Goal: Task Accomplishment & Management: Use online tool/utility

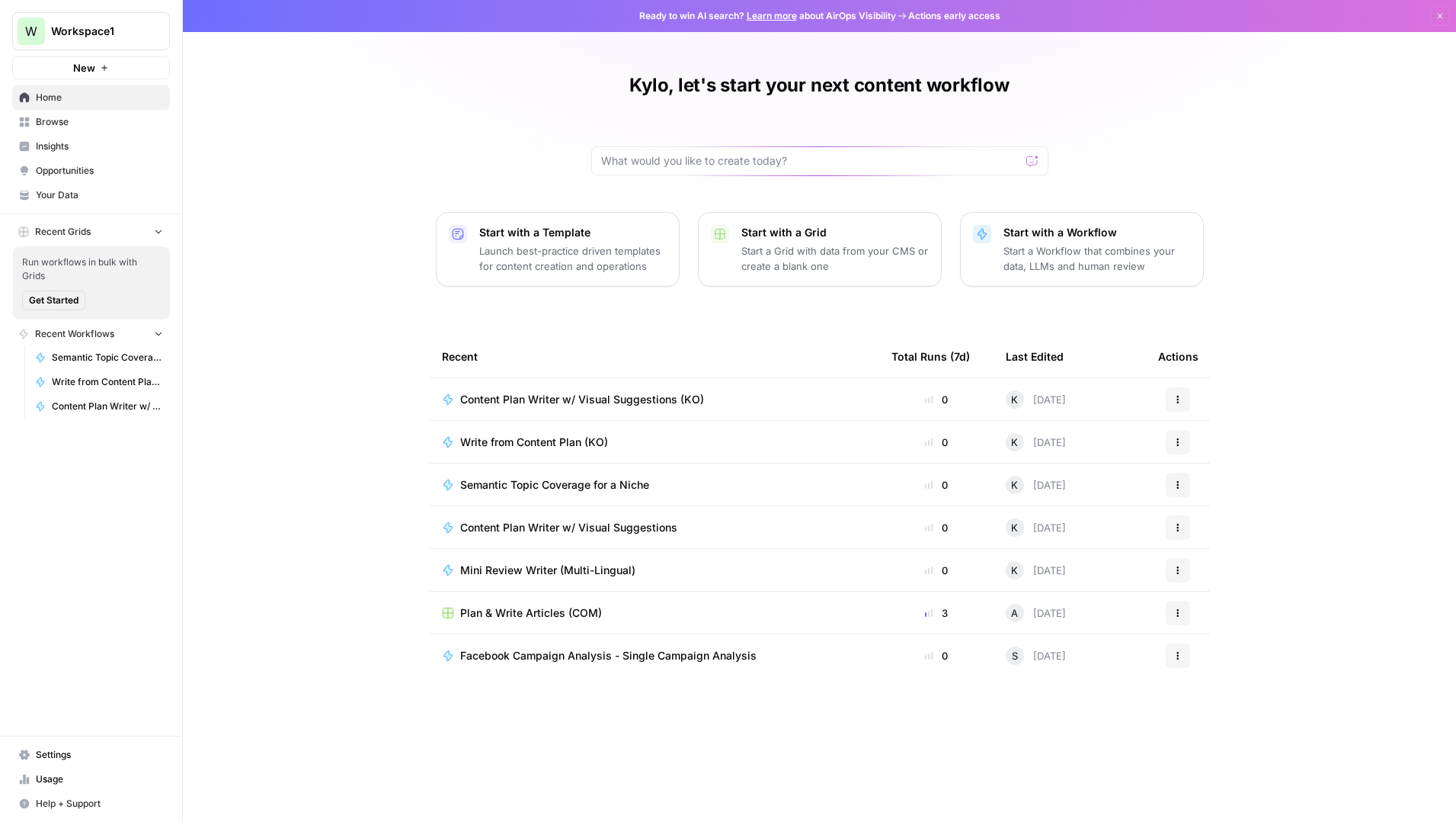
click at [49, 116] on span "Browse" at bounding box center [100, 121] width 128 height 14
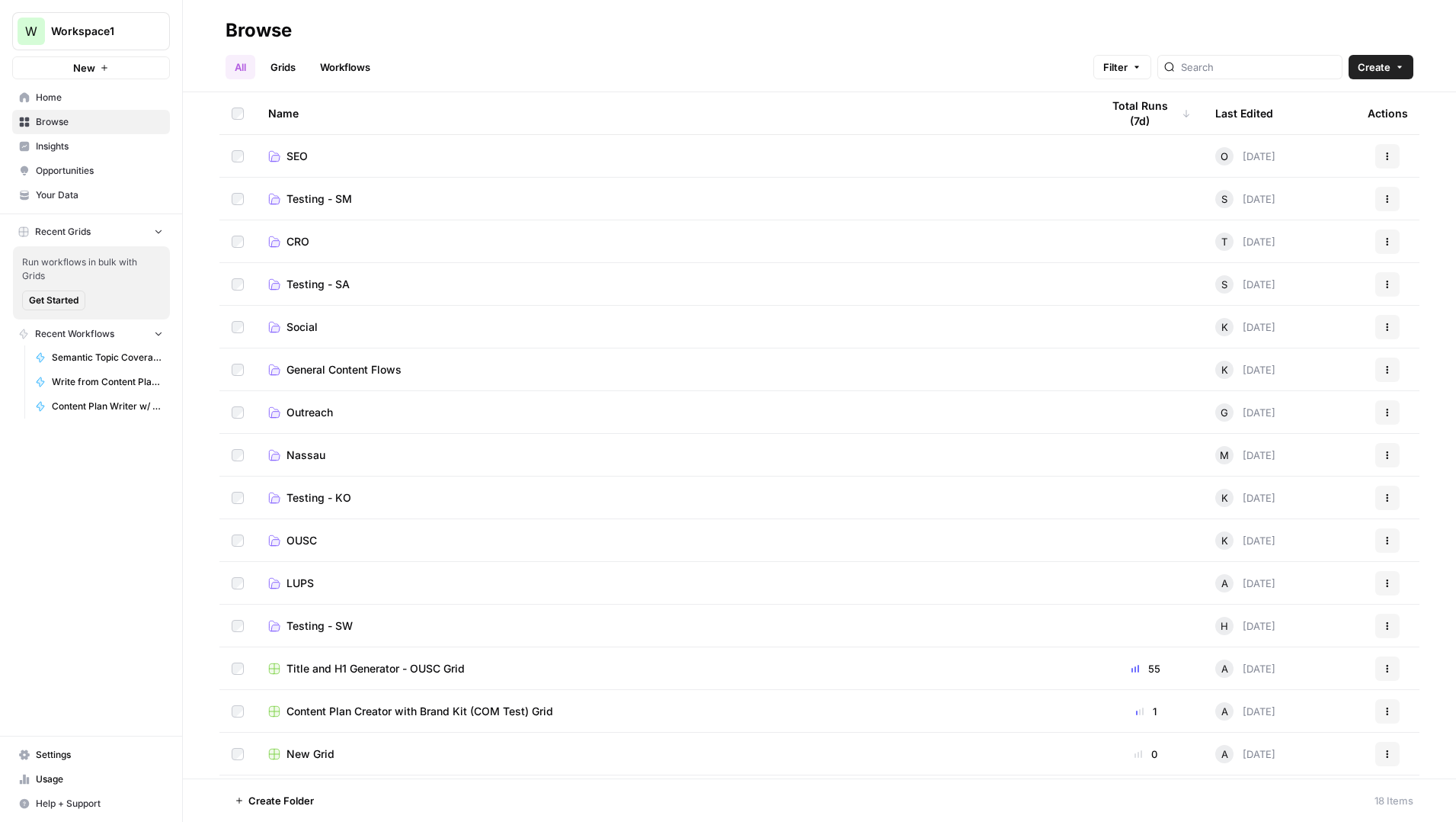
click at [329, 198] on span "Testing - SM" at bounding box center [319, 198] width 66 height 15
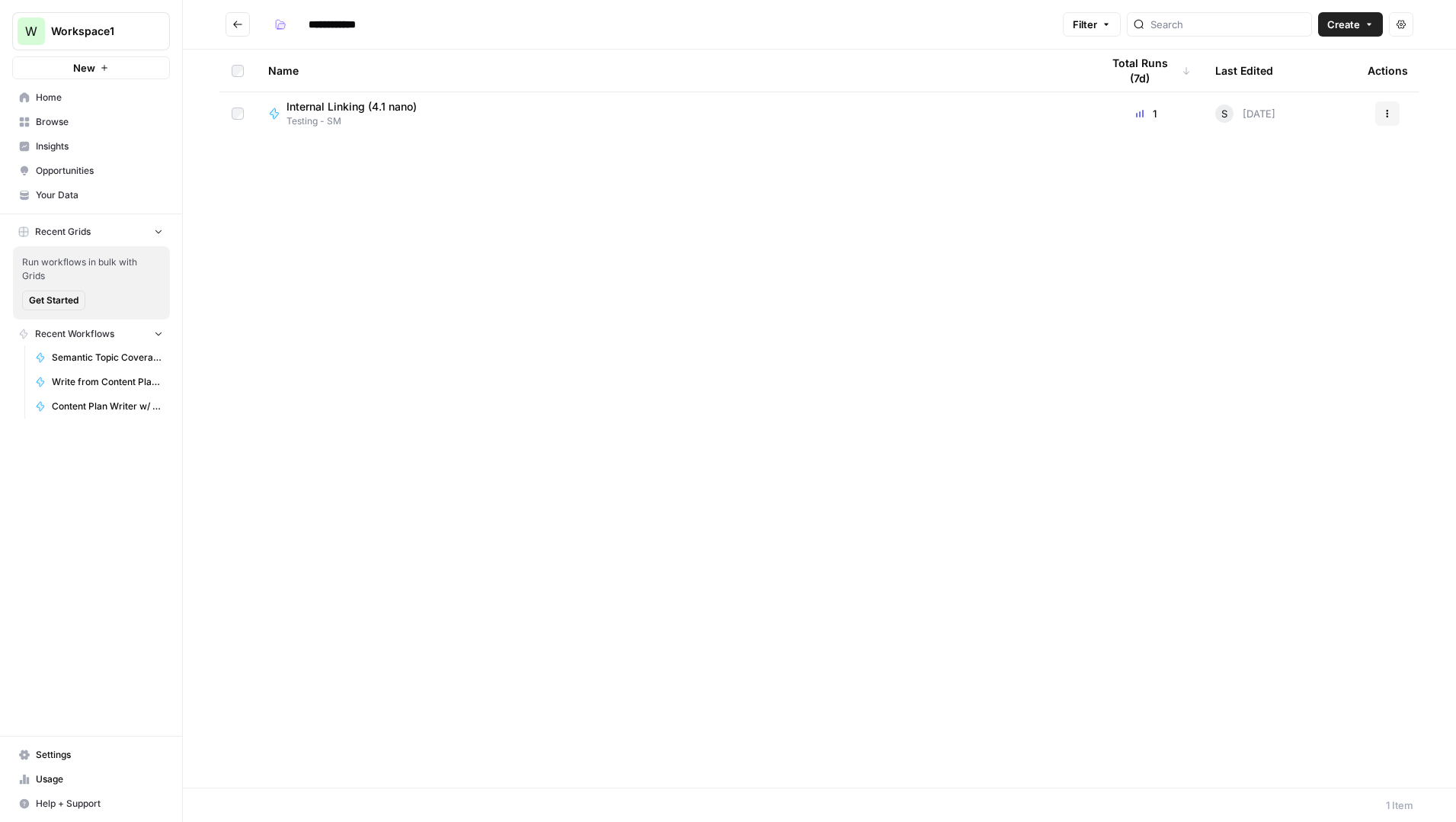
click at [366, 111] on span "Internal Linking (4.1 nano)" at bounding box center [352, 106] width 130 height 15
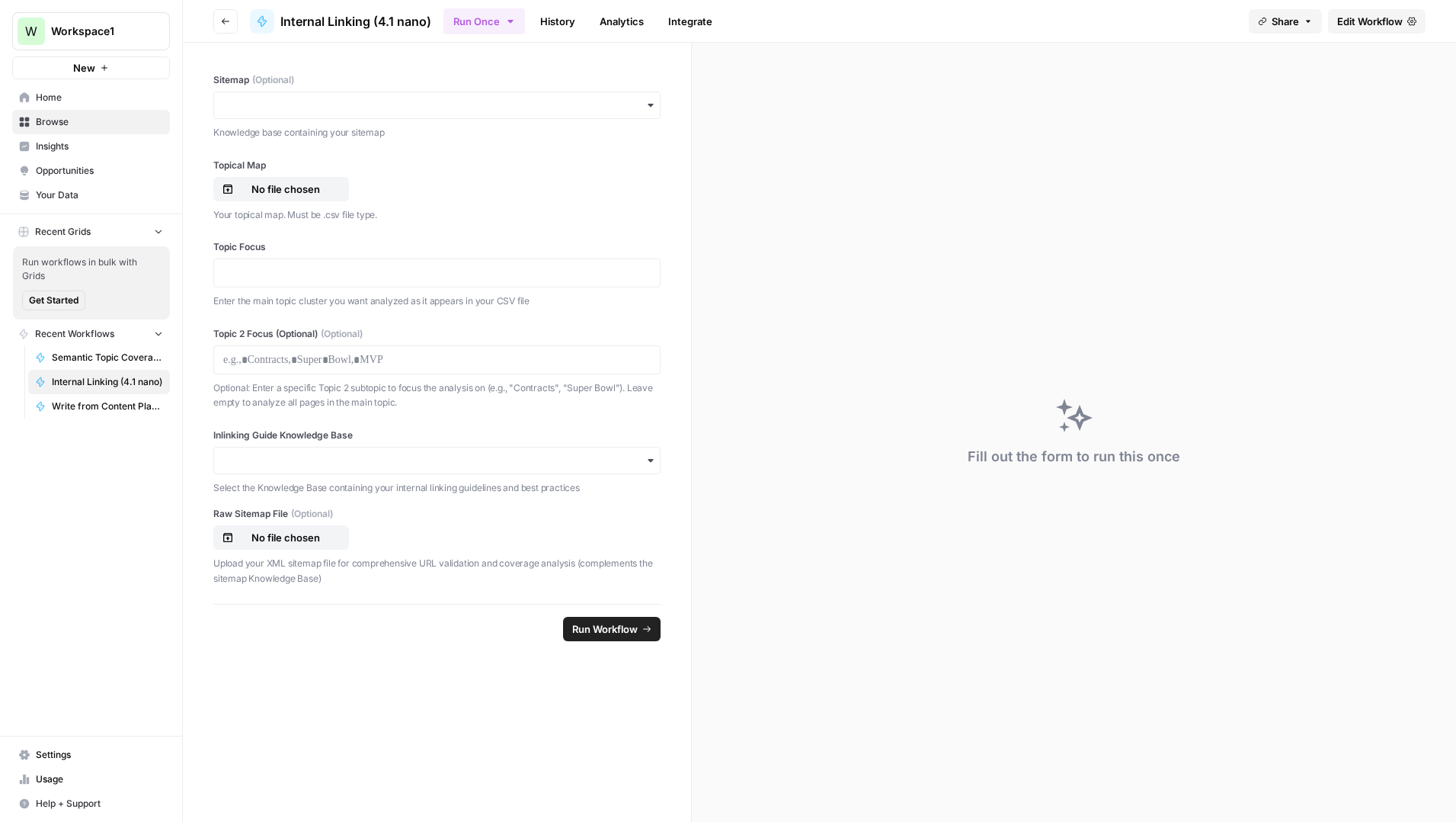
click at [559, 21] on link "History" at bounding box center [558, 21] width 53 height 24
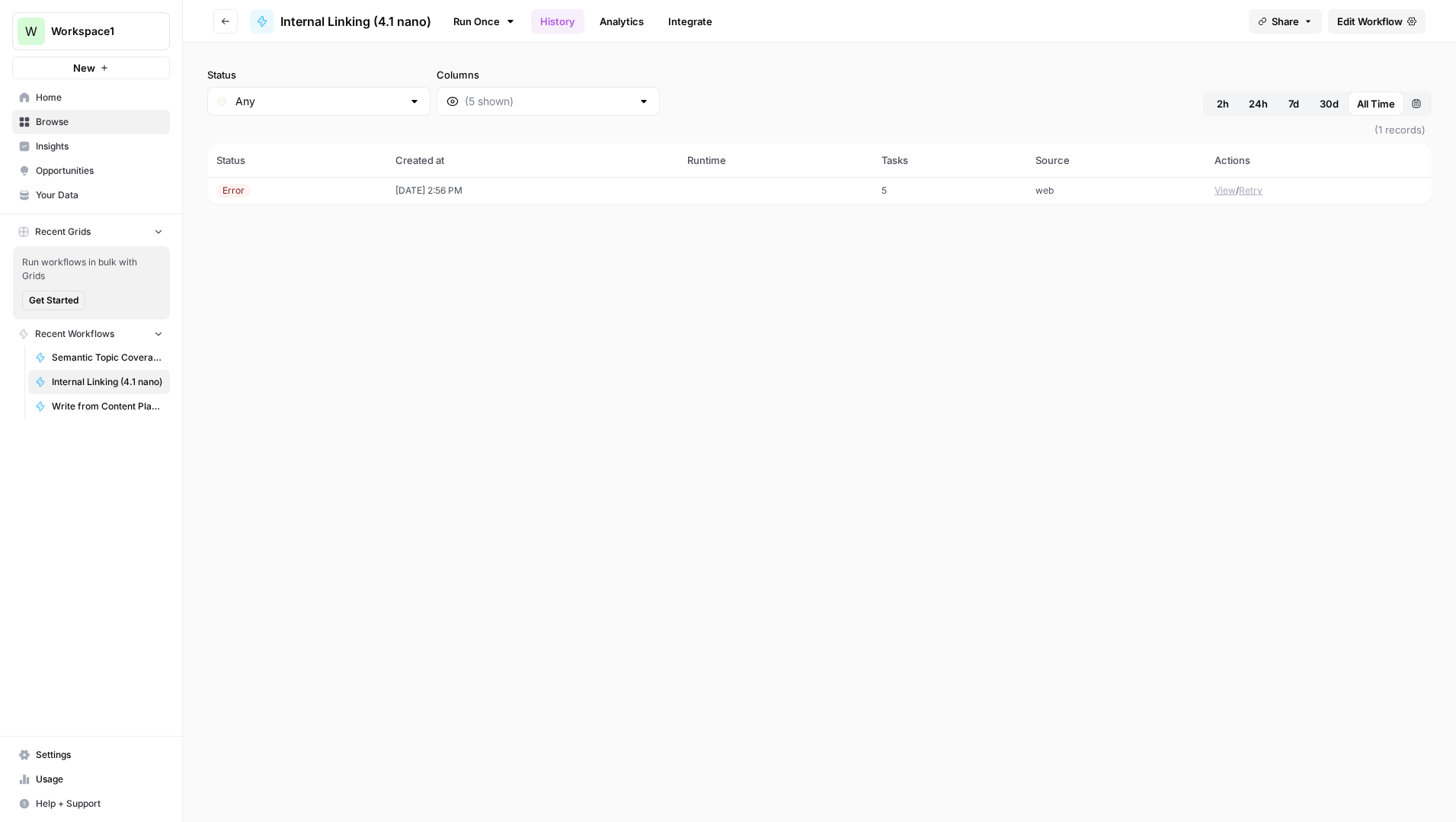
click at [43, 778] on span "Usage" at bounding box center [100, 779] width 128 height 14
click at [1353, 15] on span "Edit Workflow" at bounding box center [1370, 21] width 66 height 15
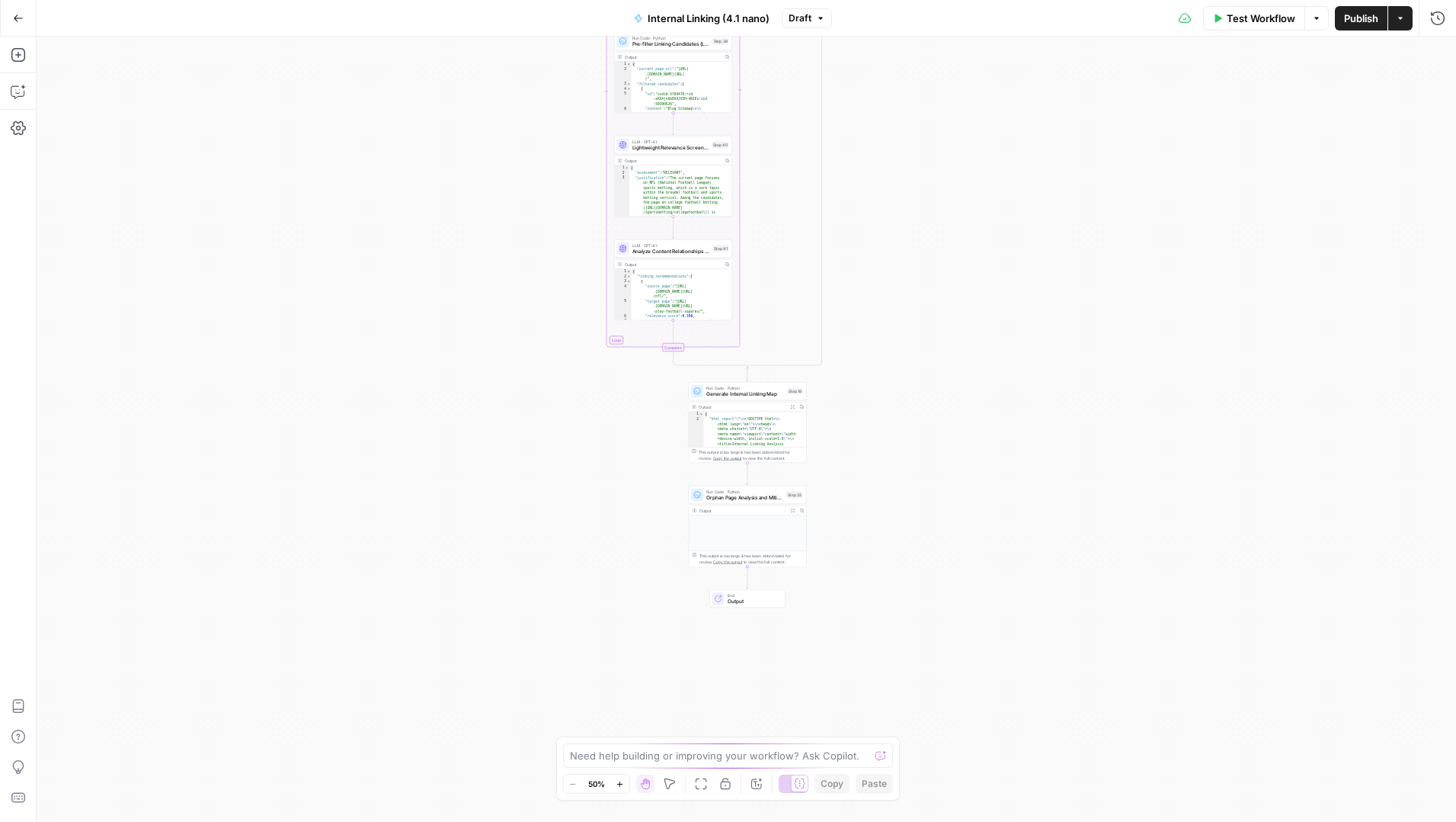
click at [750, 521] on p at bounding box center [747, 521] width 108 height 6
click at [757, 392] on span "Generate Internal Linking Map" at bounding box center [745, 393] width 78 height 7
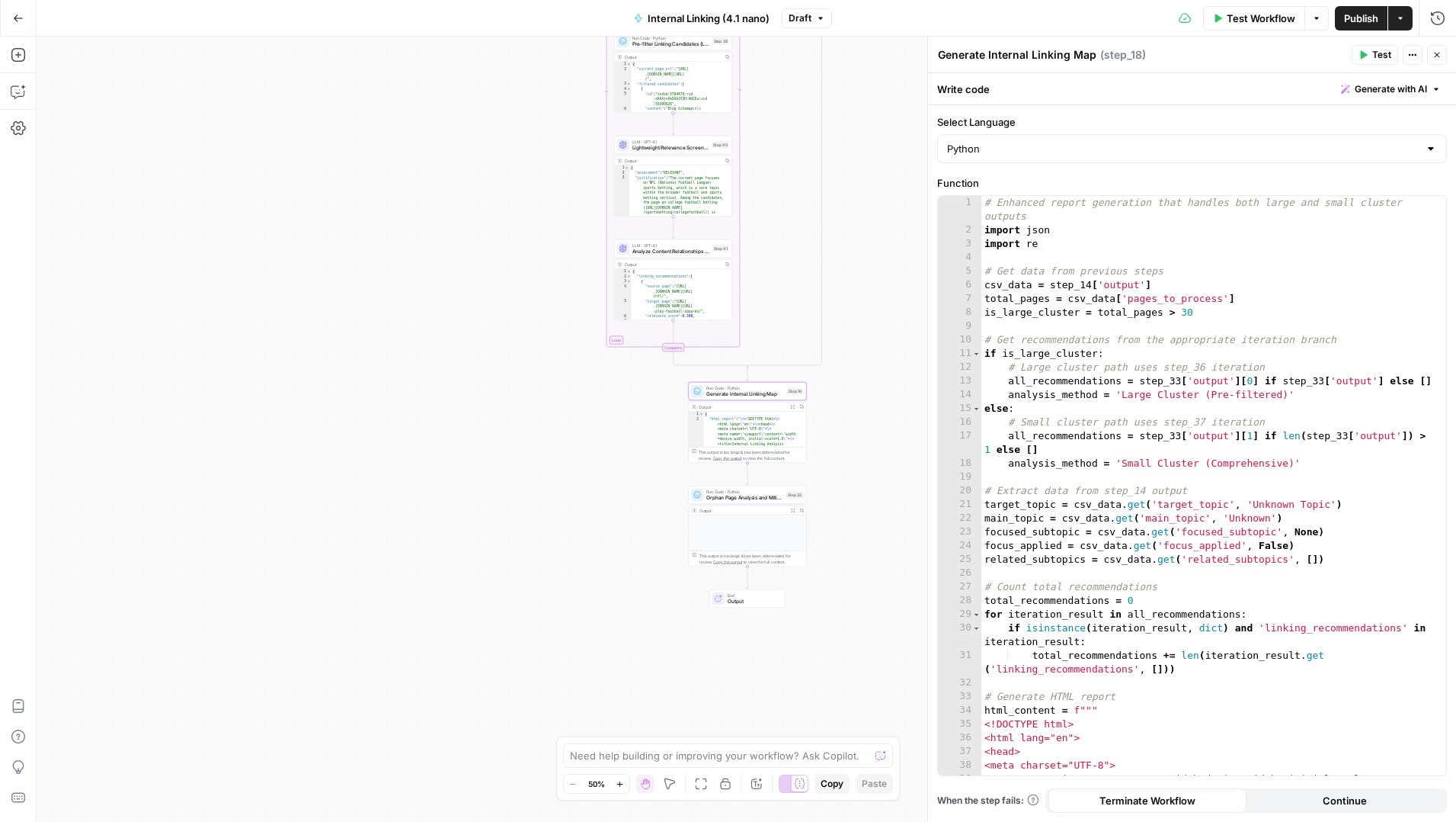
click at [791, 408] on icon "button" at bounding box center [793, 407] width 5 height 5
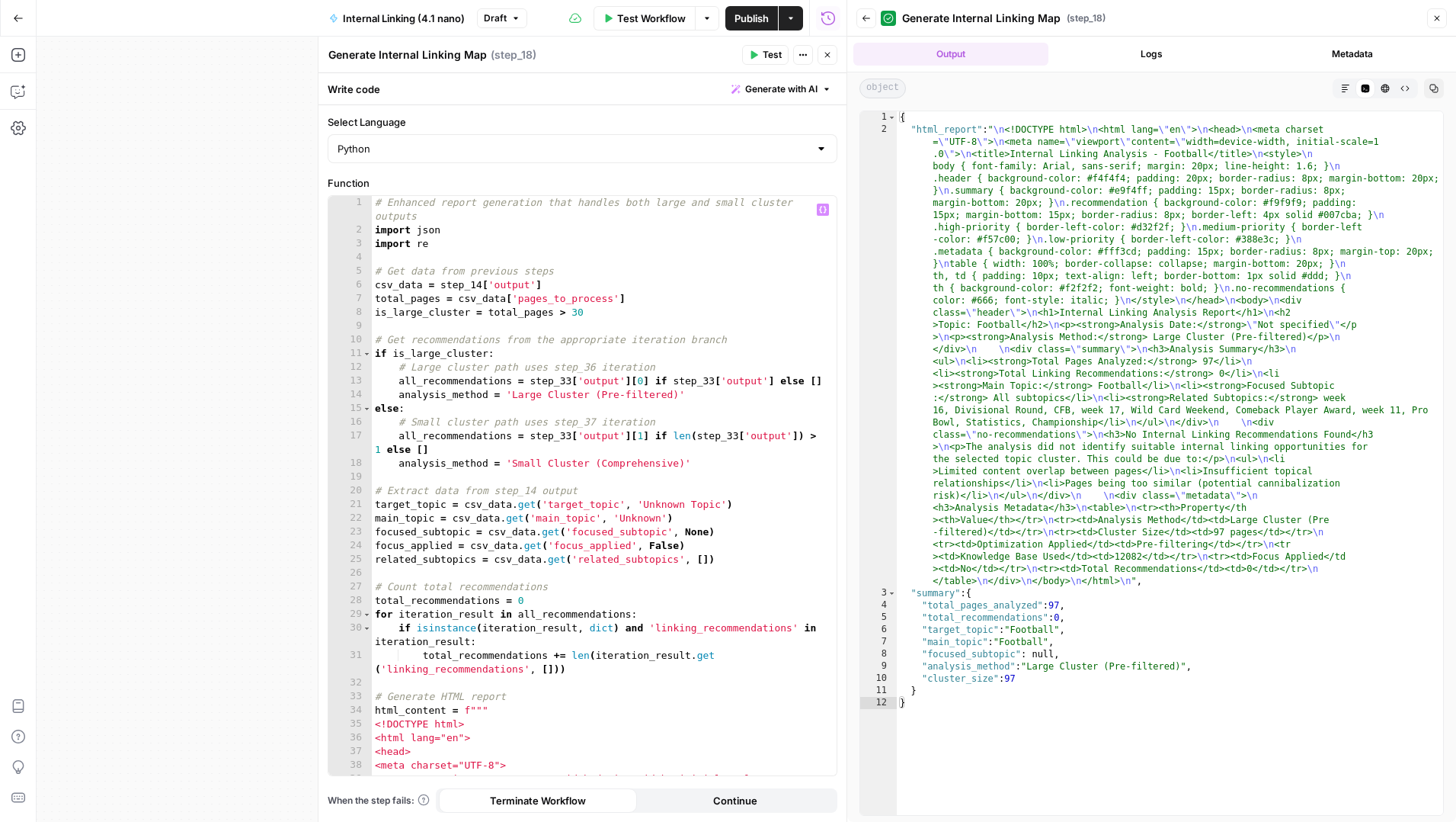
click at [281, 484] on div "true false Workflow Set Inputs Inputs Run Code · Python Extract Available Topic…" at bounding box center [441, 429] width 810 height 785
click at [835, 59] on button "Close" at bounding box center [828, 55] width 20 height 20
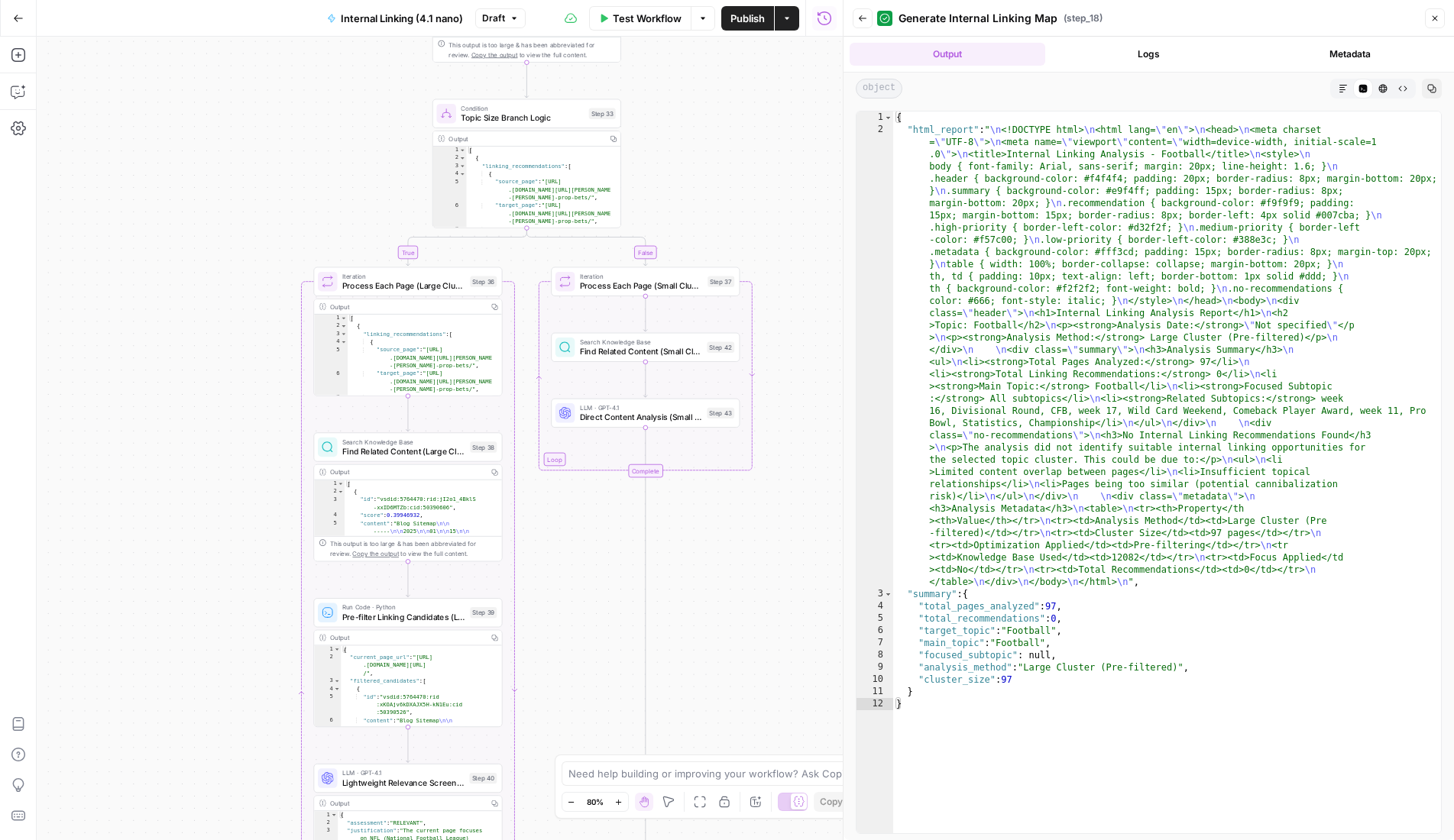
drag, startPoint x: 586, startPoint y: 394, endPoint x: 308, endPoint y: 666, distance: 388.9
click at [268, 714] on div "true false Workflow Set Inputs Inputs Run Code · Python Extract Available Topic…" at bounding box center [440, 439] width 806 height 804
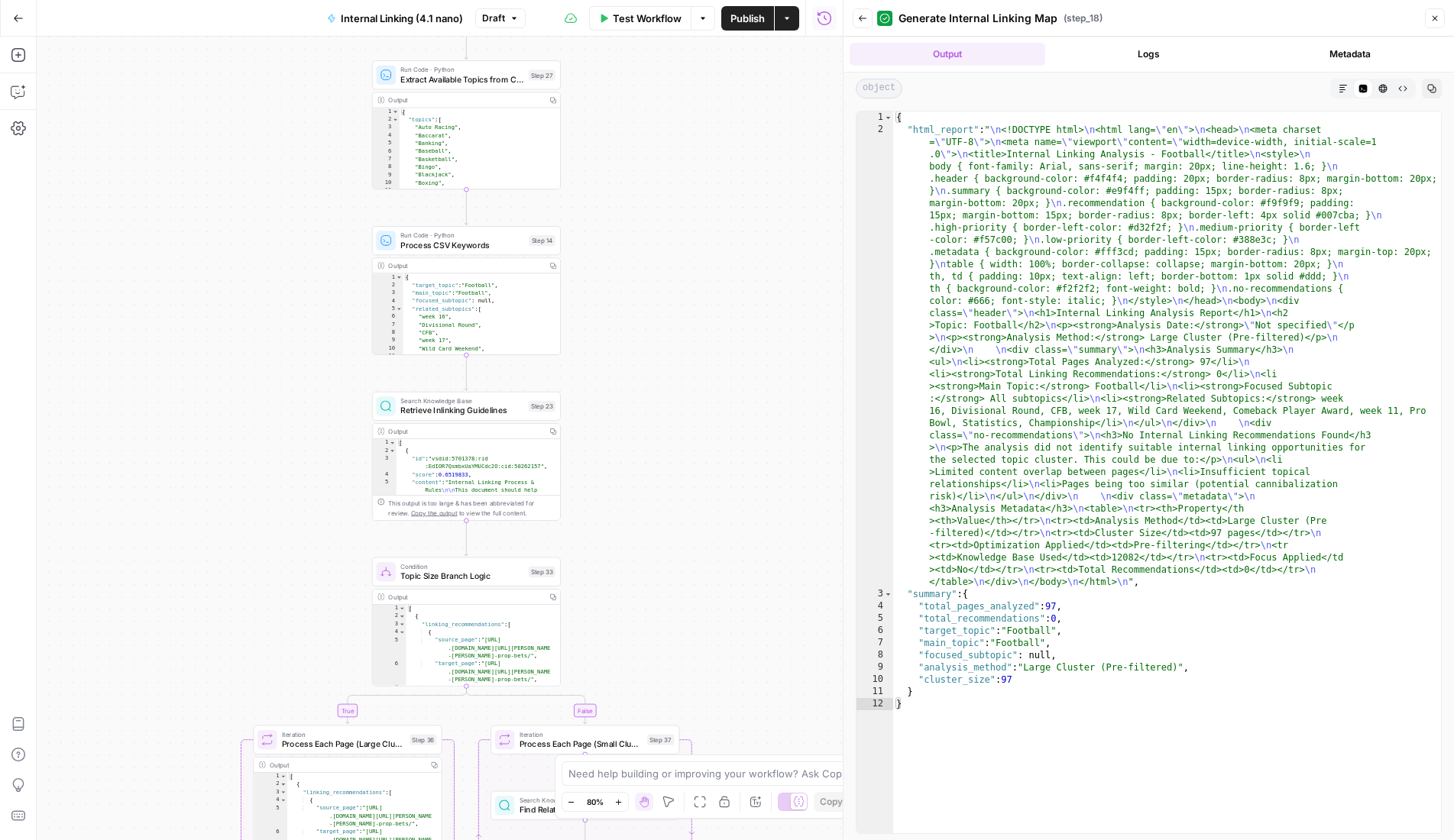
drag, startPoint x: 738, startPoint y: 186, endPoint x: 679, endPoint y: 643, distance: 460.8
click at [679, 643] on div "true false Workflow Set Inputs Inputs Run Code · Python Extract Available Topic…" at bounding box center [440, 439] width 806 height 804
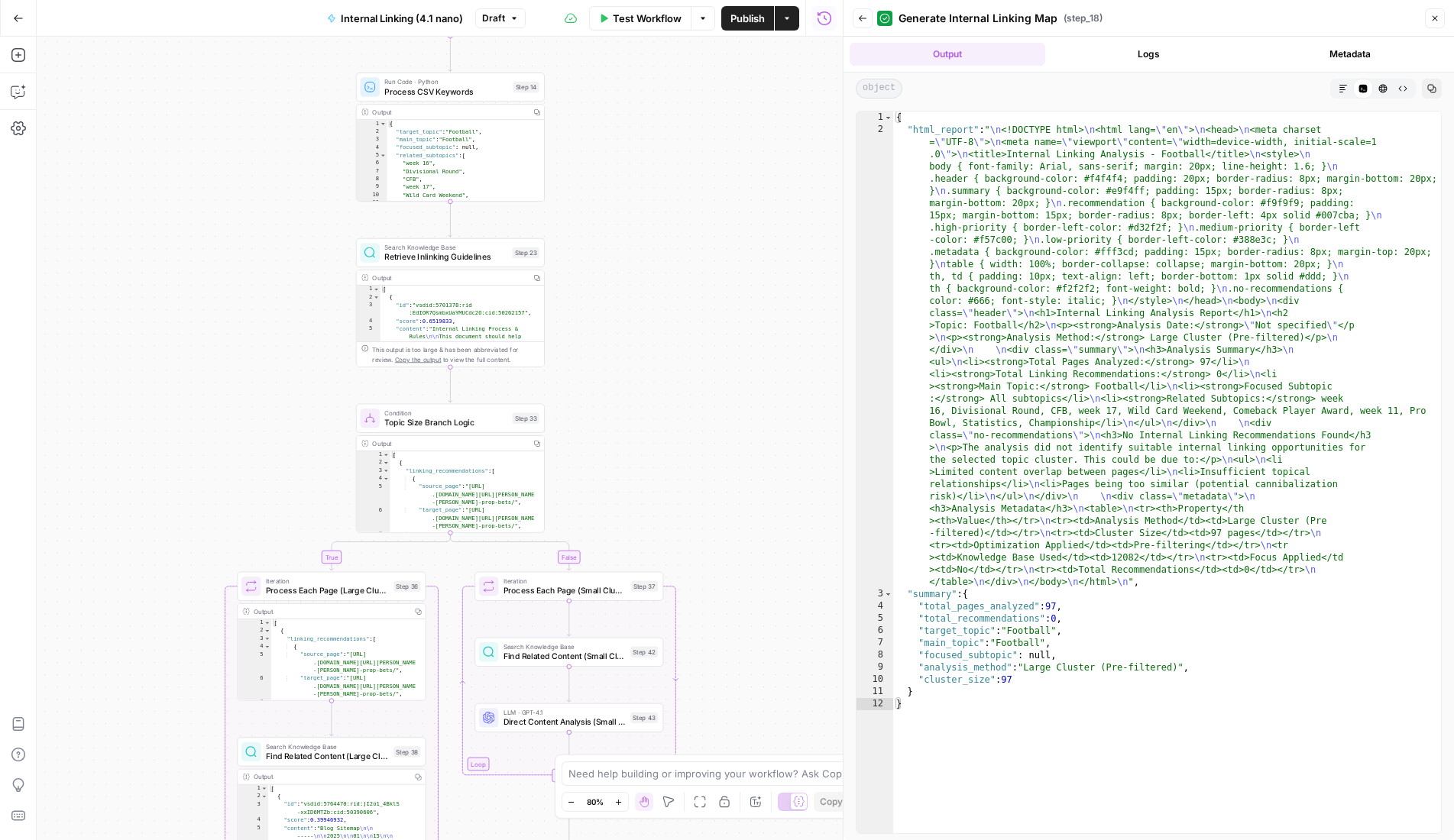
drag, startPoint x: 694, startPoint y: 300, endPoint x: 678, endPoint y: 145, distance: 155.8
click at [678, 145] on div "true false Workflow Set Inputs Inputs Run Code · Python Extract Available Topic…" at bounding box center [440, 439] width 806 height 804
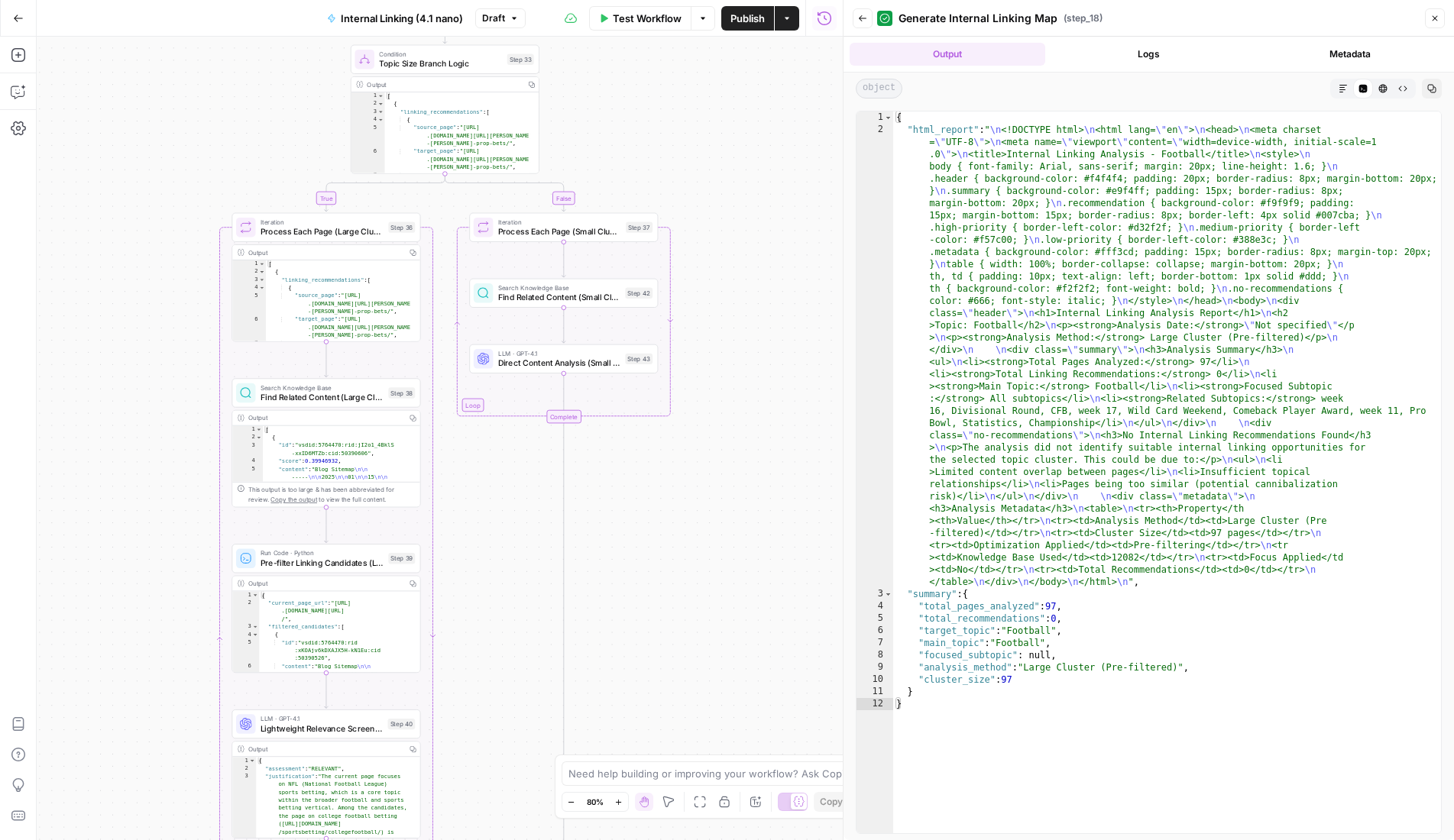
drag, startPoint x: 704, startPoint y: 459, endPoint x: 699, endPoint y: 102, distance: 357.0
click at [699, 101] on div "true false Workflow Set Inputs Inputs Run Code · Python Extract Available Topic…" at bounding box center [440, 439] width 806 height 804
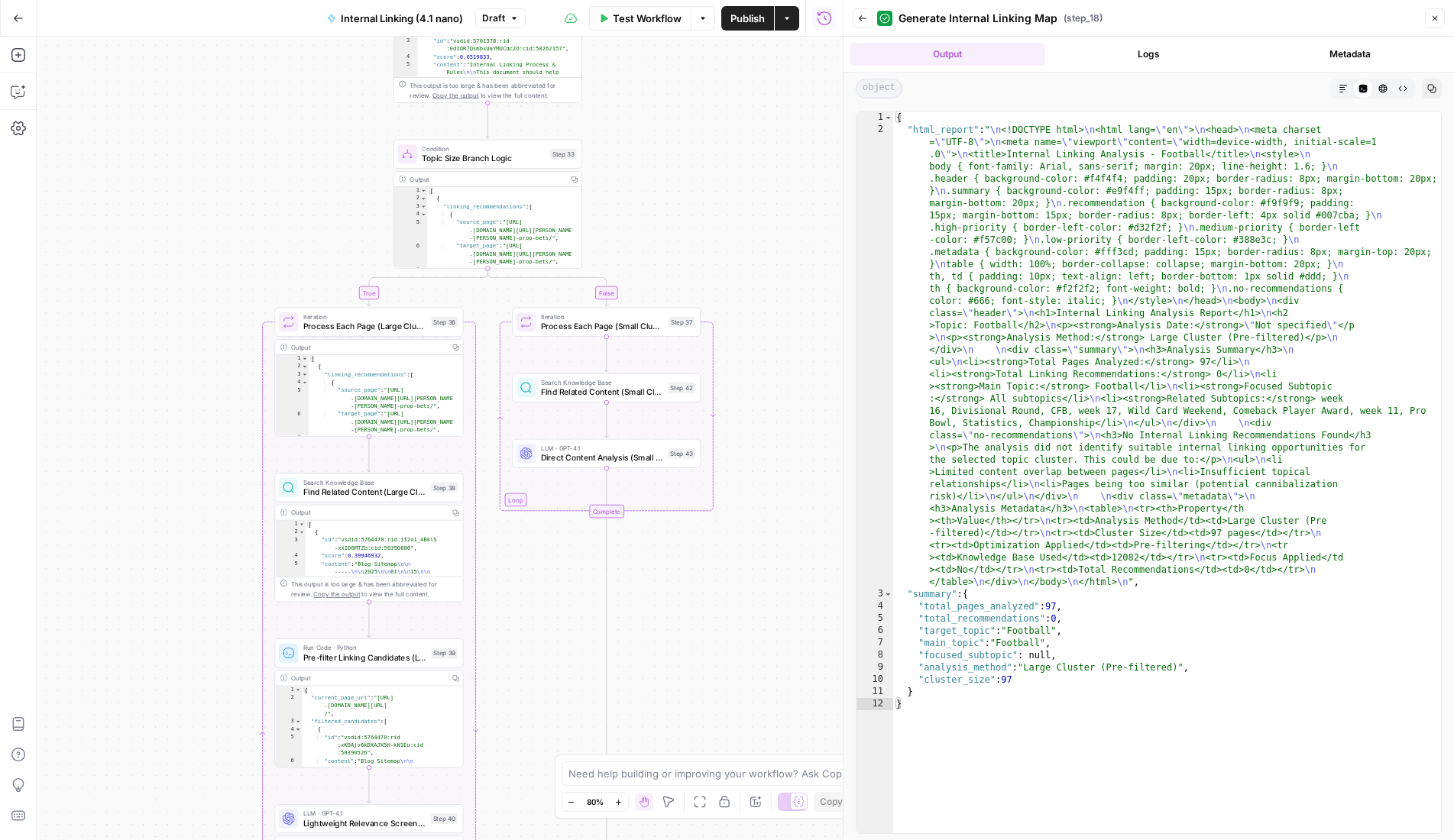
drag, startPoint x: 502, startPoint y: 624, endPoint x: 549, endPoint y: 738, distance: 123.3
click at [549, 738] on div "true false Workflow Set Inputs Inputs Run Code · Python Extract Available Topic…" at bounding box center [440, 439] width 806 height 804
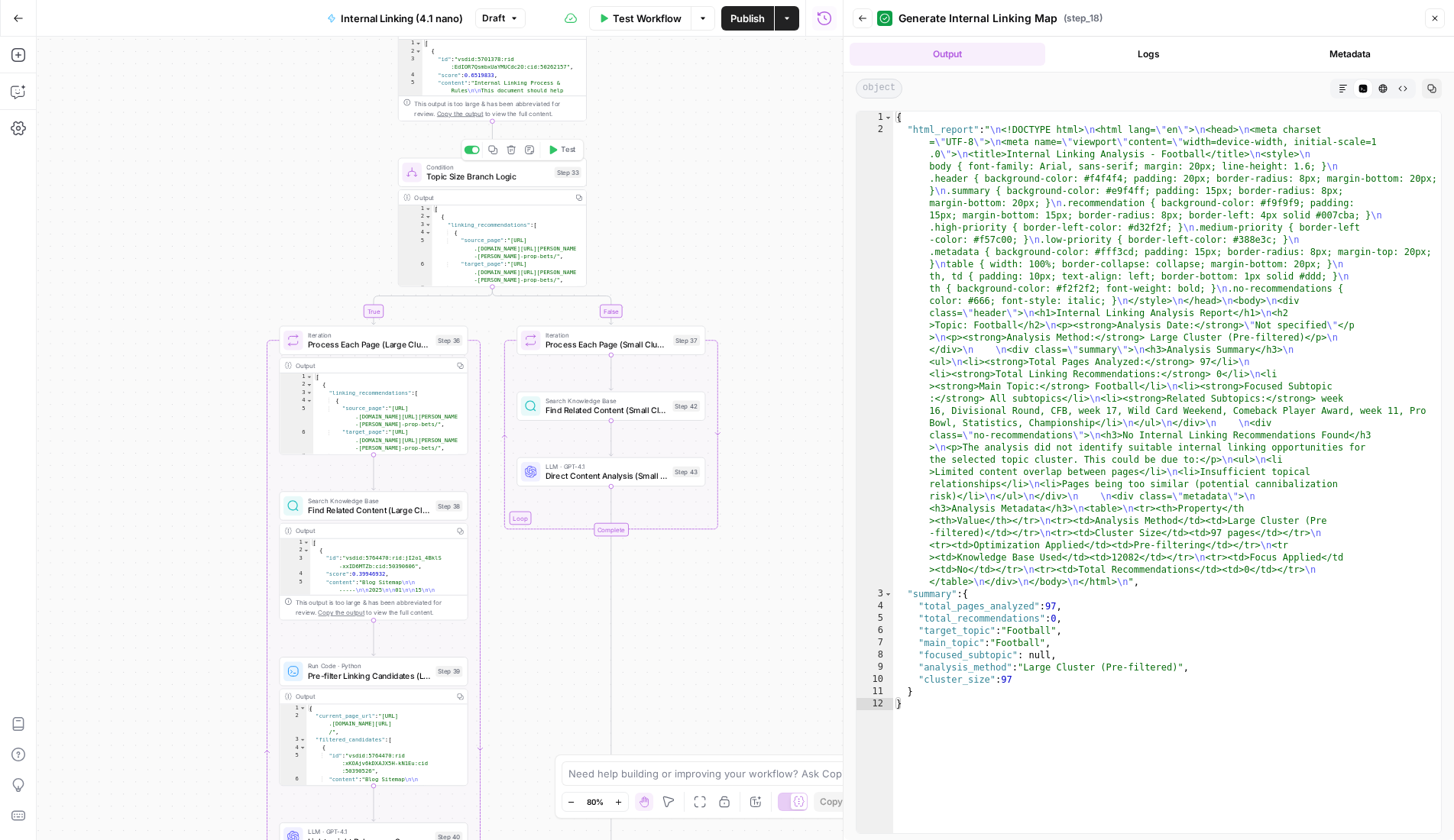
click at [505, 175] on span "Topic Size Branch Logic" at bounding box center [488, 176] width 123 height 12
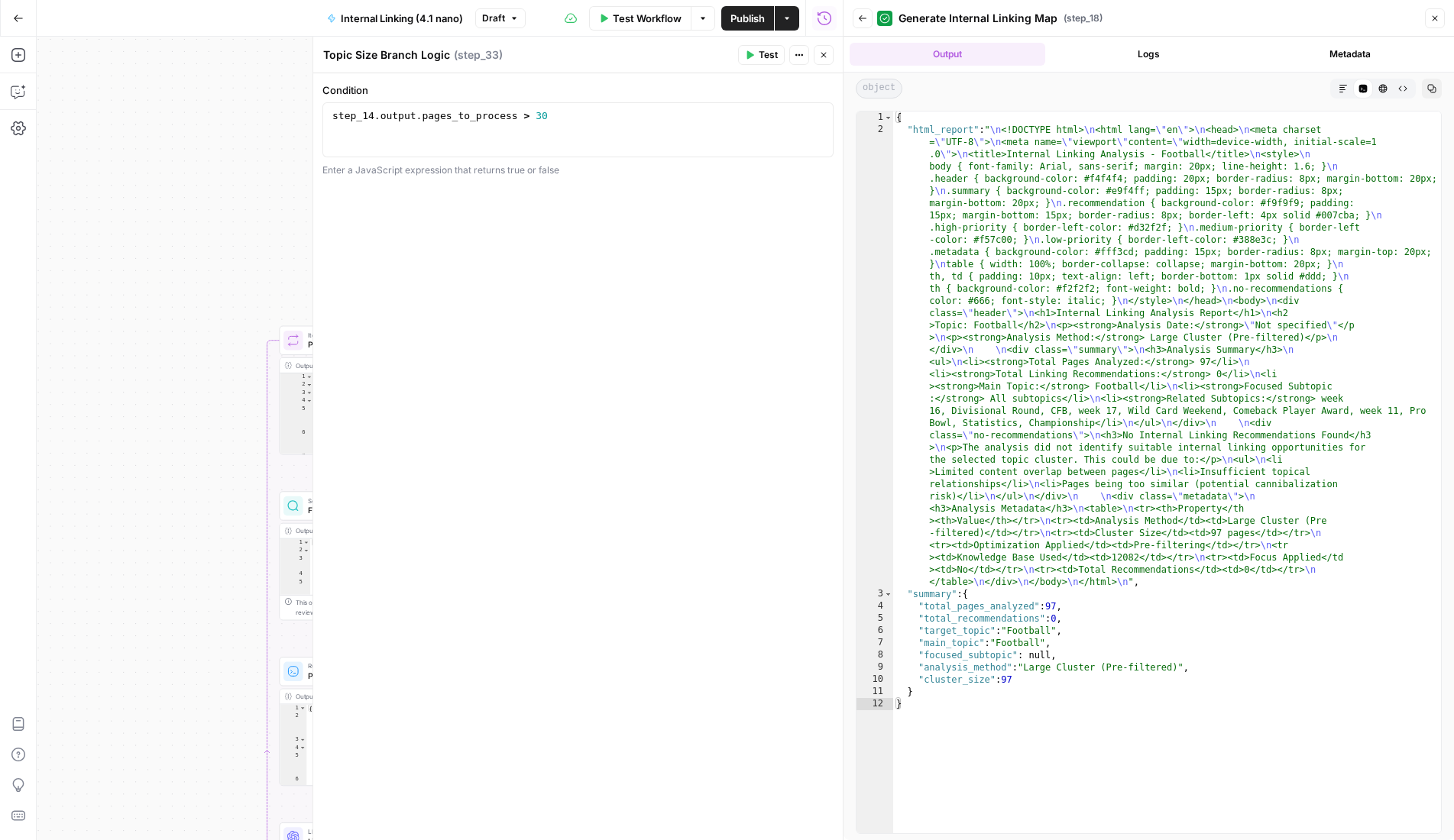
click at [163, 249] on div "true false Workflow Set Inputs Inputs Run Code · Python Extract Available Topic…" at bounding box center [440, 439] width 806 height 804
click at [826, 57] on icon "button" at bounding box center [823, 55] width 9 height 9
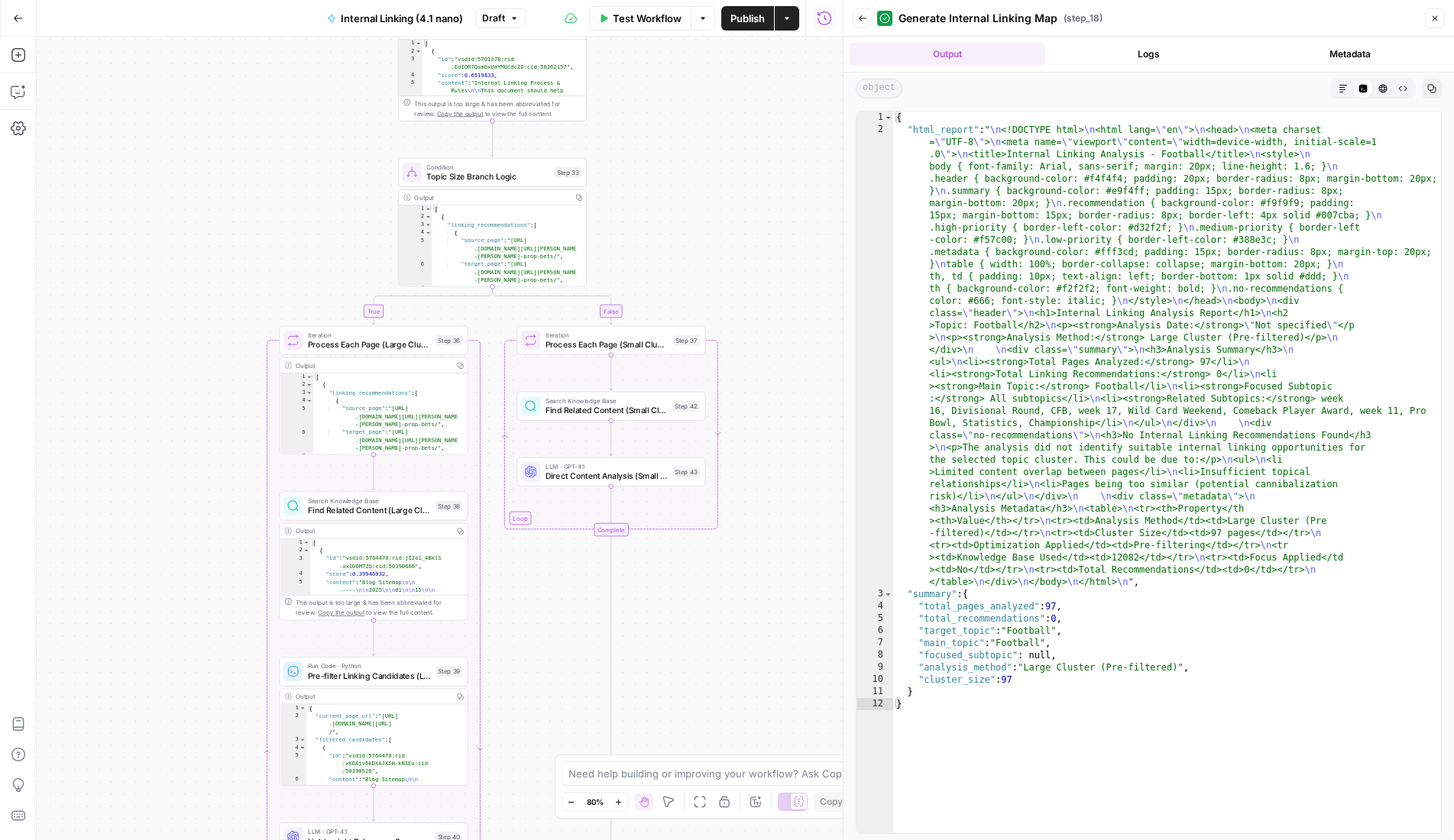
click at [144, 266] on div "true false Workflow Set Inputs Inputs Run Code · Python Extract Available Topic…" at bounding box center [440, 439] width 806 height 804
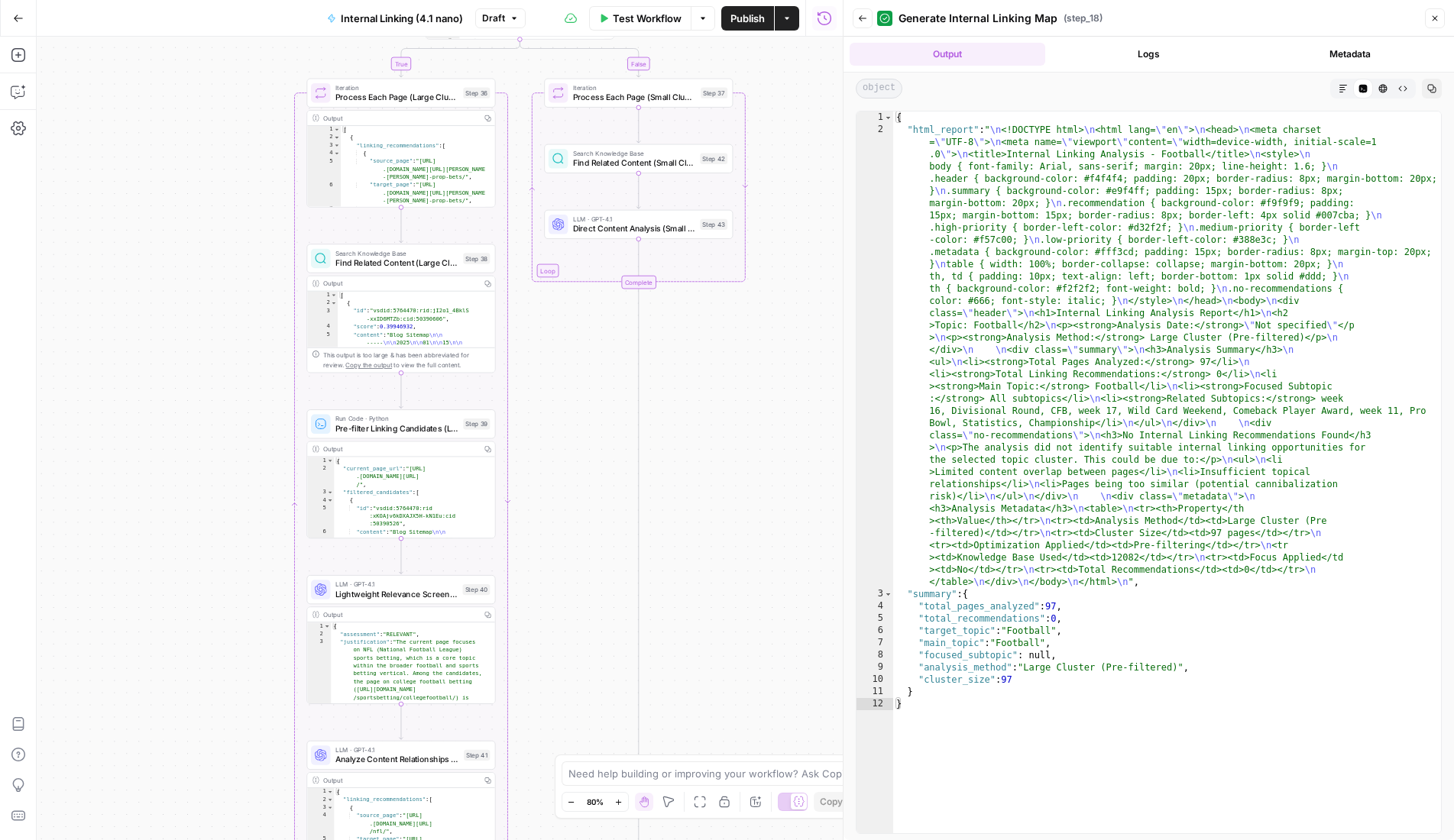
drag, startPoint x: 203, startPoint y: 503, endPoint x: 238, endPoint y: 265, distance: 240.6
click at [238, 265] on div "true false Workflow Set Inputs Inputs Run Code · Python Extract Available Topic…" at bounding box center [440, 439] width 806 height 804
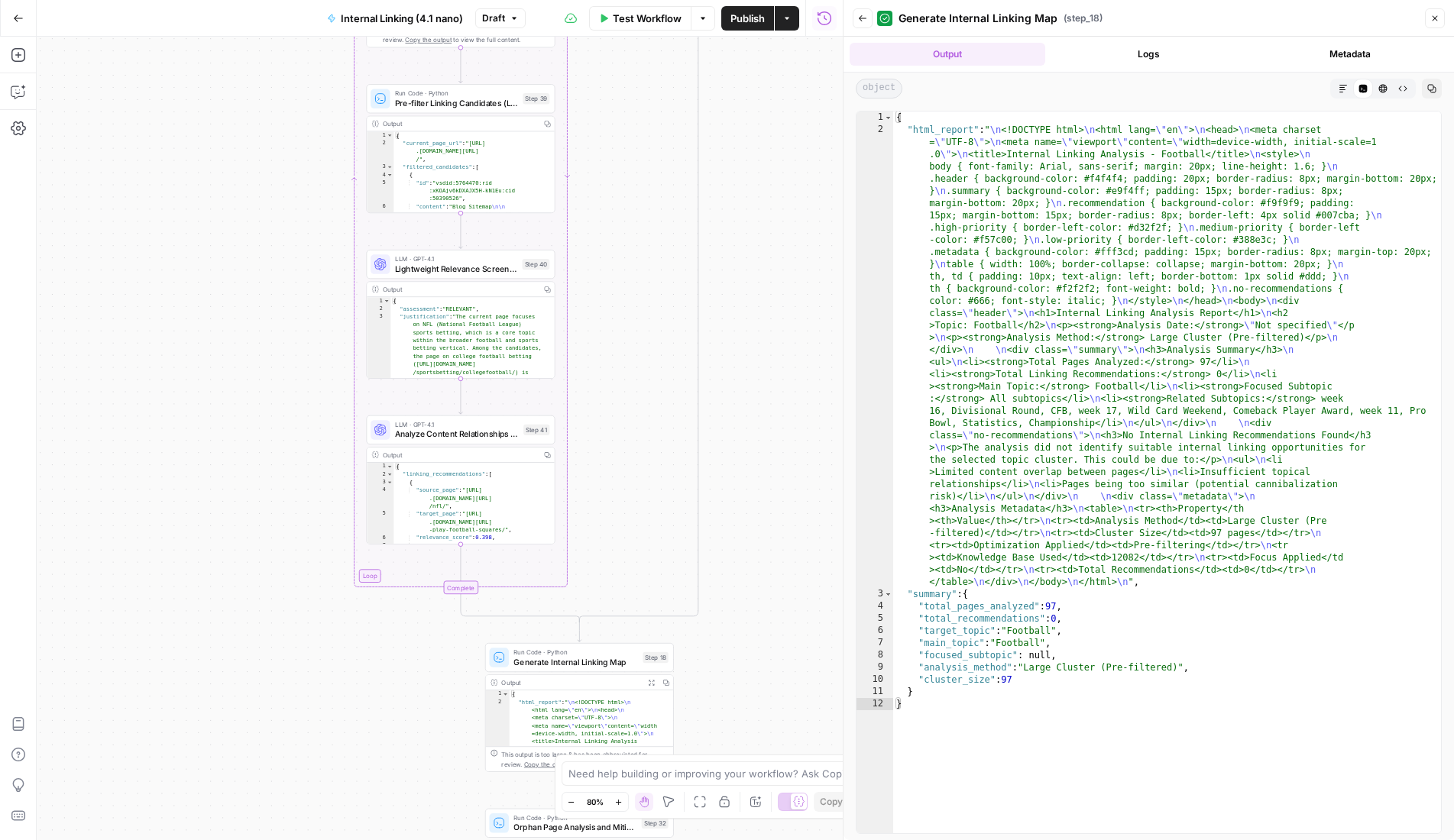
drag, startPoint x: 182, startPoint y: 551, endPoint x: 241, endPoint y: 225, distance: 331.3
click at [241, 225] on div "true false Workflow Set Inputs Inputs Run Code · Python Extract Available Topic…" at bounding box center [440, 439] width 806 height 804
click at [478, 436] on span "Analyze Content Relationships (Large Clusters)" at bounding box center [457, 434] width 124 height 12
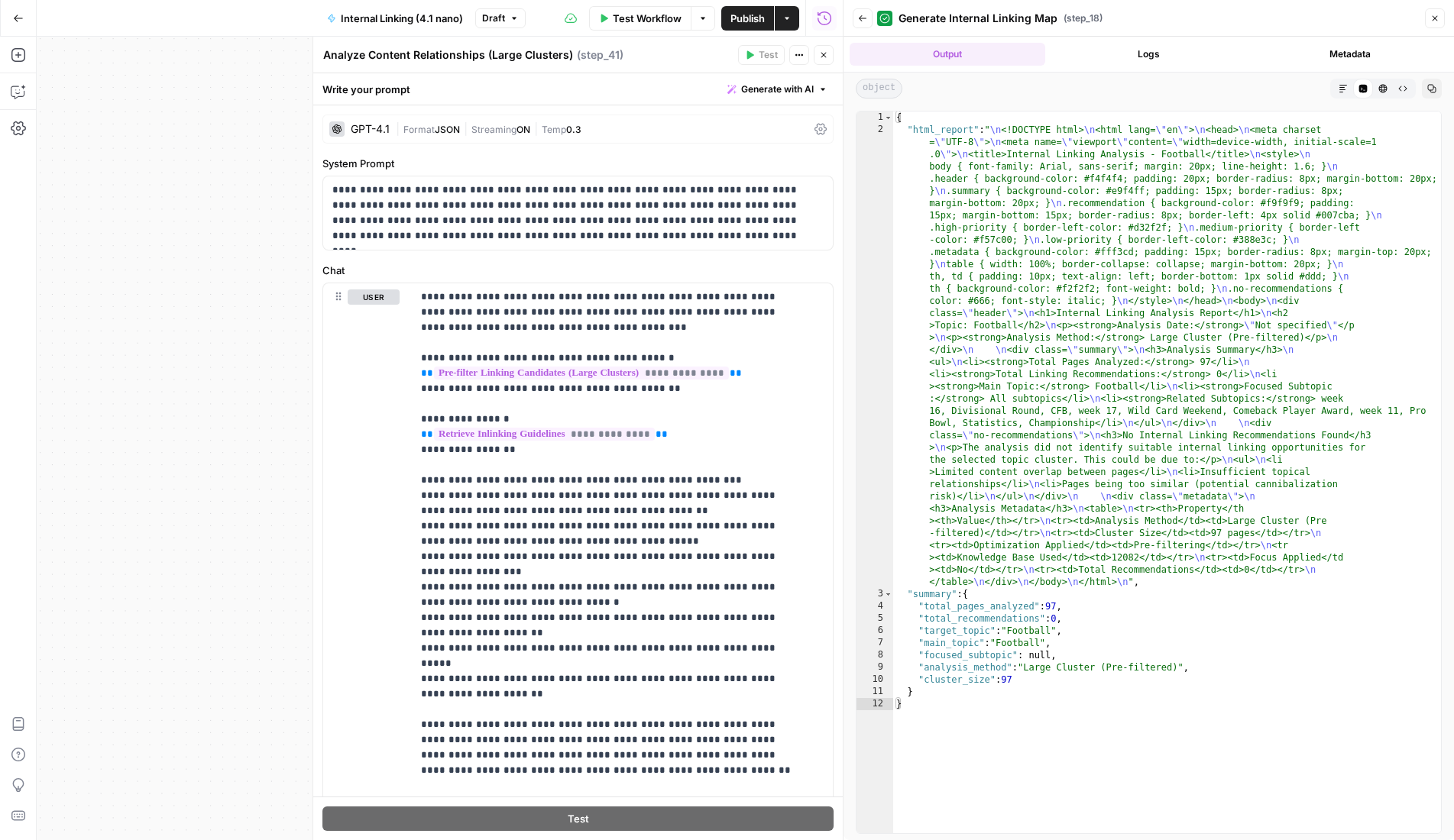
click at [824, 56] on icon "button" at bounding box center [823, 55] width 9 height 9
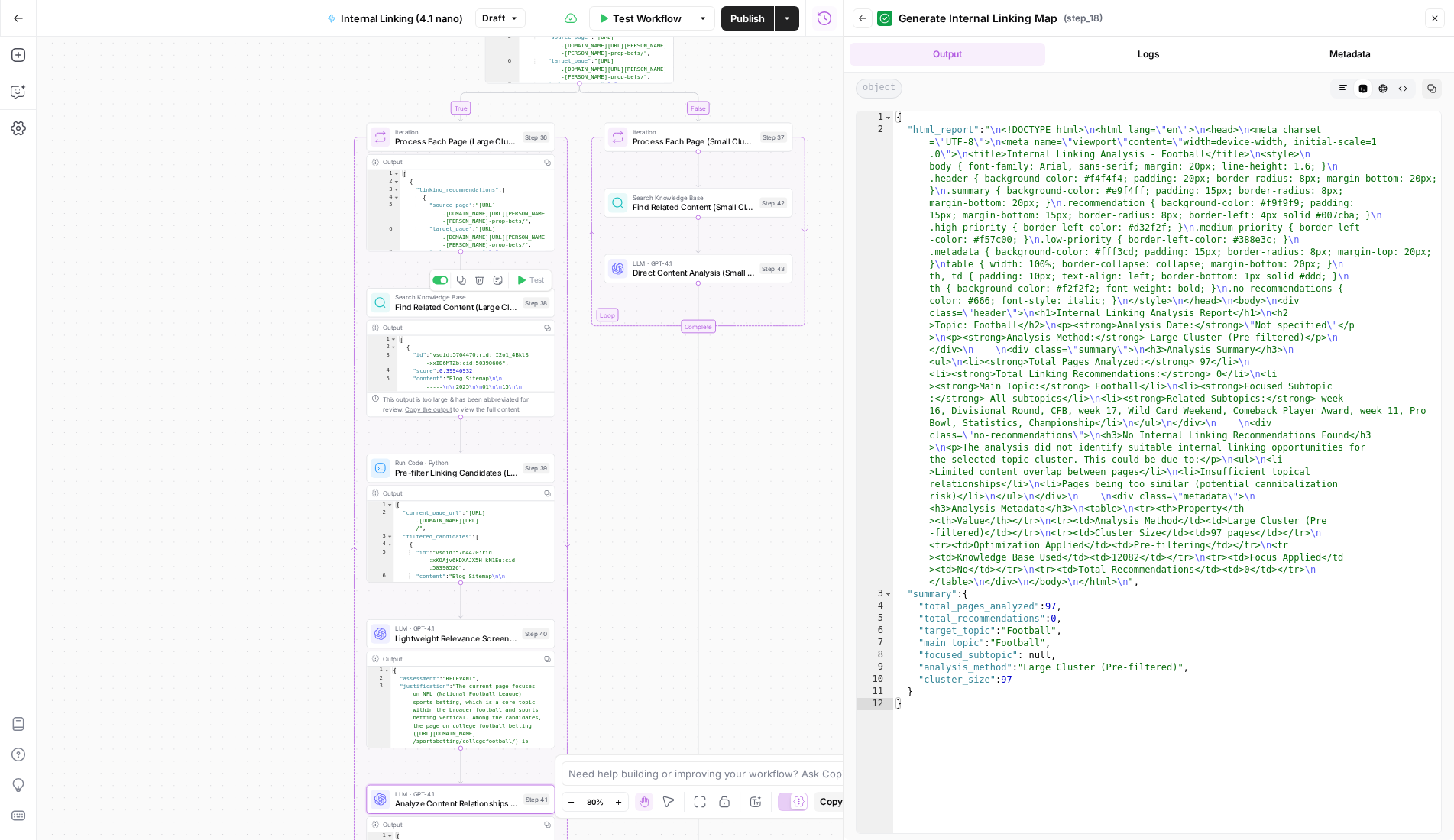
click at [460, 307] on span "Find Related Content (Large Clusters)" at bounding box center [456, 307] width 123 height 12
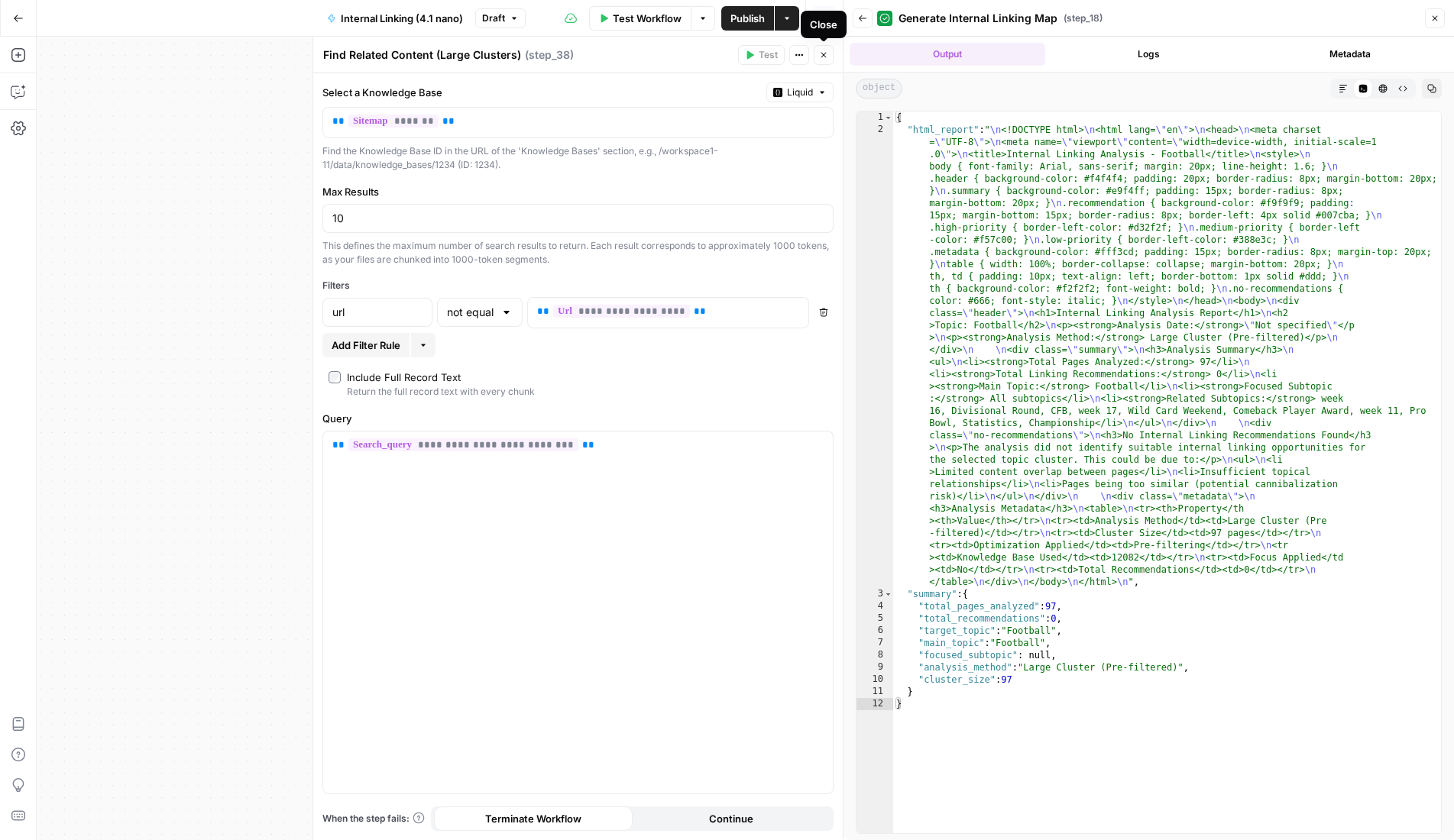
click at [826, 51] on icon "button" at bounding box center [823, 55] width 9 height 9
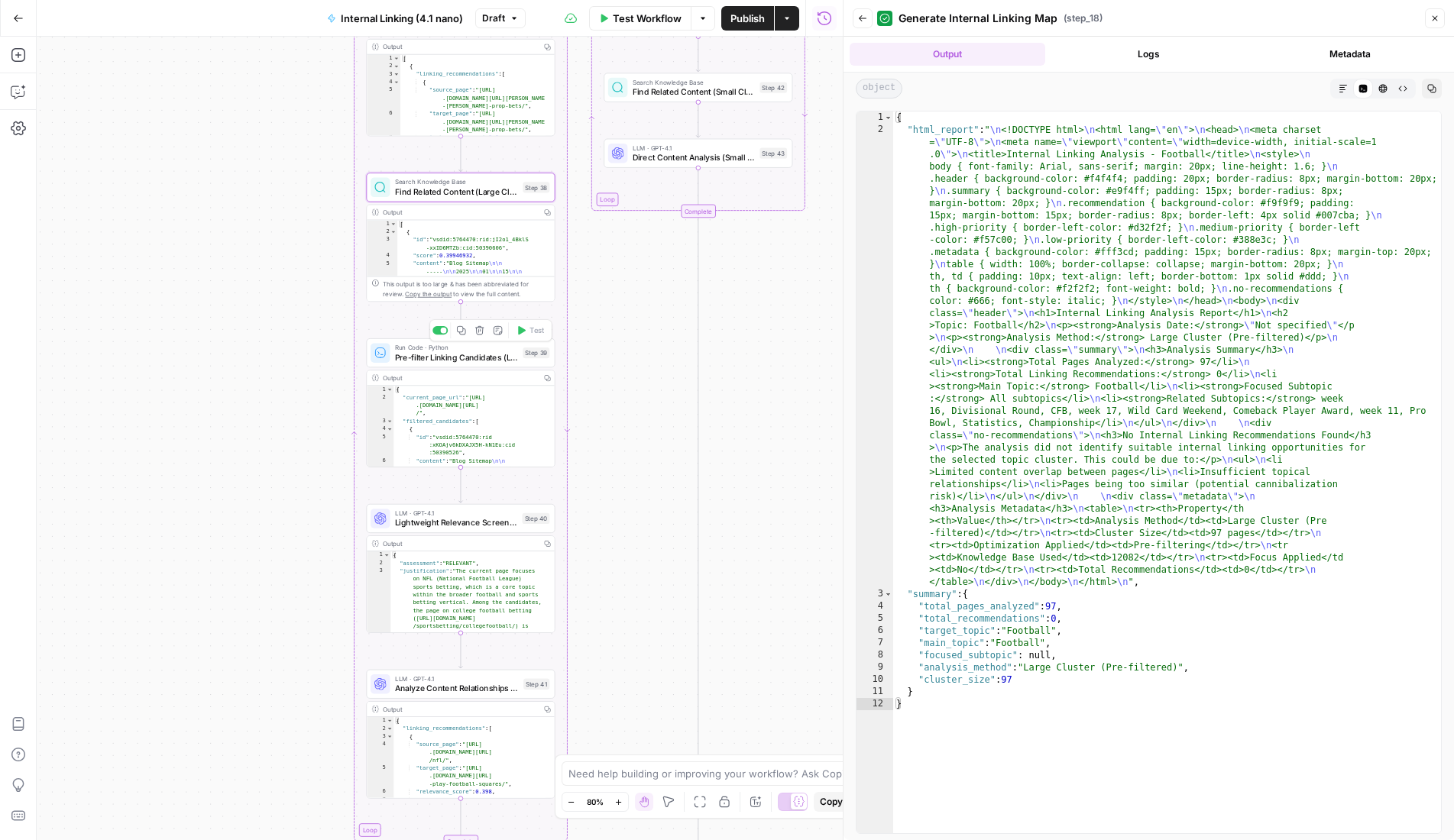
click at [457, 356] on span "Pre-filter Linking Candidates (Large Clusters)" at bounding box center [456, 357] width 123 height 12
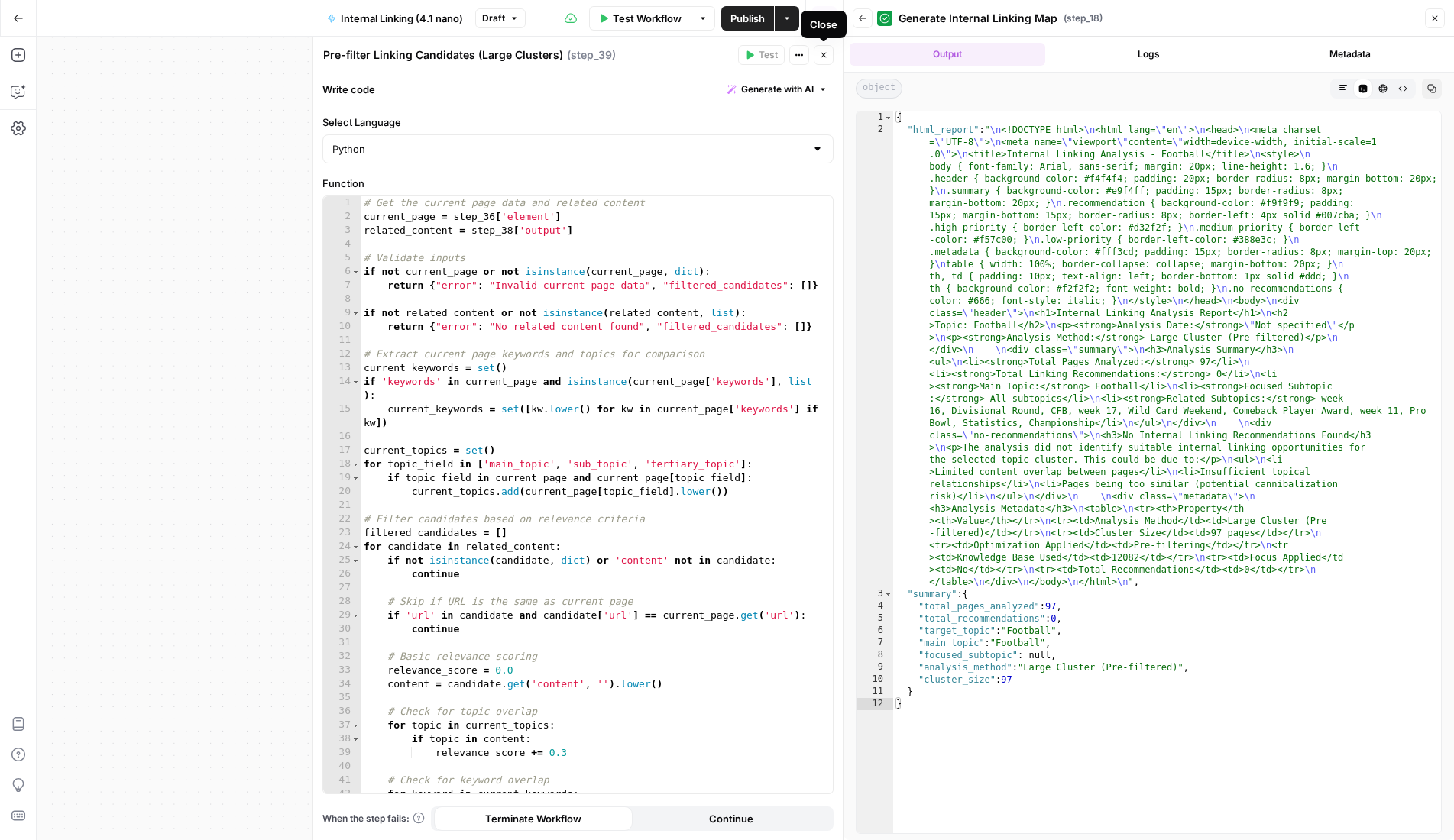
click at [821, 60] on button "Close" at bounding box center [823, 55] width 20 height 20
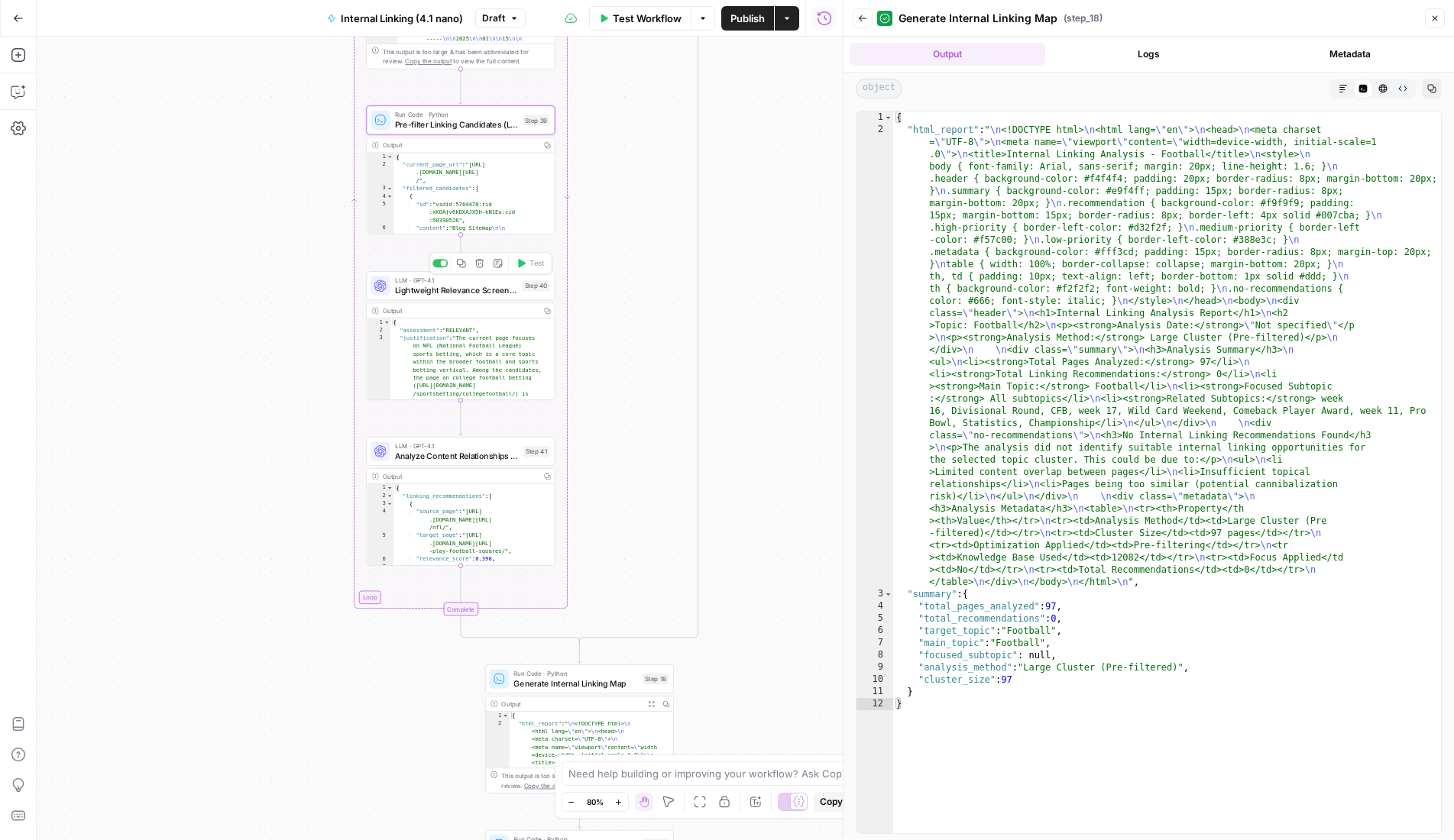
click at [447, 287] on span "Lightweight Relevance Screening (Large Clusters)" at bounding box center [456, 290] width 122 height 12
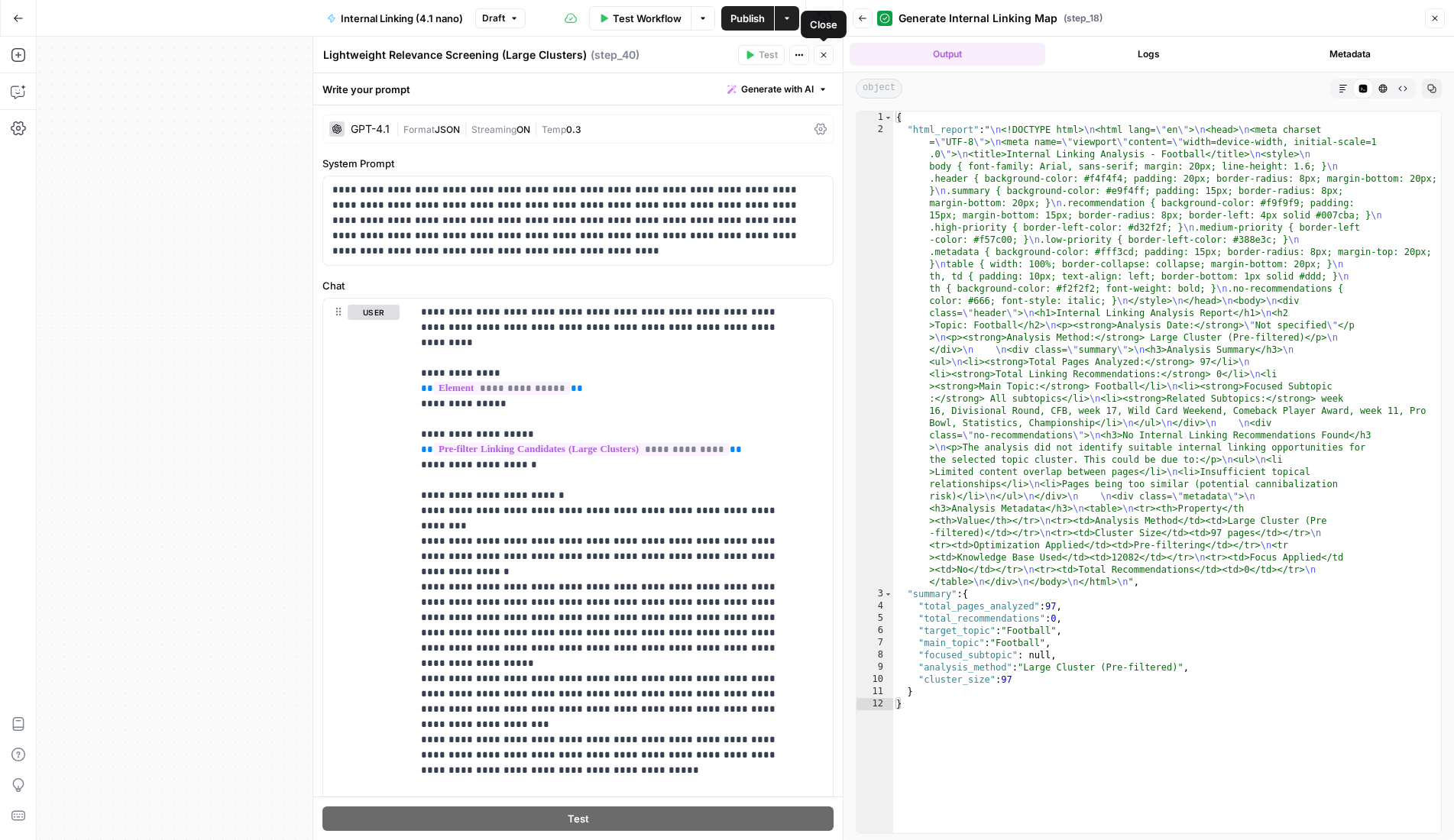
click at [828, 56] on button "Close" at bounding box center [823, 55] width 20 height 20
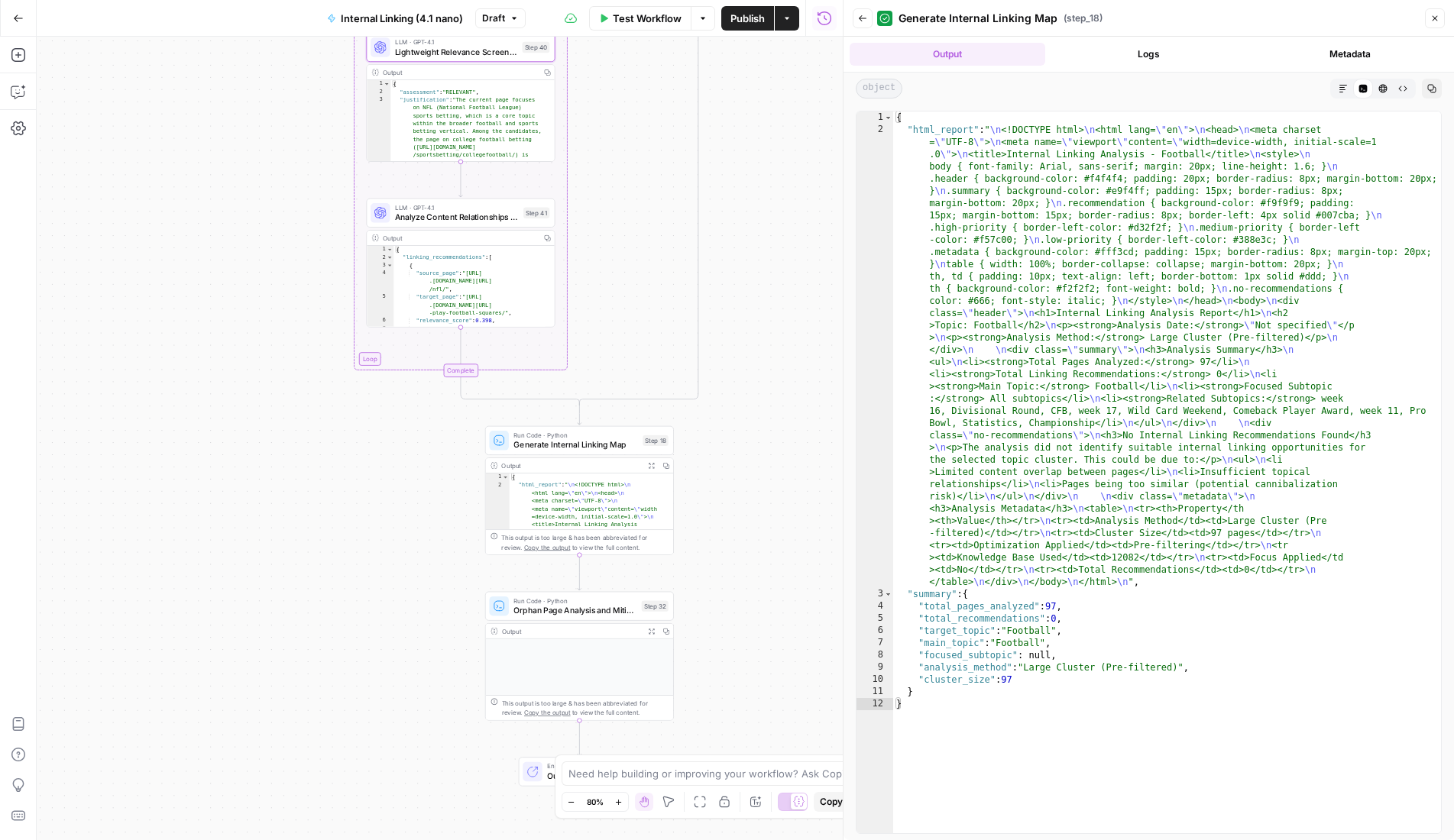
click at [25, 16] on button "Go Back" at bounding box center [19, 19] width 27 height 27
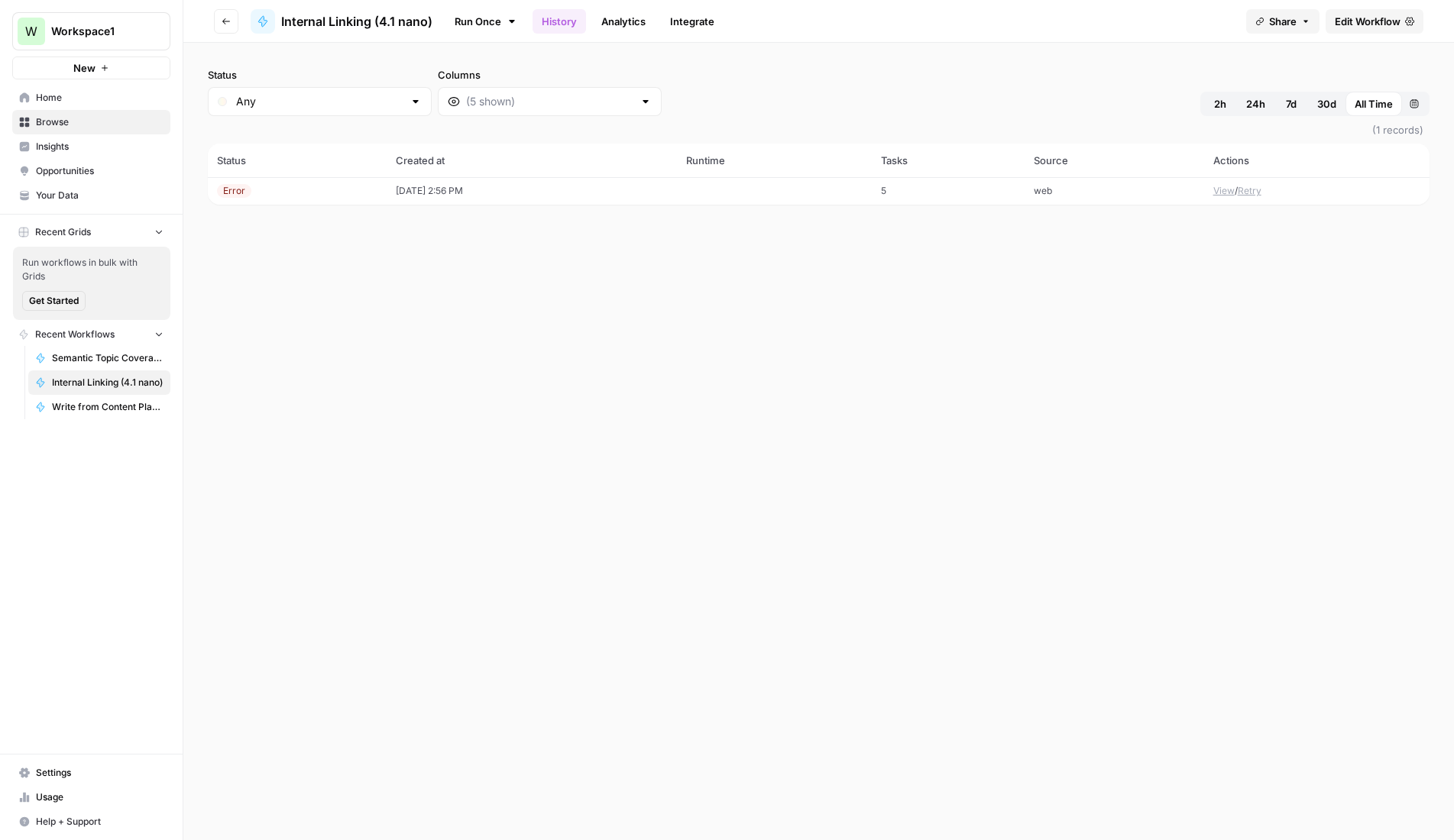
click at [64, 121] on span "Browse" at bounding box center [100, 121] width 128 height 14
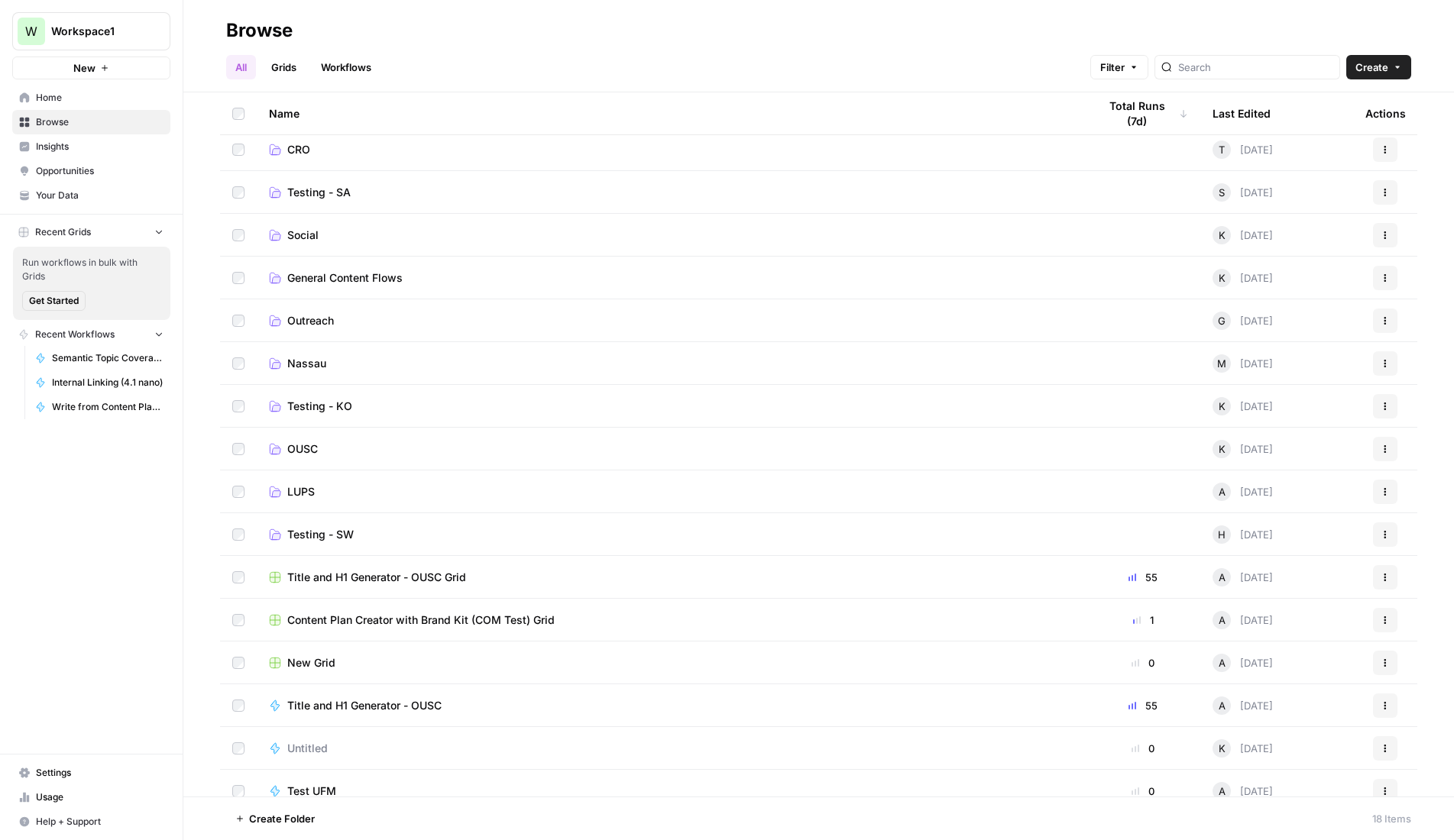
scroll to position [92, 0]
click at [349, 276] on span "General Content Flows" at bounding box center [344, 278] width 115 height 15
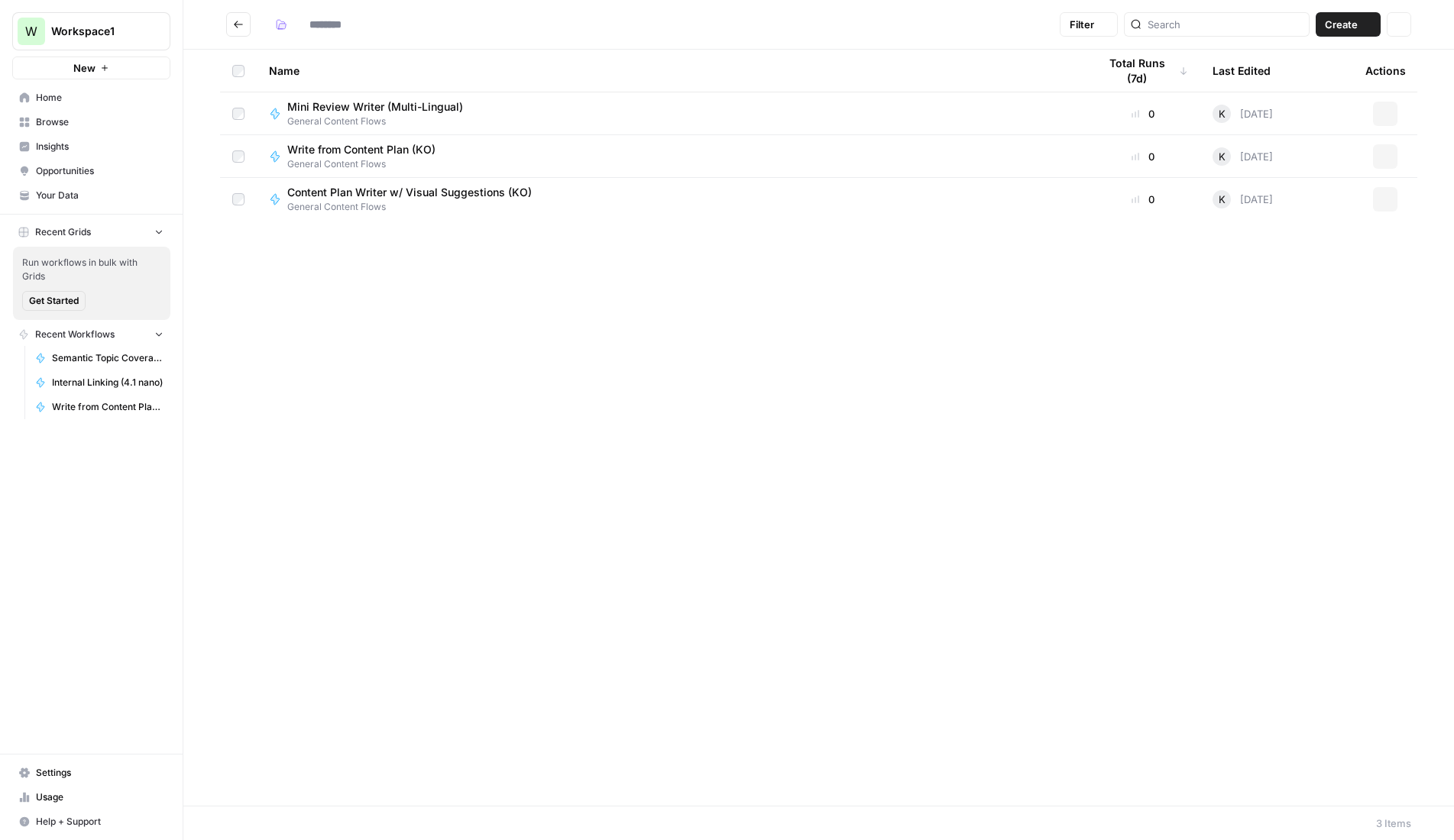
type input "**********"
click at [404, 200] on span "General Content Flows" at bounding box center [415, 207] width 257 height 14
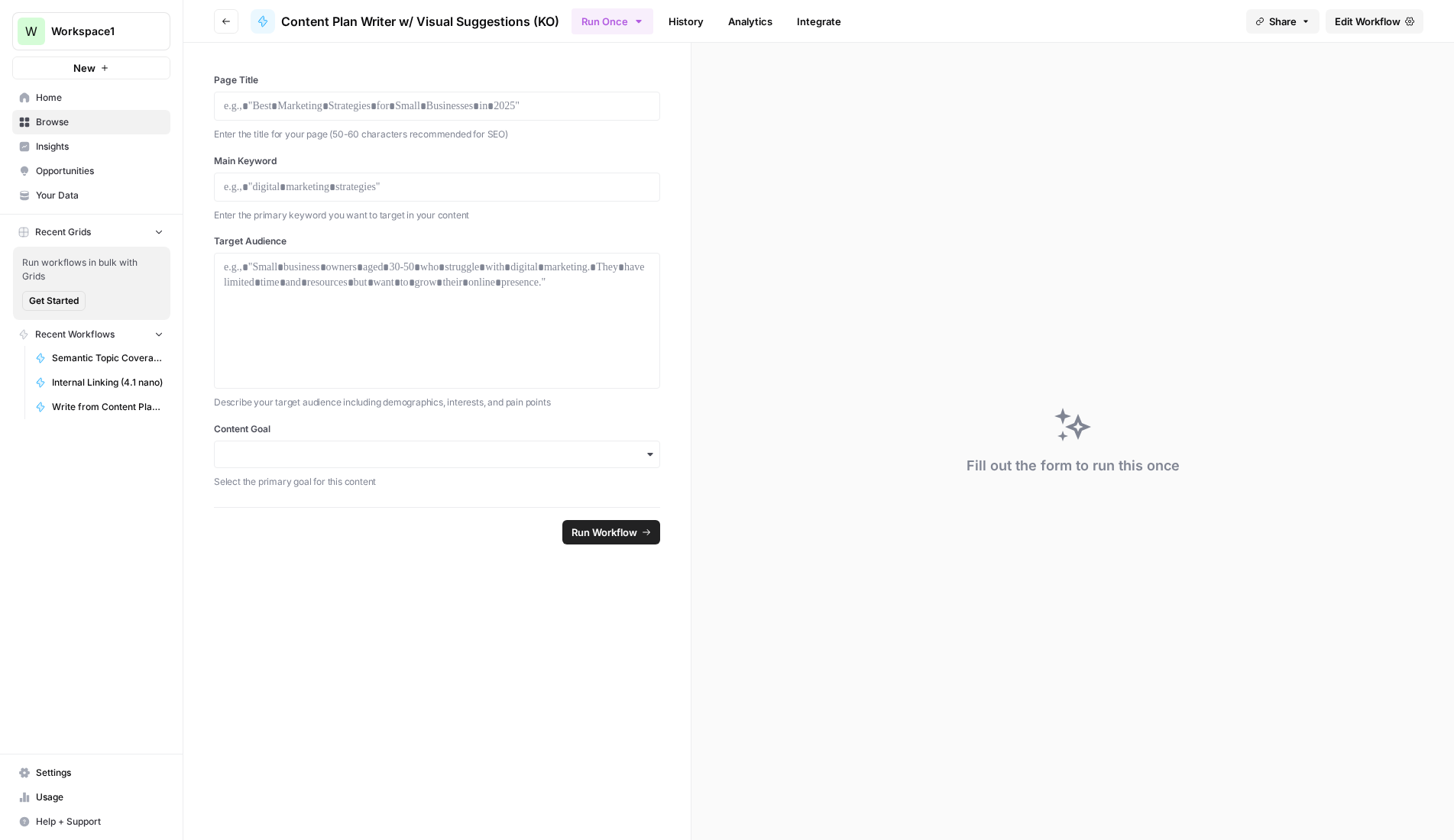
click at [1369, 25] on span "Edit Workflow" at bounding box center [1368, 21] width 66 height 15
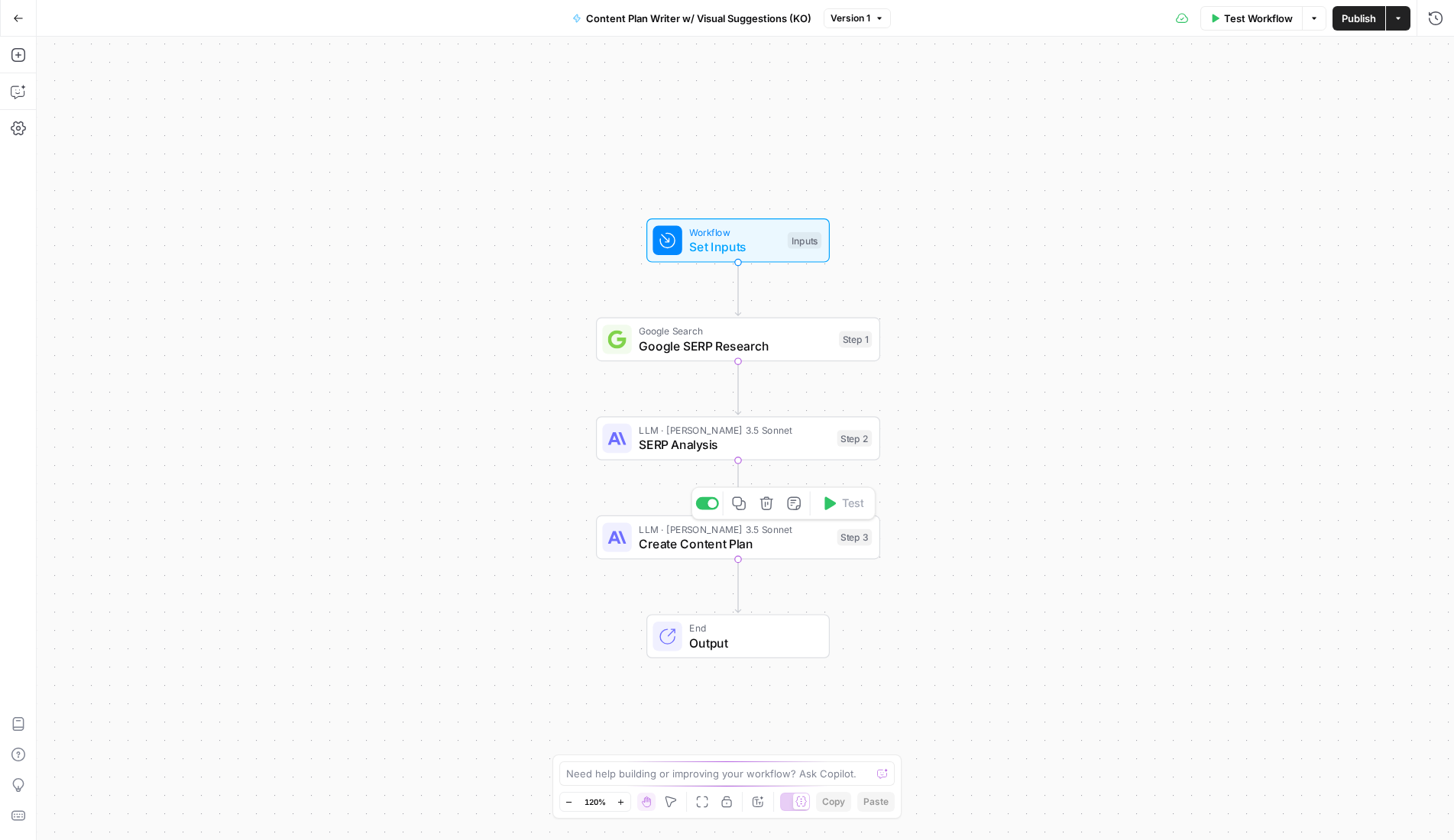
click at [771, 536] on span "Create Content Plan" at bounding box center [734, 544] width 191 height 19
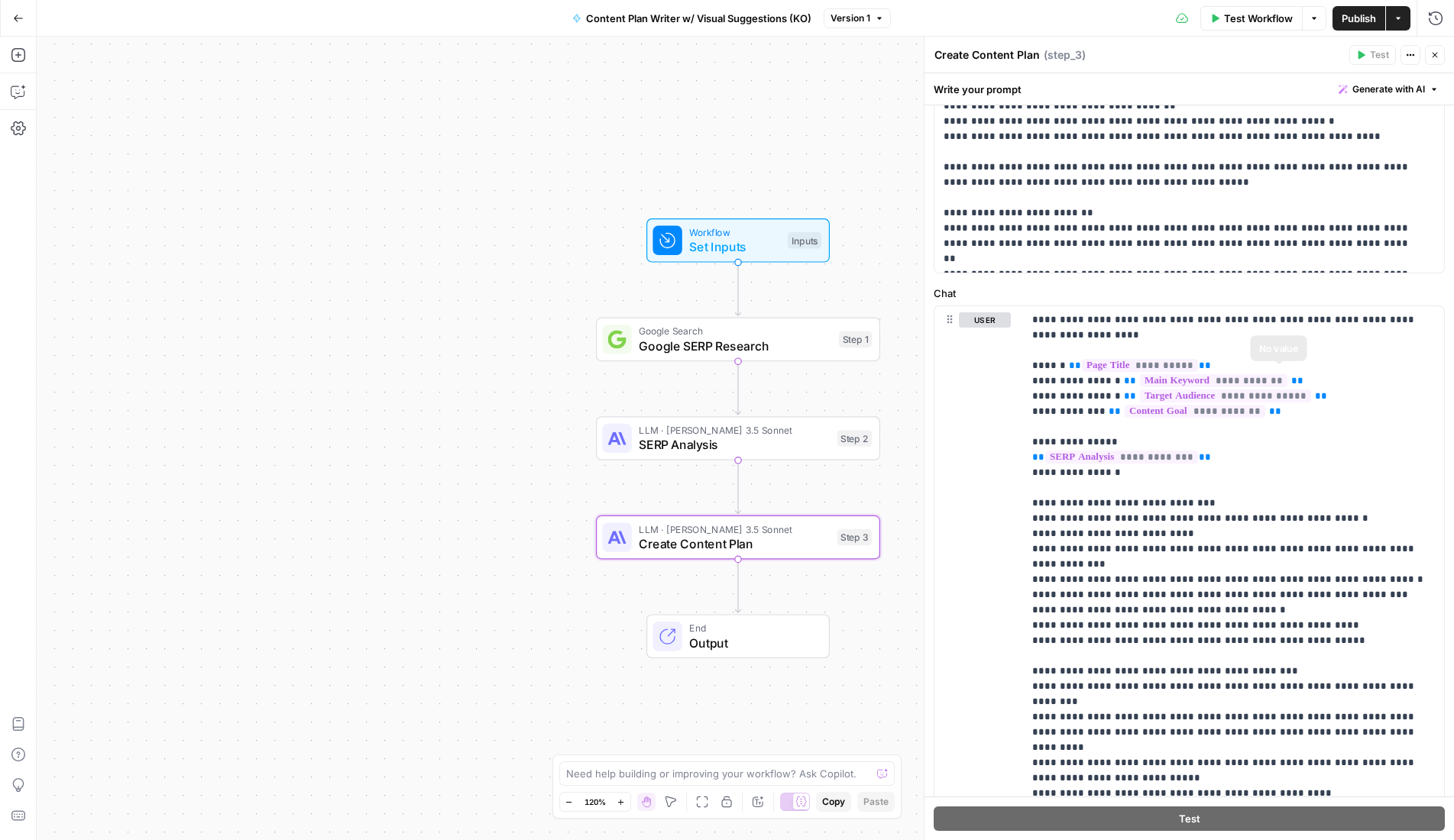
scroll to position [694, 0]
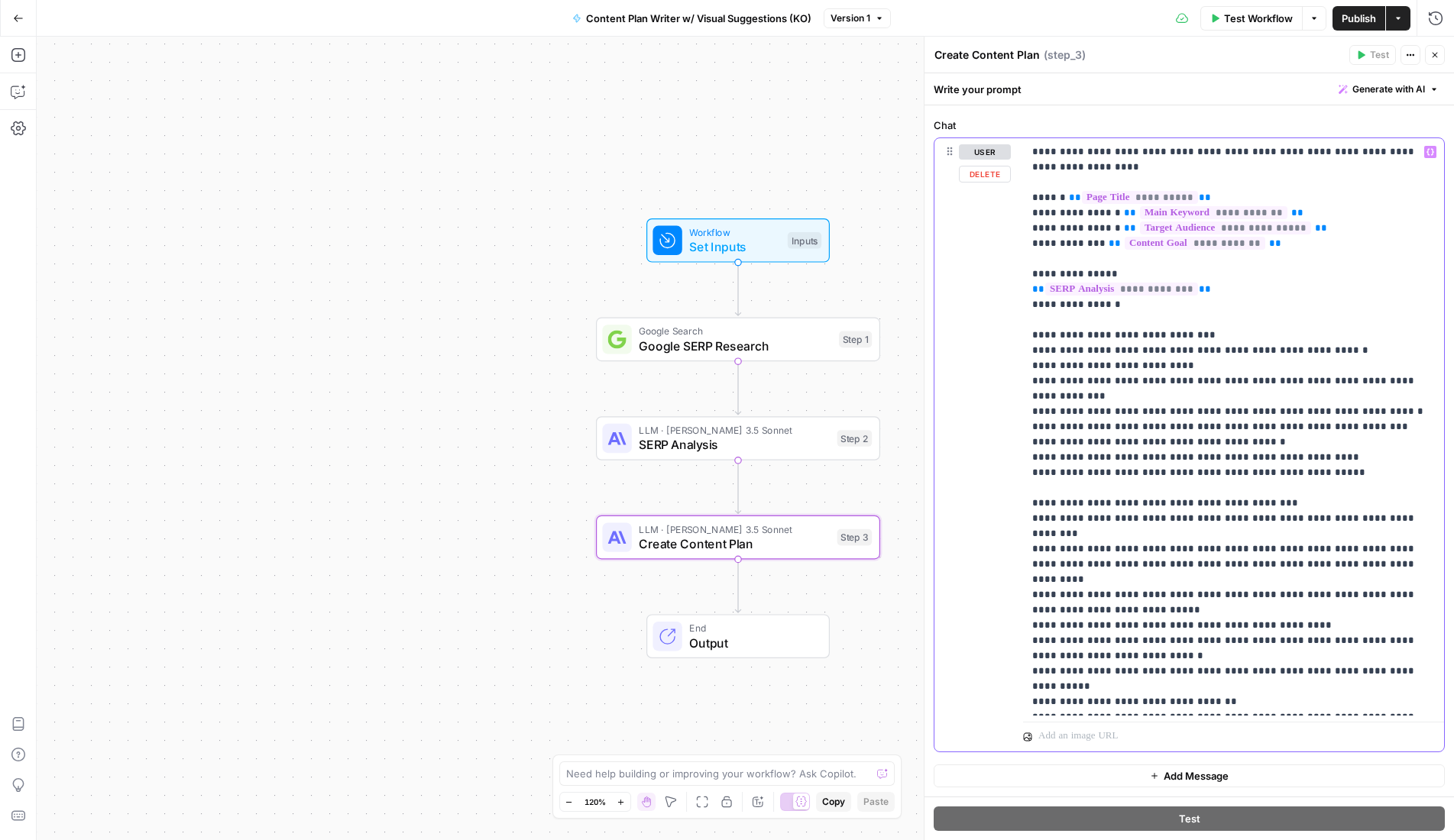
drag, startPoint x: 1341, startPoint y: 396, endPoint x: 1308, endPoint y: 397, distance: 33.0
click at [1308, 397] on p "**********" at bounding box center [1228, 426] width 391 height 566
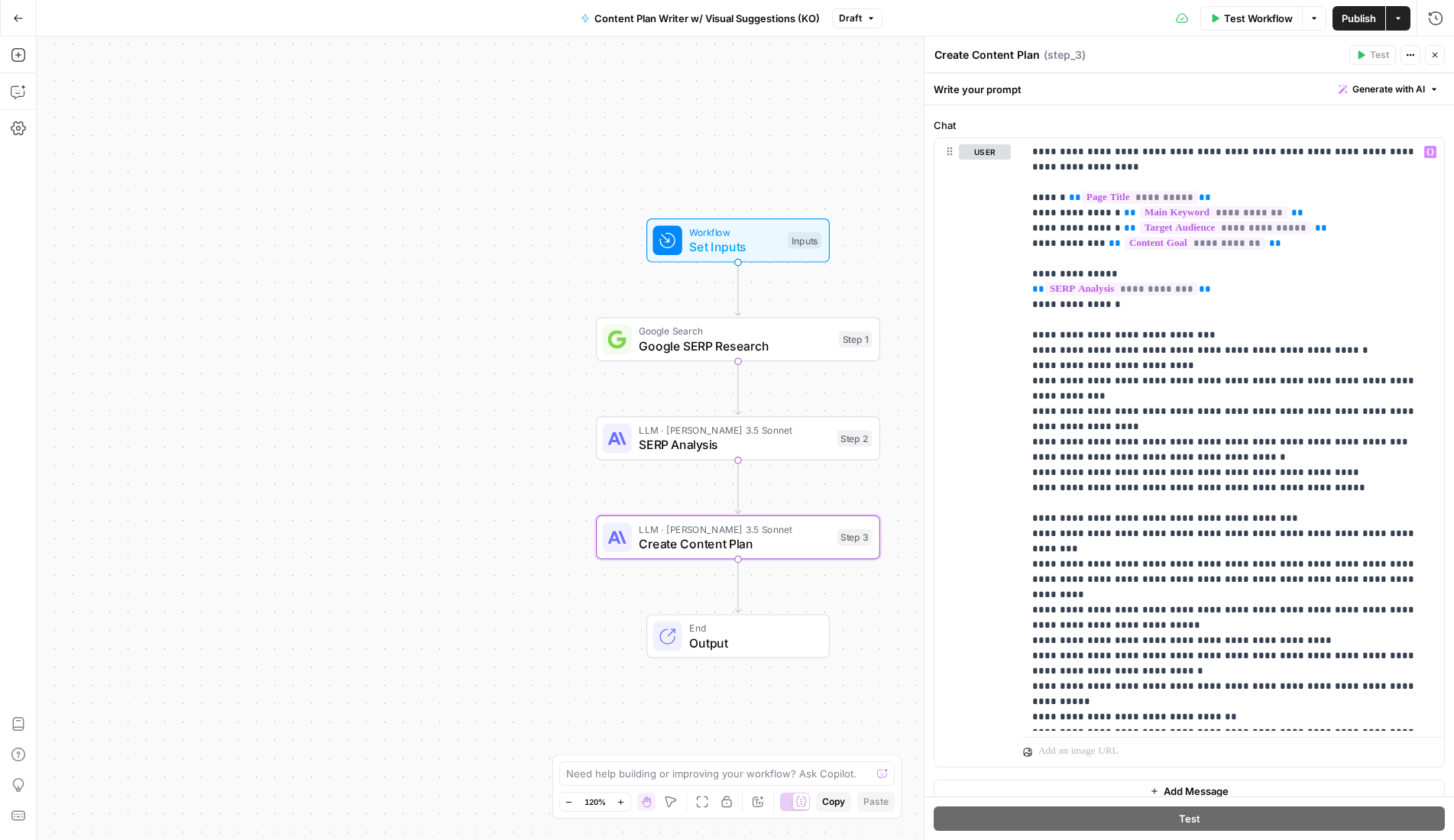
click at [1350, 14] on span "Publish" at bounding box center [1358, 18] width 35 height 15
click at [23, 56] on icon "button" at bounding box center [18, 55] width 15 height 15
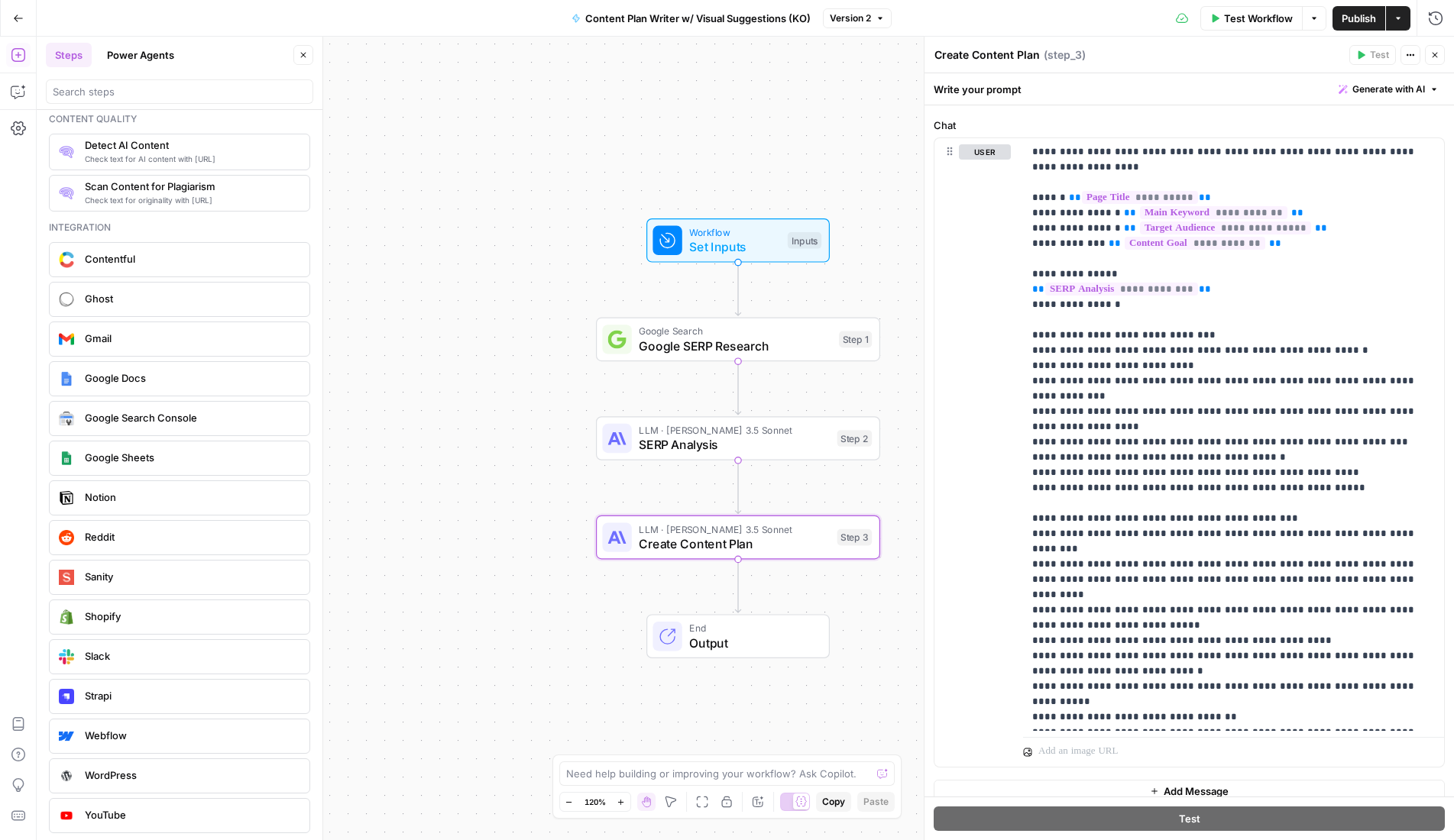
scroll to position [2599, 0]
click at [129, 779] on span "WordPress" at bounding box center [191, 772] width 212 height 15
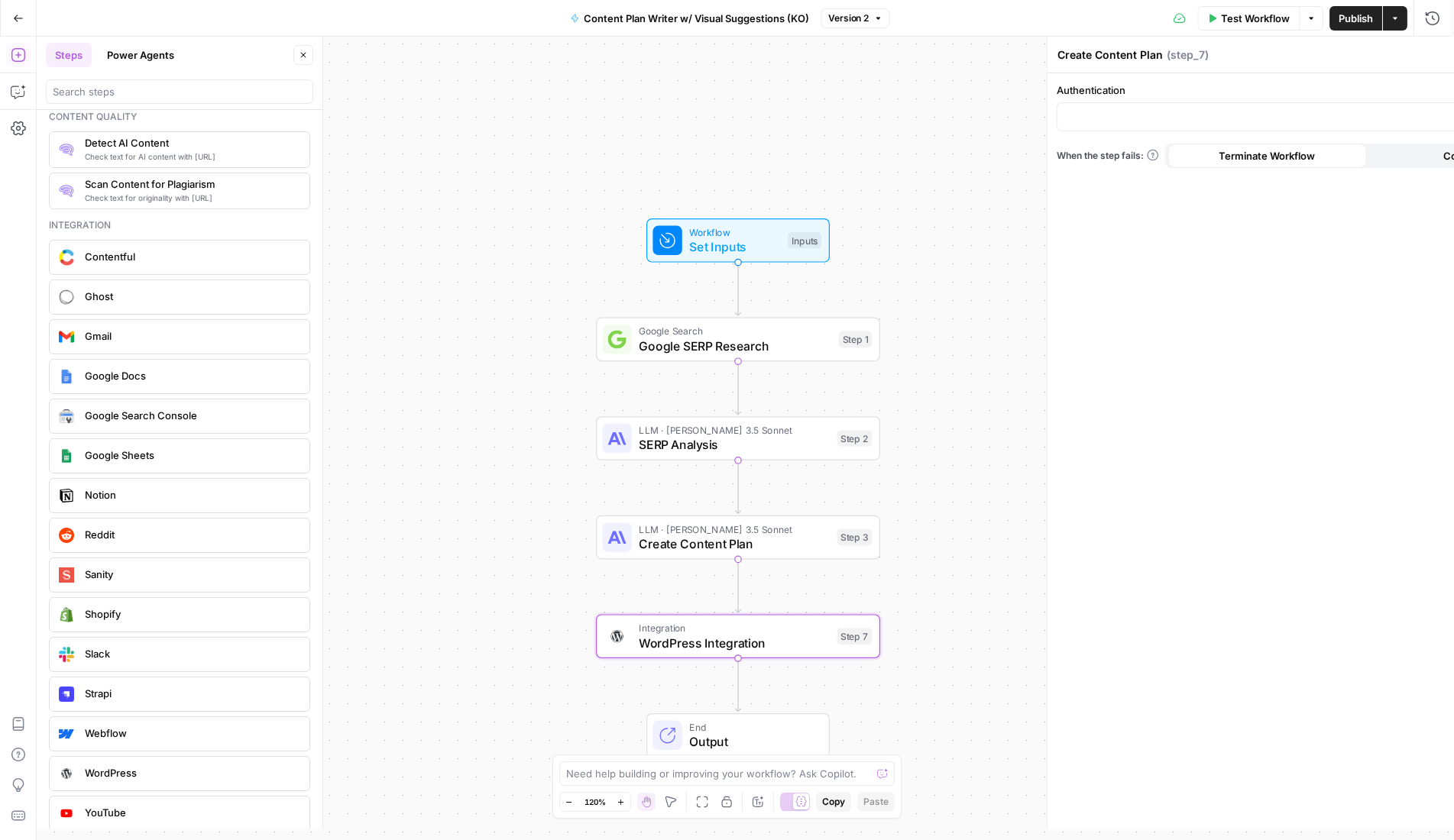
type textarea "WordPress Integration"
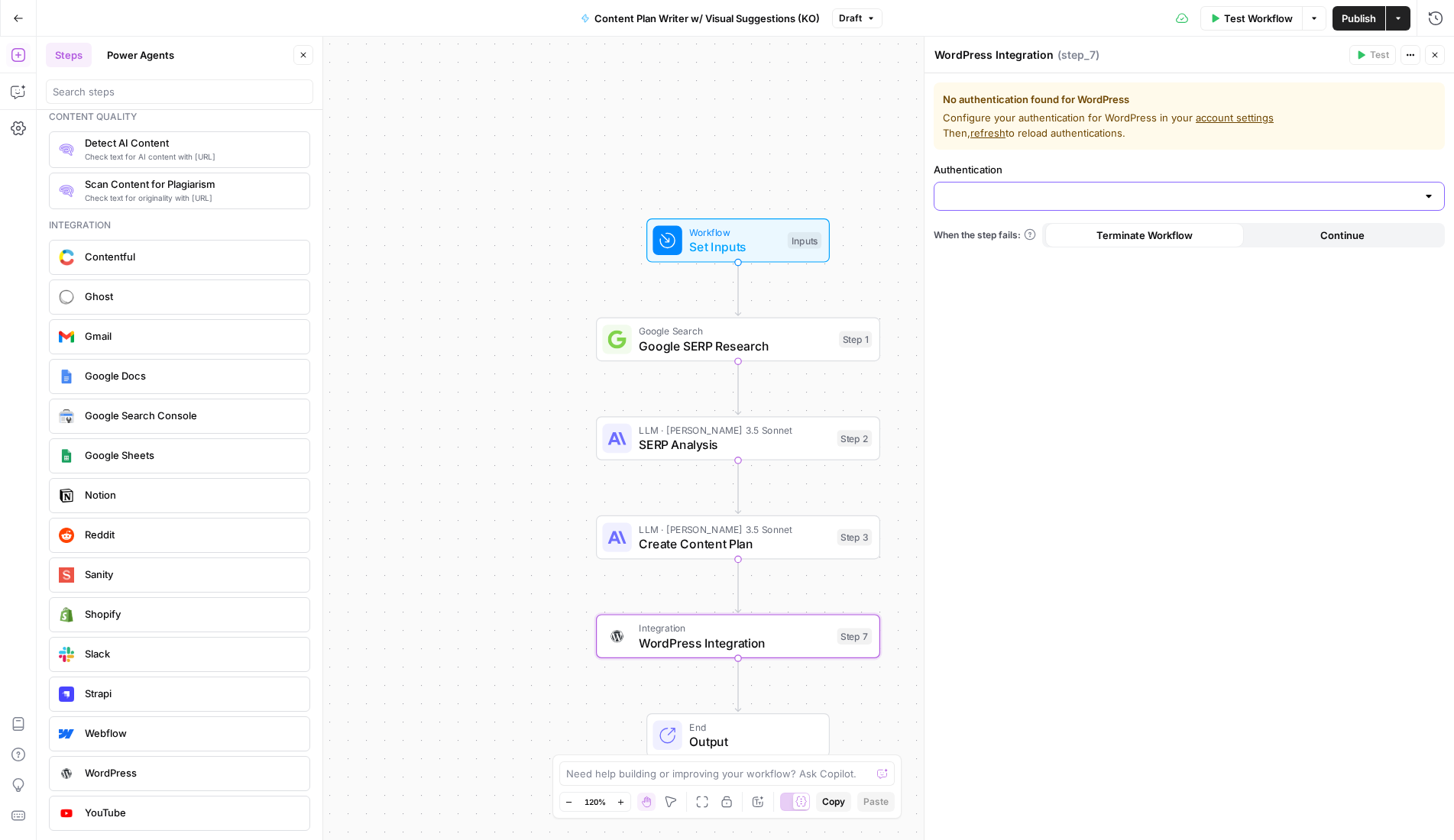
click at [1415, 196] on input "Authentication" at bounding box center [1180, 196] width 473 height 15
click at [1431, 196] on div at bounding box center [1428, 196] width 12 height 15
click at [1064, 519] on div "No authentication found for WordPress Configure your authentication for WordPre…" at bounding box center [1189, 456] width 529 height 767
click at [764, 611] on button "Delete step" at bounding box center [766, 602] width 23 height 23
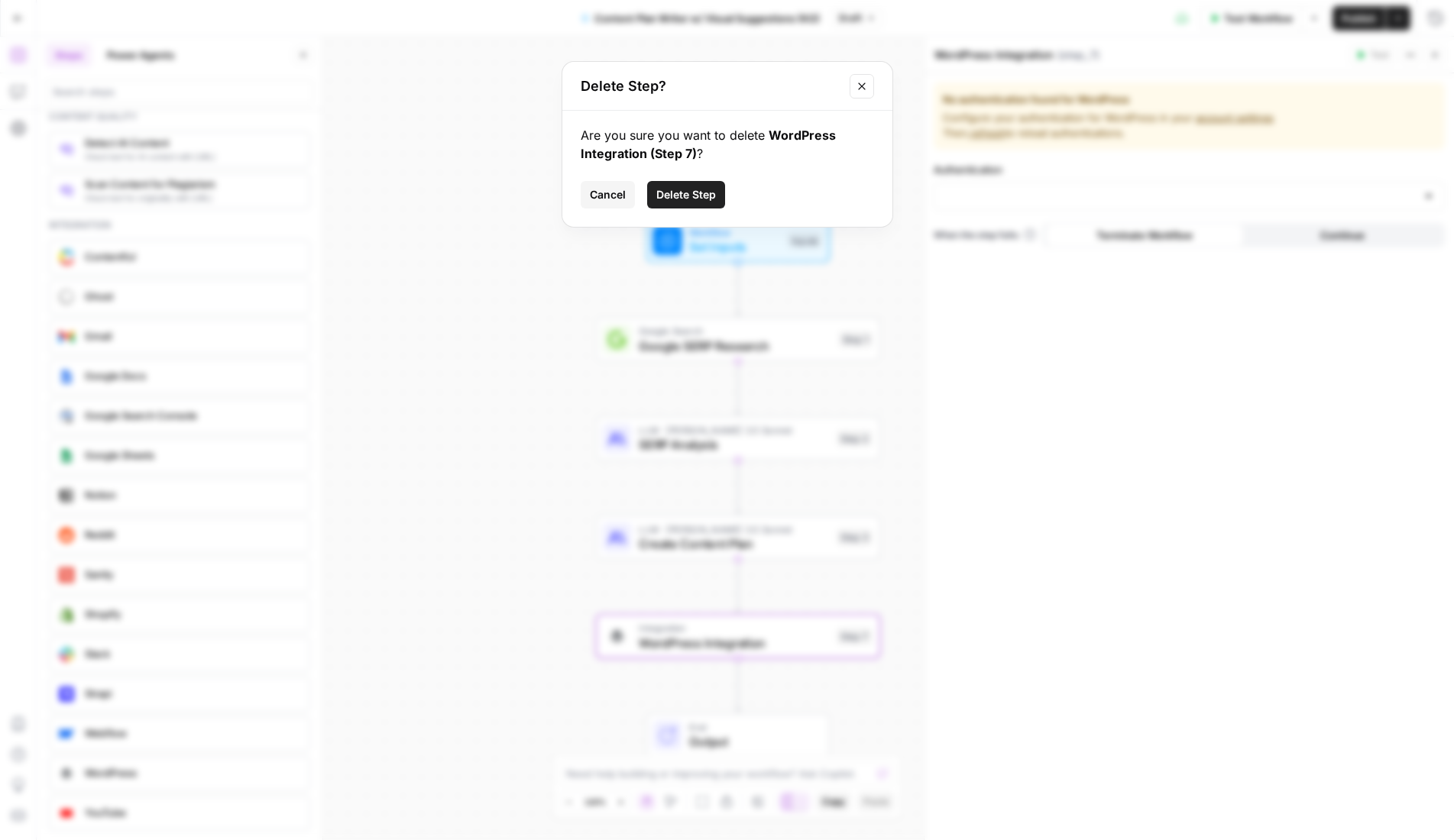
click at [695, 196] on span "Delete Step" at bounding box center [686, 195] width 60 height 15
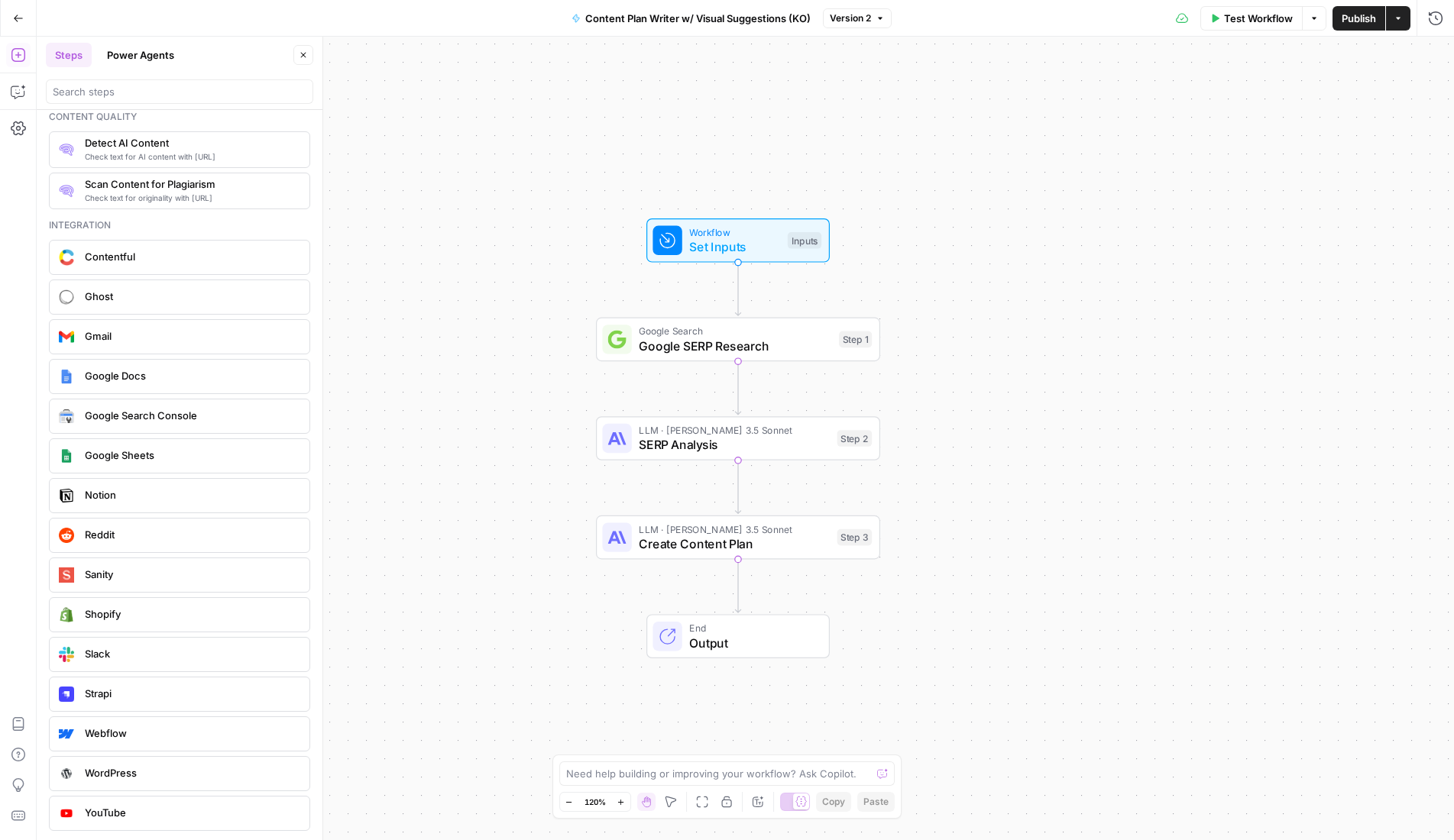
click at [18, 14] on icon "button" at bounding box center [18, 18] width 10 height 10
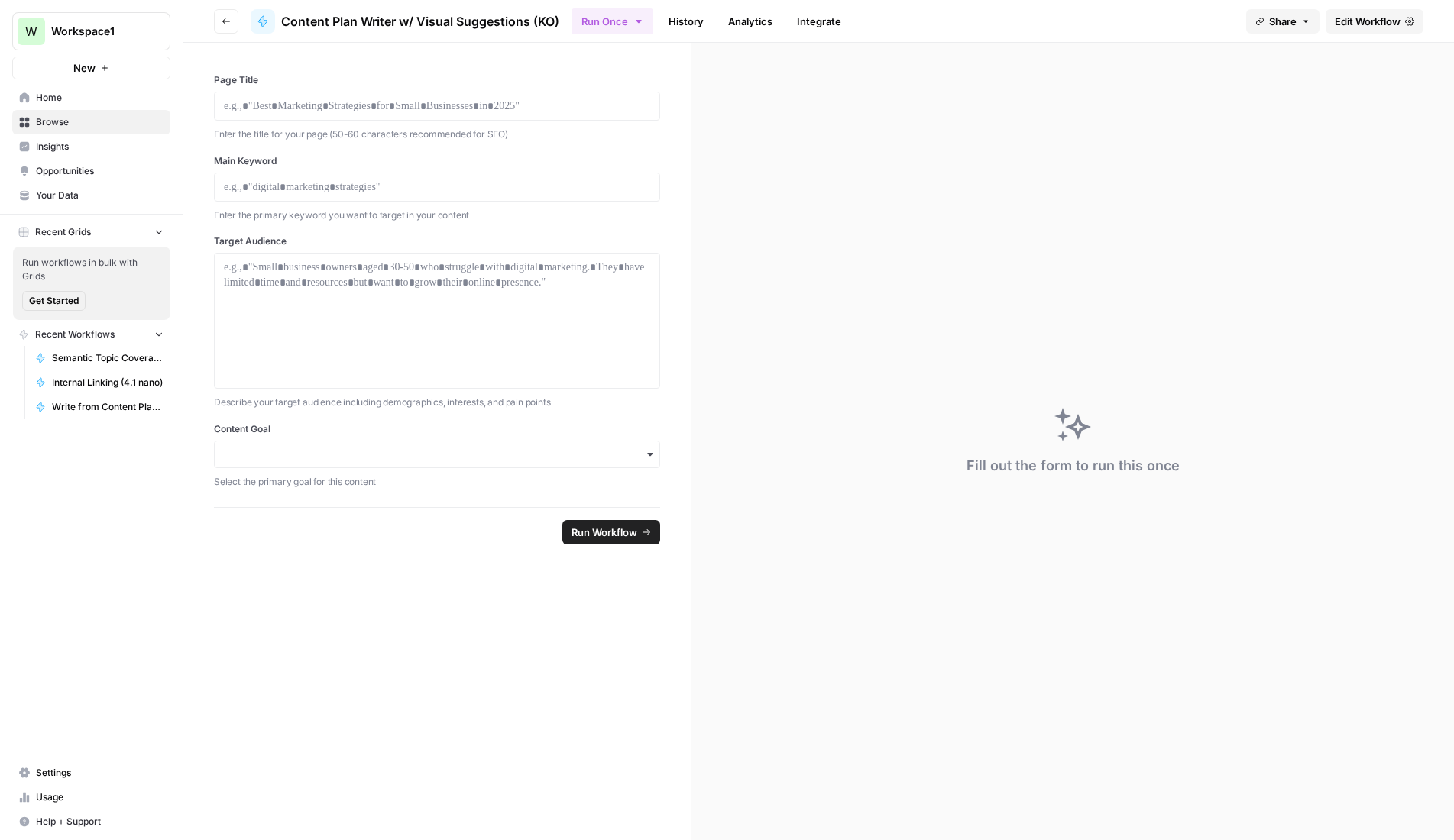
click at [53, 121] on span "Browse" at bounding box center [100, 121] width 128 height 14
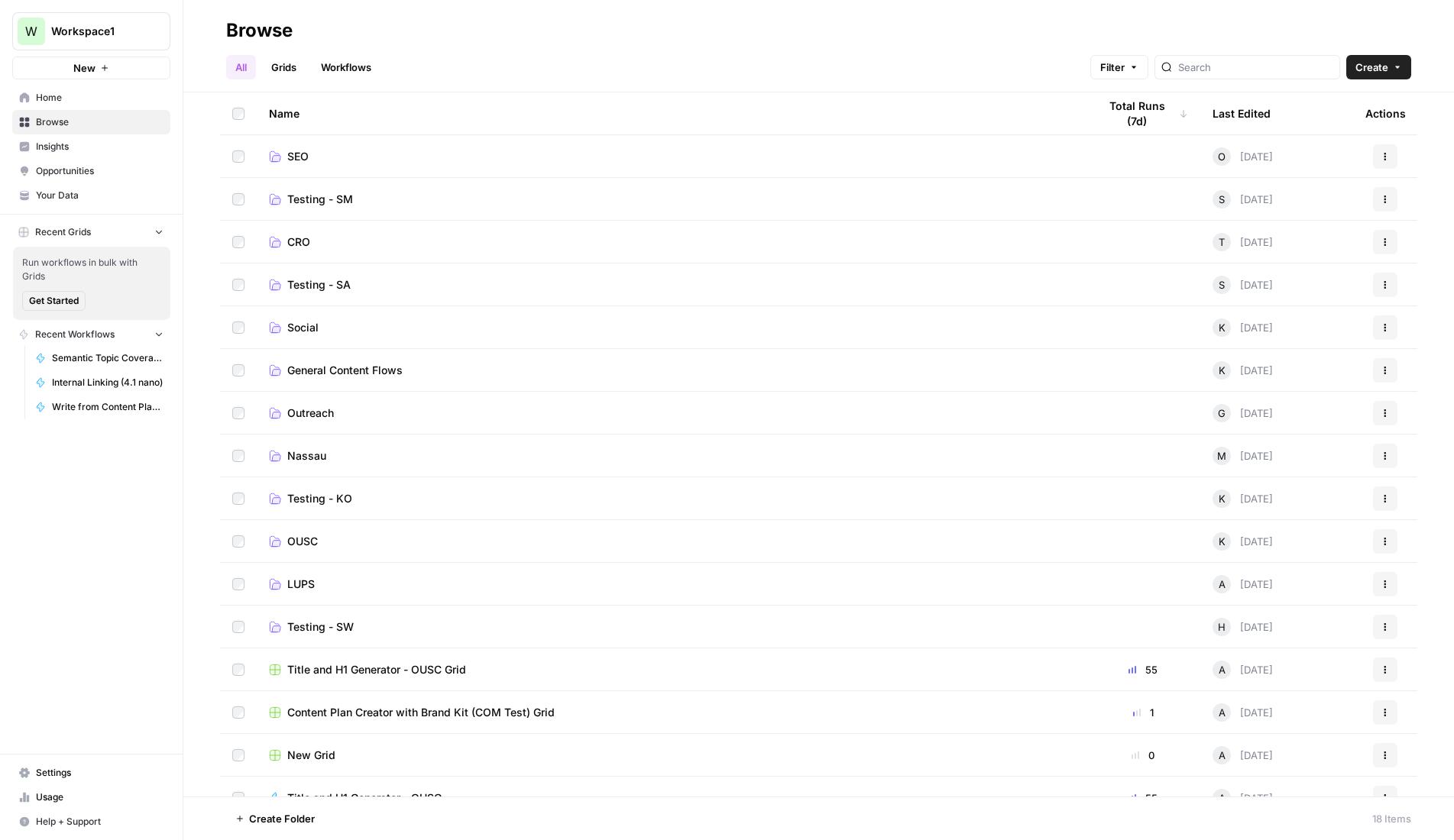
click at [290, 579] on span "LUPS" at bounding box center [301, 584] width 27 height 15
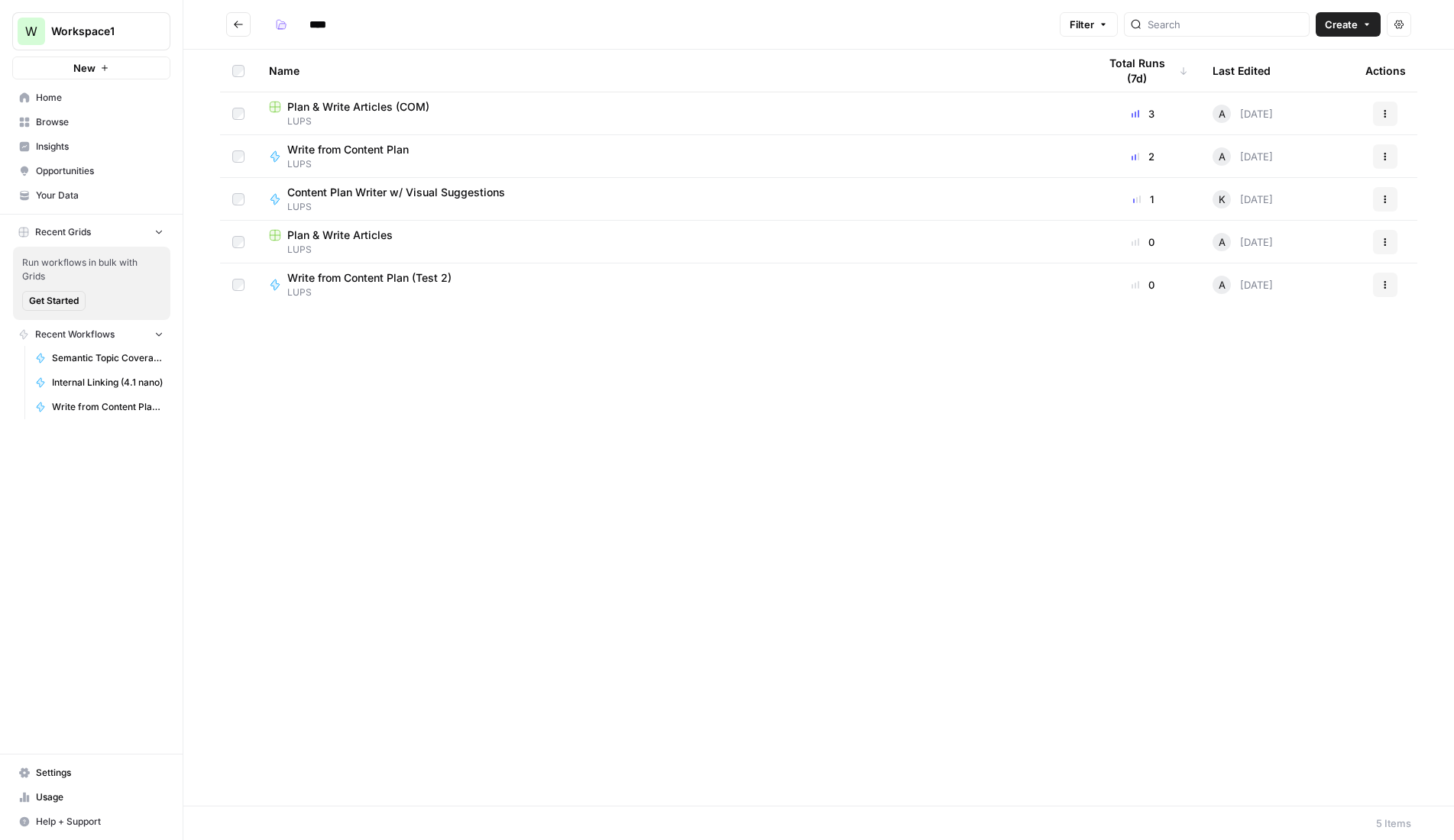
click at [375, 238] on span "Plan & Write Articles" at bounding box center [340, 235] width 105 height 15
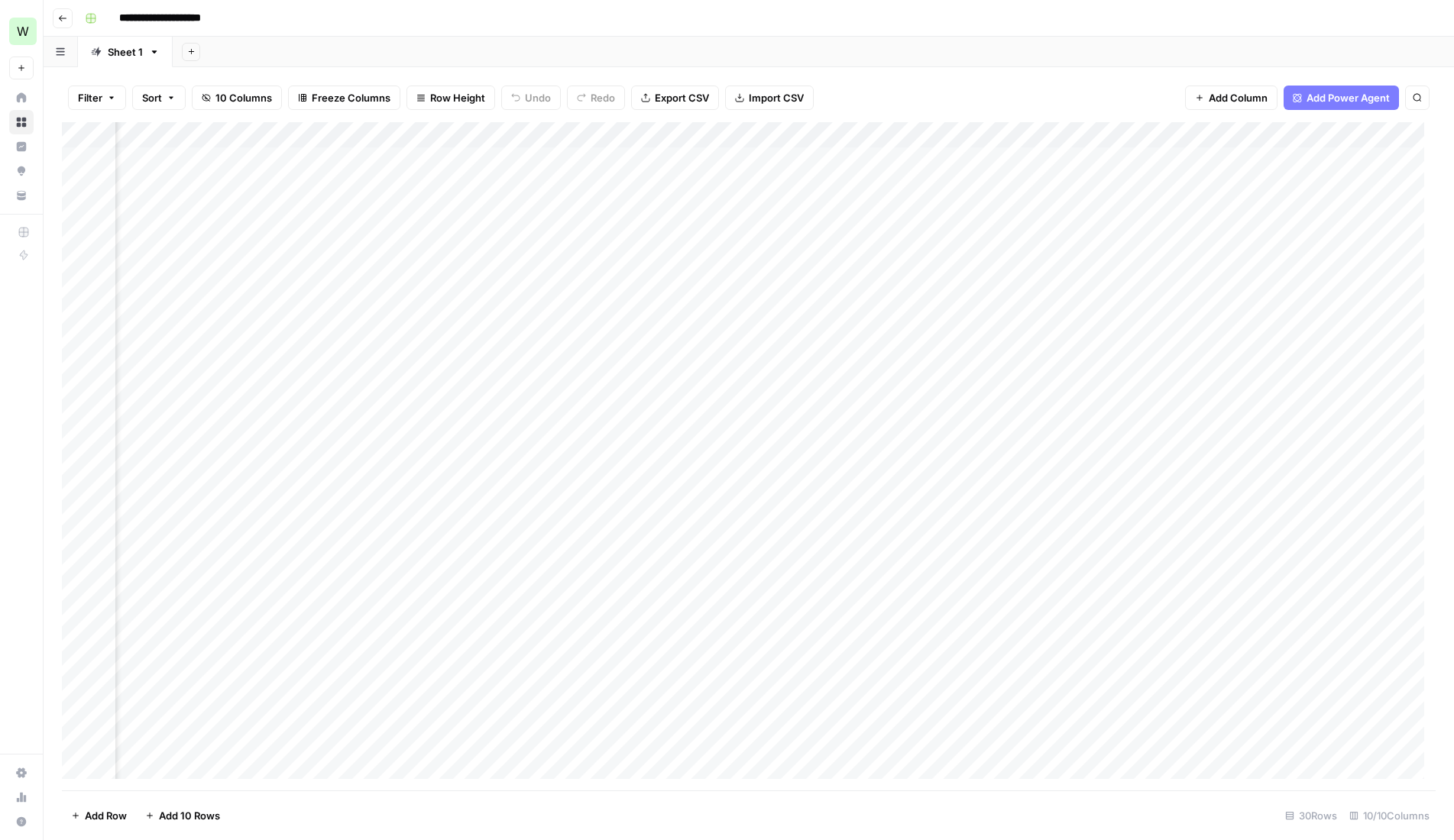
scroll to position [0, 192]
click at [1111, 163] on div "Add Column" at bounding box center [748, 456] width 1374 height 669
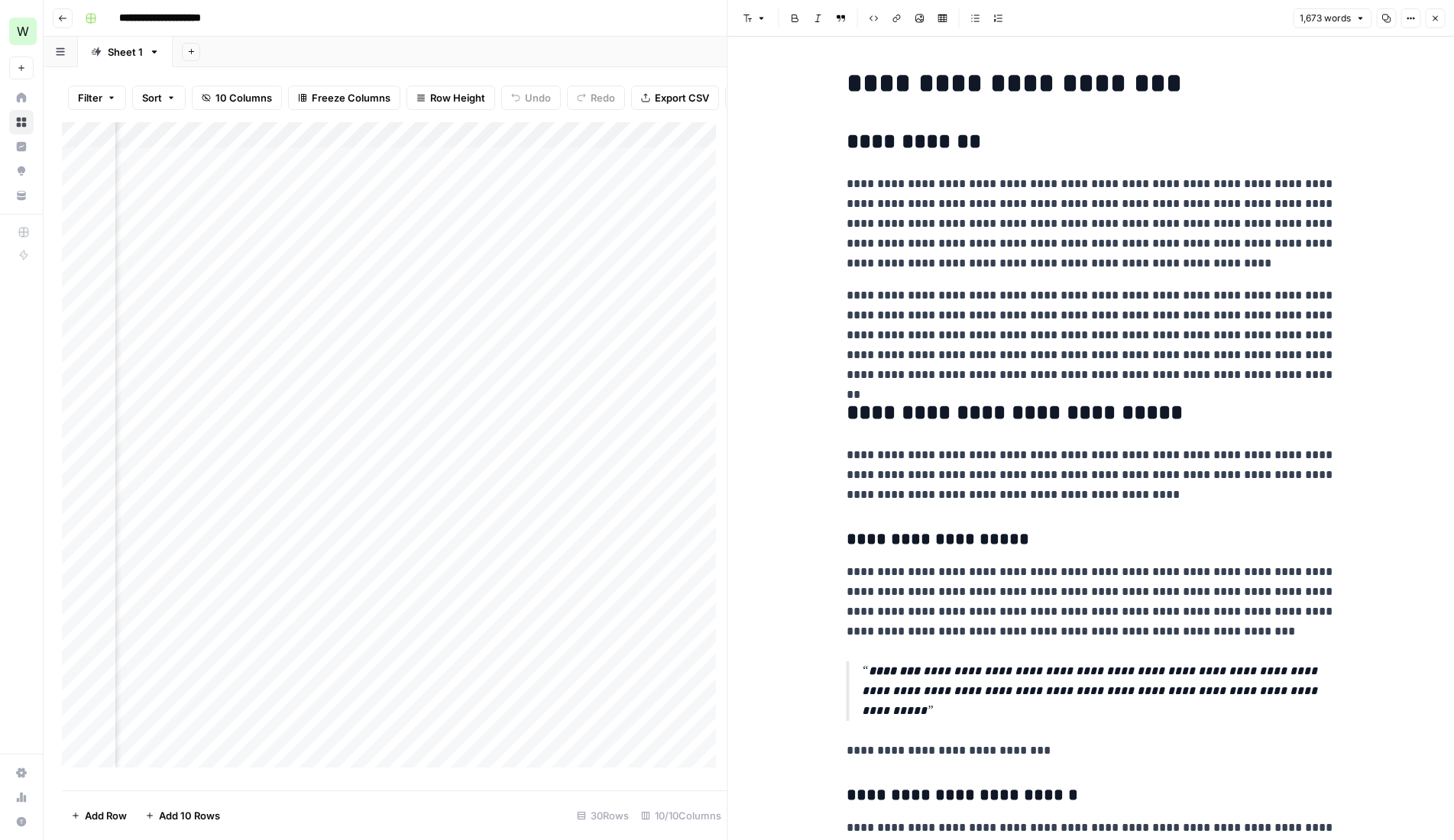
click at [847, 82] on h1 "**********" at bounding box center [1091, 84] width 489 height 32
click at [878, 83] on h1 "**********" at bounding box center [1091, 84] width 489 height 32
click at [885, 149] on h2 "**********" at bounding box center [1091, 142] width 489 height 24
click at [901, 209] on p "**********" at bounding box center [1091, 223] width 489 height 99
click at [1021, 329] on p "**********" at bounding box center [1091, 335] width 489 height 99
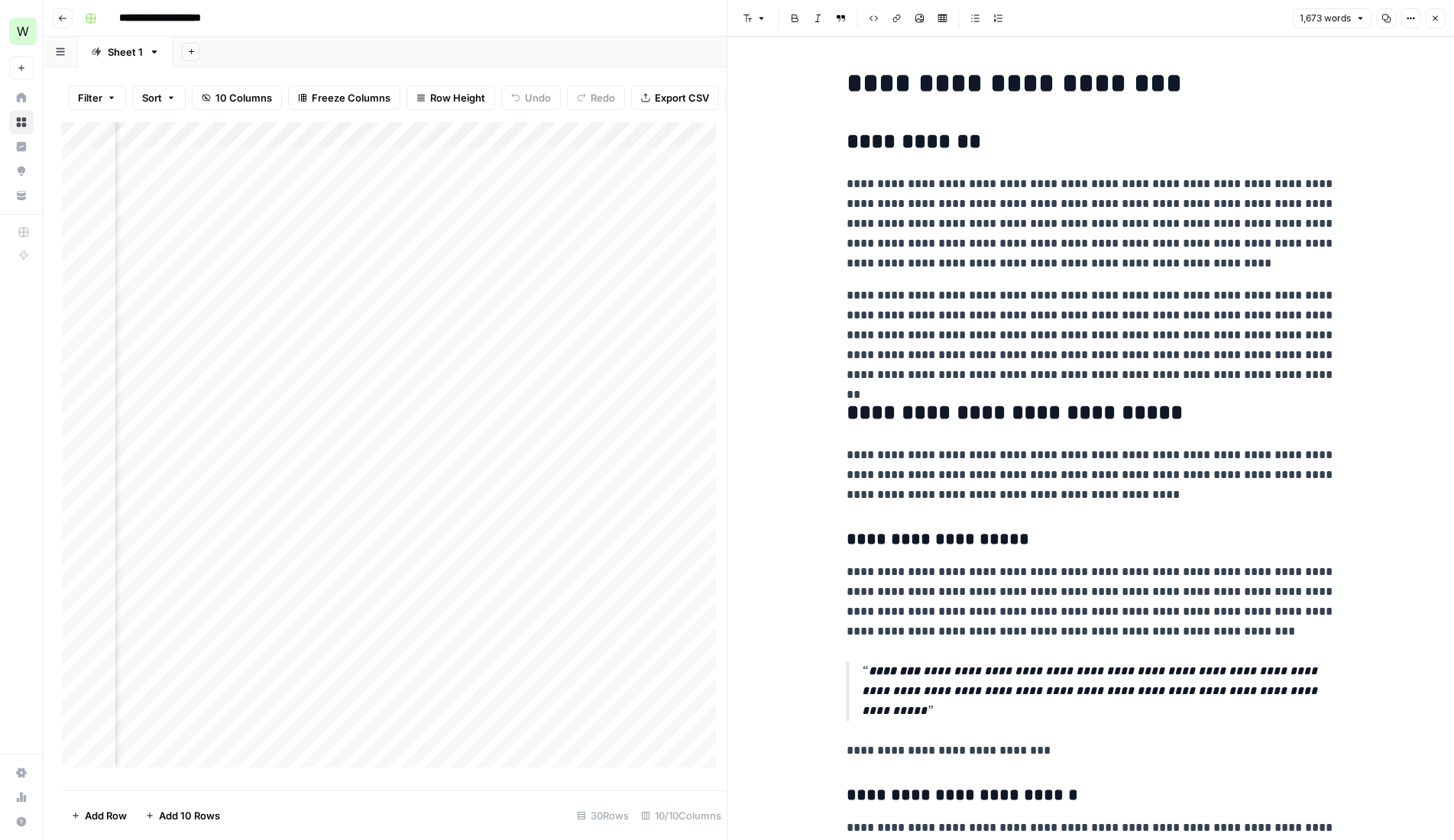
click at [1440, 19] on button "Close" at bounding box center [1435, 18] width 20 height 20
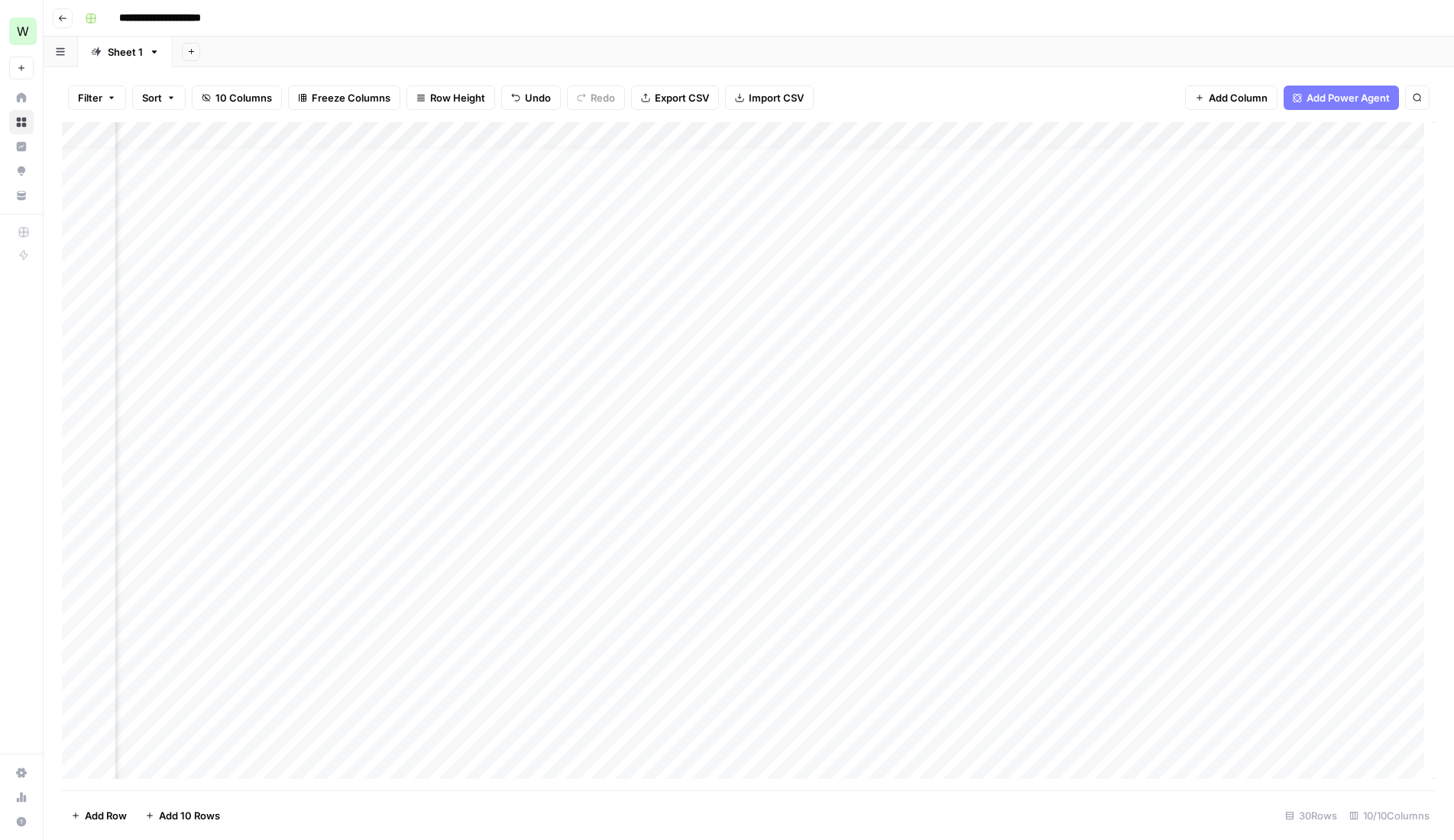
scroll to position [173, 192]
click at [1124, 245] on div "Add Column" at bounding box center [748, 456] width 1374 height 669
click at [1124, 244] on div "Add Column" at bounding box center [748, 456] width 1374 height 669
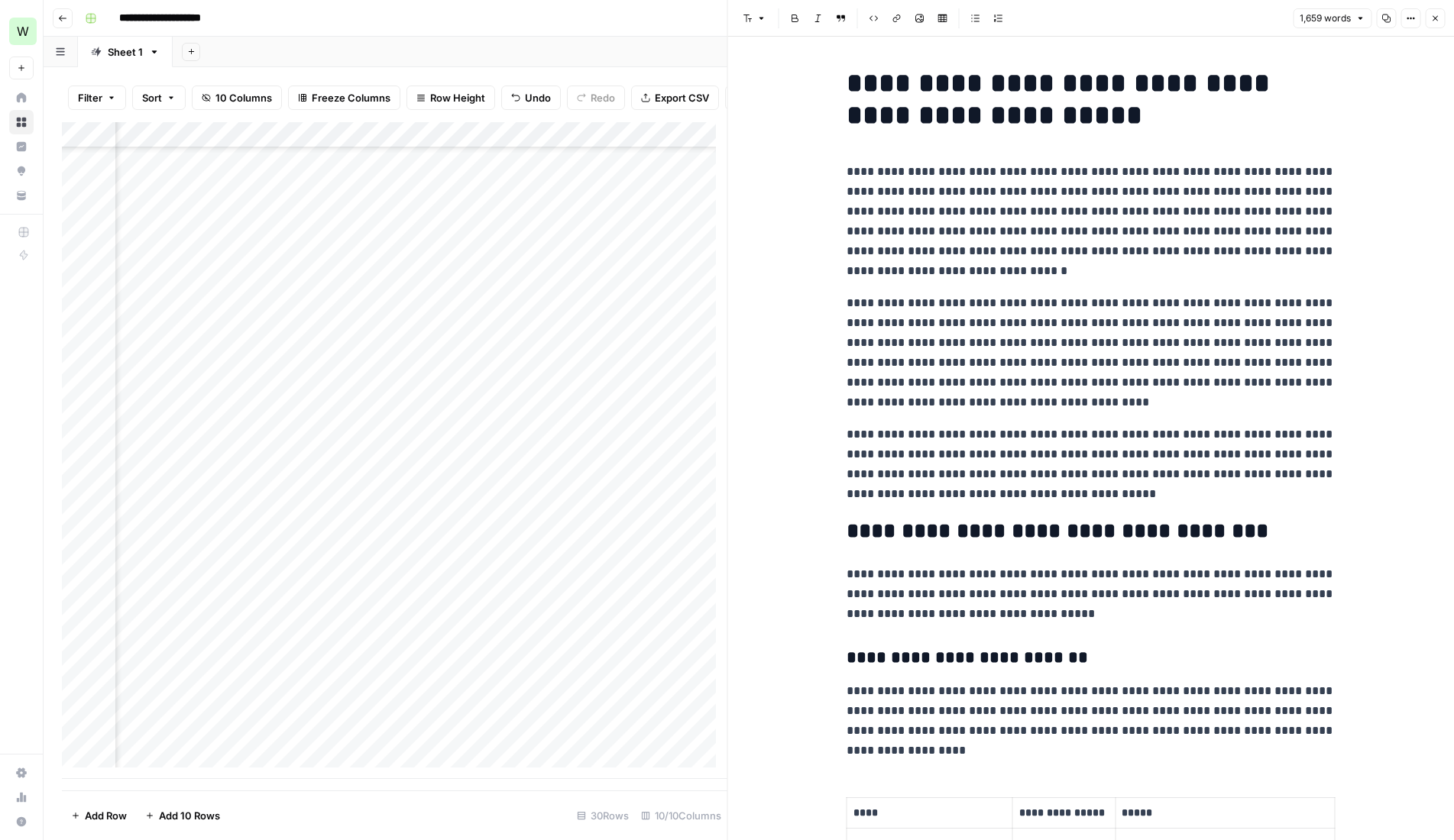
click at [1436, 21] on icon "button" at bounding box center [1434, 18] width 9 height 9
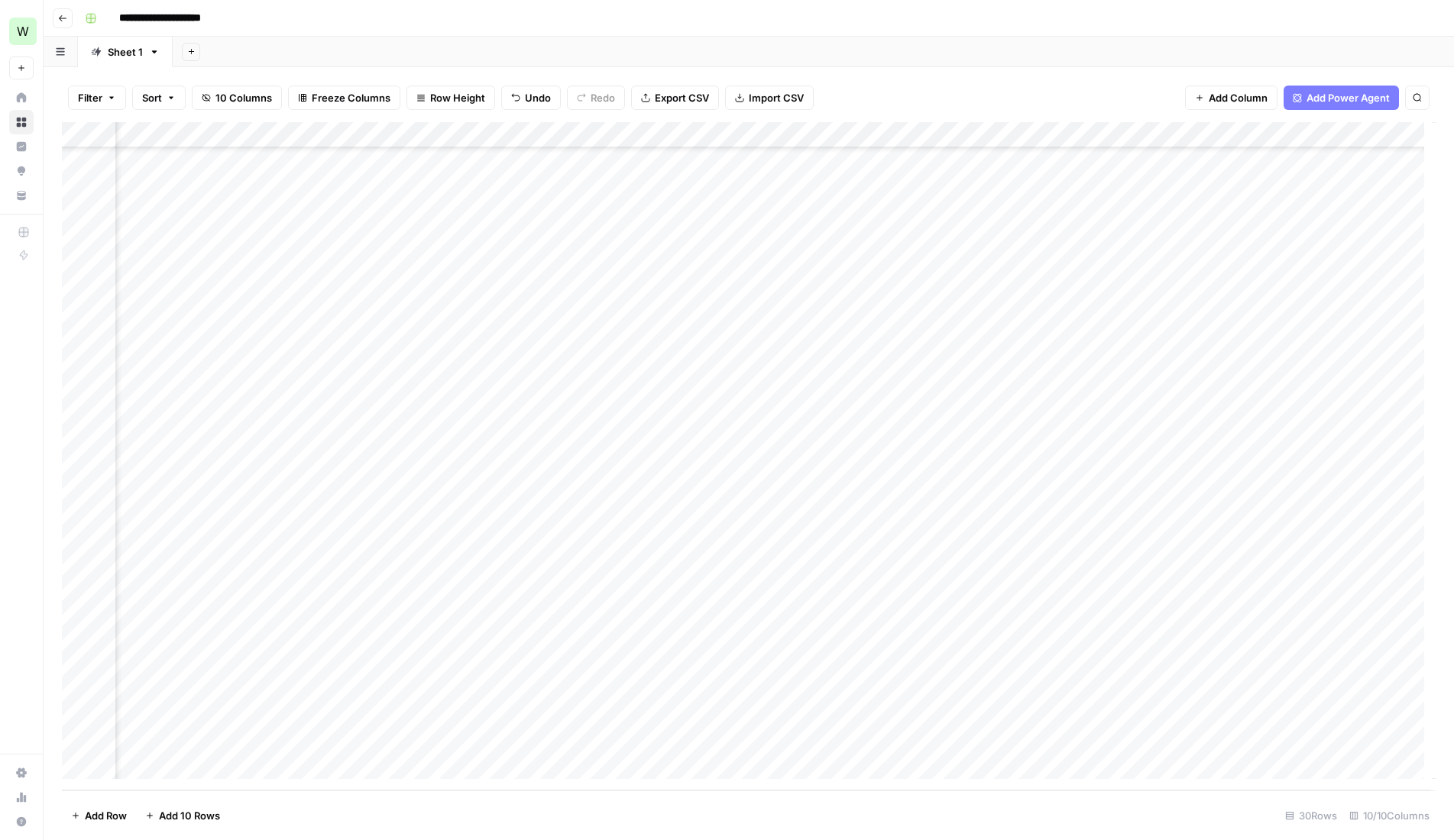
click at [1124, 268] on div "Add Column" at bounding box center [748, 456] width 1374 height 669
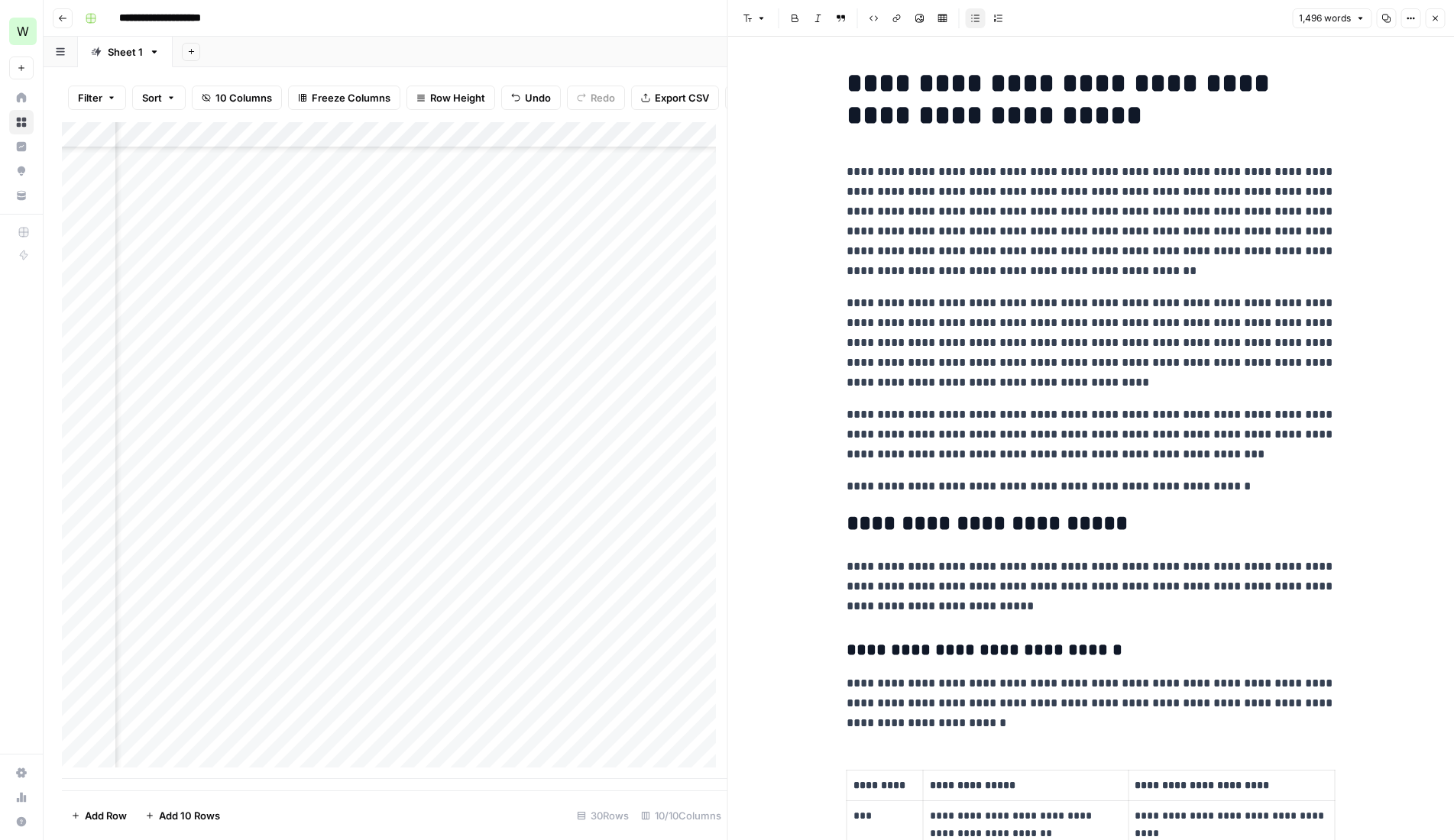
click at [1430, 22] on icon "button" at bounding box center [1434, 18] width 9 height 9
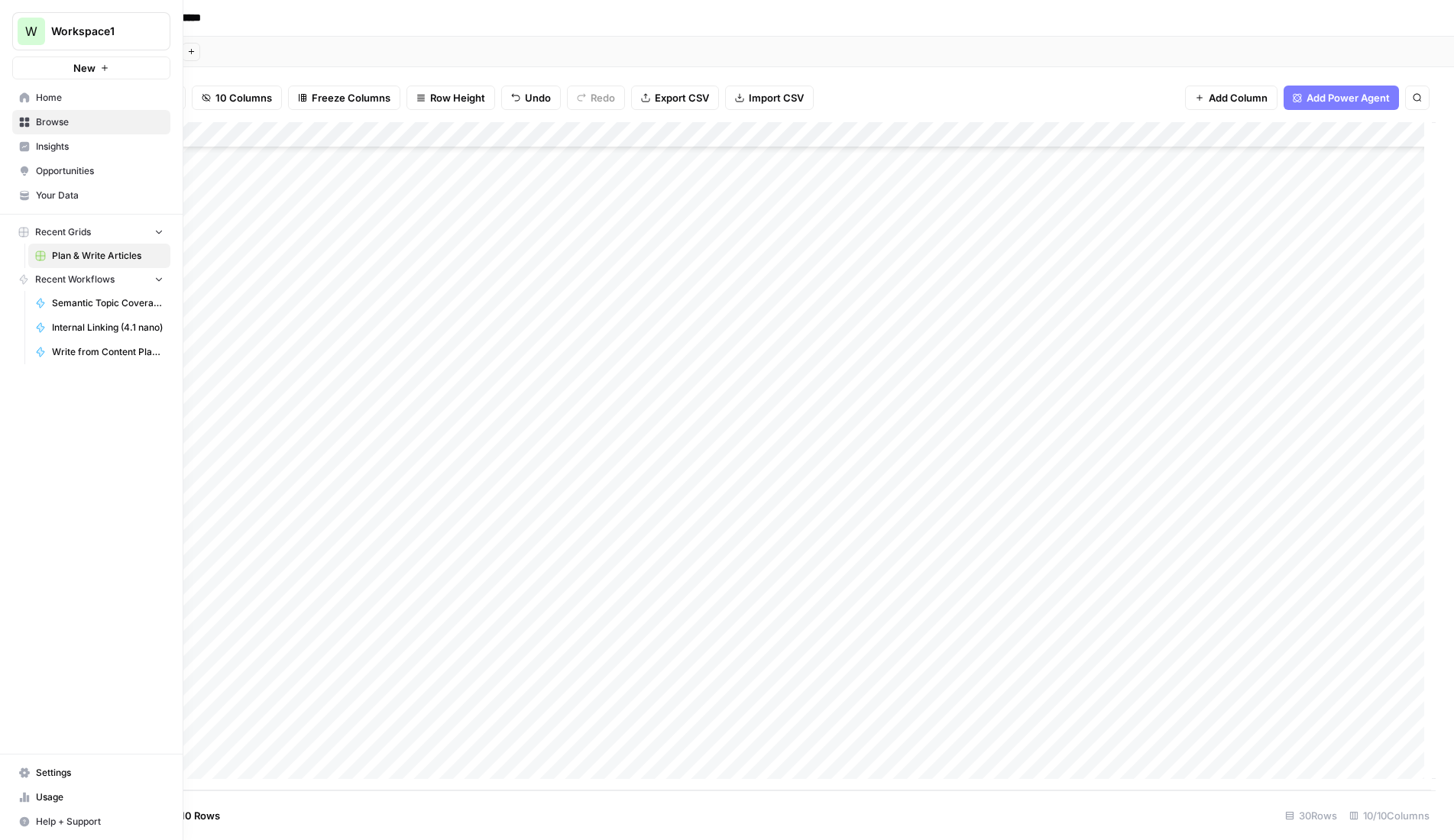
click at [43, 776] on span "Settings" at bounding box center [100, 772] width 128 height 14
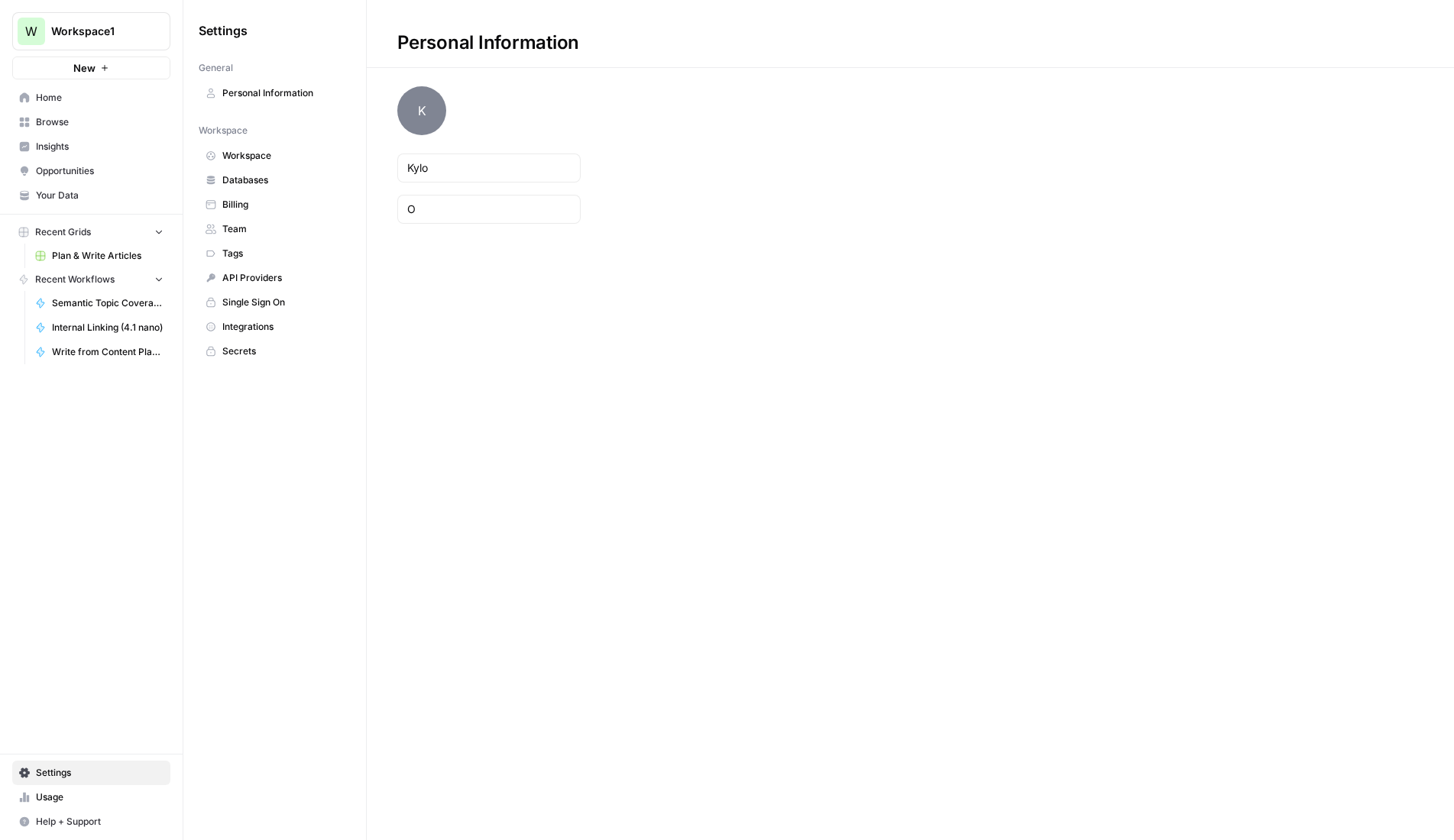
click at [242, 233] on span "Team" at bounding box center [282, 229] width 122 height 14
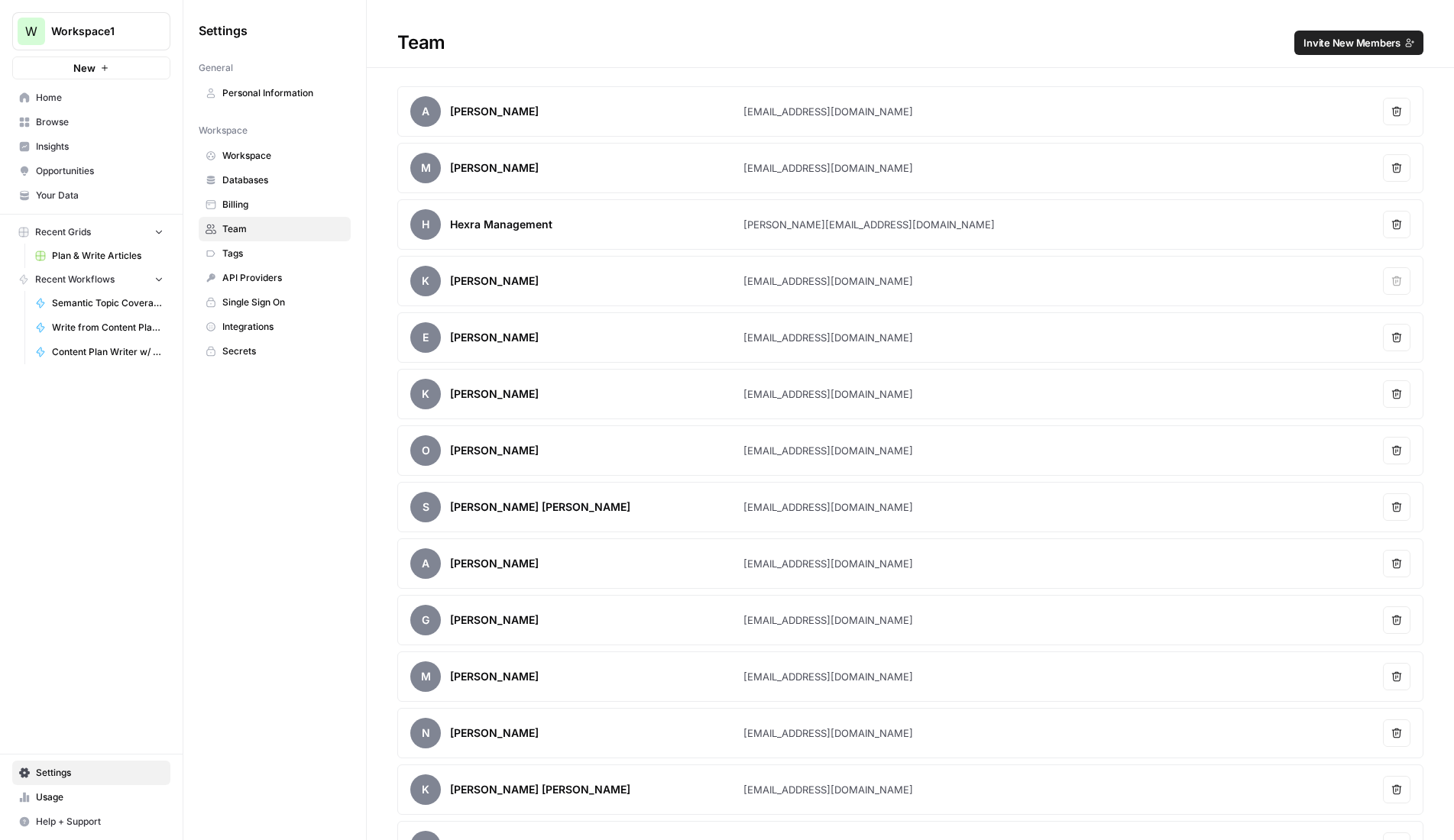
click at [64, 122] on span "Browse" at bounding box center [100, 121] width 128 height 14
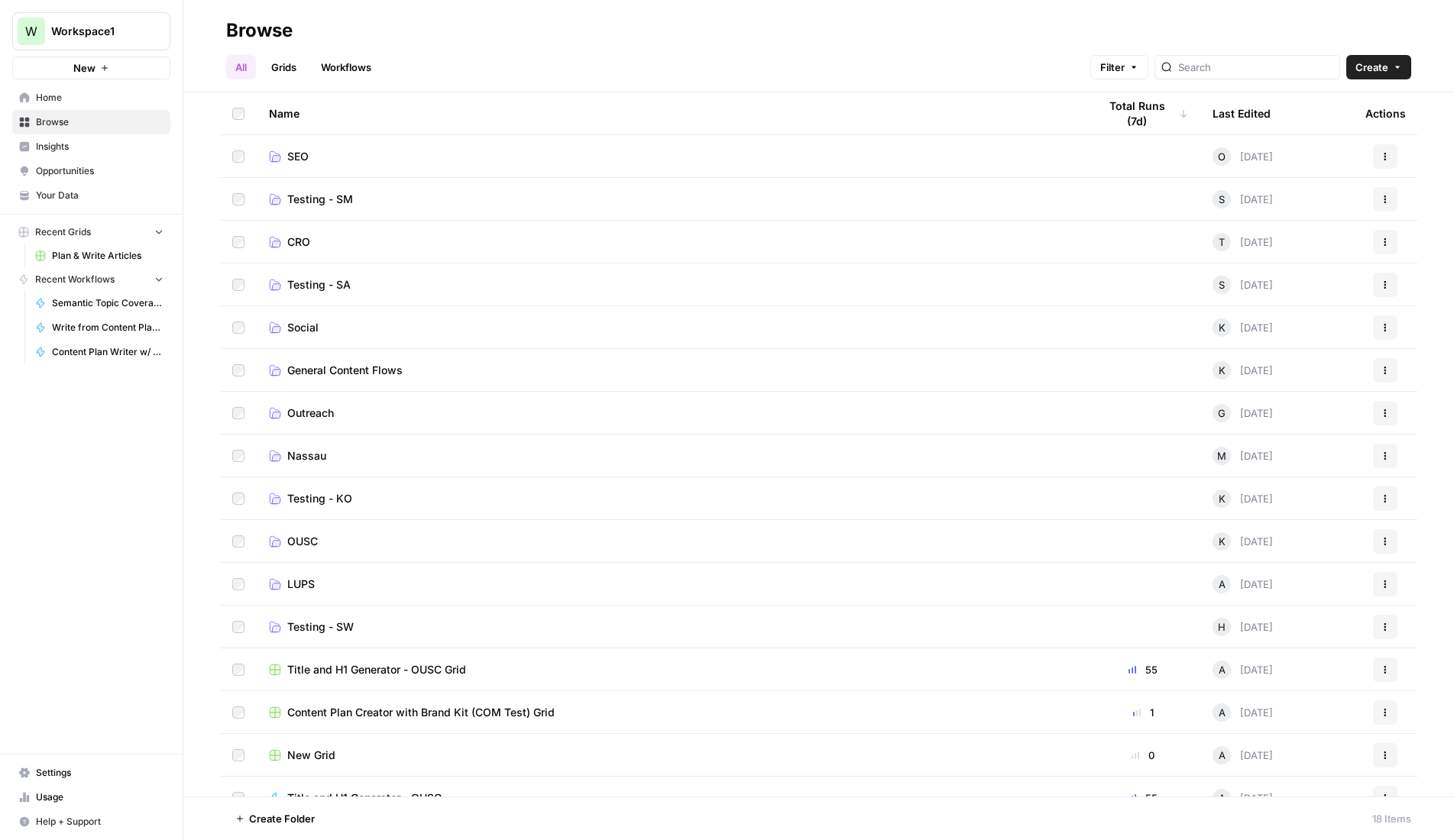
click at [356, 196] on link "Testing - SM" at bounding box center [671, 199] width 805 height 15
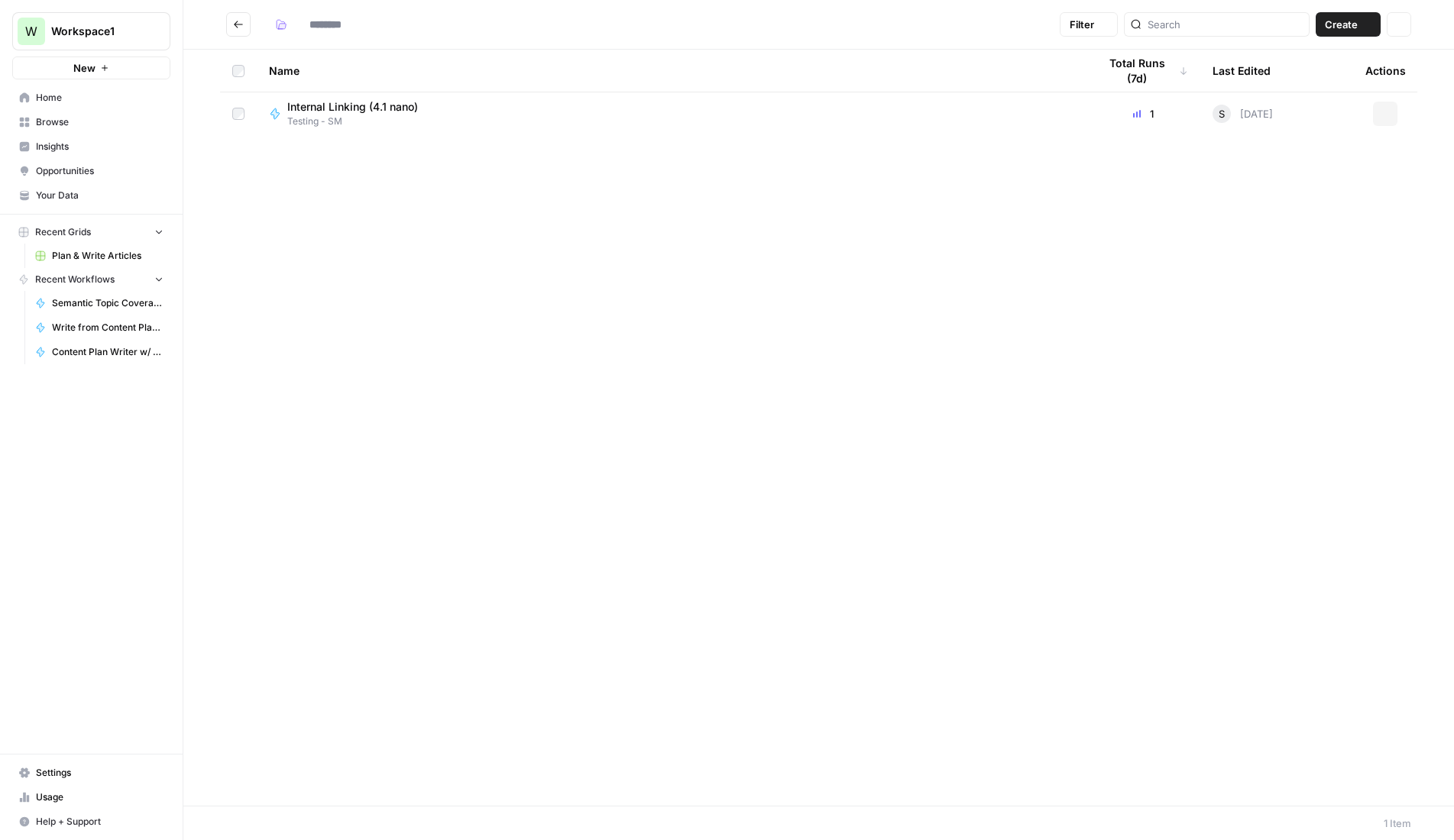
type input "**********"
click at [361, 116] on span "Testing - SM" at bounding box center [359, 121] width 143 height 14
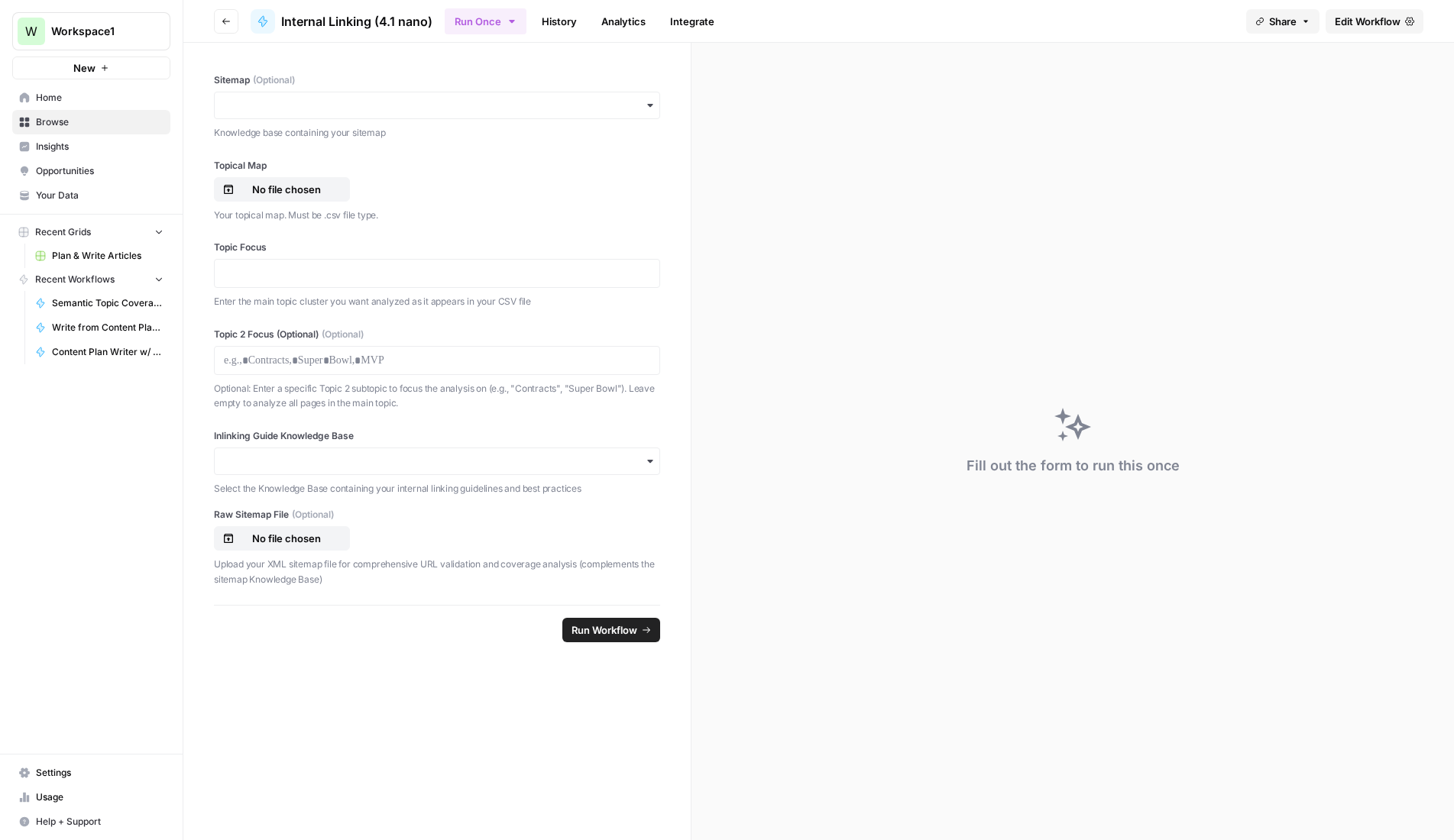
click at [1365, 25] on span "Edit Workflow" at bounding box center [1368, 21] width 66 height 15
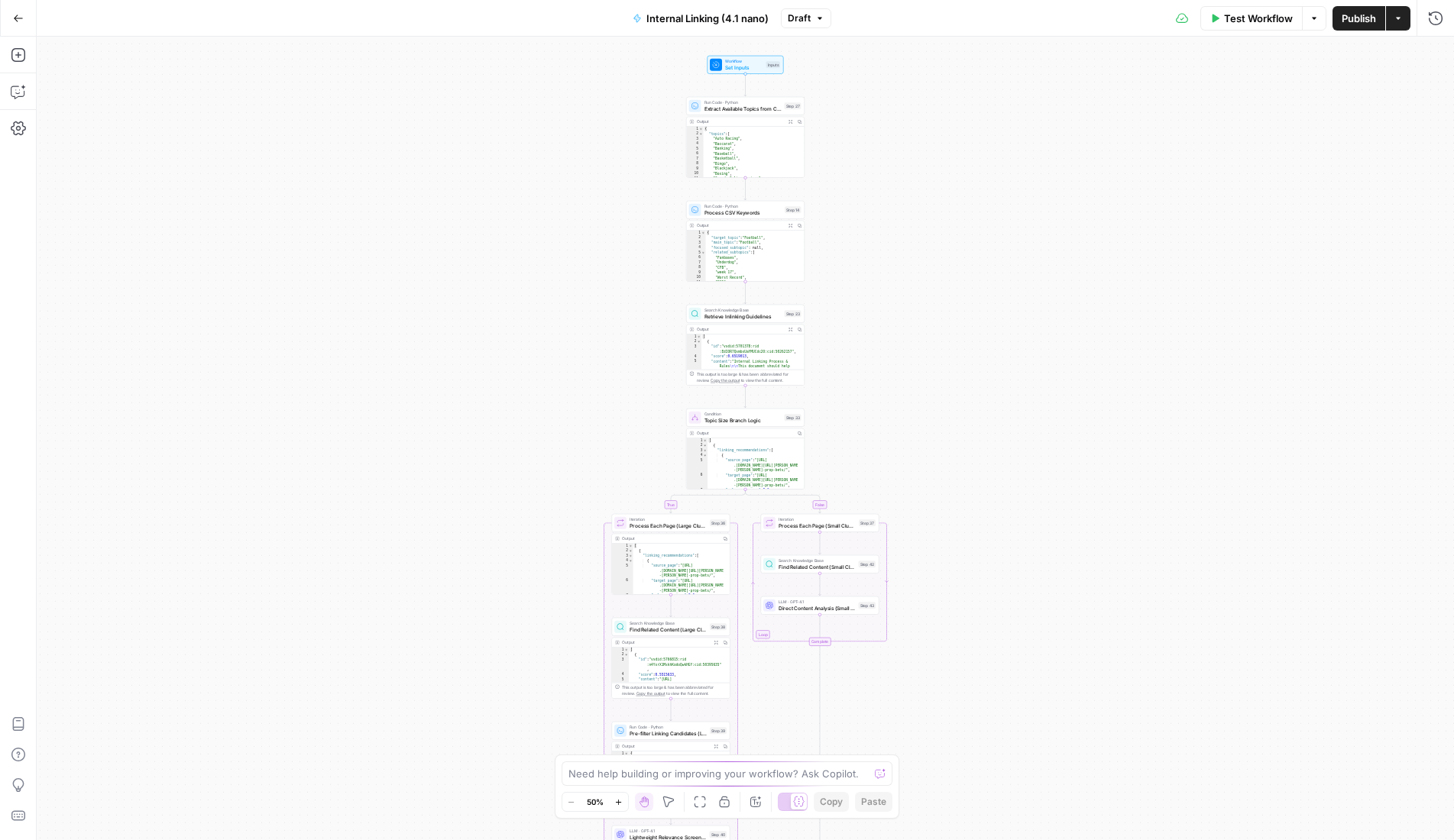
scroll to position [15, 0]
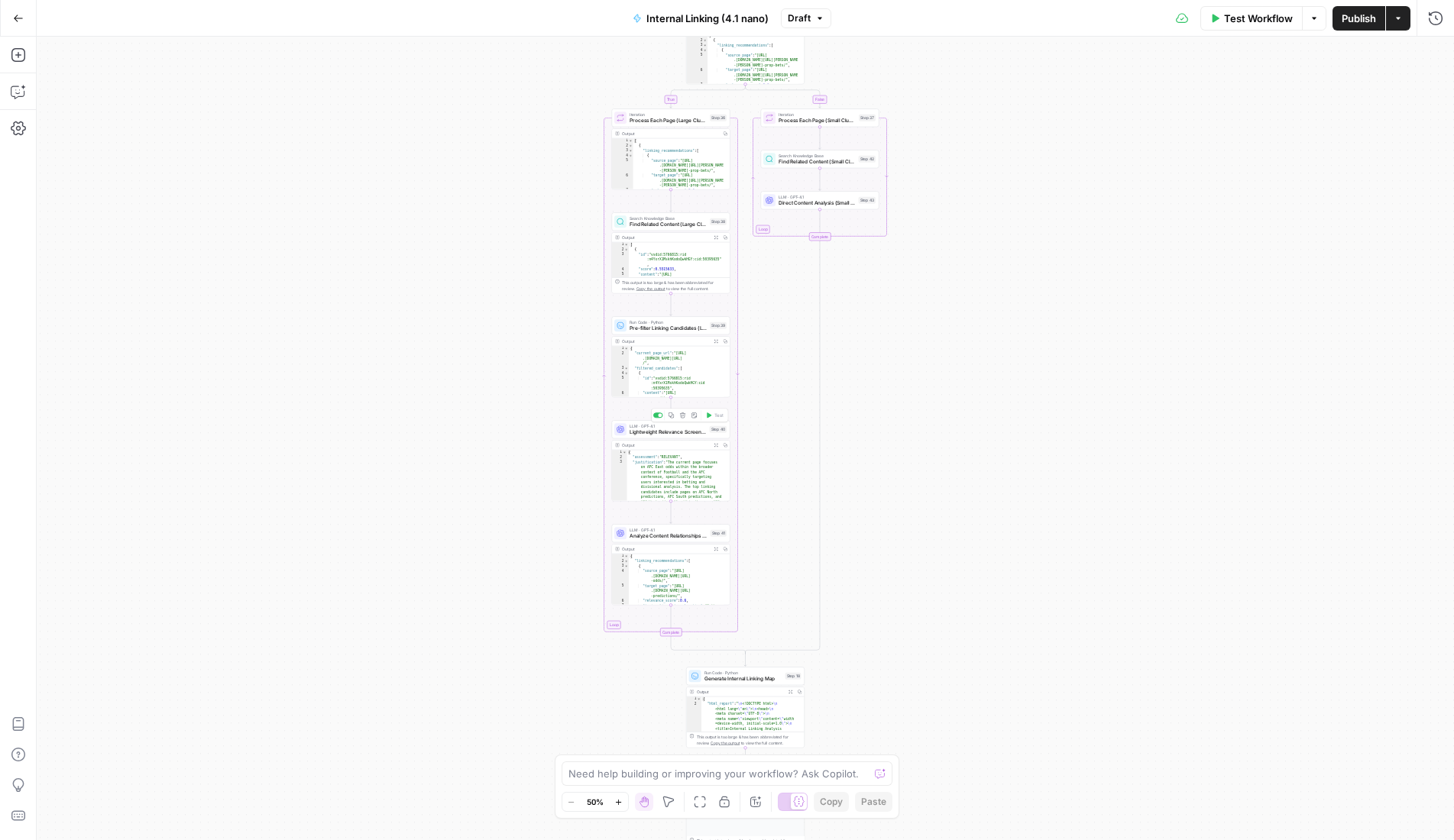
click at [665, 432] on span "Lightweight Relevance Screening (Large Clusters)" at bounding box center [668, 432] width 77 height 7
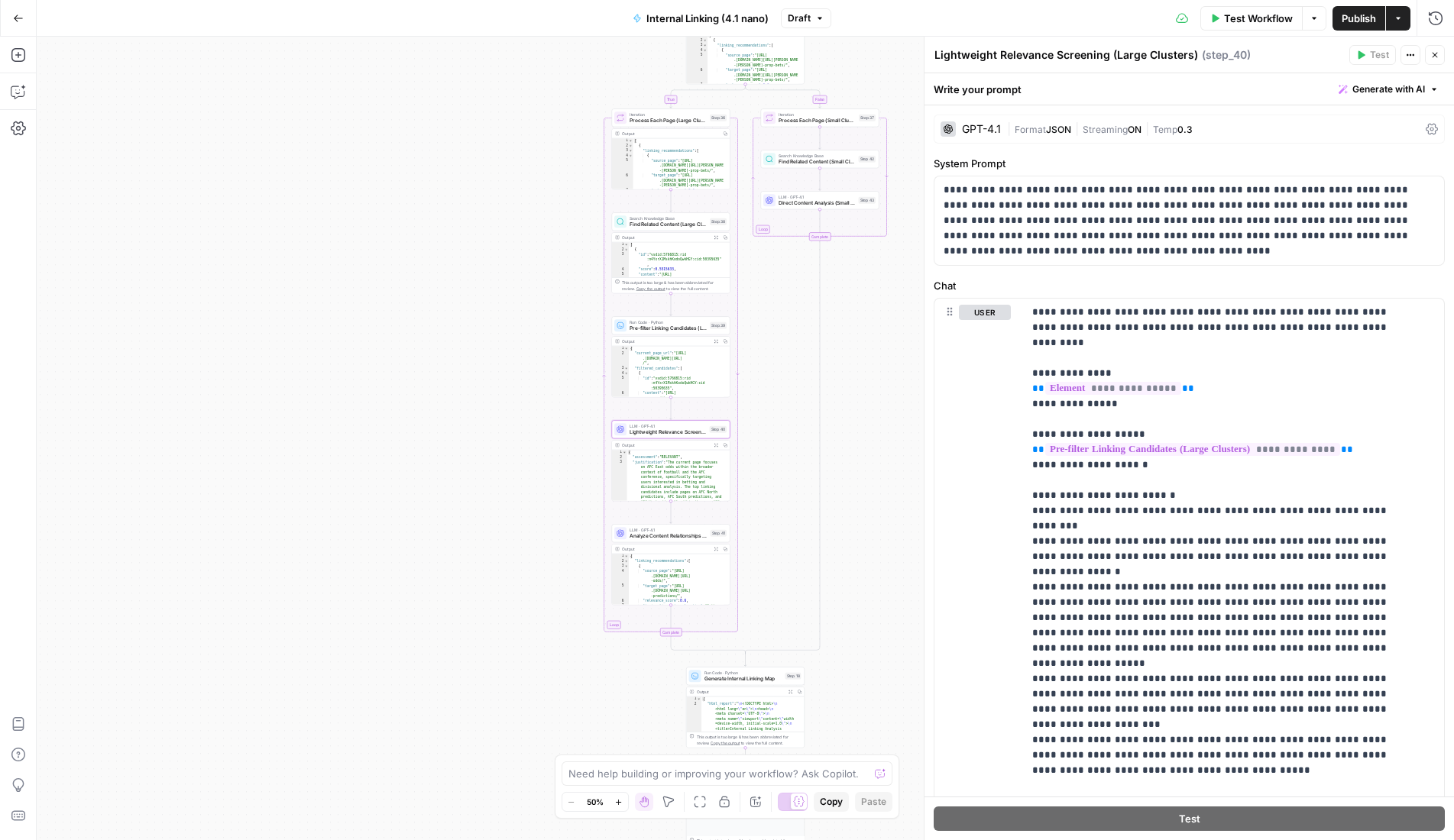
click at [993, 130] on div "GPT-4.1" at bounding box center [981, 129] width 39 height 10
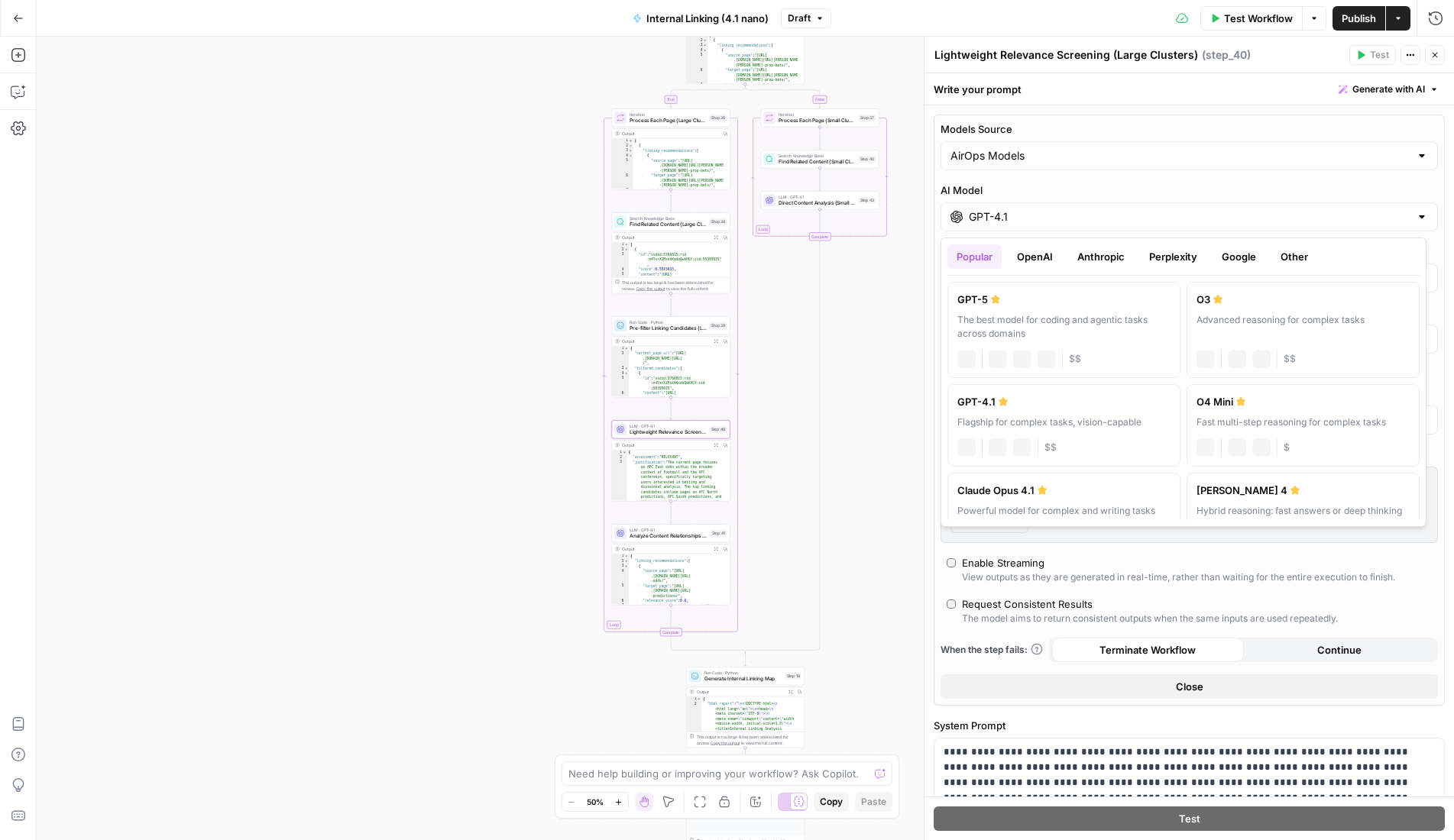
click at [1086, 213] on input "GPT-4.1" at bounding box center [1189, 216] width 441 height 15
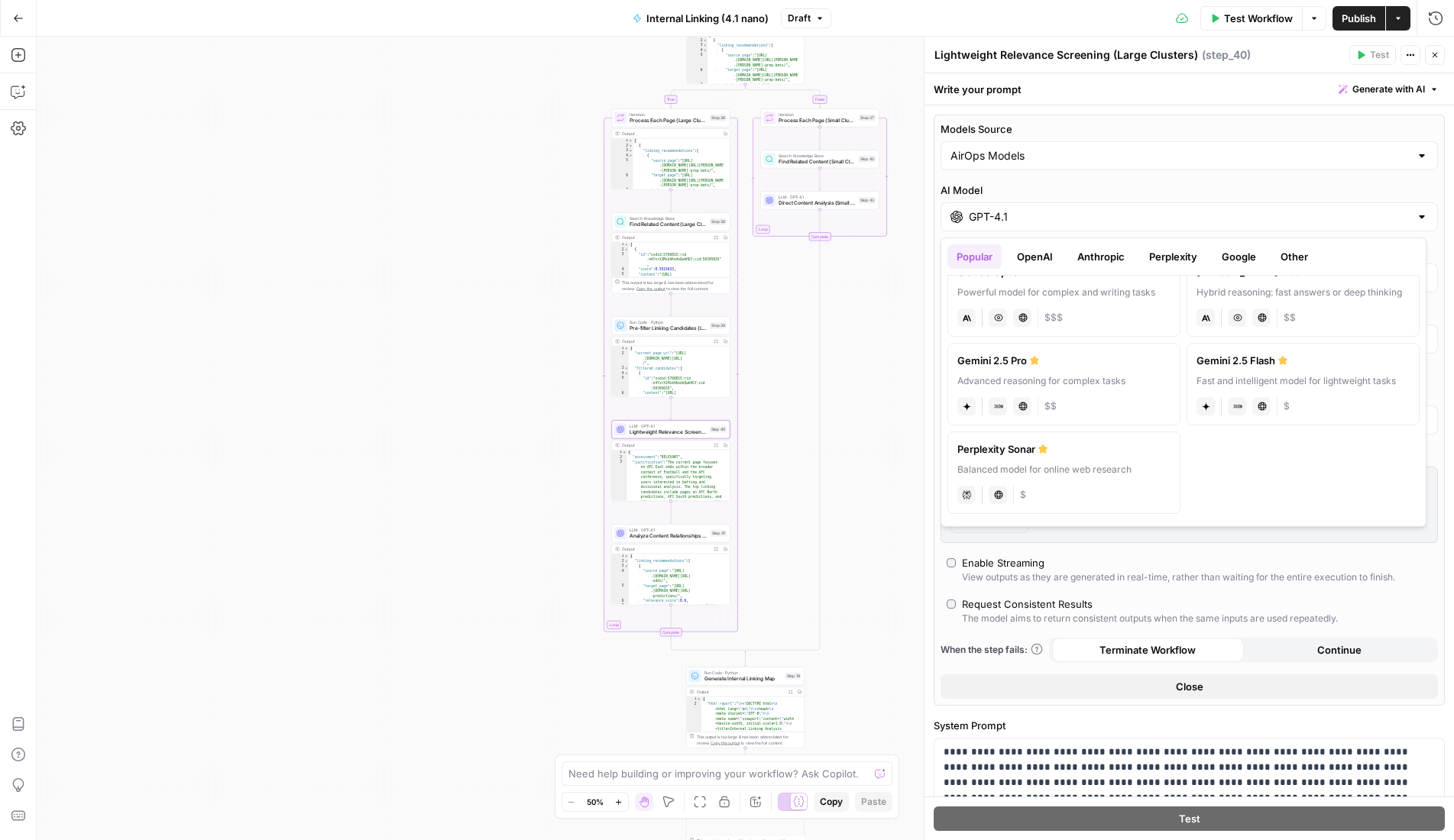
scroll to position [0, 0]
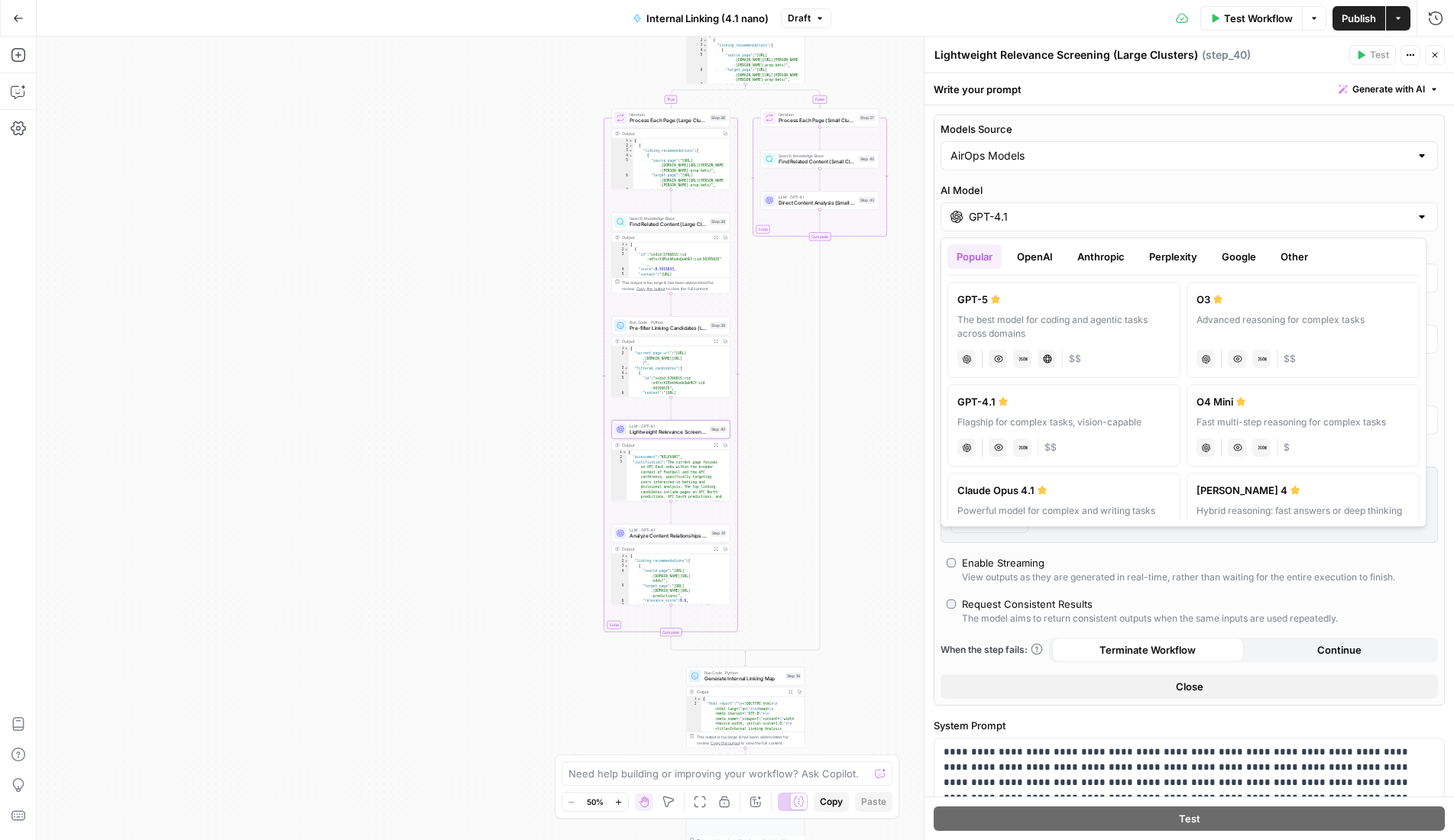
drag, startPoint x: 1037, startPoint y: 258, endPoint x: 1061, endPoint y: 258, distance: 24.0
click at [1037, 258] on button "OpenAI" at bounding box center [1034, 257] width 54 height 24
click at [1120, 262] on button "Anthropic" at bounding box center [1101, 257] width 66 height 24
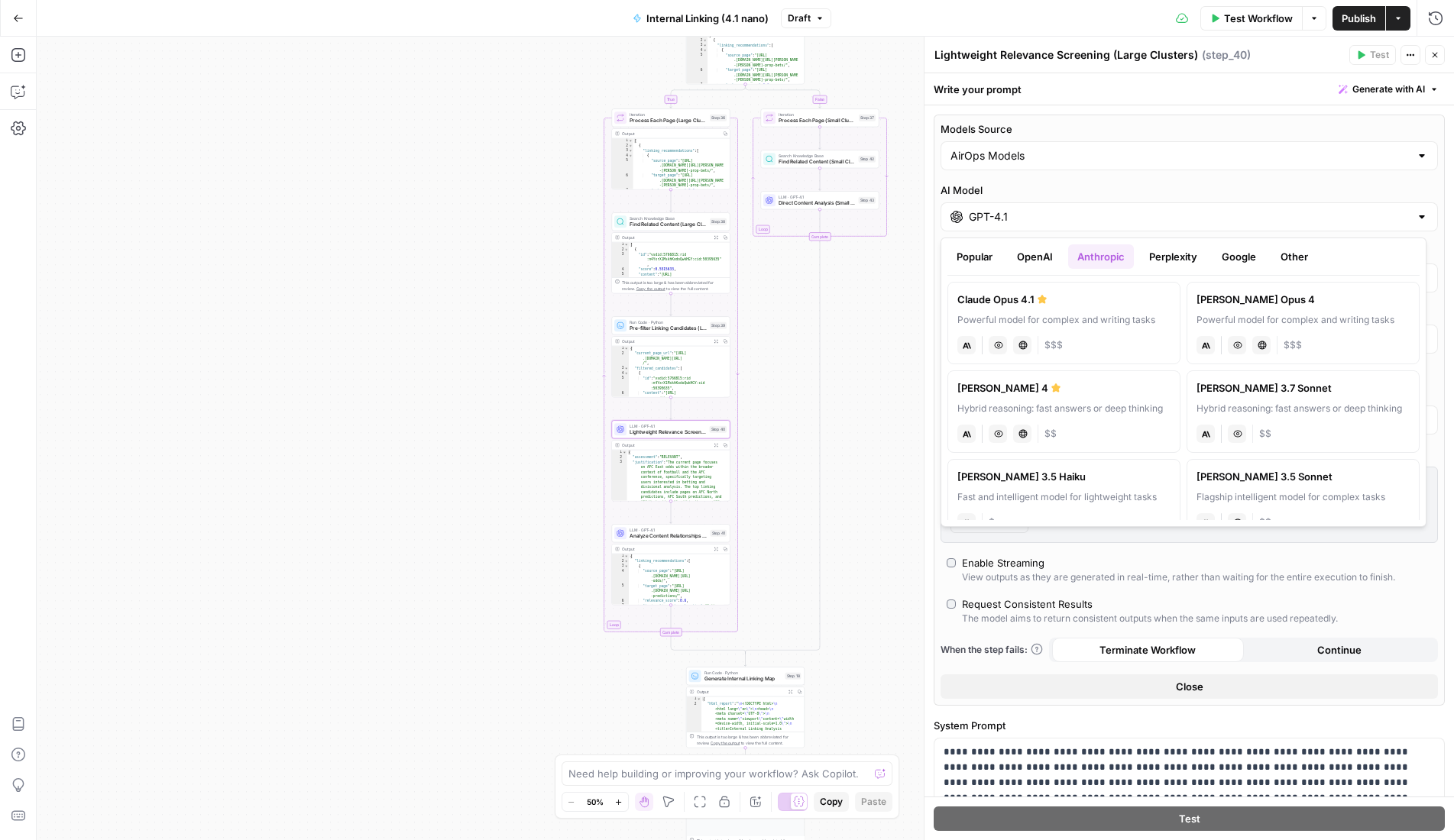
click at [1188, 266] on button "Perplexity" at bounding box center [1173, 257] width 67 height 24
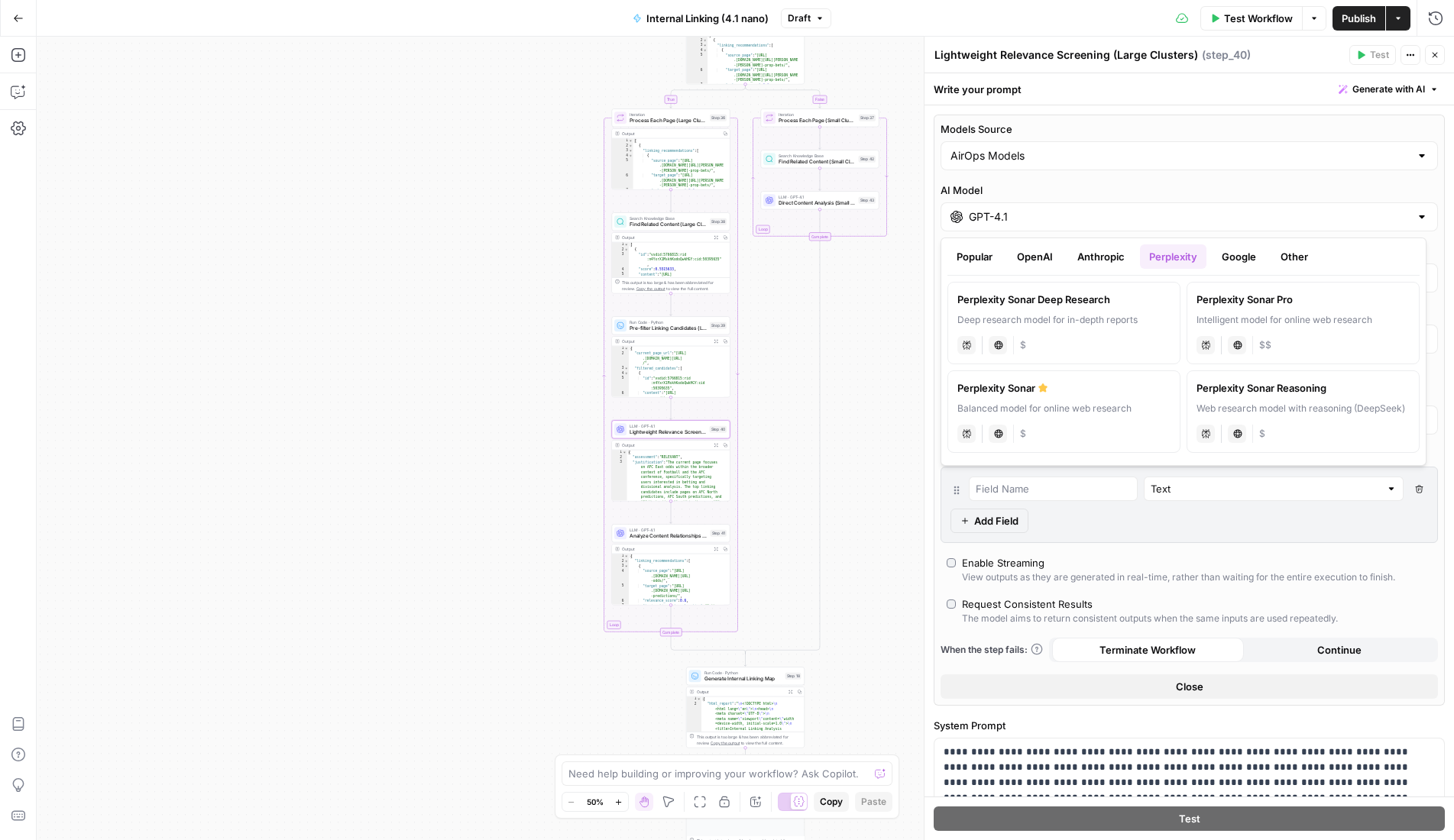
click at [1250, 259] on button "Google" at bounding box center [1239, 257] width 53 height 24
click at [1298, 257] on button "Other" at bounding box center [1294, 257] width 46 height 24
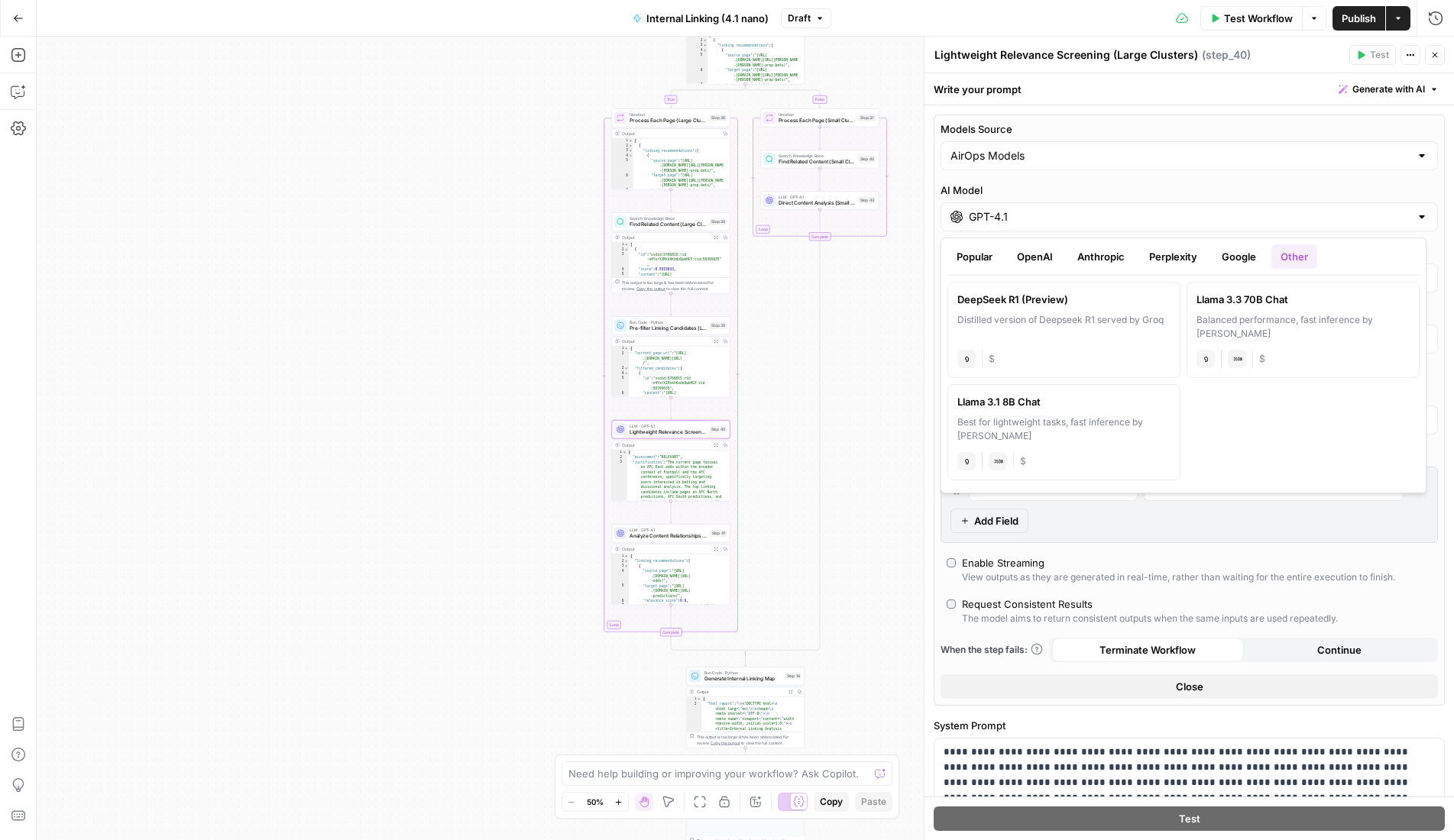
click at [1101, 260] on button "Anthropic" at bounding box center [1101, 257] width 66 height 24
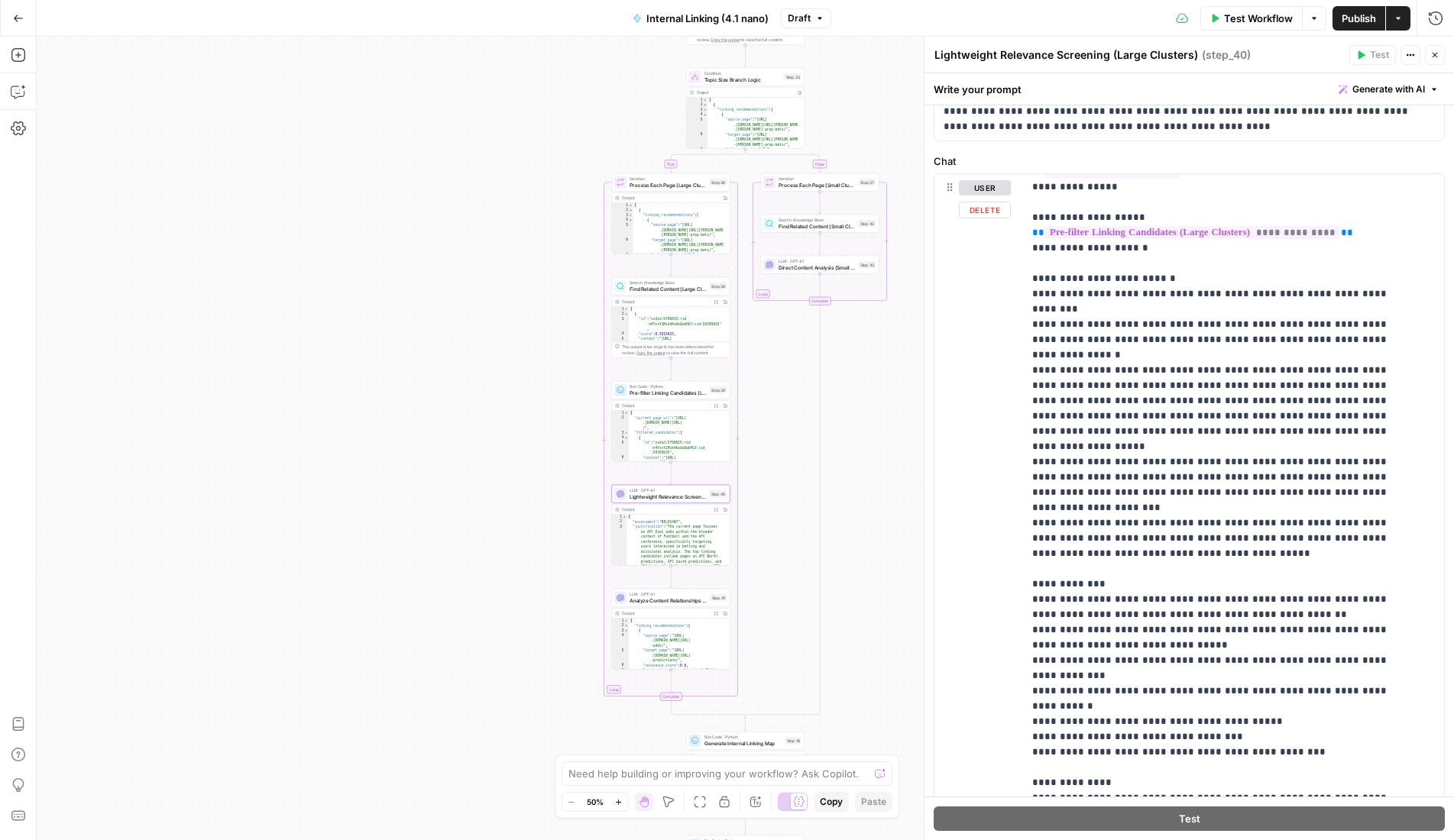
scroll to position [644, 0]
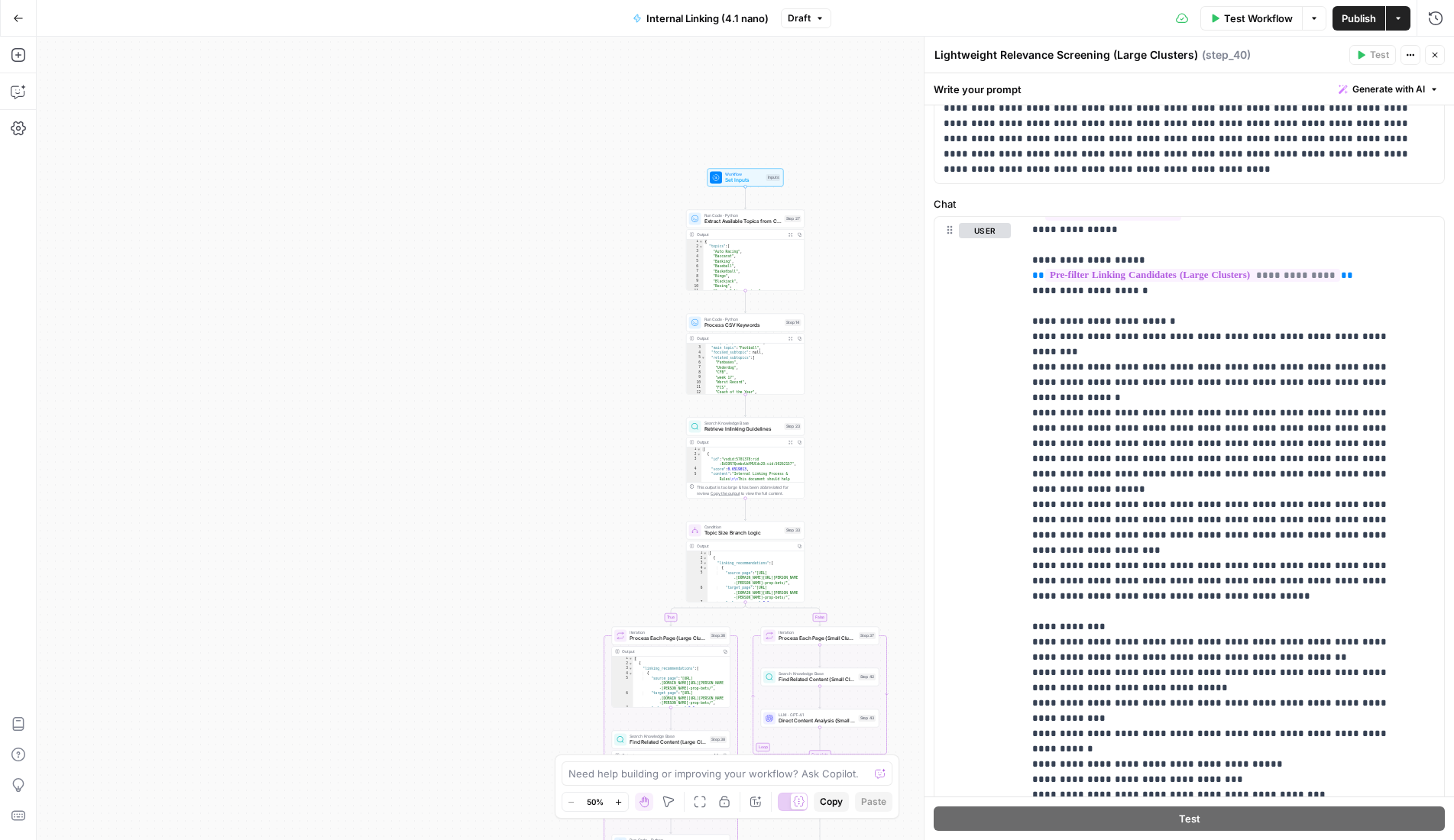
click at [19, 18] on icon "button" at bounding box center [18, 18] width 9 height 7
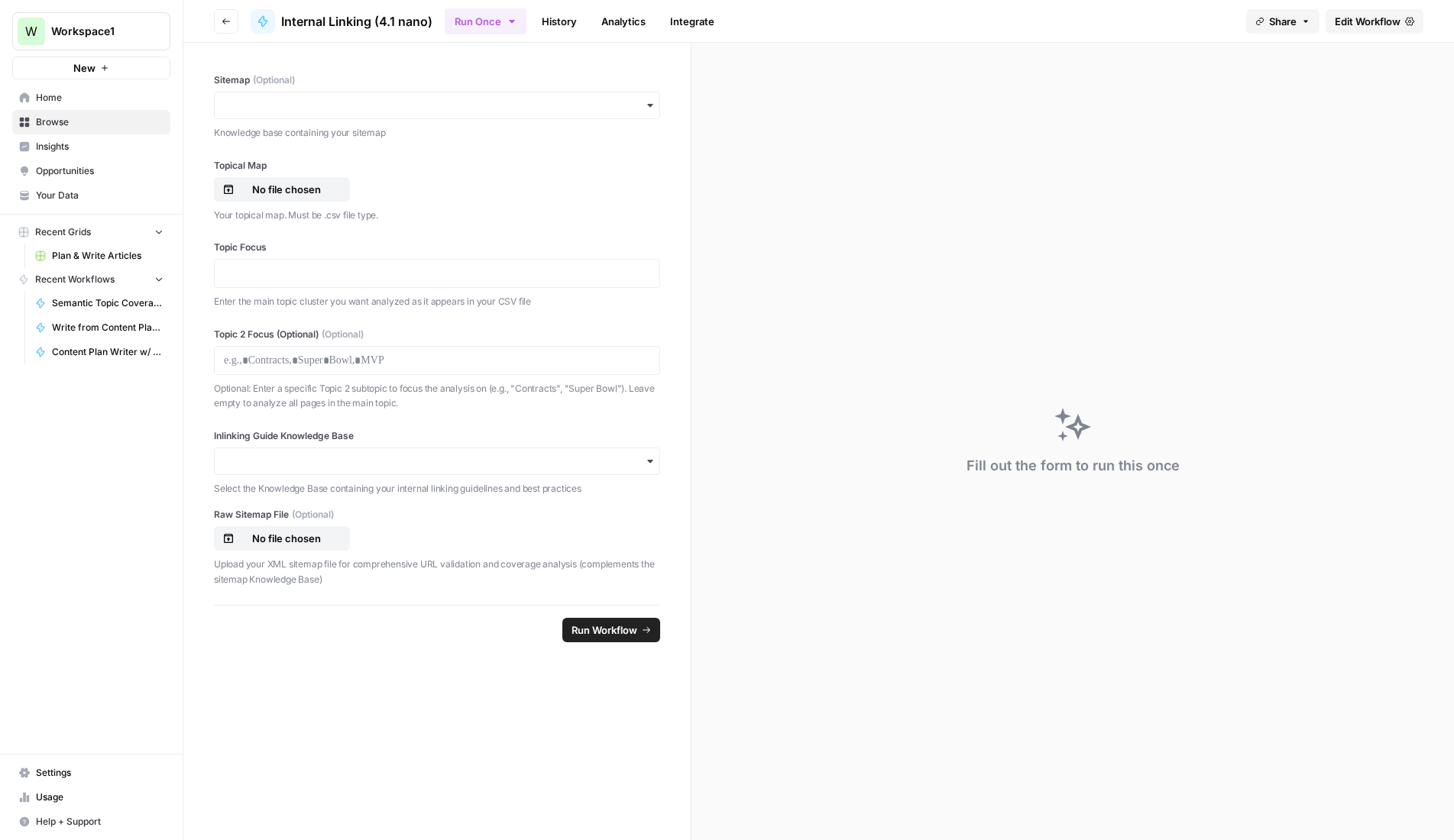
click at [52, 776] on span "Settings" at bounding box center [100, 772] width 128 height 14
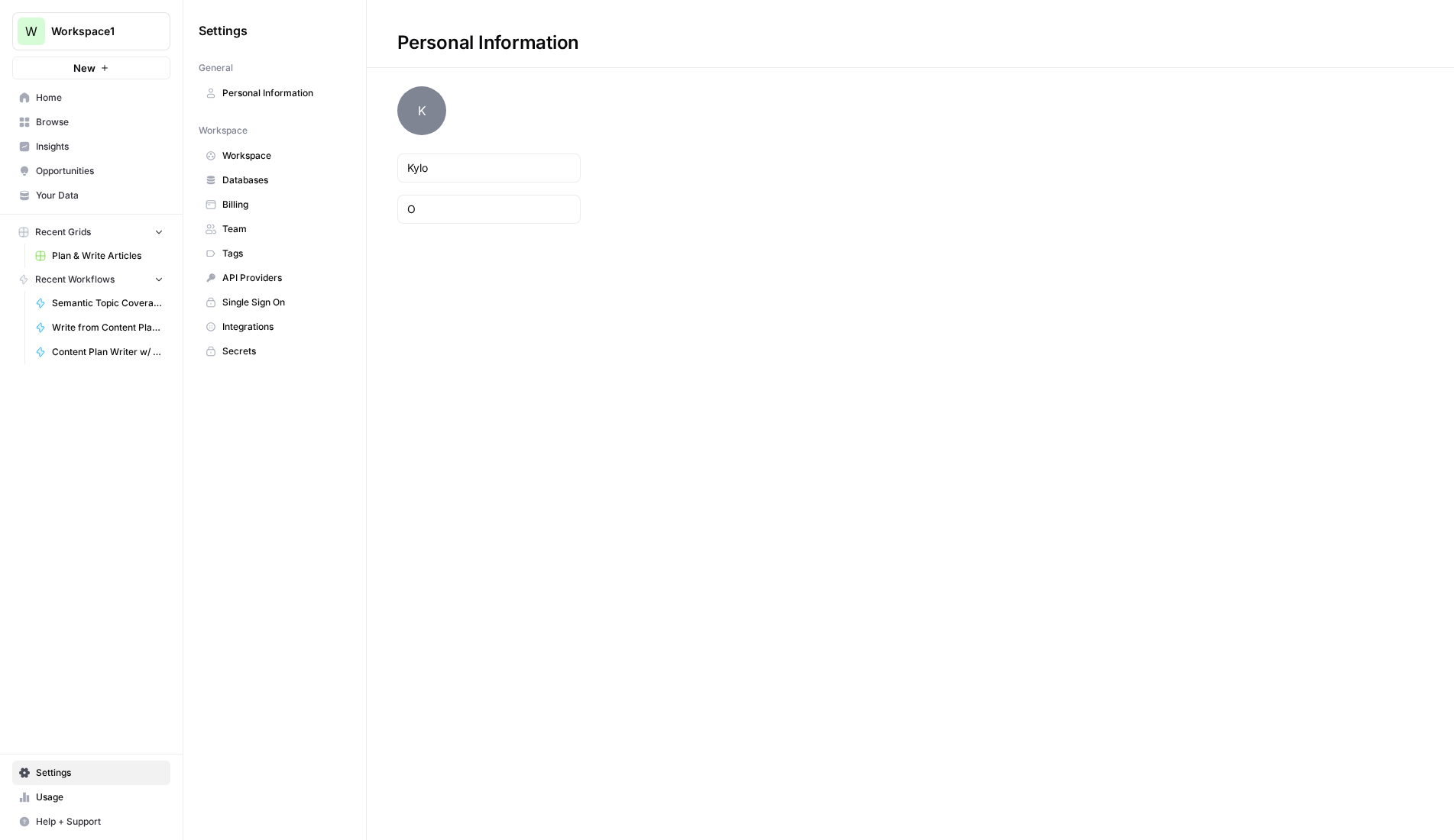
click at [247, 224] on span "Team" at bounding box center [282, 229] width 122 height 14
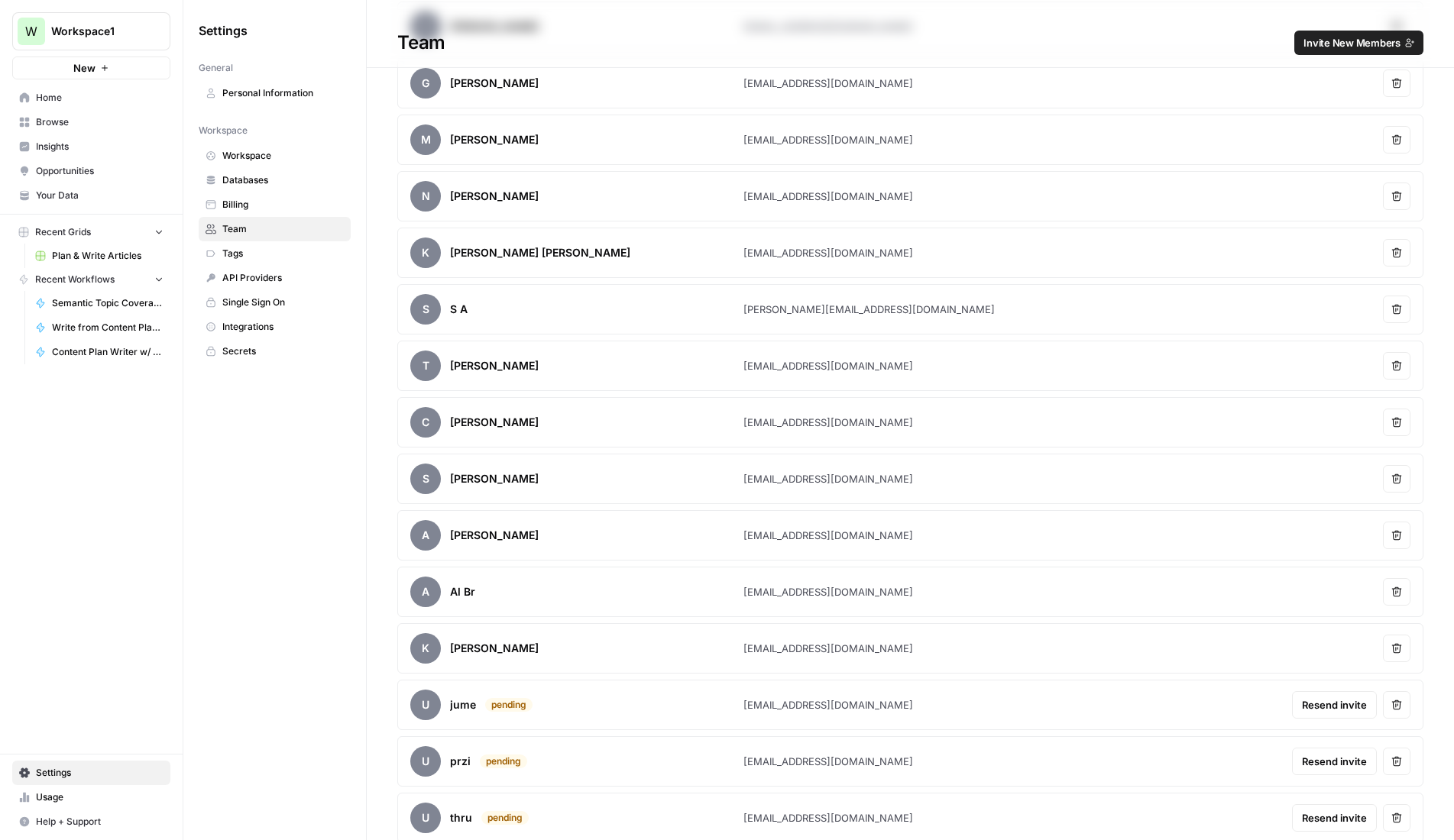
scroll to position [716, 0]
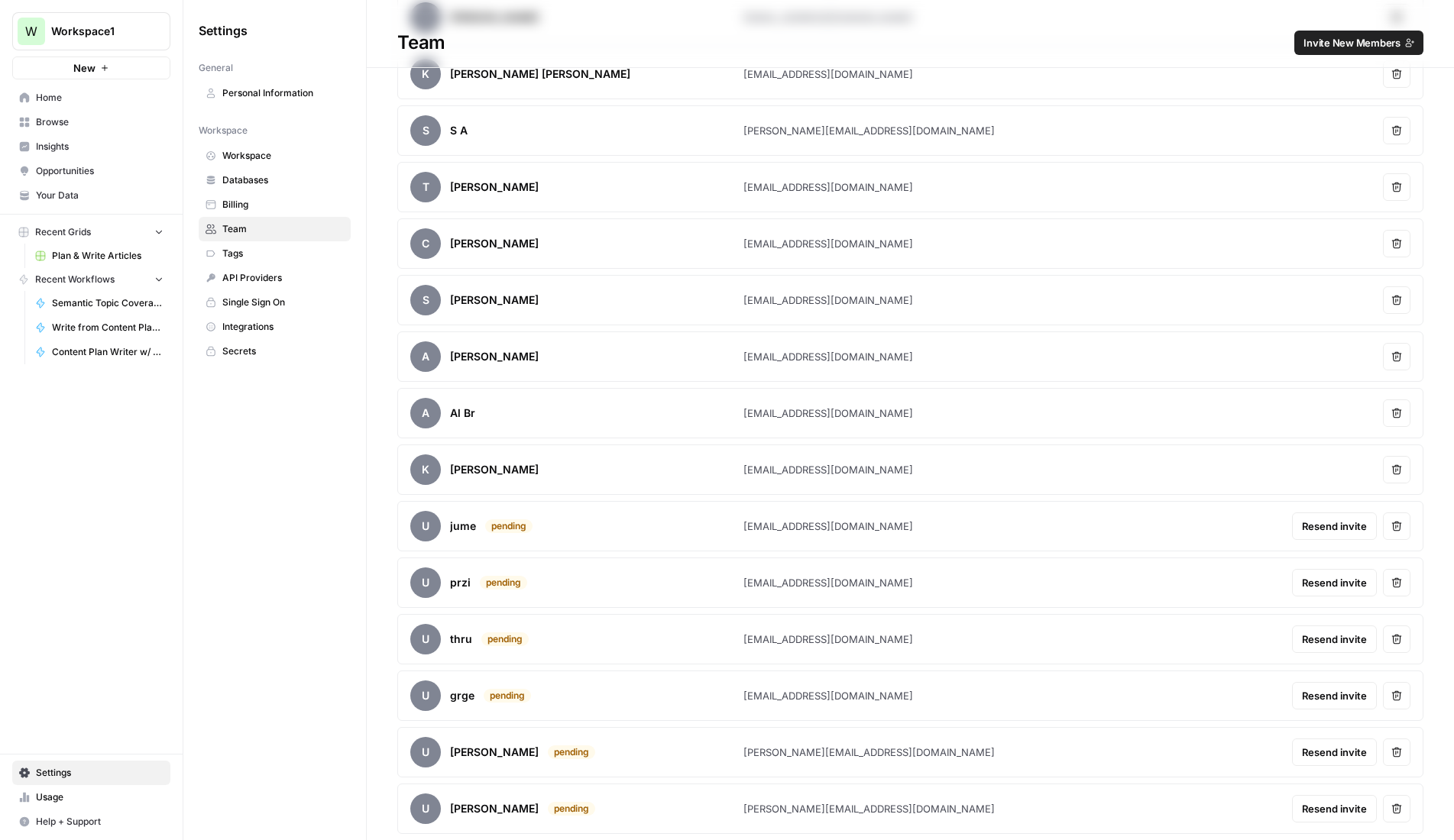
click at [50, 104] on span "Home" at bounding box center [100, 97] width 128 height 14
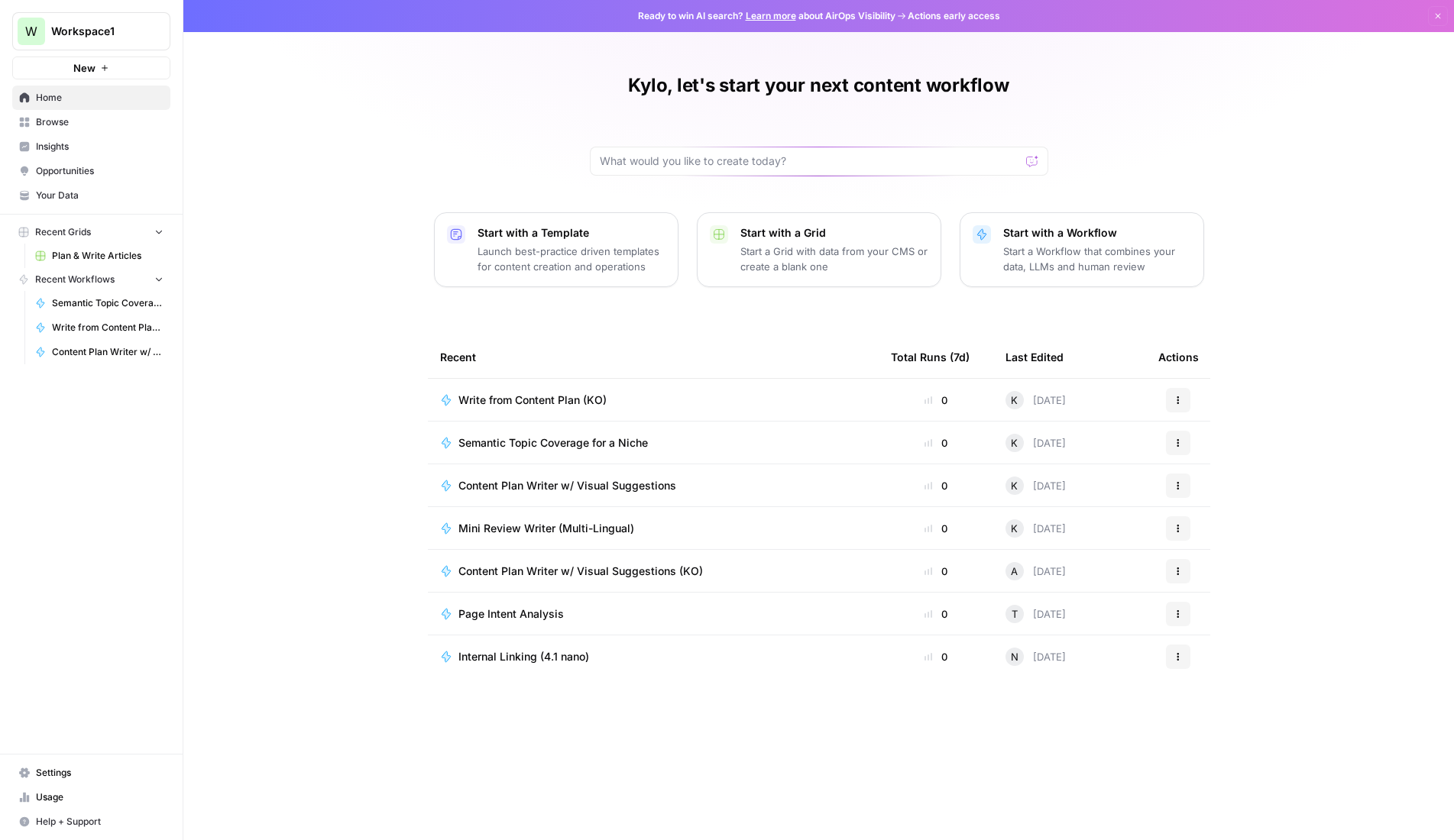
click at [373, 117] on div "Kylo, let's start your next content workflow Start with a Template Launch best-…" at bounding box center [818, 420] width 1271 height 840
click at [503, 115] on div "Kylo, let's start your next content workflow Start with a Template Launch best-…" at bounding box center [818, 420] width 1271 height 840
click at [1063, 242] on div "Start with a Workflow Start a Workflow that combines your data, LLMs and human …" at bounding box center [1098, 249] width 188 height 49
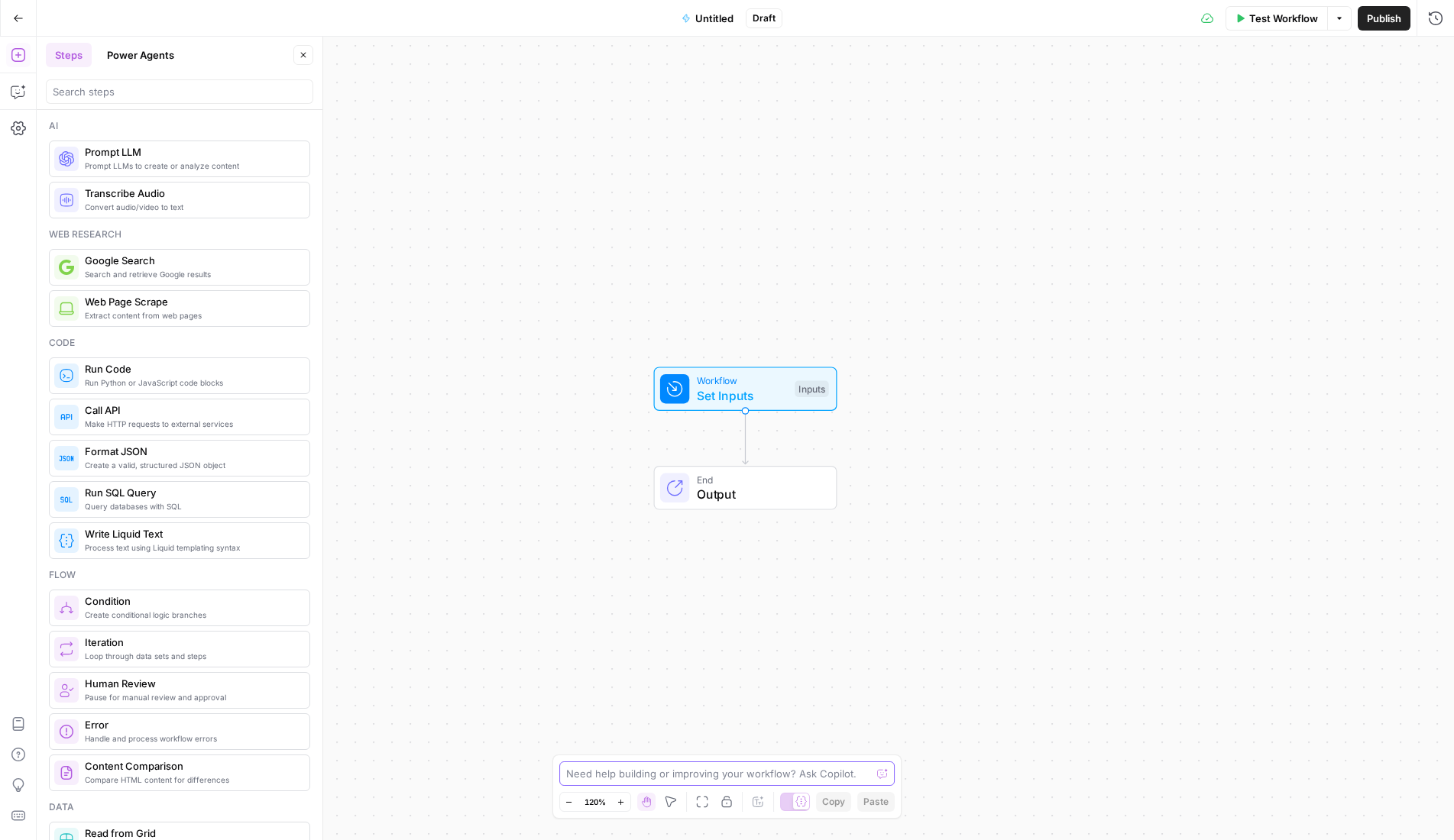
click at [715, 776] on textarea at bounding box center [719, 773] width 306 height 15
paste textarea "Page/content analysis vs competitors with insights, recommendations, and soluti…"
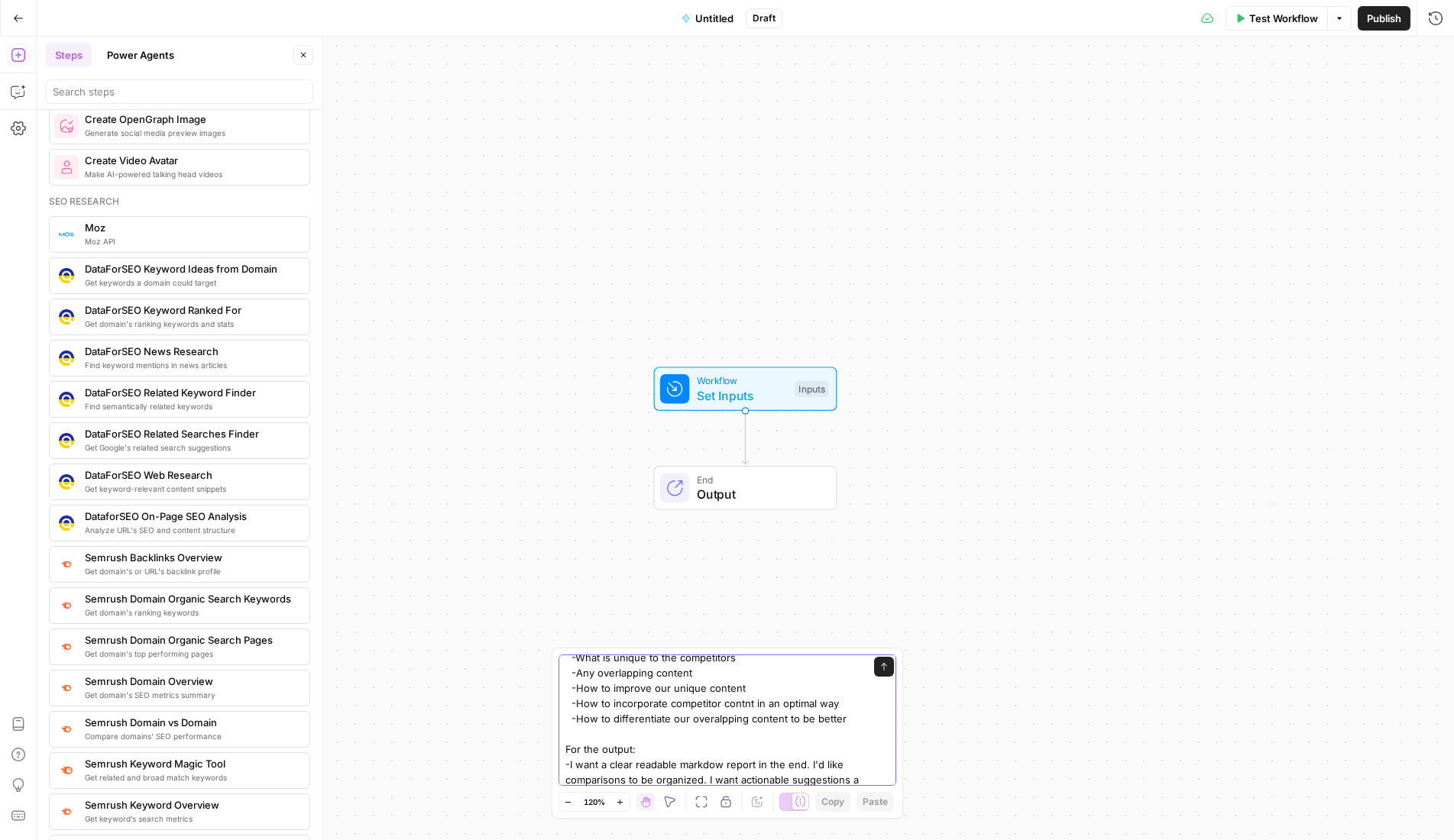
scroll to position [223, 0]
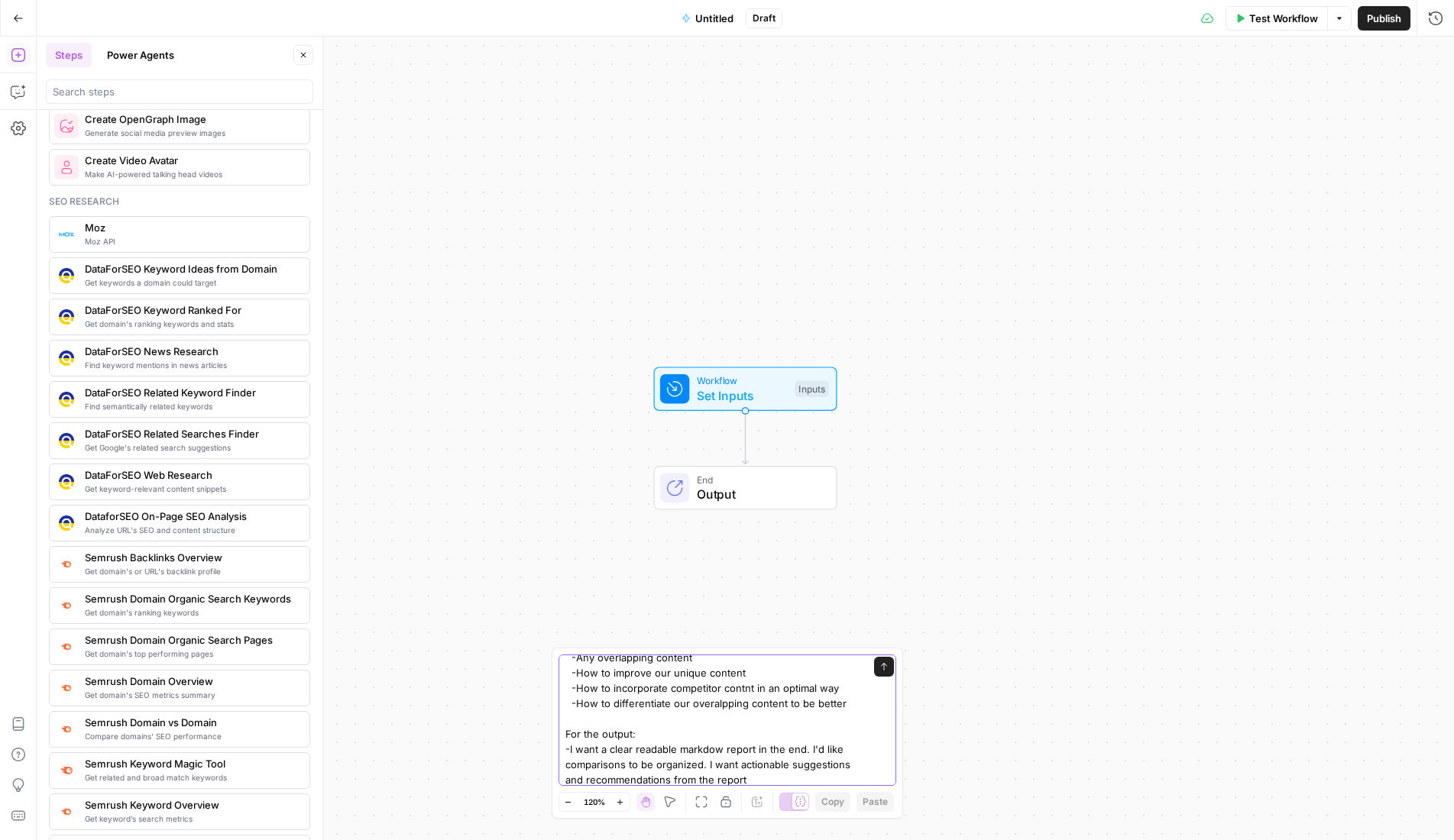
type textarea "I want to make a workflow for Page/content analysis vs competitors with insight…"
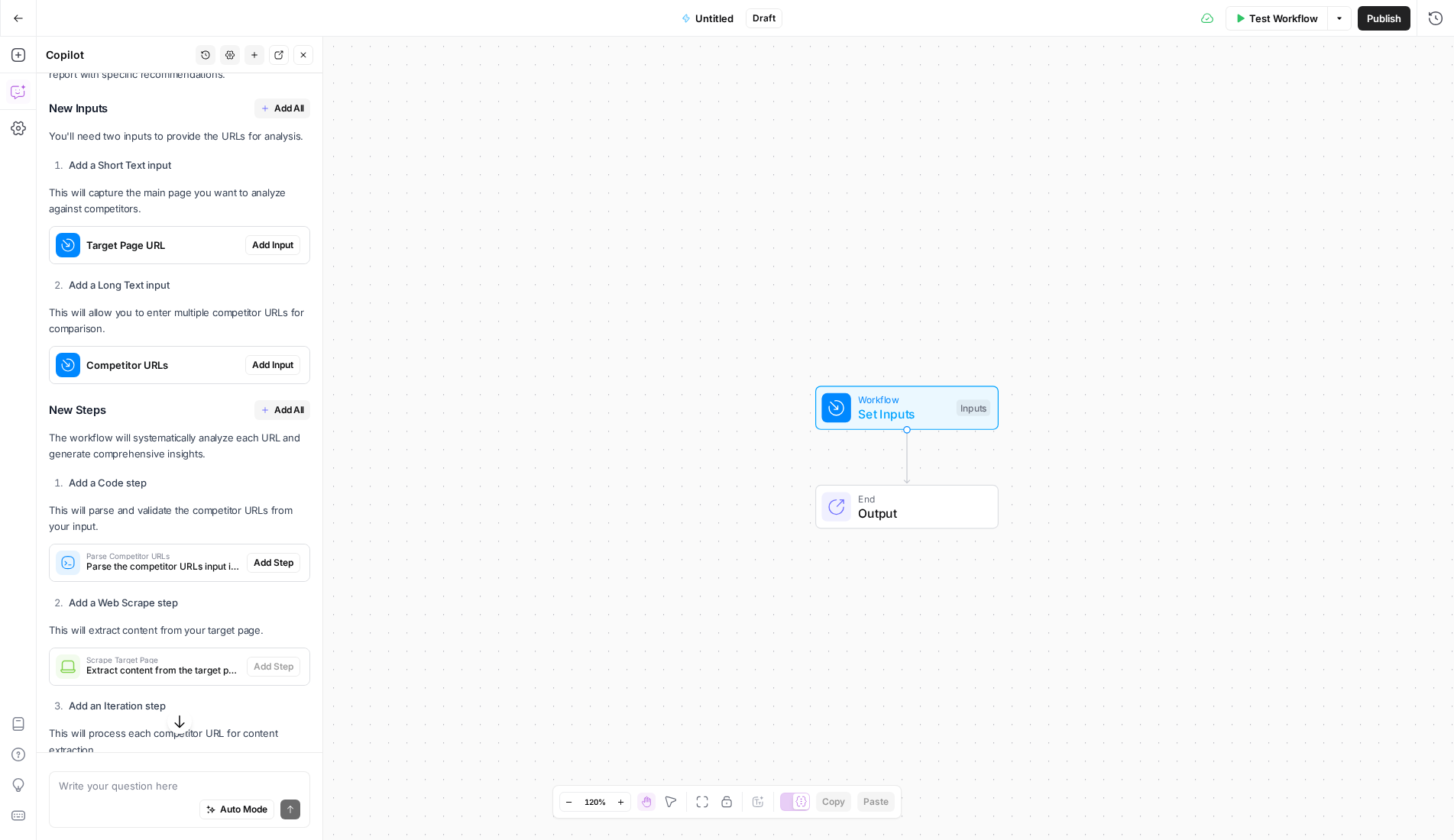
scroll to position [695, 0]
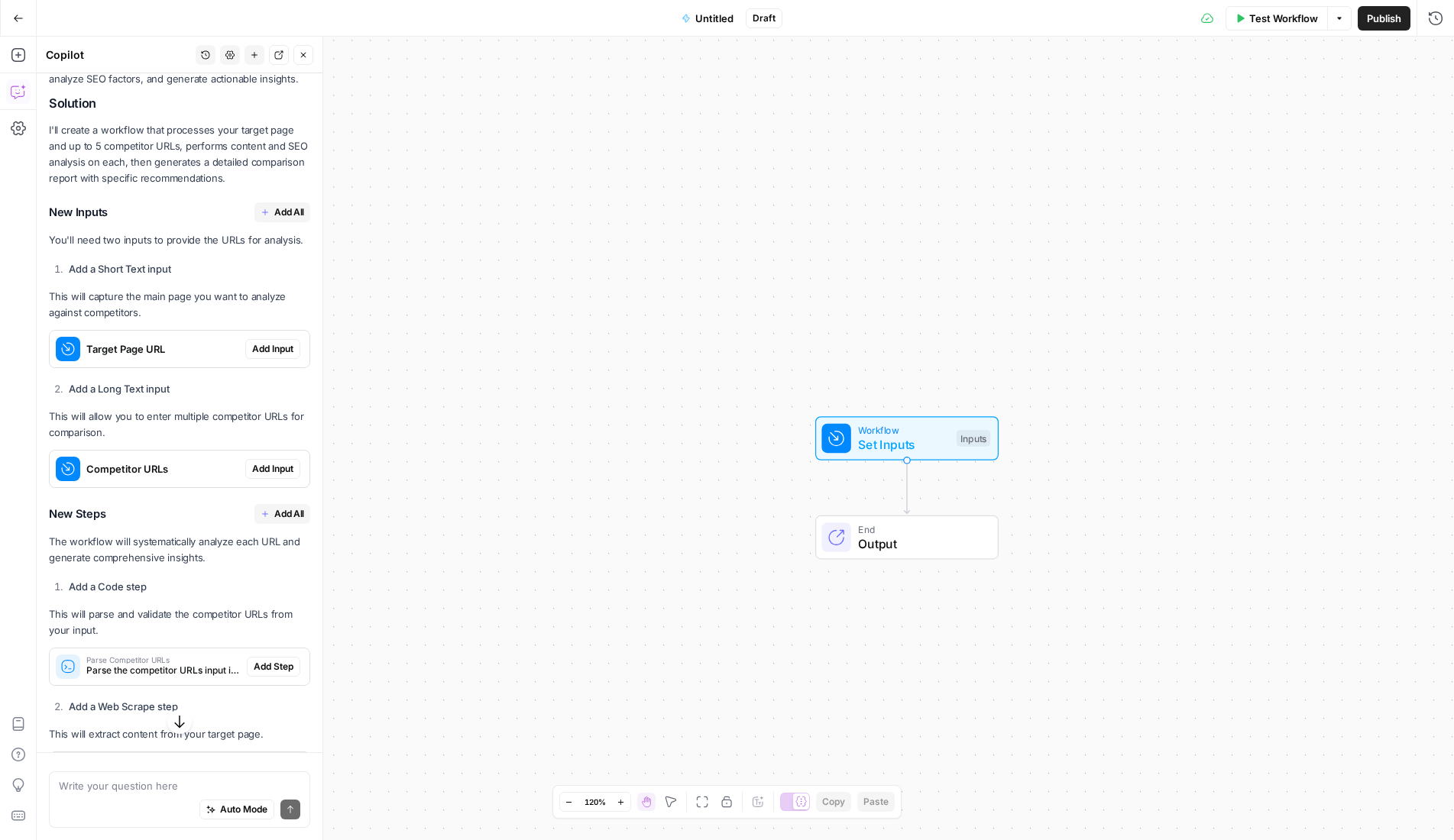
click at [274, 220] on span "Add All" at bounding box center [289, 212] width 30 height 14
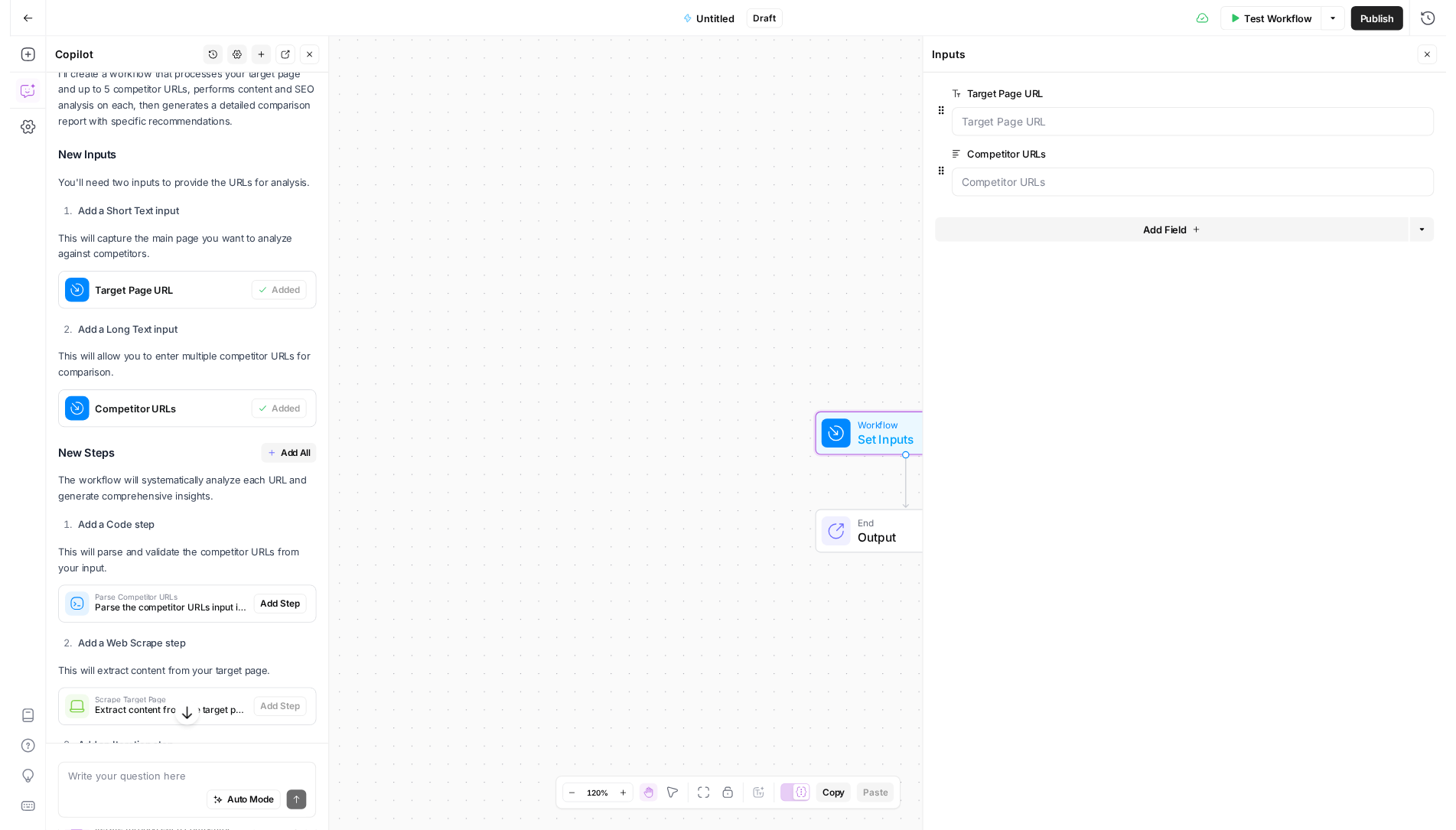
scroll to position [915, 0]
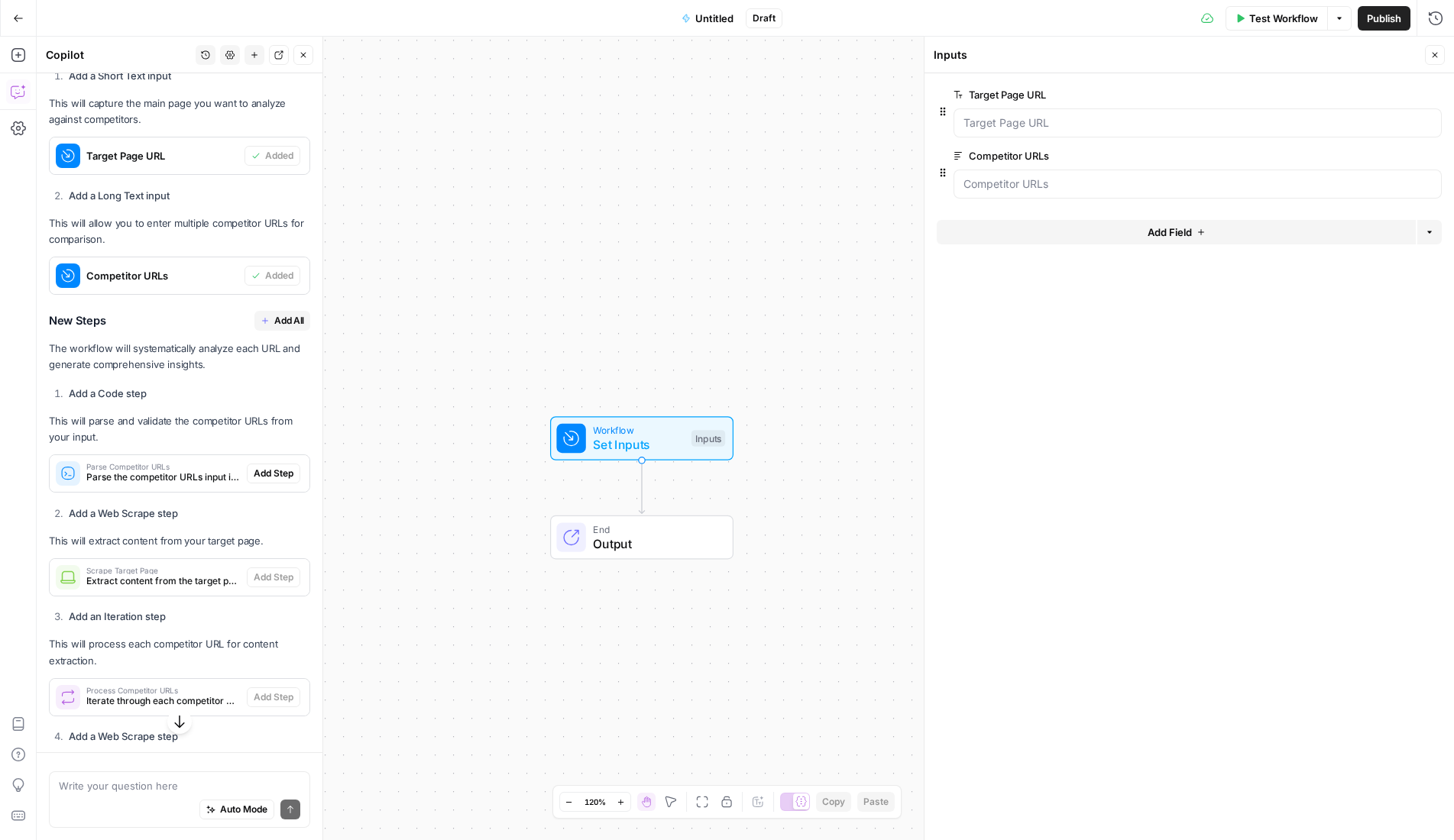
click at [274, 327] on span "Add All" at bounding box center [289, 320] width 30 height 14
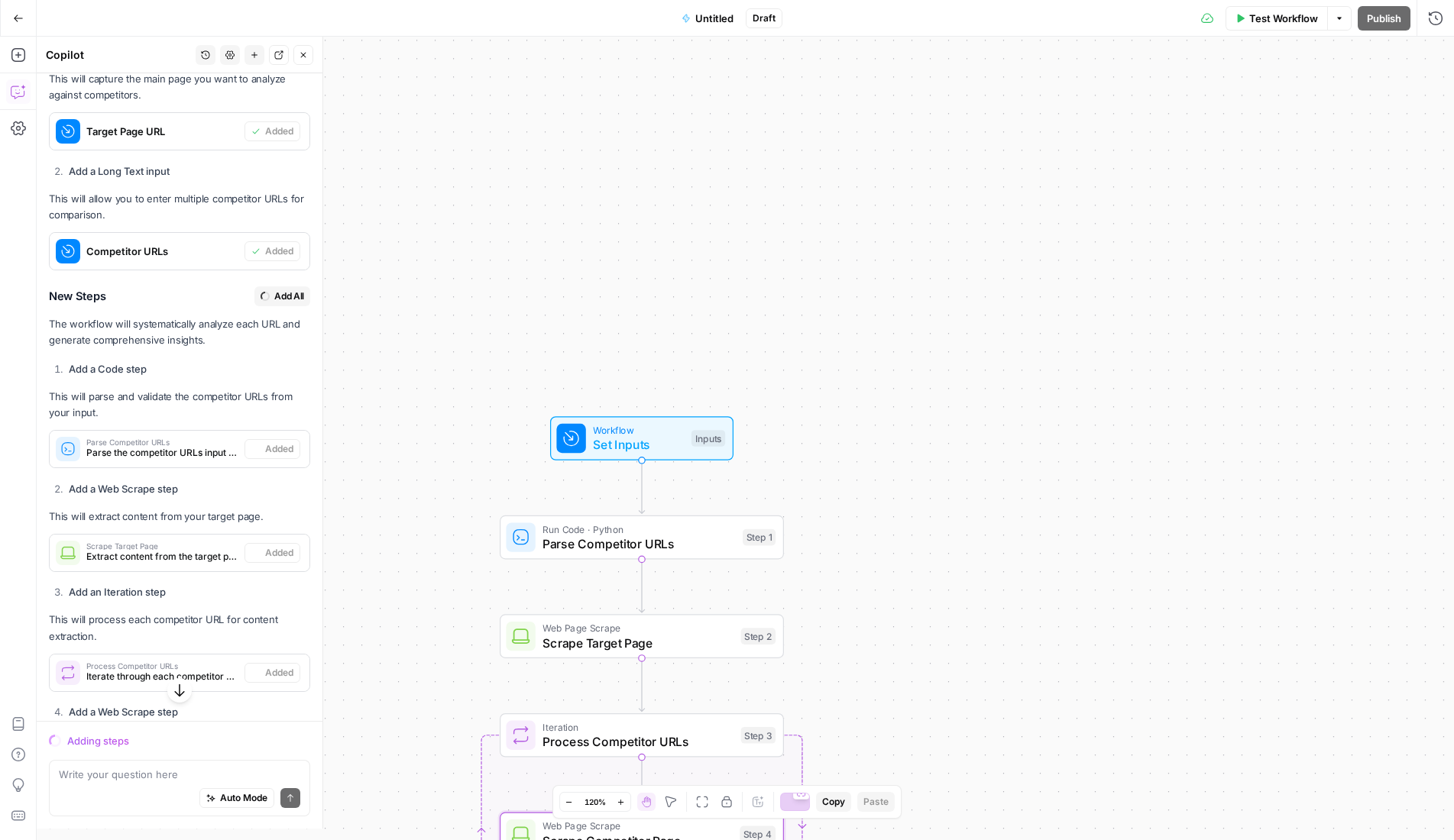
scroll to position [888, 0]
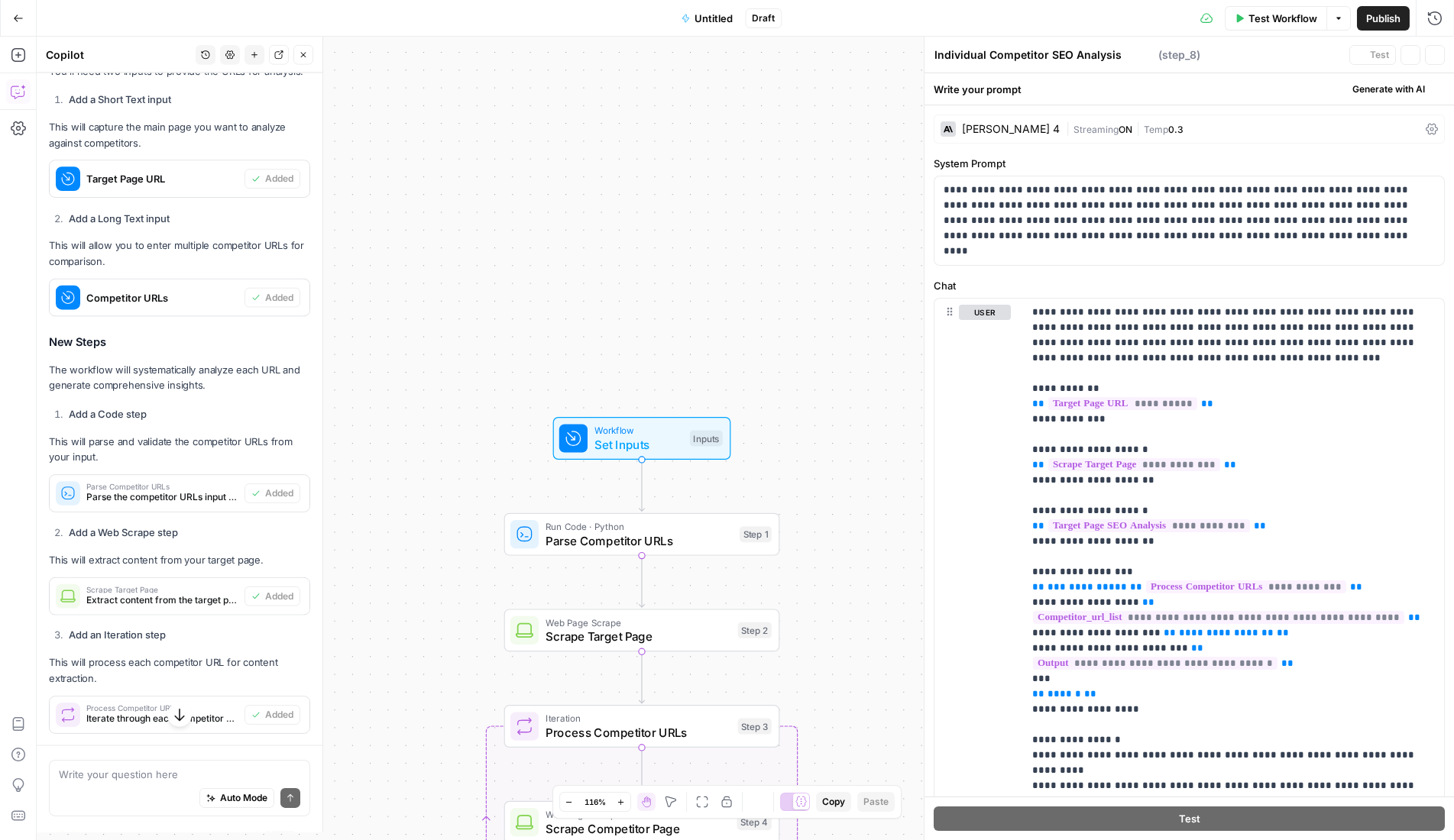
type textarea "Generate Comprehensive Analysis Report"
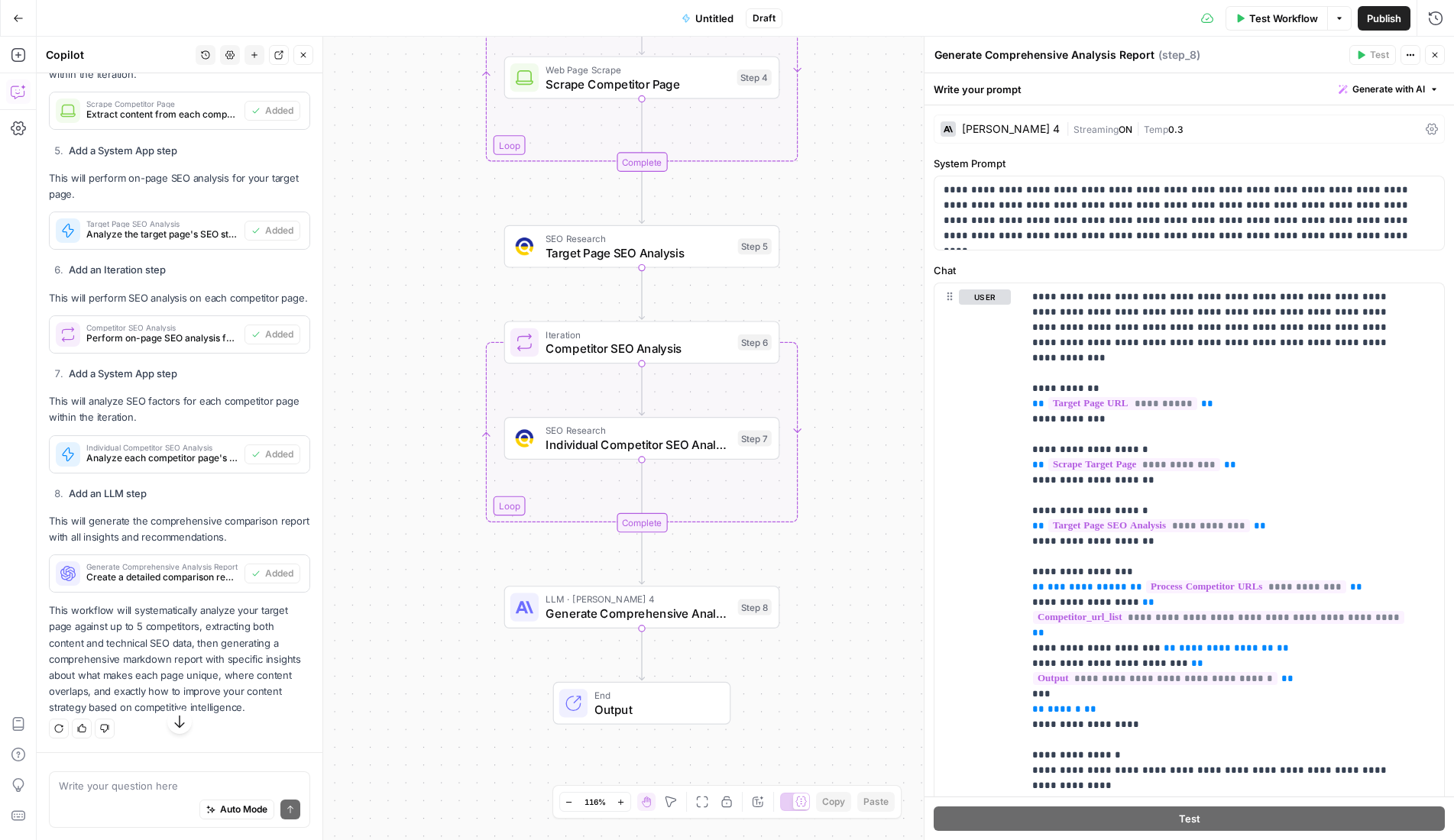
scroll to position [1606, 0]
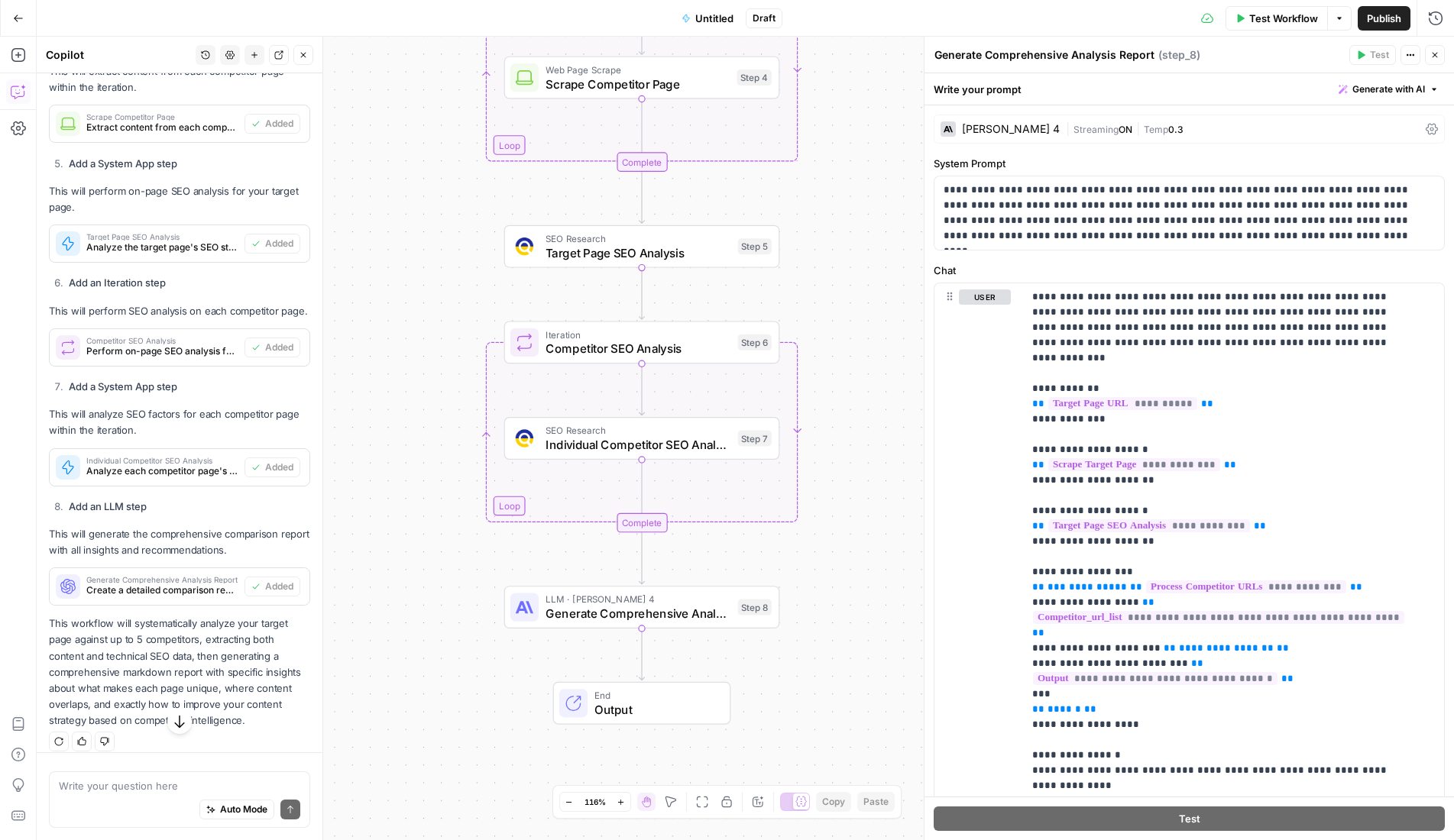
click at [1257, 18] on span "Test Workflow" at bounding box center [1283, 18] width 68 height 15
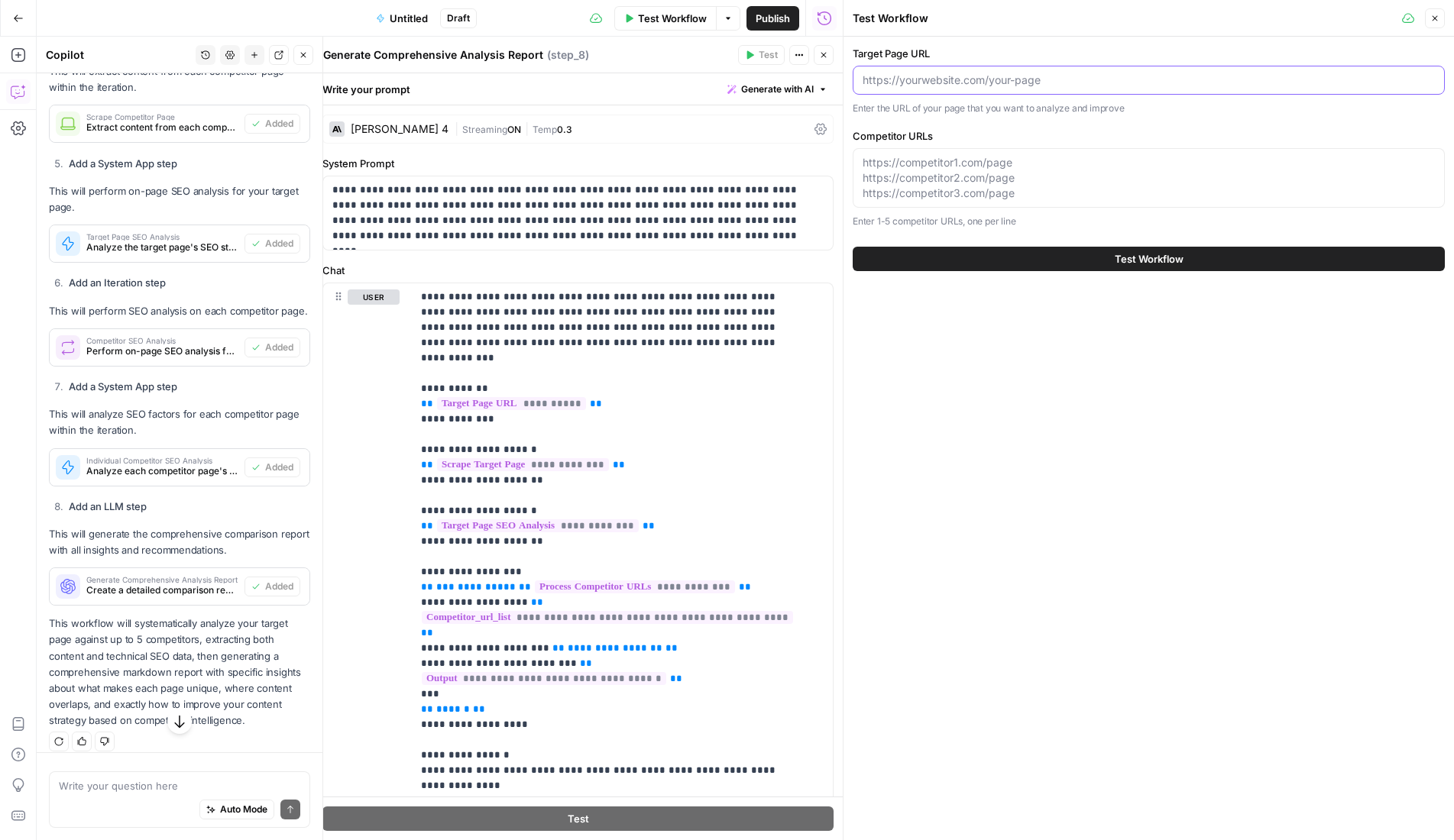
click at [924, 84] on input "Target Page URL" at bounding box center [1148, 80] width 572 height 15
paste input "[URL][DOMAIN_NAME]"
type input "[URL][DOMAIN_NAME]"
click at [1060, 173] on textarea "Competitor URLs" at bounding box center [1148, 178] width 572 height 46
paste textarea "https://www.pokernews.com/us-poker/best-us-online-poker-sites.htm"
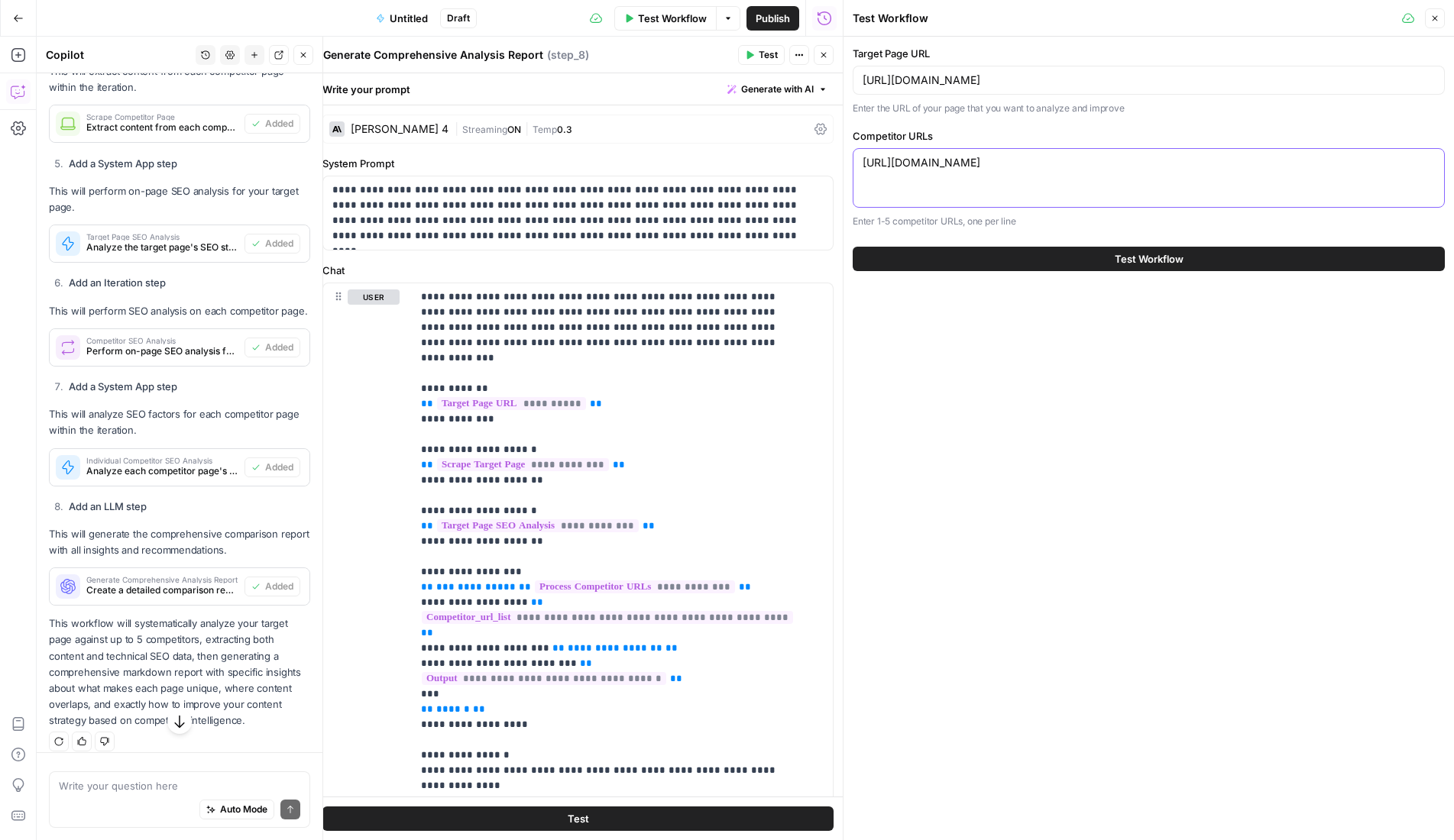
paste textarea "https://readwrite.com/gambling/poker/"
click at [1077, 191] on div "https://www.pokernews.com/us-poker/best-us-online-poker-sites.htm https://readw…" at bounding box center [1149, 178] width 592 height 60
click at [1081, 182] on textarea "https://www.pokernews.com/us-poker/best-us-online-poker-sites.htm https://readw…" at bounding box center [1148, 171] width 572 height 31
paste textarea "[URL][DOMAIN_NAME]"
type textarea "[URL][DOMAIN_NAME] [URL][DOMAIN_NAME] [URL][DOMAIN_NAME]"
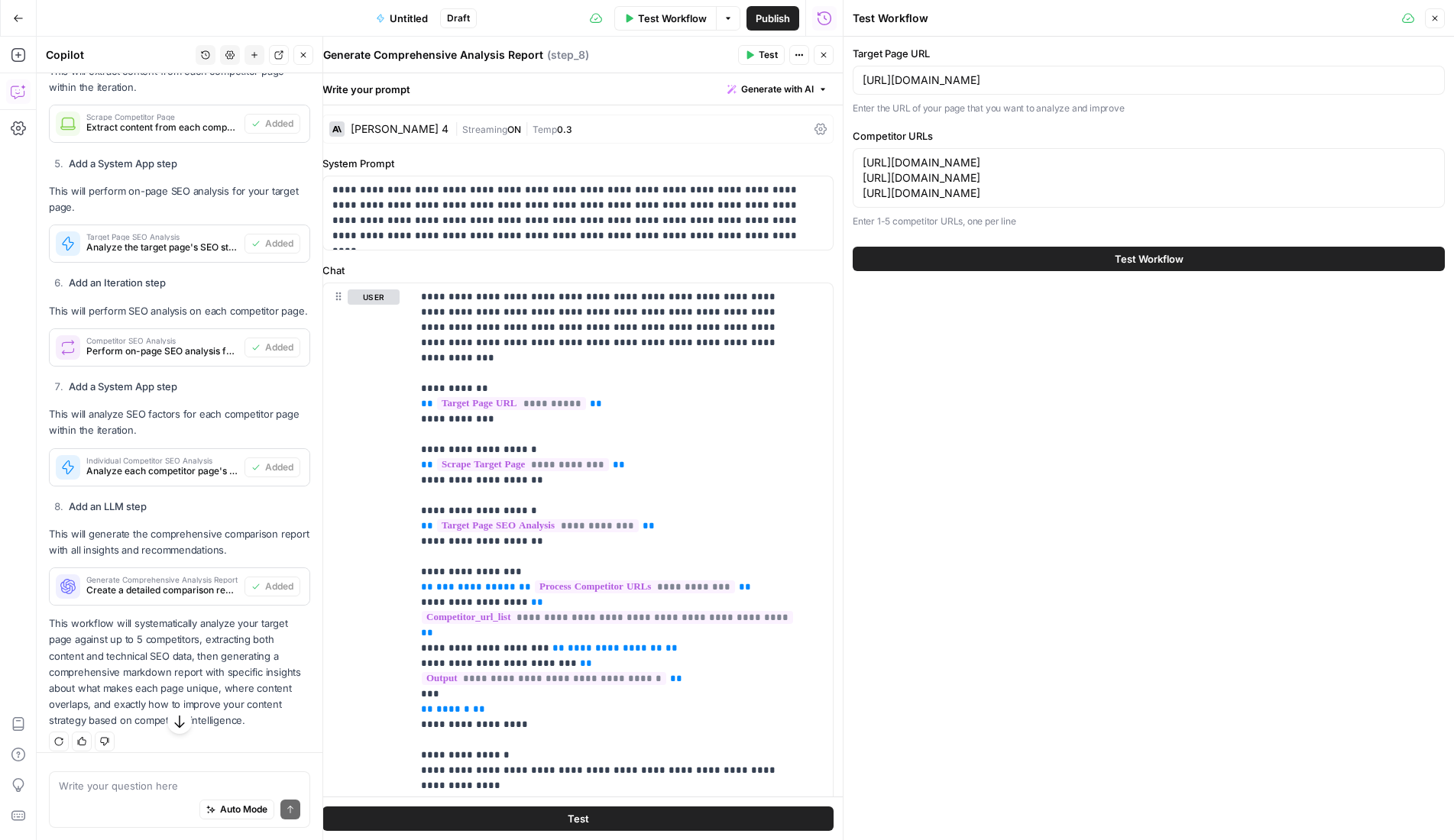
click at [1151, 254] on span "Test Workflow" at bounding box center [1148, 258] width 68 height 15
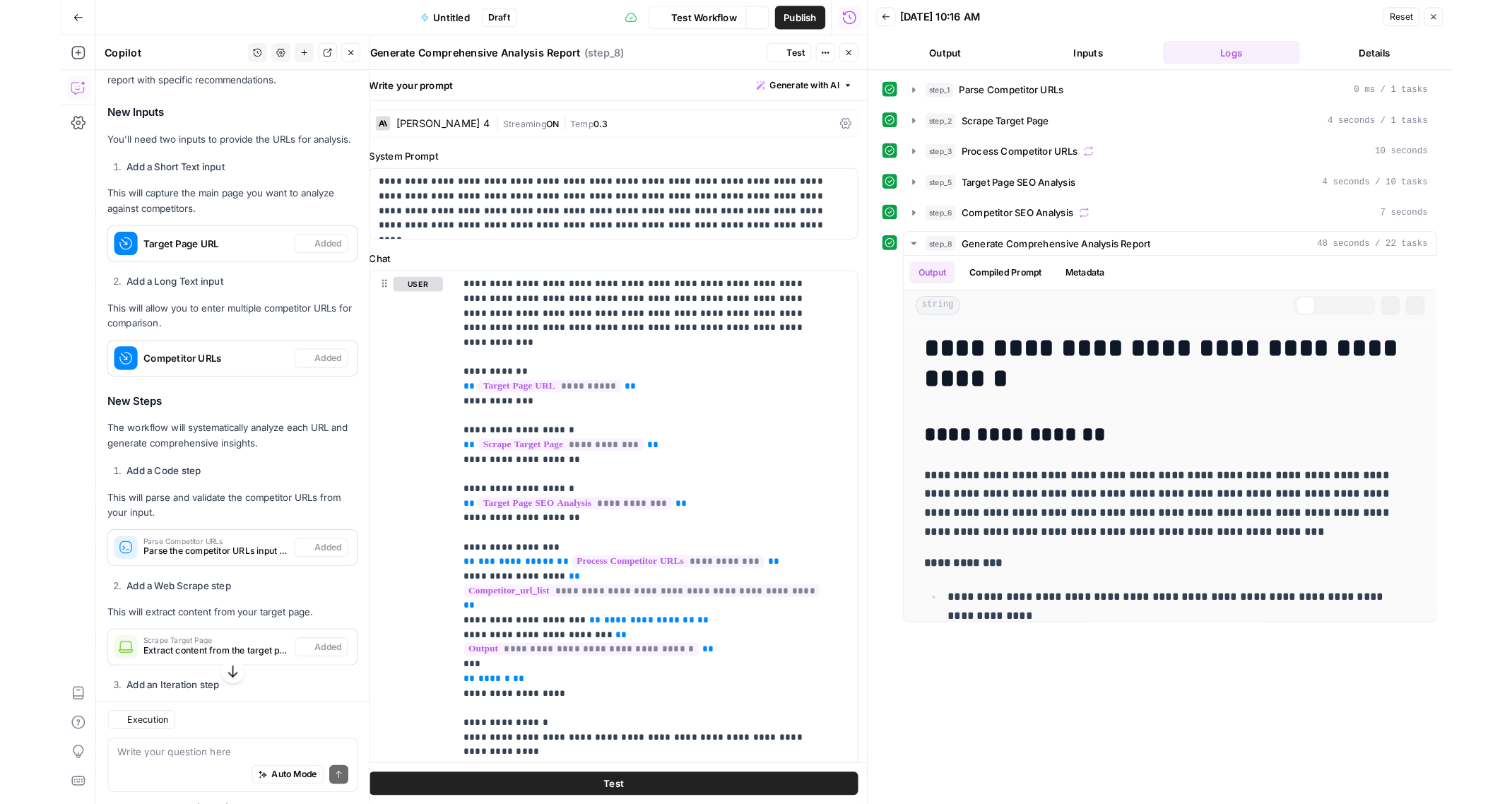
scroll to position [753, 0]
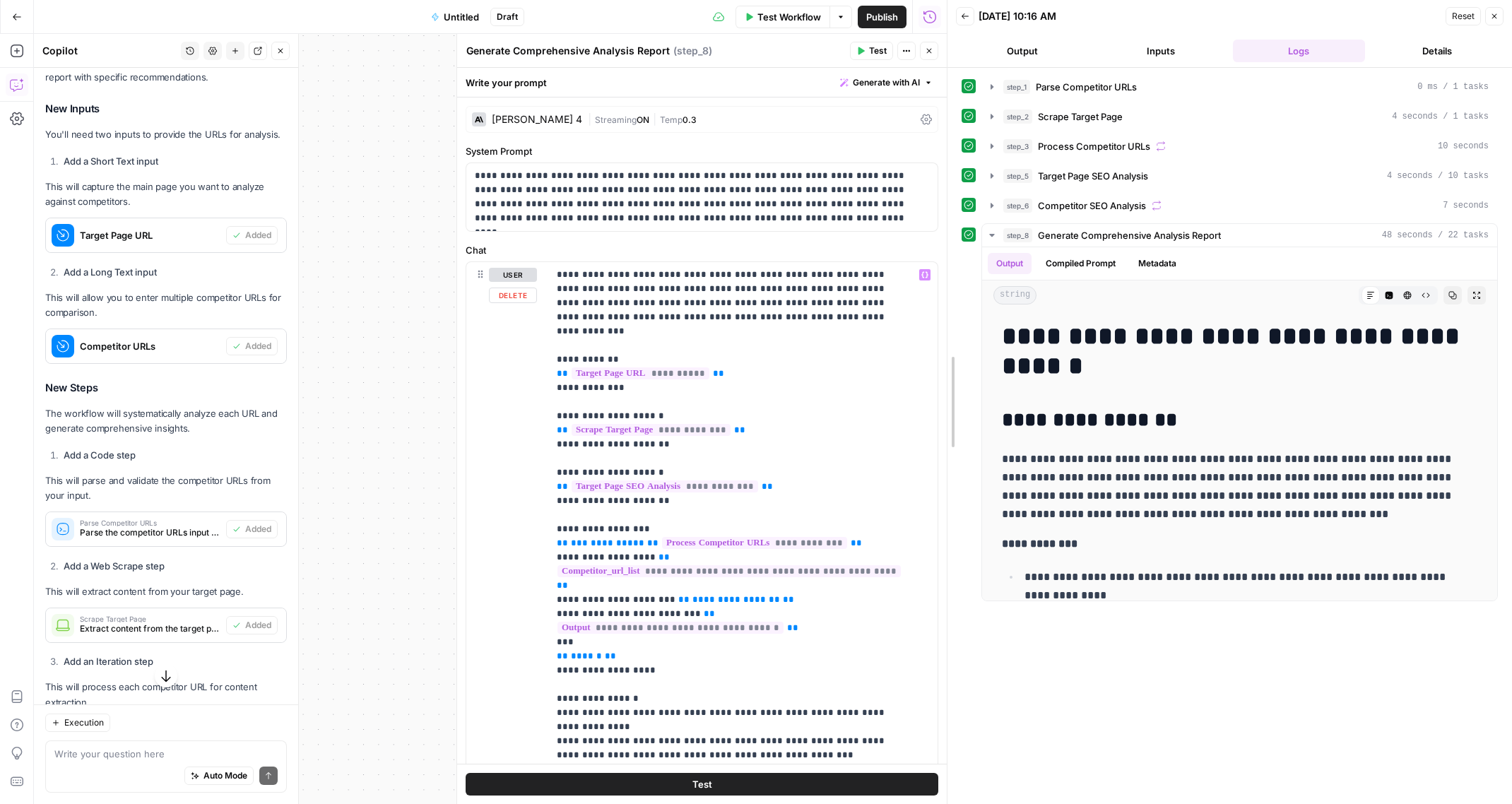
drag, startPoint x: 945, startPoint y: 299, endPoint x: 885, endPoint y: 309, distance: 60.8
click at [885, 309] on body "**********" at bounding box center [756, 402] width 1512 height 804
click at [928, 51] on icon "button" at bounding box center [929, 51] width 8 height 8
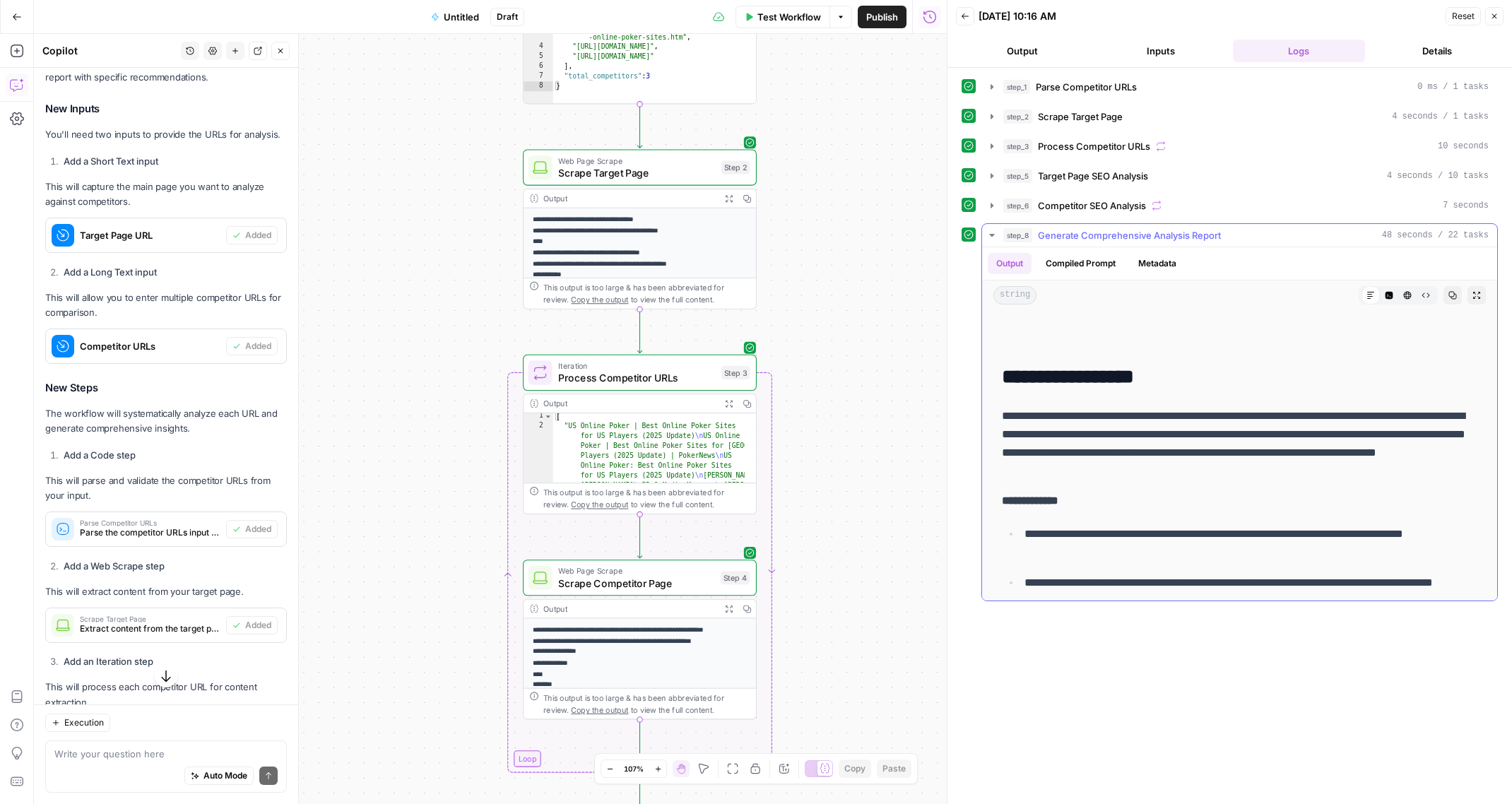
scroll to position [38, 0]
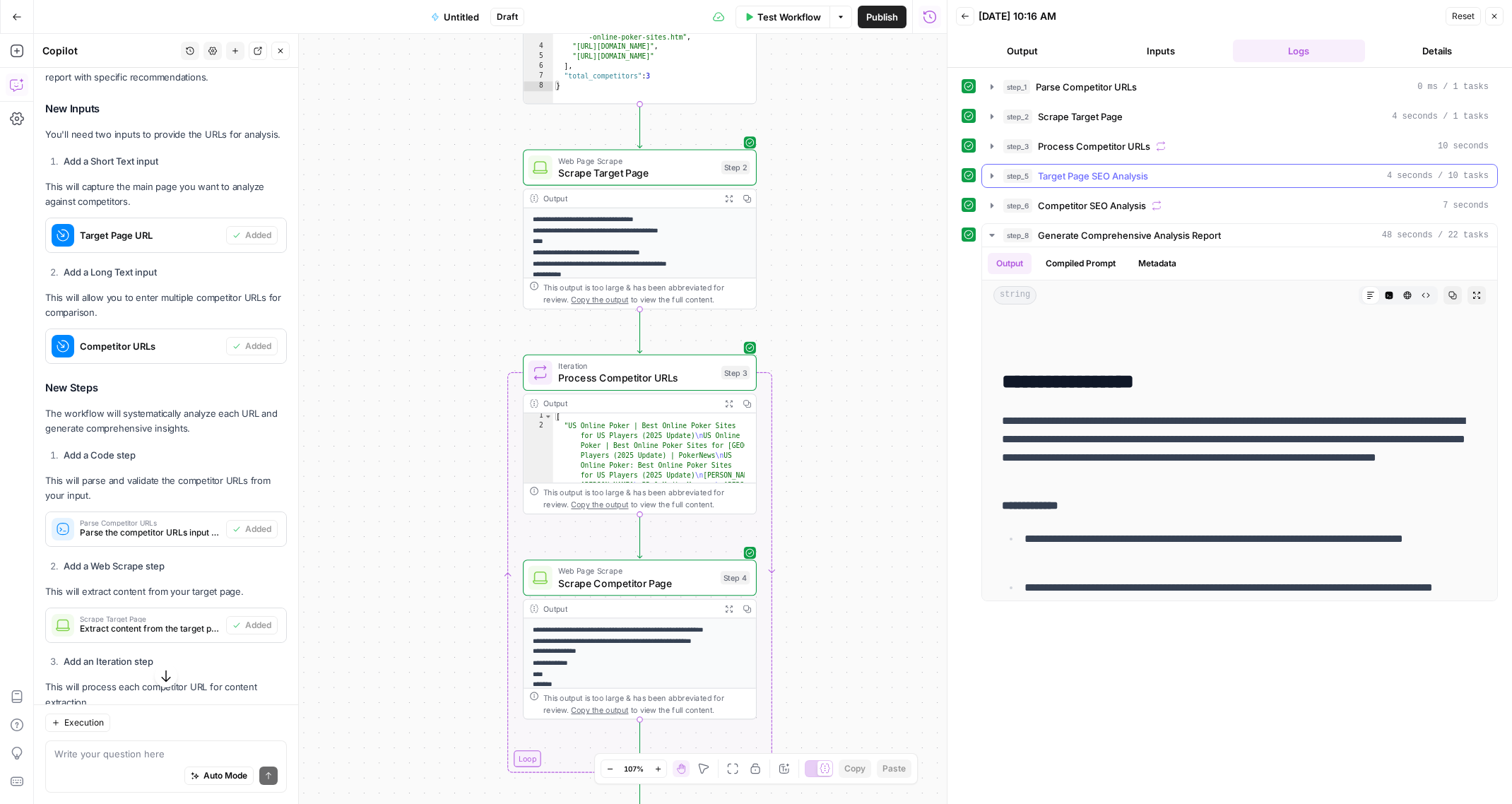
click at [996, 170] on icon "button" at bounding box center [991, 176] width 11 height 11
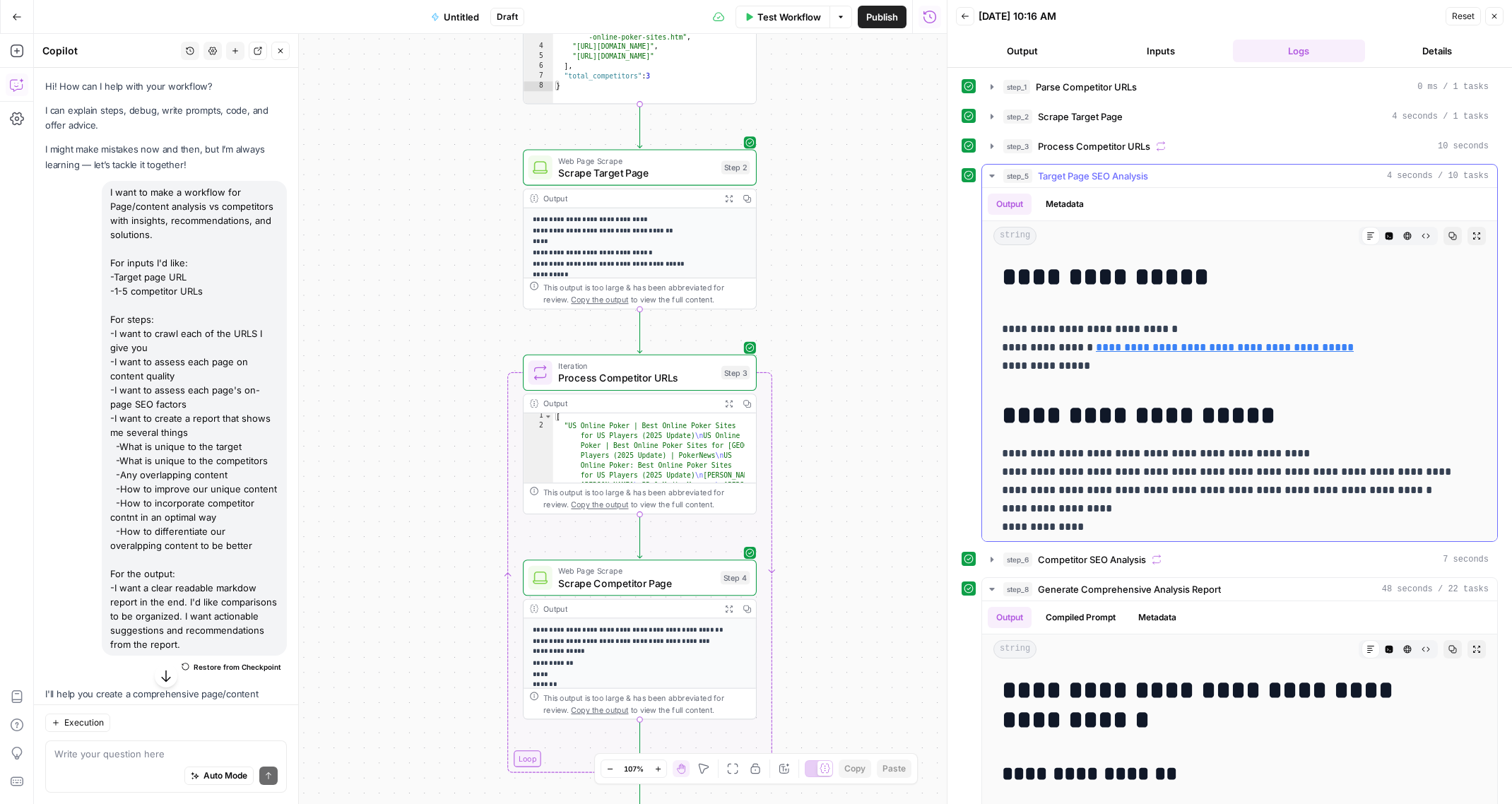
scroll to position [38, 0]
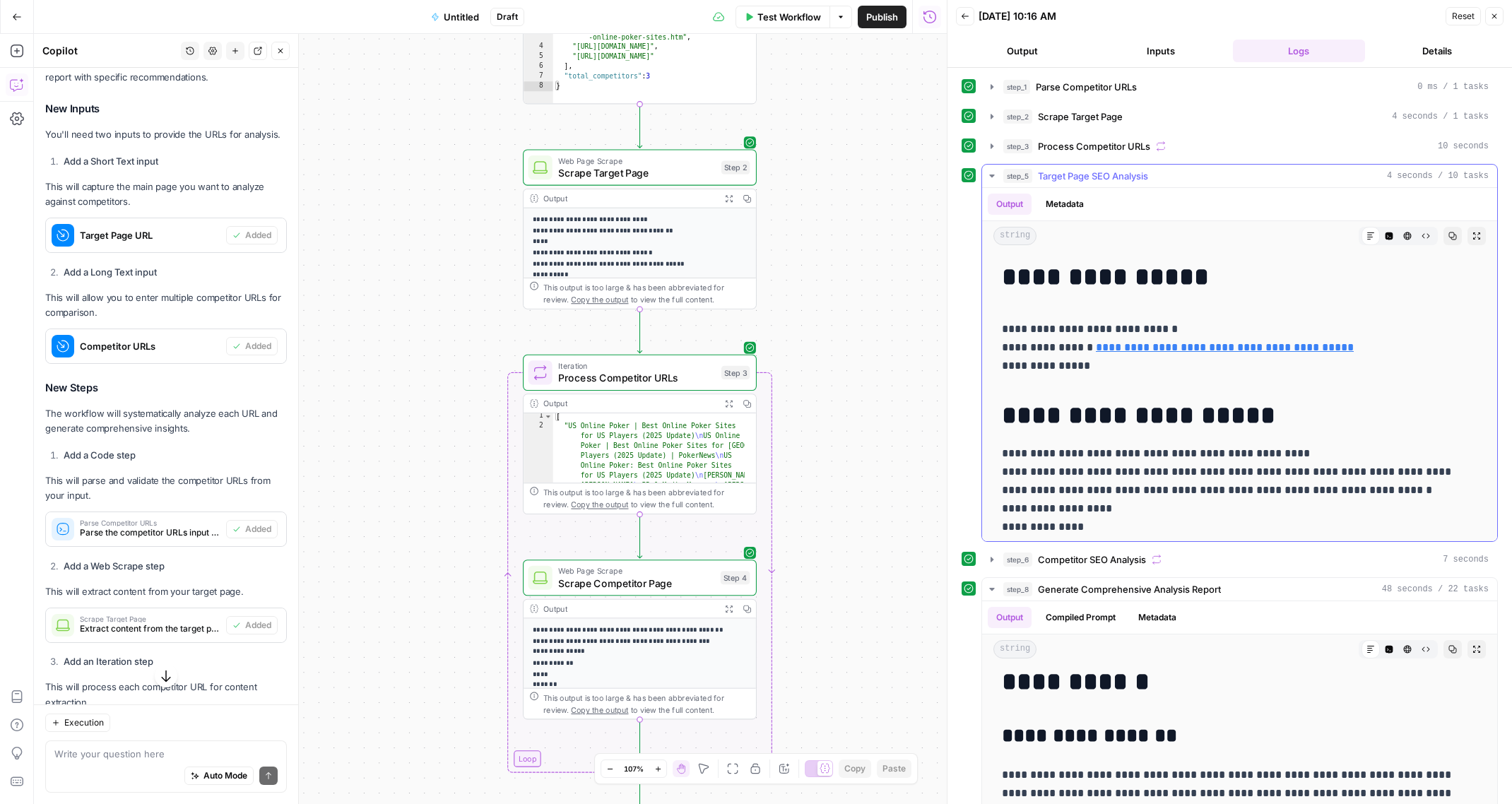
click at [996, 173] on icon "button" at bounding box center [991, 176] width 11 height 11
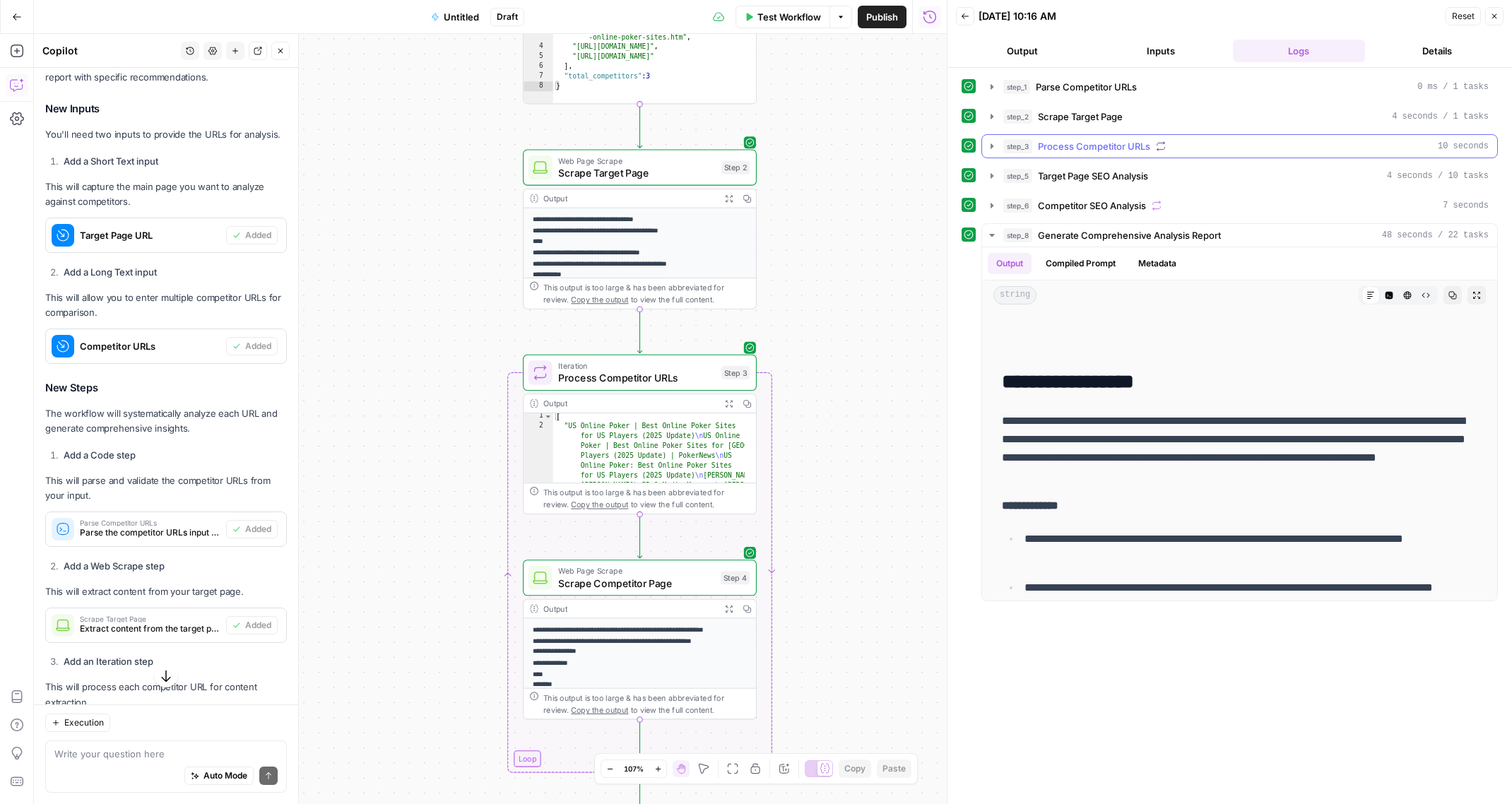
click at [987, 146] on icon "button" at bounding box center [991, 146] width 11 height 11
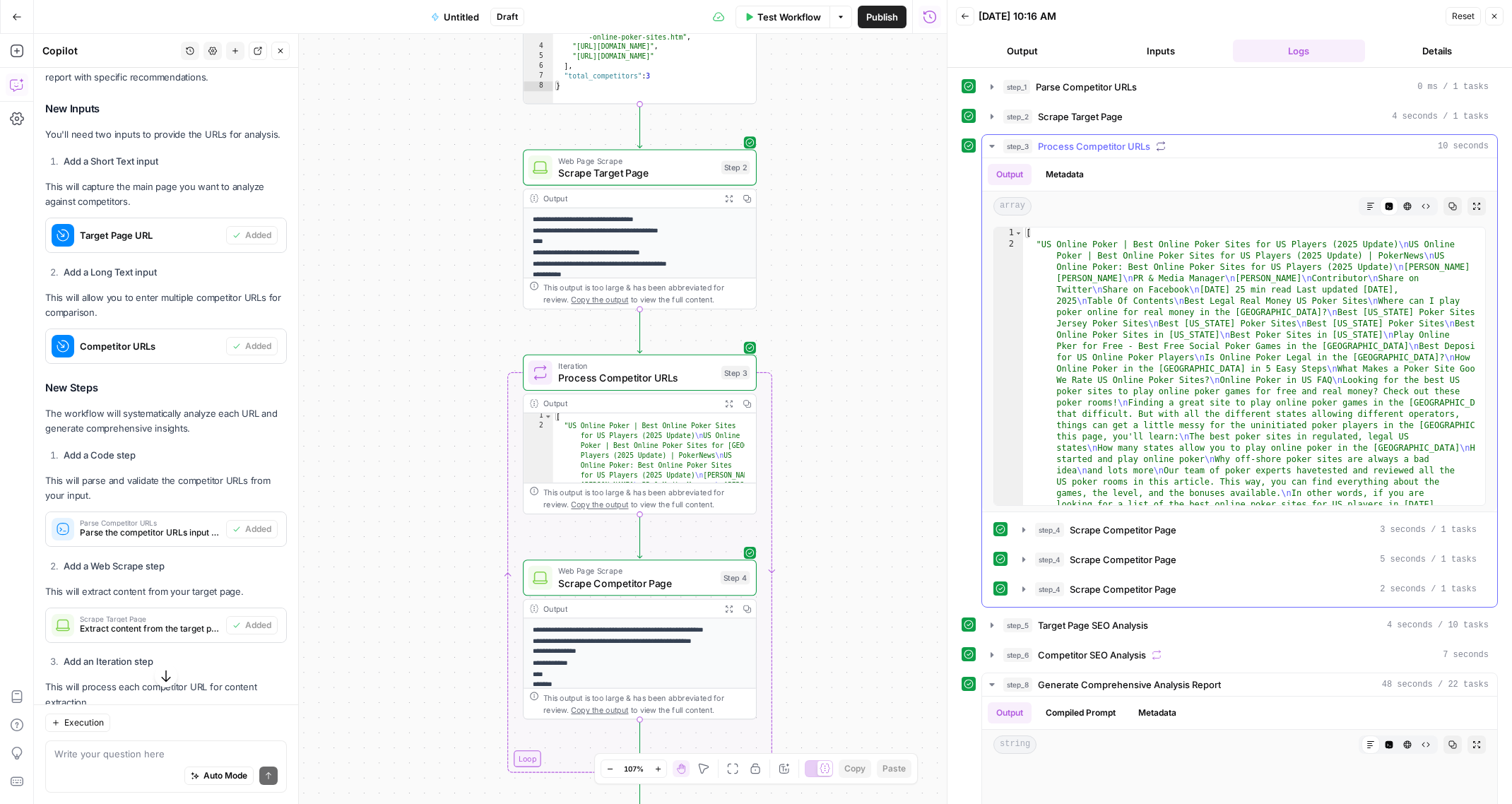
click at [987, 146] on icon "button" at bounding box center [991, 146] width 11 height 11
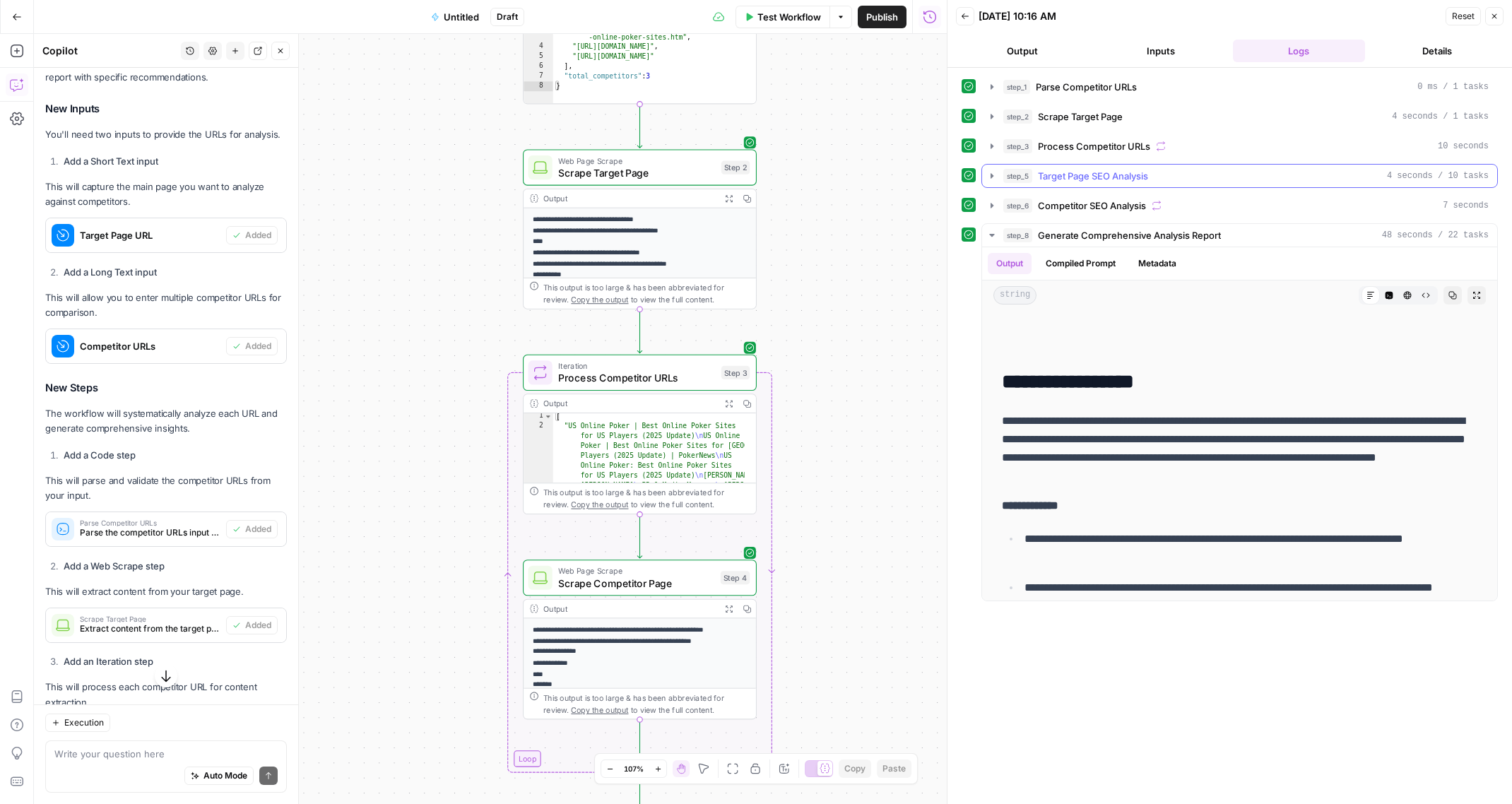
click at [996, 170] on button "step_5 Target Page SEO Analysis 4 seconds / 10 tasks" at bounding box center [1240, 176] width 515 height 22
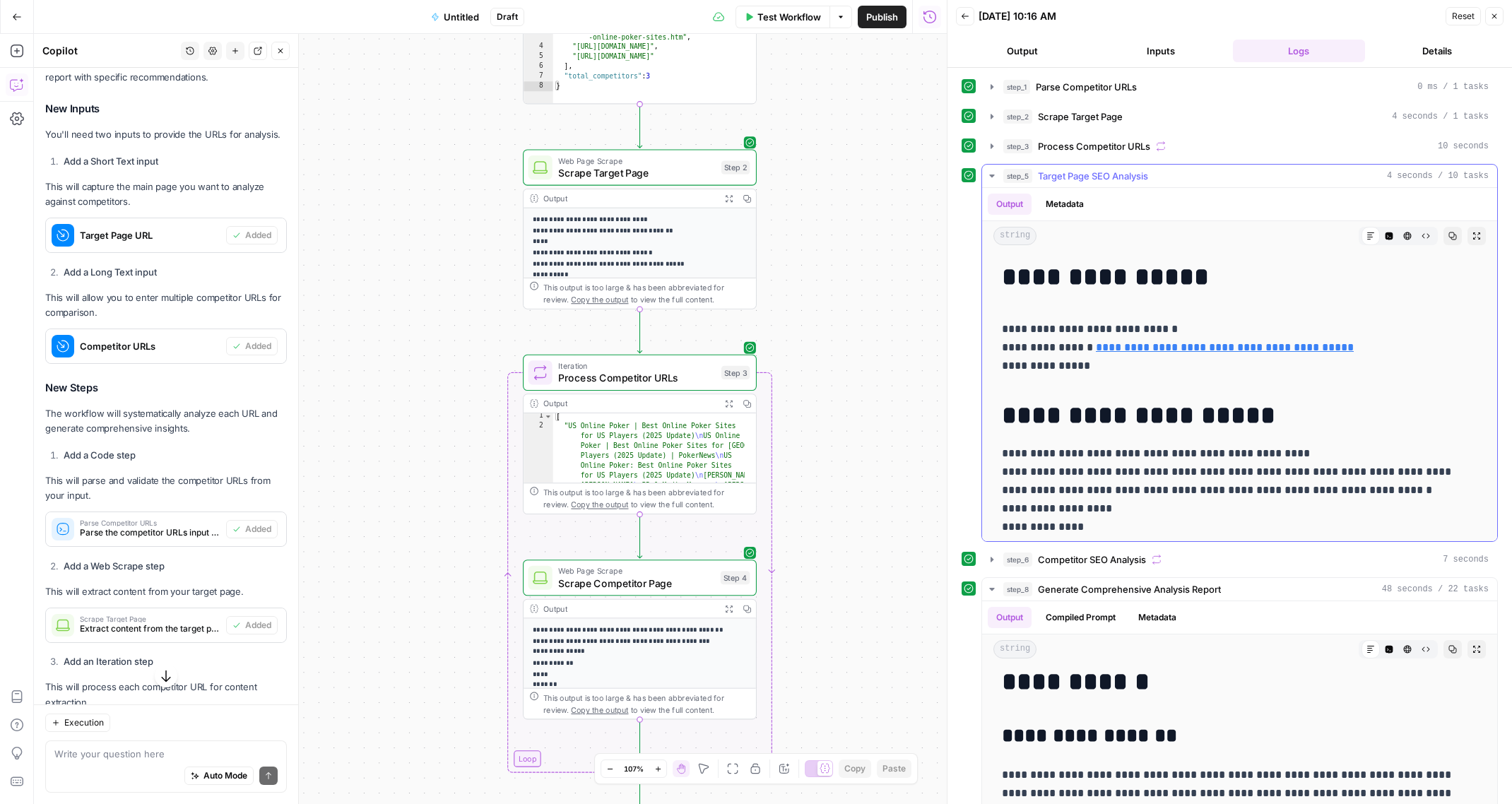
click at [996, 170] on button "step_5 Target Page SEO Analysis 4 seconds / 10 tasks" at bounding box center [1240, 176] width 515 height 22
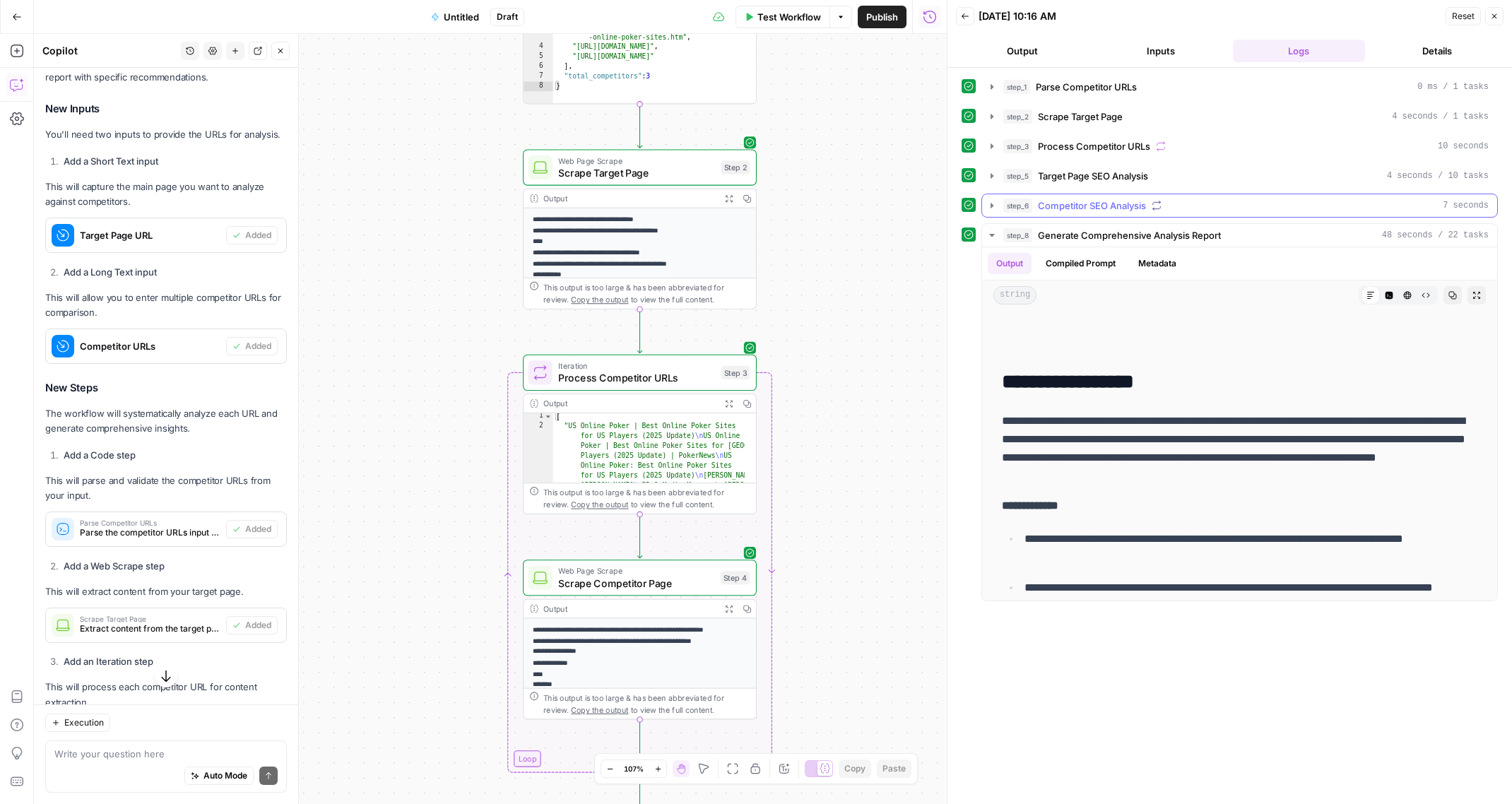
click at [993, 205] on icon "button" at bounding box center [991, 205] width 11 height 11
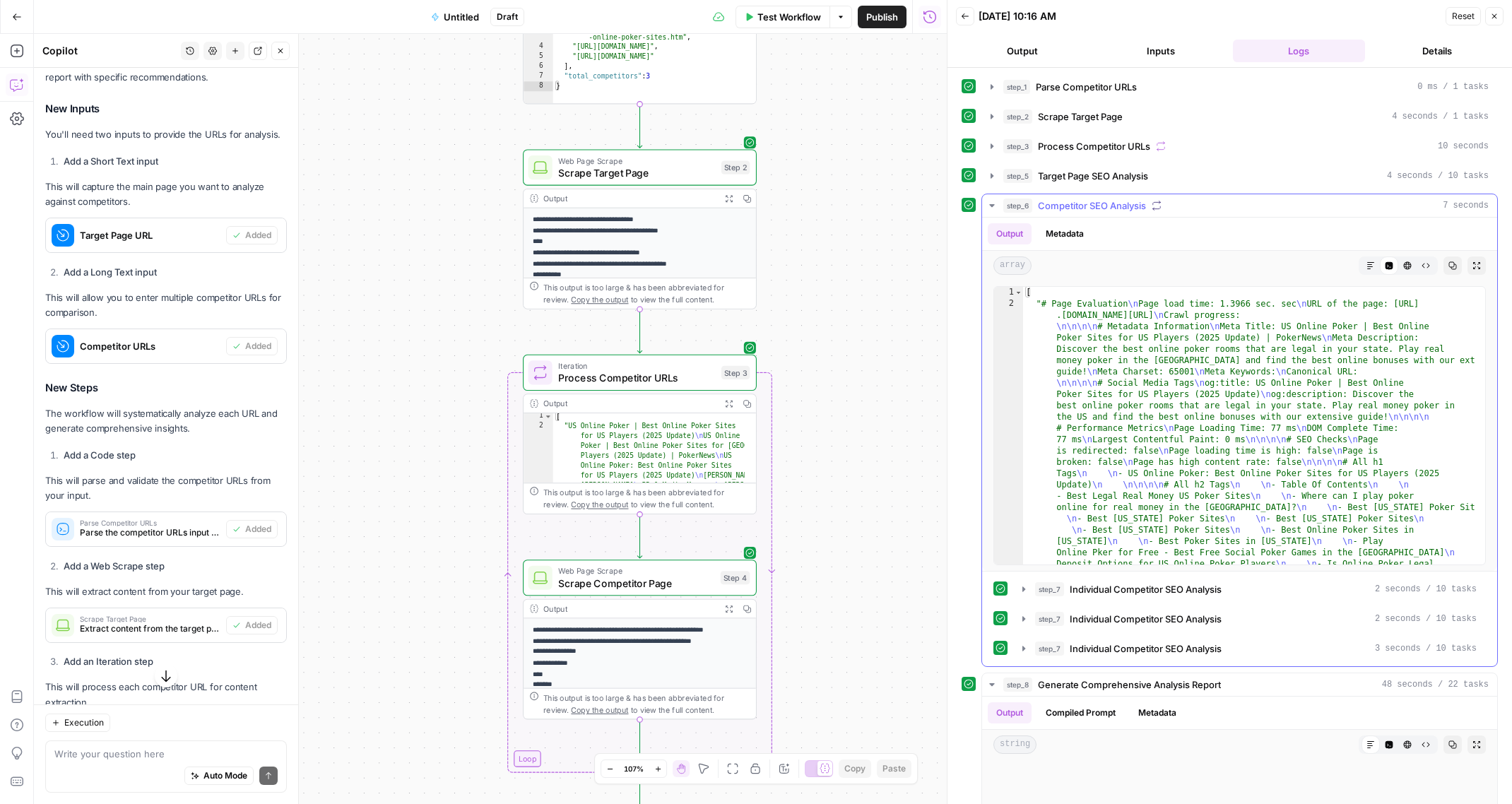
click at [993, 205] on icon "button" at bounding box center [991, 205] width 5 height 3
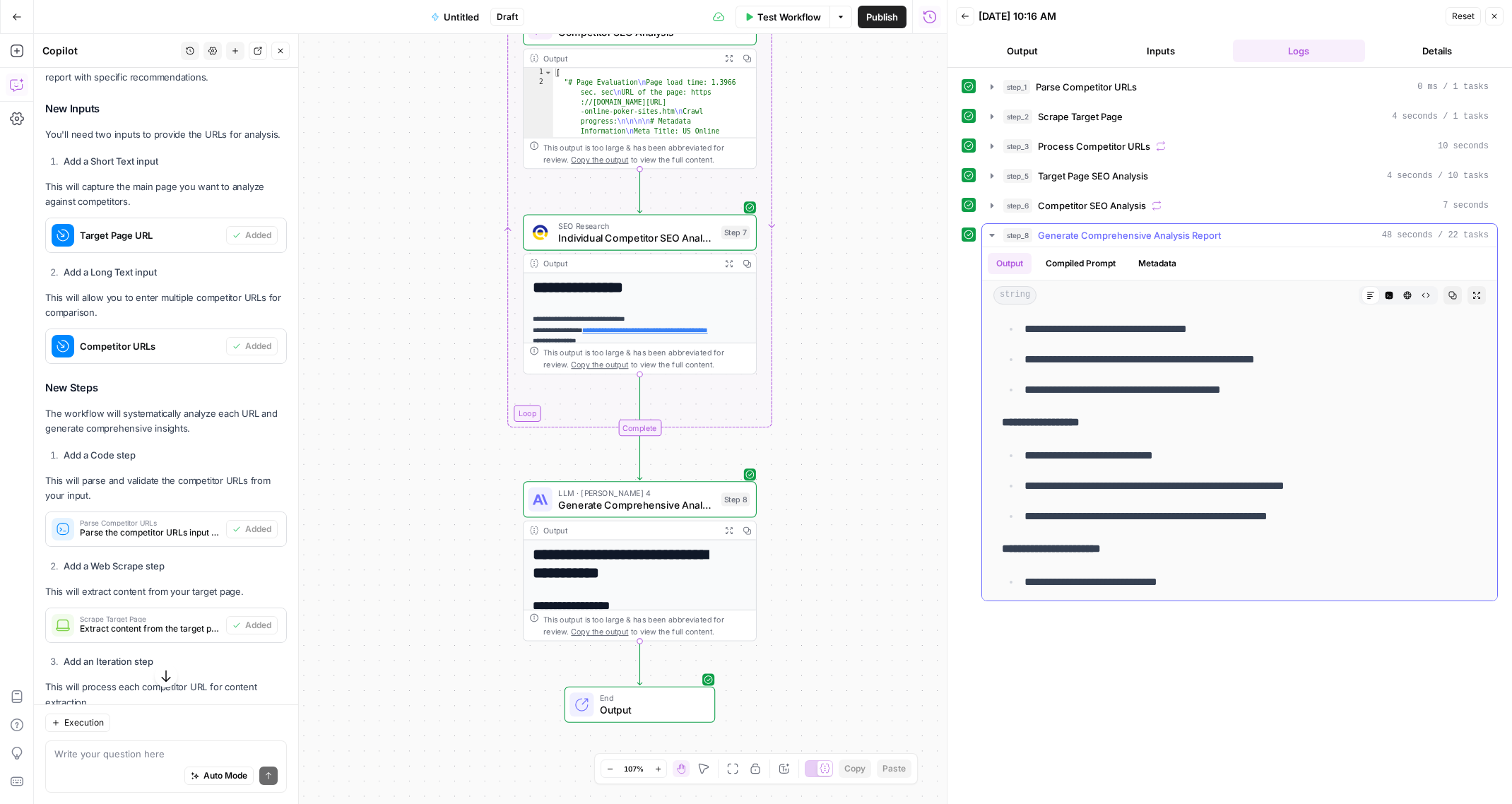
scroll to position [2937, 0]
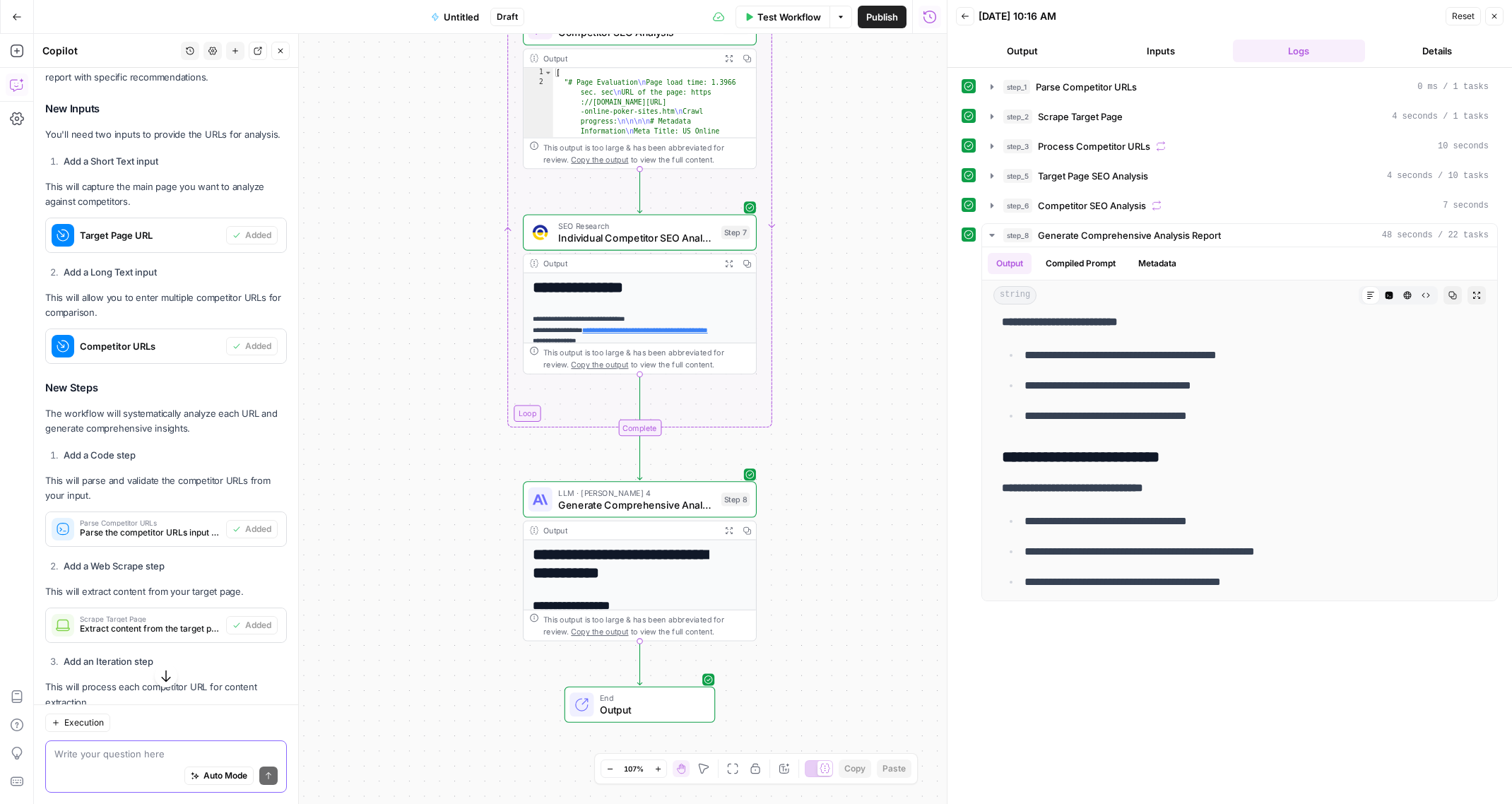
click at [112, 756] on textarea at bounding box center [166, 753] width 223 height 14
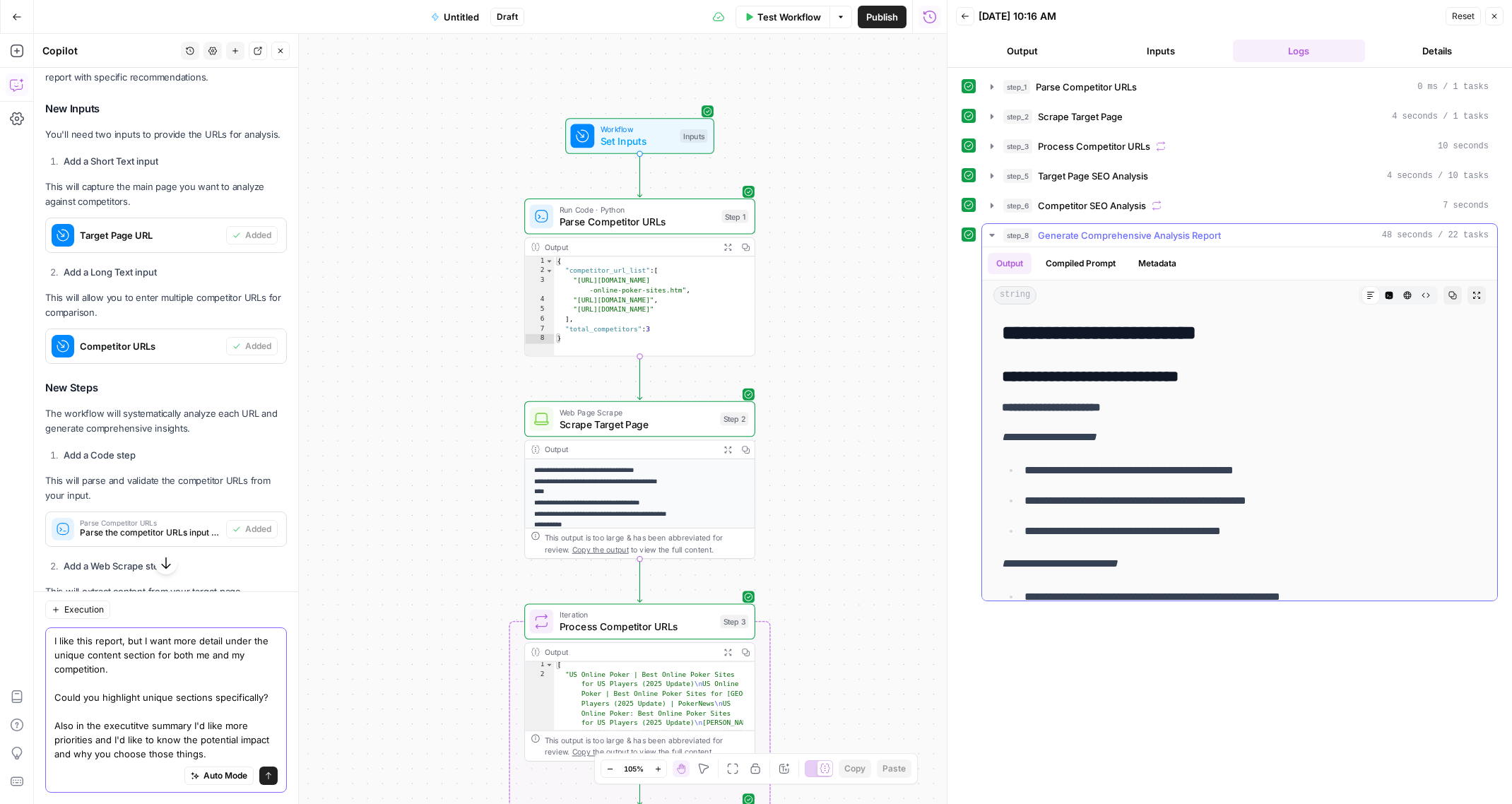
scroll to position [3476, 0]
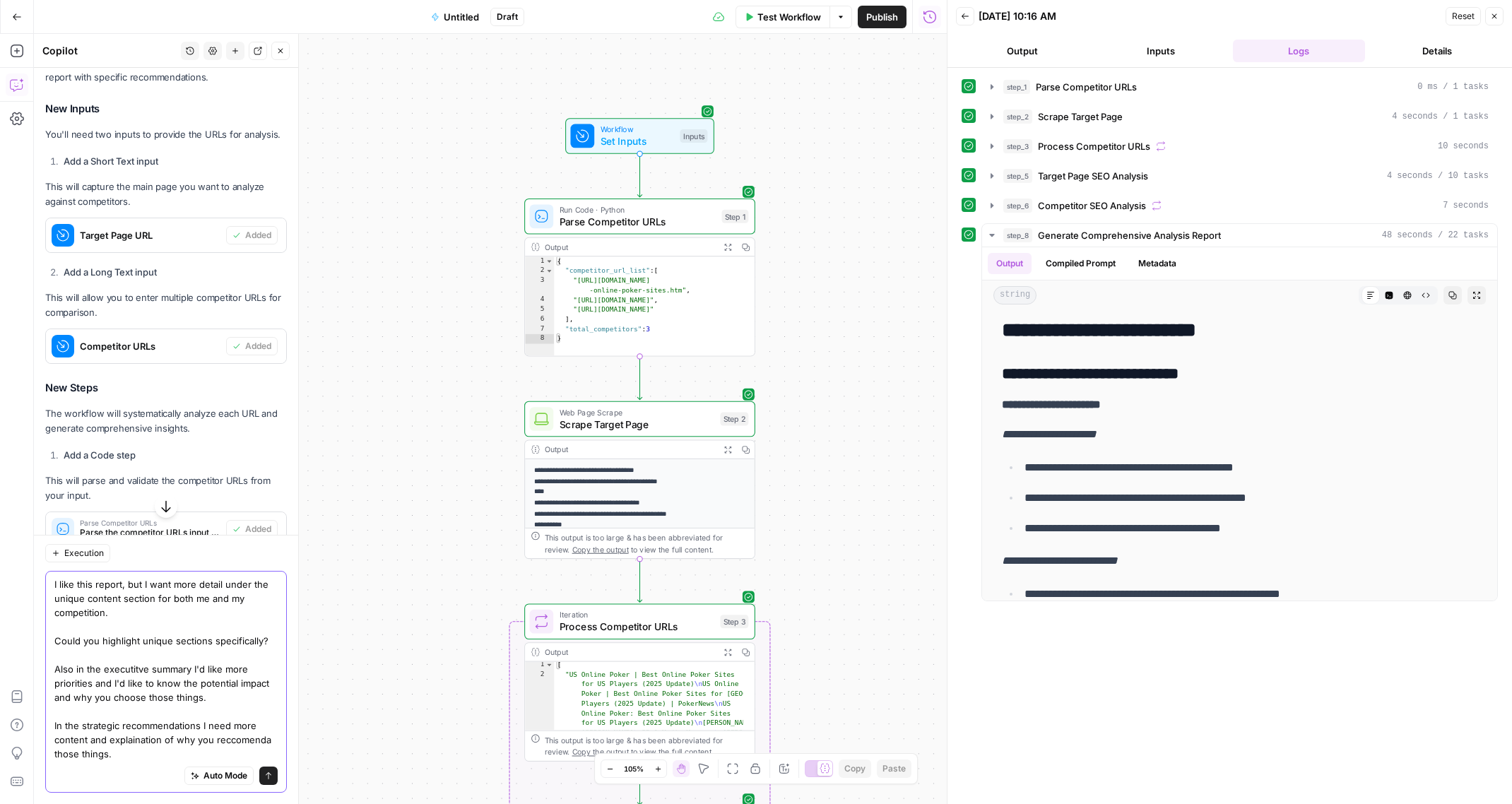
click at [106, 756] on textarea "I like this report, but I want more detail under the unique content section for…" at bounding box center [166, 669] width 223 height 184
type textarea "I like this report, but I want more detail under the unique content section for…"
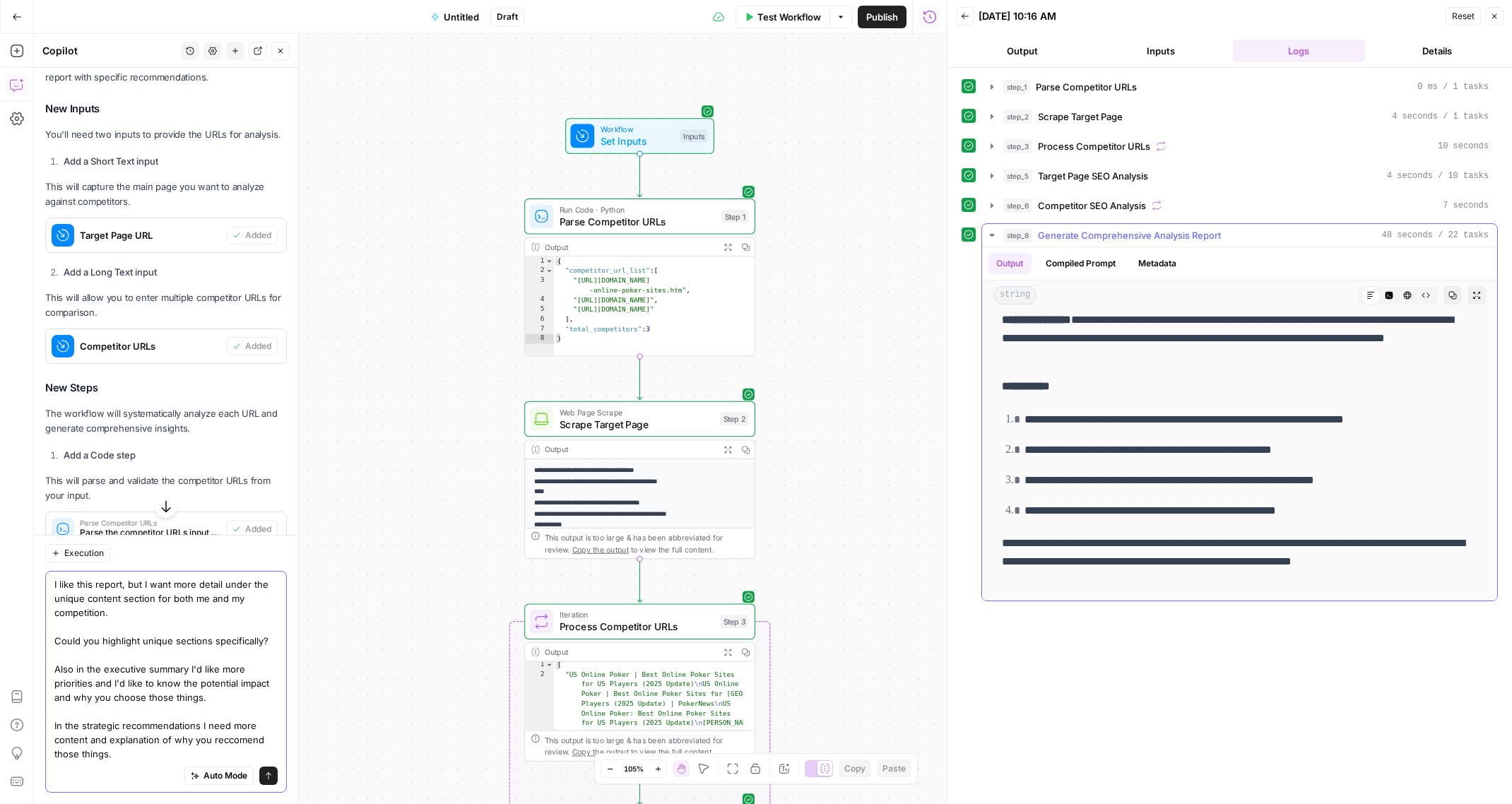
scroll to position [5711, 0]
click at [147, 759] on textarea "I like this report, but I want more detail under the unique content section for…" at bounding box center [166, 669] width 223 height 184
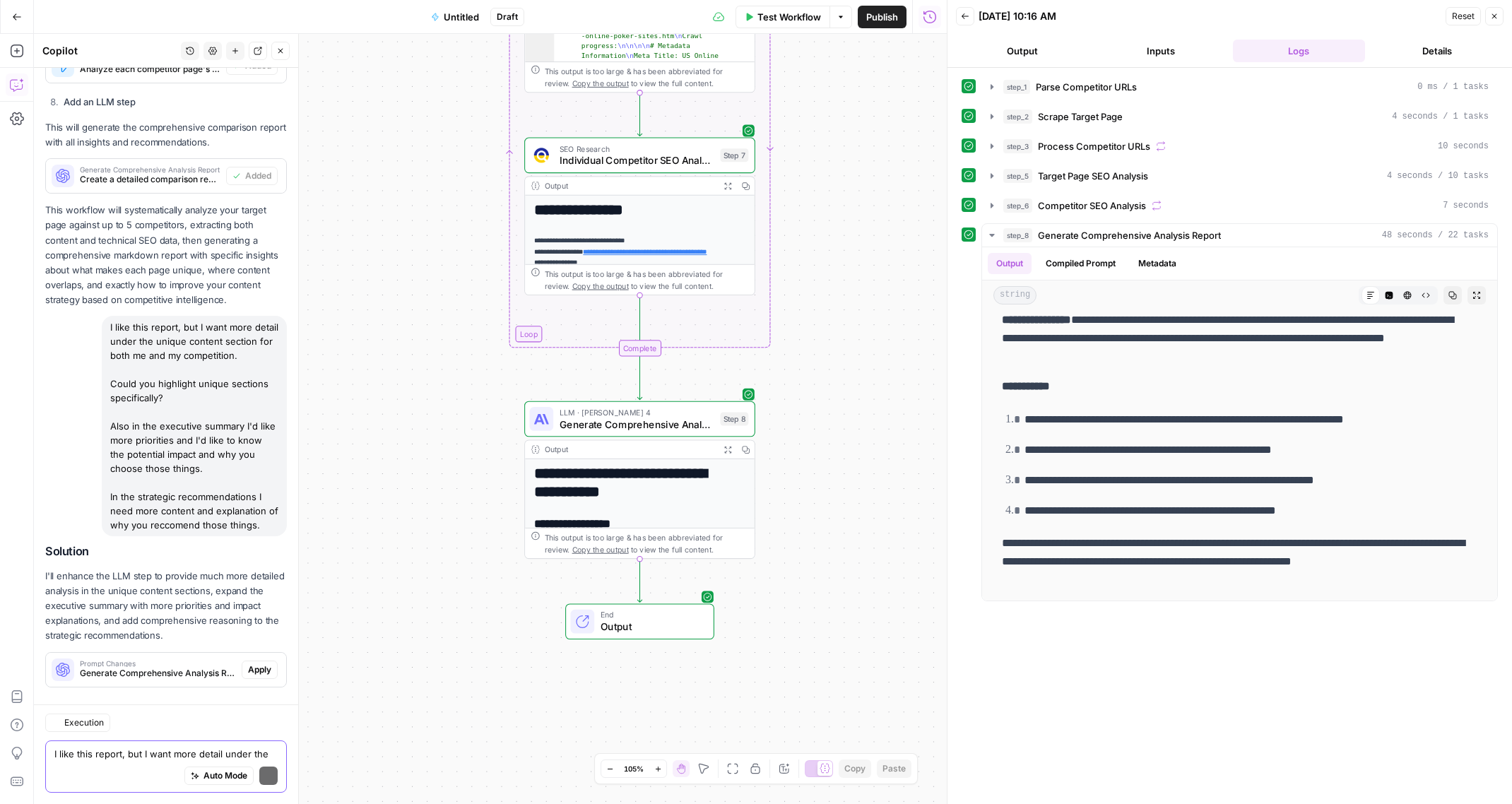
scroll to position [1924, 0]
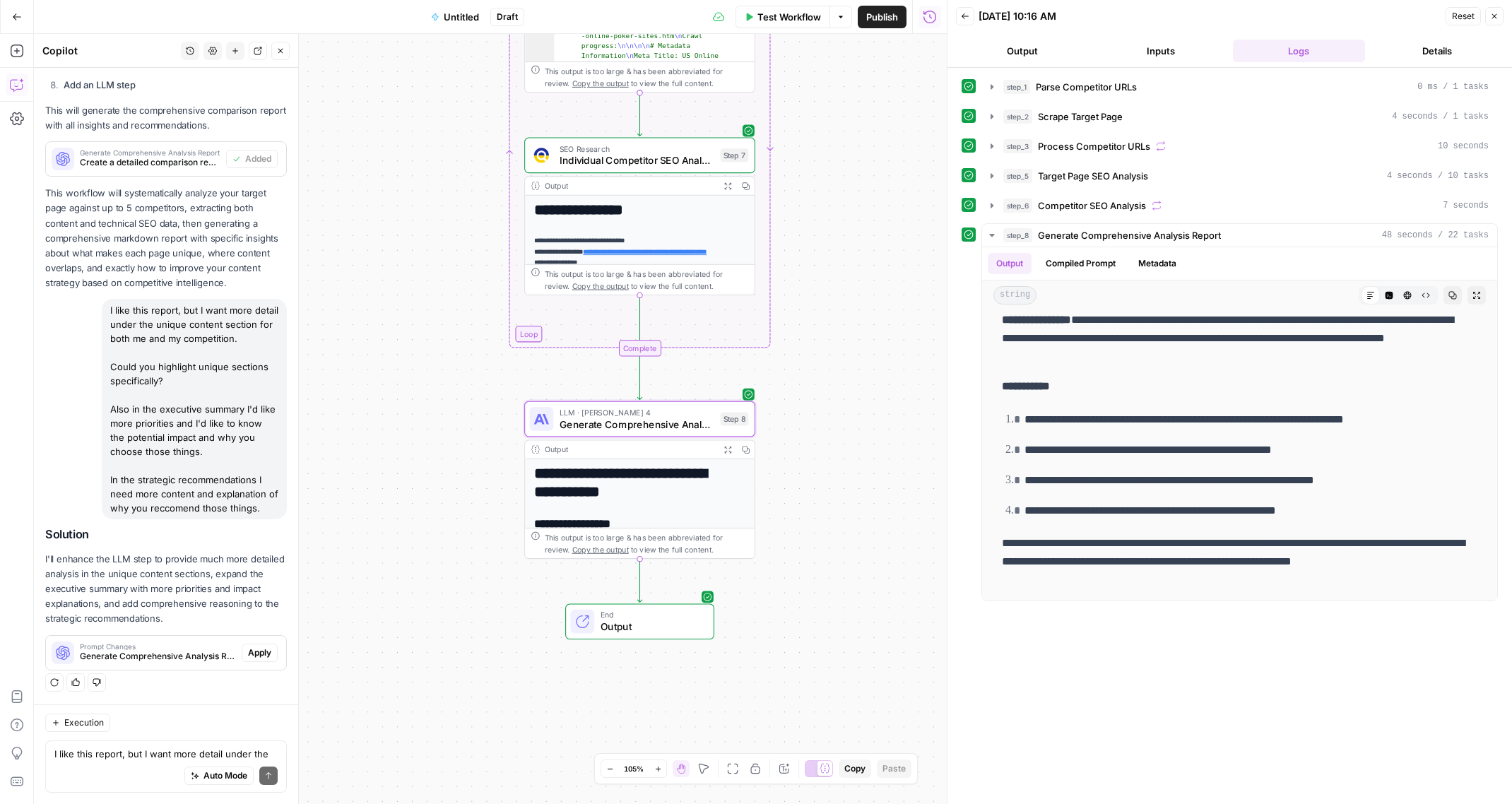
click at [248, 650] on span "Apply" at bounding box center [259, 652] width 23 height 13
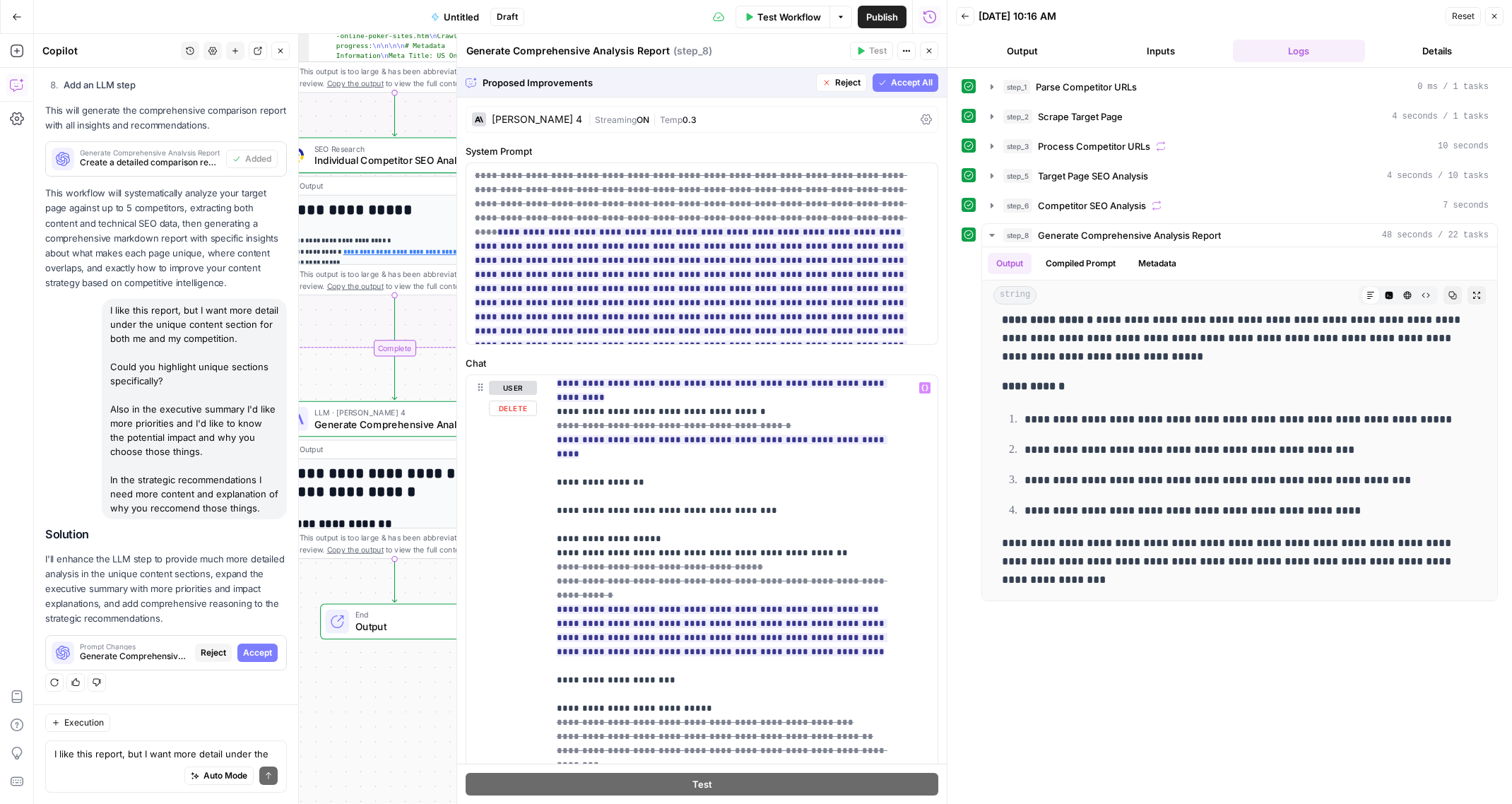
scroll to position [694, 0]
click at [894, 85] on span "Accept All" at bounding box center [912, 83] width 42 height 13
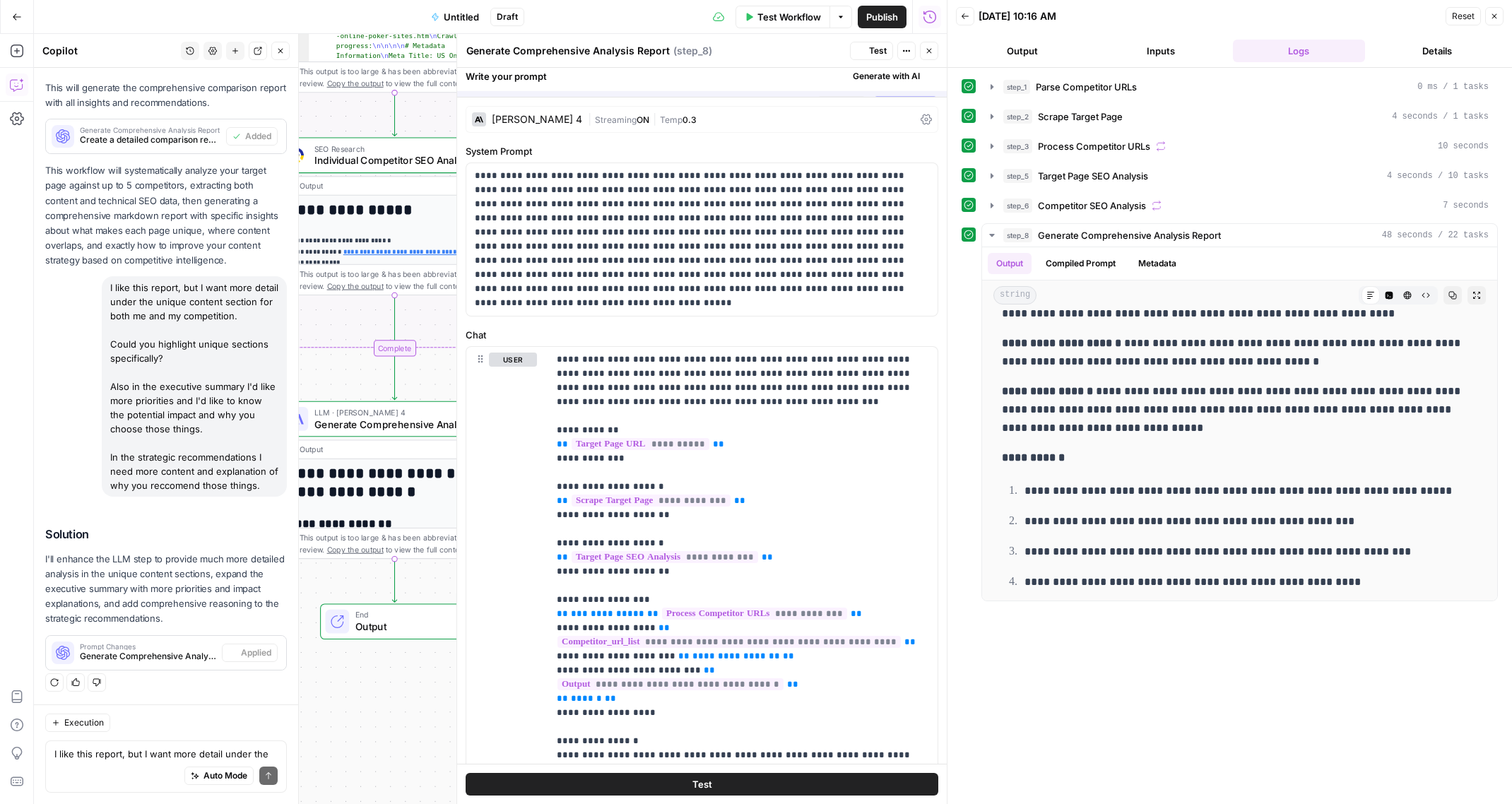
scroll to position [0, 0]
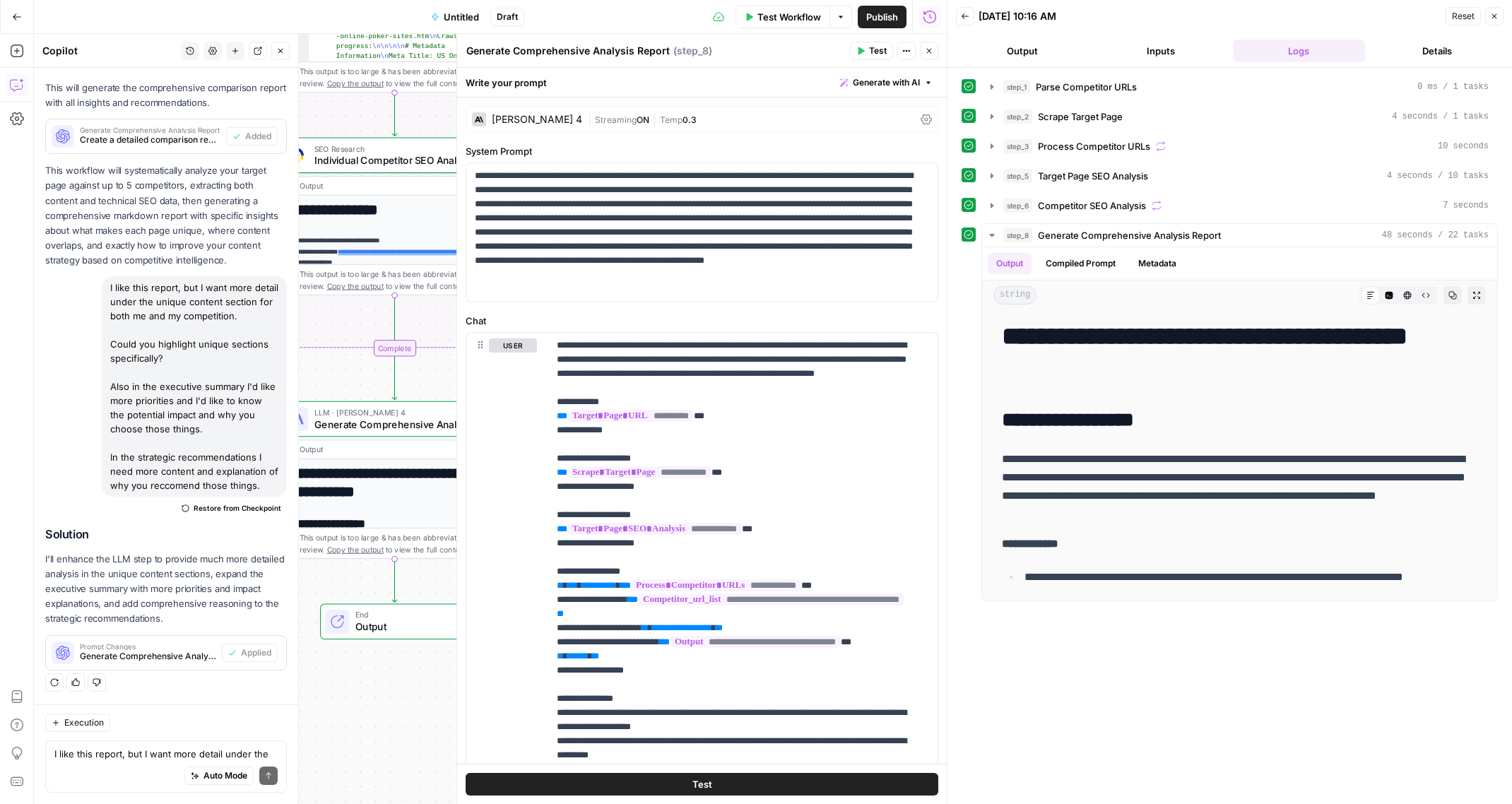
click at [788, 19] on span "Test Workflow" at bounding box center [789, 16] width 63 height 14
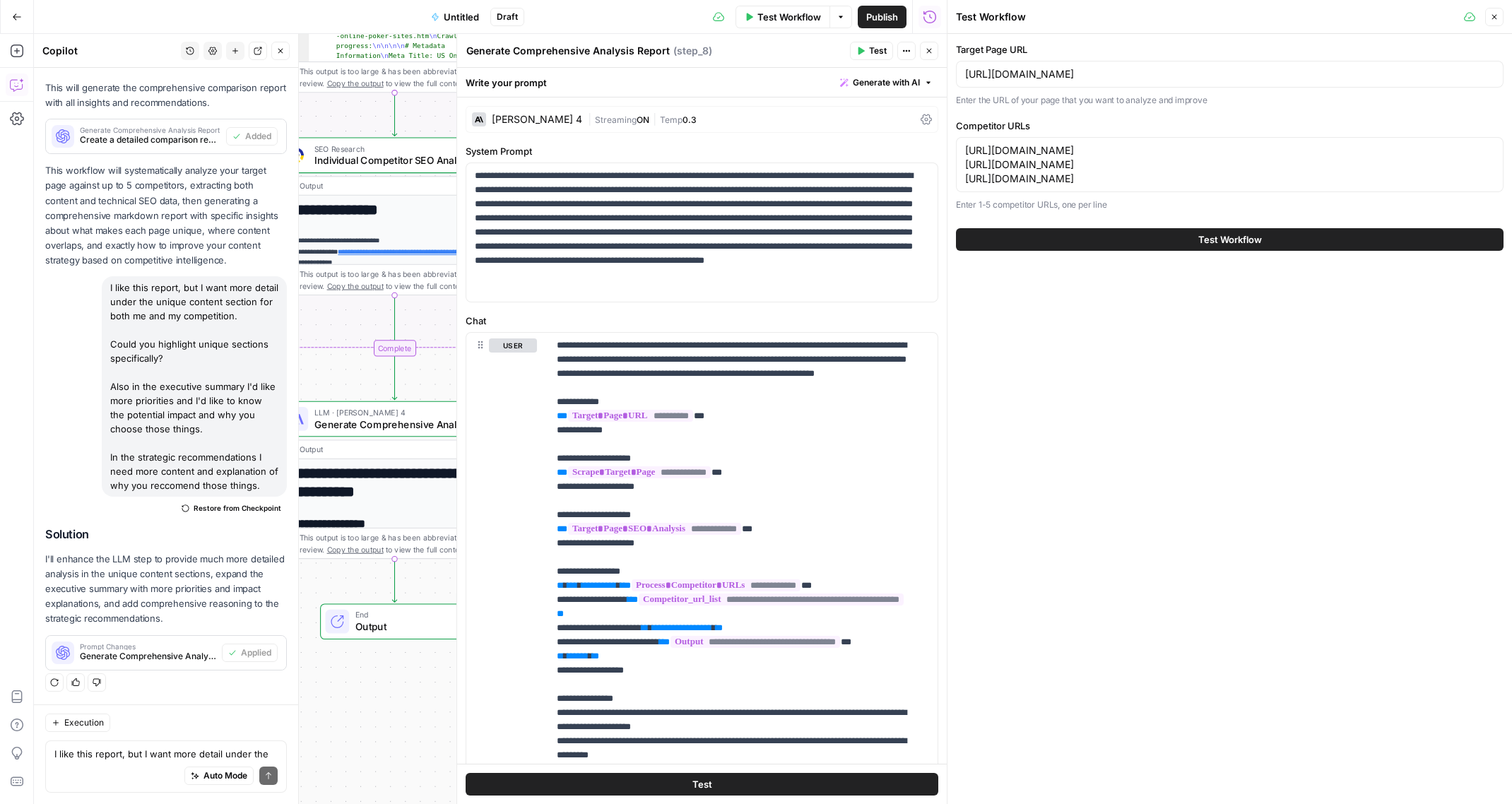
click at [1236, 240] on span "Test Workflow" at bounding box center [1229, 239] width 63 height 14
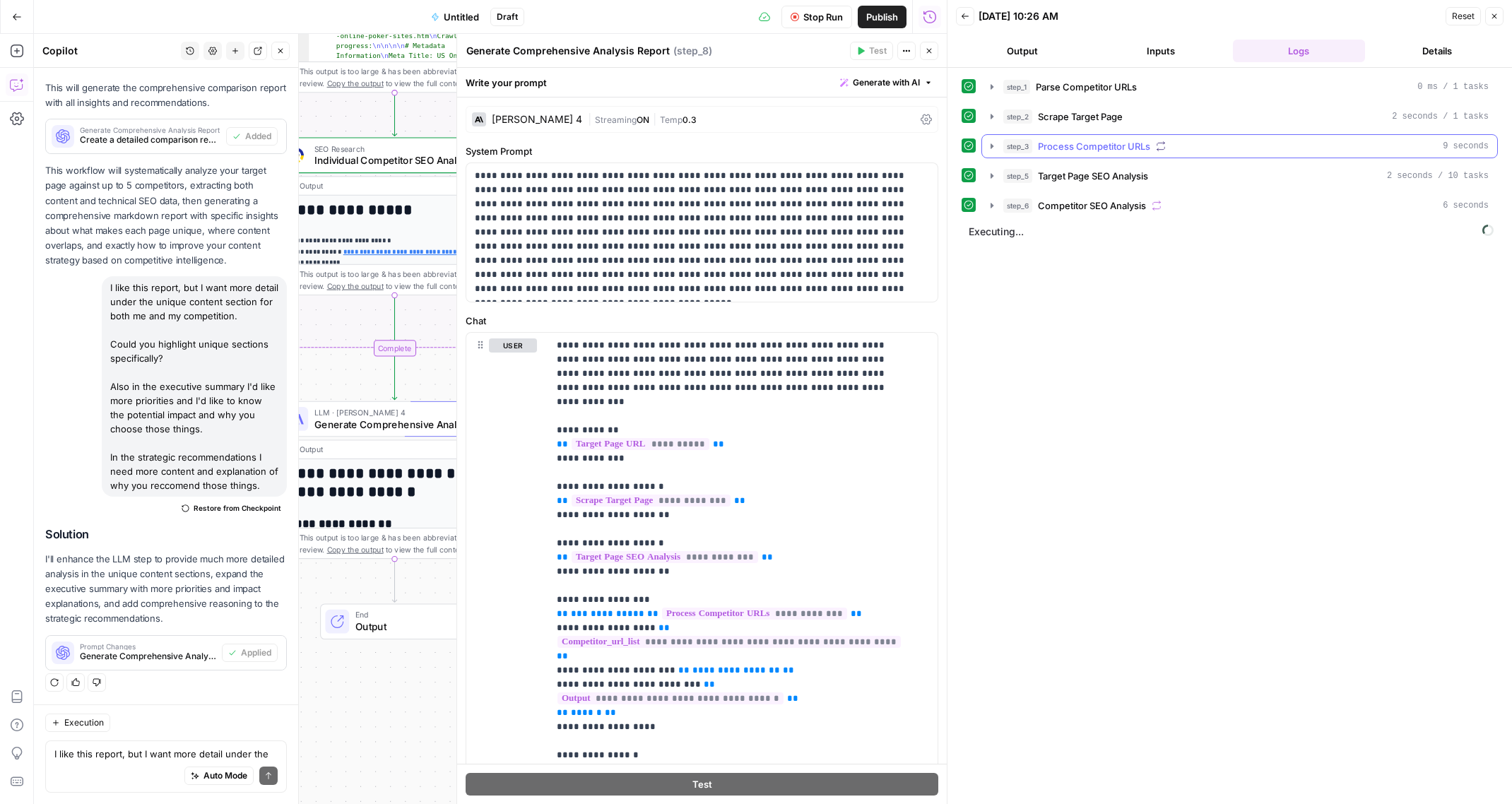
click at [992, 149] on icon "button" at bounding box center [991, 146] width 11 height 11
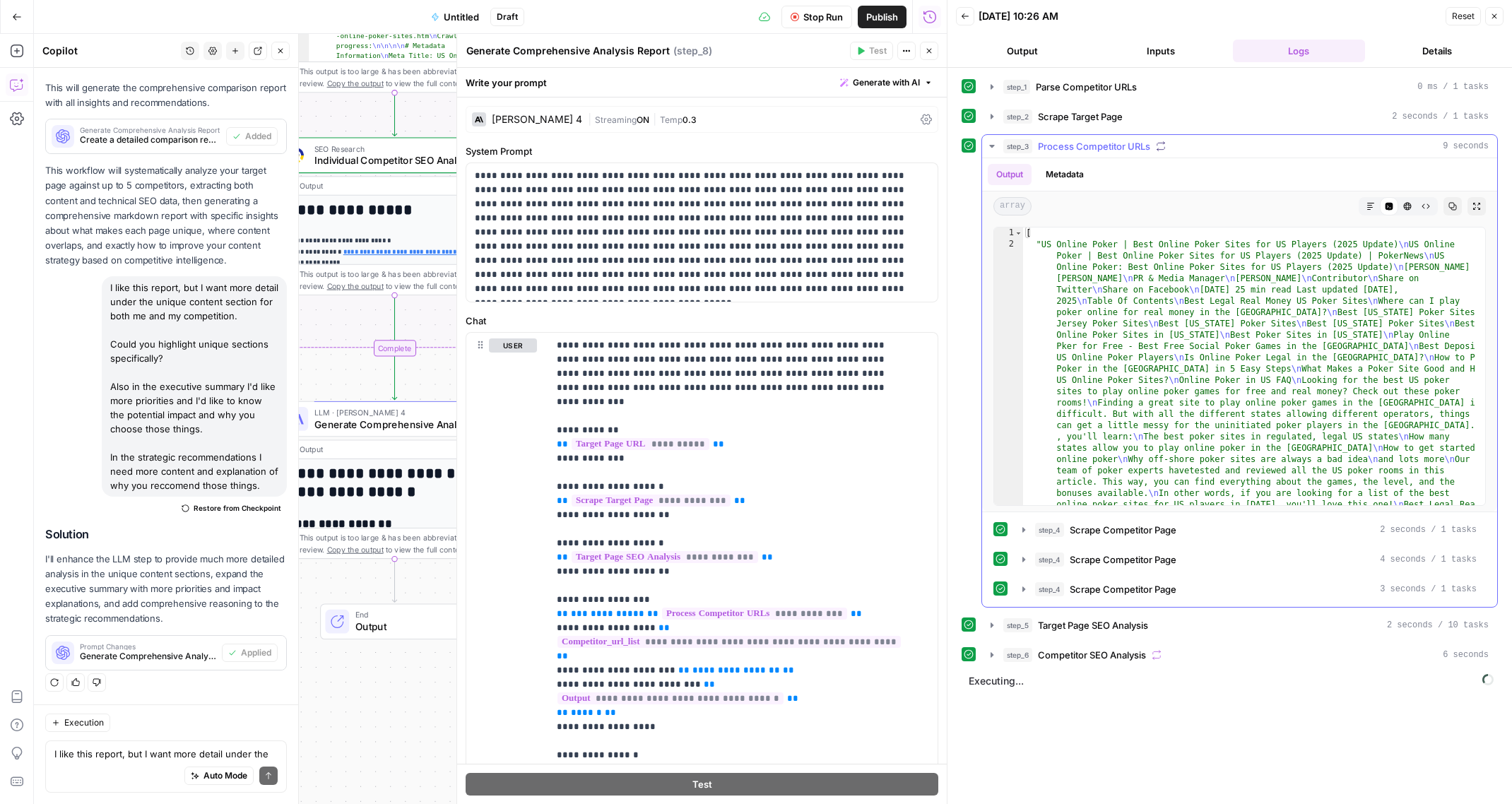
click at [992, 149] on icon "button" at bounding box center [991, 146] width 11 height 11
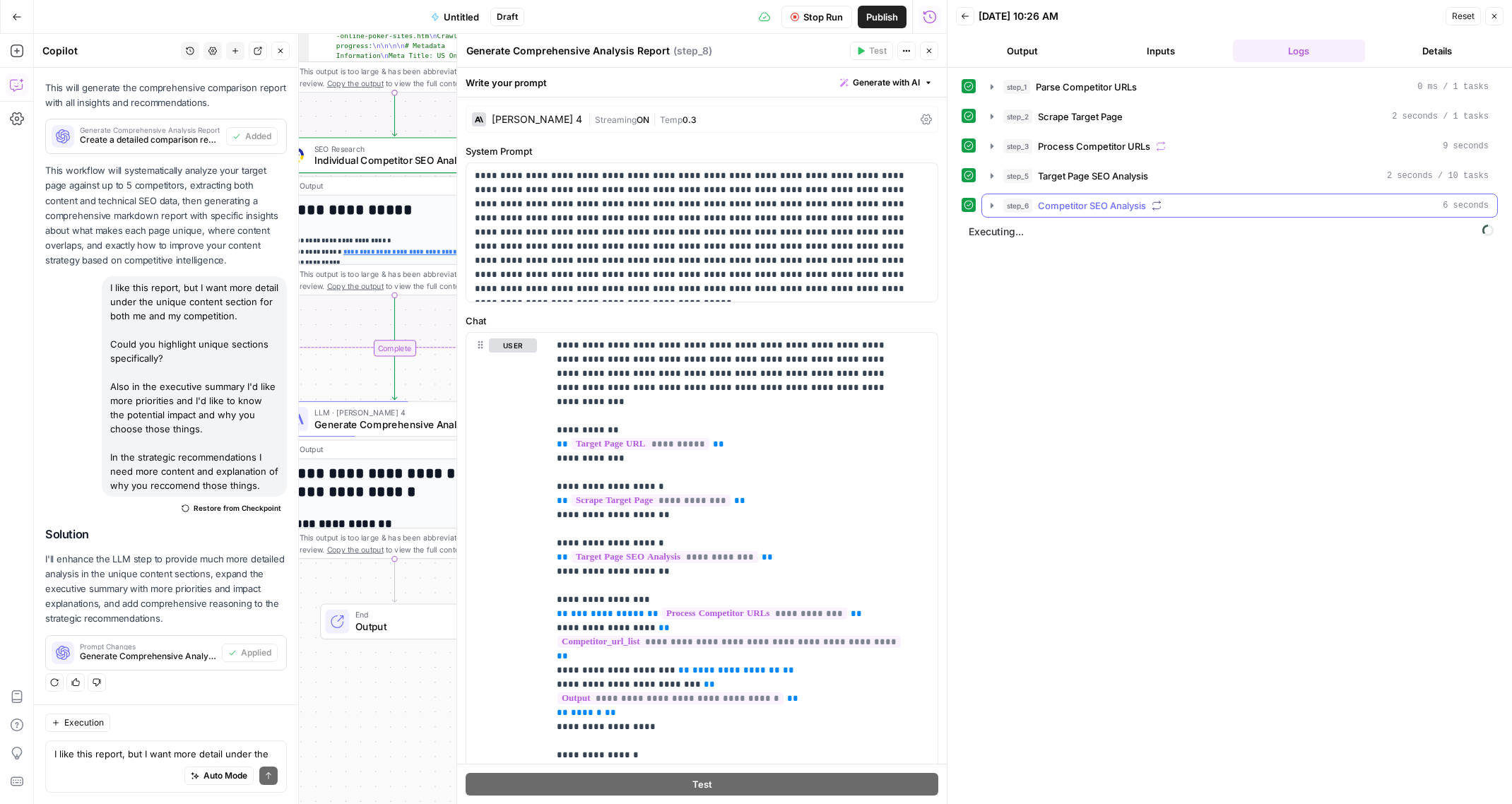
click at [993, 205] on icon "button" at bounding box center [991, 205] width 11 height 11
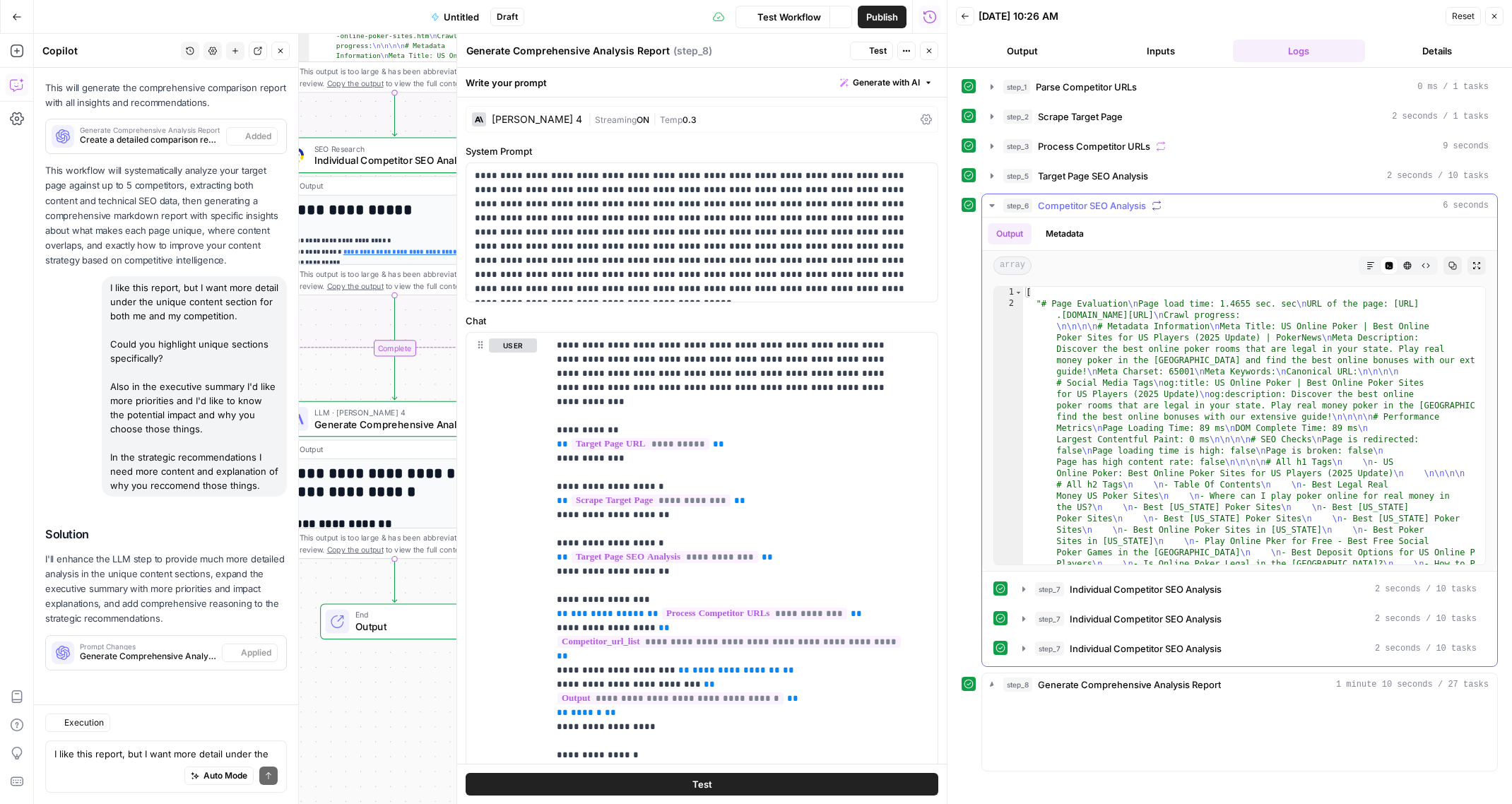
scroll to position [1947, 0]
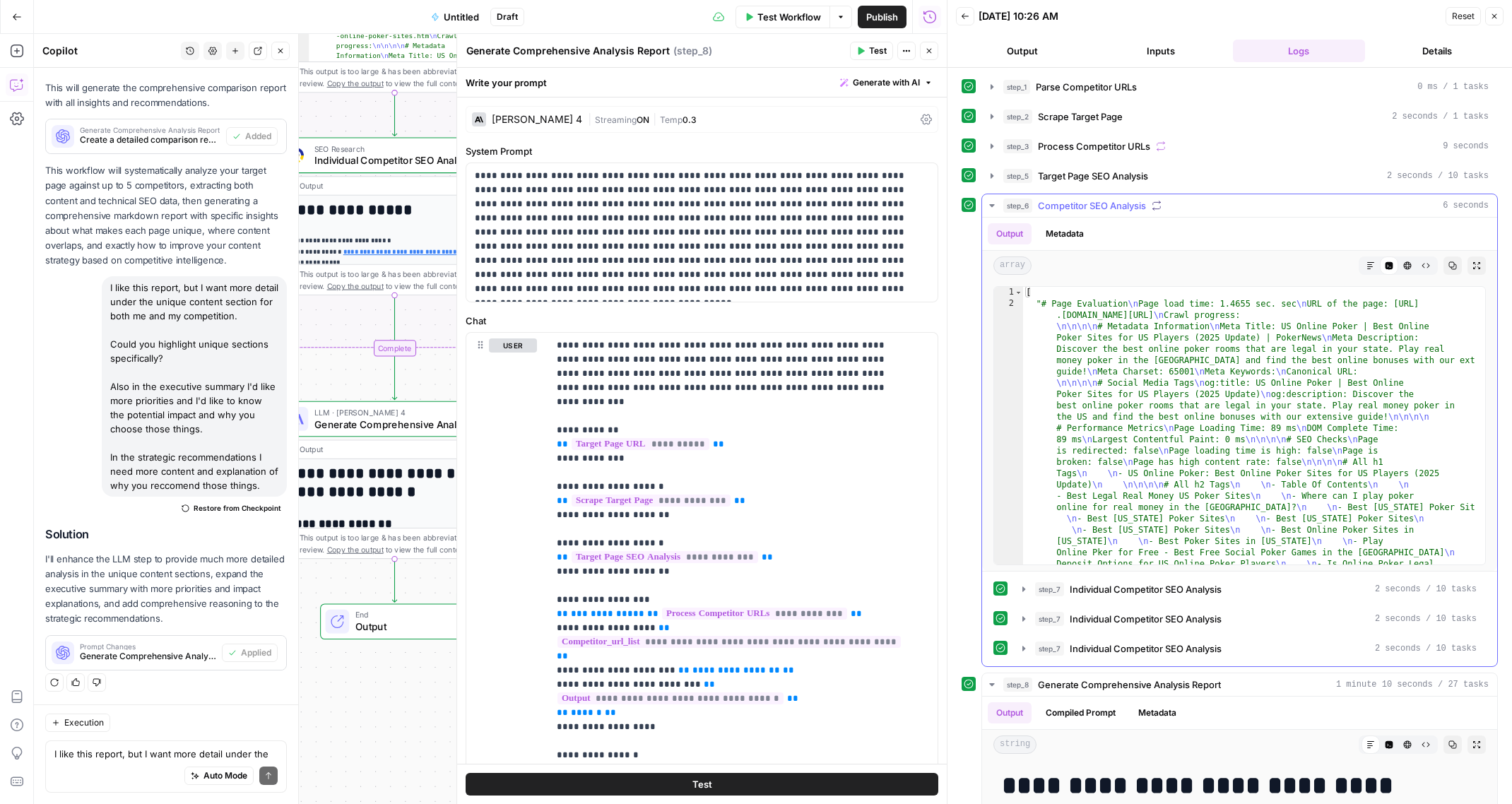
click at [992, 201] on icon "button" at bounding box center [991, 205] width 11 height 11
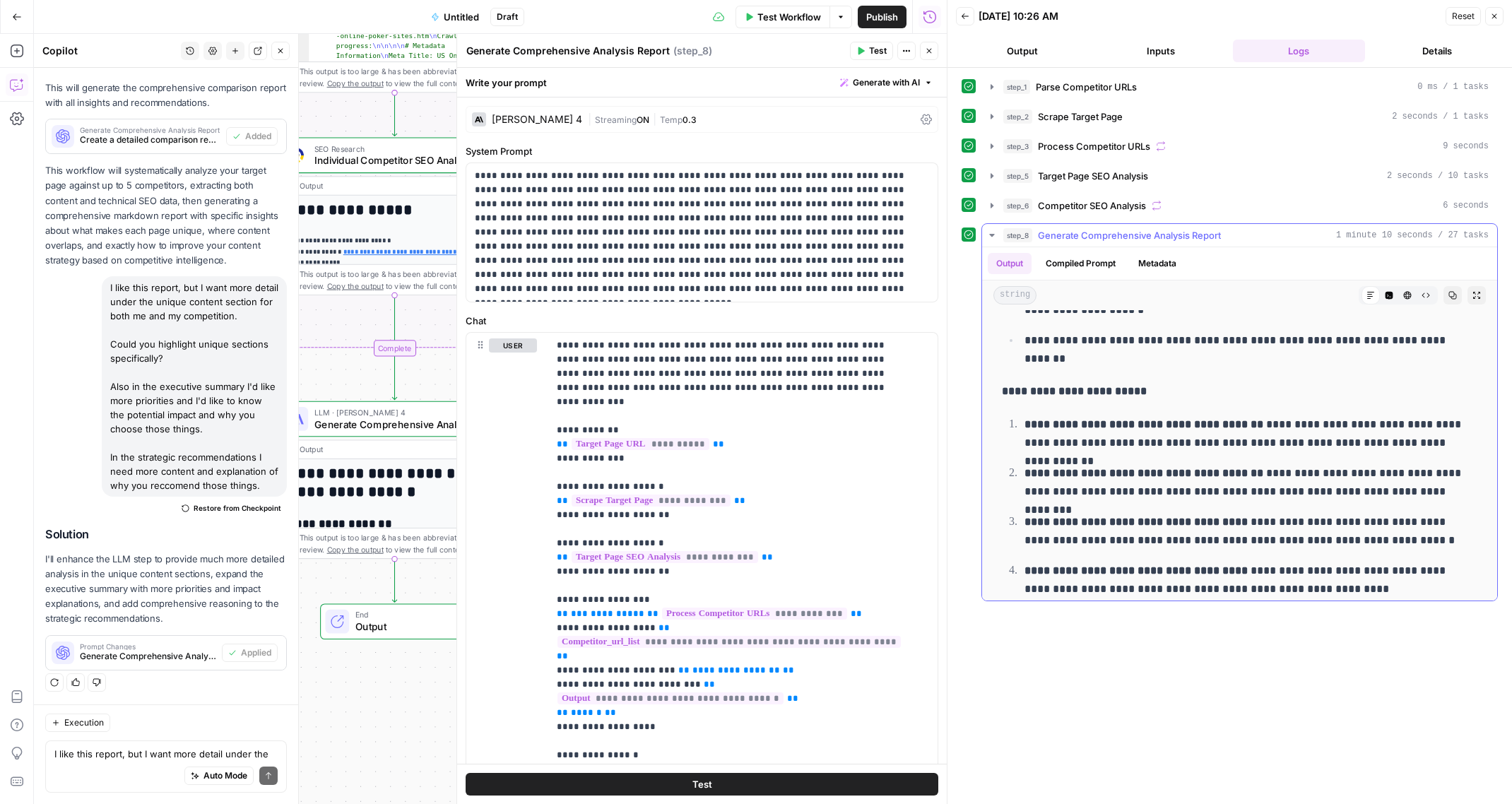
scroll to position [393, 0]
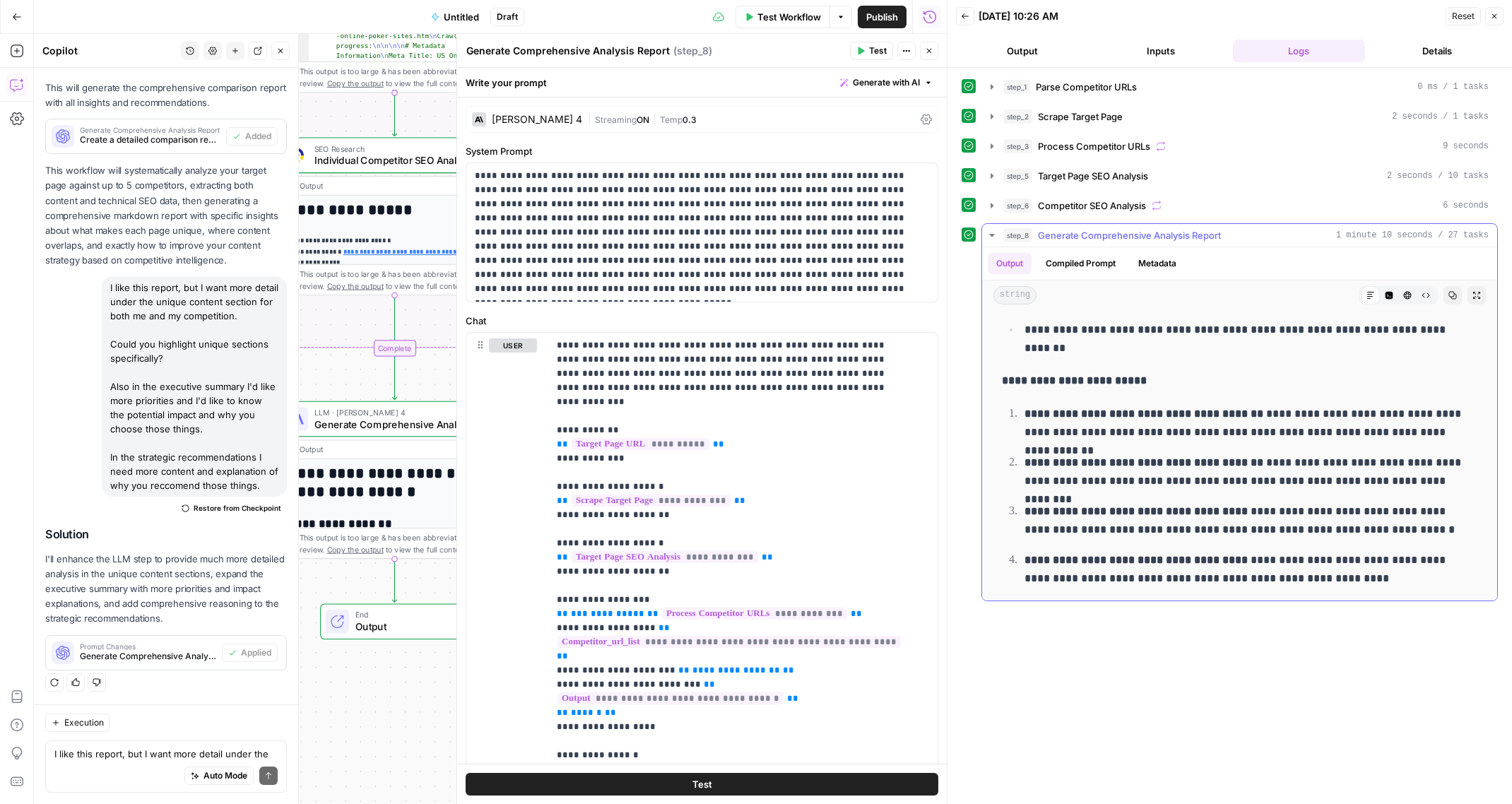
drag, startPoint x: 1197, startPoint y: 416, endPoint x: 1246, endPoint y: 417, distance: 49.0
click at [1246, 417] on p "**********" at bounding box center [1246, 422] width 442 height 36
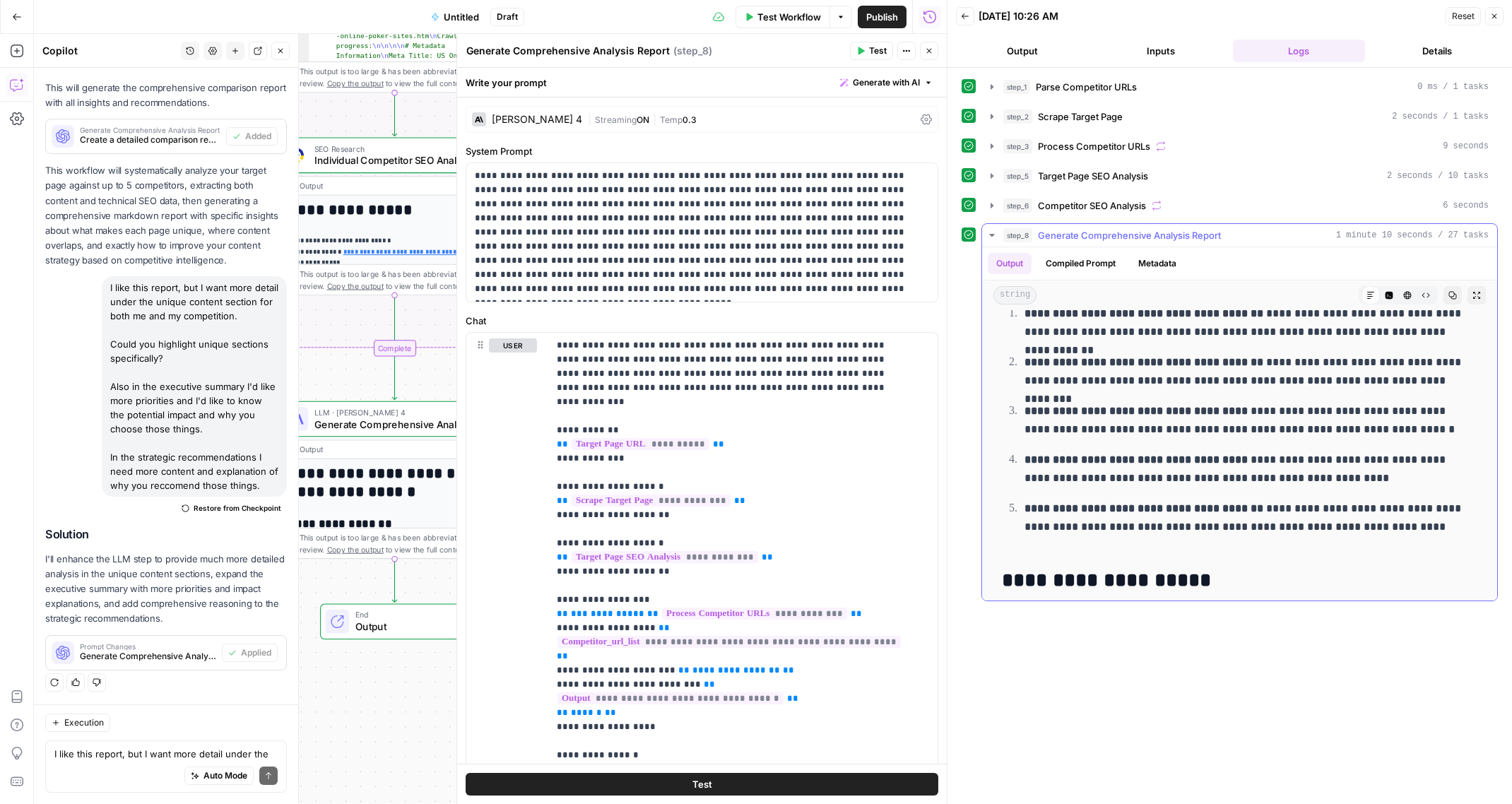
scroll to position [510, 0]
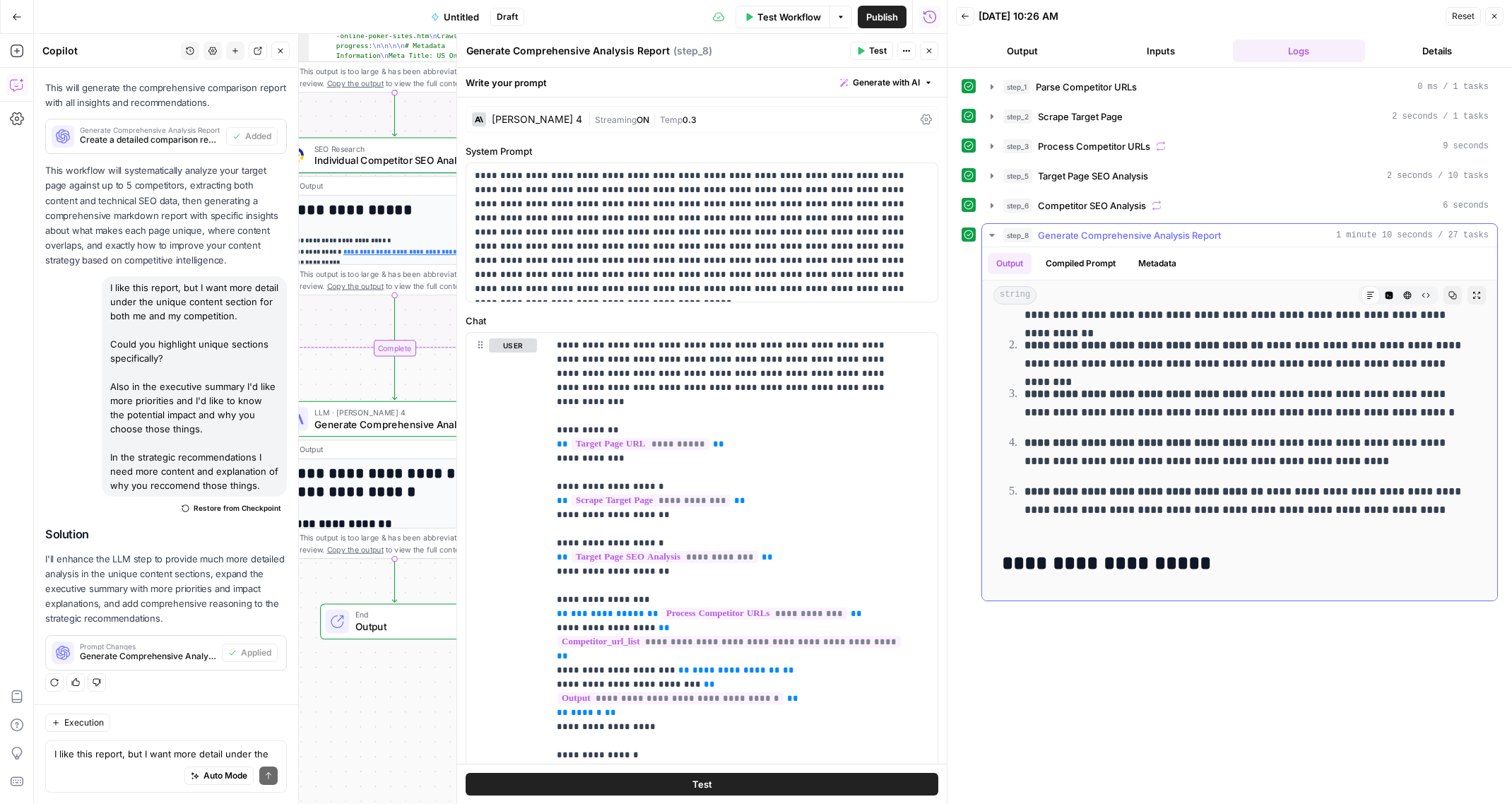
drag, startPoint x: 1216, startPoint y: 524, endPoint x: 1042, endPoint y: 376, distance: 228.4
click at [1041, 376] on ol "**********" at bounding box center [1239, 411] width 475 height 251
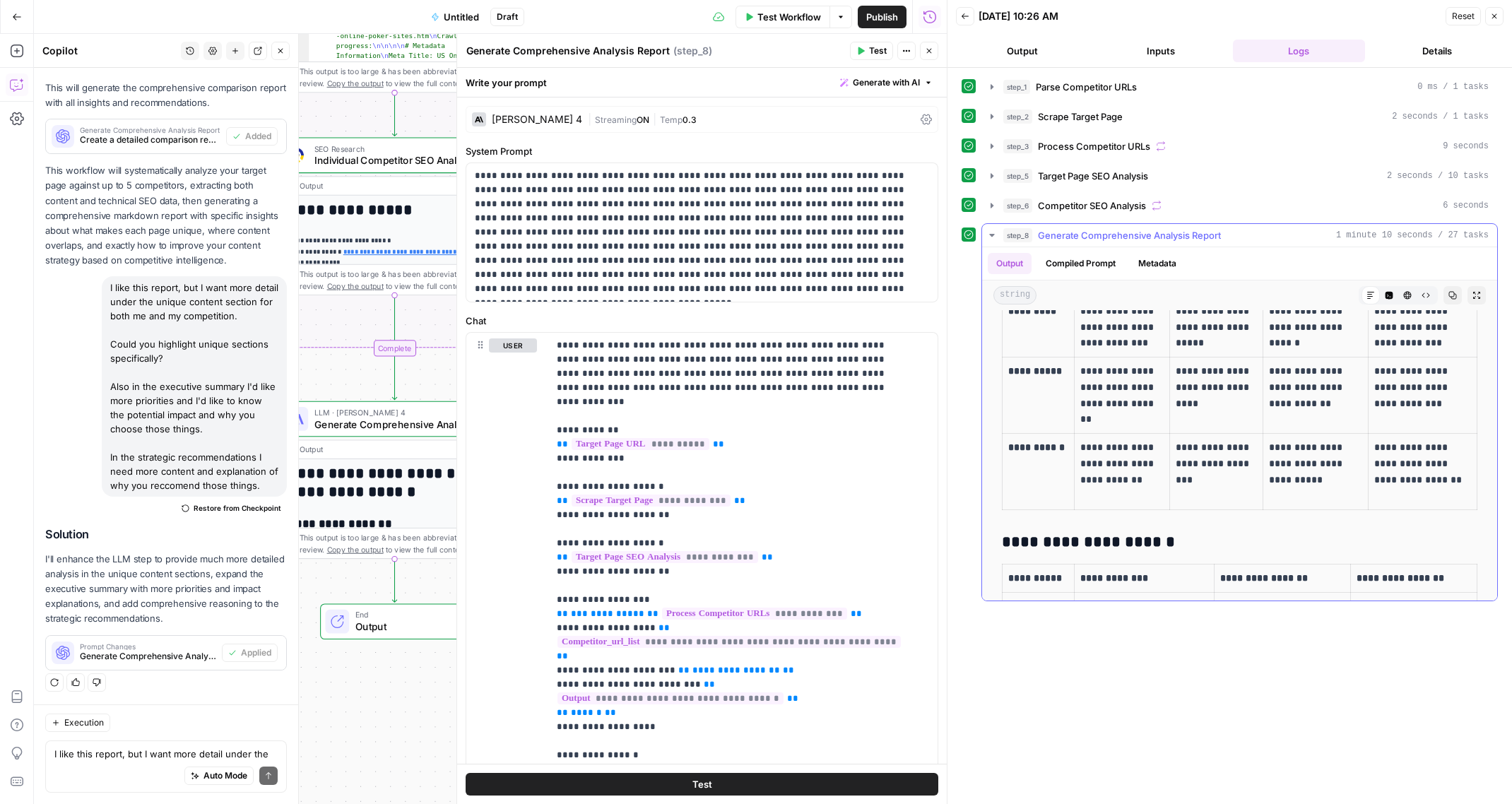
scroll to position [2216, 0]
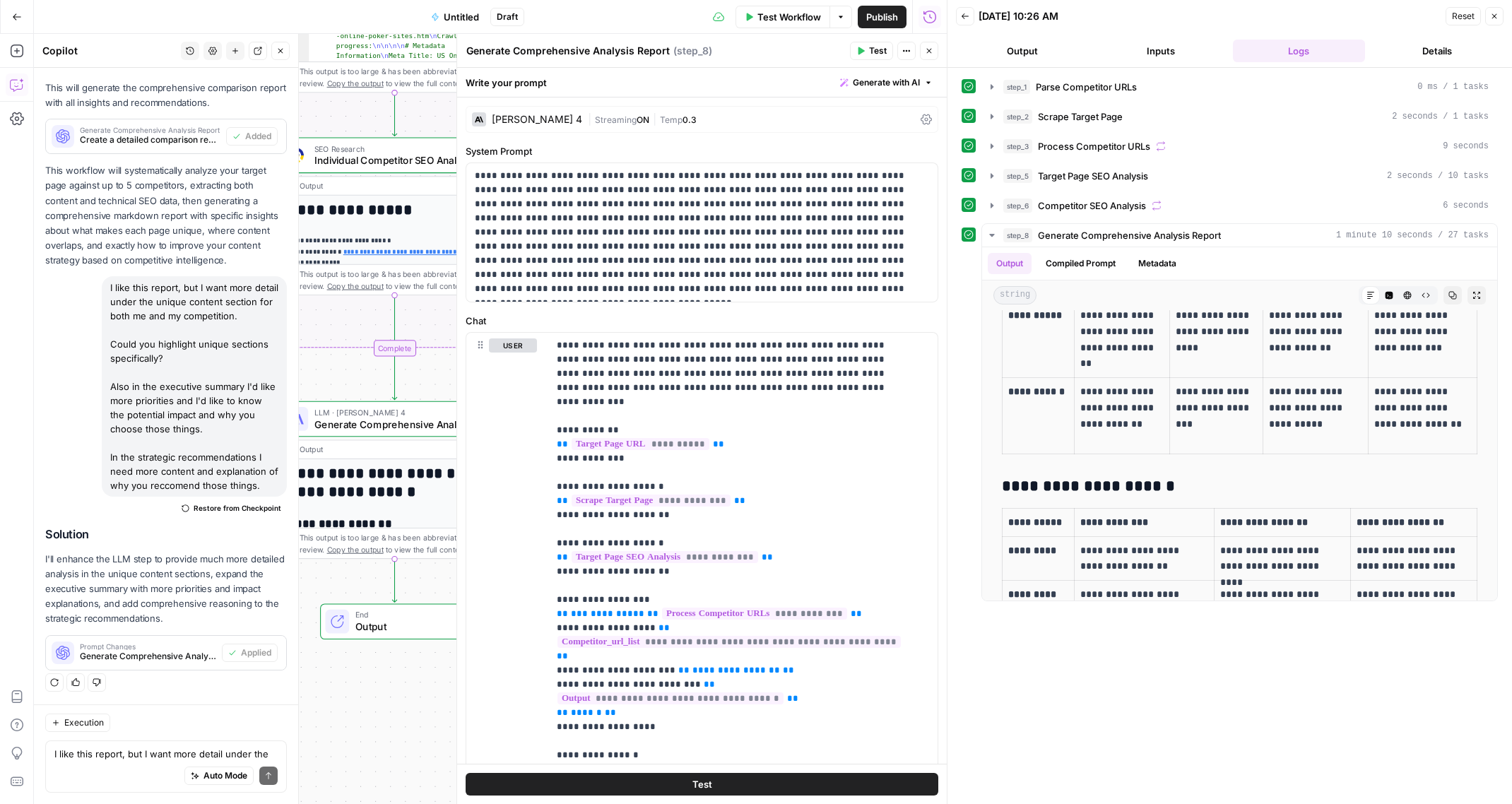
click at [454, 17] on span "Untitled" at bounding box center [461, 16] width 35 height 14
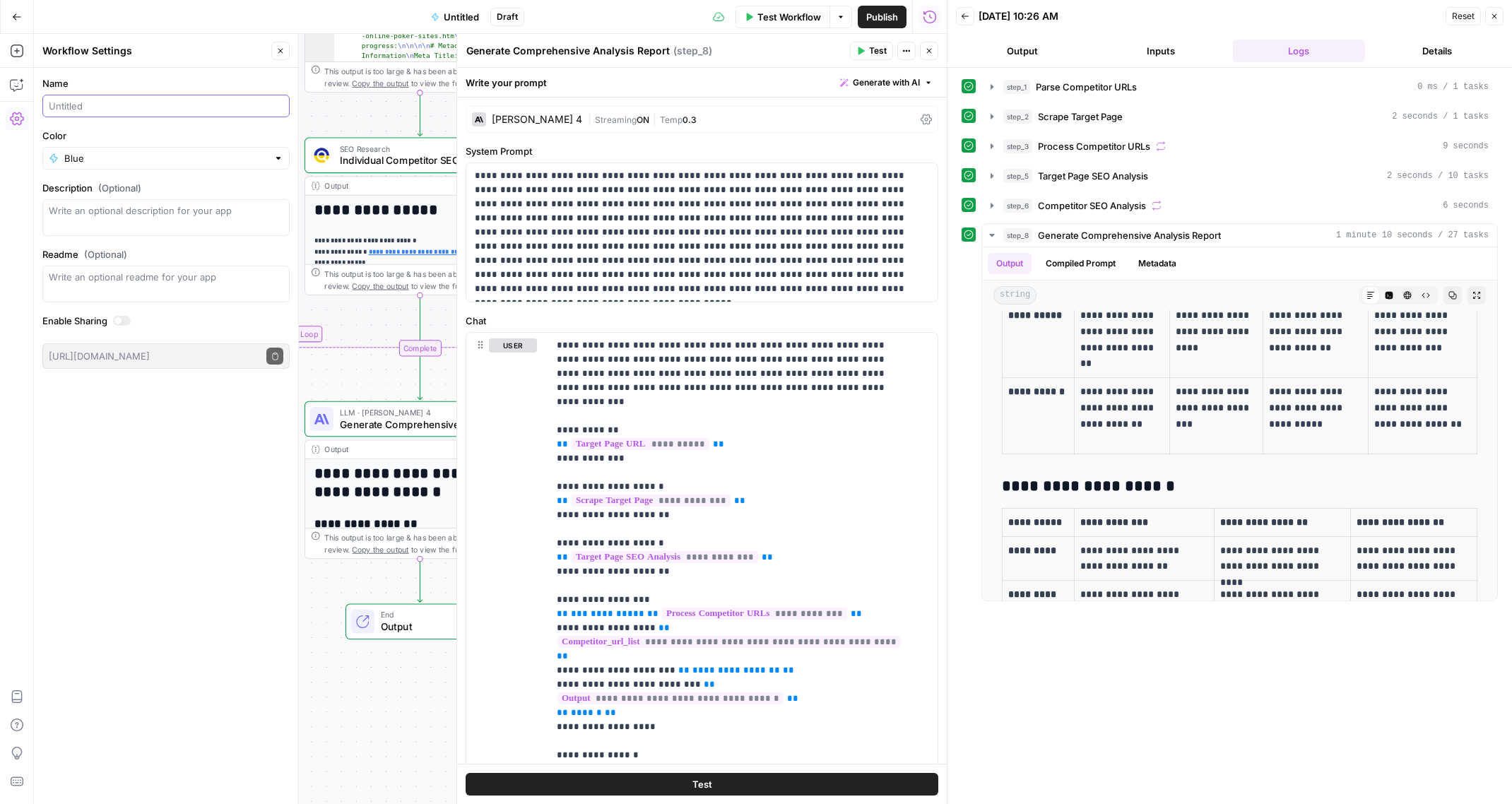
click at [138, 114] on div at bounding box center [166, 106] width 247 height 22
type input "Content Competitor Comparison Report"
click at [880, 22] on span "Publish" at bounding box center [882, 16] width 32 height 14
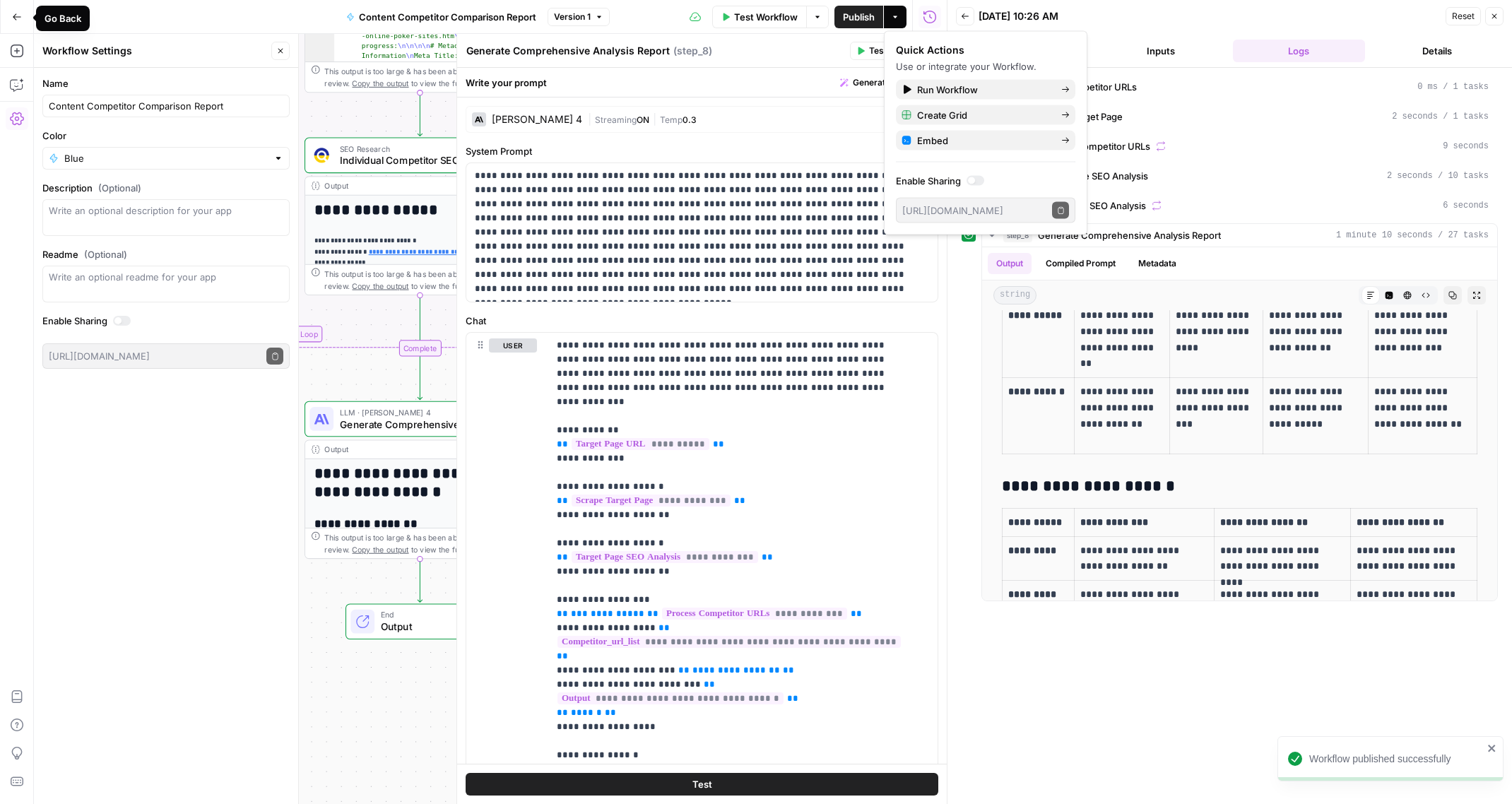
click at [19, 19] on icon "button" at bounding box center [16, 16] width 10 height 10
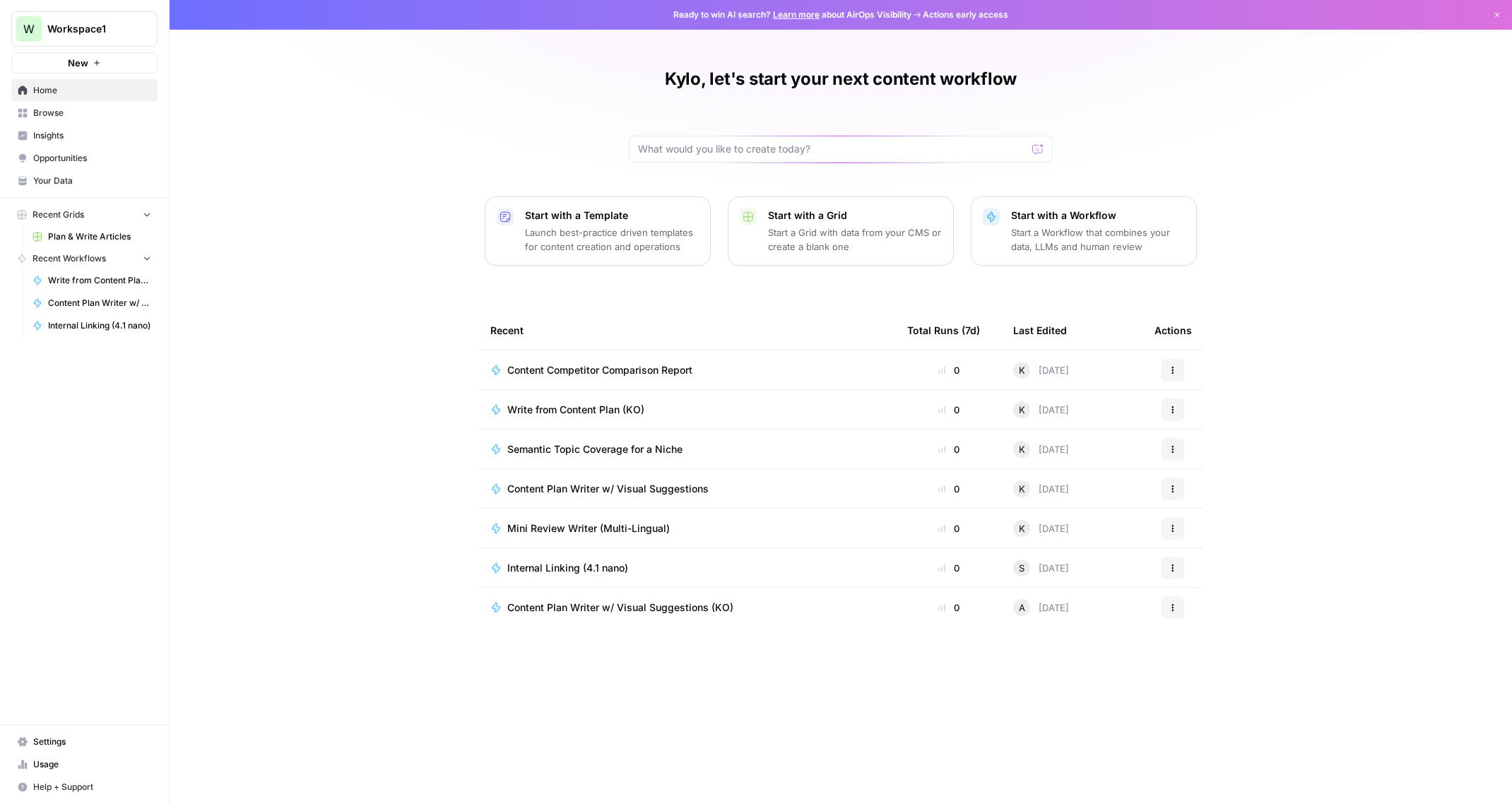
click at [77, 107] on span "Browse" at bounding box center [92, 112] width 118 height 13
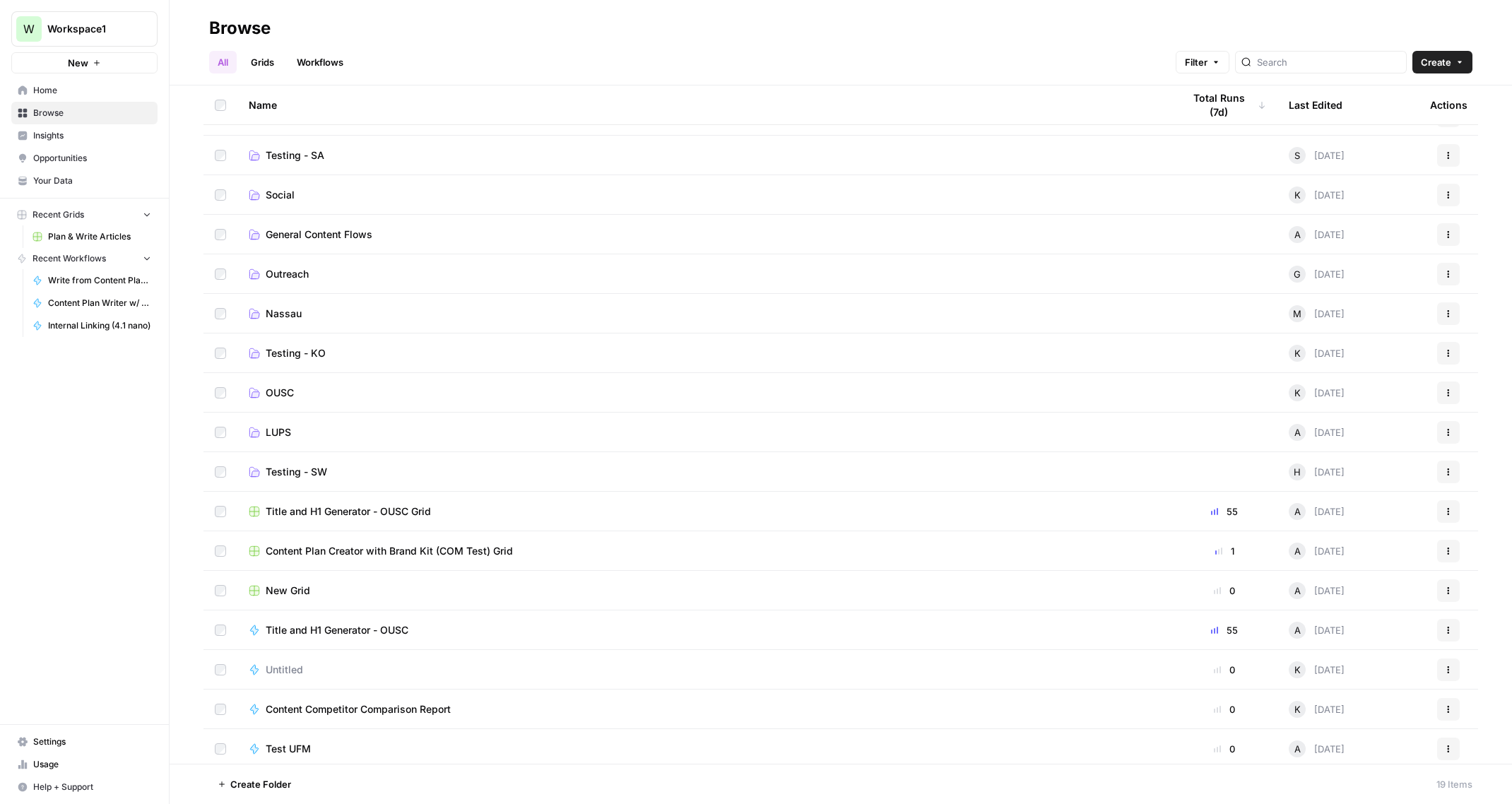
scroll to position [113, 0]
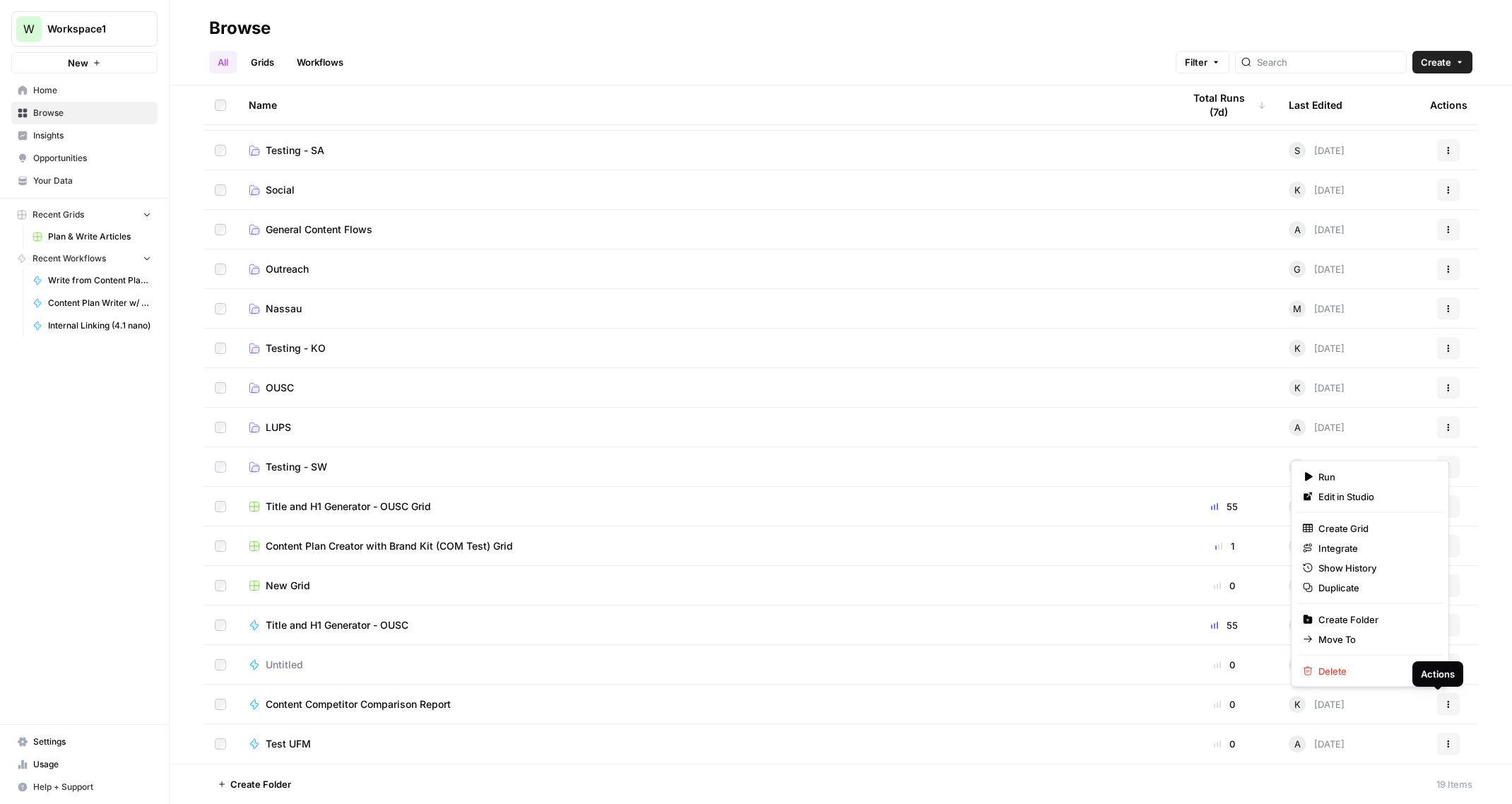
click at [1444, 702] on icon "button" at bounding box center [1448, 704] width 8 height 8
click at [1348, 637] on span "Move To" at bounding box center [1375, 639] width 113 height 14
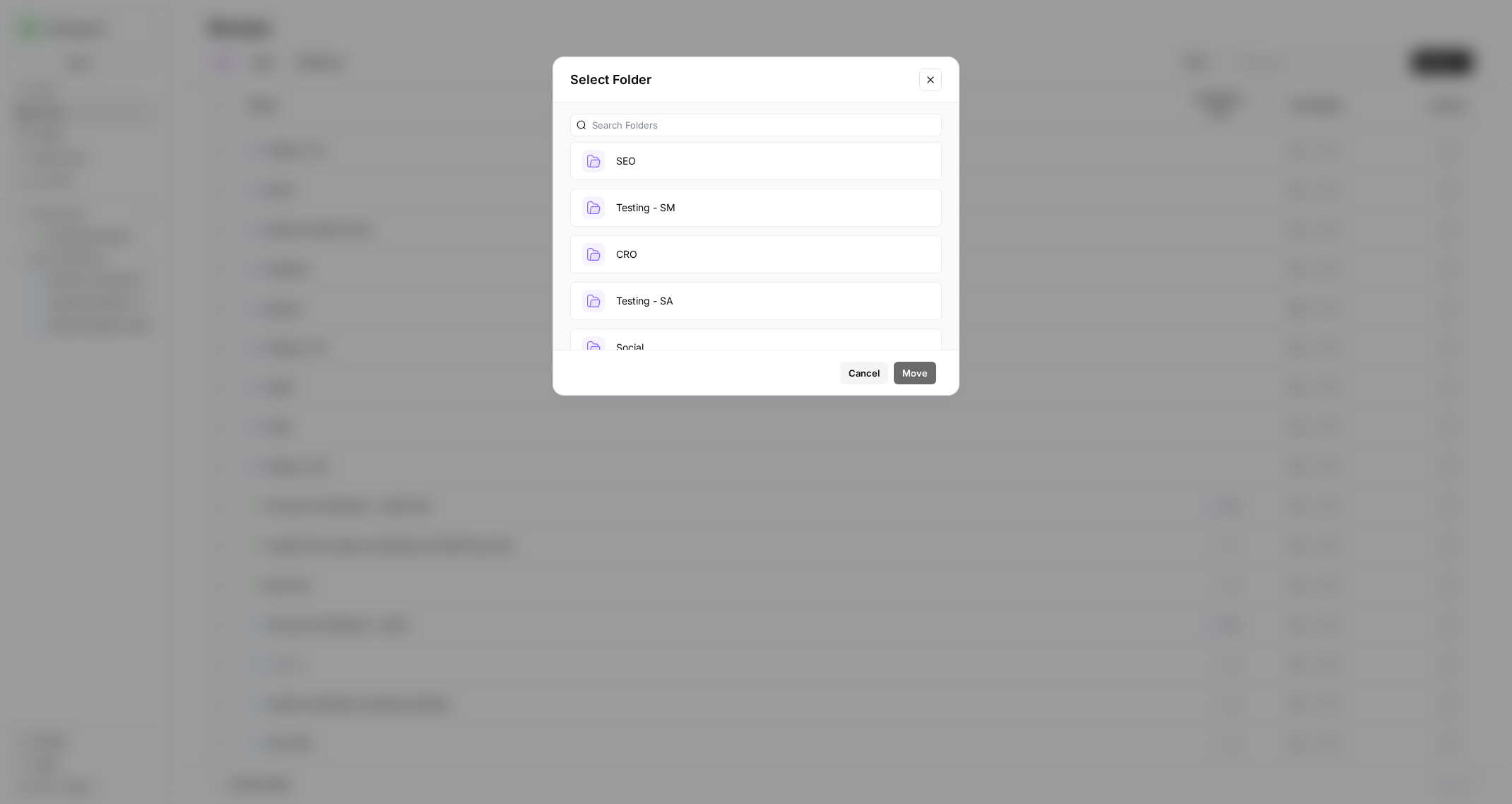
scroll to position [0, 0]
click at [863, 373] on span "Cancel" at bounding box center [864, 373] width 31 height 14
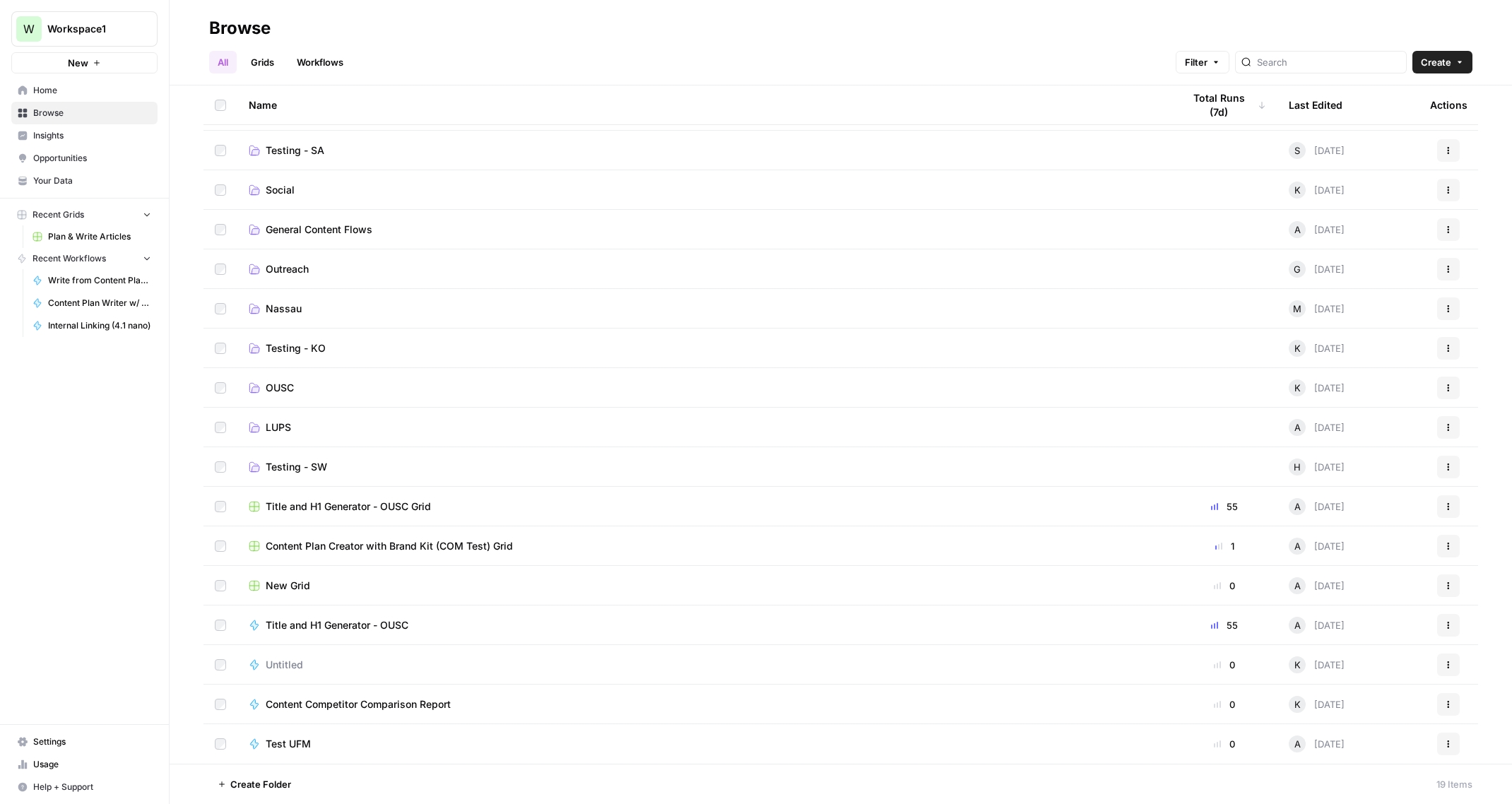
click at [1439, 58] on span "Create" at bounding box center [1435, 62] width 31 height 14
click at [1376, 94] on span "Folder" at bounding box center [1415, 95] width 79 height 14
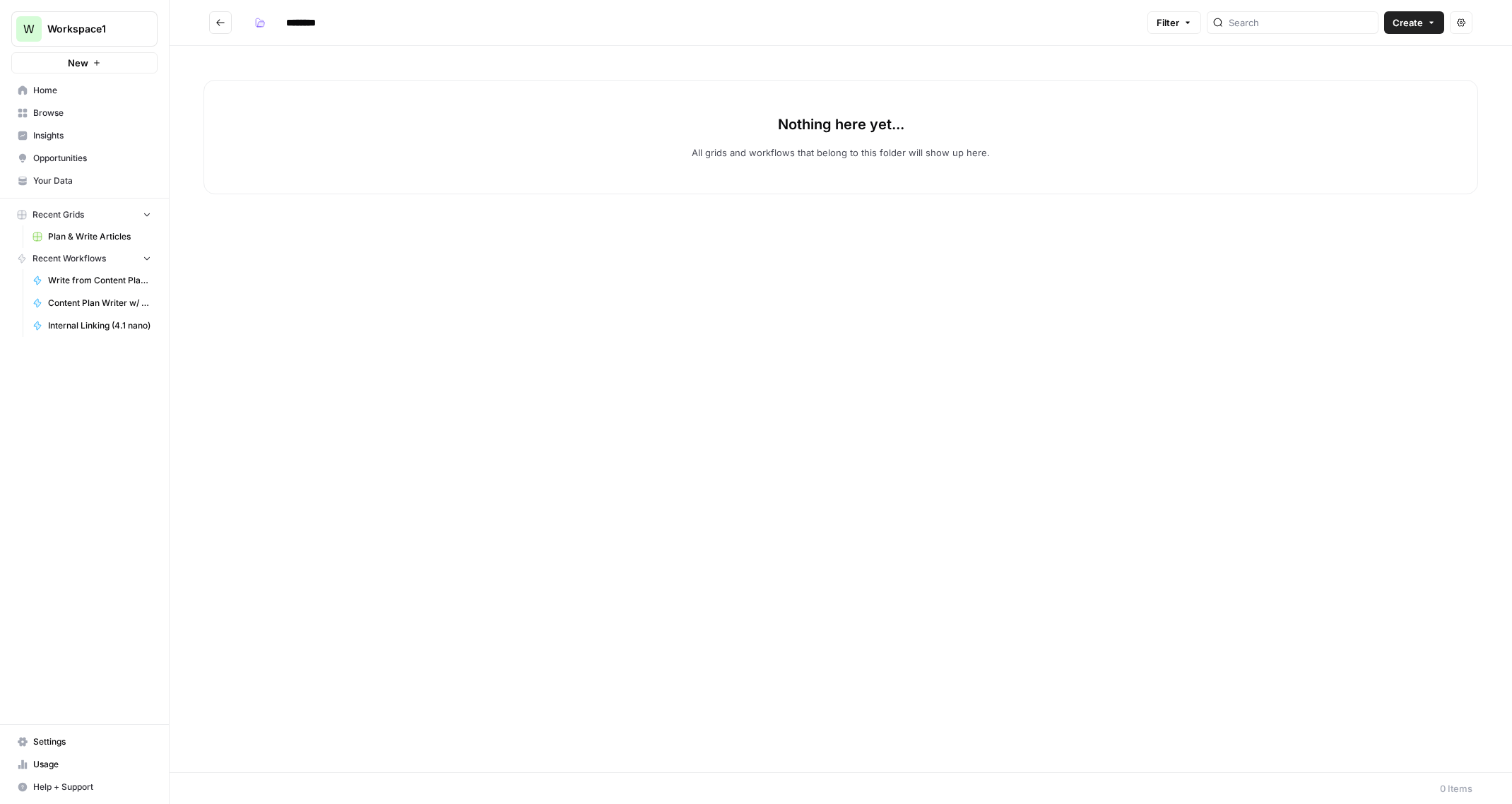
click at [315, 20] on input "********" at bounding box center [319, 22] width 79 height 22
type input "*******"
click at [217, 22] on icon "Go back" at bounding box center [220, 22] width 8 height 7
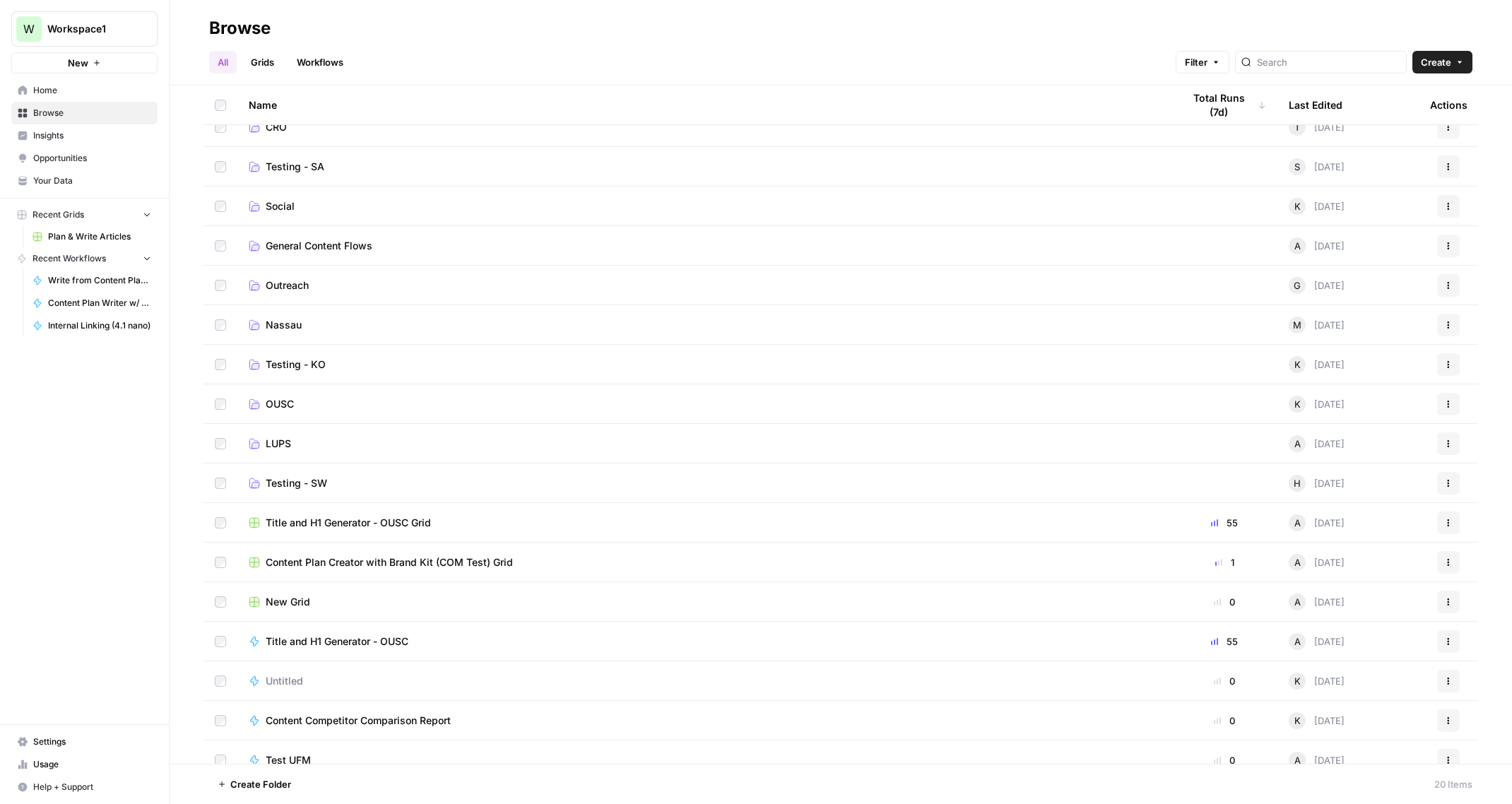
scroll to position [152, 0]
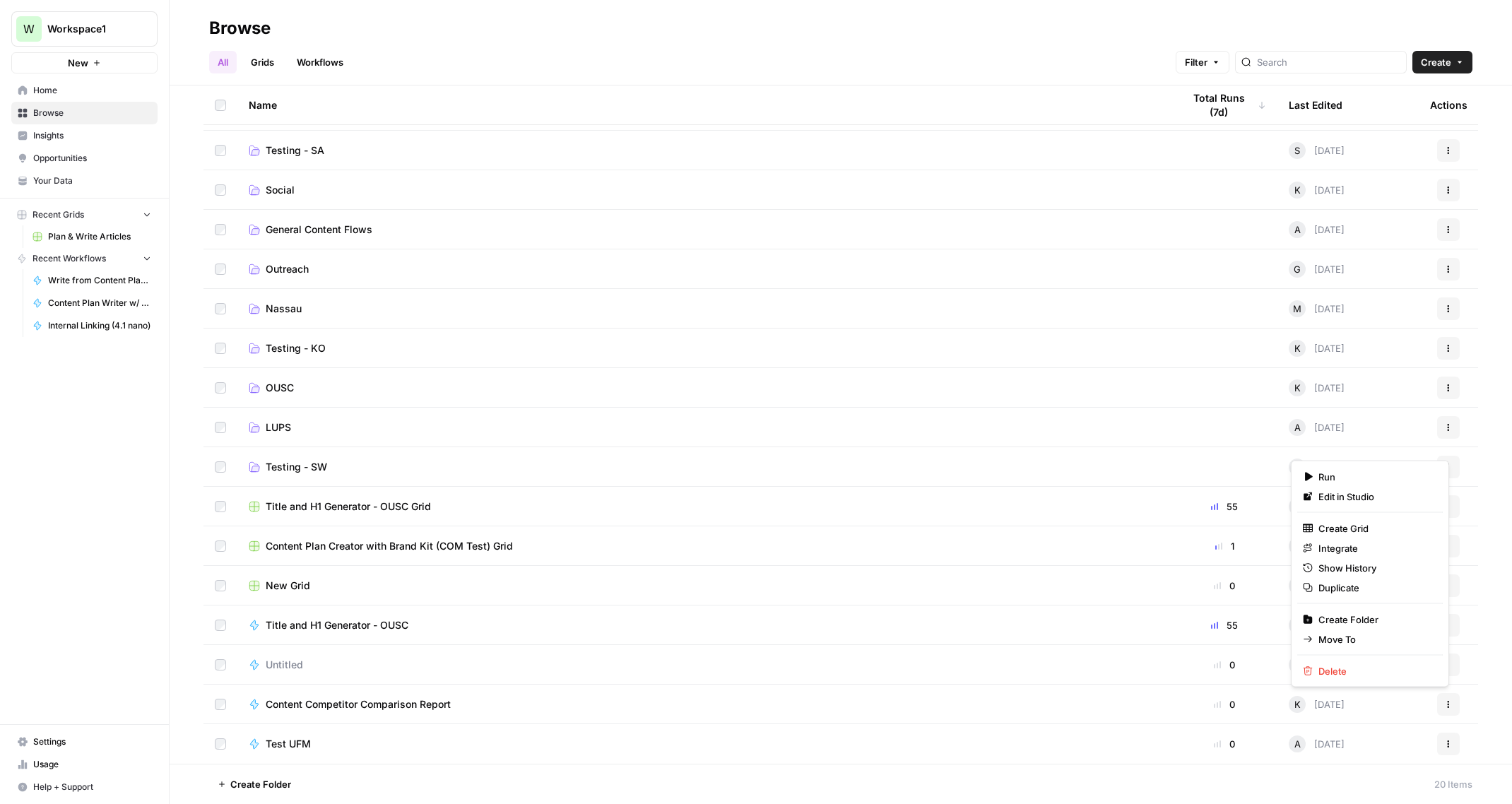
click at [1444, 701] on button "Actions" at bounding box center [1448, 704] width 22 height 22
click at [1354, 636] on span "Move To" at bounding box center [1375, 639] width 113 height 14
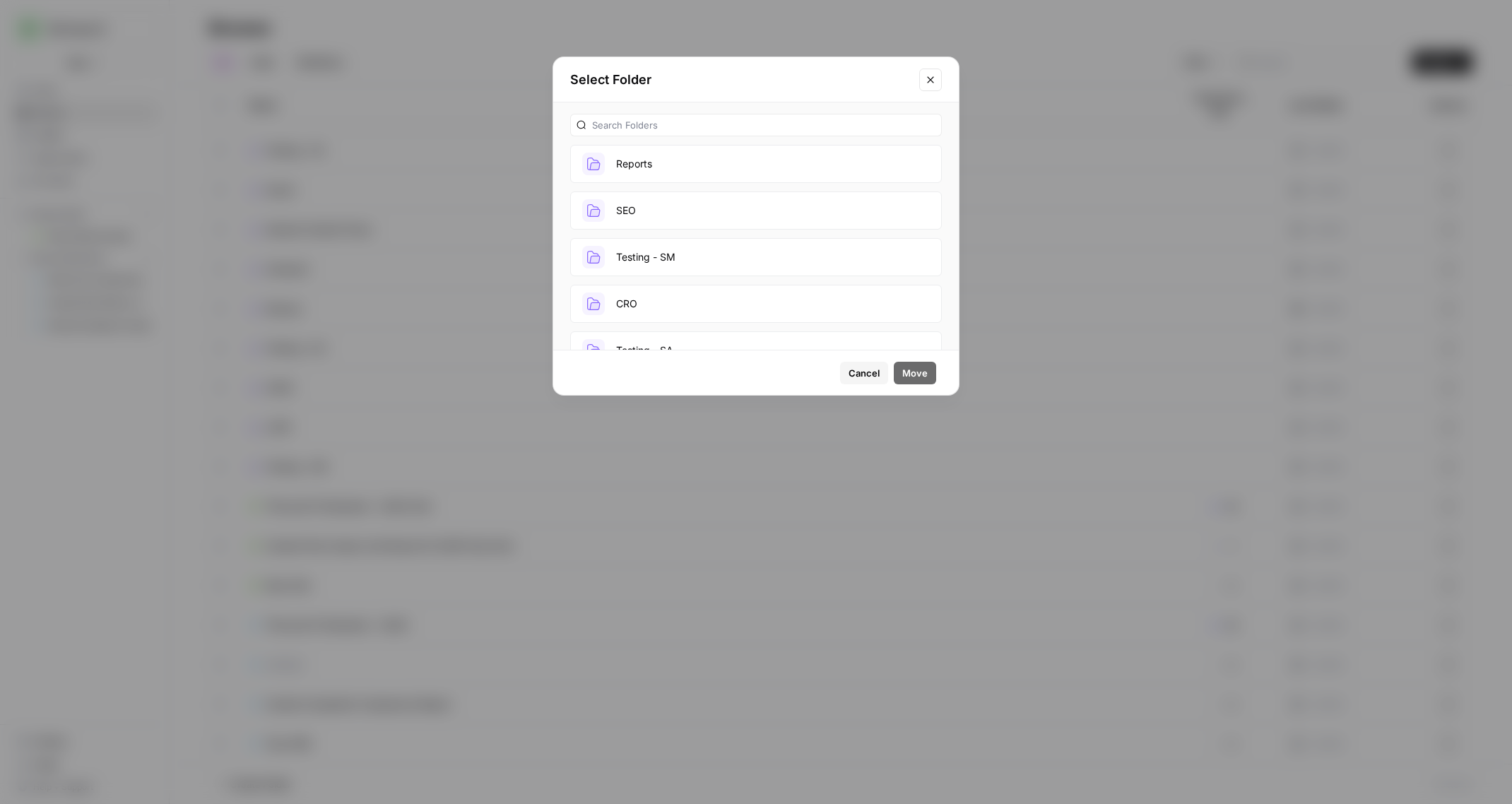
click at [673, 161] on button "Reports" at bounding box center [755, 164] width 371 height 38
click at [909, 373] on span "Move" at bounding box center [915, 373] width 25 height 14
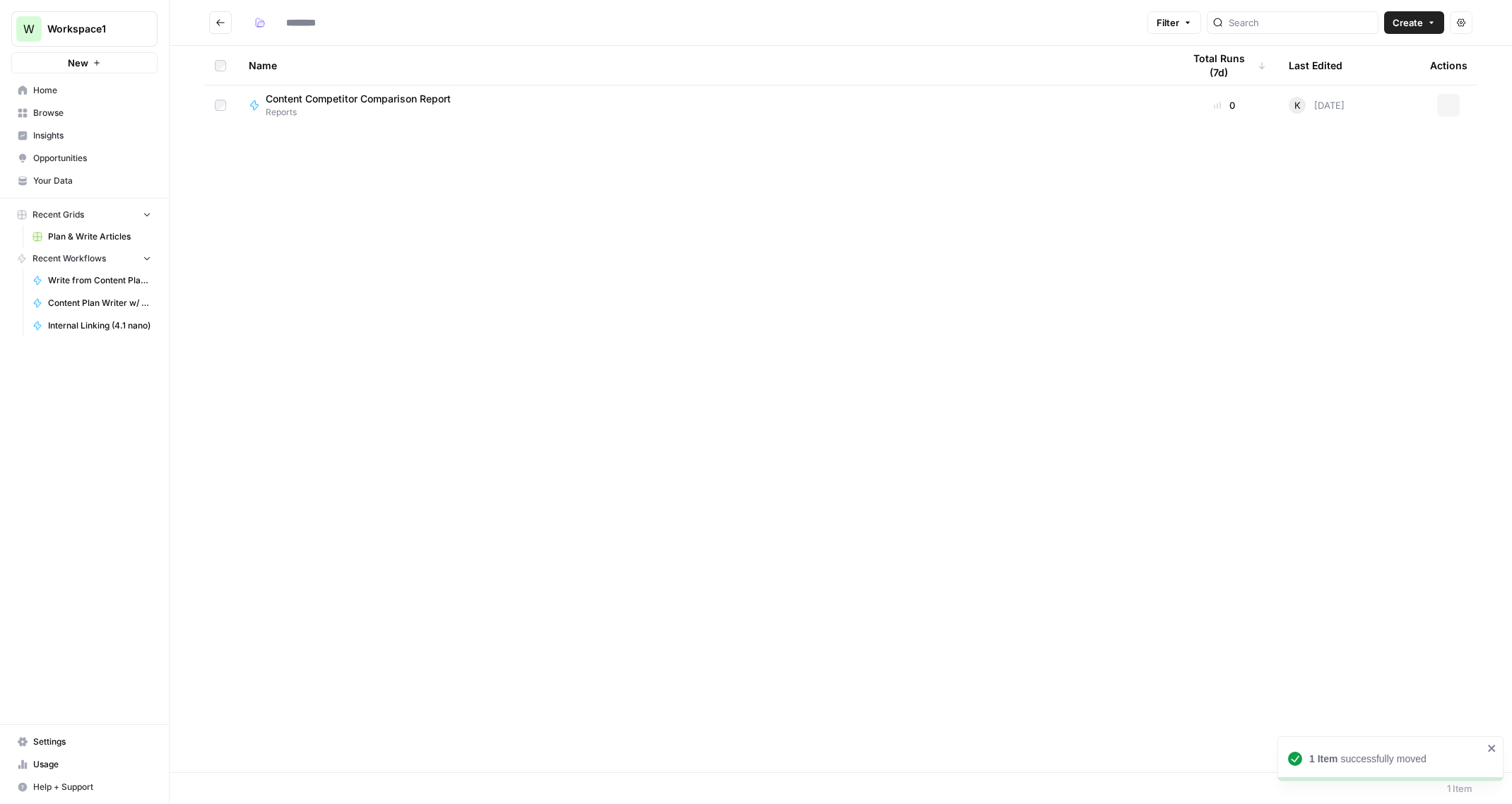
type input "*******"
click at [221, 24] on icon "Go back" at bounding box center [220, 22] width 10 height 10
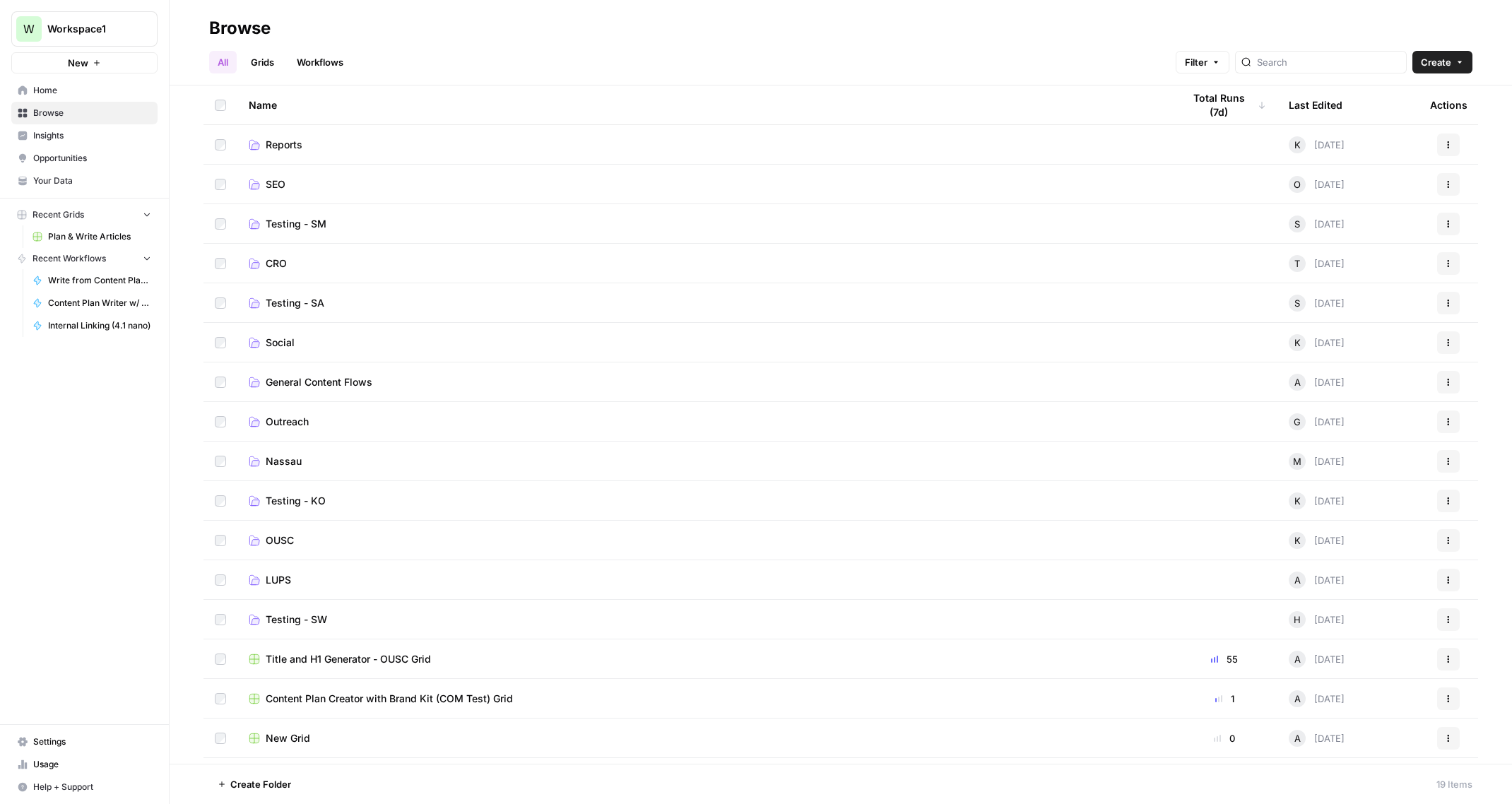
click at [318, 381] on span "General Content Flows" at bounding box center [318, 382] width 106 height 14
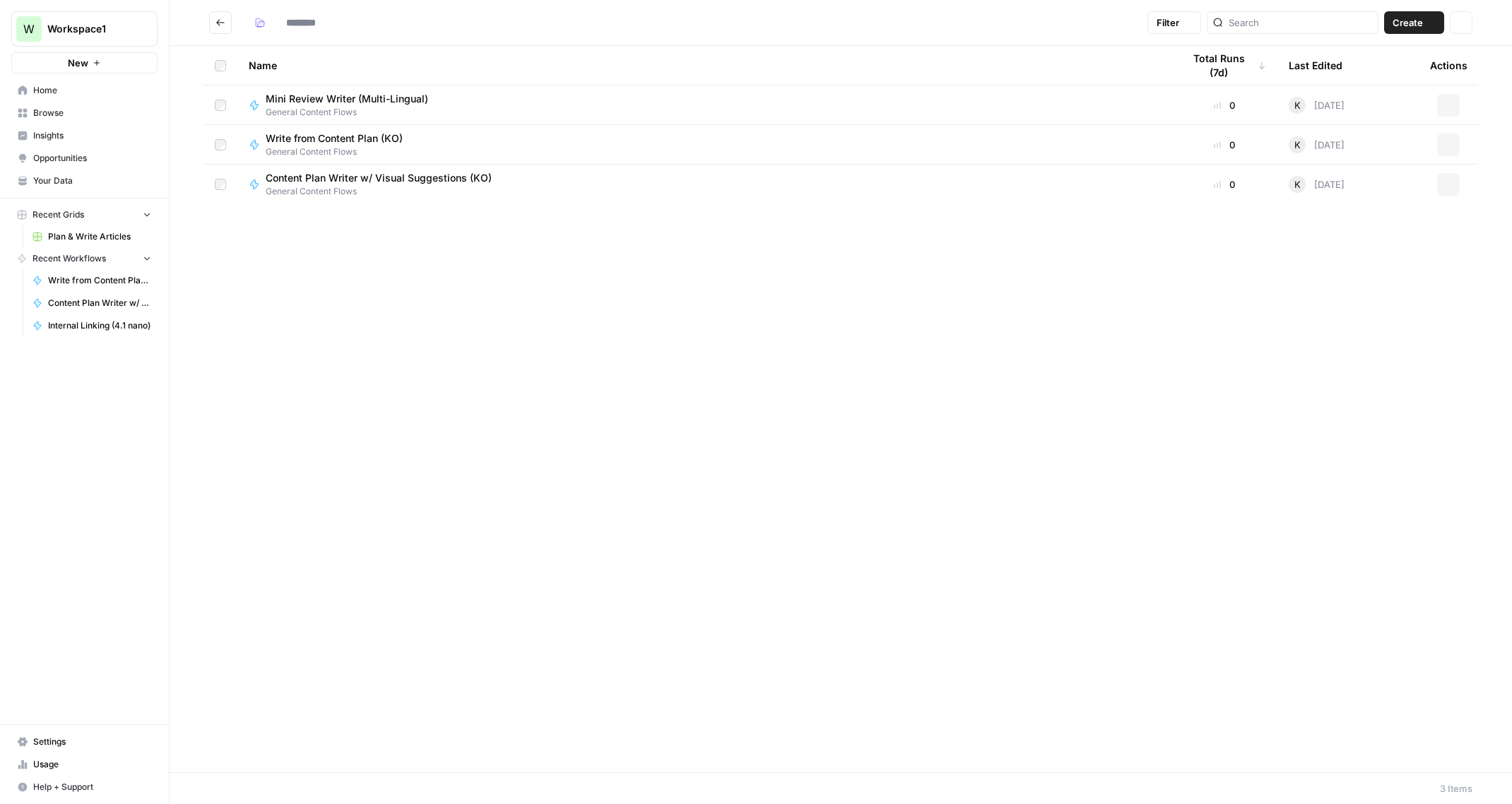
type input "**********"
click at [218, 24] on icon "Go back" at bounding box center [220, 22] width 8 height 7
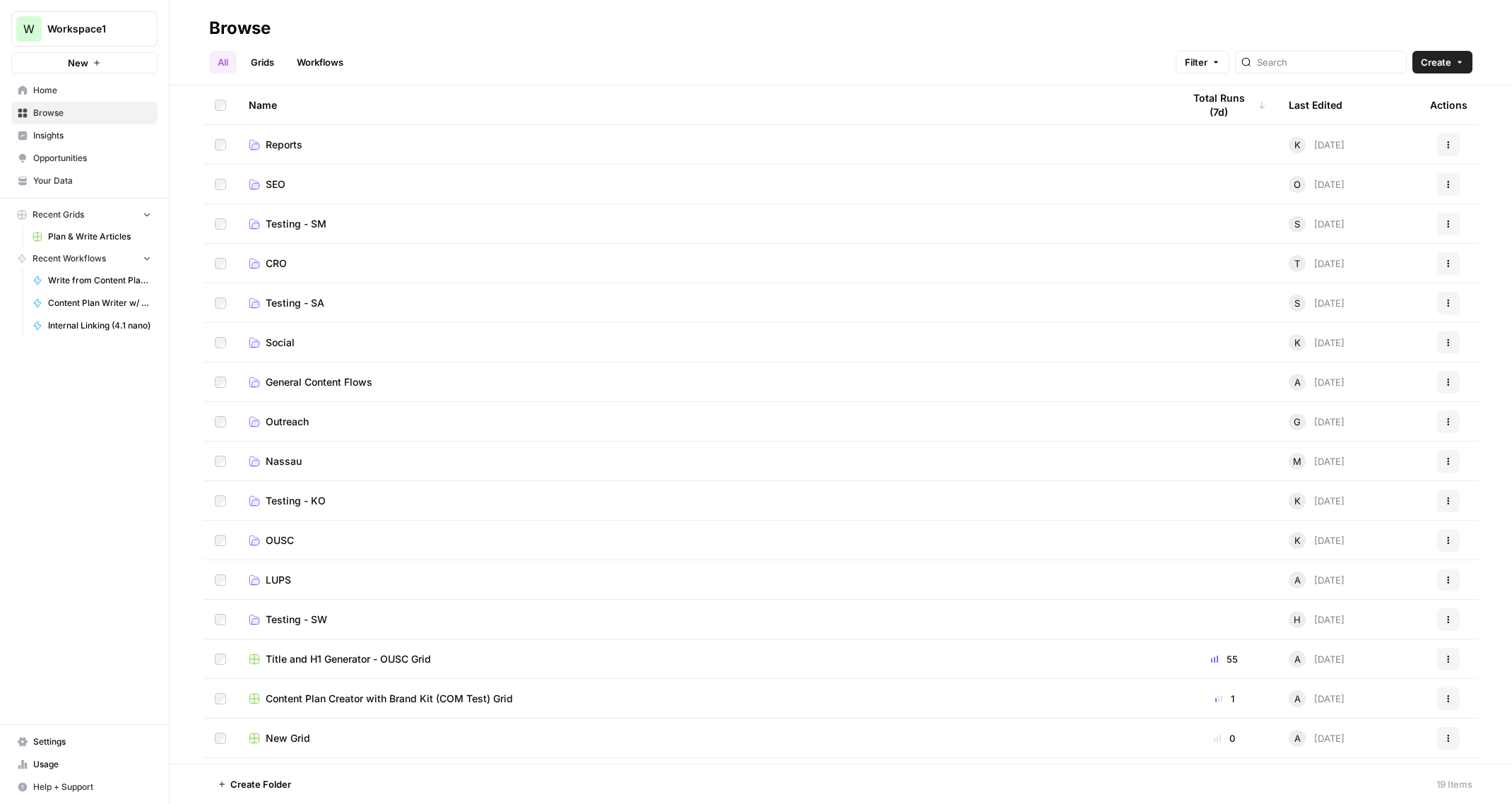
click at [329, 383] on span "General Content Flows" at bounding box center [318, 382] width 106 height 14
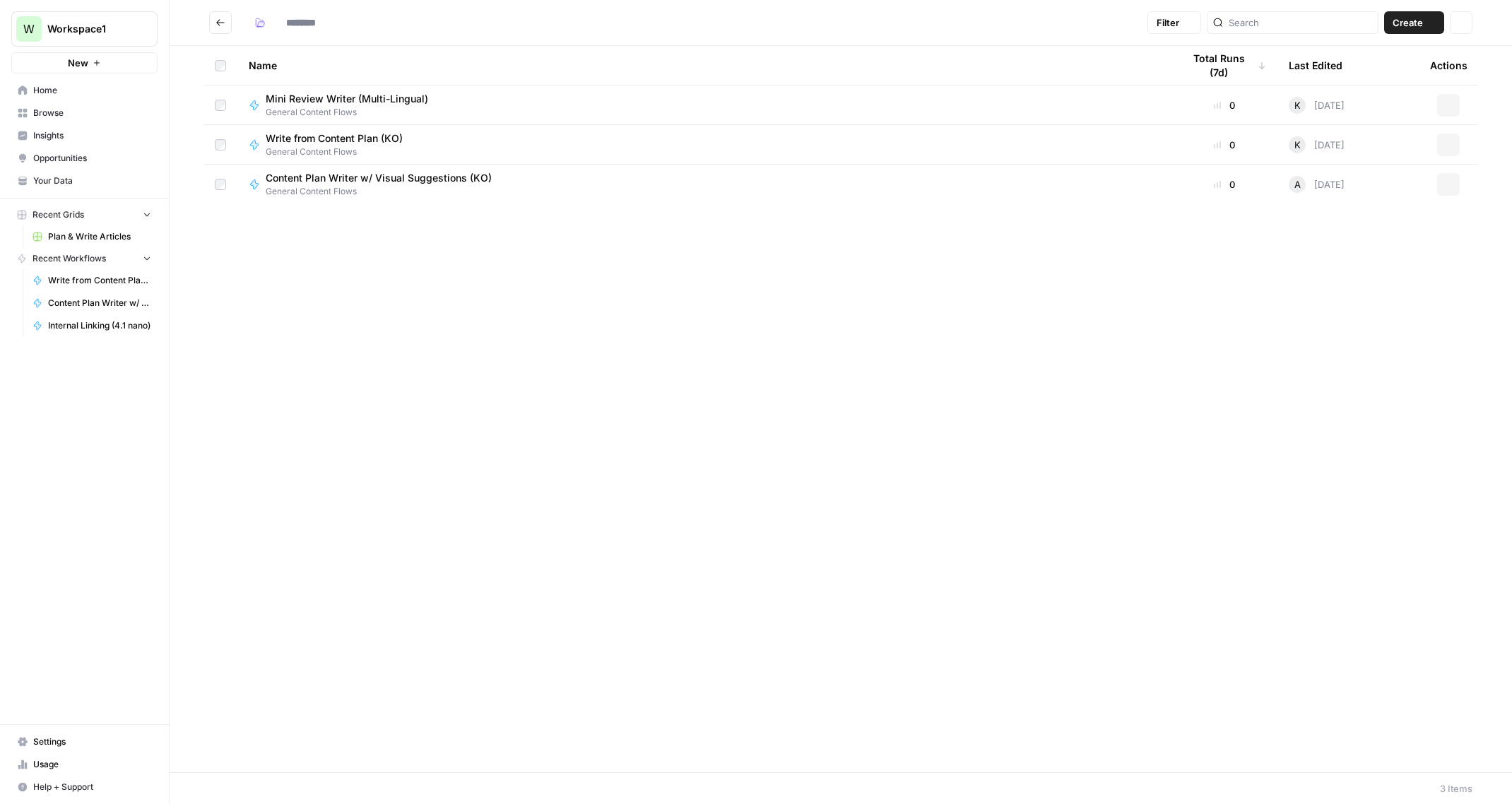
type input "**********"
click at [1454, 147] on button "Actions" at bounding box center [1448, 144] width 22 height 22
click at [1356, 264] on span "Duplicate" at bounding box center [1386, 268] width 113 height 14
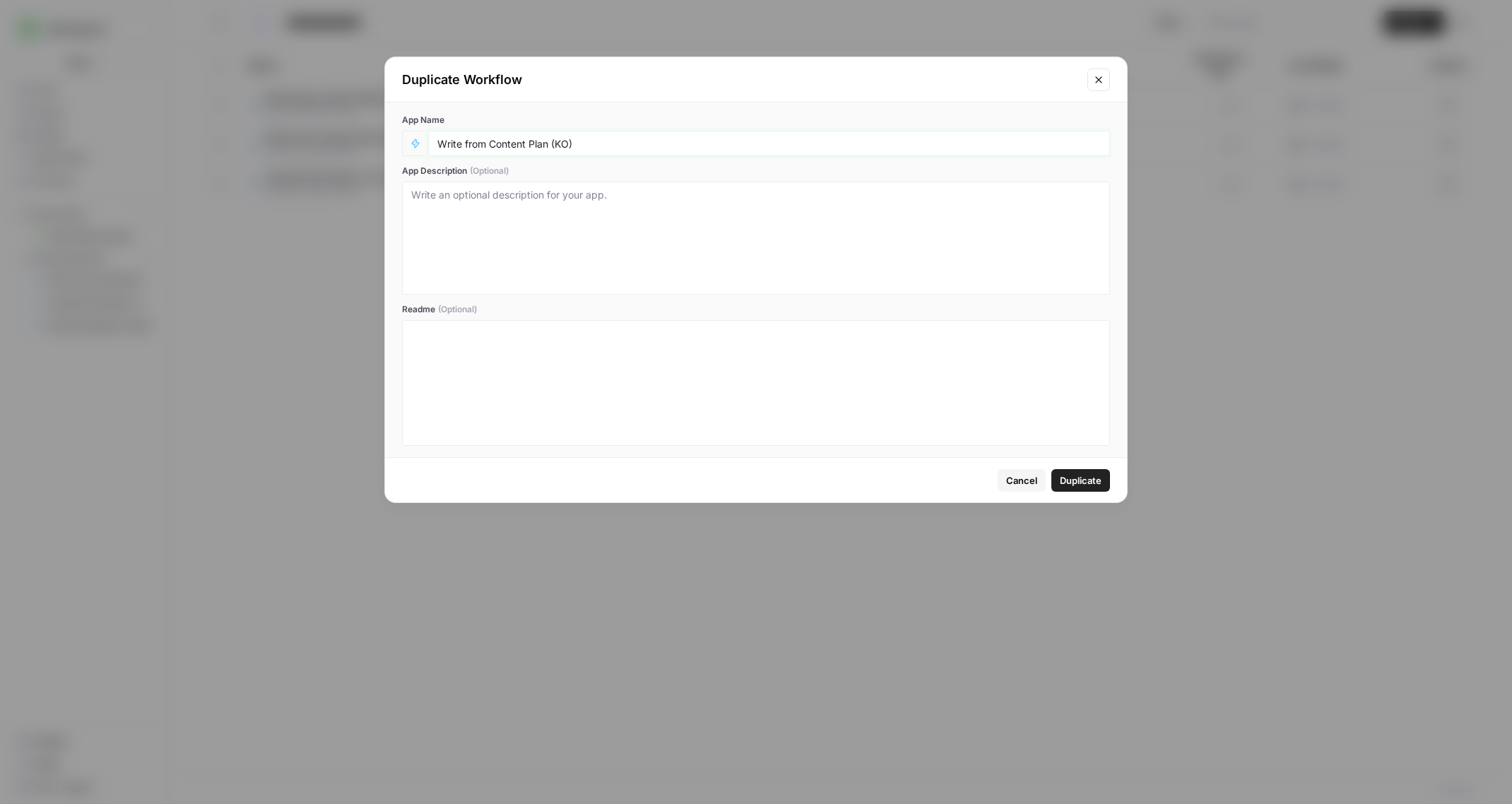
click at [567, 147] on input "Write from Content Plan (KO)" at bounding box center [769, 143] width 664 height 13
type input "Write from Content Plan (SM)"
click at [1077, 483] on span "Duplicate" at bounding box center [1080, 480] width 42 height 14
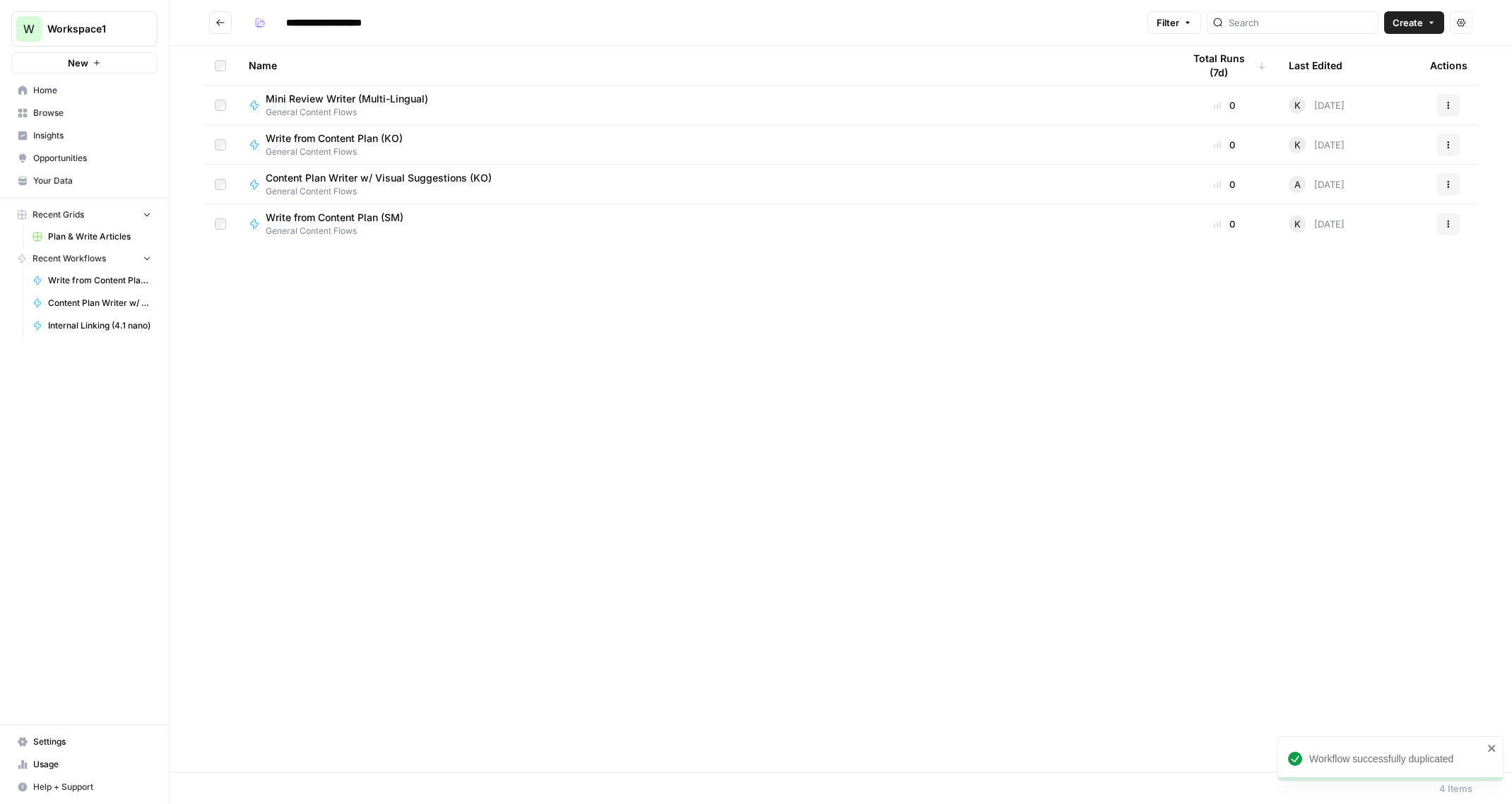
click at [337, 224] on span "Write from Content Plan (SM)" at bounding box center [334, 217] width 138 height 14
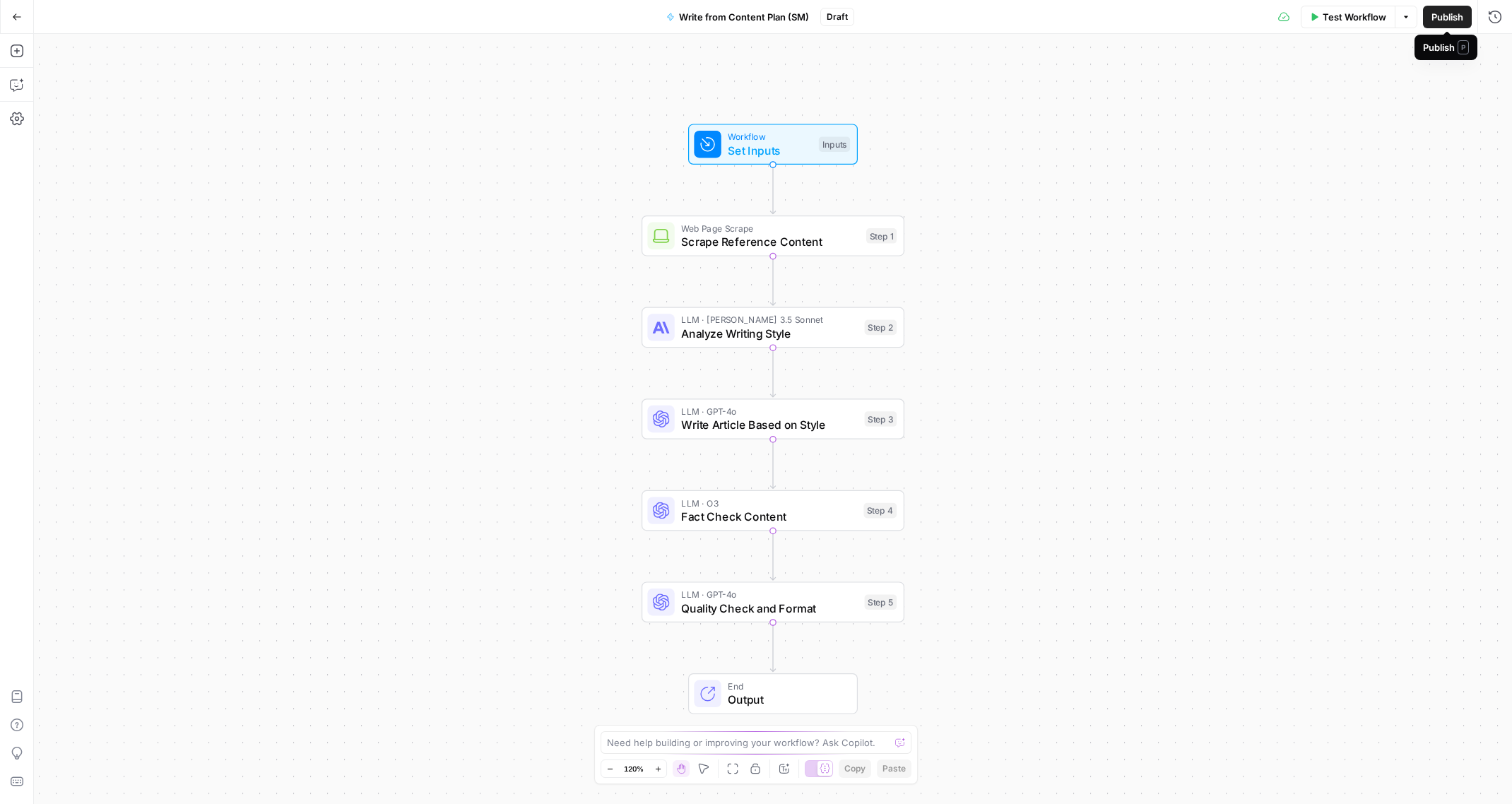
click at [1445, 21] on span "Publish" at bounding box center [1447, 16] width 32 height 14
click at [19, 12] on icon "button" at bounding box center [16, 16] width 10 height 10
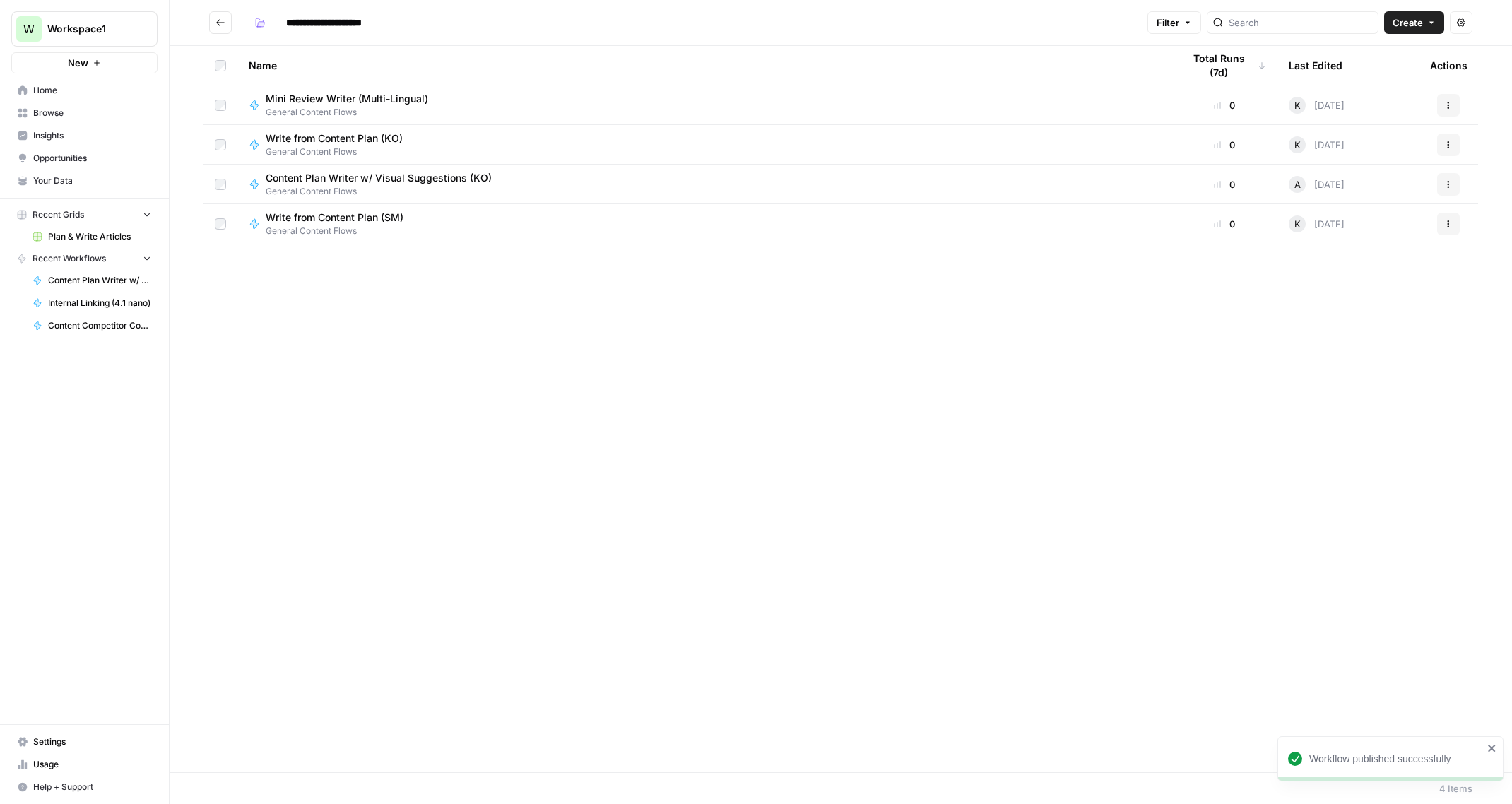
click at [1449, 225] on icon "button" at bounding box center [1448, 223] width 8 height 8
click at [1345, 397] on span "Move To" at bounding box center [1386, 399] width 113 height 14
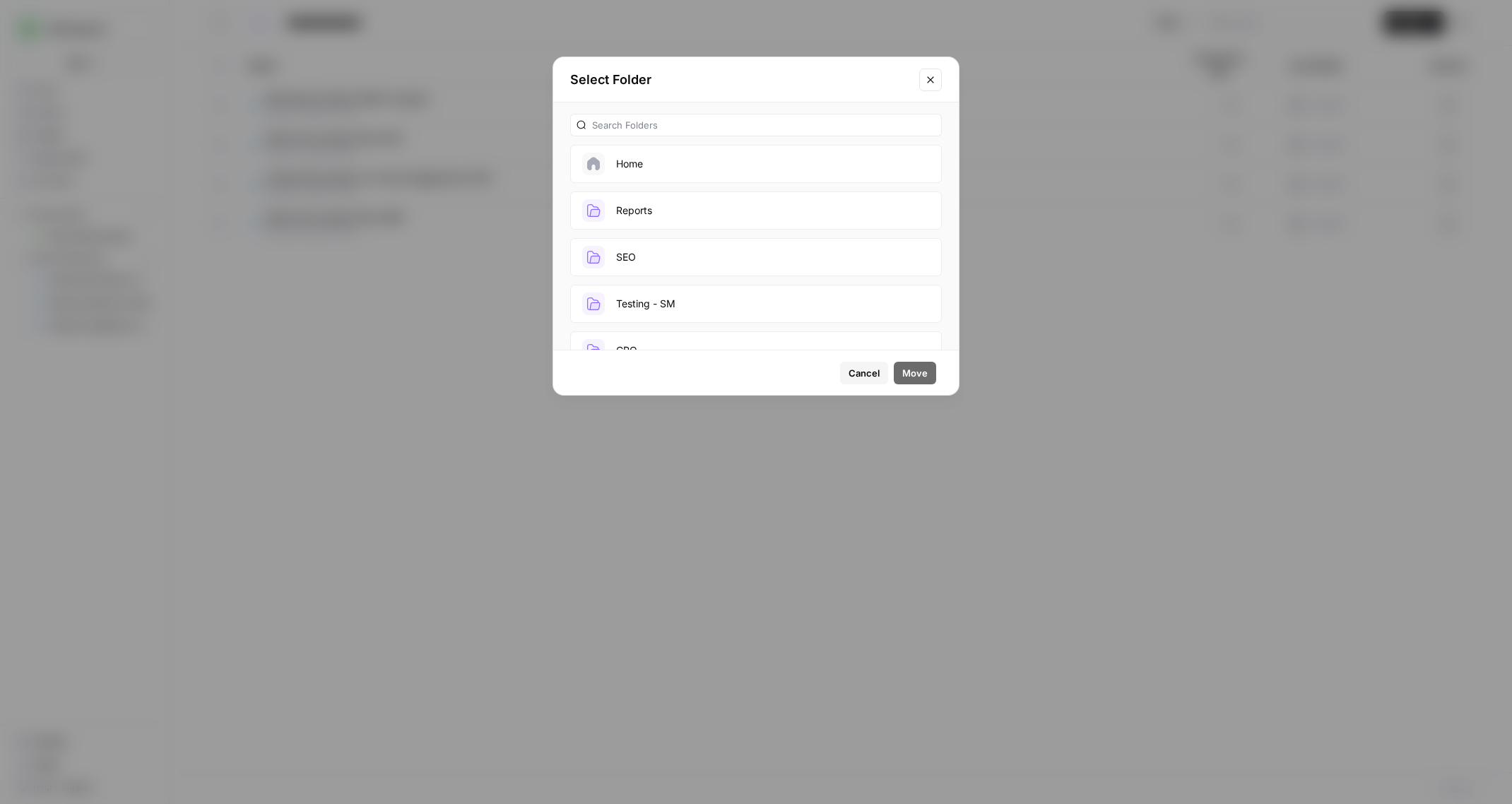
click at [651, 294] on button "Testing - SM" at bounding box center [755, 303] width 371 height 38
click at [917, 371] on span "Move" at bounding box center [915, 373] width 25 height 14
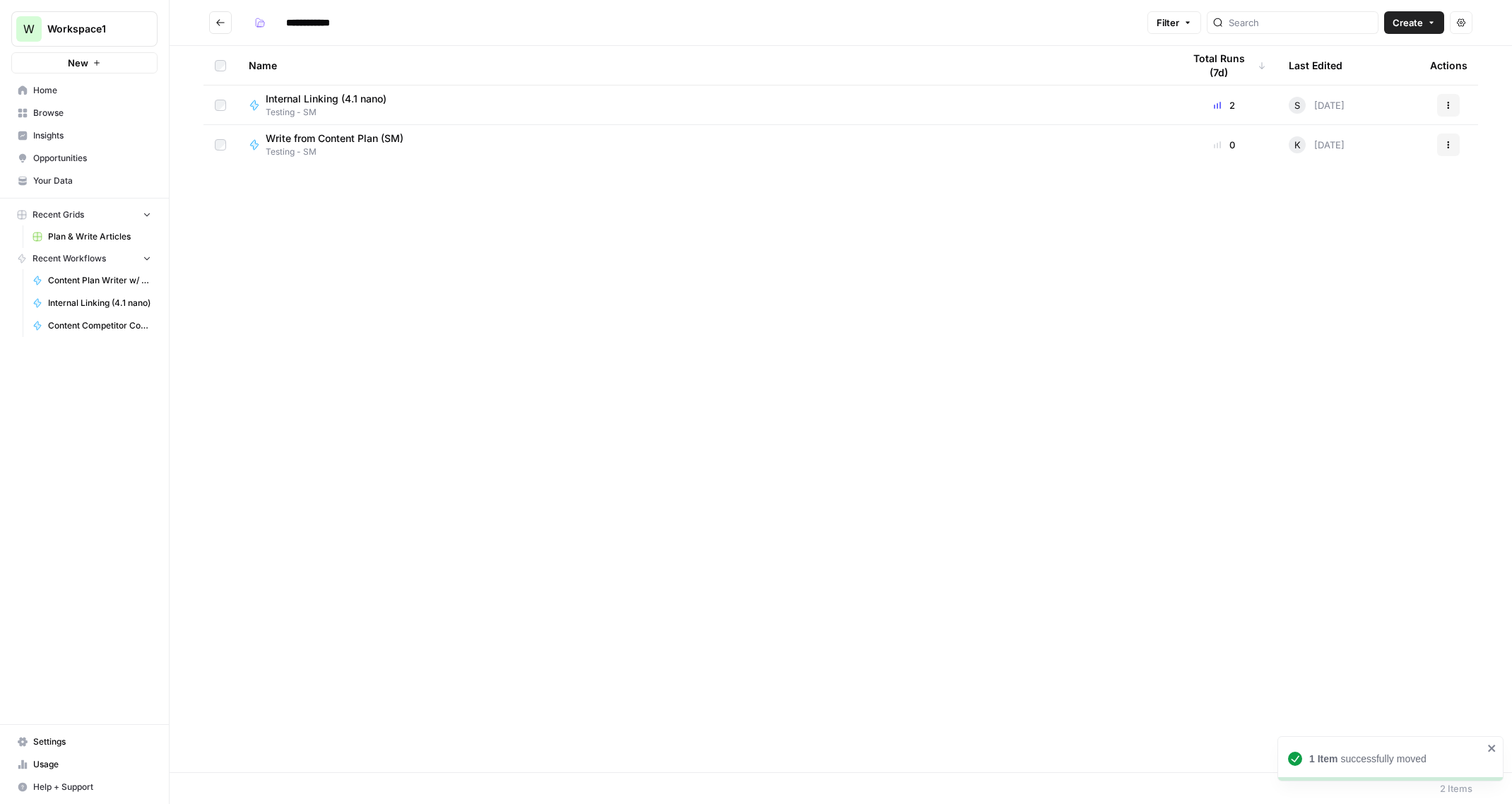
click at [220, 25] on icon "Go back" at bounding box center [220, 22] width 10 height 10
type input "**********"
click at [223, 25] on icon "Go back" at bounding box center [220, 22] width 10 height 10
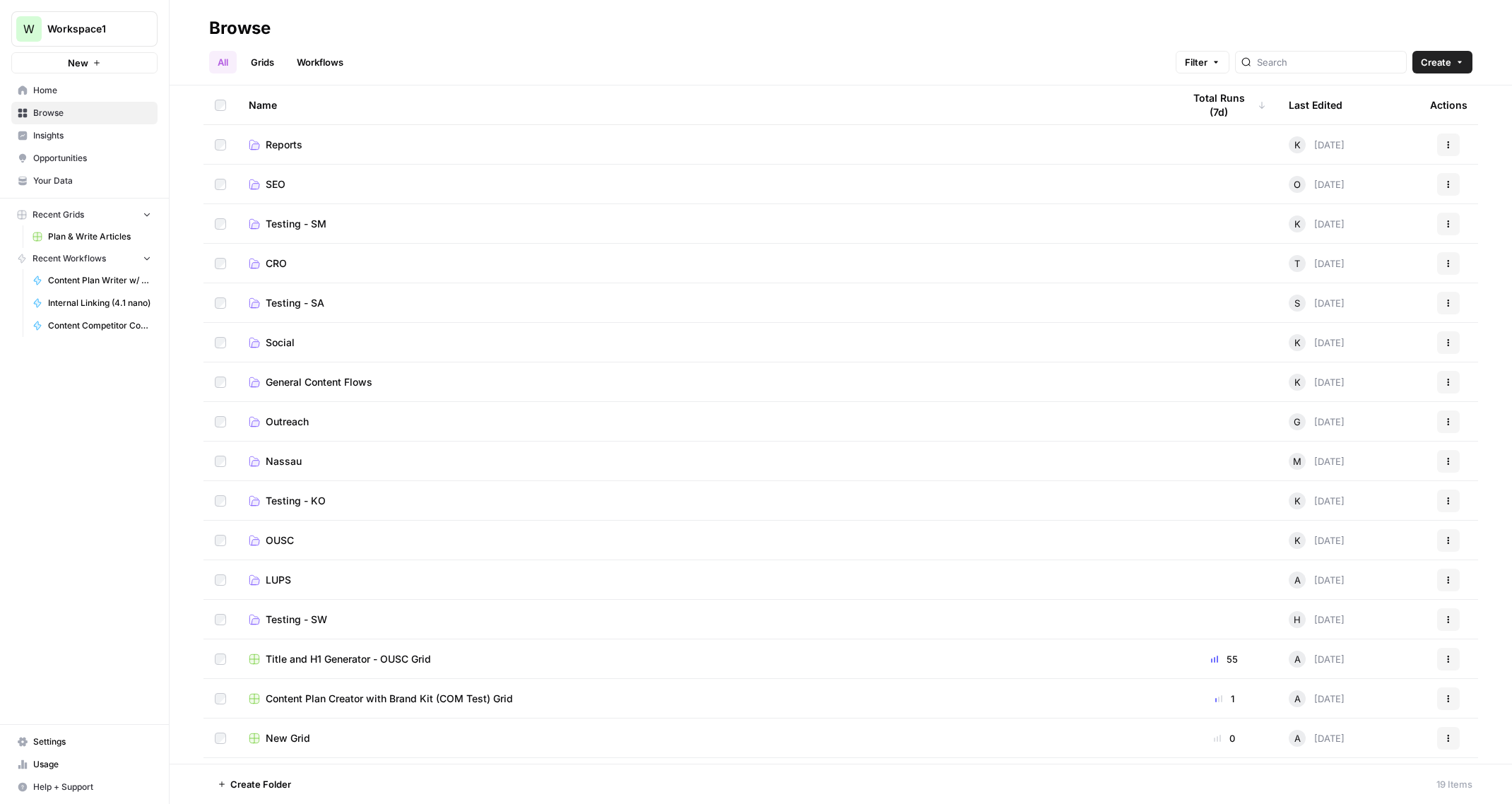
click at [289, 145] on span "Reports" at bounding box center [284, 144] width 36 height 14
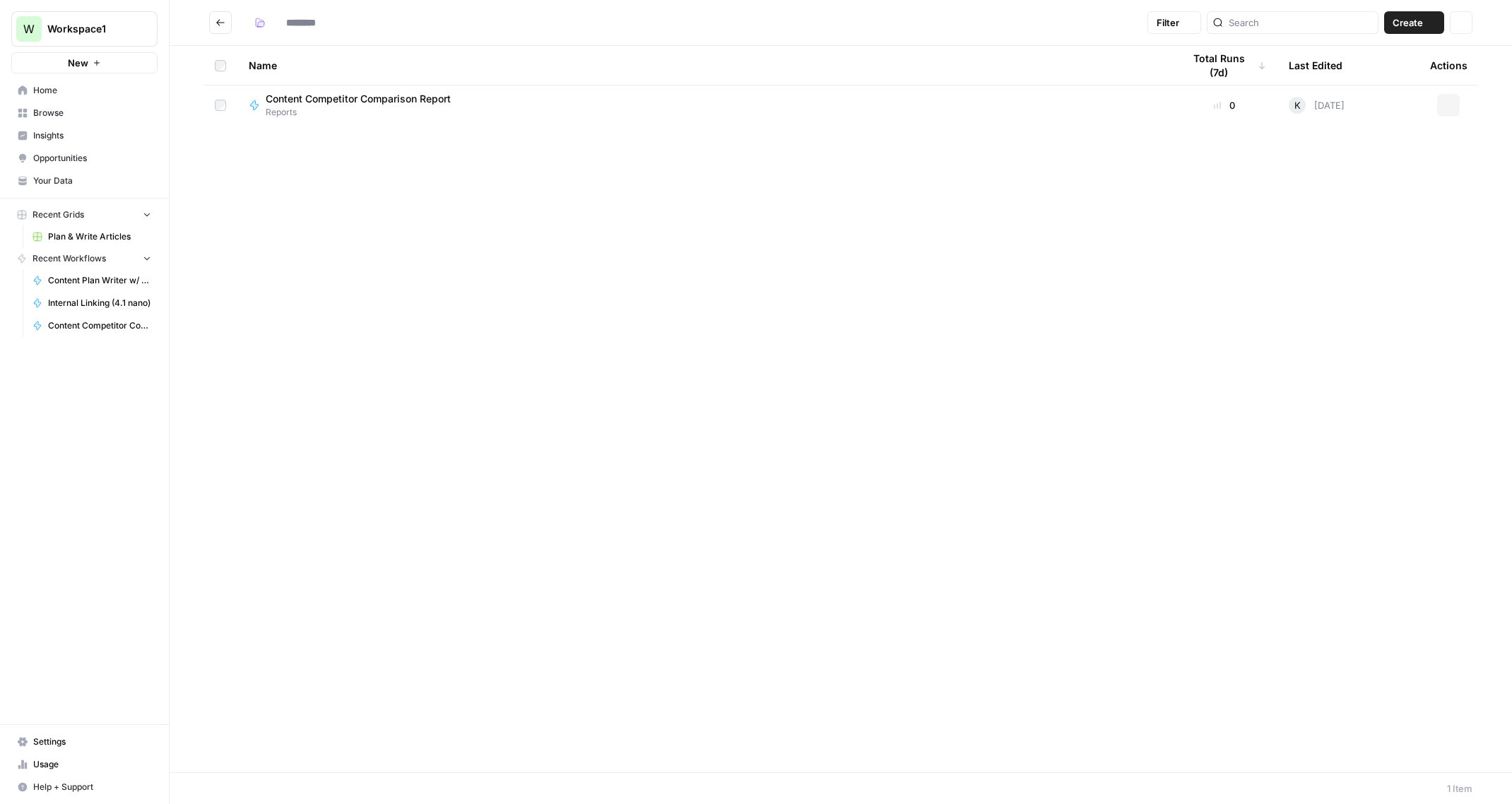
type input "*******"
click at [423, 100] on span "Content Competitor Comparison Report" at bounding box center [358, 98] width 185 height 14
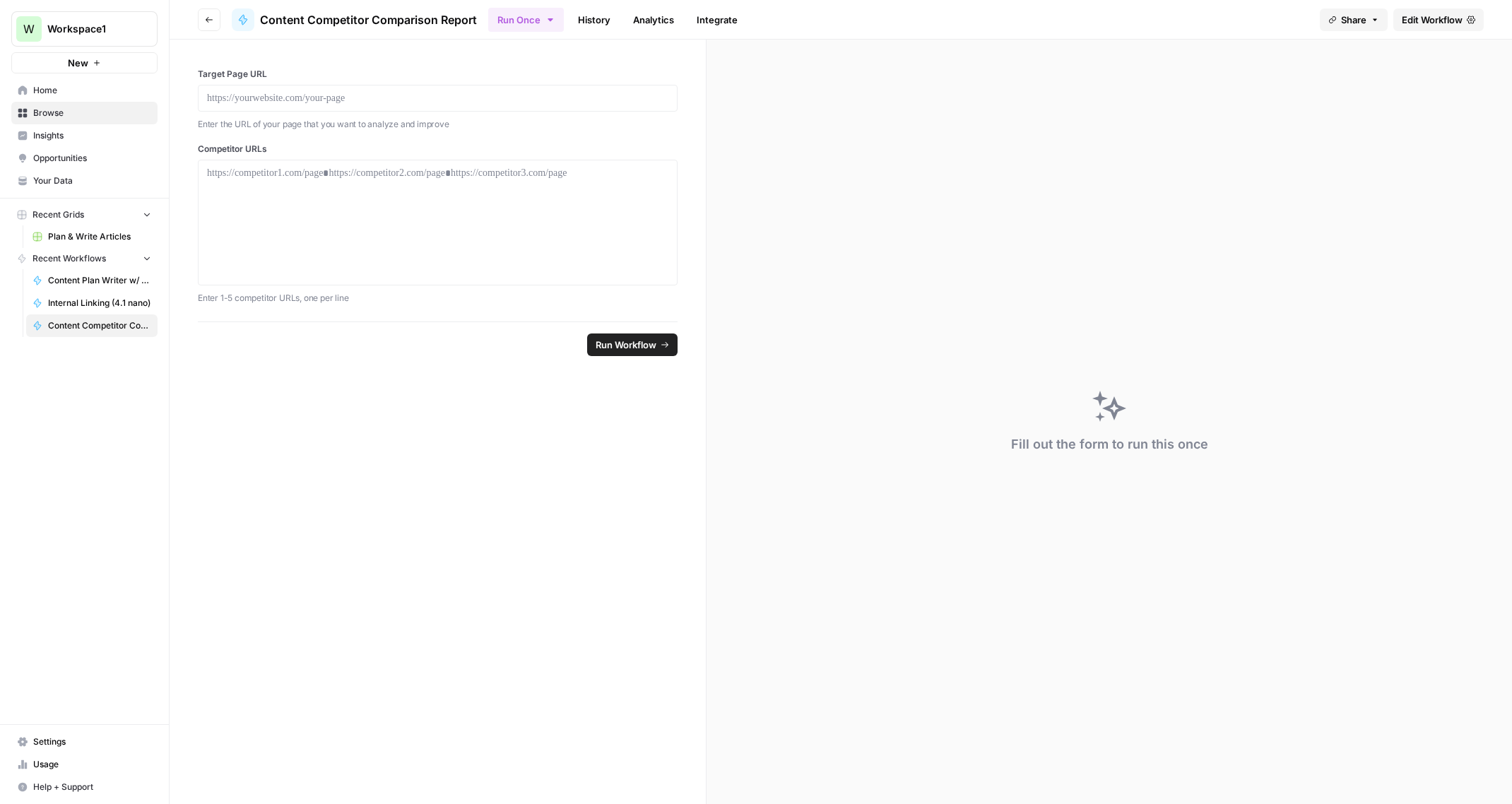
click at [591, 21] on link "History" at bounding box center [594, 19] width 49 height 22
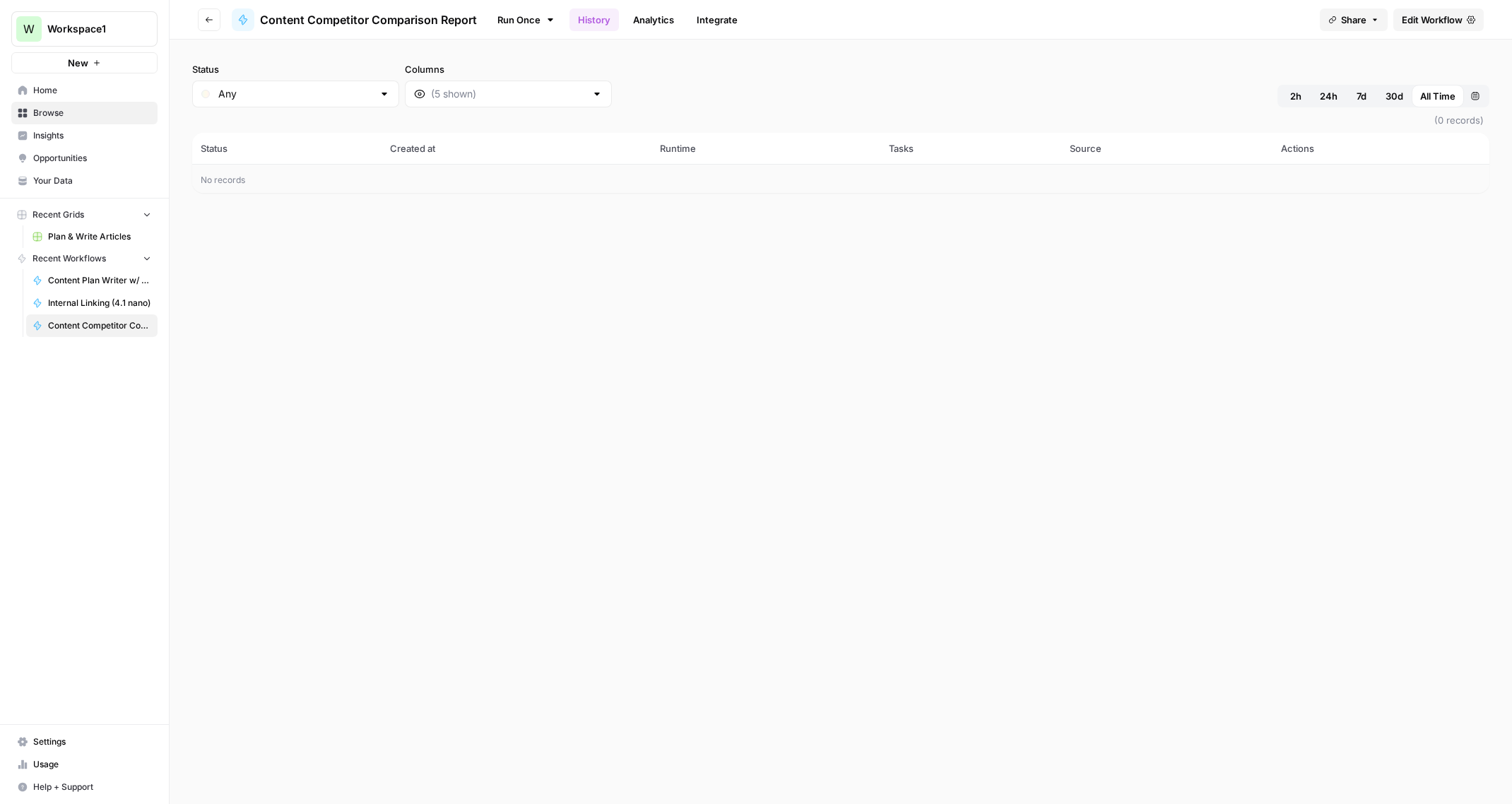
click at [1388, 100] on span "30d" at bounding box center [1394, 96] width 18 height 14
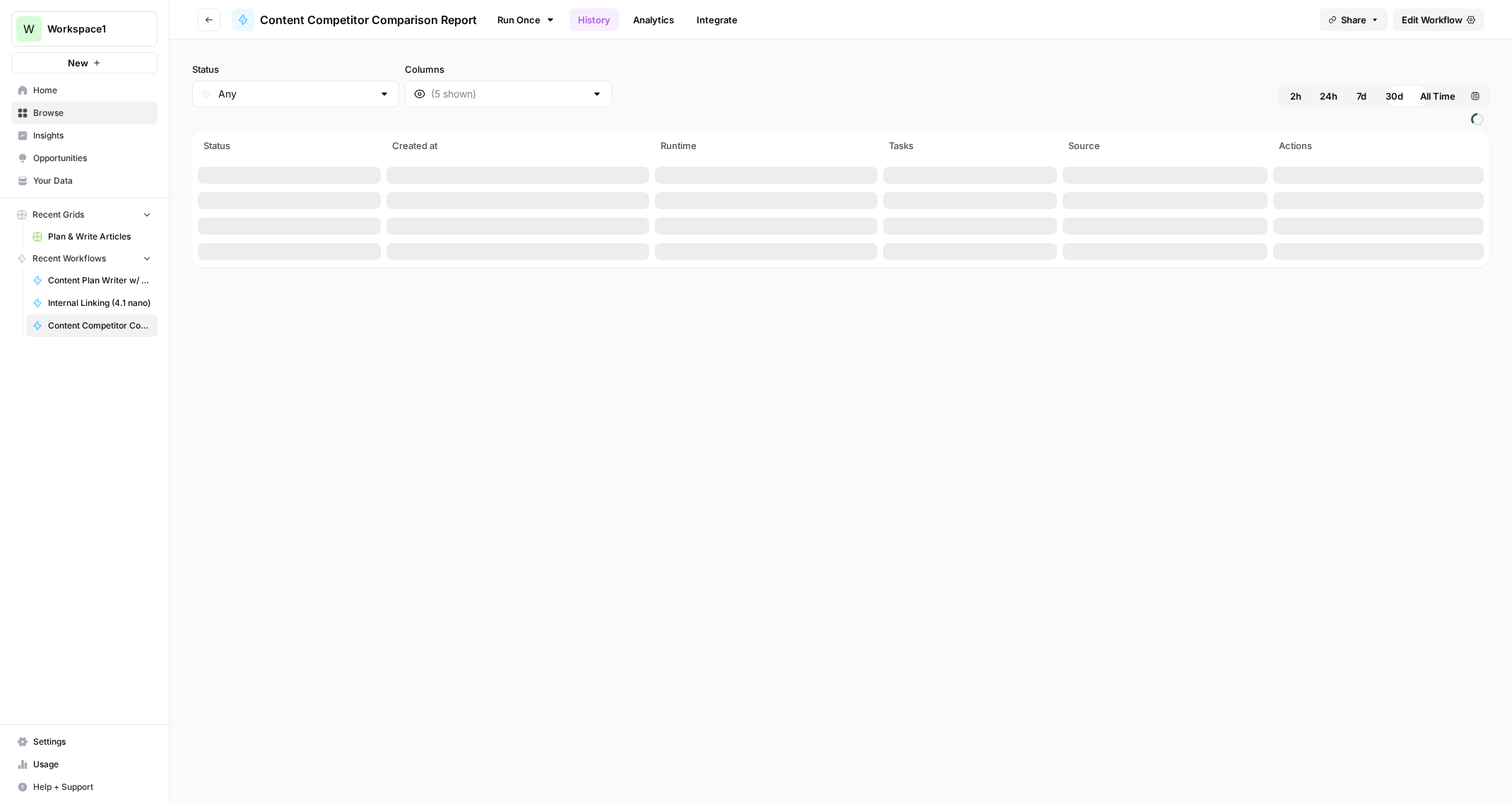
click at [1360, 97] on span "7d" at bounding box center [1361, 96] width 10 height 14
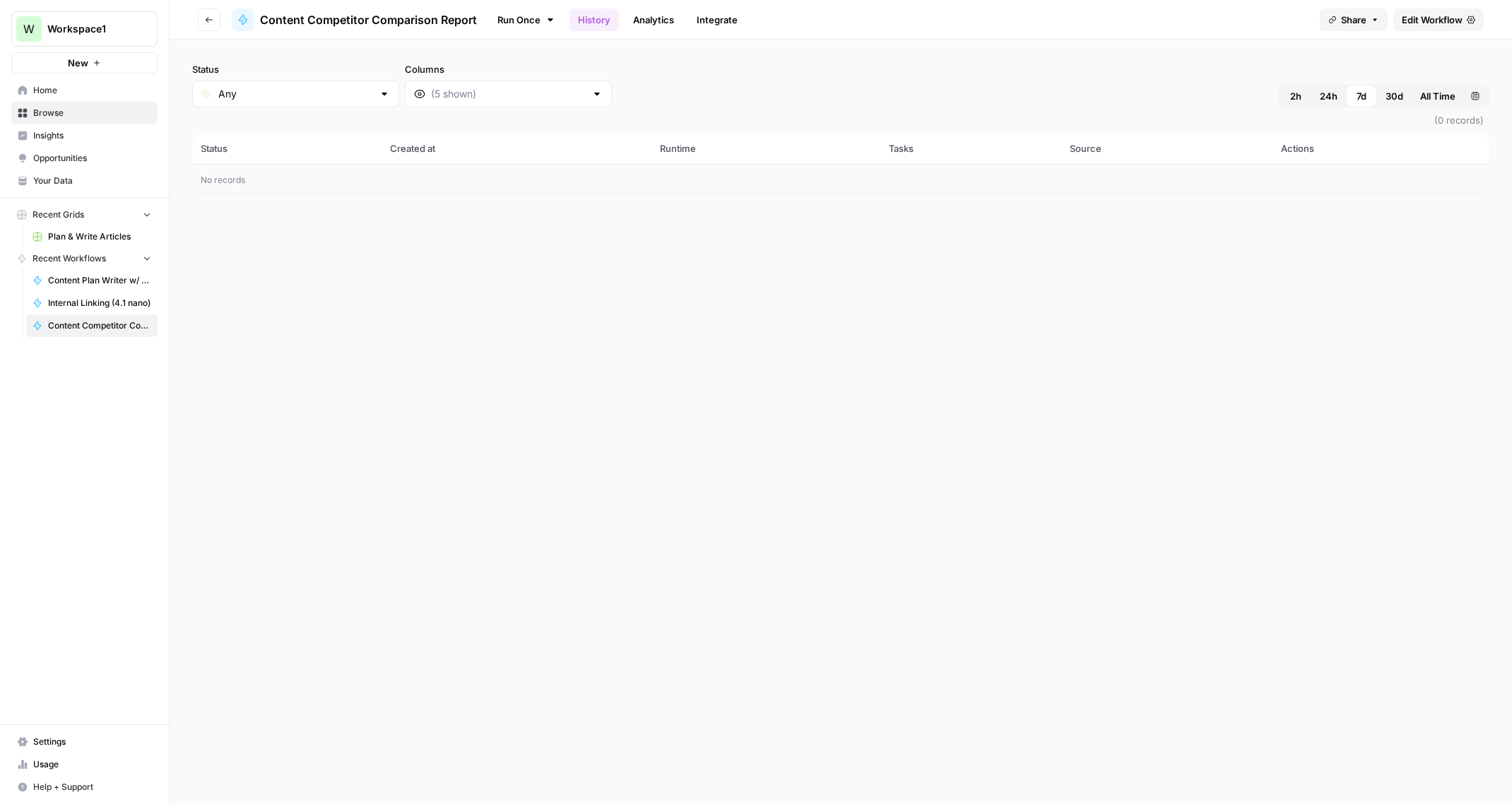
click at [1444, 93] on span "All Time" at bounding box center [1437, 96] width 35 height 14
click at [522, 19] on link "Run Once" at bounding box center [526, 19] width 76 height 24
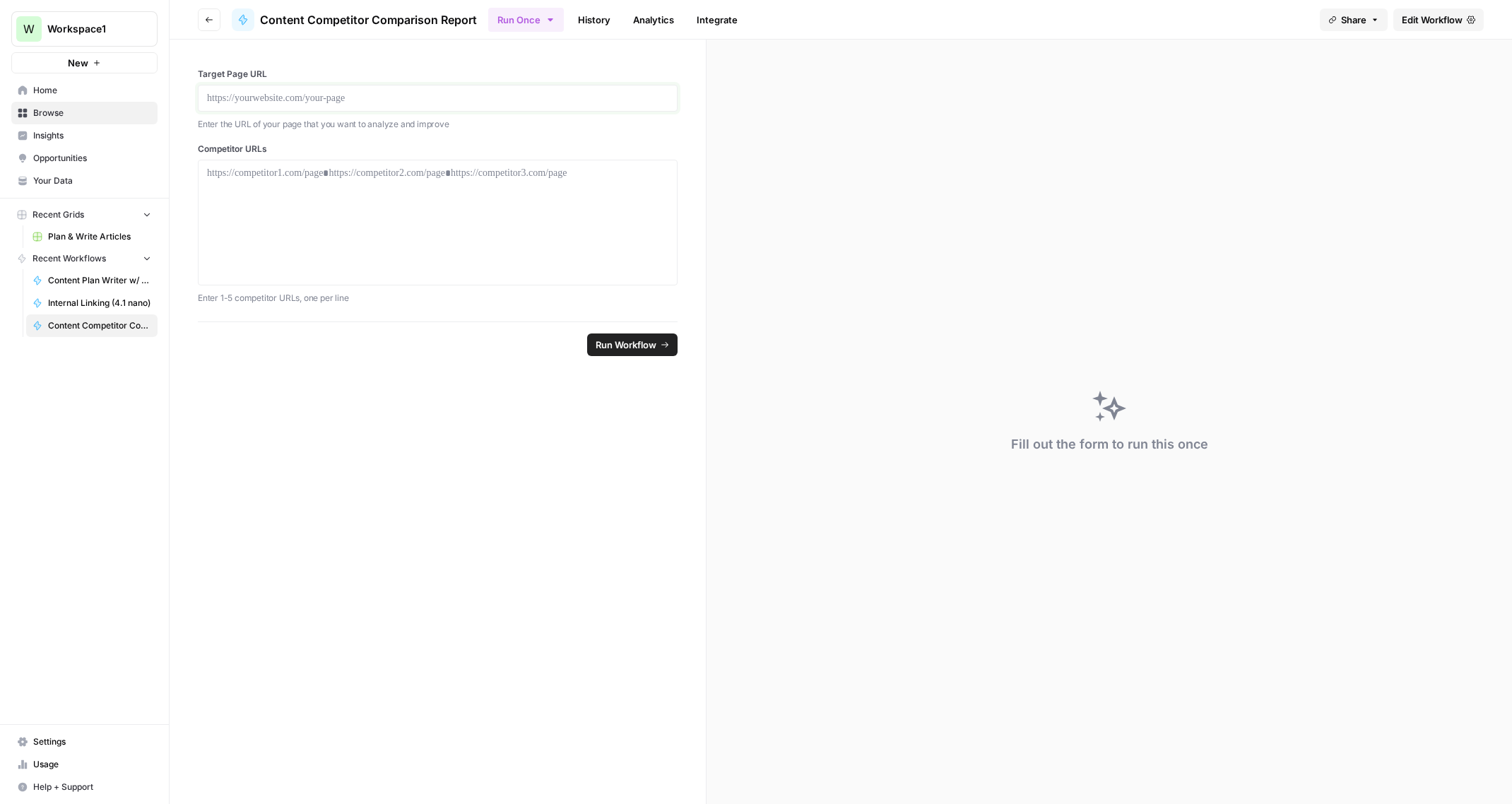
click at [292, 91] on p at bounding box center [438, 97] width 461 height 14
click at [321, 194] on div at bounding box center [438, 222] width 461 height 113
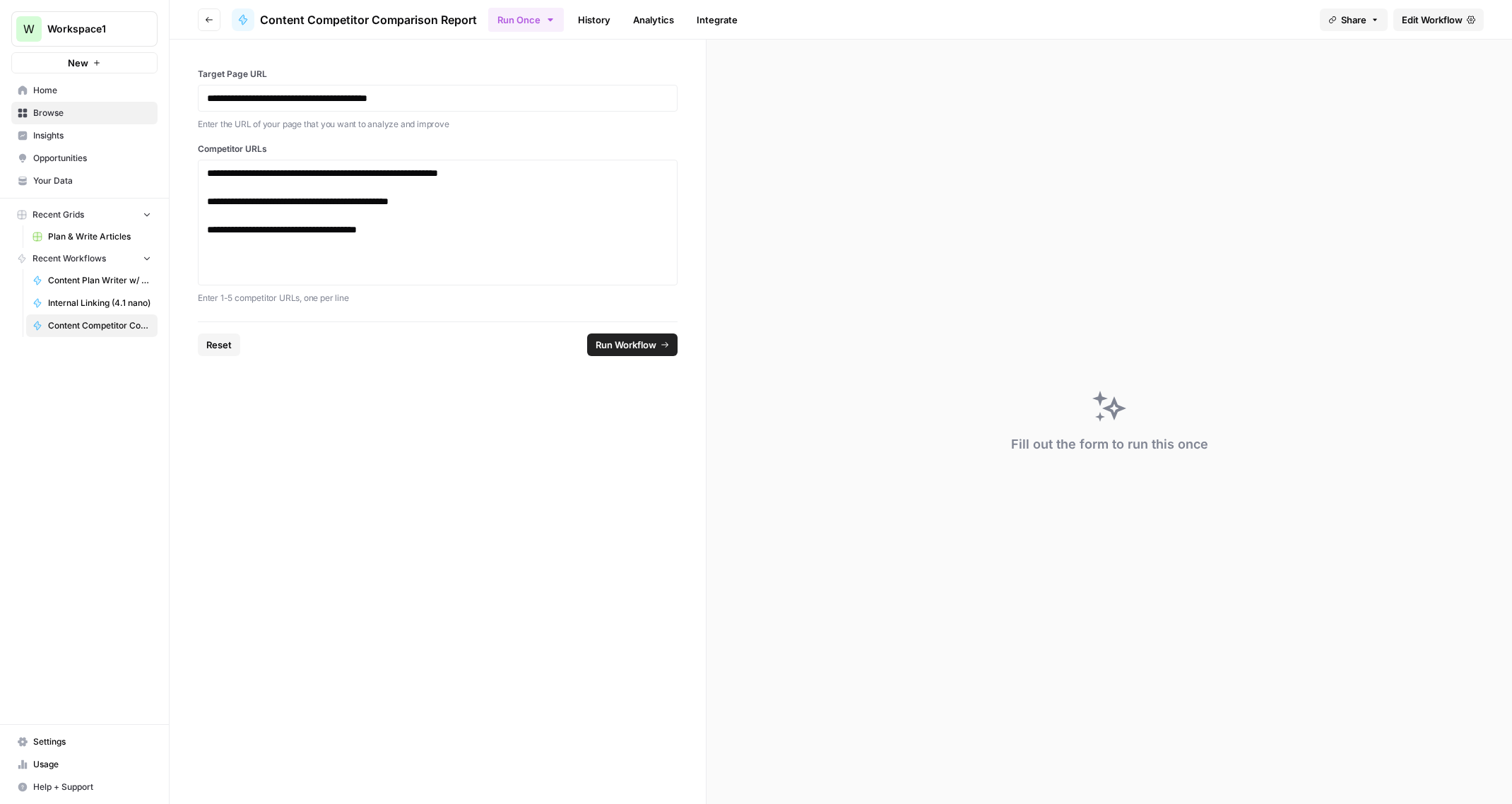
click at [636, 341] on span "Run Workflow" at bounding box center [626, 344] width 61 height 14
click at [1376, 16] on icon "button" at bounding box center [1374, 19] width 8 height 8
click at [1388, 59] on div at bounding box center [1395, 57] width 14 height 14
click at [846, 439] on div "Running step 6 of 6 ( Generate Comprehensive Analysis Report )" at bounding box center [1109, 421] width 805 height 764
click at [587, 17] on link "History" at bounding box center [594, 19] width 49 height 22
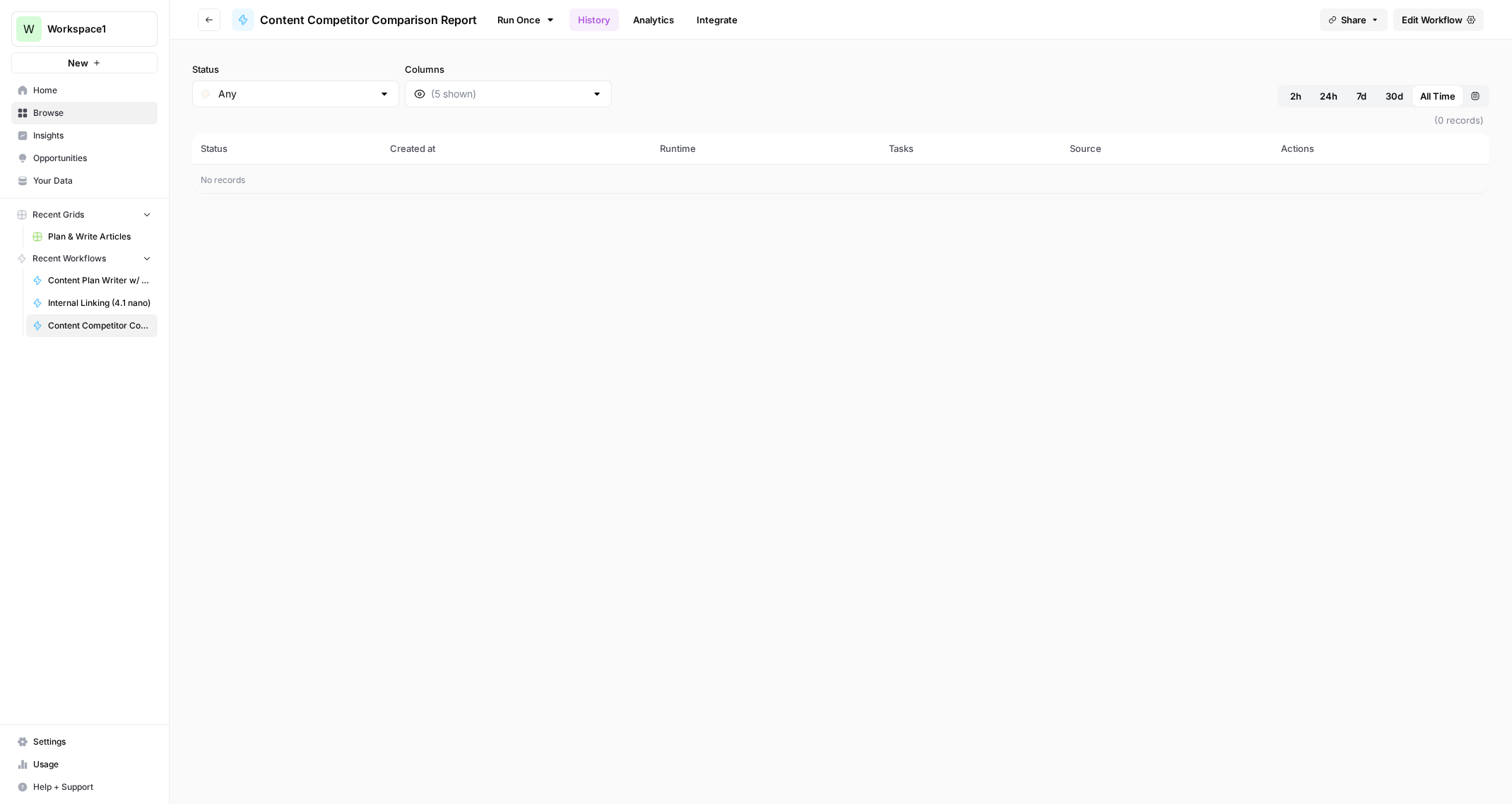
click at [524, 21] on link "Run Once" at bounding box center [526, 19] width 76 height 24
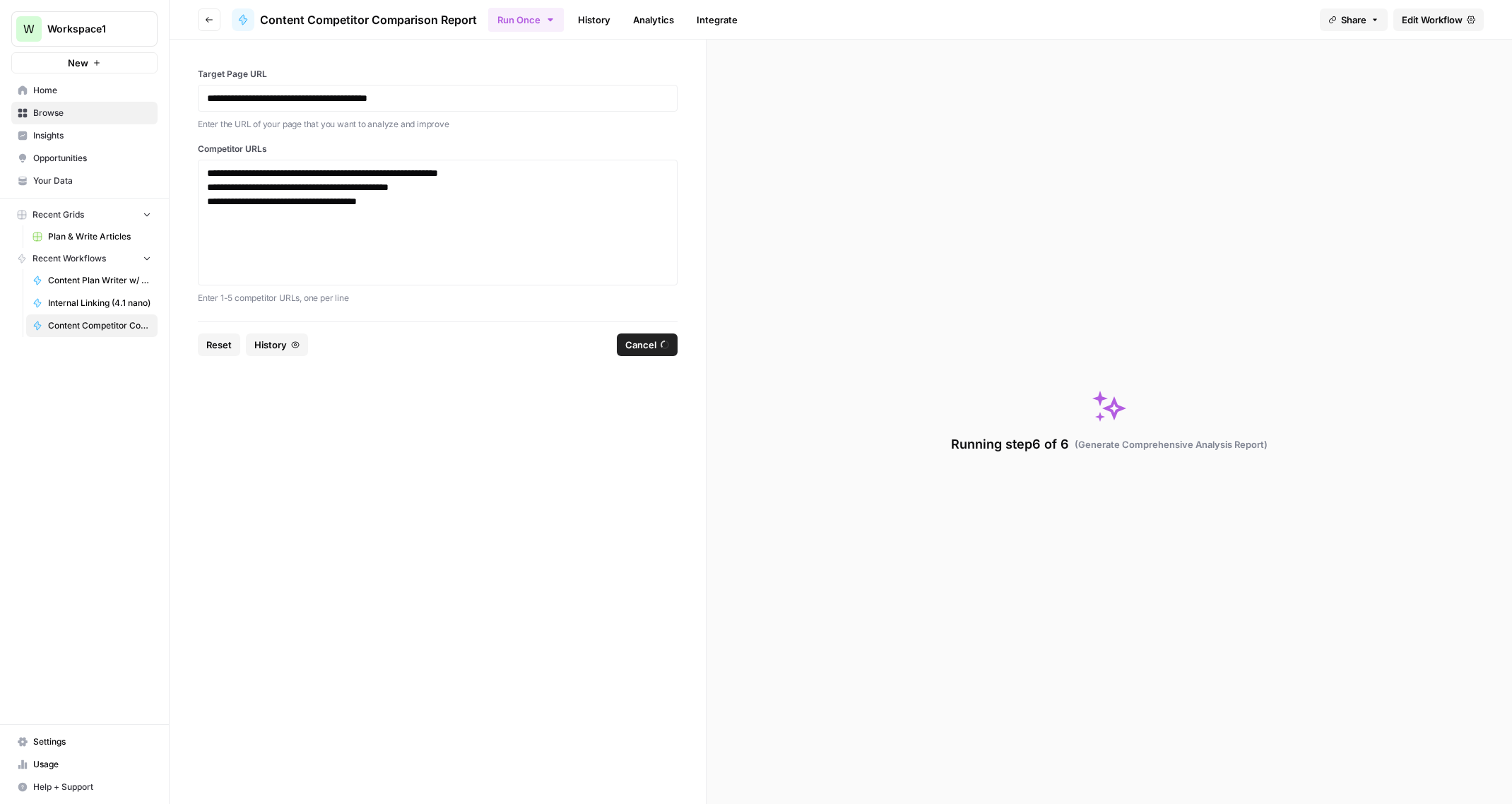
click at [1435, 16] on span "Edit Workflow" at bounding box center [1432, 19] width 61 height 14
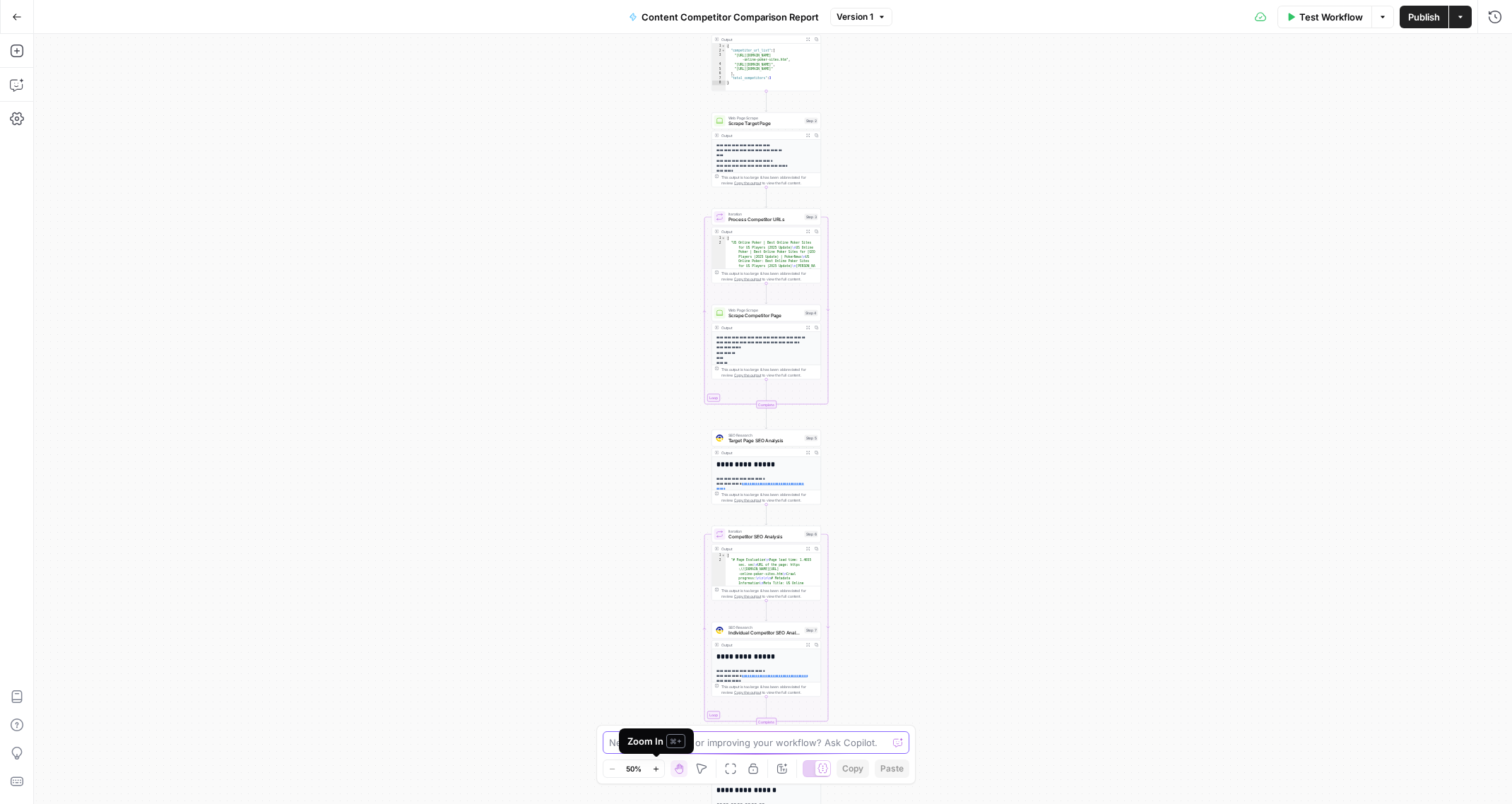
click at [714, 740] on textarea at bounding box center [748, 742] width 278 height 14
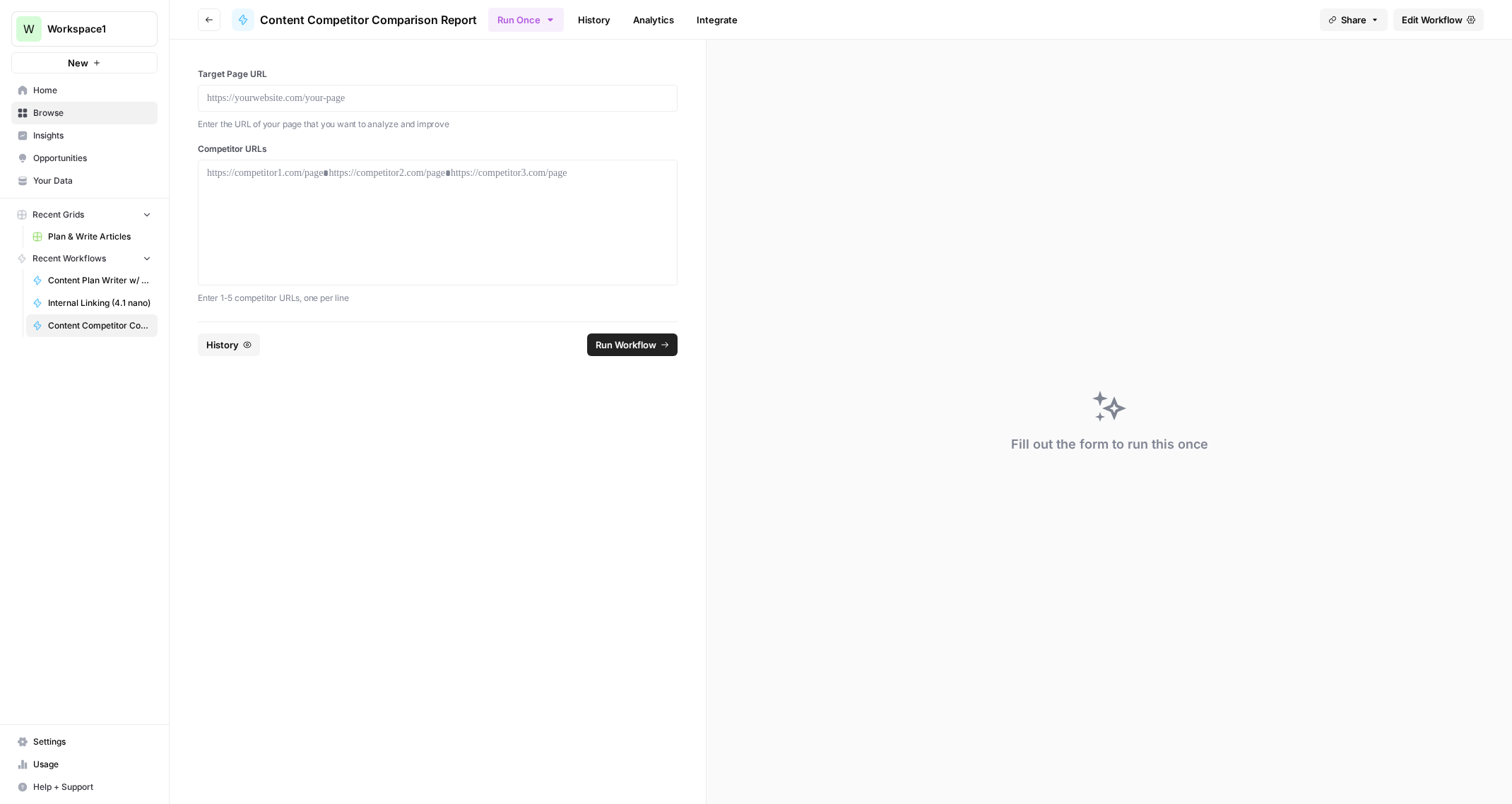
click at [594, 22] on link "History" at bounding box center [594, 19] width 49 height 22
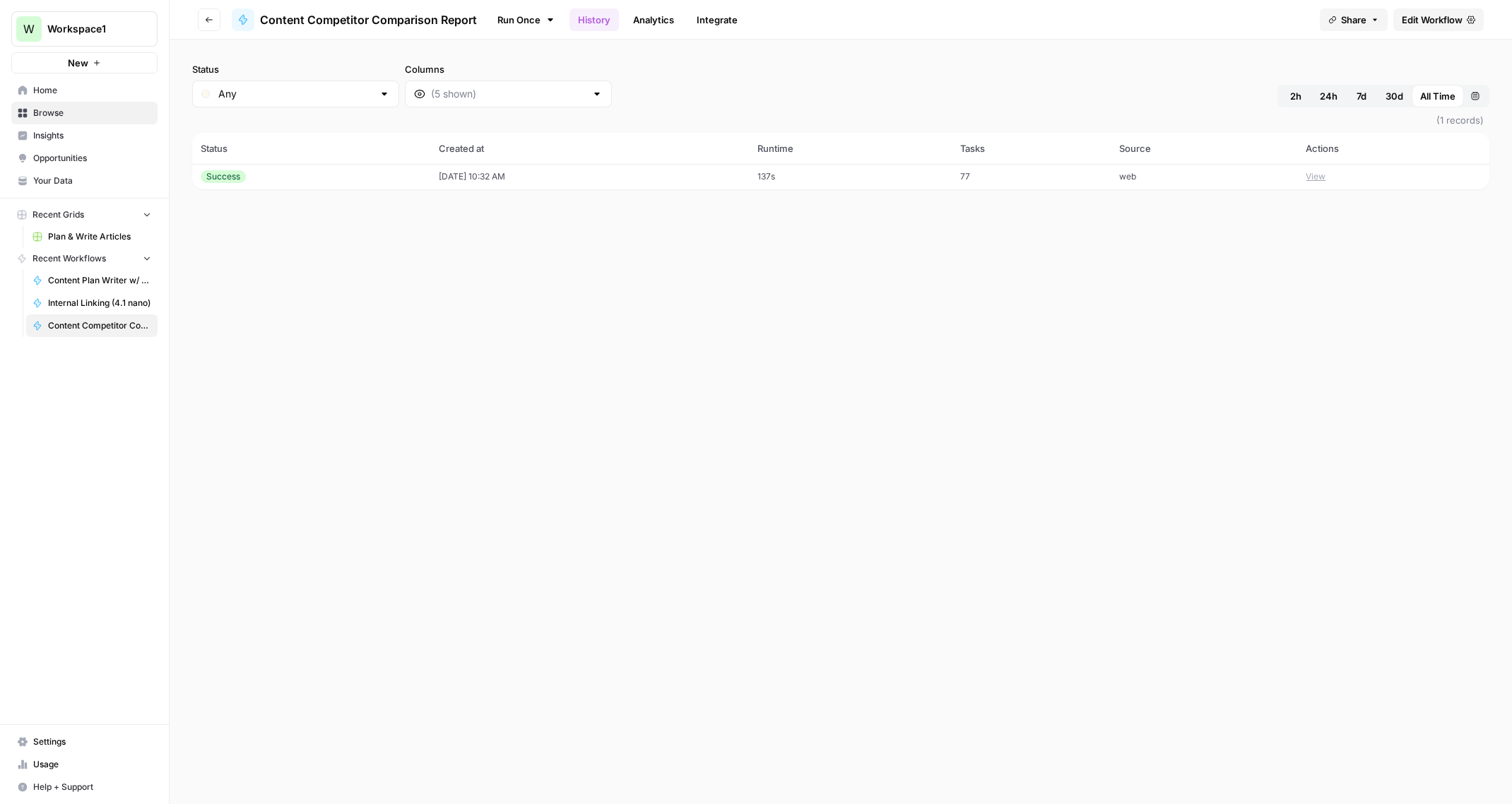
click at [749, 169] on td "[DATE] 10:32 AM" at bounding box center [589, 176] width 318 height 25
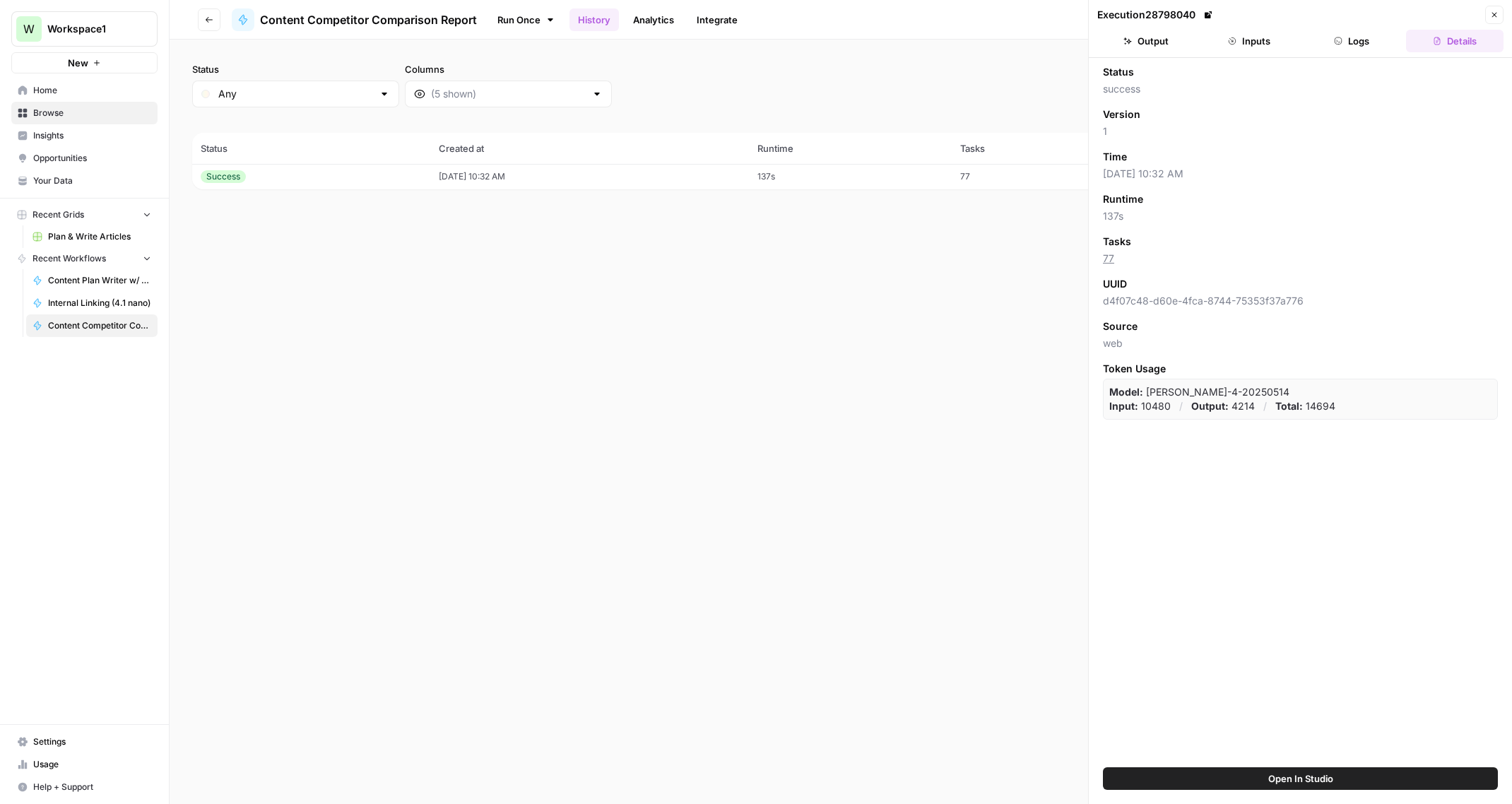
click at [518, 21] on link "Run Once" at bounding box center [526, 19] width 76 height 24
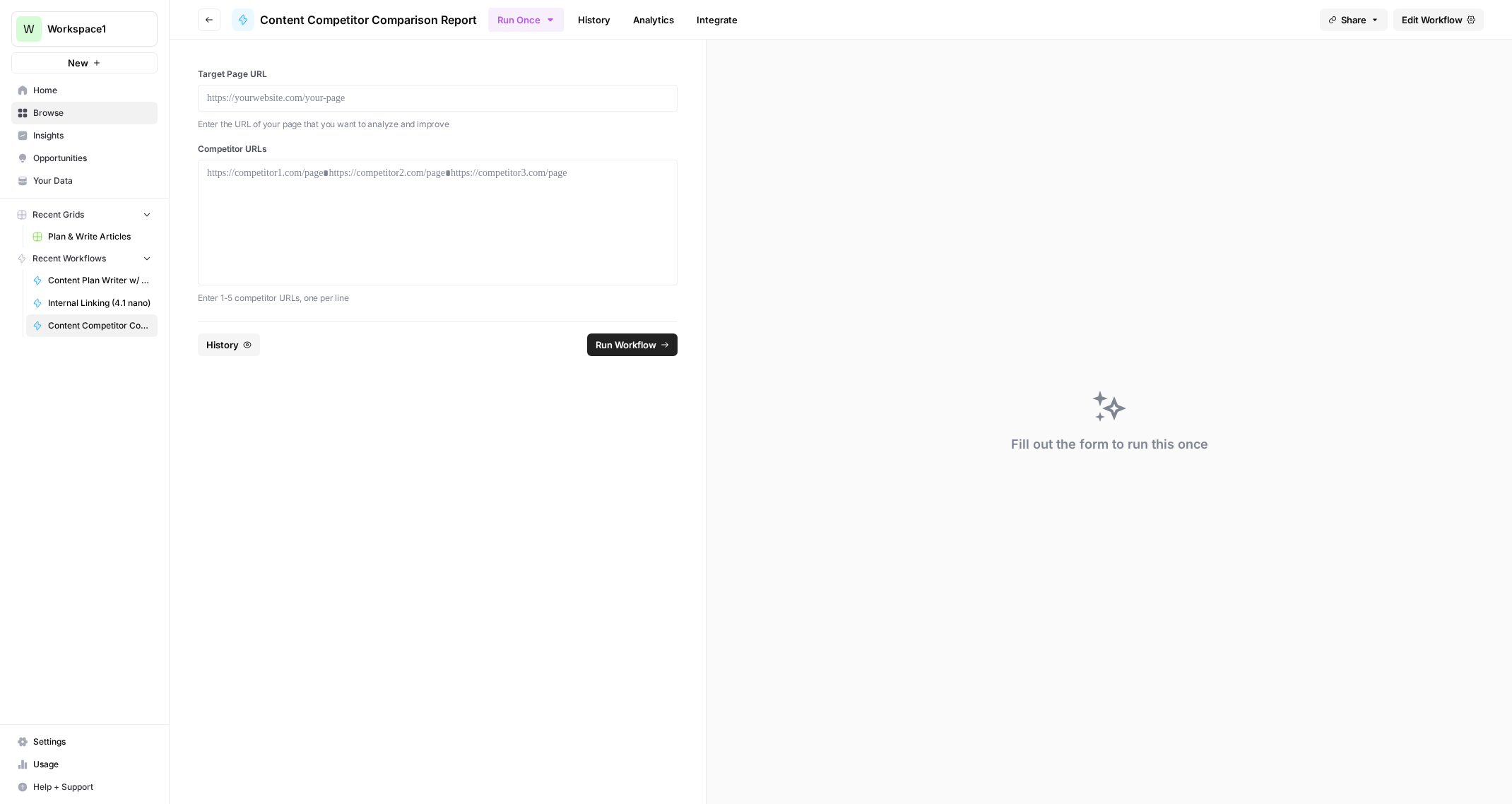
click at [603, 26] on link "History" at bounding box center [594, 19] width 49 height 22
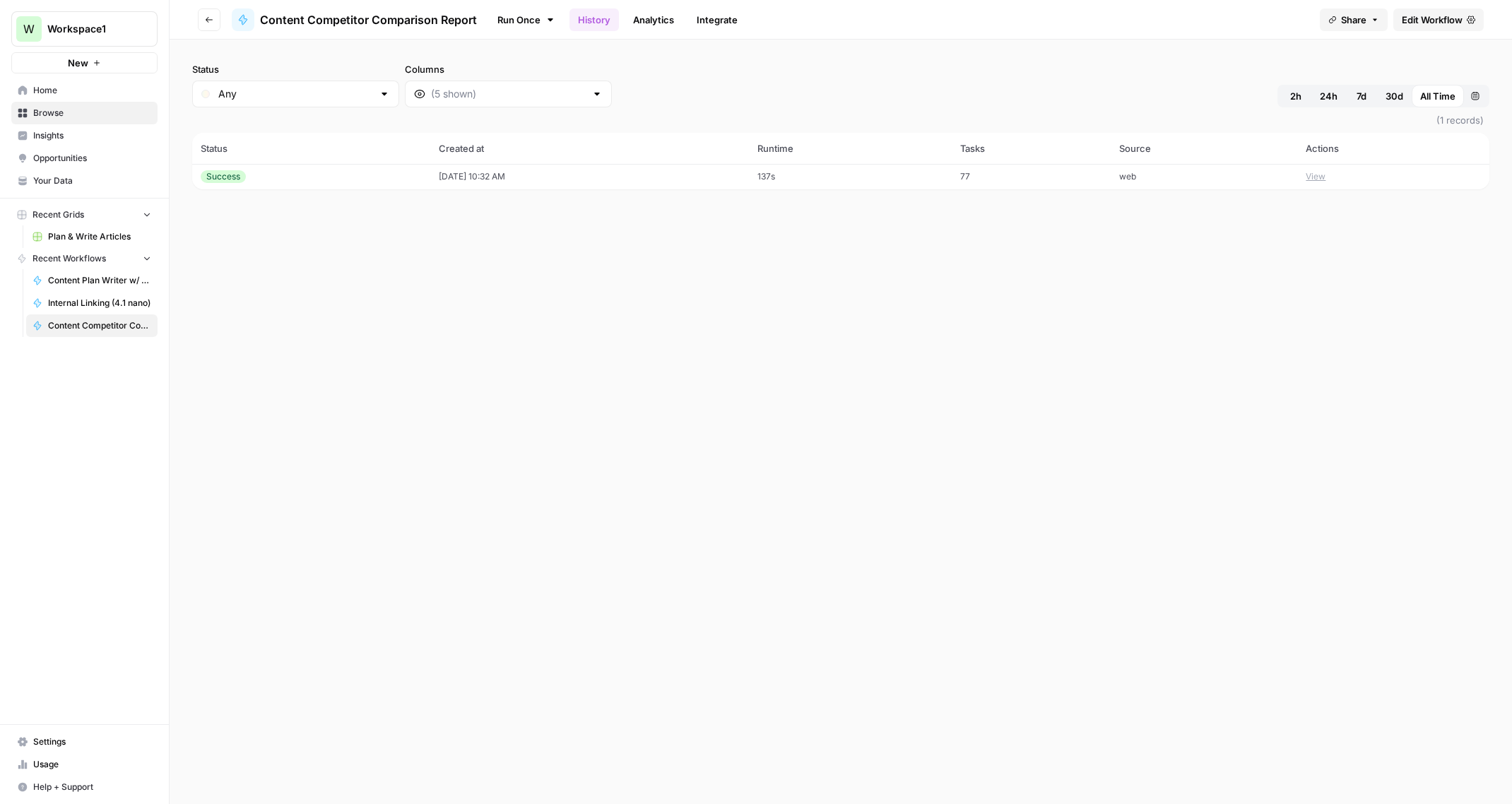
click at [990, 176] on td "77" at bounding box center [1031, 176] width 160 height 25
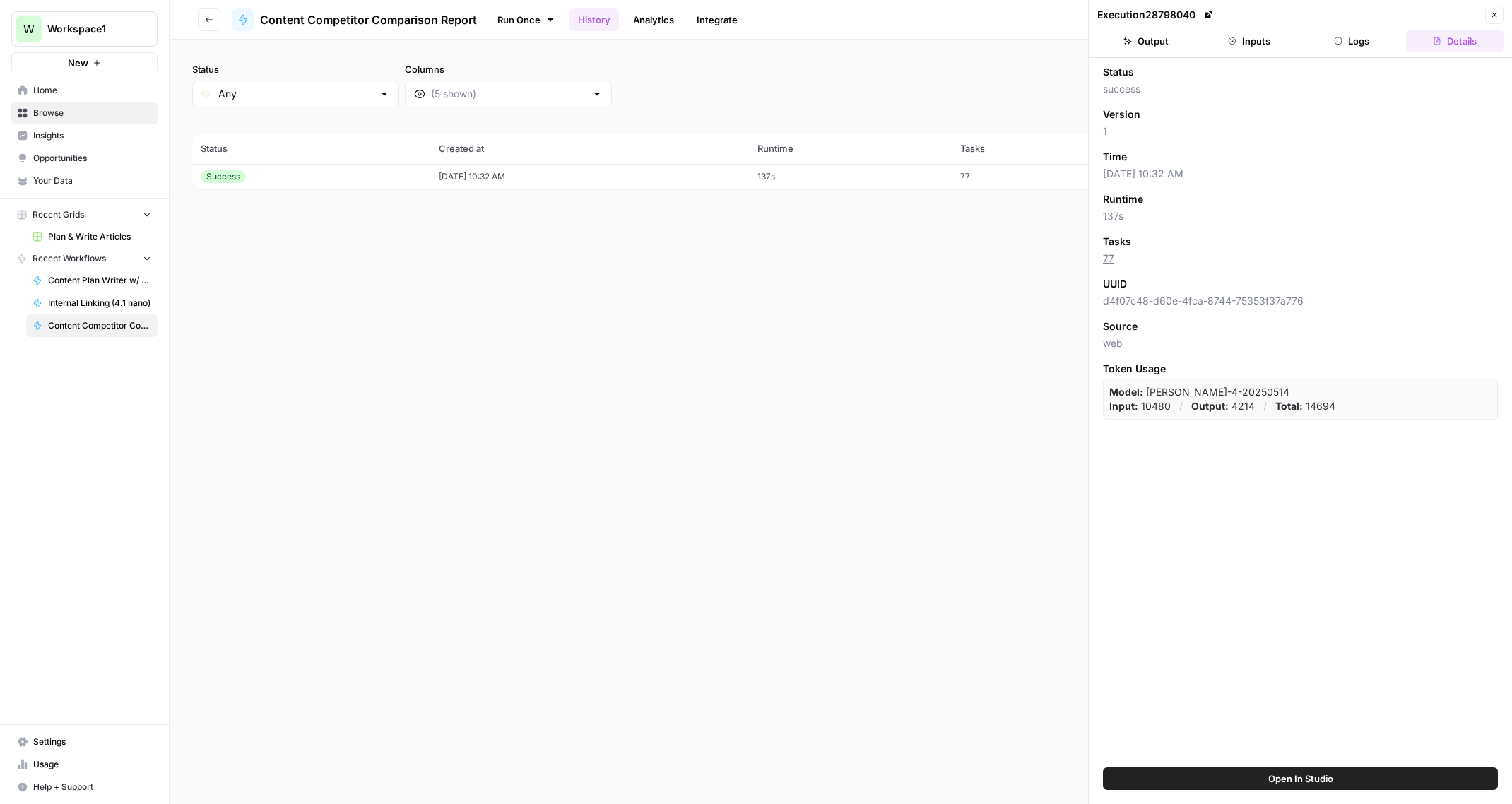
click at [1351, 44] on button "Logs" at bounding box center [1352, 41] width 97 height 22
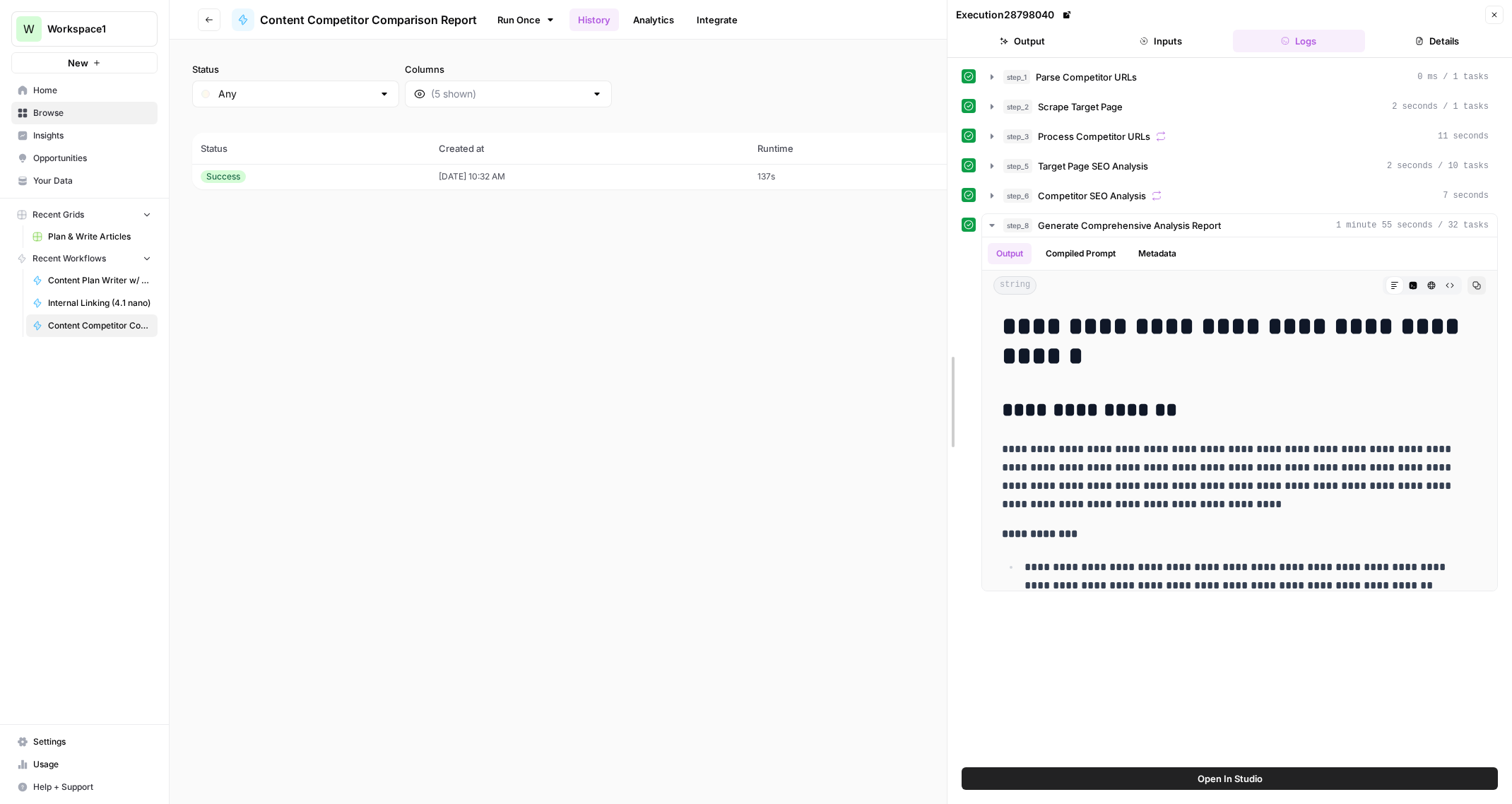
drag, startPoint x: 1078, startPoint y: 373, endPoint x: 682, endPoint y: 402, distance: 397.1
click at [680, 403] on body "W Workspace1 New Home Browse Insights Opportunities Your Data Recent Grids Plan…" at bounding box center [756, 402] width 1512 height 804
click at [1496, 9] on button "Close" at bounding box center [1494, 15] width 19 height 19
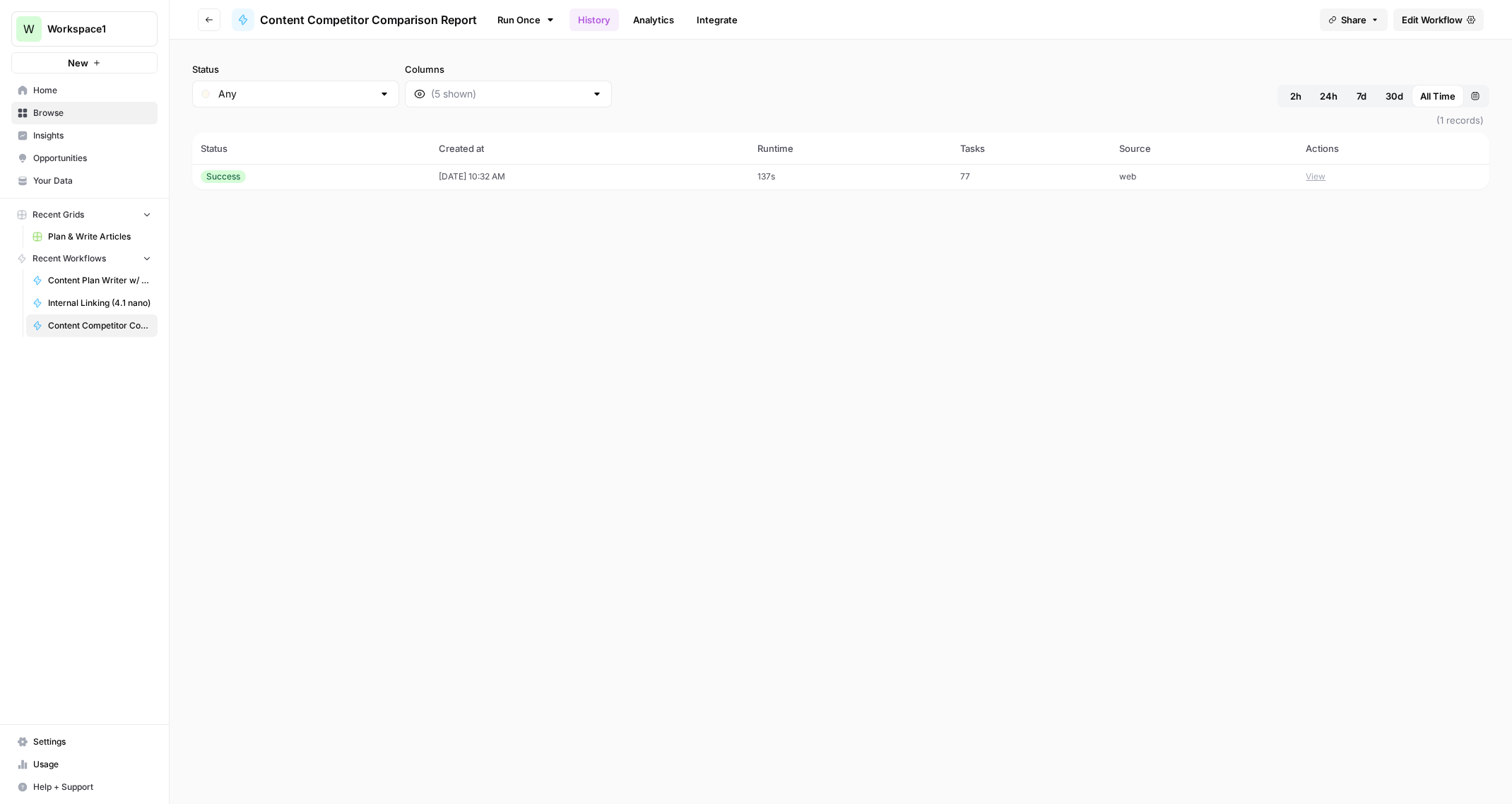
click at [1325, 179] on button "View" at bounding box center [1316, 176] width 20 height 13
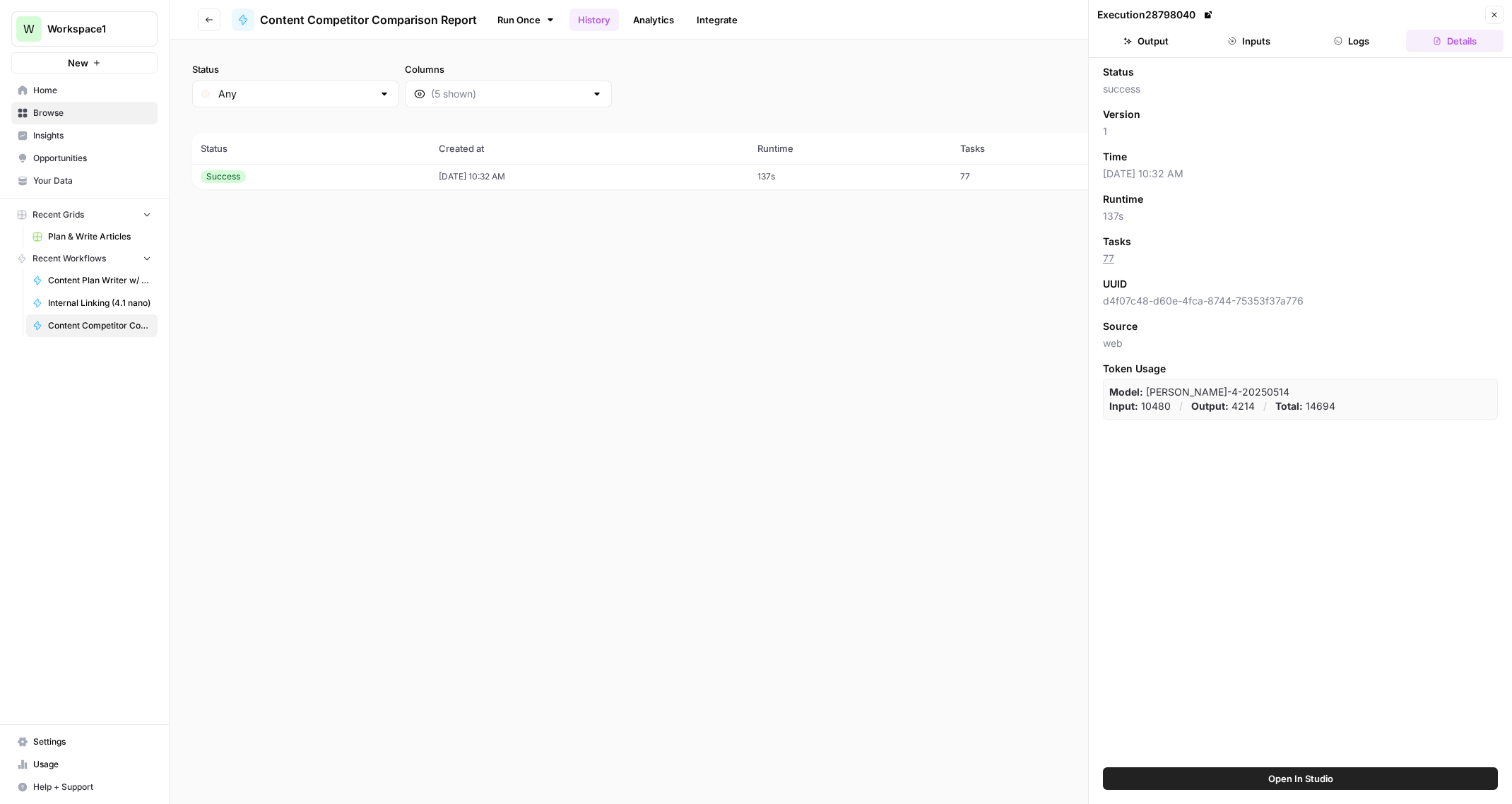
click at [1357, 45] on button "Logs" at bounding box center [1352, 41] width 97 height 22
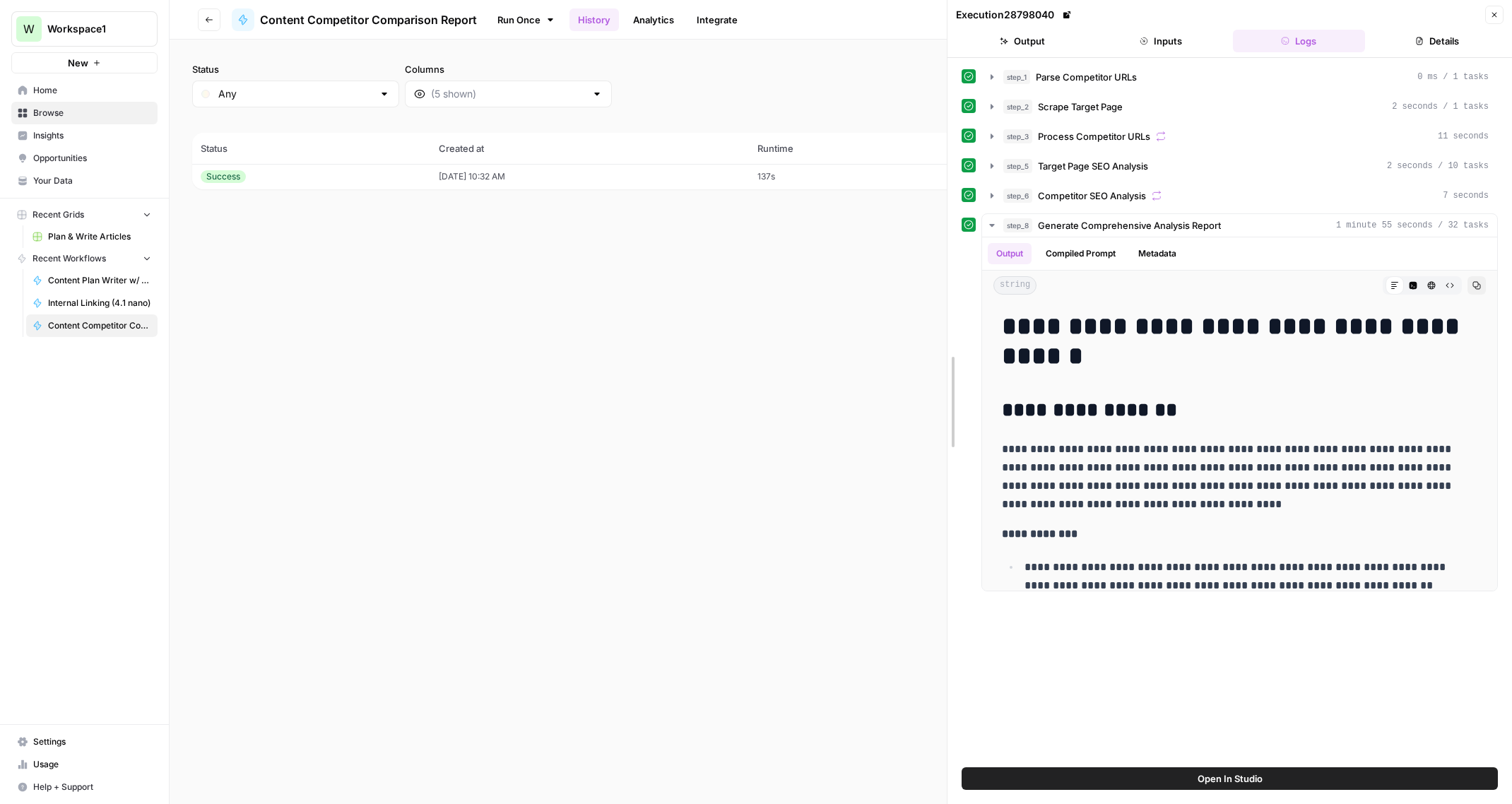
drag, startPoint x: 1092, startPoint y: 356, endPoint x: 698, endPoint y: 382, distance: 394.9
click at [696, 382] on body "W Workspace1 New Home Browse Insights Opportunities Your Data Recent Grids Plan…" at bounding box center [756, 402] width 1512 height 804
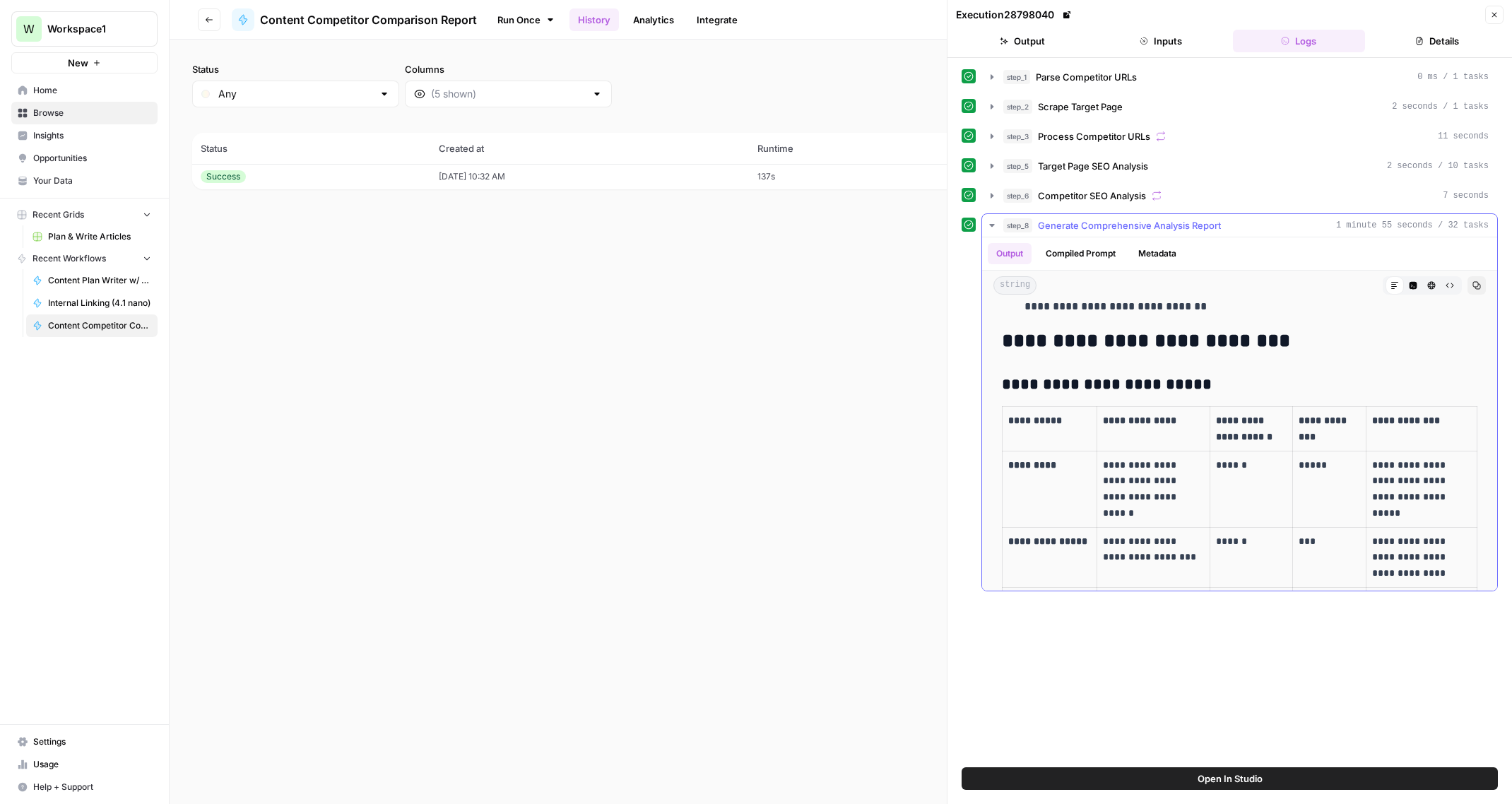
scroll to position [2496, 0]
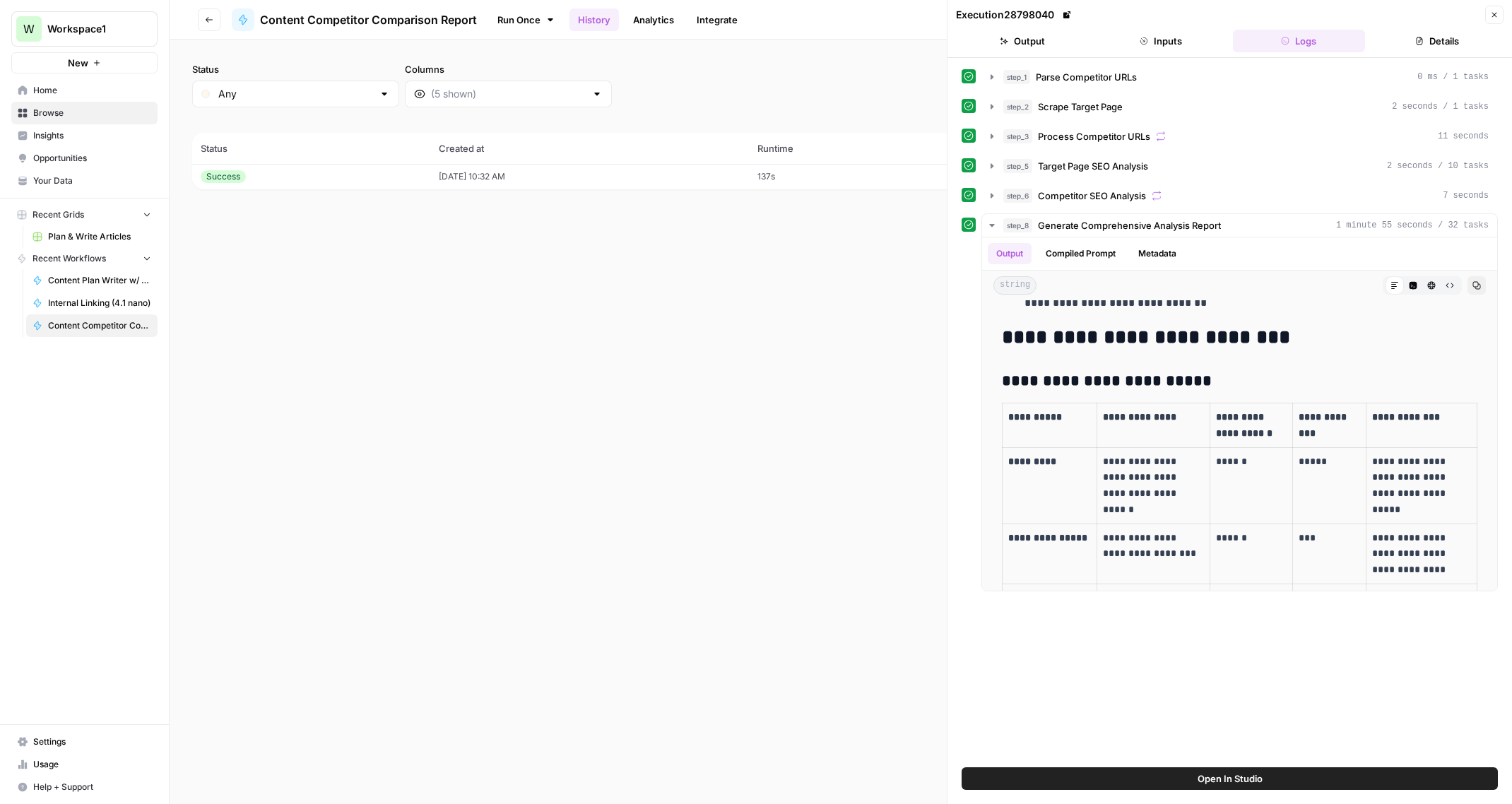
click at [765, 433] on div "Status Any Columns 2h 24h 7d 30d All Time Custom range (1 records) Status Creat…" at bounding box center [841, 421] width 1342 height 764
click at [519, 30] on link "Run Once" at bounding box center [526, 19] width 76 height 24
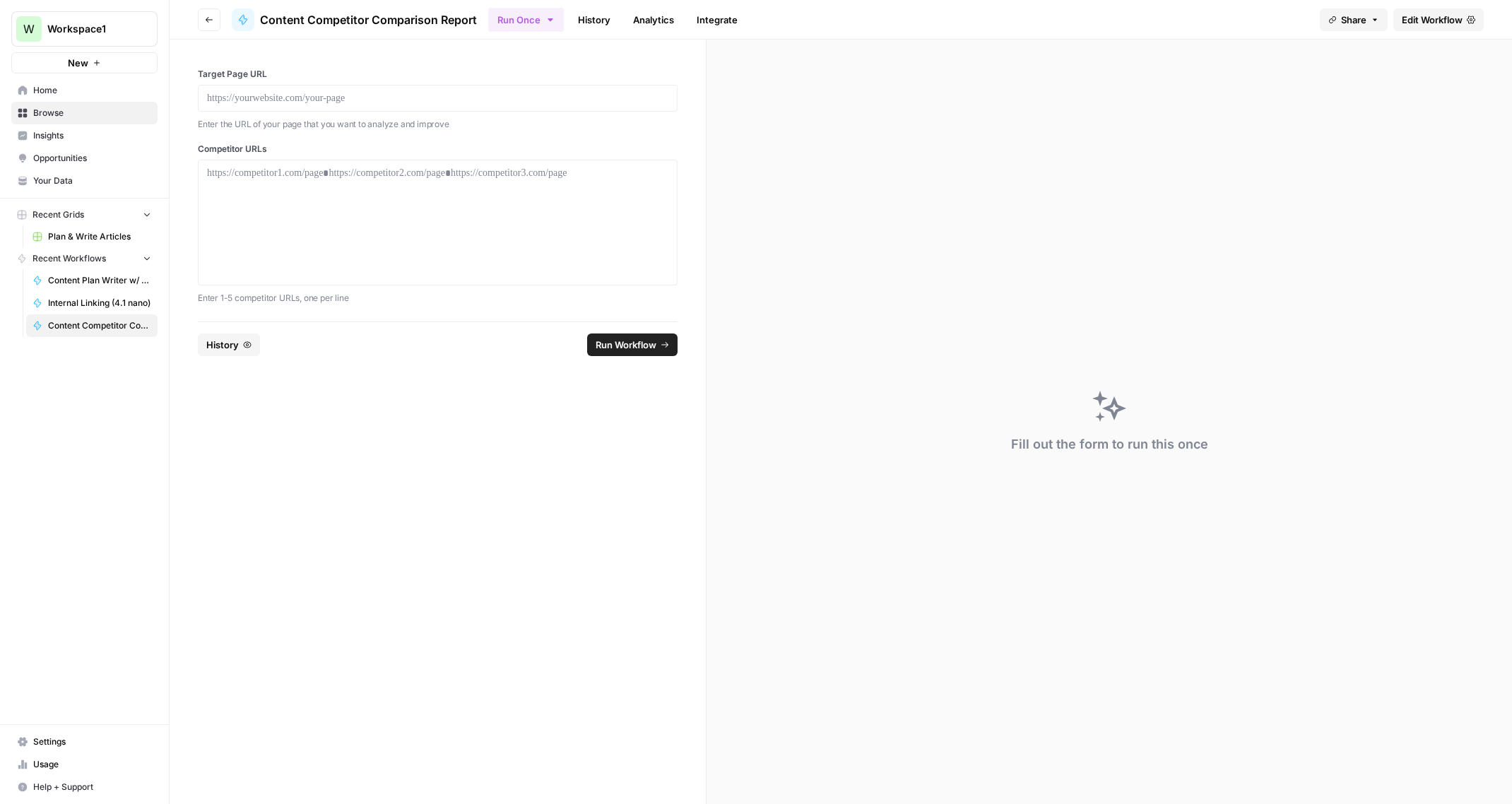
click at [587, 19] on link "History" at bounding box center [594, 19] width 49 height 22
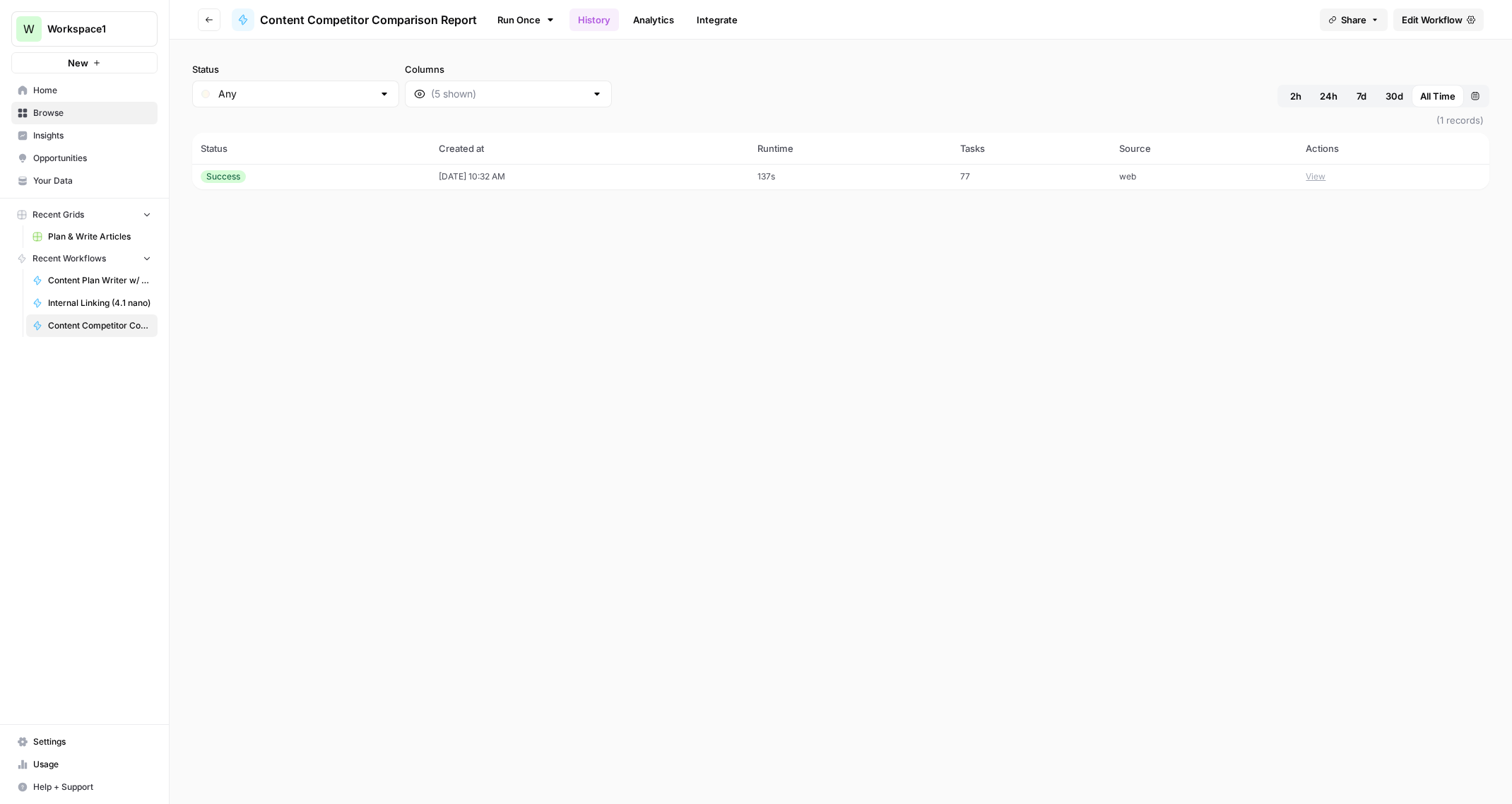
click at [1438, 20] on span "Edit Workflow" at bounding box center [1432, 19] width 61 height 14
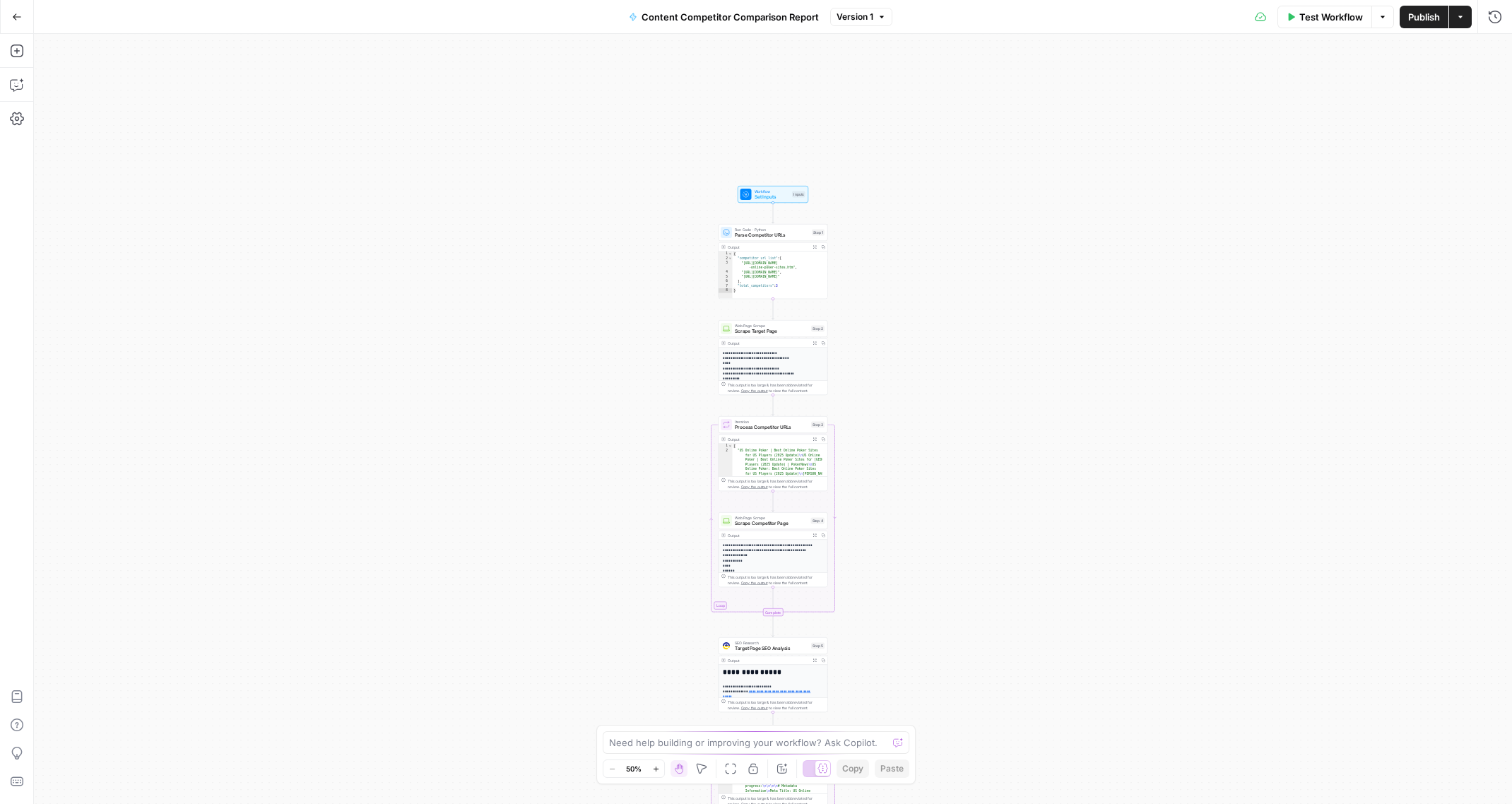
click at [1466, 16] on button "Actions" at bounding box center [1460, 17] width 22 height 22
click at [1339, 118] on span "Create Grid" at bounding box center [1368, 115] width 133 height 14
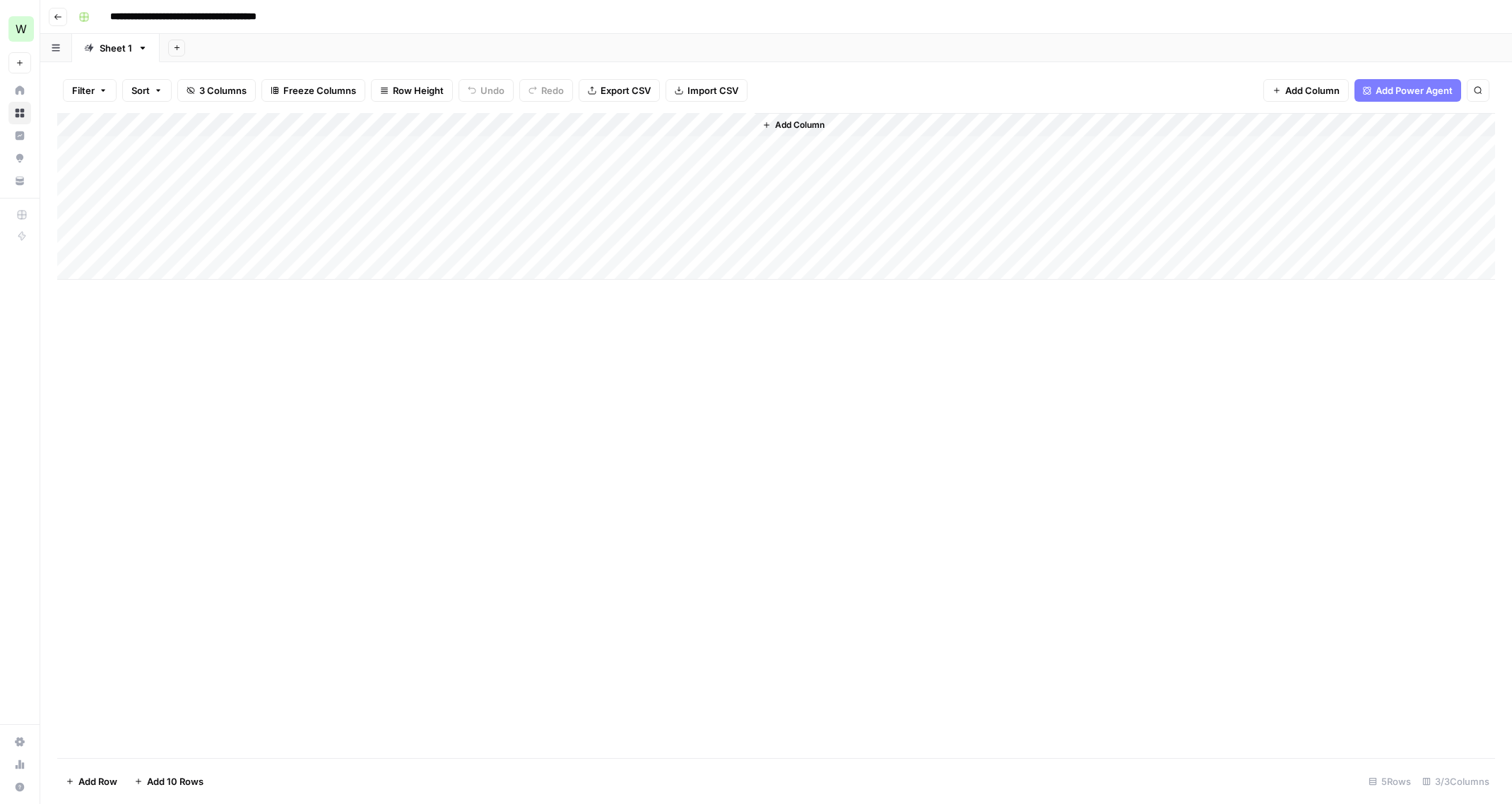
click at [173, 149] on div "Add Column" at bounding box center [776, 196] width 1438 height 167
click at [361, 142] on div "Add Column" at bounding box center [776, 196] width 1438 height 167
click at [212, 147] on div "Add Column" at bounding box center [776, 196] width 1438 height 167
click at [189, 150] on div "Add Column" at bounding box center [776, 196] width 1438 height 167
type textarea "**********"
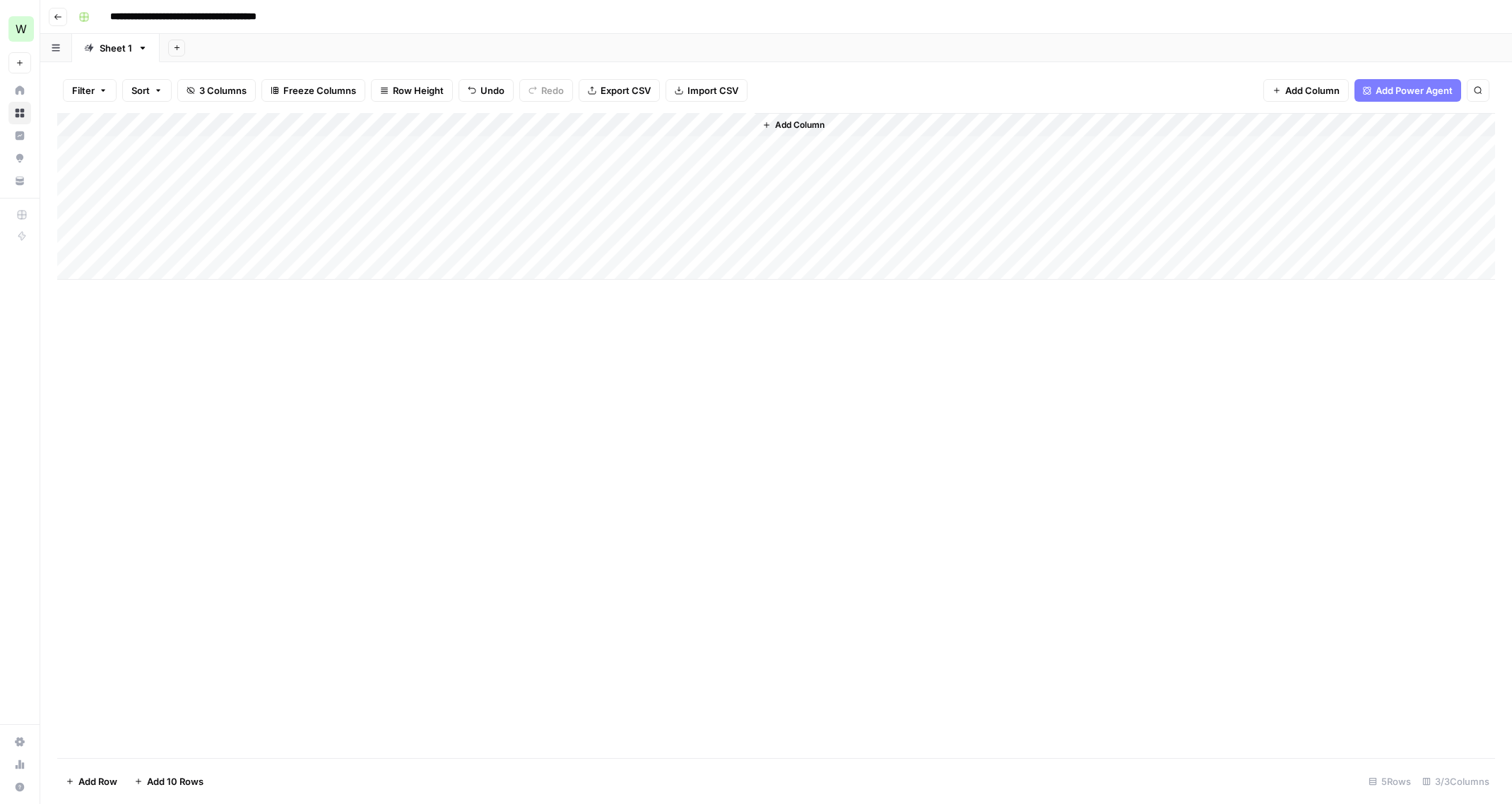
click at [438, 362] on div "Add Column" at bounding box center [776, 435] width 1438 height 645
click at [407, 156] on div "Add Column" at bounding box center [776, 196] width 1438 height 167
click at [451, 147] on div "Add Column" at bounding box center [776, 196] width 1438 height 167
click at [450, 147] on textarea "**********" at bounding box center [451, 156] width 283 height 34
click at [449, 161] on textarea "**********" at bounding box center [451, 156] width 283 height 34
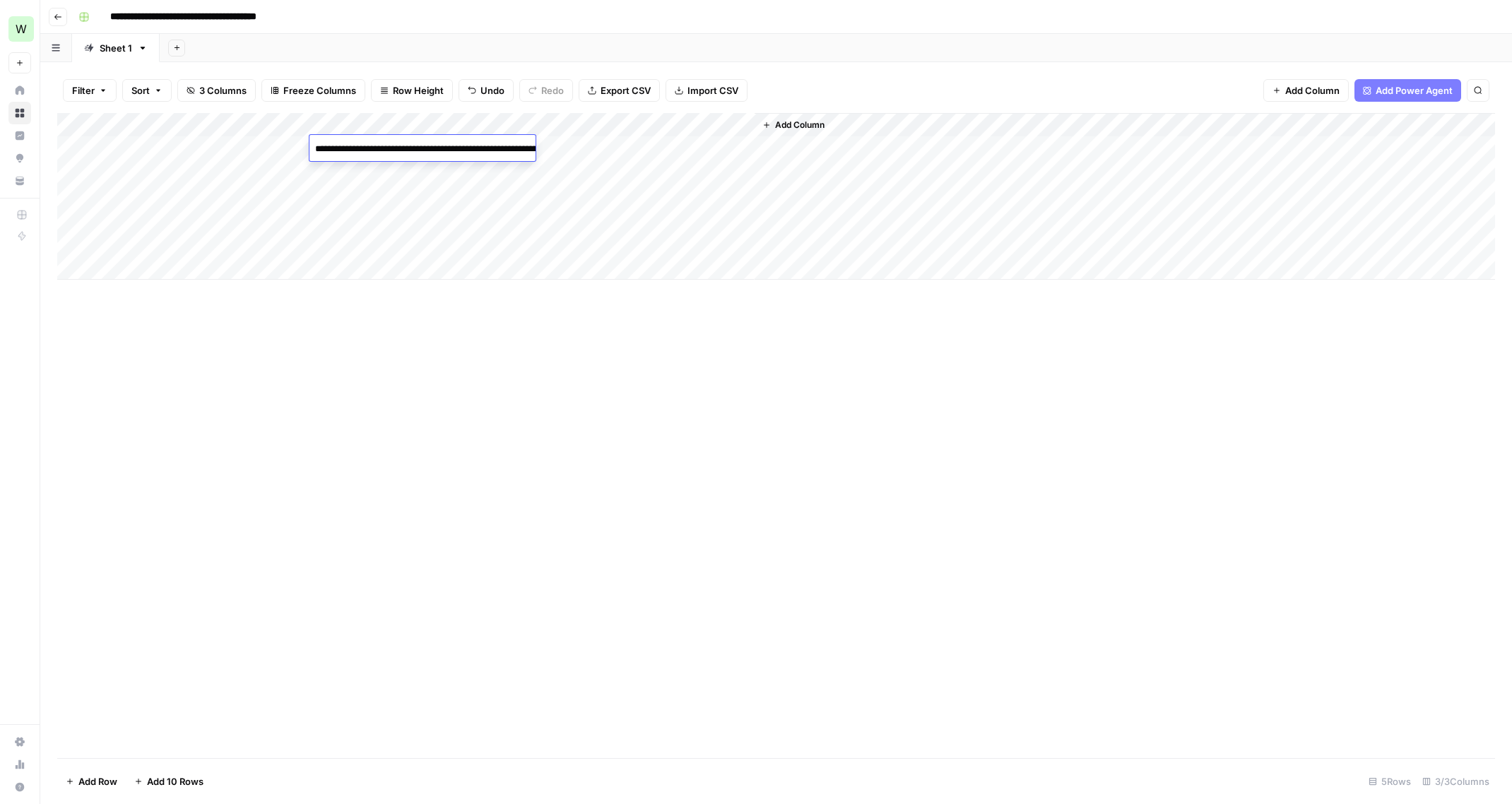
type textarea "**********"
click at [918, 452] on div "Add Column" at bounding box center [776, 435] width 1438 height 645
click at [461, 145] on div "Add Column" at bounding box center [776, 196] width 1438 height 167
click at [461, 145] on textarea "**********" at bounding box center [451, 163] width 283 height 48
click at [563, 176] on textarea "**********" at bounding box center [451, 163] width 283 height 48
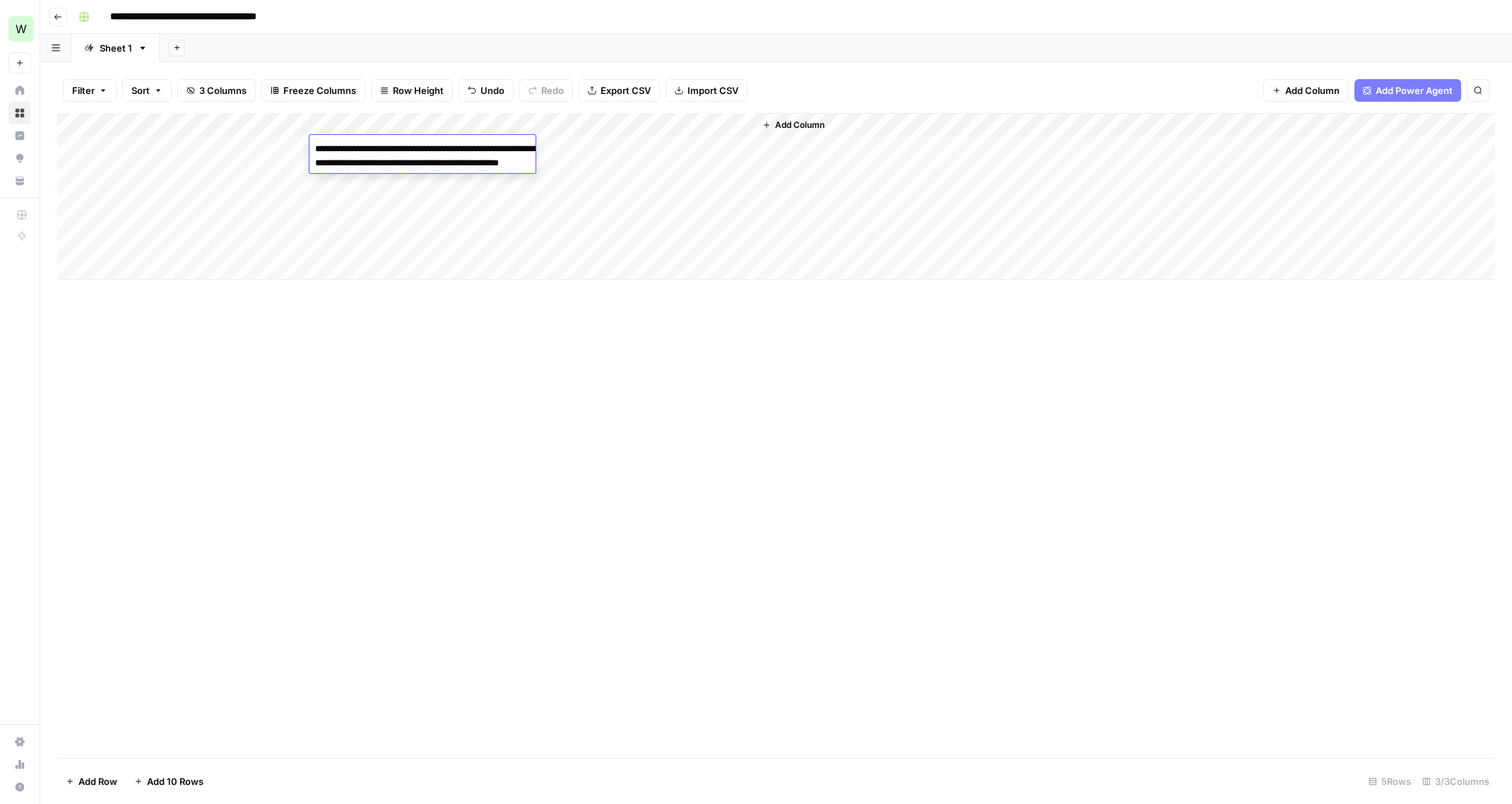
type textarea "**********"
click at [426, 453] on div "Add Column" at bounding box center [776, 435] width 1438 height 645
click at [578, 147] on div "Add Column" at bounding box center [776, 196] width 1438 height 167
drag, startPoint x: 202, startPoint y: 148, endPoint x: 403, endPoint y: 149, distance: 201.0
click at [403, 149] on div "Add Column" at bounding box center [776, 196] width 1438 height 167
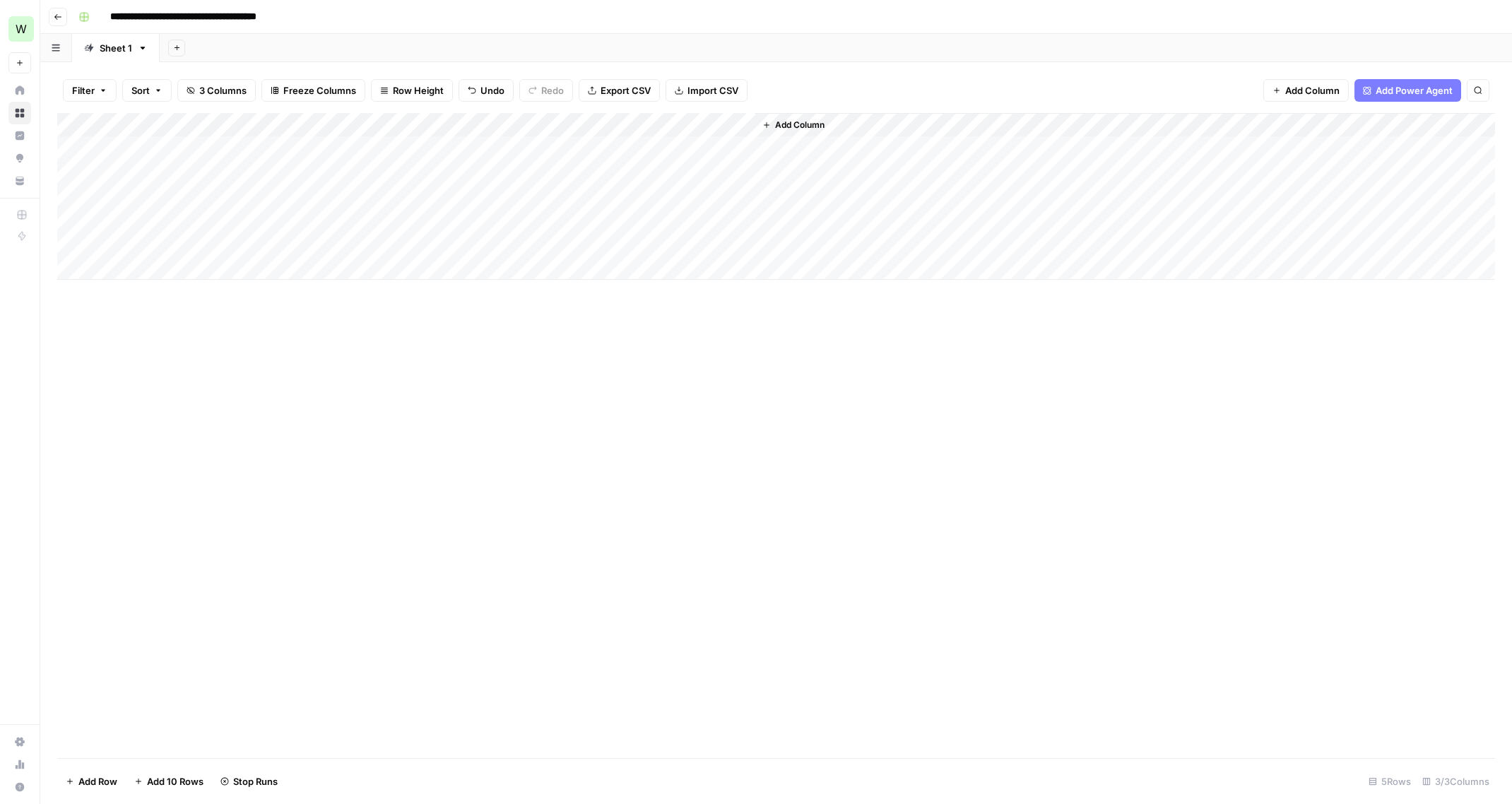
drag, startPoint x: 513, startPoint y: 158, endPoint x: 504, endPoint y: 237, distance: 79.5
click at [504, 237] on div "Add Column" at bounding box center [776, 196] width 1438 height 167
click at [449, 451] on div "Add Column" at bounding box center [776, 435] width 1438 height 645
click at [322, 451] on div "Add Column" at bounding box center [776, 435] width 1438 height 645
click at [743, 124] on div "Add Column" at bounding box center [776, 196] width 1438 height 167
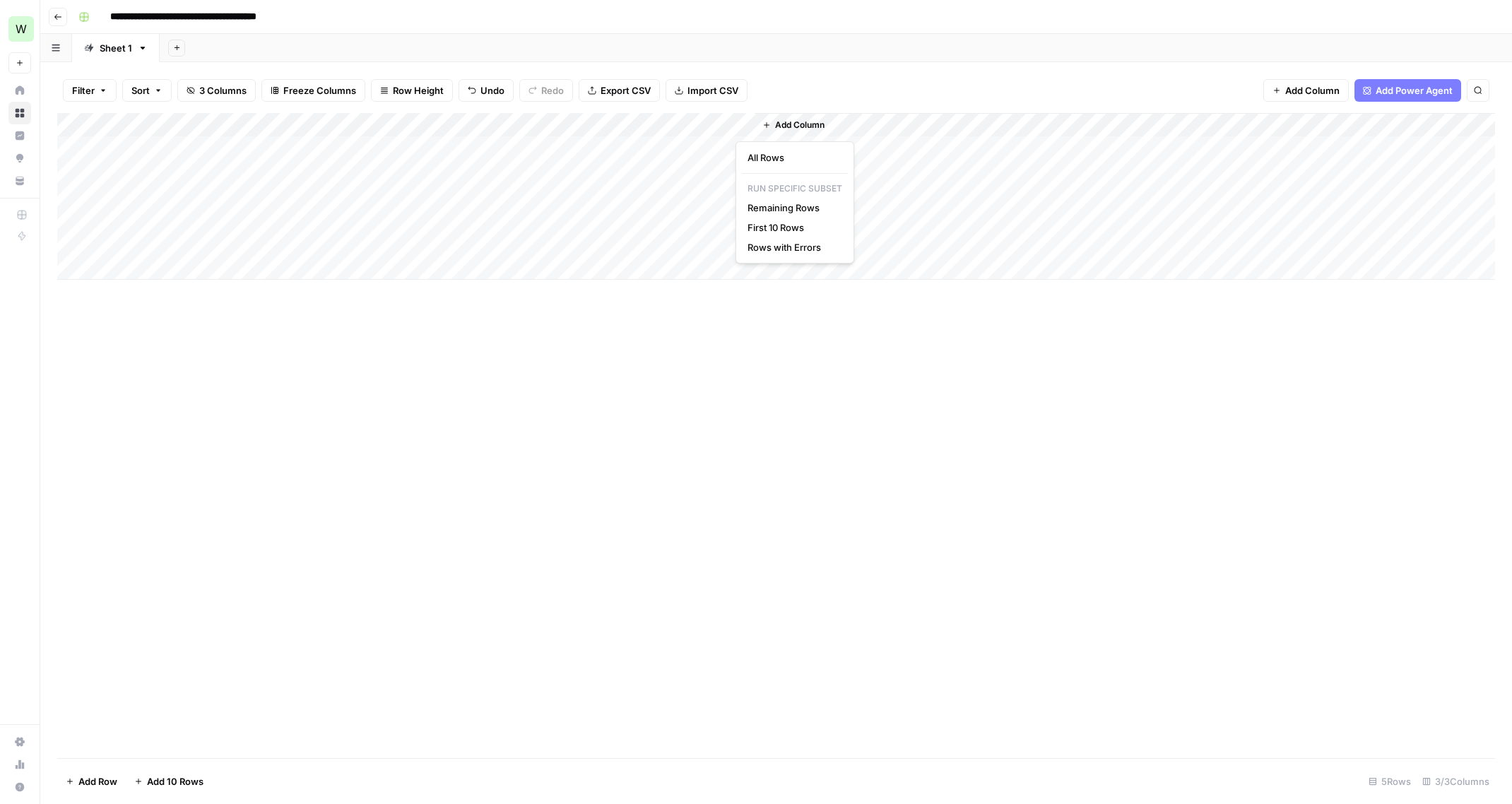
click at [536, 469] on div "Add Column" at bounding box center [776, 435] width 1438 height 645
drag, startPoint x: 254, startPoint y: 167, endPoint x: 393, endPoint y: 236, distance: 155.2
click at [393, 236] on div "Add Column" at bounding box center [776, 196] width 1438 height 167
click at [54, 16] on icon "button" at bounding box center [57, 17] width 7 height 6
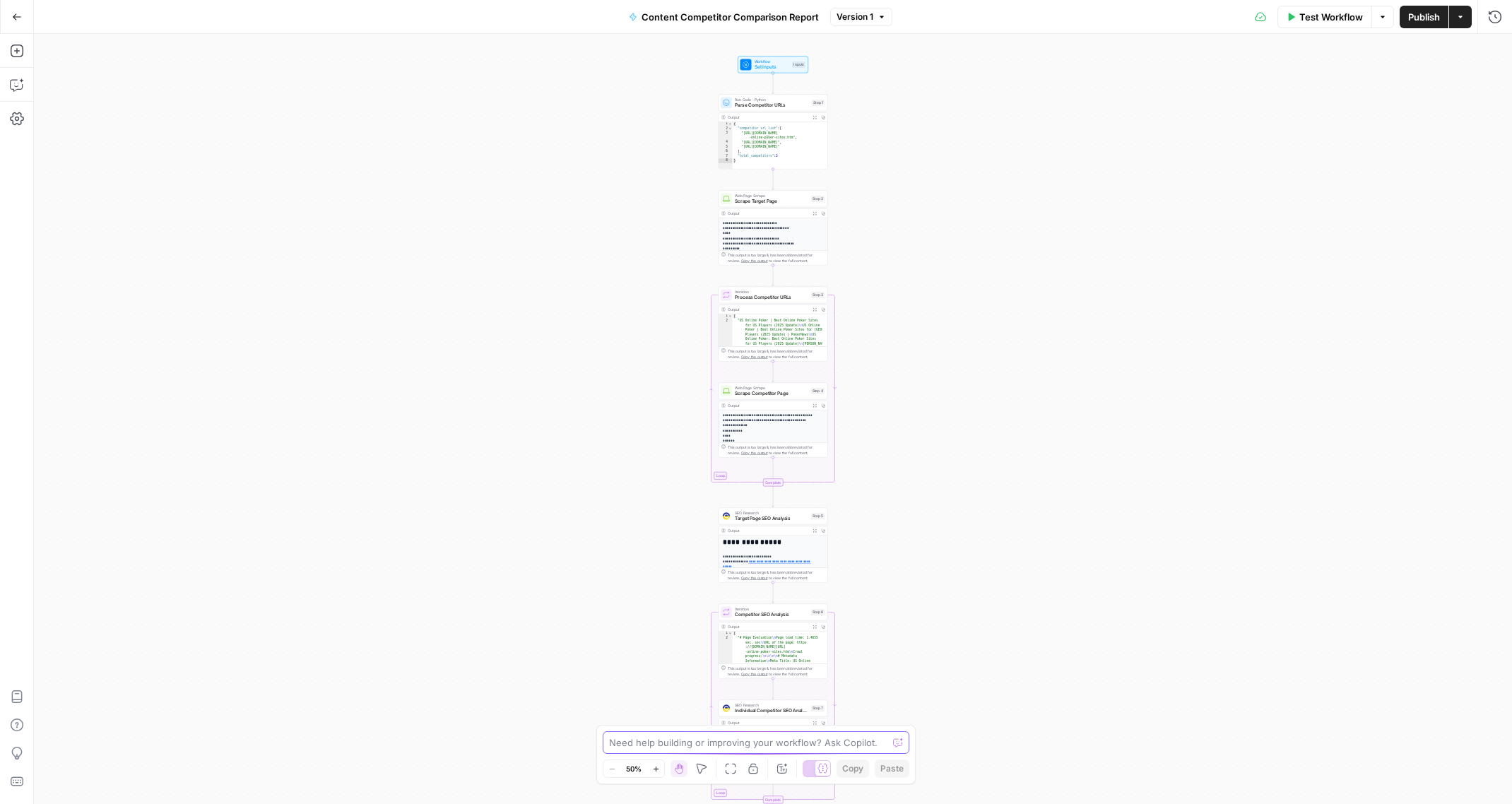
click at [830, 745] on textarea at bounding box center [748, 742] width 278 height 14
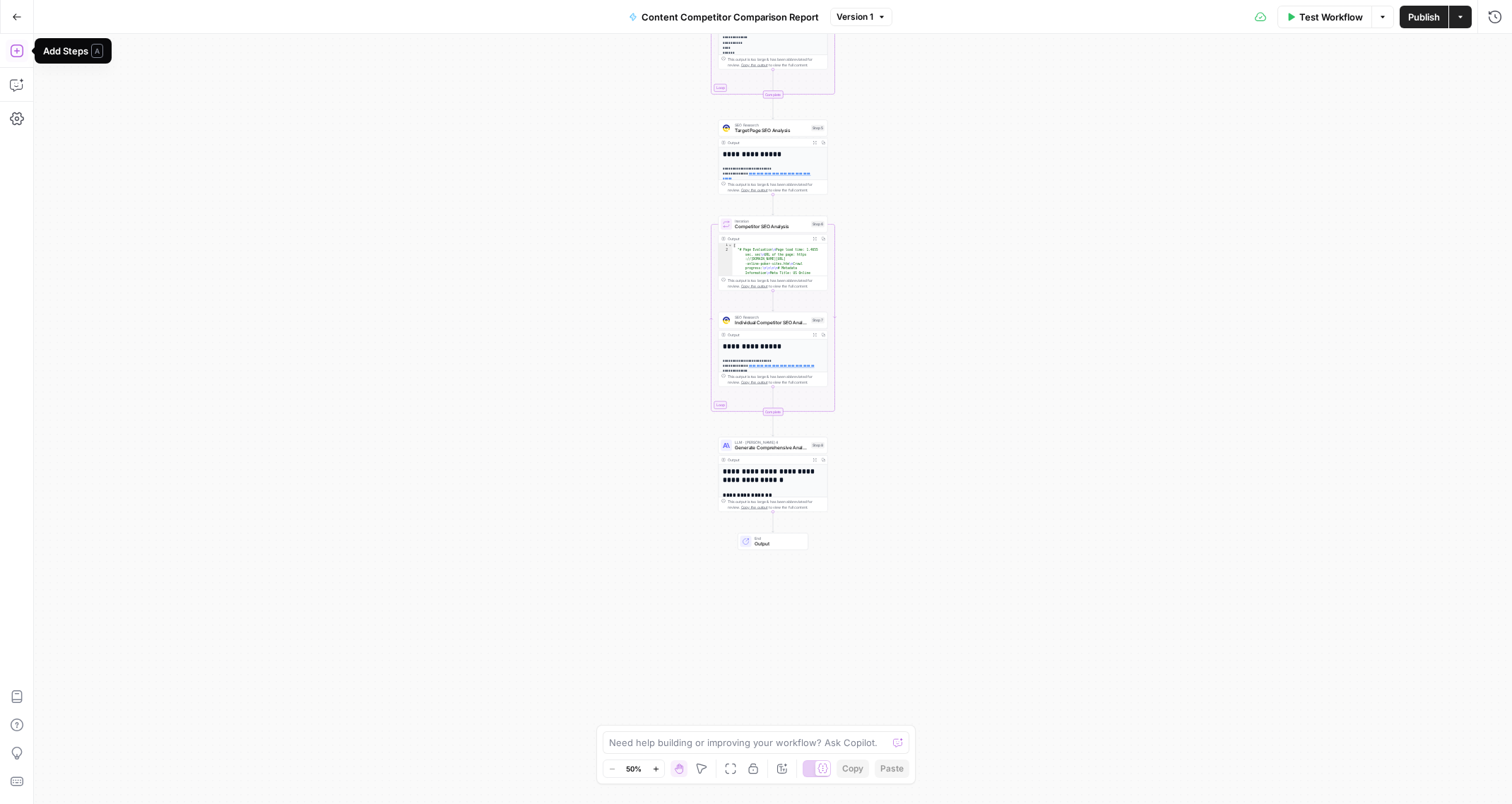
click at [15, 55] on icon "button" at bounding box center [16, 51] width 14 height 14
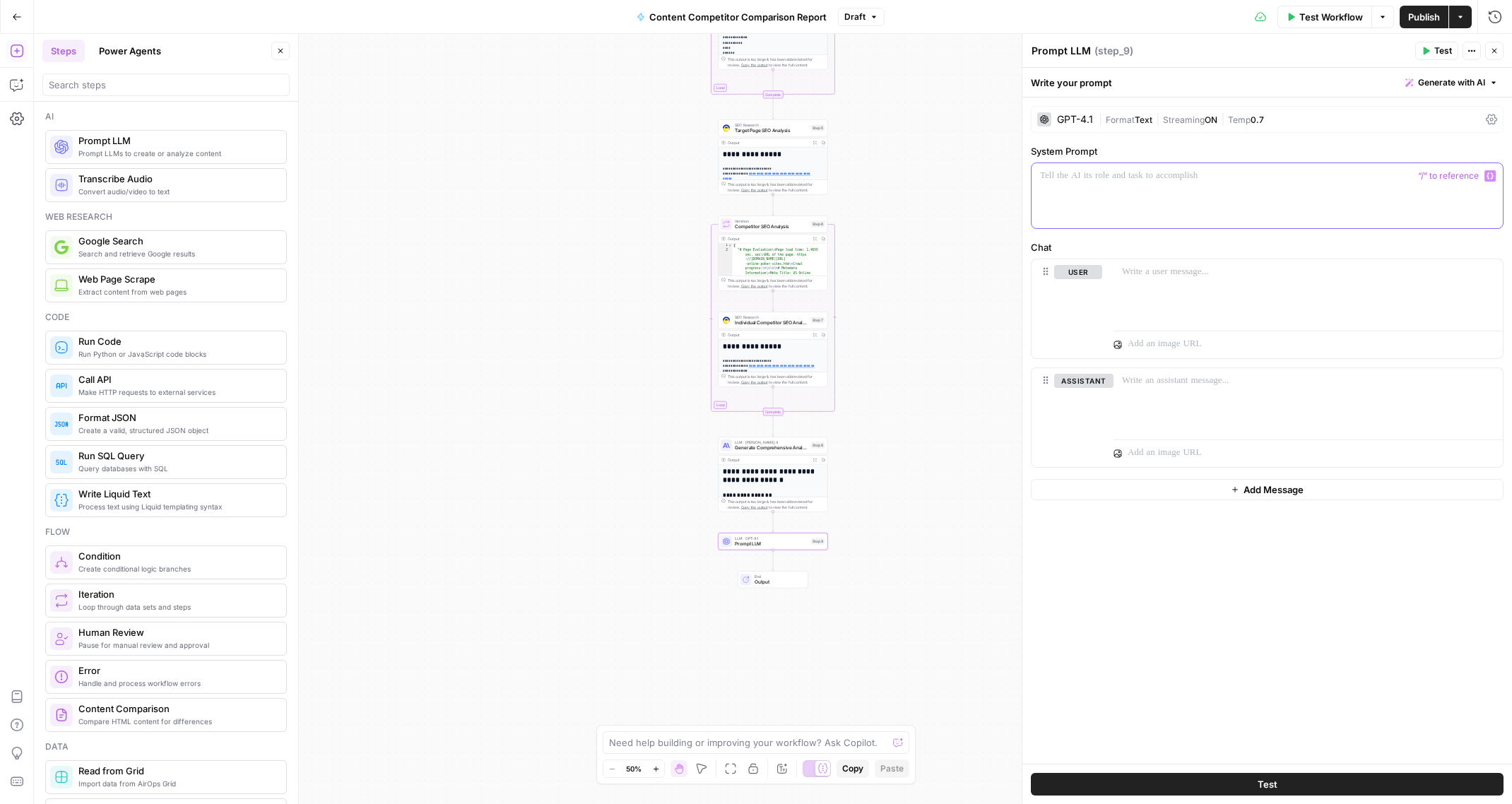
click at [1164, 187] on div at bounding box center [1266, 195] width 471 height 65
click at [790, 544] on span "Prompt LLM" at bounding box center [771, 543] width 74 height 7
click at [784, 531] on button "Delete step" at bounding box center [784, 528] width 9 height 9
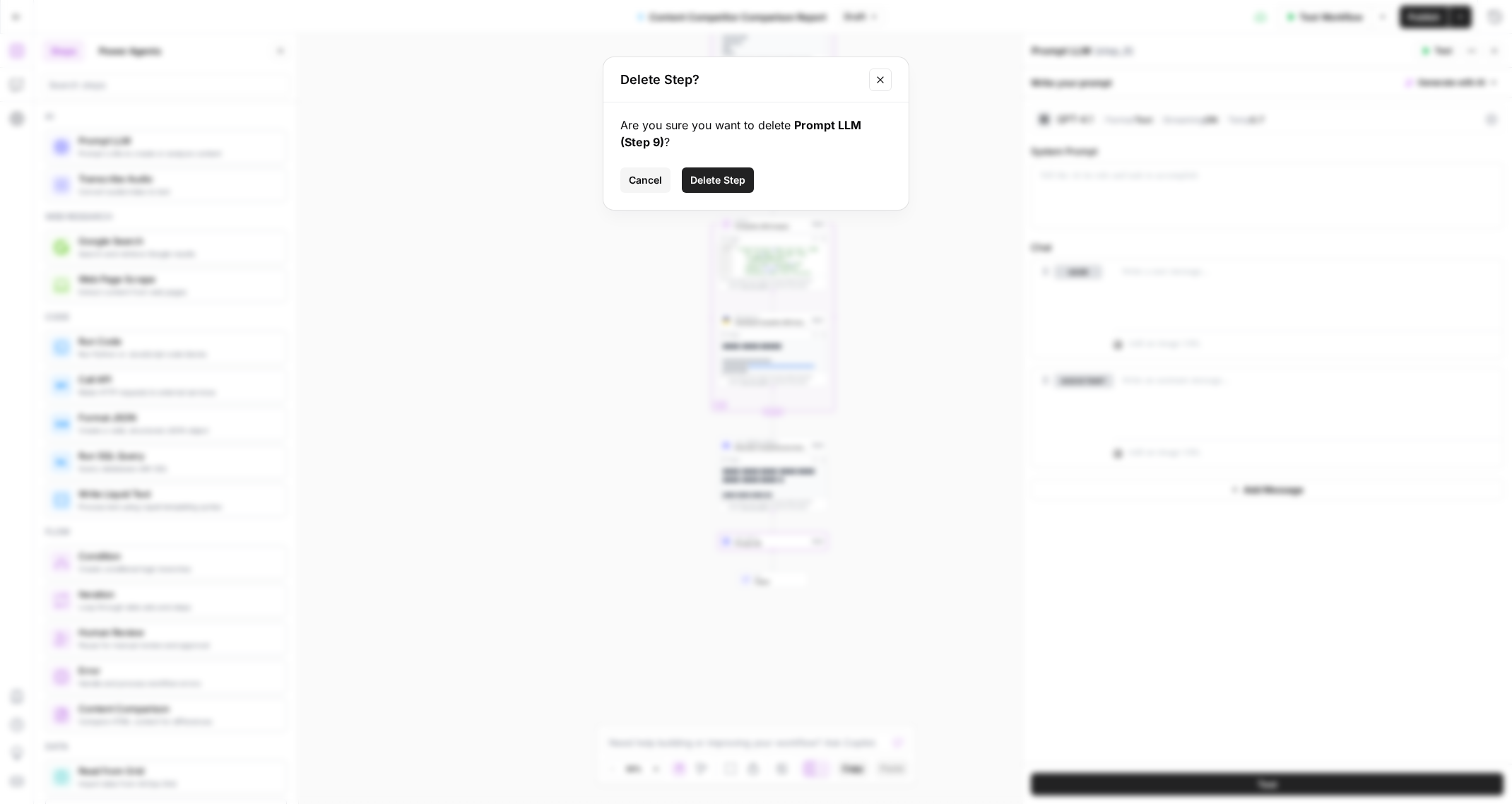
click at [716, 183] on span "Delete Step" at bounding box center [718, 180] width 55 height 14
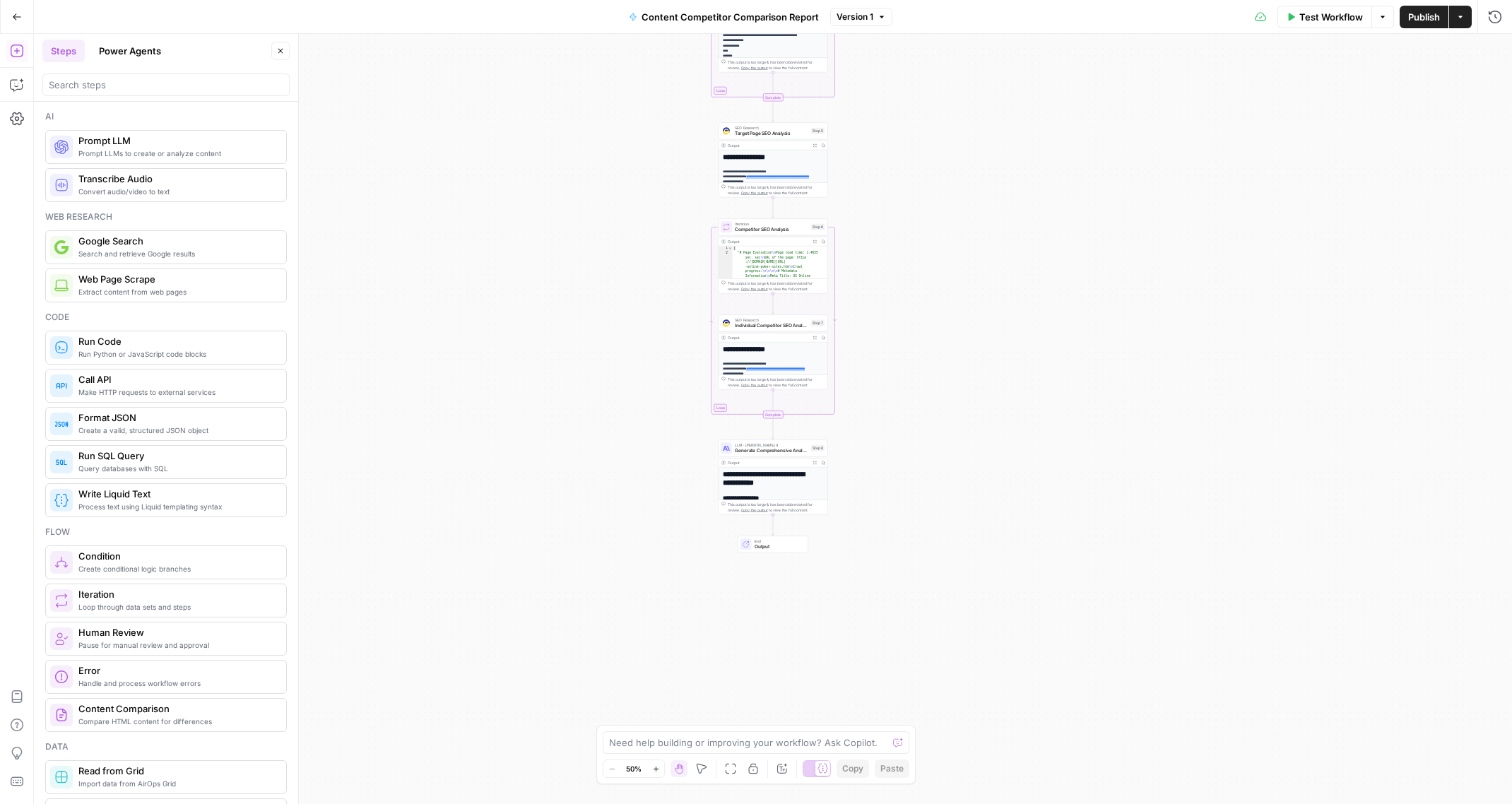
click at [781, 448] on span "Generate Comprehensive Analysis Report" at bounding box center [771, 450] width 74 height 7
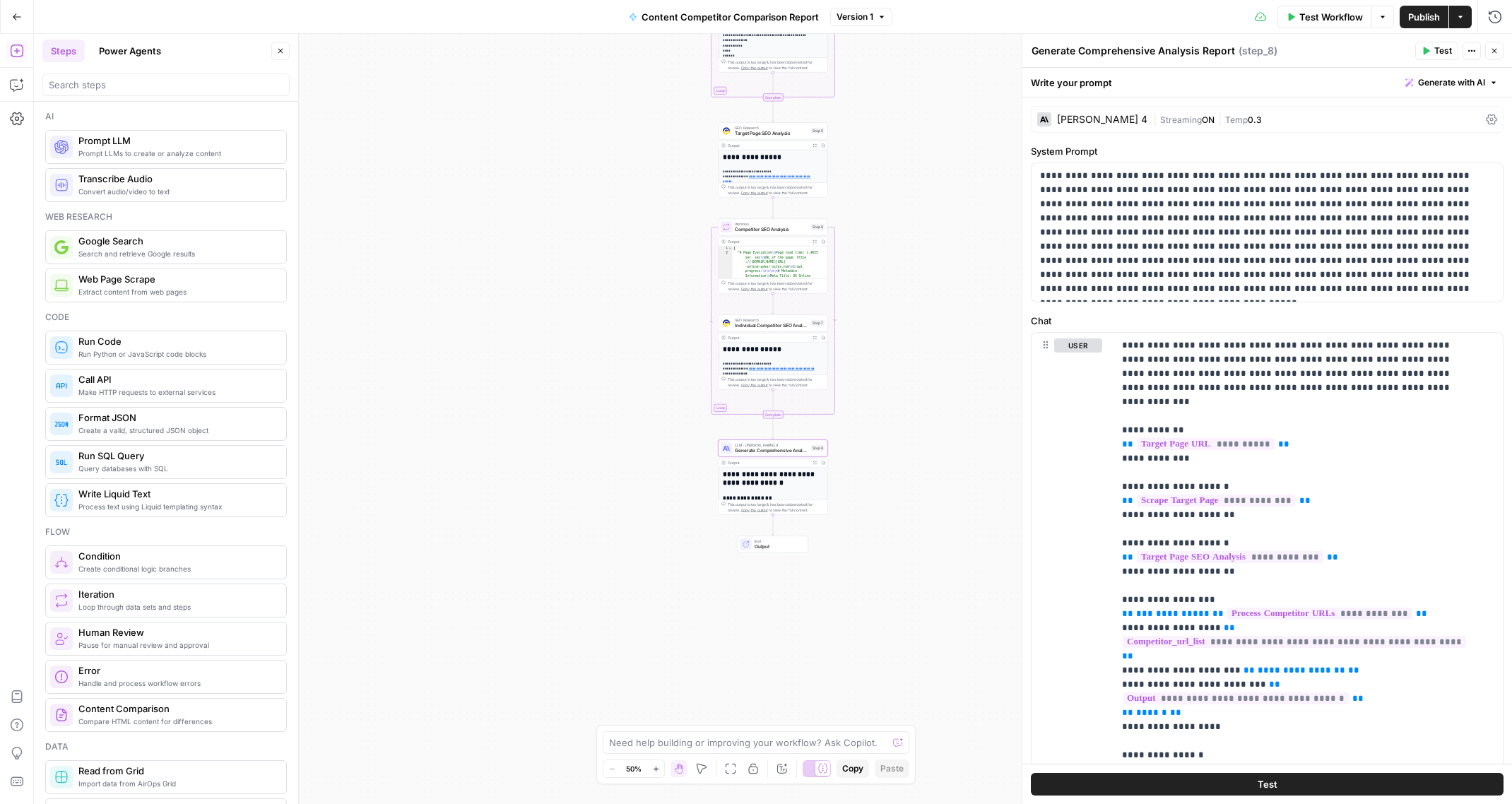
click at [1110, 121] on div "Claude Sonnet 4" at bounding box center [1102, 119] width 91 height 10
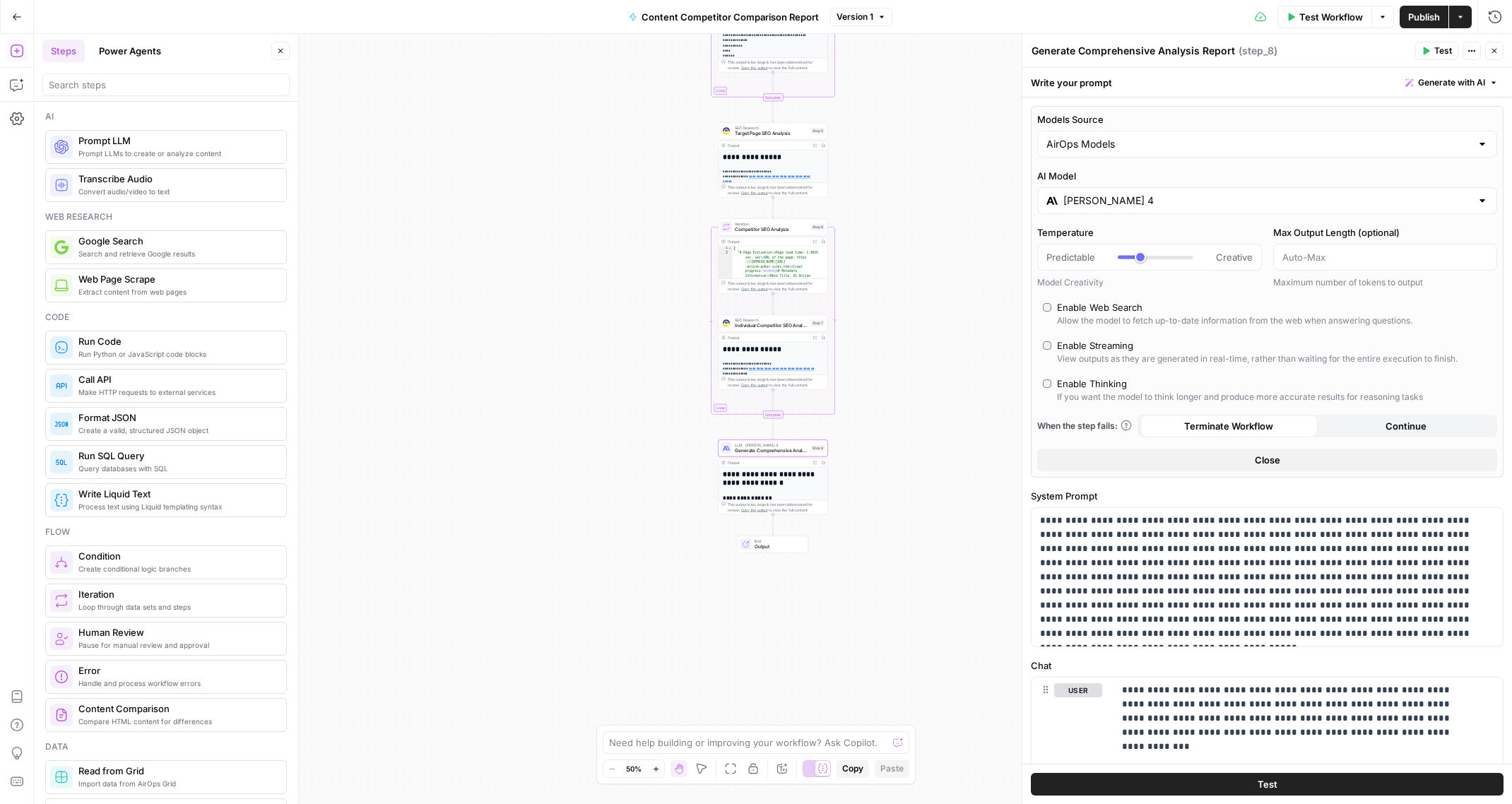
click at [1204, 199] on input "Claude Sonnet 4" at bounding box center [1267, 200] width 408 height 14
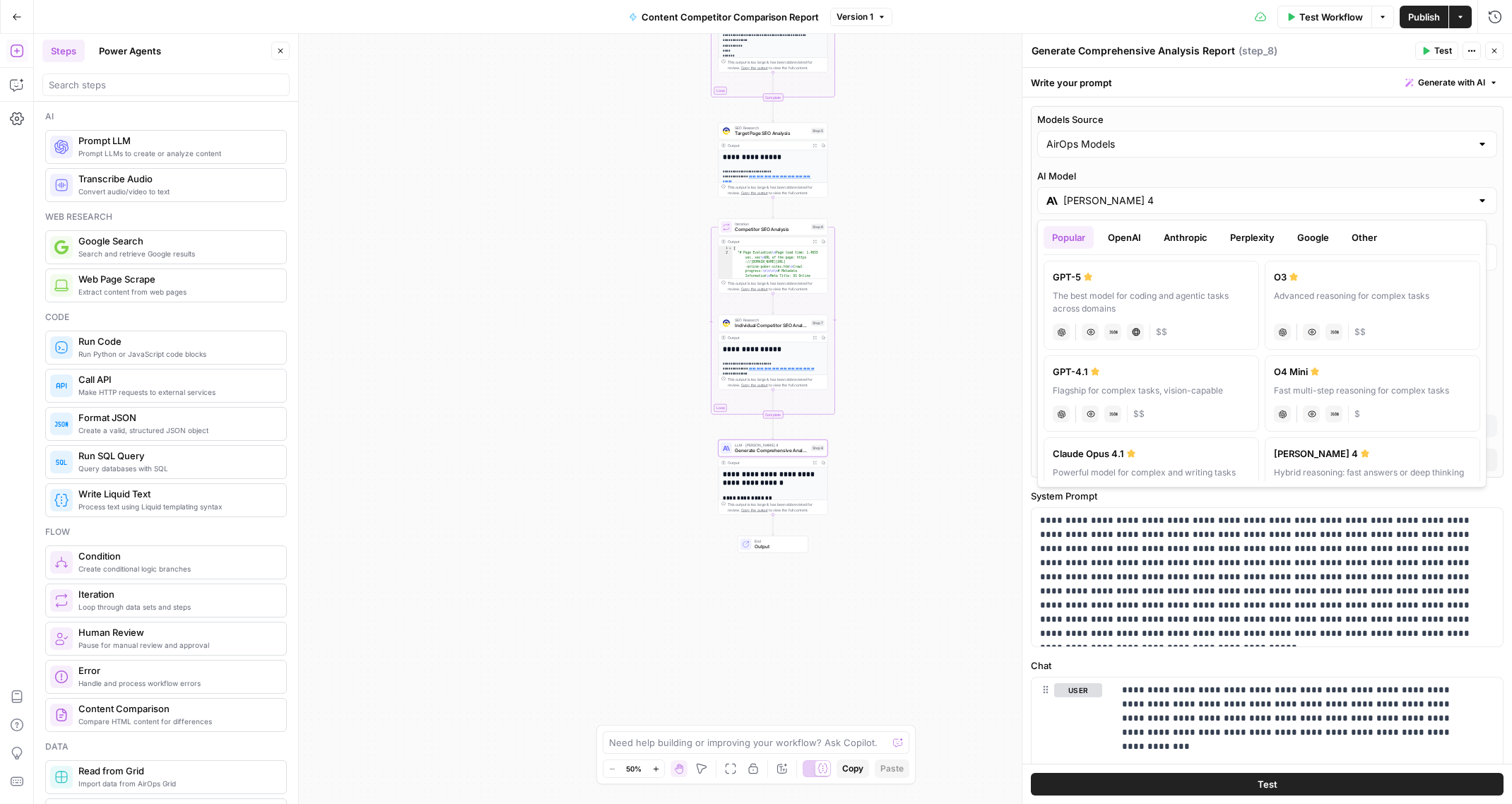
click at [1126, 240] on button "OpenAI" at bounding box center [1124, 237] width 50 height 22
click at [1099, 295] on div "The best model for coding and agentic tasks across domains" at bounding box center [1151, 302] width 197 height 25
type input "GPT-5"
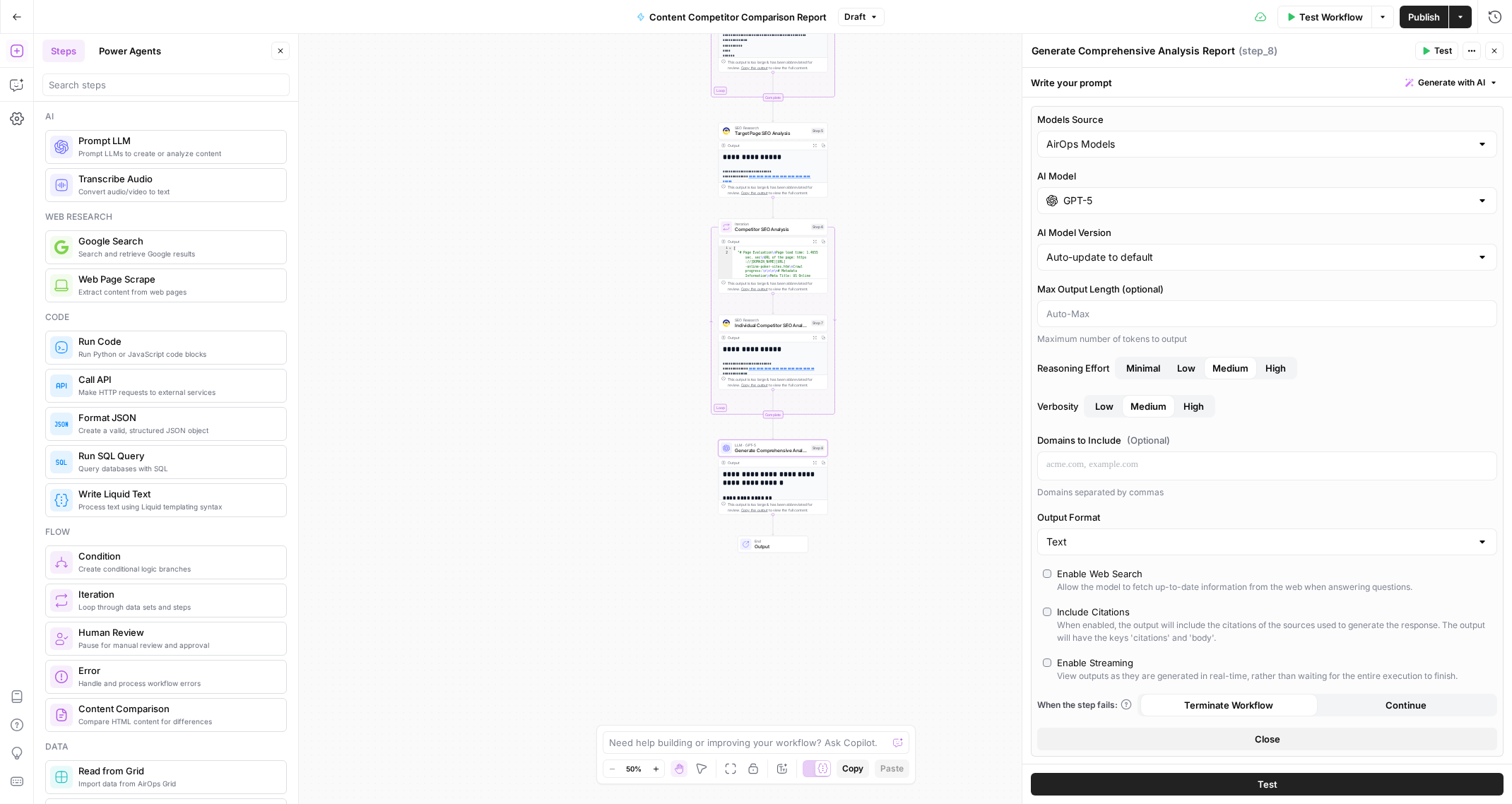
click at [1435, 49] on span "Test" at bounding box center [1443, 51] width 18 height 13
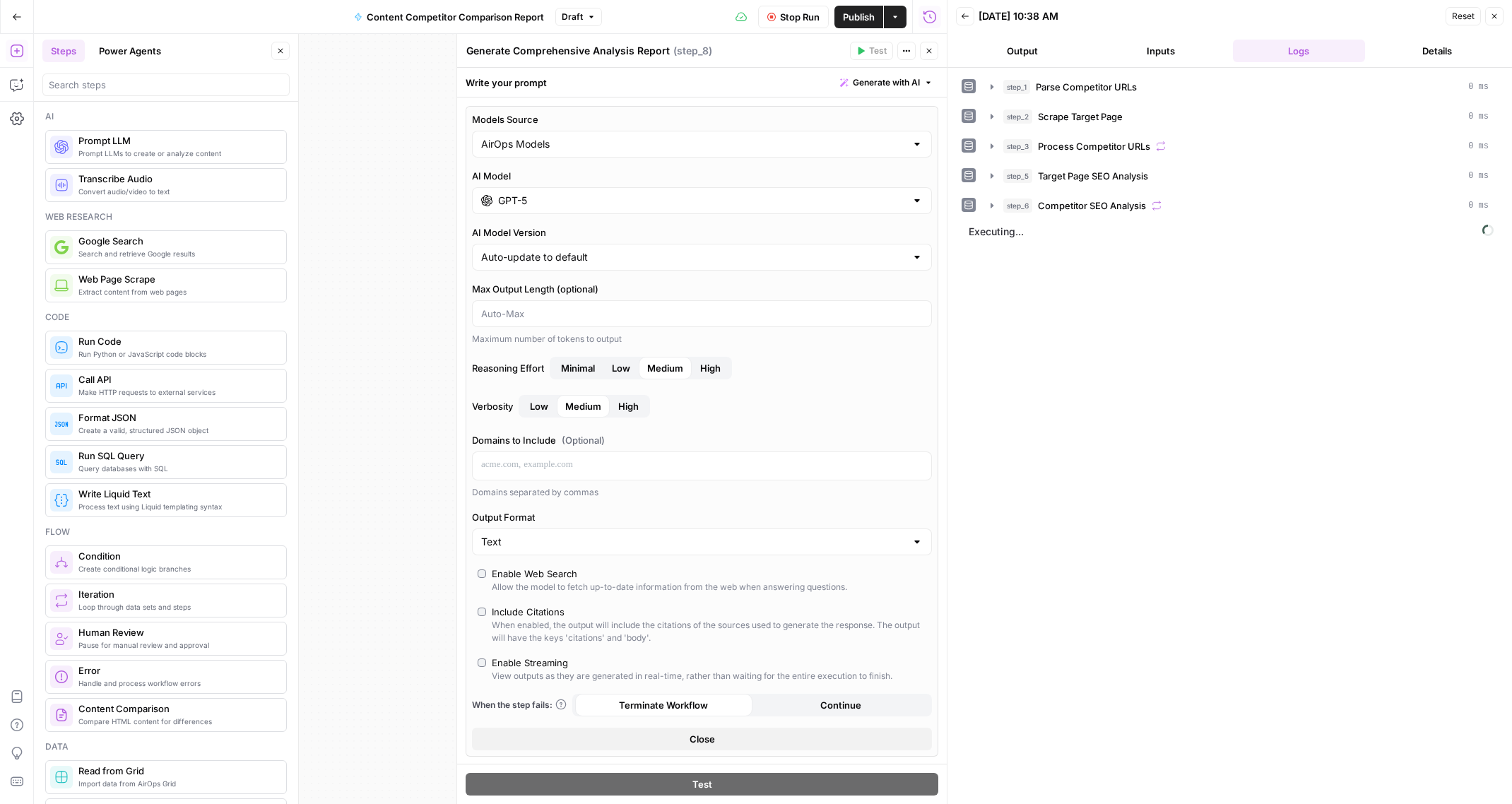
click at [418, 367] on div "**********" at bounding box center [490, 419] width 913 height 770
click at [931, 53] on icon "button" at bounding box center [929, 51] width 8 height 8
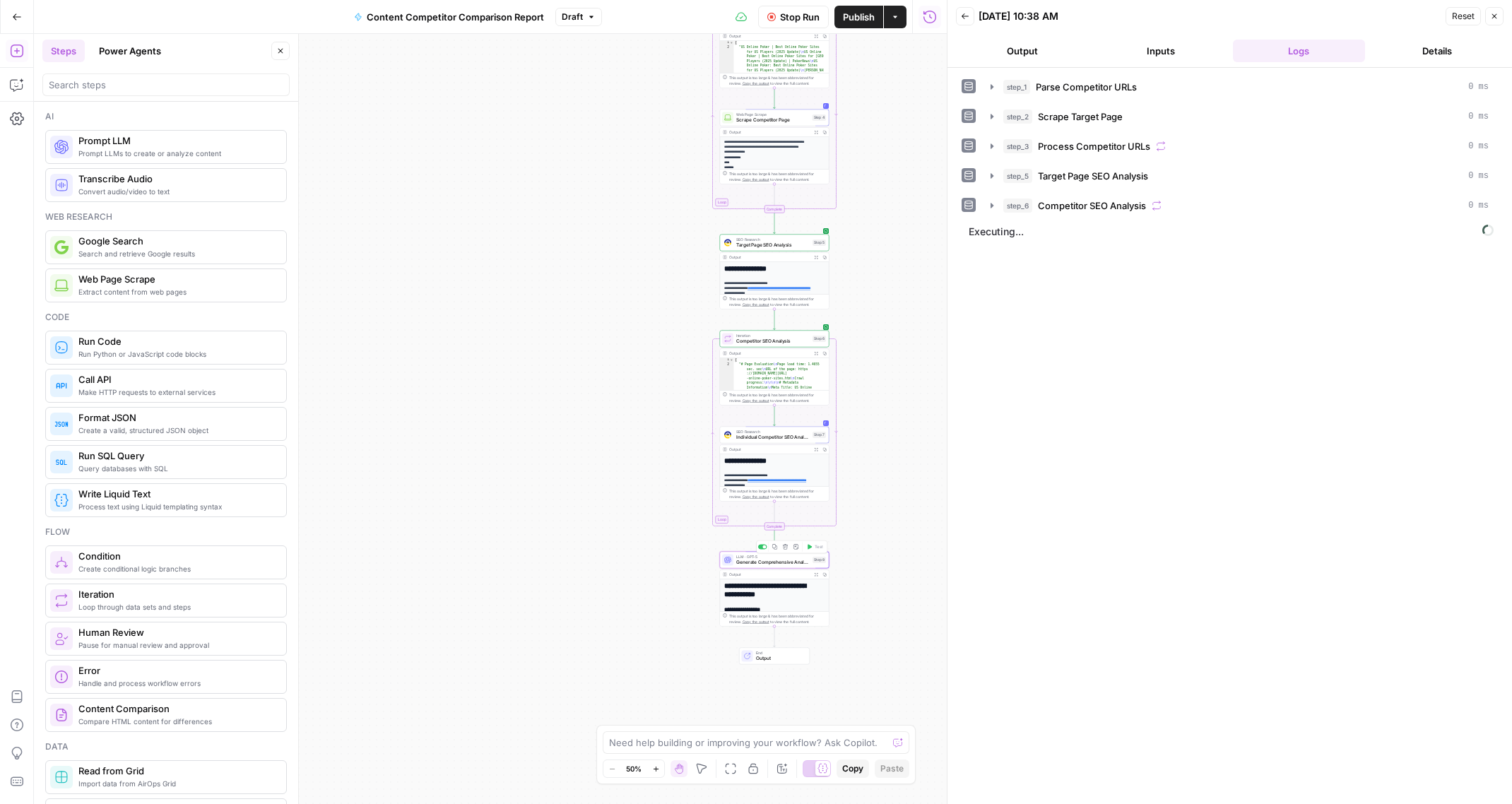
click at [798, 565] on span "Generate Comprehensive Analysis Report" at bounding box center [772, 562] width 74 height 7
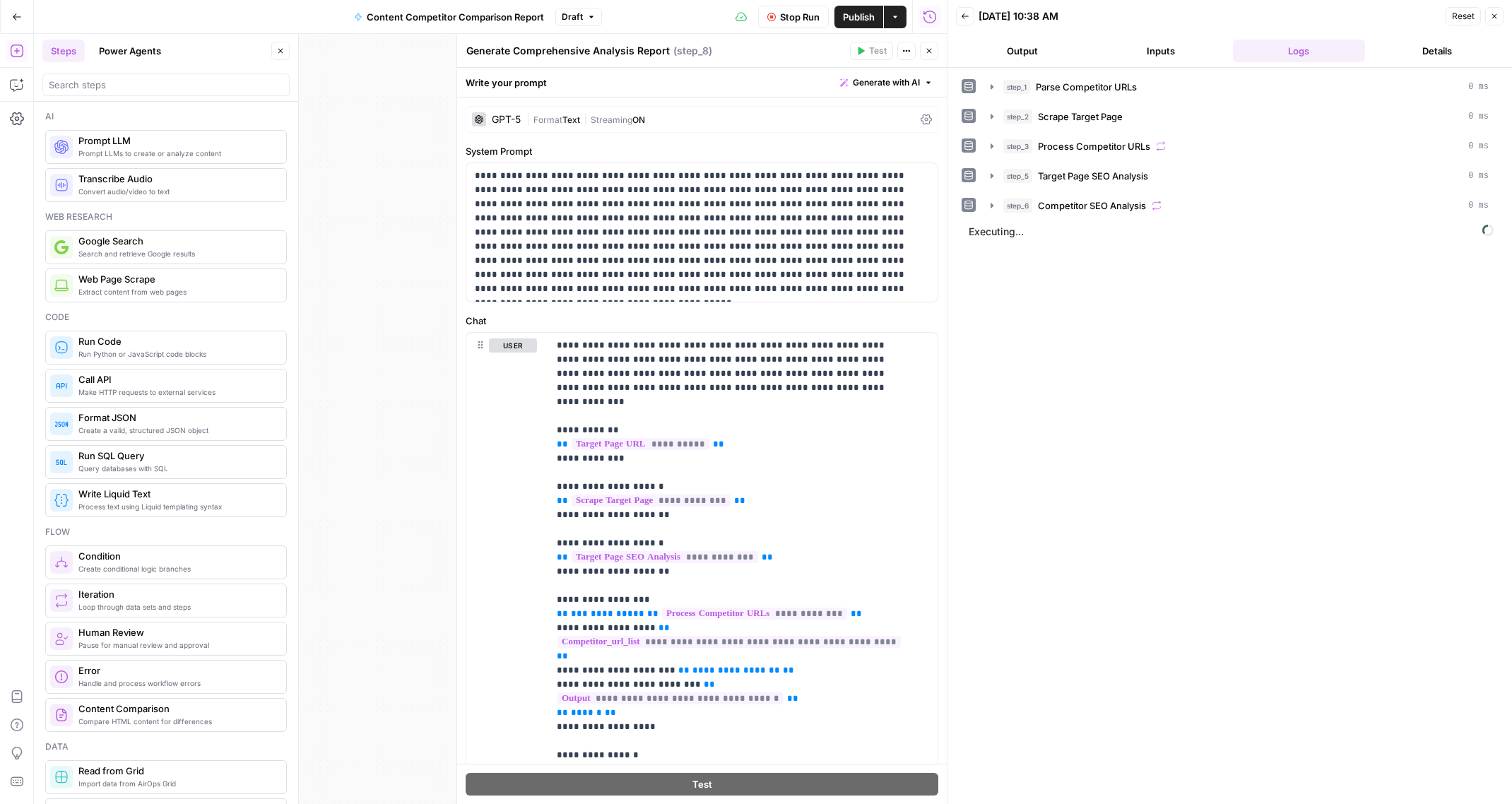
click at [1308, 58] on button "Logs" at bounding box center [1299, 51] width 133 height 22
drag, startPoint x: 969, startPoint y: 231, endPoint x: 1496, endPoint y: 228, distance: 527.0
click at [1496, 228] on span "Executing..." at bounding box center [1231, 231] width 534 height 22
click at [15, 16] on icon "button" at bounding box center [16, 16] width 8 height 7
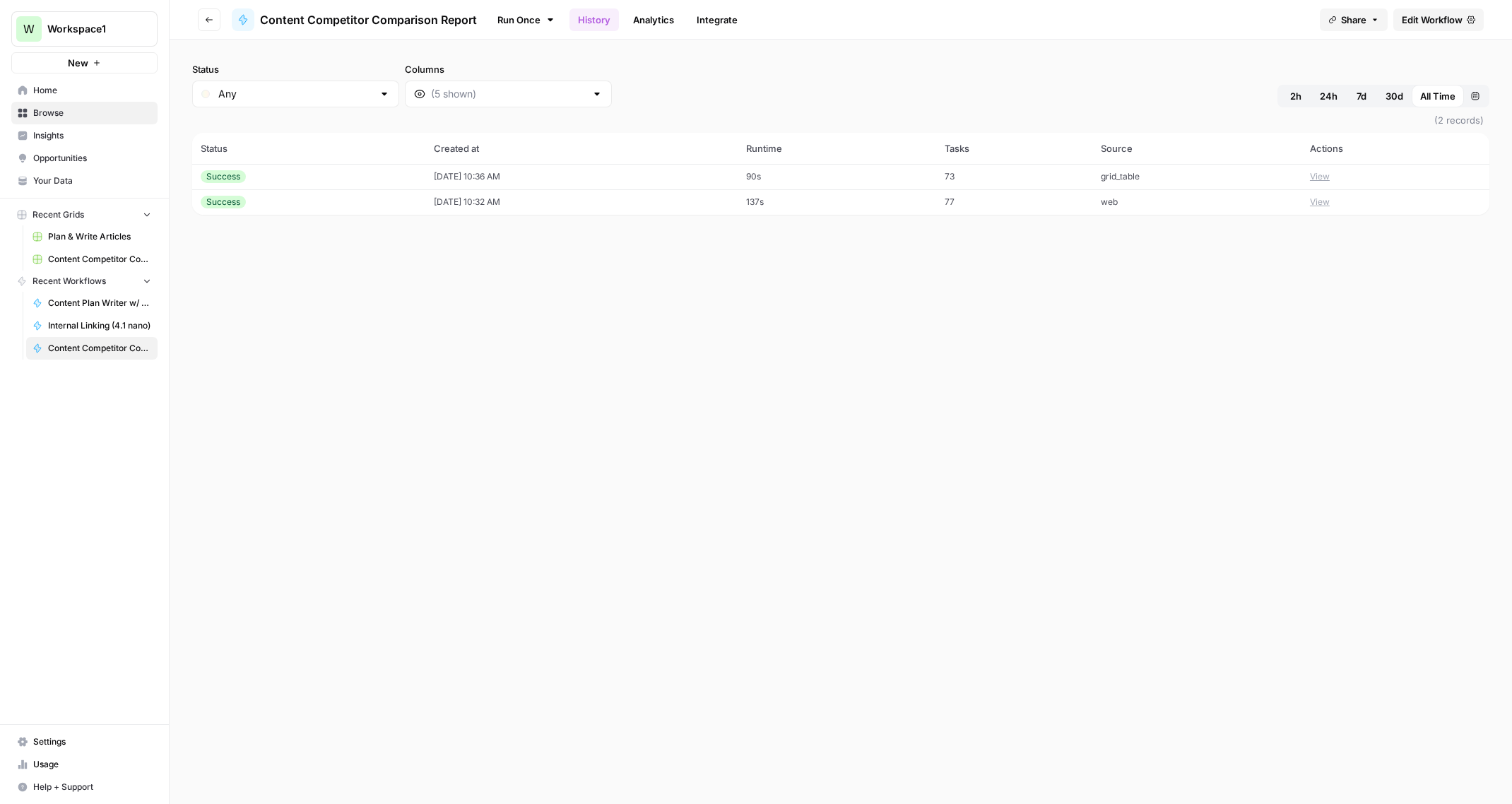
click at [677, 177] on td "[DATE] 10:36 AM" at bounding box center [582, 176] width 313 height 25
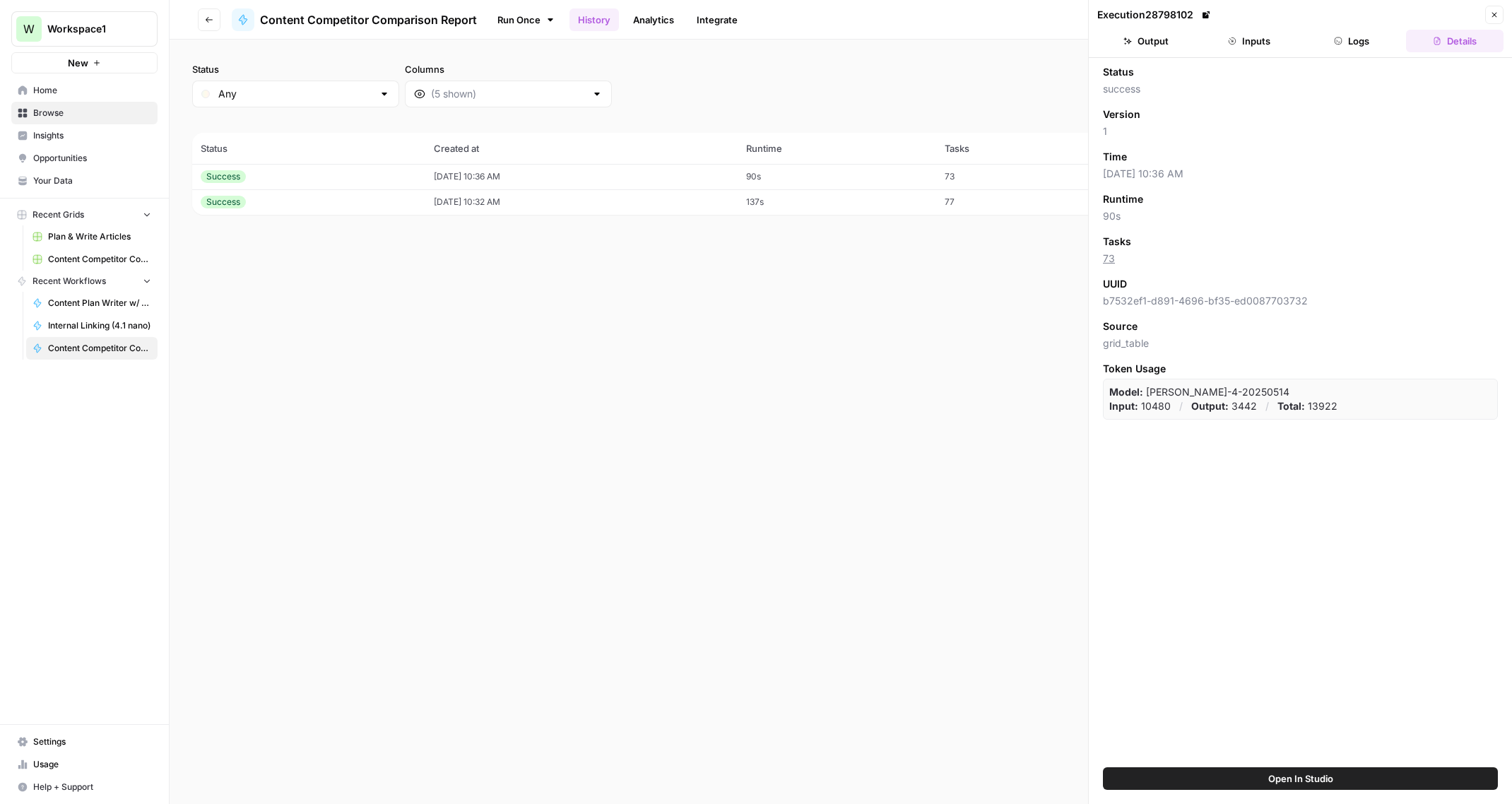
click at [1361, 35] on button "Logs" at bounding box center [1352, 41] width 97 height 22
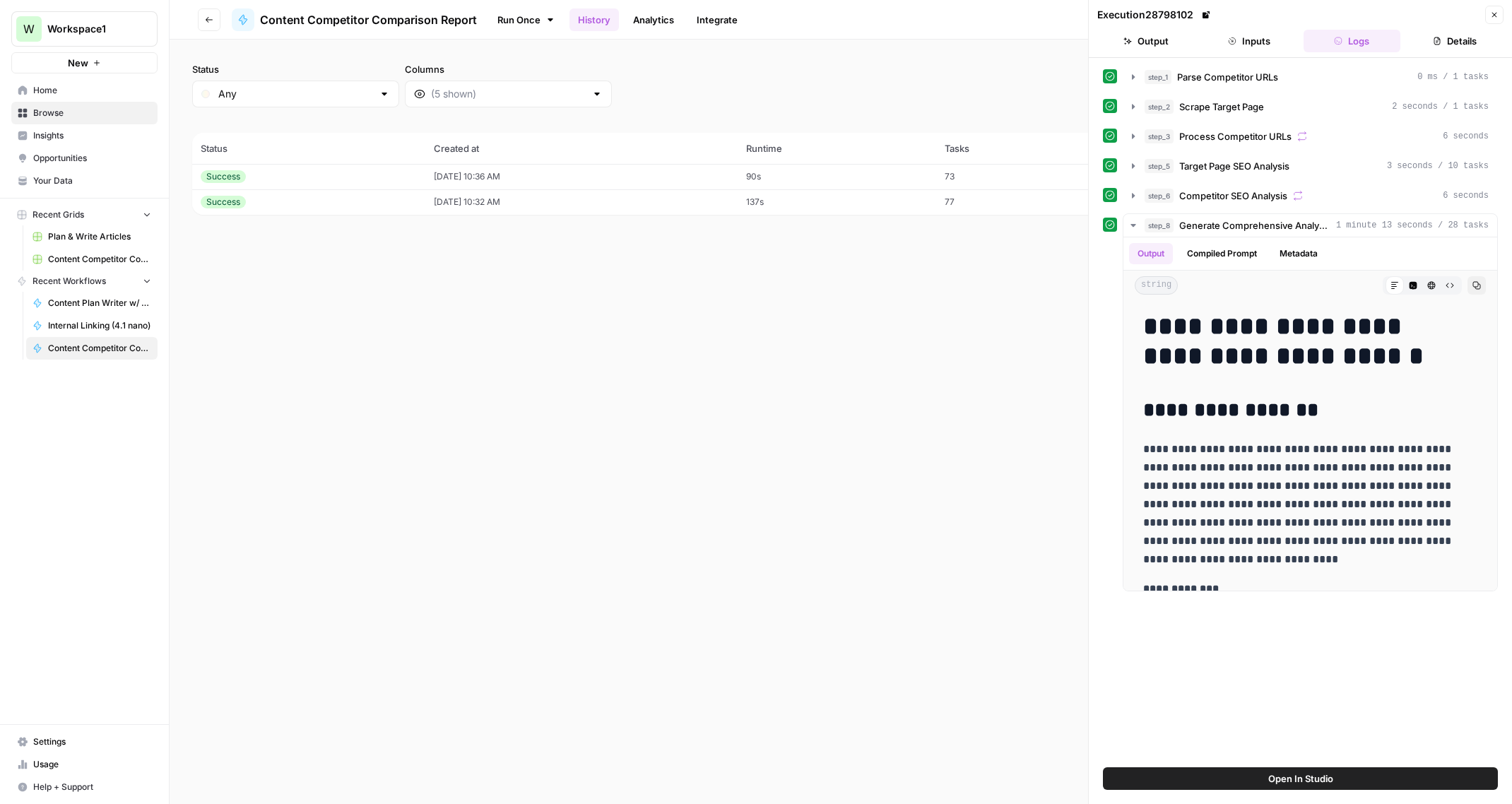
click at [873, 361] on div "Status Any Columns 2h 24h 7d 30d All Time Custom range (2 records) Status Creat…" at bounding box center [841, 421] width 1342 height 764
click at [105, 254] on span "Content Competitor Comparison Report Grid" at bounding box center [100, 259] width 103 height 13
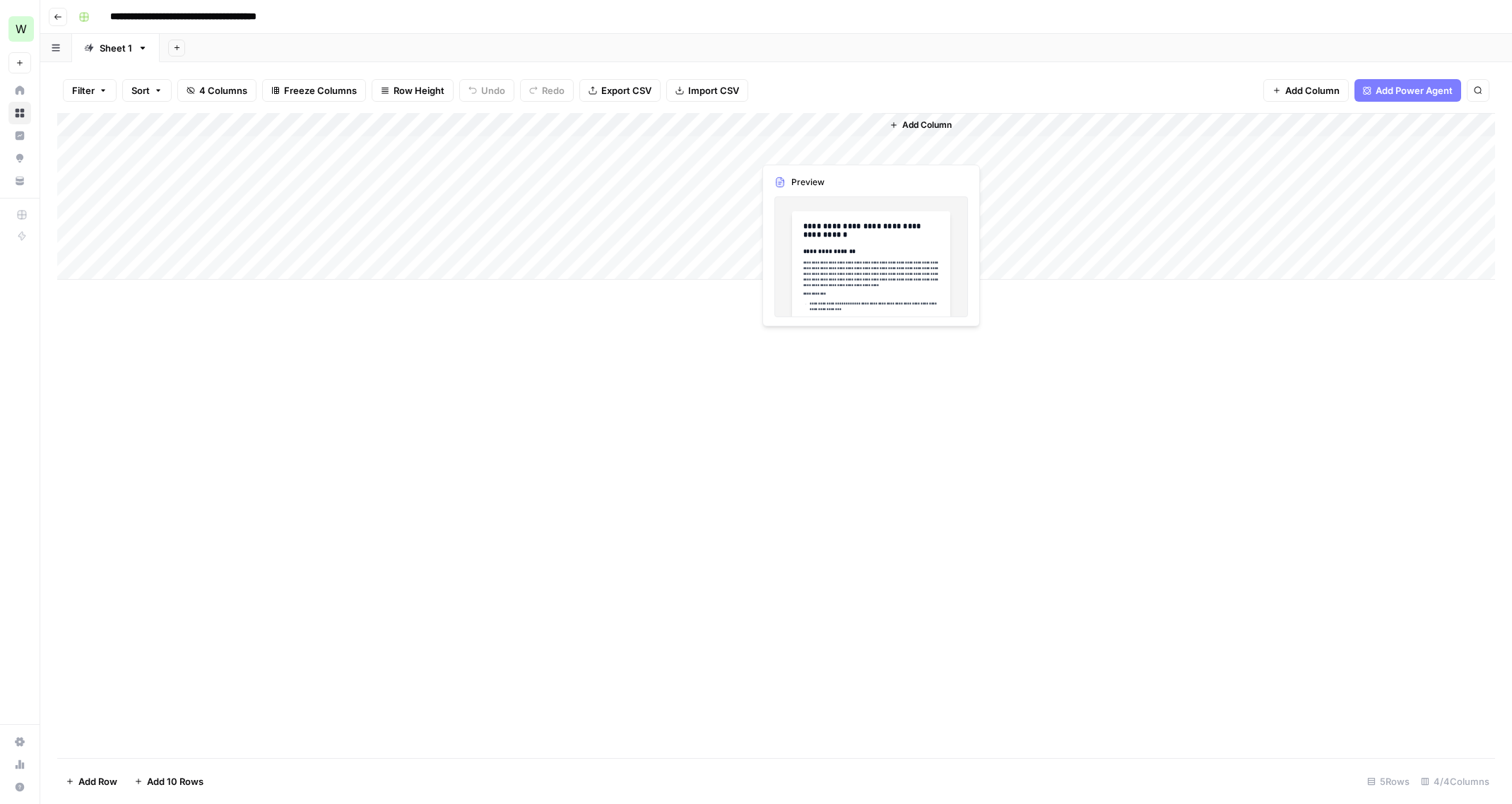
click at [806, 147] on div "Add Column" at bounding box center [776, 196] width 1438 height 167
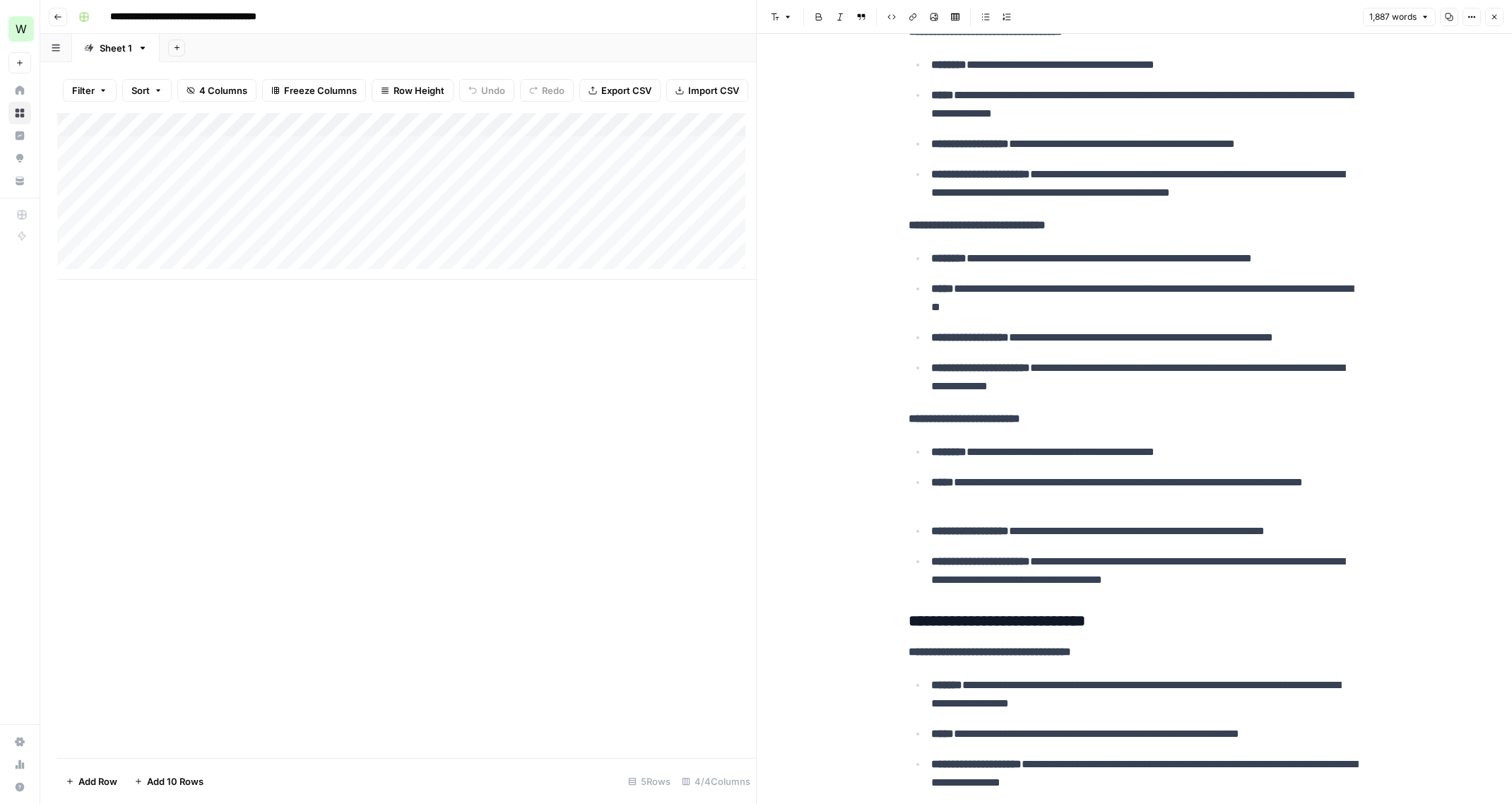
scroll to position [2286, 0]
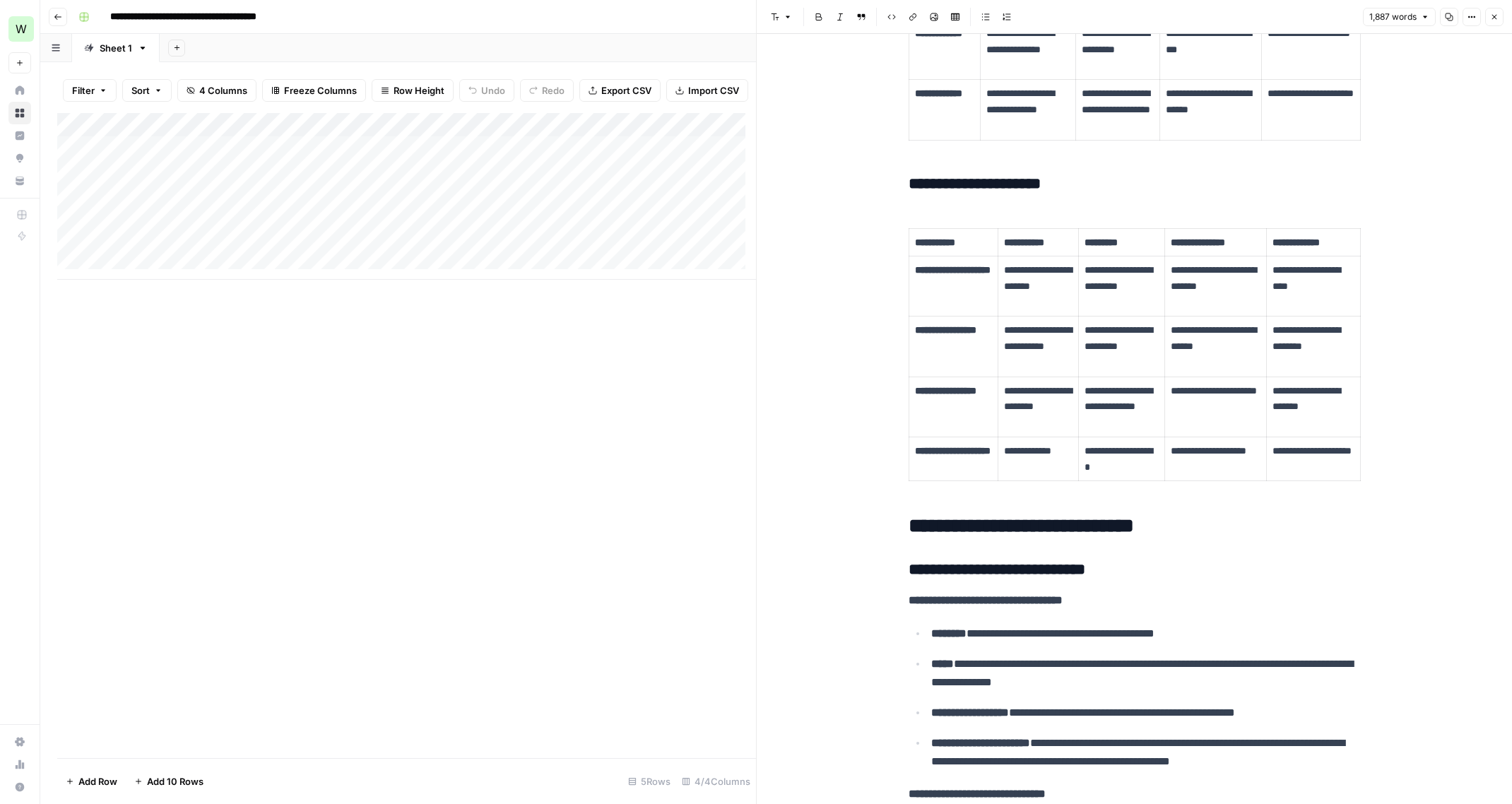
click at [583, 470] on div "Add Column" at bounding box center [406, 435] width 699 height 645
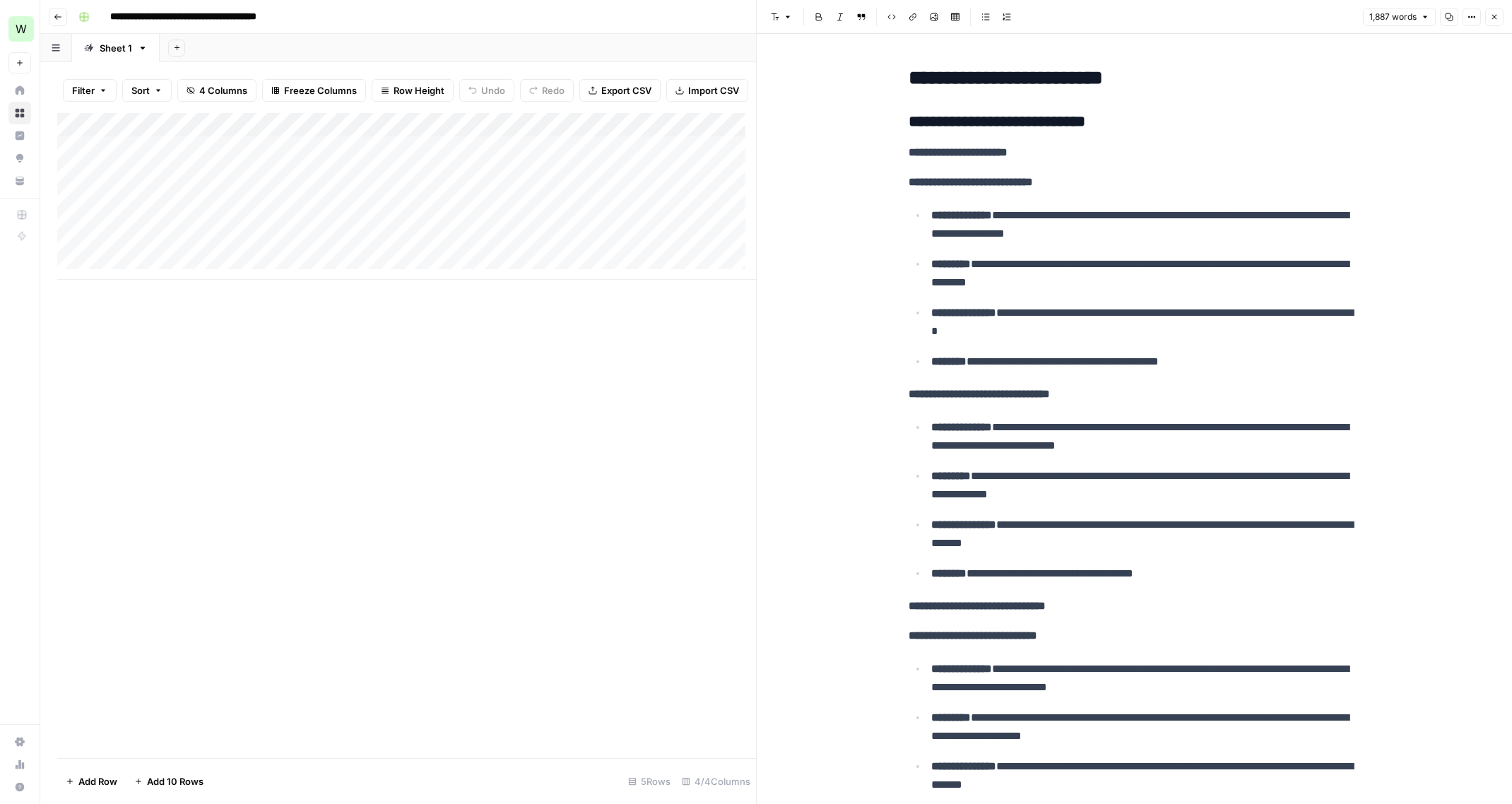
scroll to position [4538, 0]
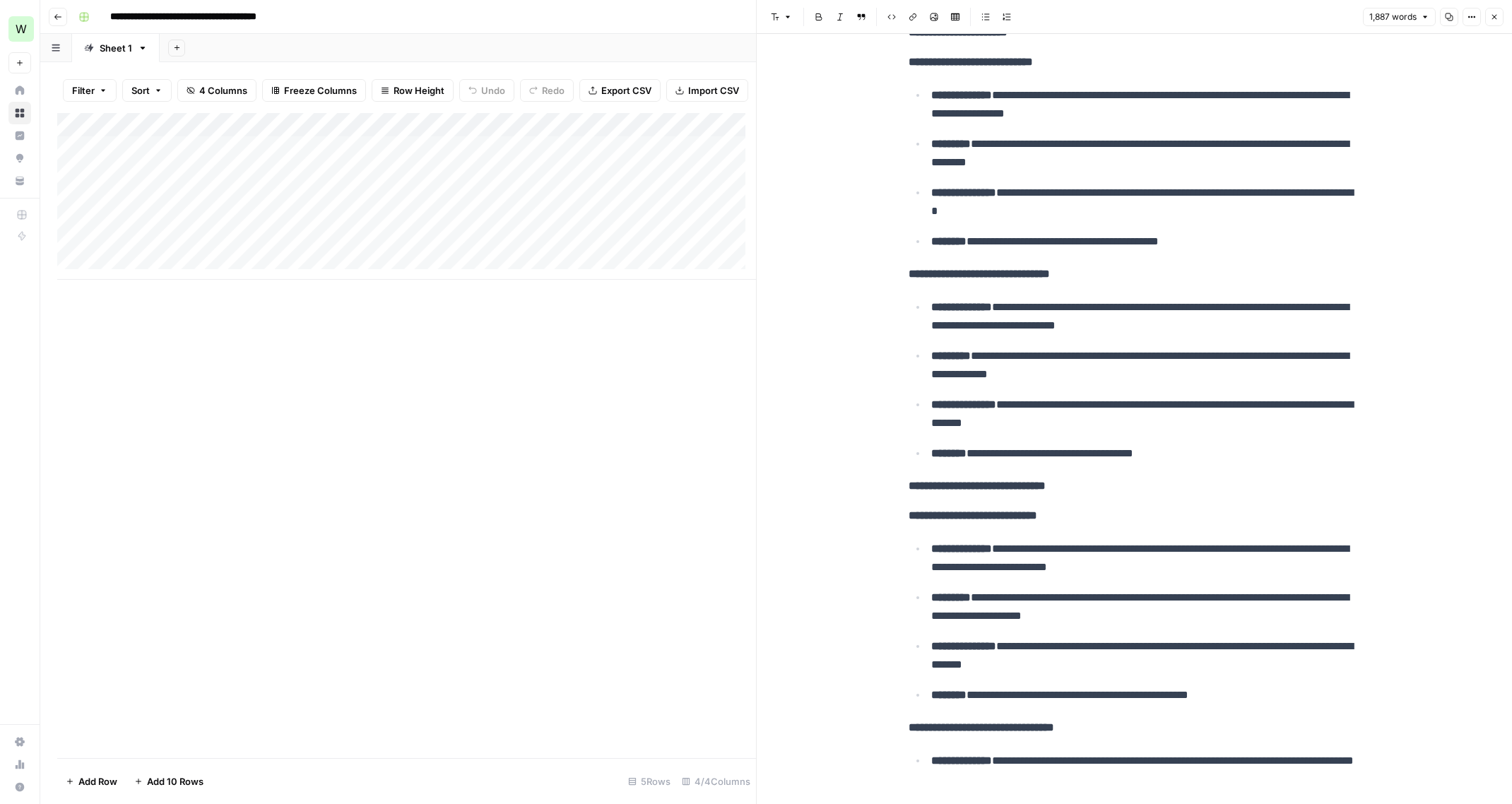
click at [686, 499] on div "Add Column" at bounding box center [406, 435] width 699 height 645
click at [1494, 22] on button "Close" at bounding box center [1494, 16] width 19 height 19
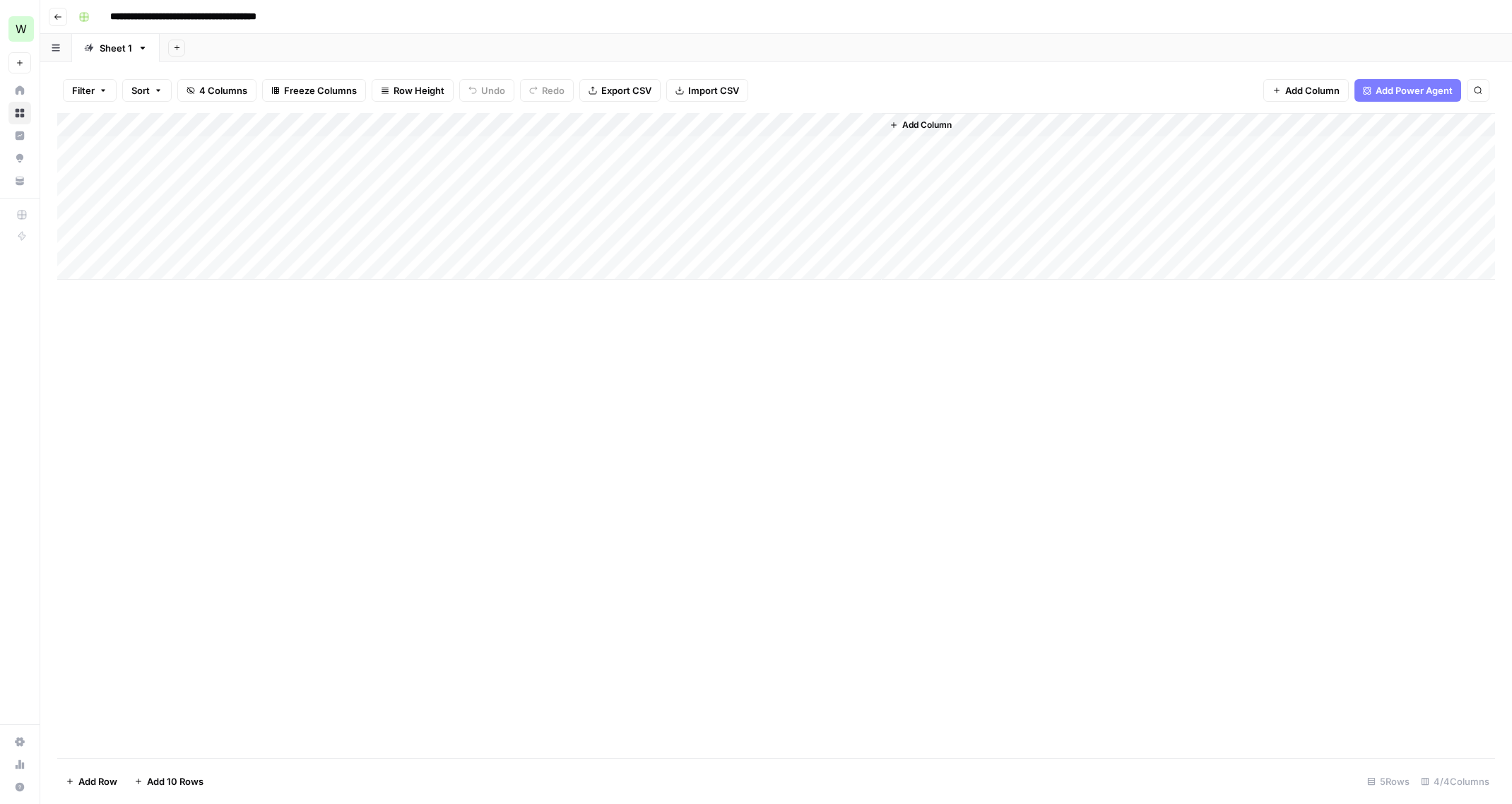
click at [922, 129] on span "Add Column" at bounding box center [927, 125] width 49 height 13
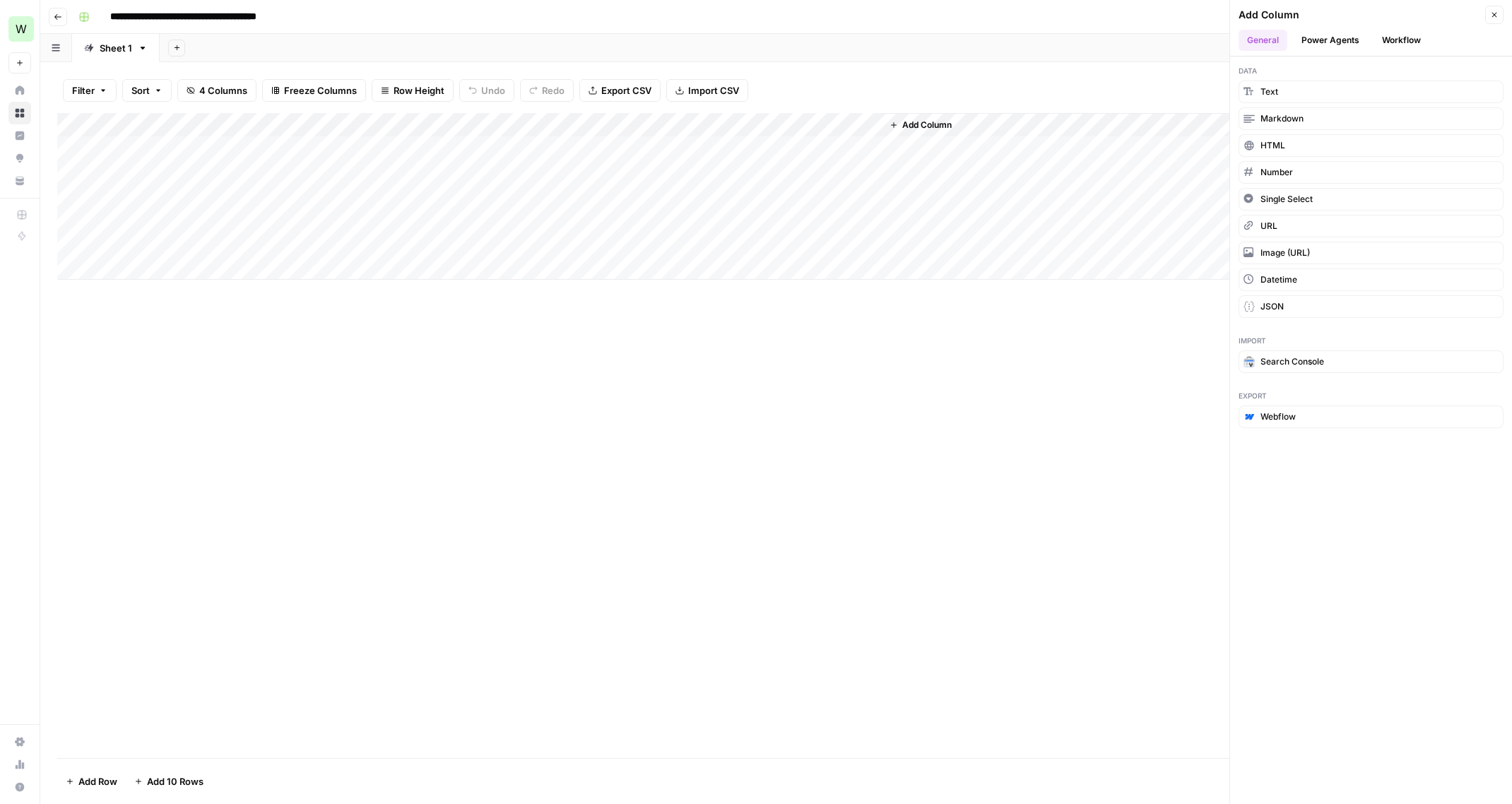
click at [1399, 42] on button "Workflow" at bounding box center [1401, 40] width 56 height 21
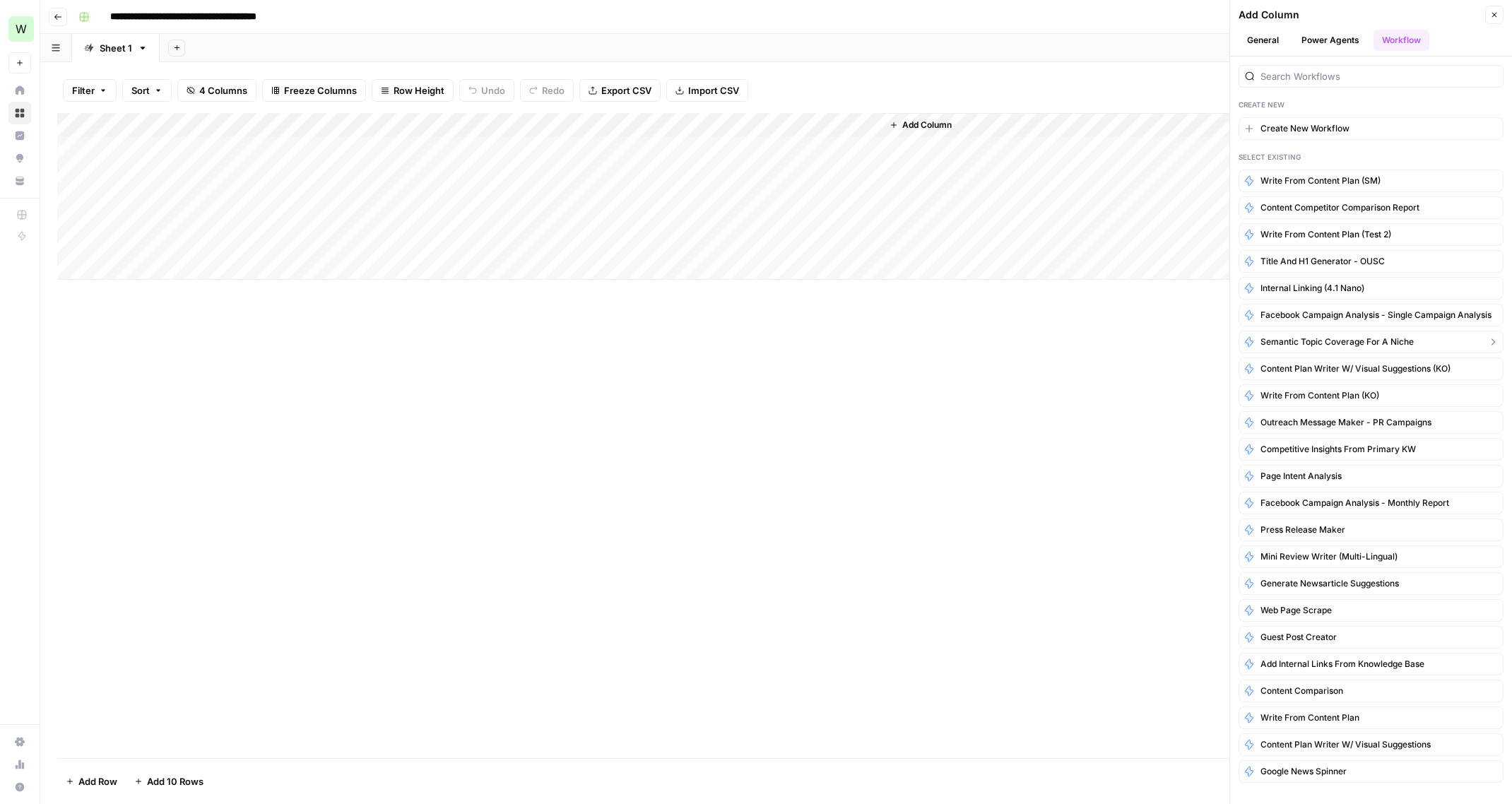
click at [1377, 342] on span "Semantic Topic Coverage for a Niche" at bounding box center [1337, 341] width 153 height 13
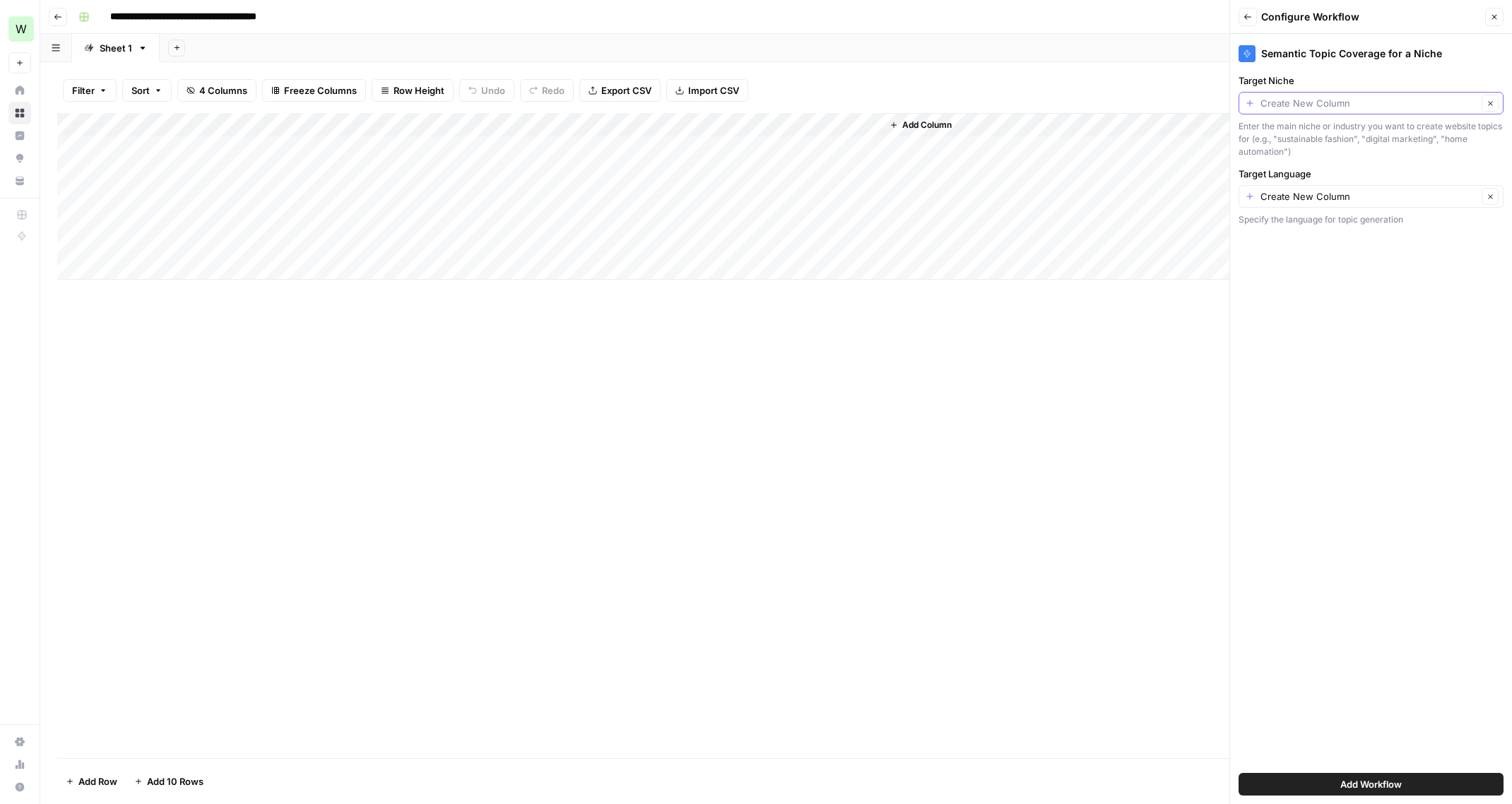
click at [1362, 106] on input "Target Niche" at bounding box center [1368, 103] width 217 height 14
click at [1280, 228] on span "Output" at bounding box center [1368, 223] width 235 height 14
type input "Output"
click at [1318, 191] on input "Target Language" at bounding box center [1368, 196] width 217 height 14
click at [1310, 225] on span "Create New Column" at bounding box center [1369, 229] width 207 height 14
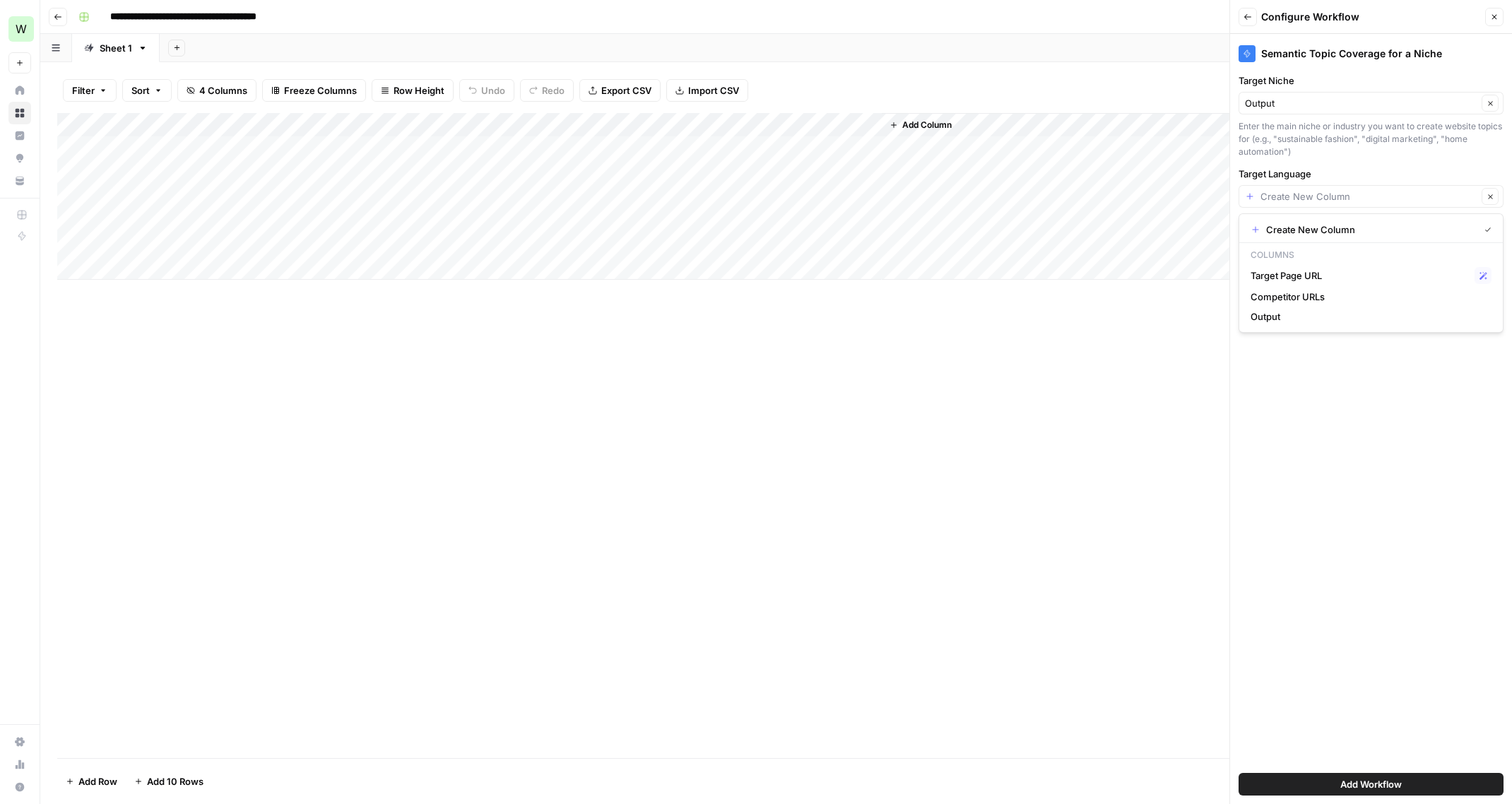
type input "Create New Column"
click at [926, 127] on span "Add Column" at bounding box center [927, 125] width 49 height 13
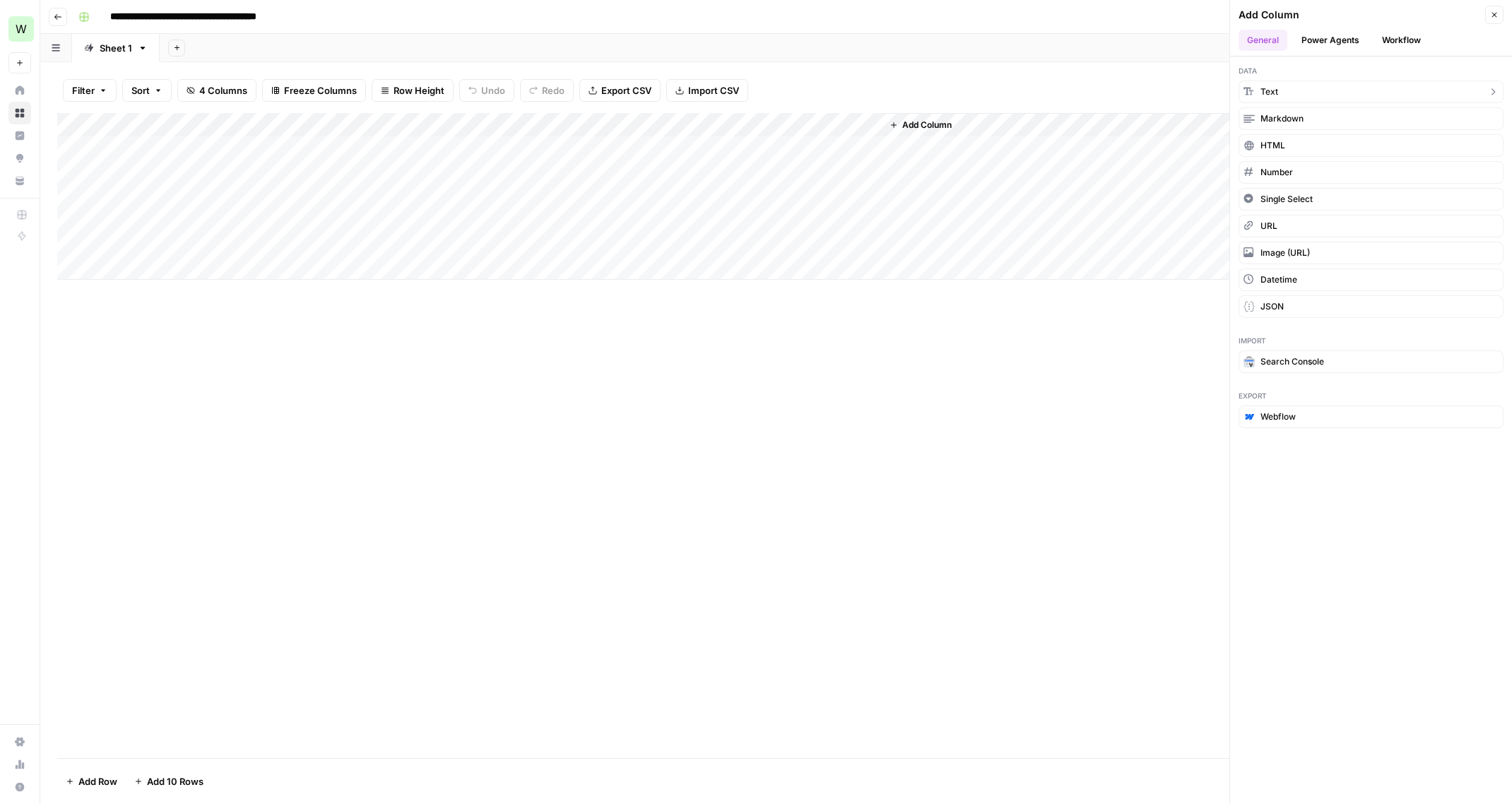
click at [1273, 87] on span "Text" at bounding box center [1269, 91] width 18 height 13
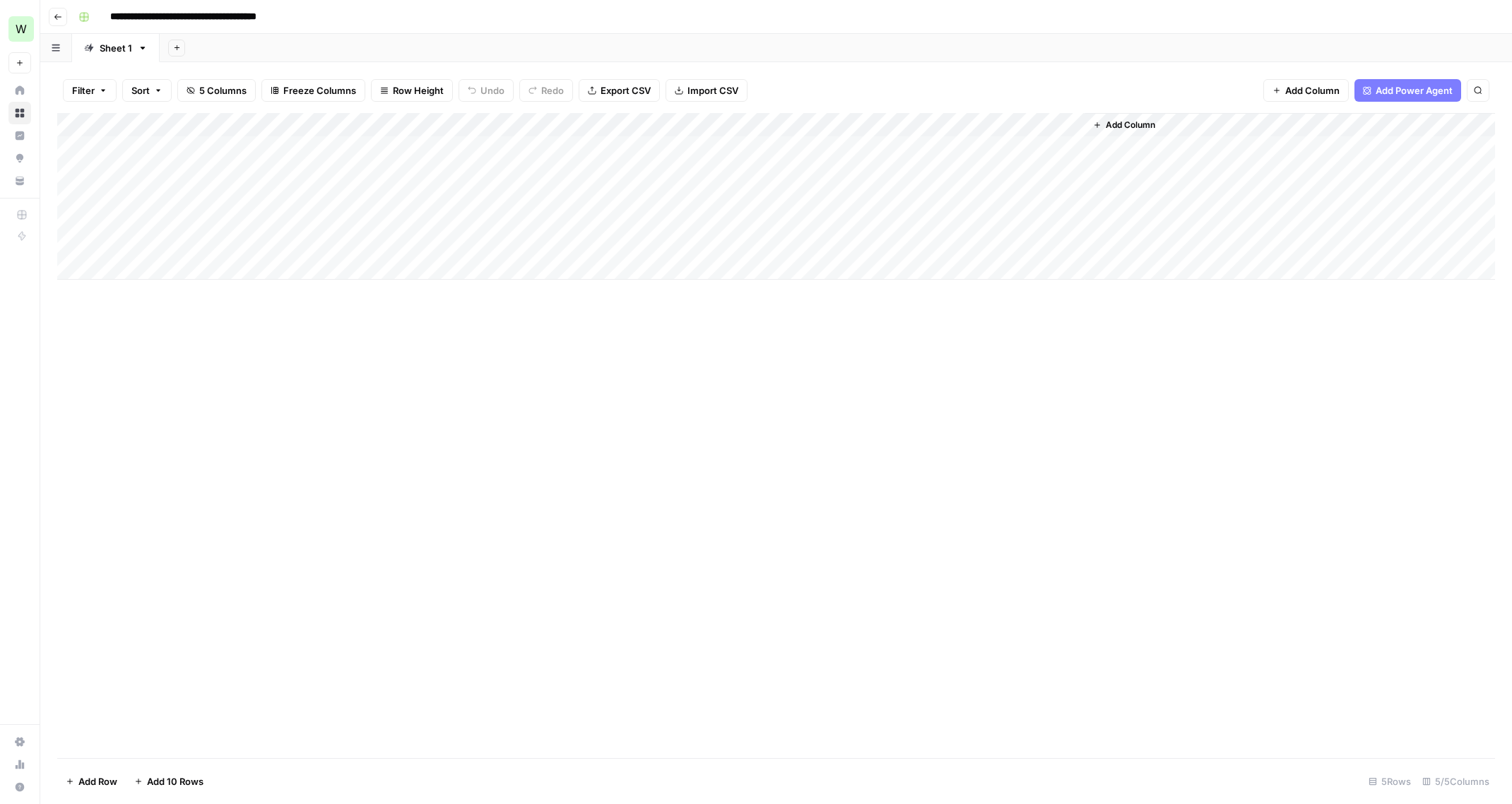
click at [935, 126] on div "Add Column" at bounding box center [776, 196] width 1438 height 167
click at [932, 167] on div "New Column" at bounding box center [966, 158] width 156 height 22
click at [935, 158] on input "New Column" at bounding box center [965, 158] width 144 height 14
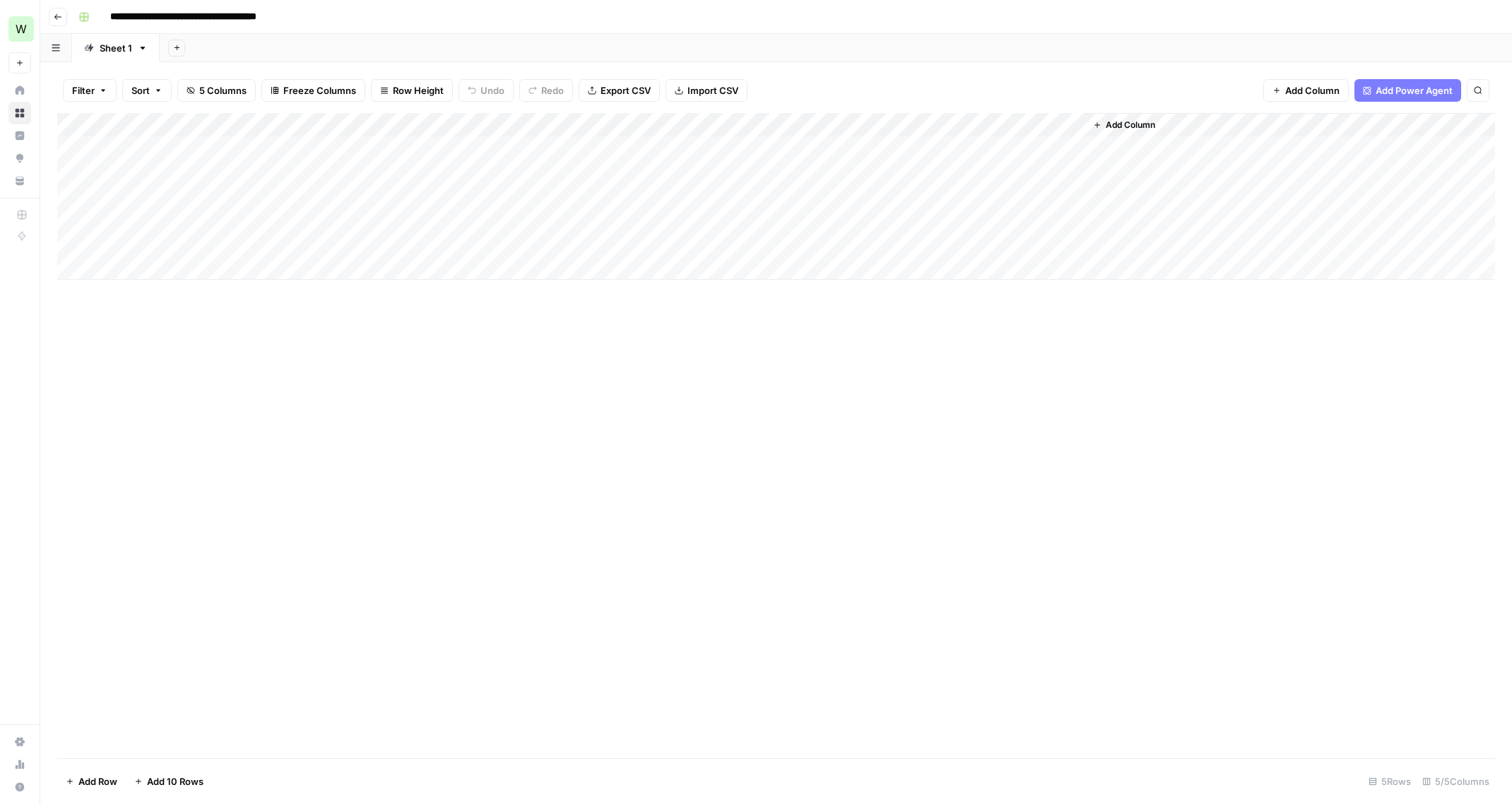
click at [923, 125] on div "Add Column" at bounding box center [776, 196] width 1438 height 167
click at [917, 156] on input "New Column" at bounding box center [965, 158] width 144 height 14
click at [917, 157] on input "New Column" at bounding box center [965, 158] width 144 height 14
type input "Language"
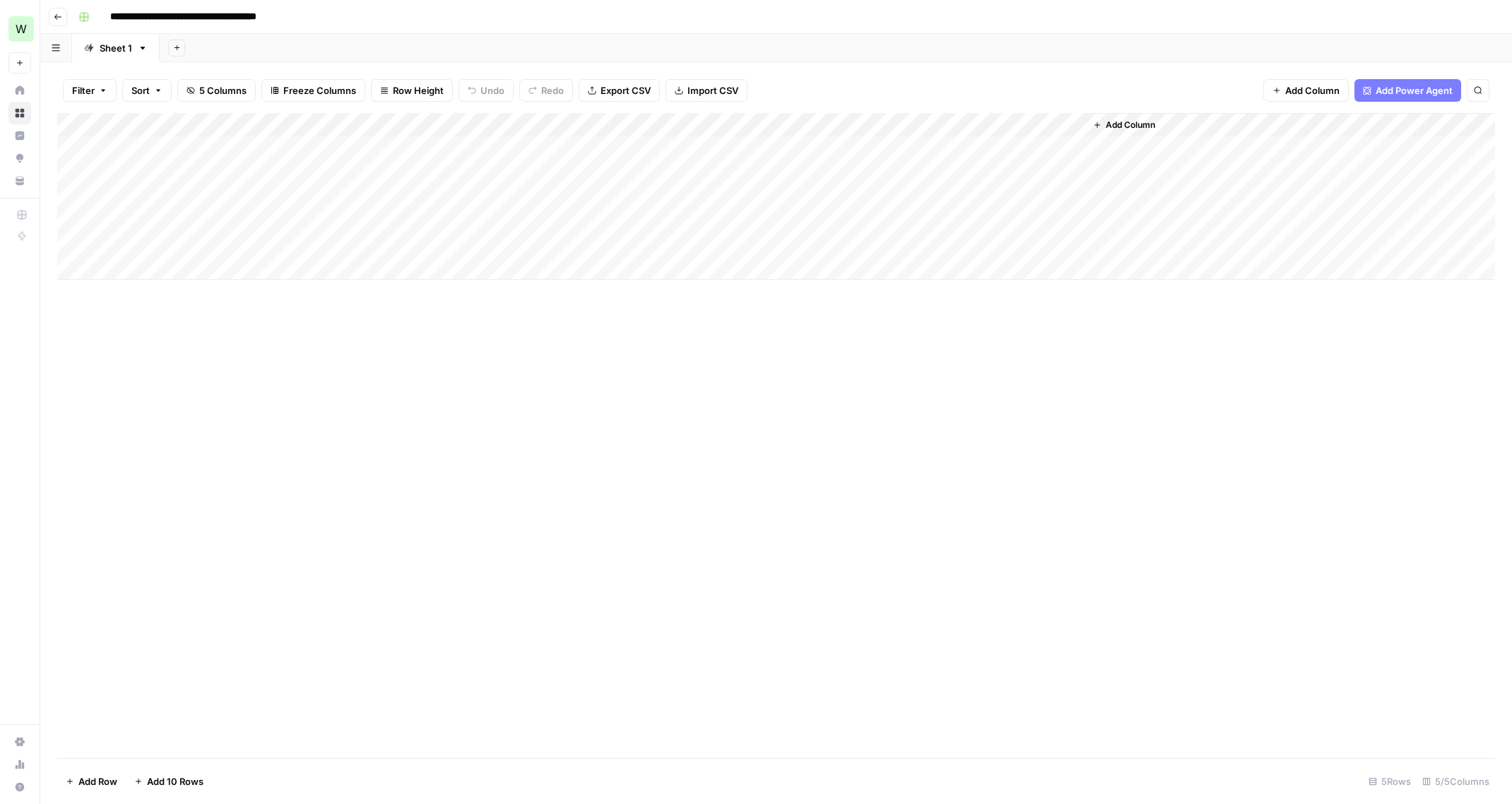
click at [1147, 122] on span "Add Column" at bounding box center [1130, 125] width 49 height 13
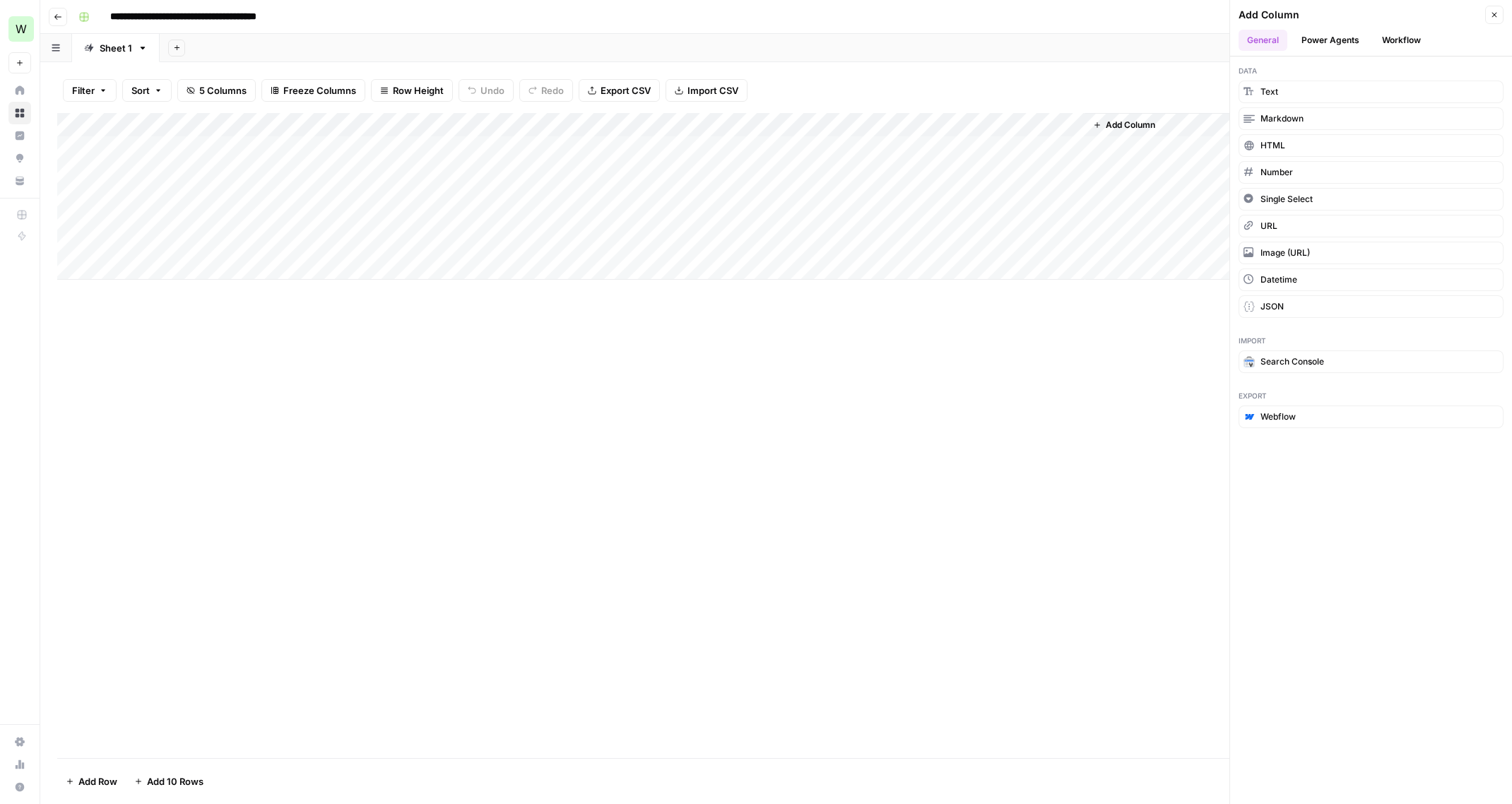
click at [1394, 42] on button "Workflow" at bounding box center [1401, 40] width 56 height 21
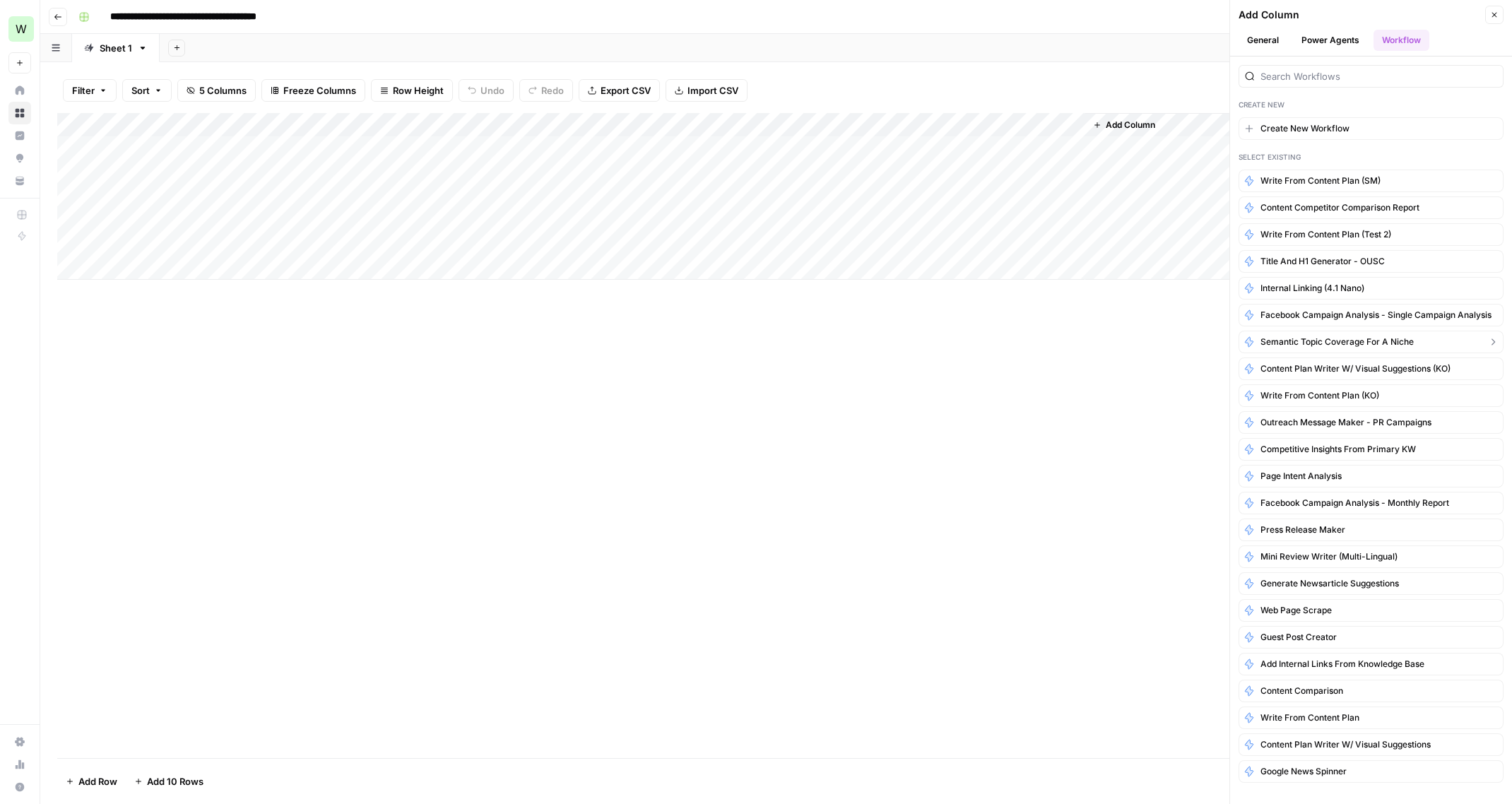
click at [1327, 340] on span "Semantic Topic Coverage for a Niche" at bounding box center [1337, 341] width 153 height 13
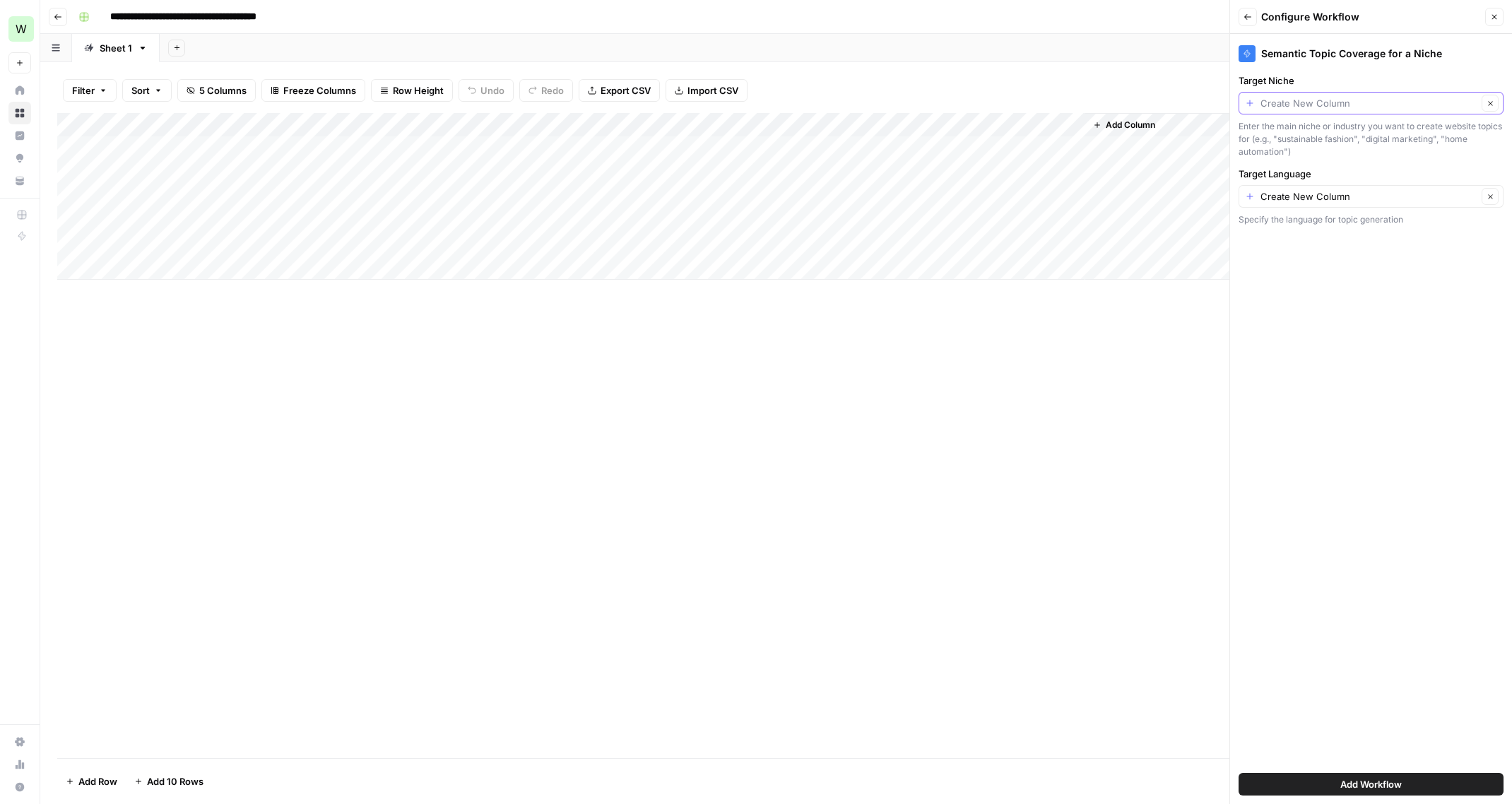
click at [1331, 106] on input "Target Niche" at bounding box center [1368, 103] width 217 height 14
click at [1266, 225] on span "Output" at bounding box center [1368, 223] width 235 height 14
type input "Output"
click at [1336, 190] on input "Target Language" at bounding box center [1368, 196] width 217 height 14
click at [1283, 299] on span "Language" at bounding box center [1359, 298] width 218 height 14
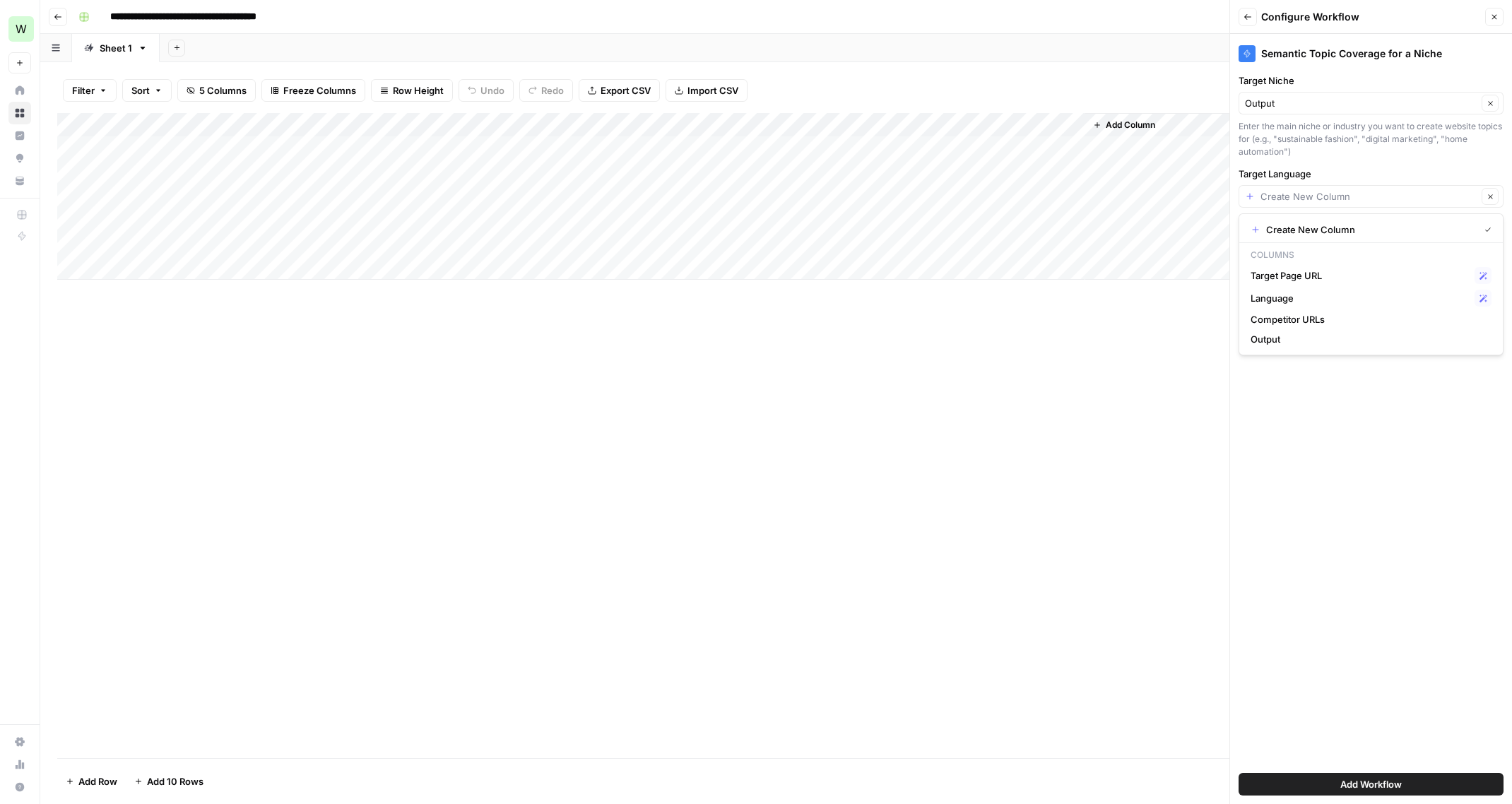
type input "Language"
click at [1380, 782] on span "Add Workflow" at bounding box center [1371, 783] width 62 height 14
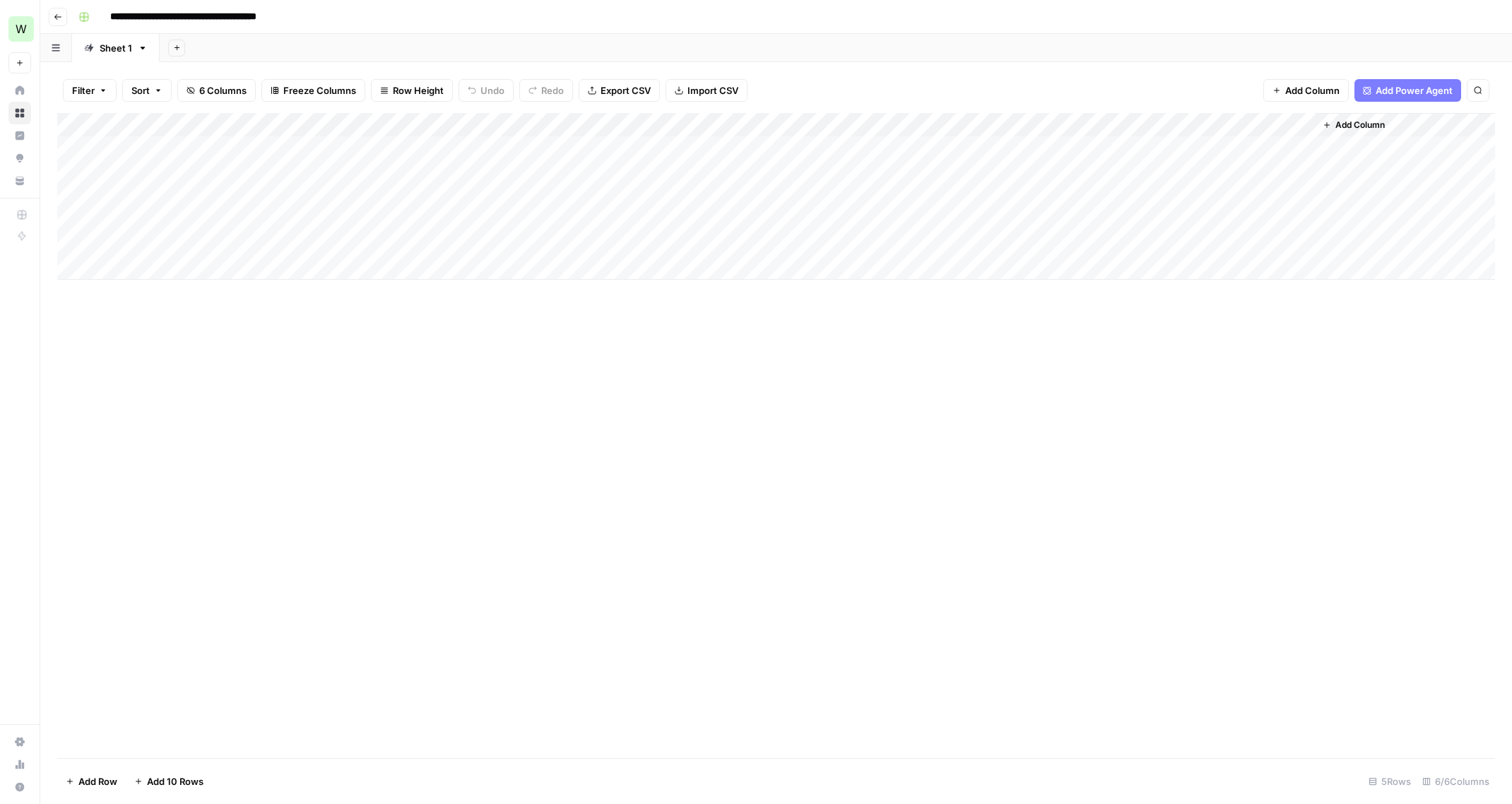
click at [938, 149] on div "Add Column" at bounding box center [776, 196] width 1438 height 167
type textarea "*******"
click at [846, 385] on div "Add Column" at bounding box center [776, 435] width 1438 height 645
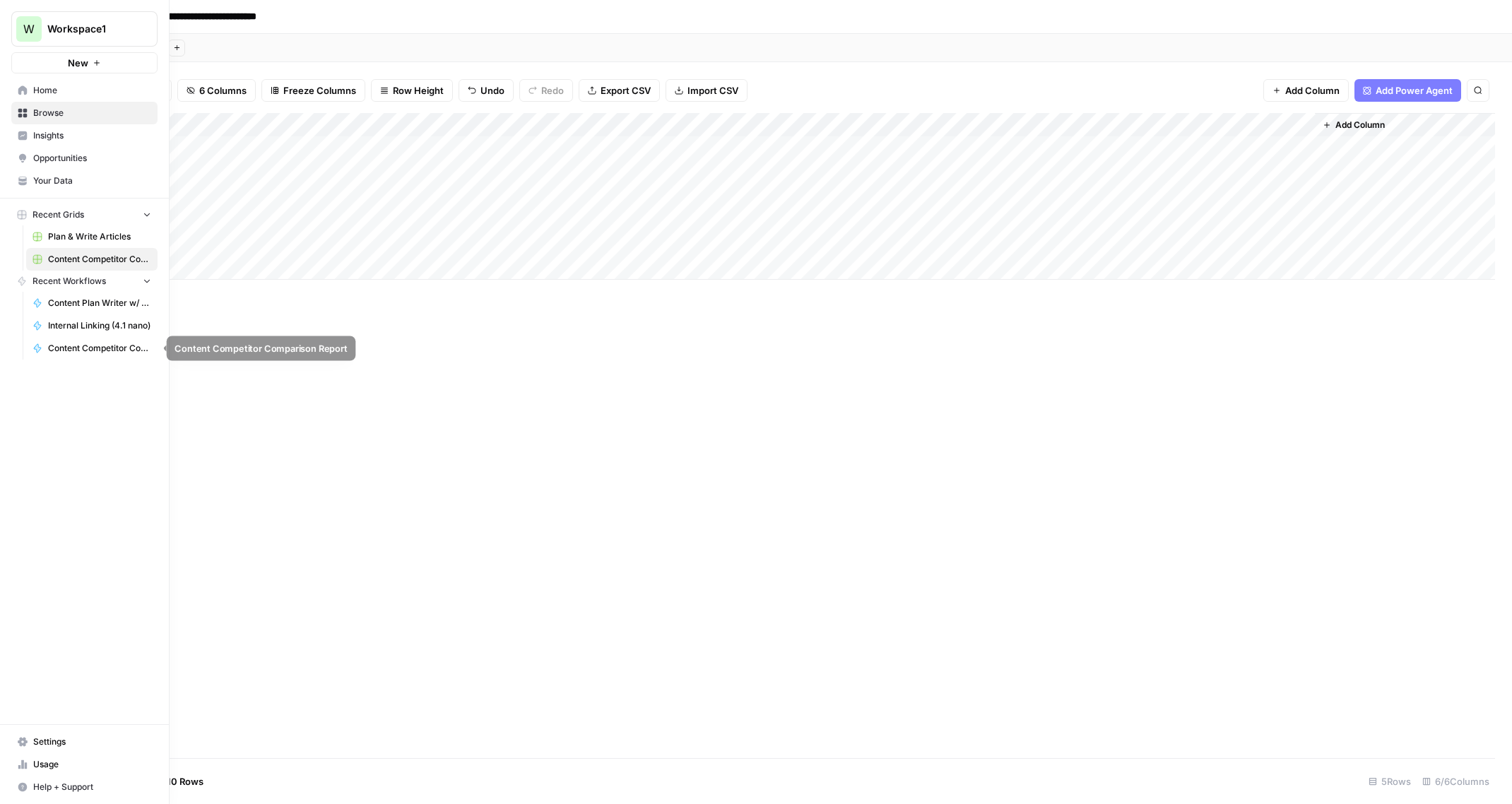
click at [98, 346] on span "Content Competitor Comparison Report" at bounding box center [100, 348] width 103 height 13
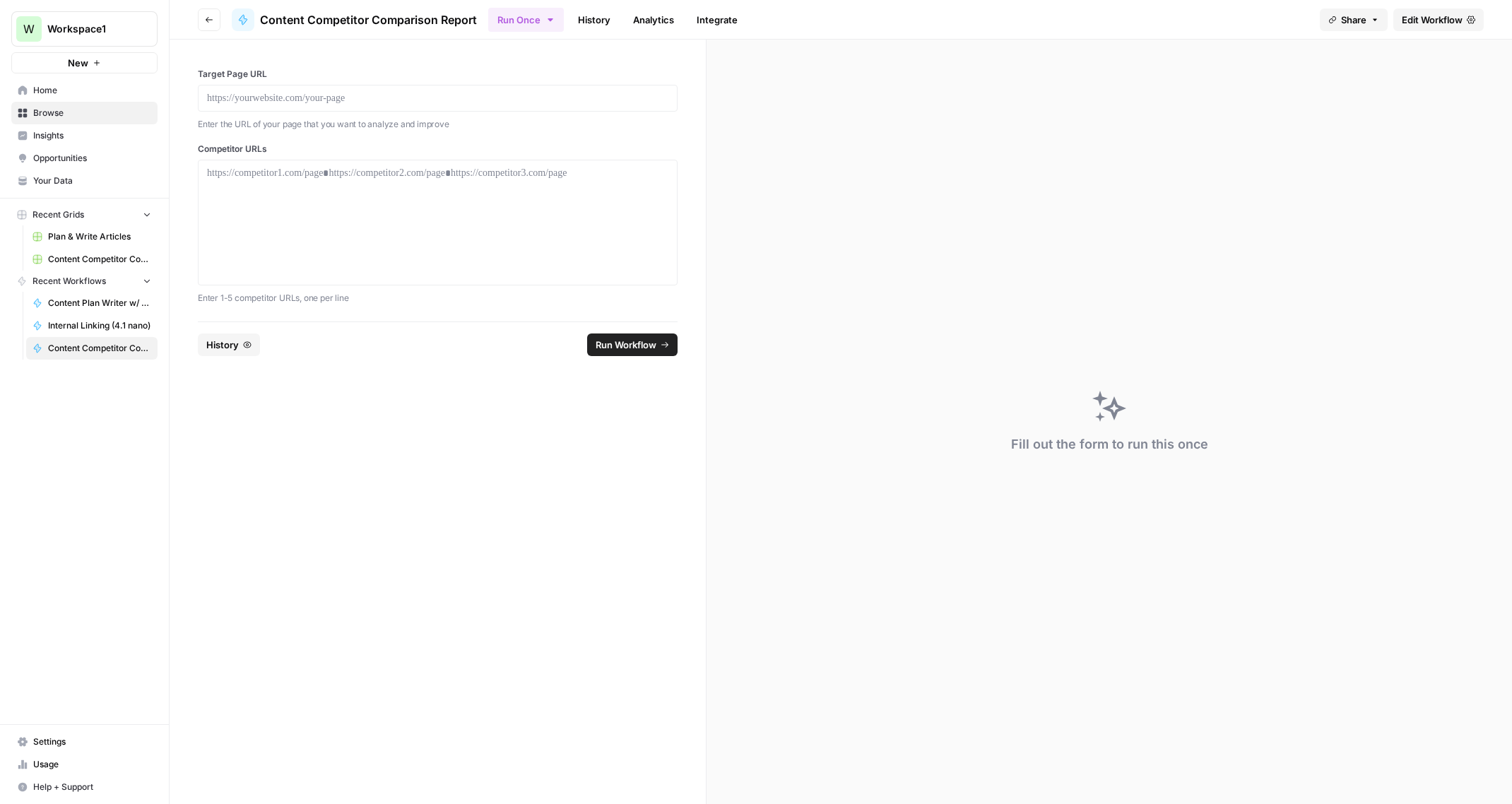
click at [1414, 24] on span "Edit Workflow" at bounding box center [1432, 19] width 61 height 14
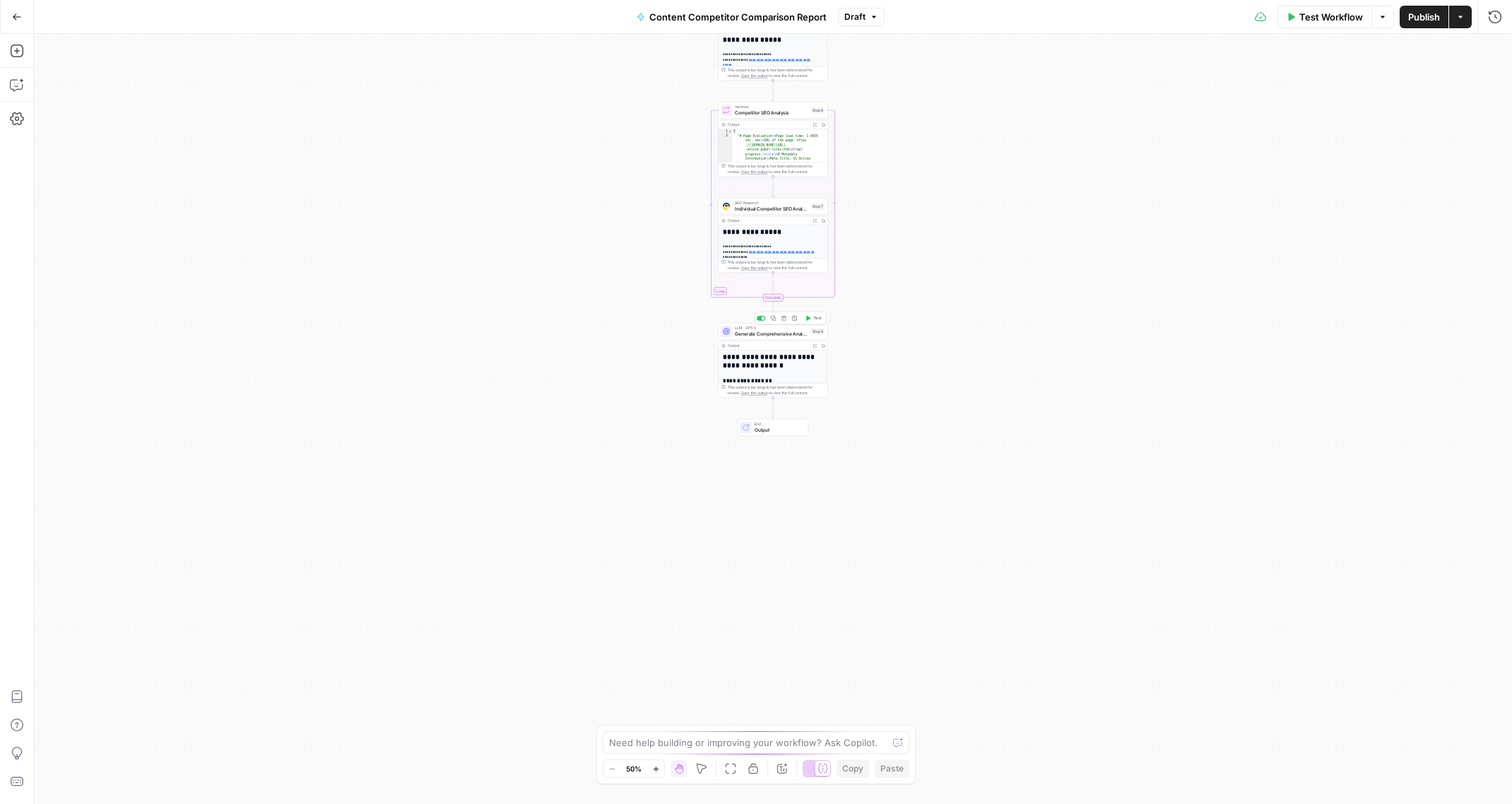
click at [773, 329] on span "LLM · GPT-5" at bounding box center [771, 328] width 74 height 6
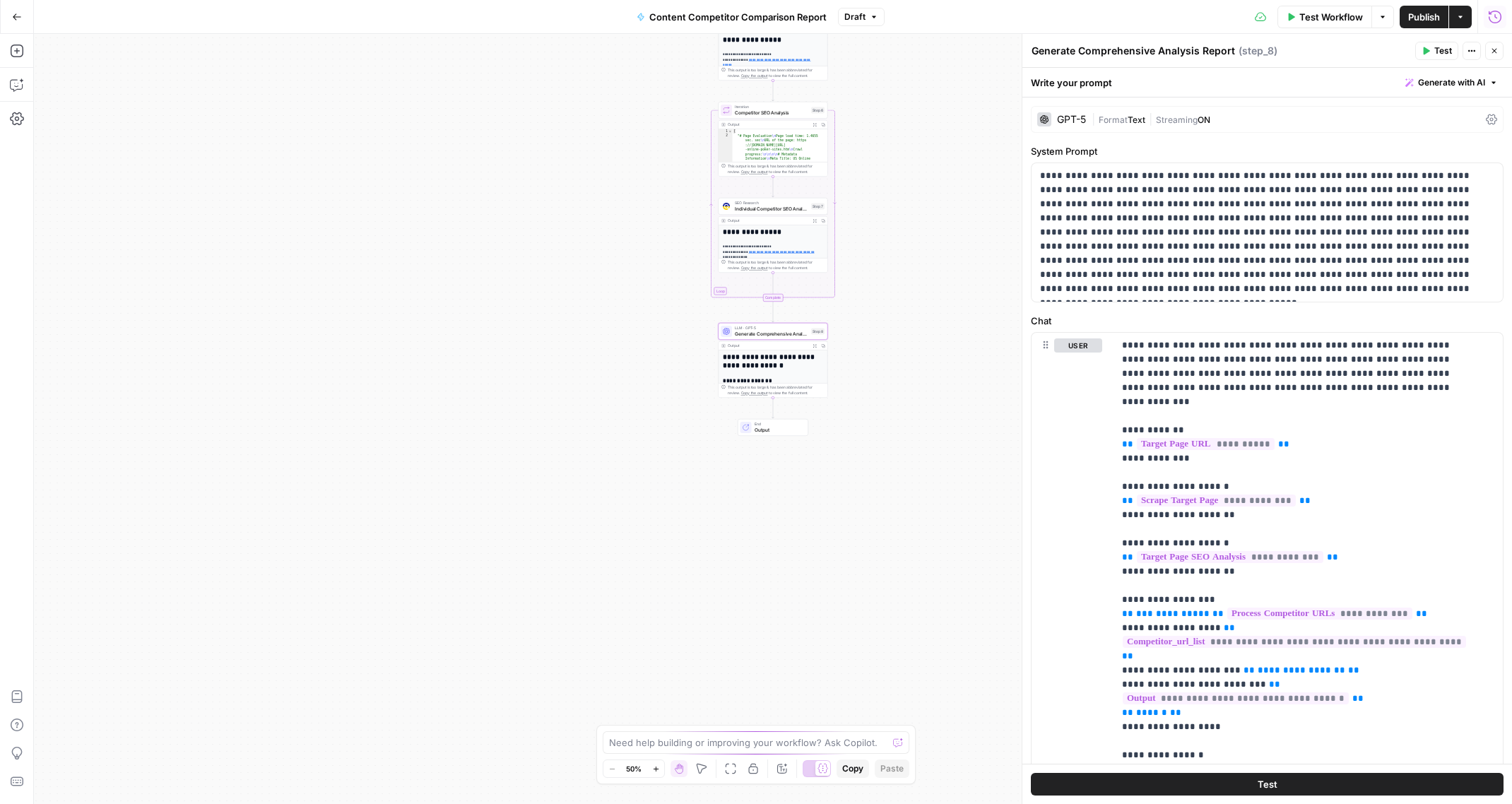
click at [1501, 8] on button "Run History" at bounding box center [1495, 17] width 22 height 22
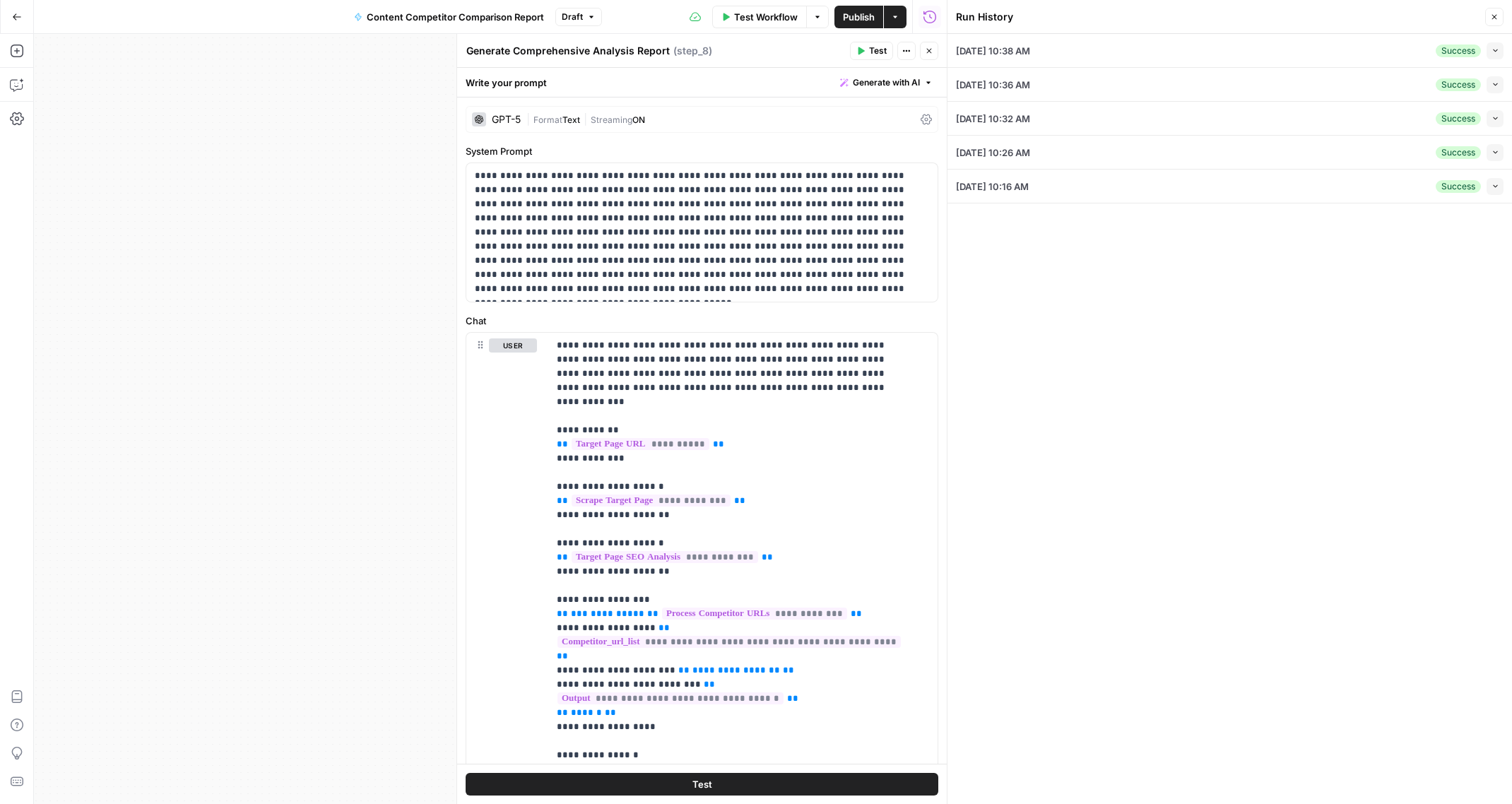
click at [1130, 193] on div "[DATE] 10:16 AM Success Collapse" at bounding box center [1230, 186] width 548 height 33
click at [1496, 51] on icon "button" at bounding box center [1495, 51] width 7 height 7
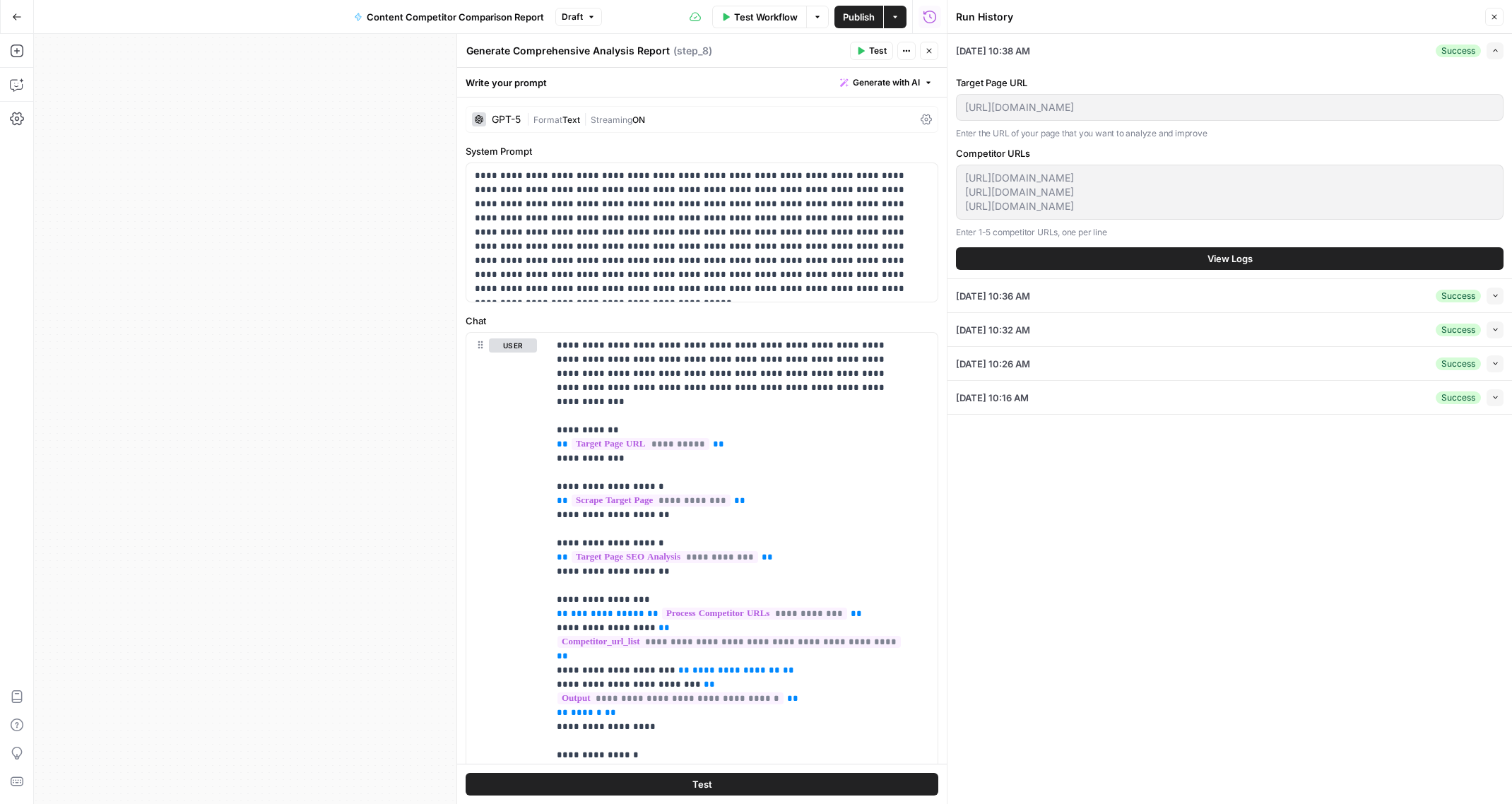
click at [1242, 260] on span "View Logs" at bounding box center [1230, 258] width 45 height 14
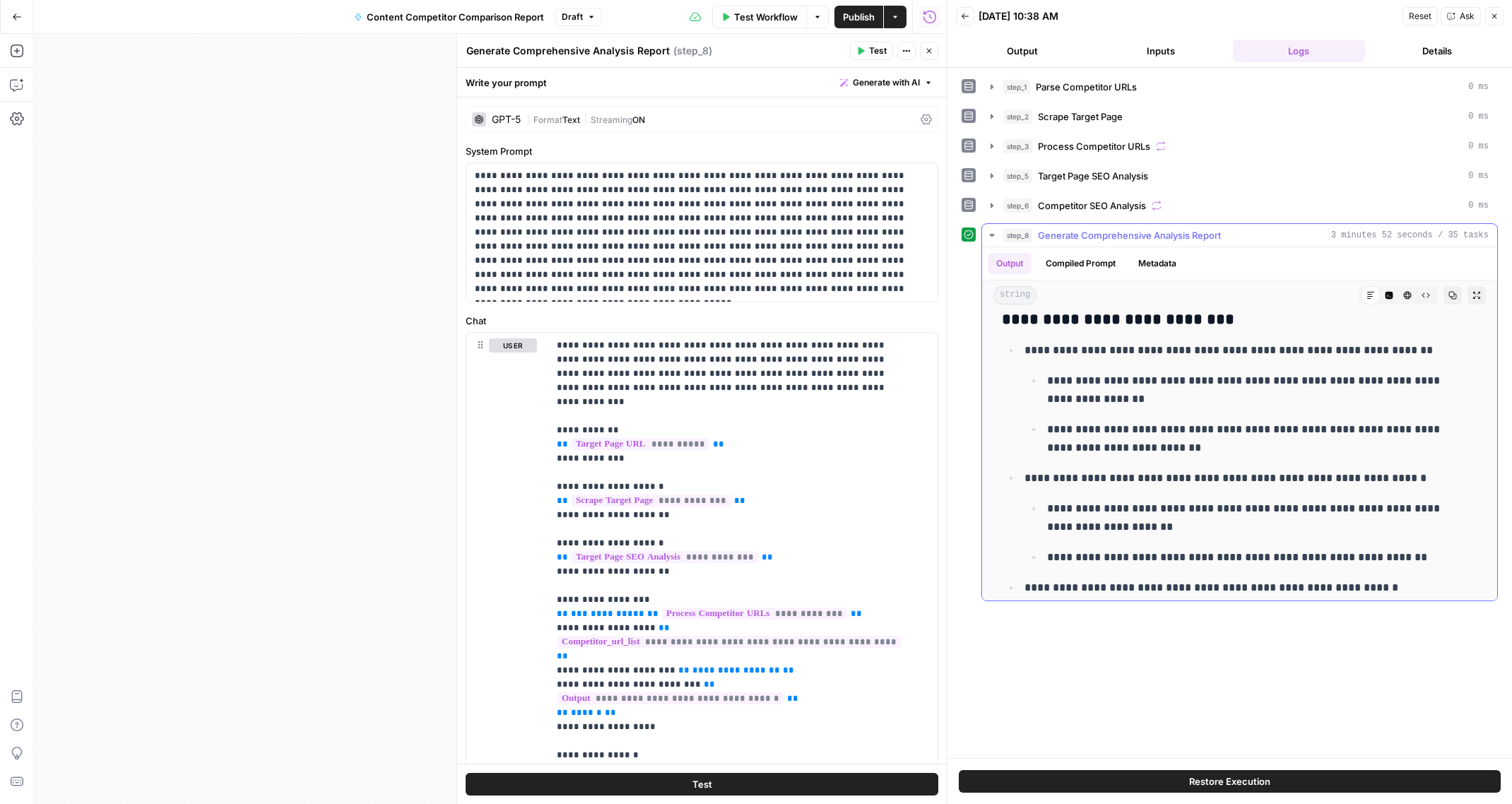
scroll to position [6635, 0]
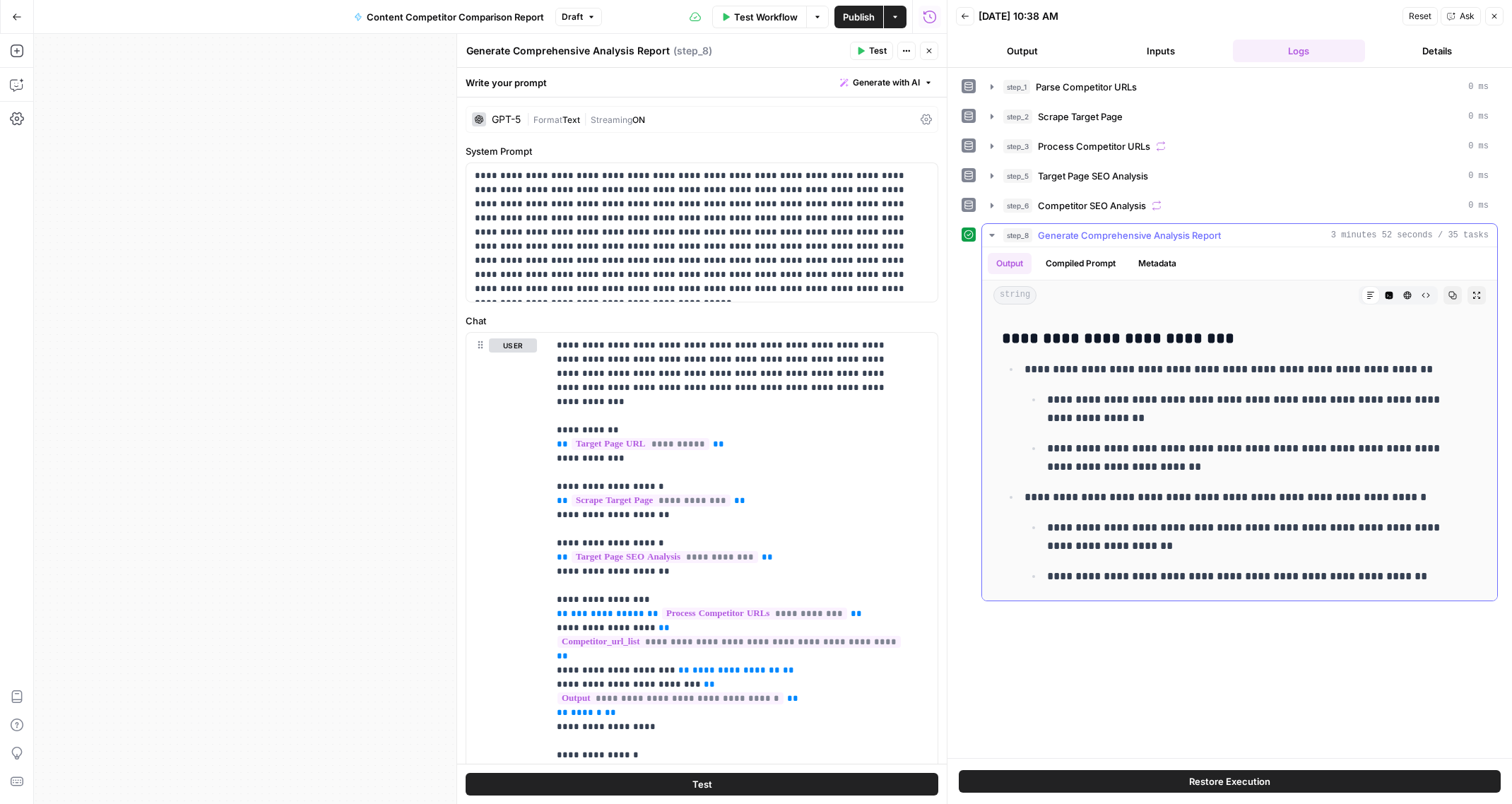
drag, startPoint x: 1028, startPoint y: 366, endPoint x: 1199, endPoint y: 377, distance: 171.4
click at [1197, 376] on p "**********" at bounding box center [1246, 369] width 442 height 19
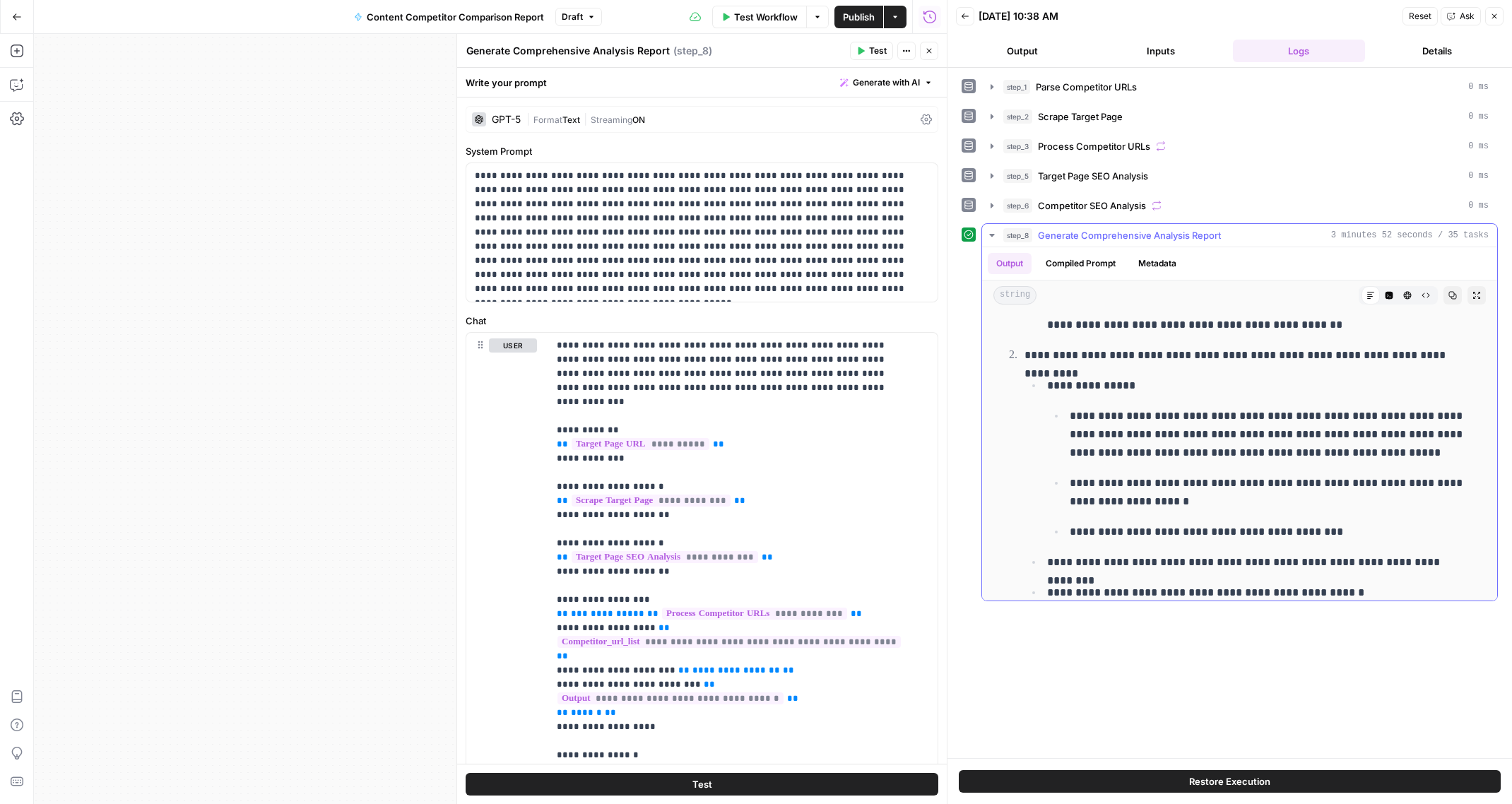
scroll to position [8102, 0]
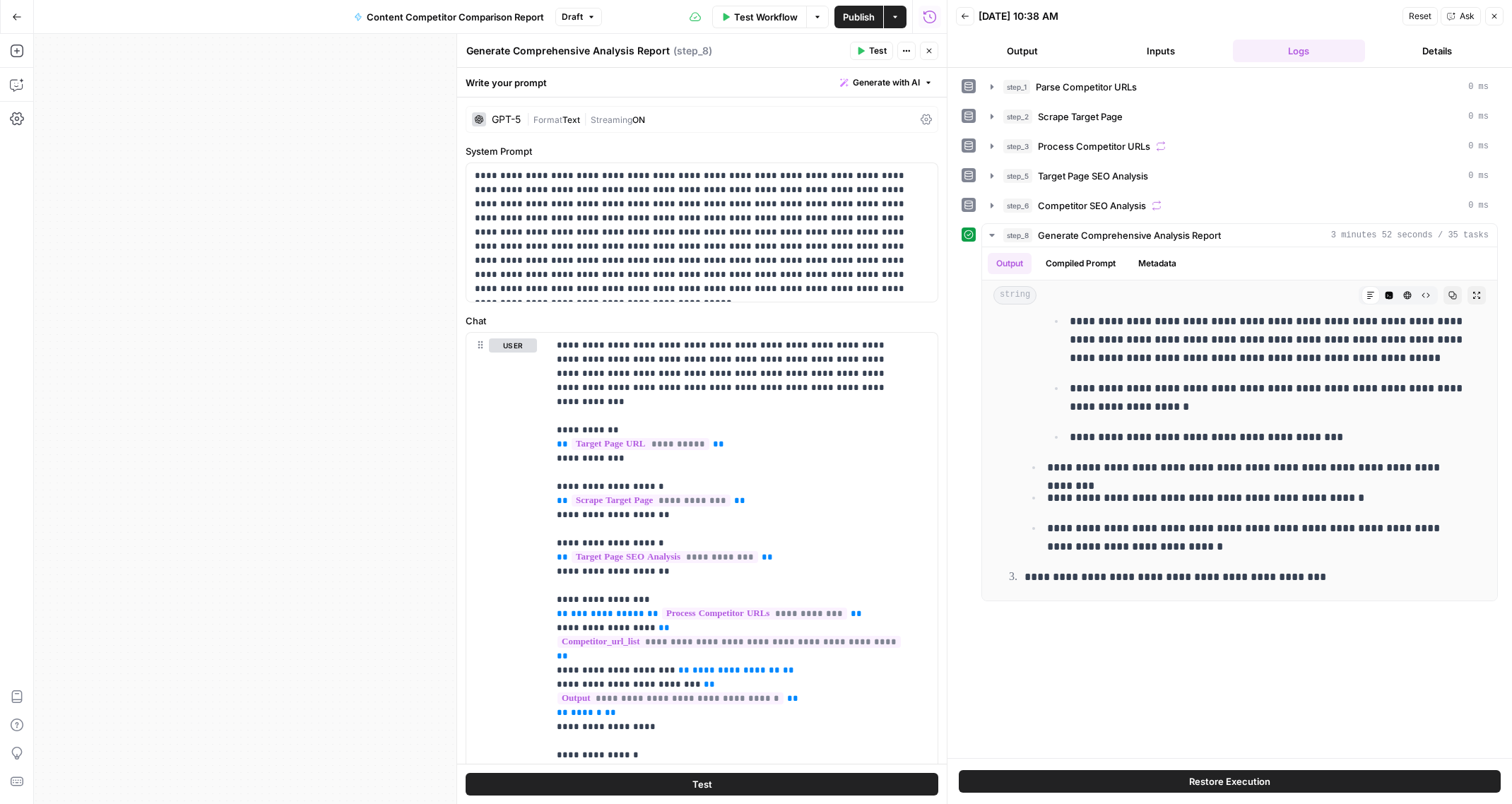
click at [17, 19] on icon "button" at bounding box center [16, 16] width 10 height 10
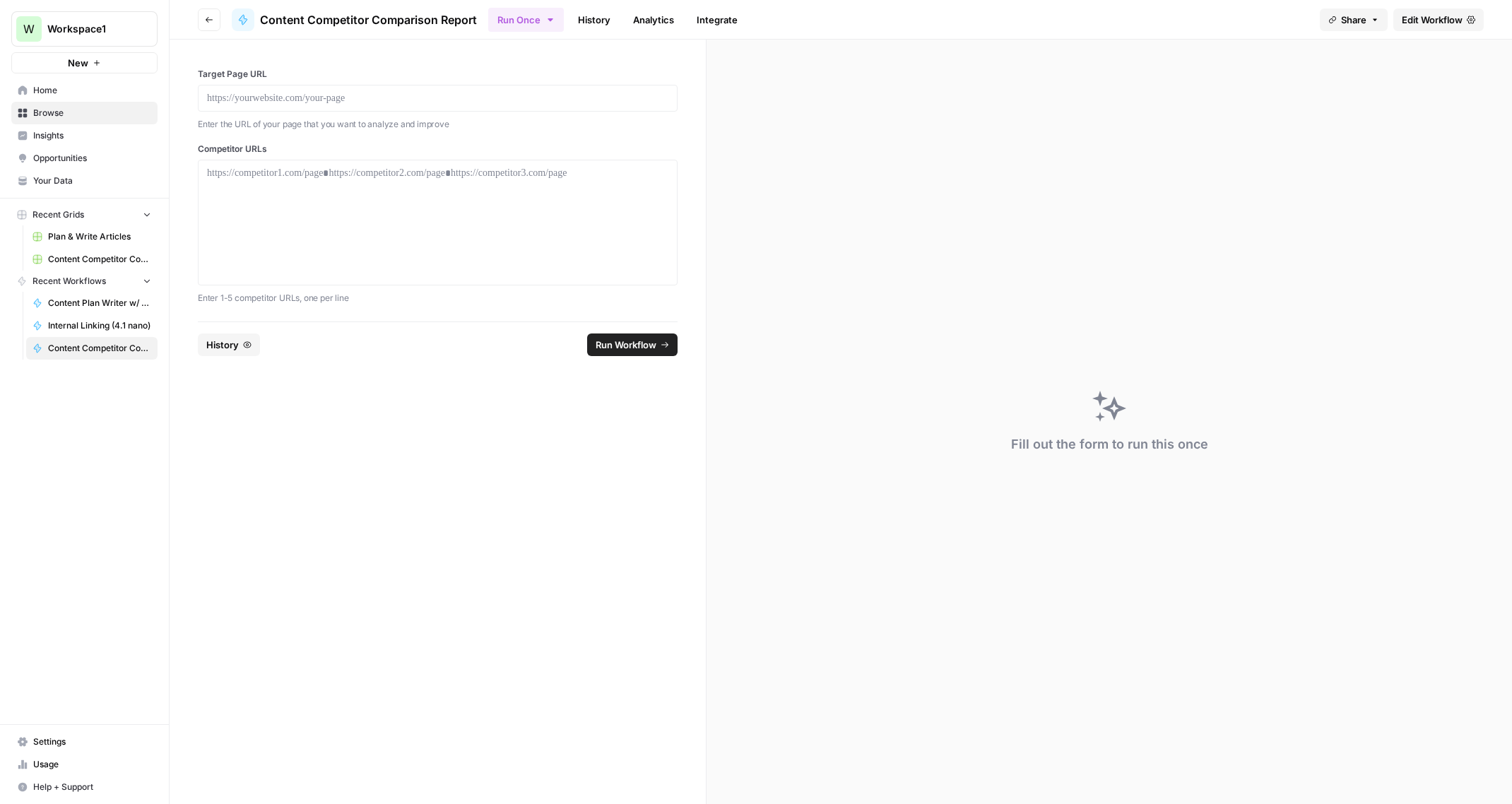
click at [48, 115] on span "Browse" at bounding box center [92, 112] width 118 height 13
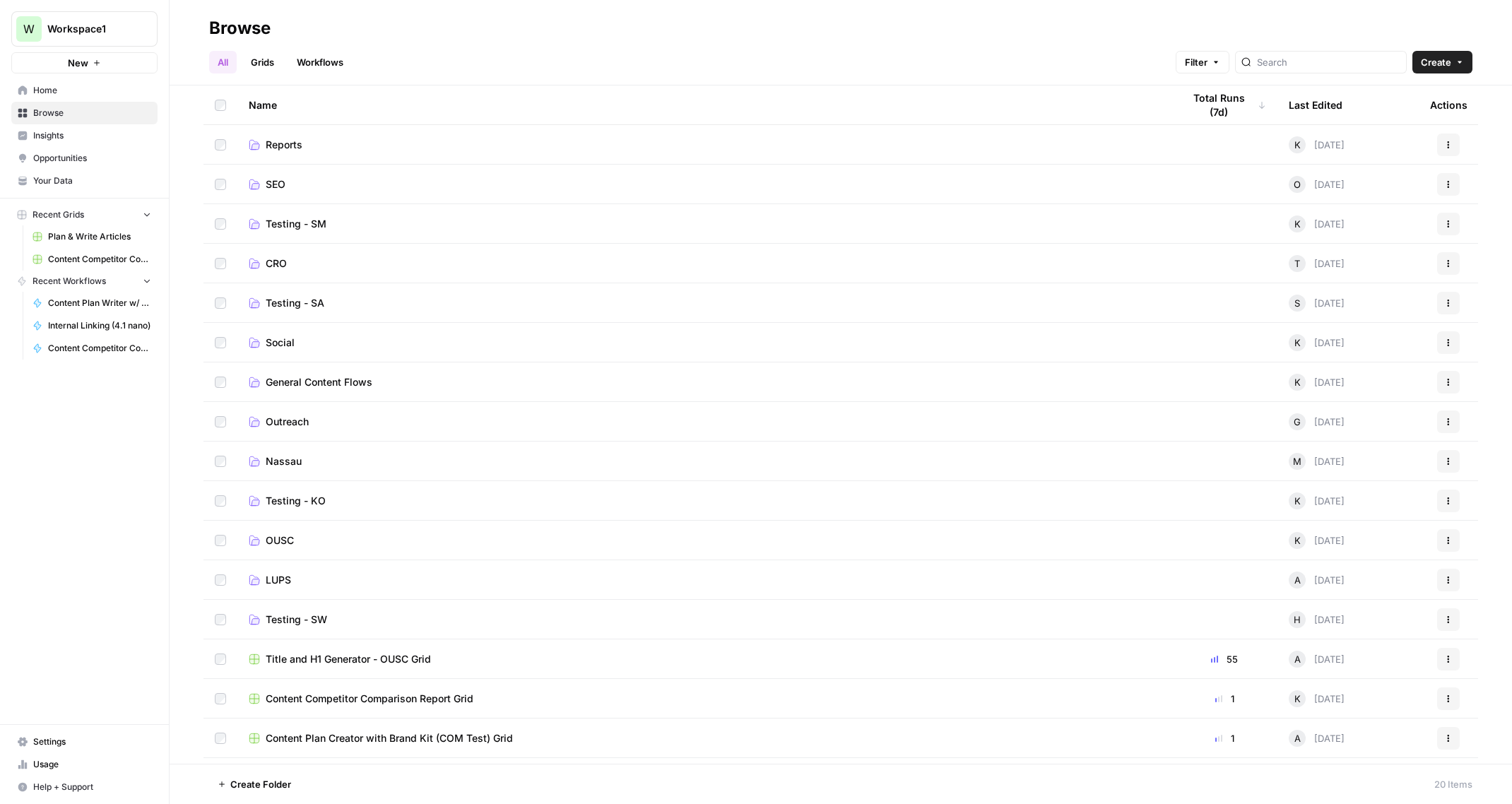
click at [318, 228] on span "Testing - SM" at bounding box center [296, 223] width 61 height 14
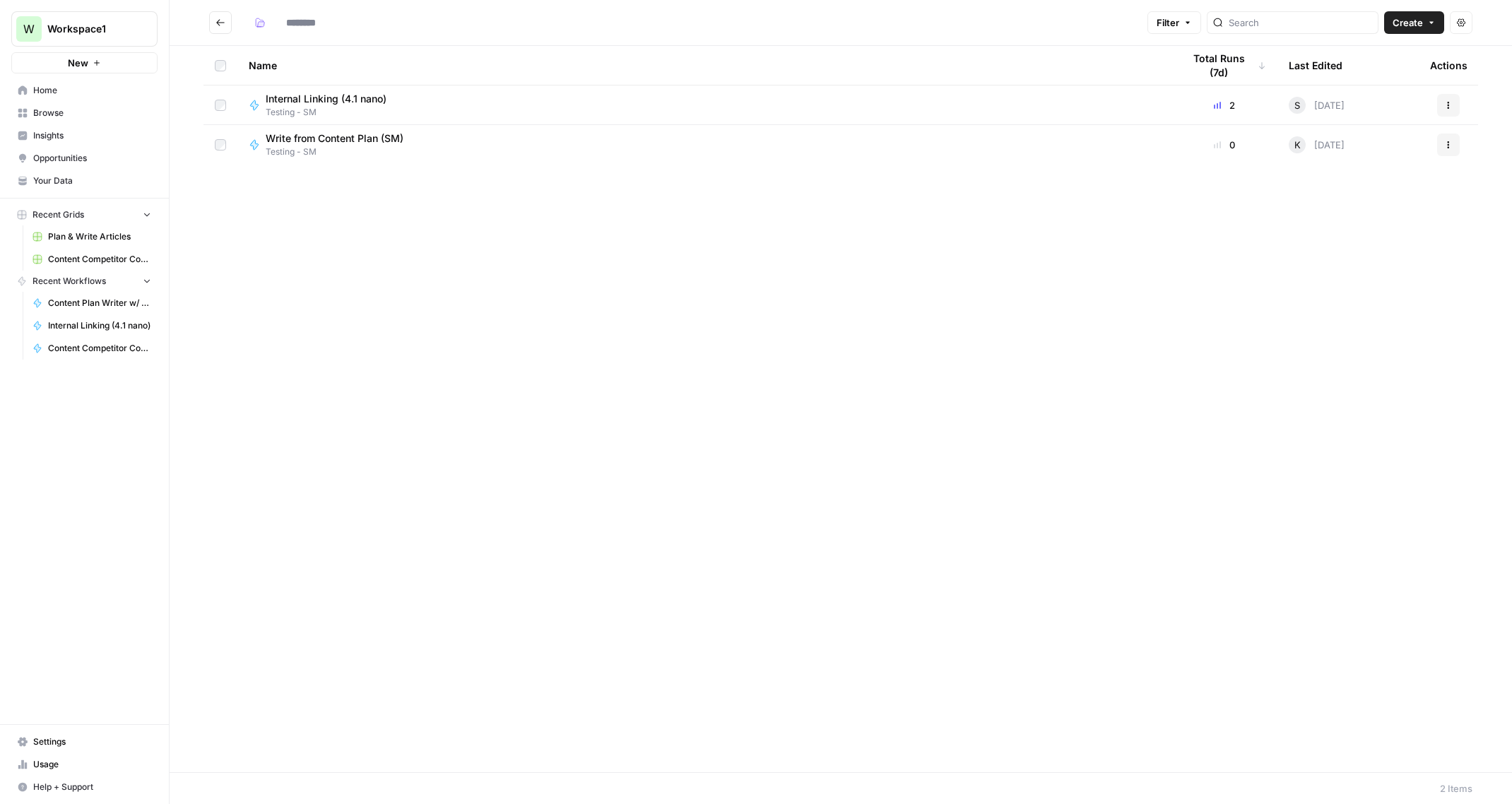
type input "**********"
click at [324, 96] on span "Internal Linking (4.1 nano)" at bounding box center [326, 98] width 121 height 14
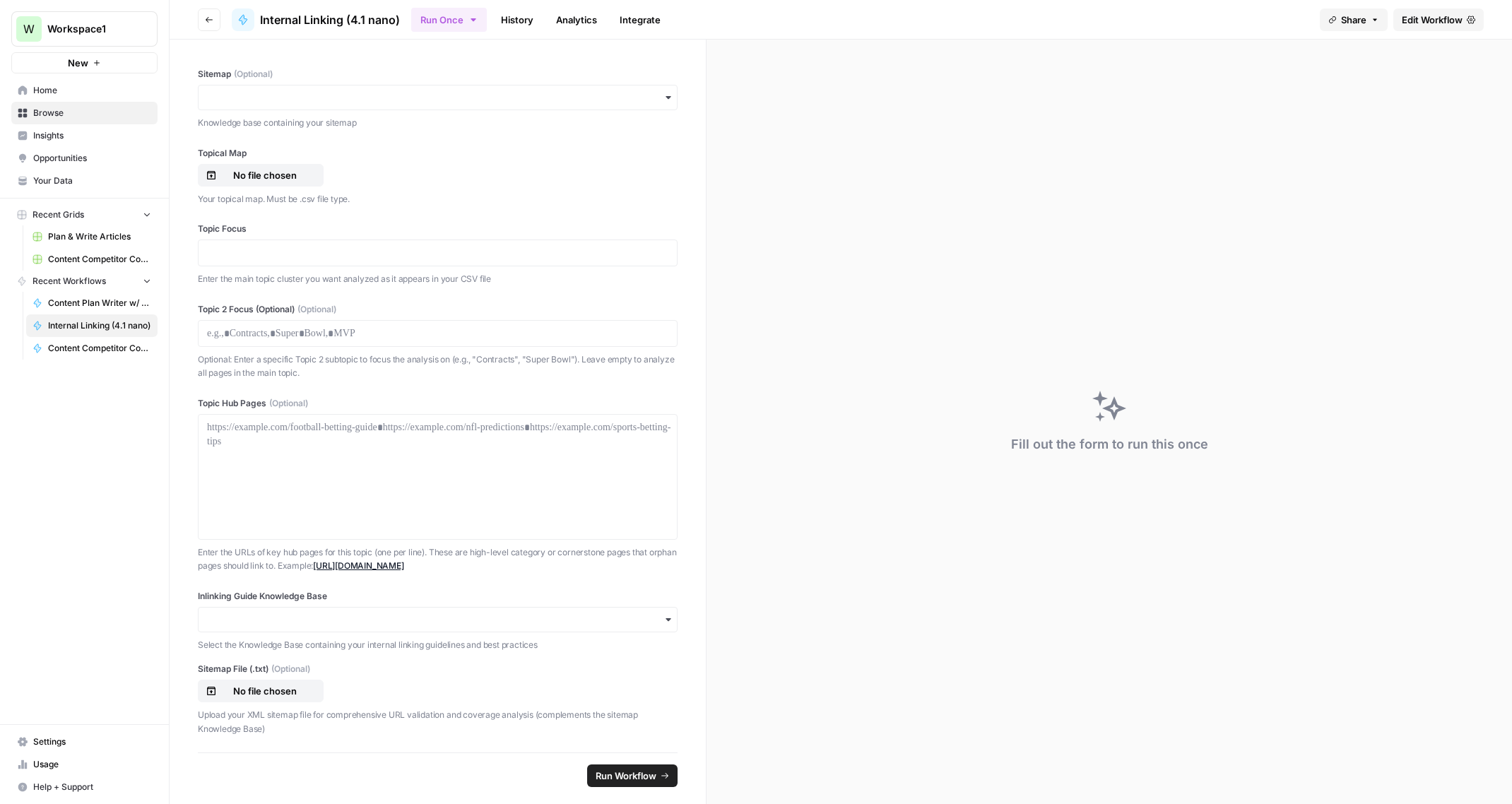
click at [499, 21] on link "History" at bounding box center [517, 19] width 49 height 22
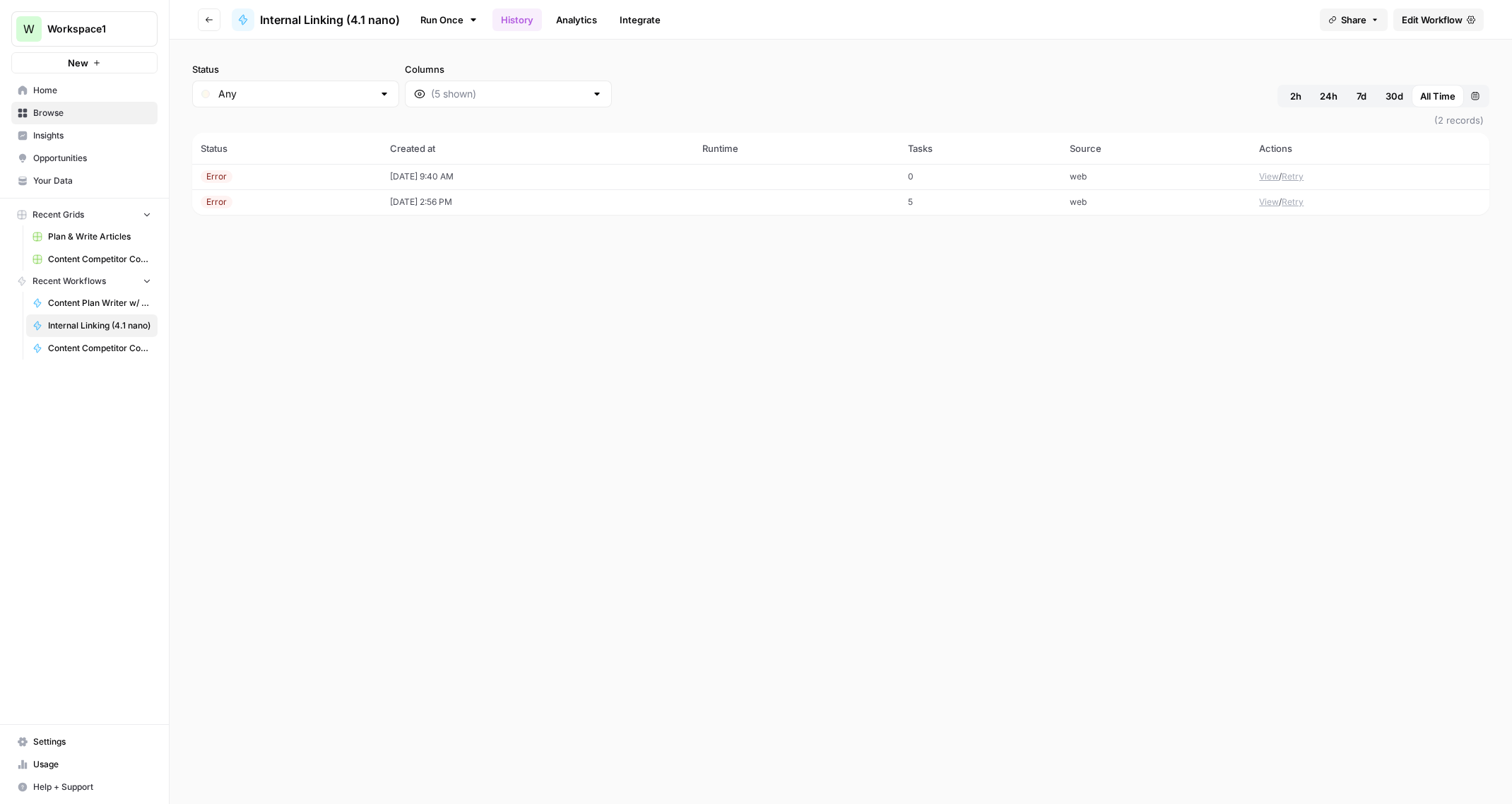
click at [1443, 25] on span "Edit Workflow" at bounding box center [1432, 19] width 61 height 14
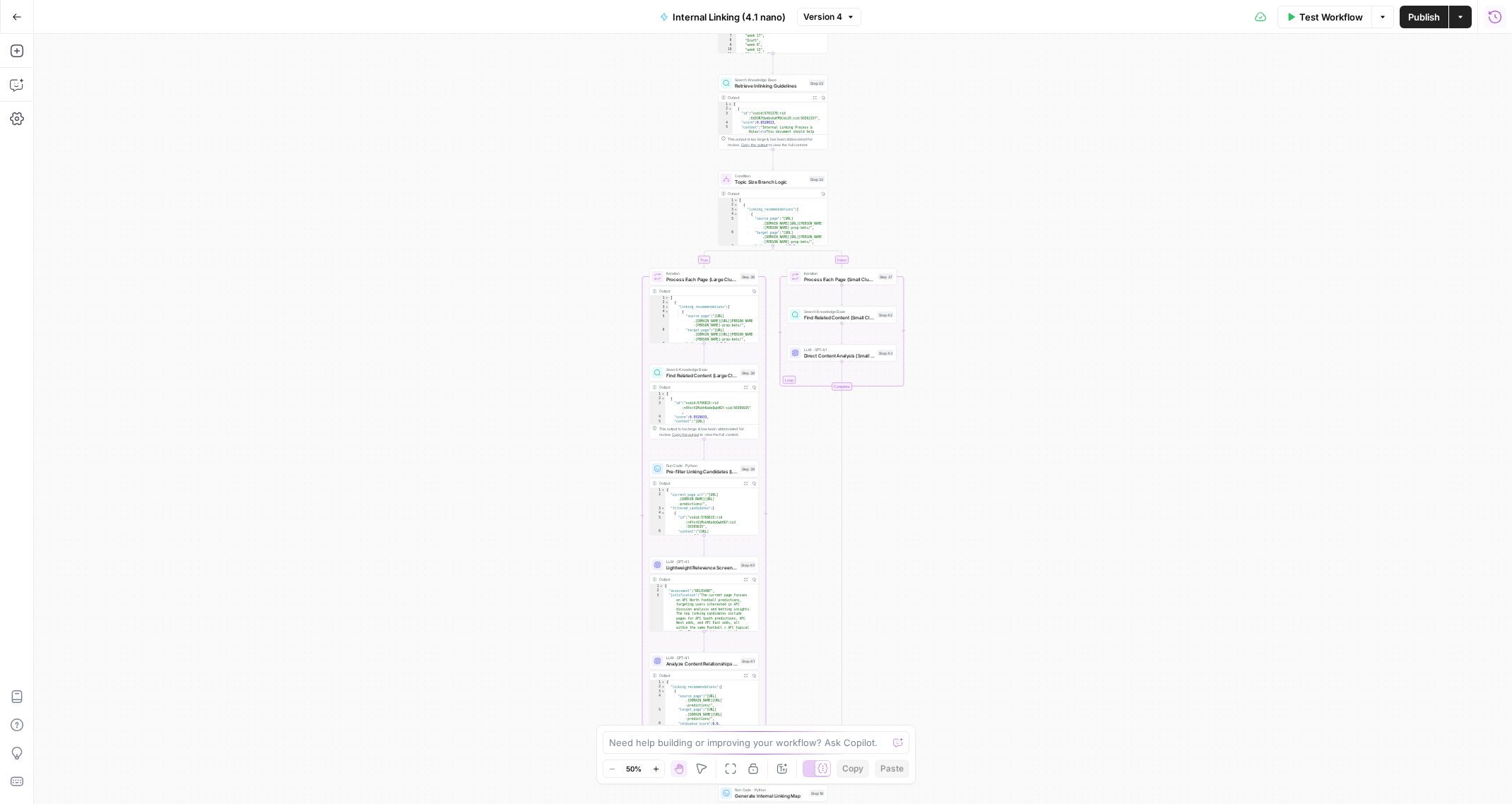
click at [1500, 18] on icon "button" at bounding box center [1495, 16] width 13 height 13
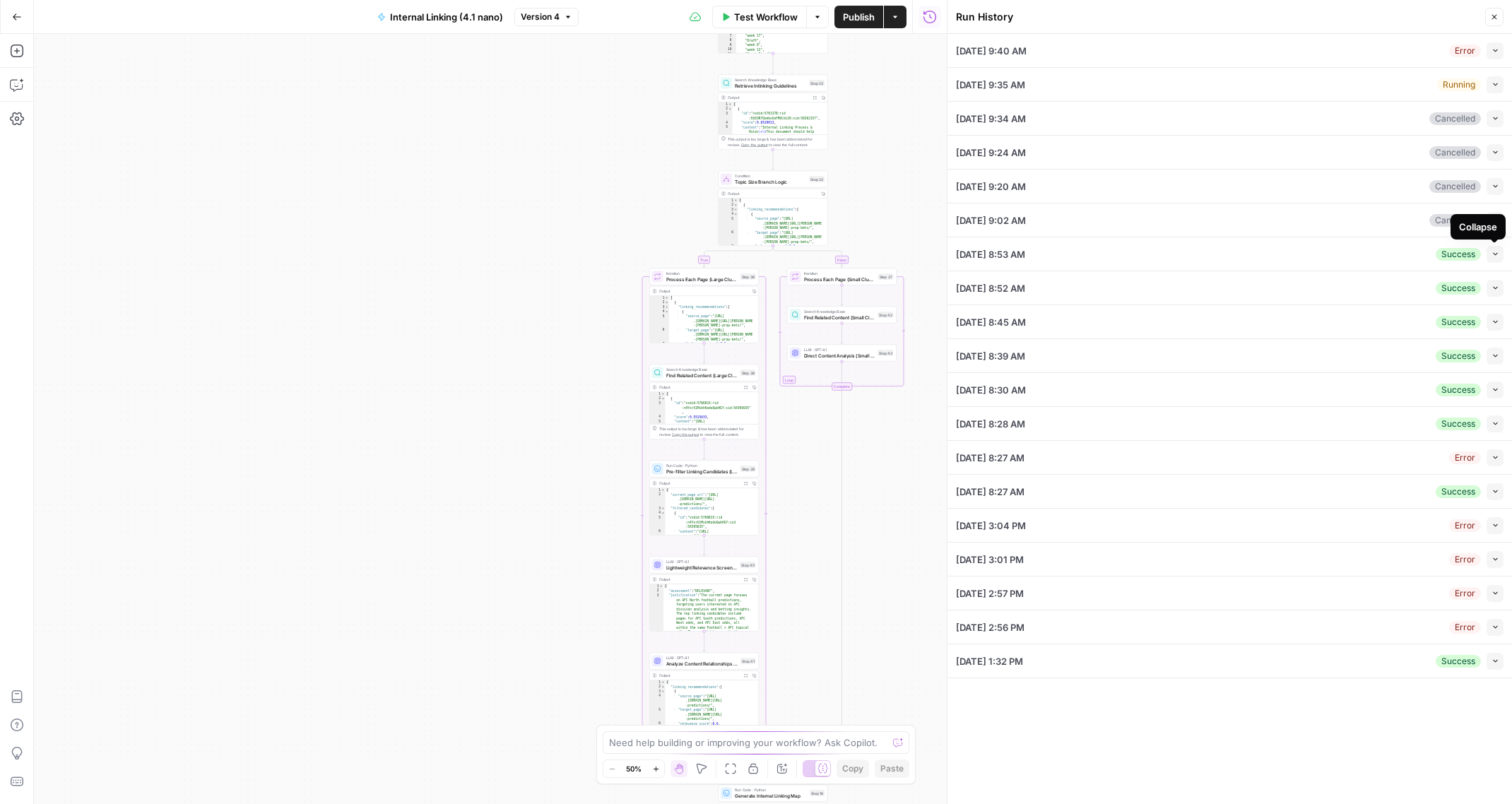
click at [1495, 255] on icon "button" at bounding box center [1495, 254] width 7 height 7
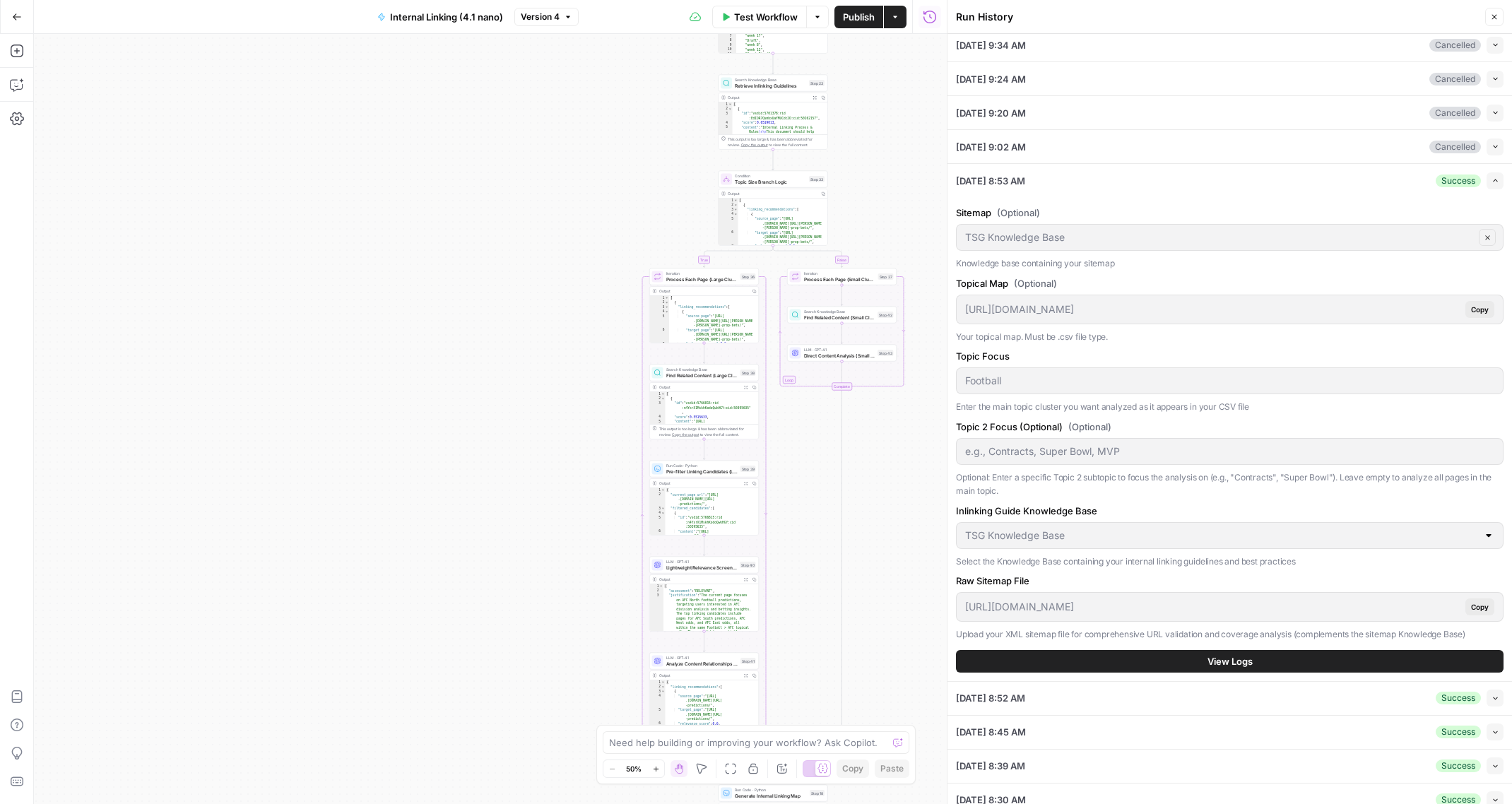
scroll to position [89, 0]
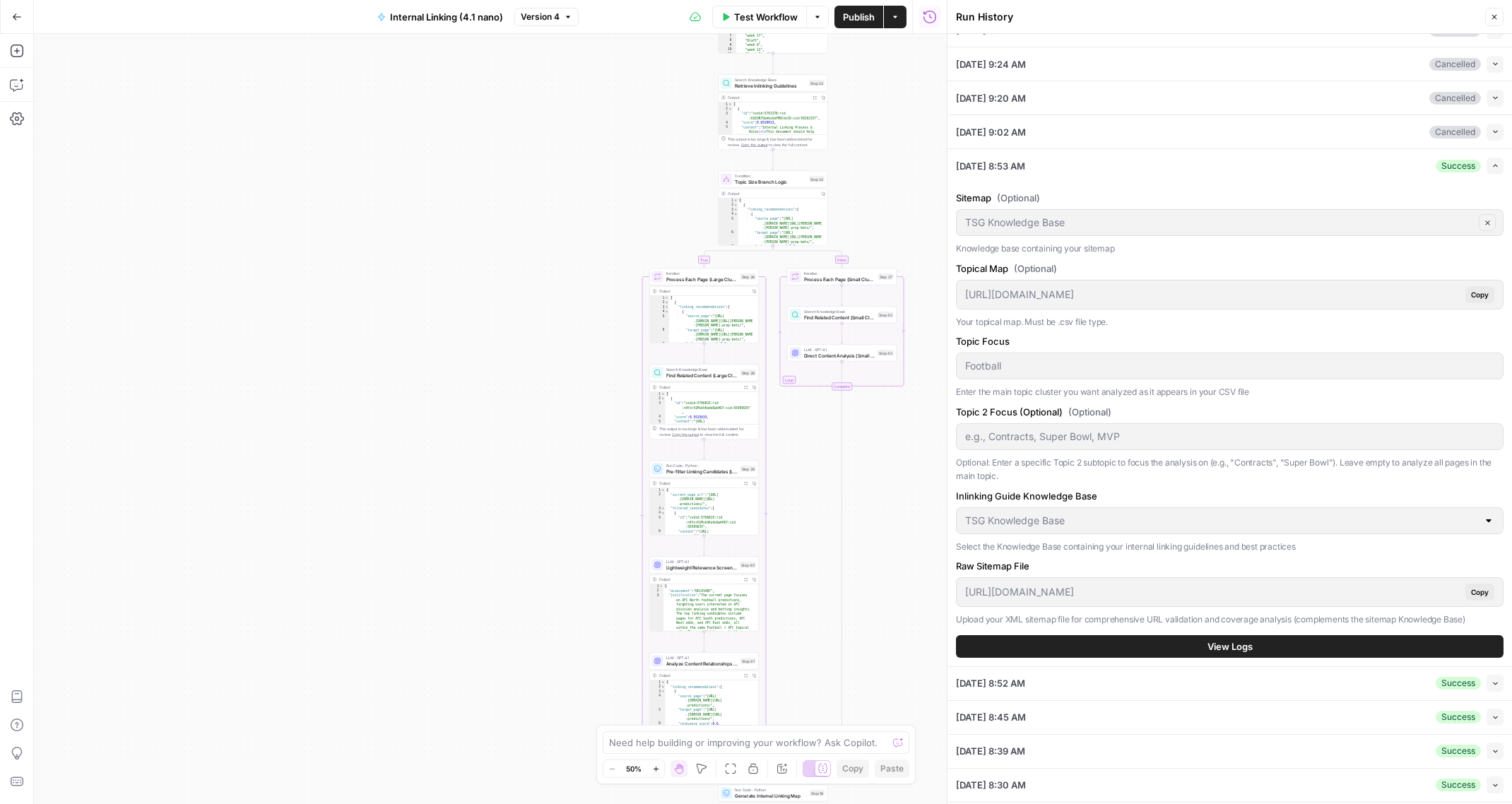
click at [1248, 650] on button "View Logs" at bounding box center [1230, 646] width 548 height 22
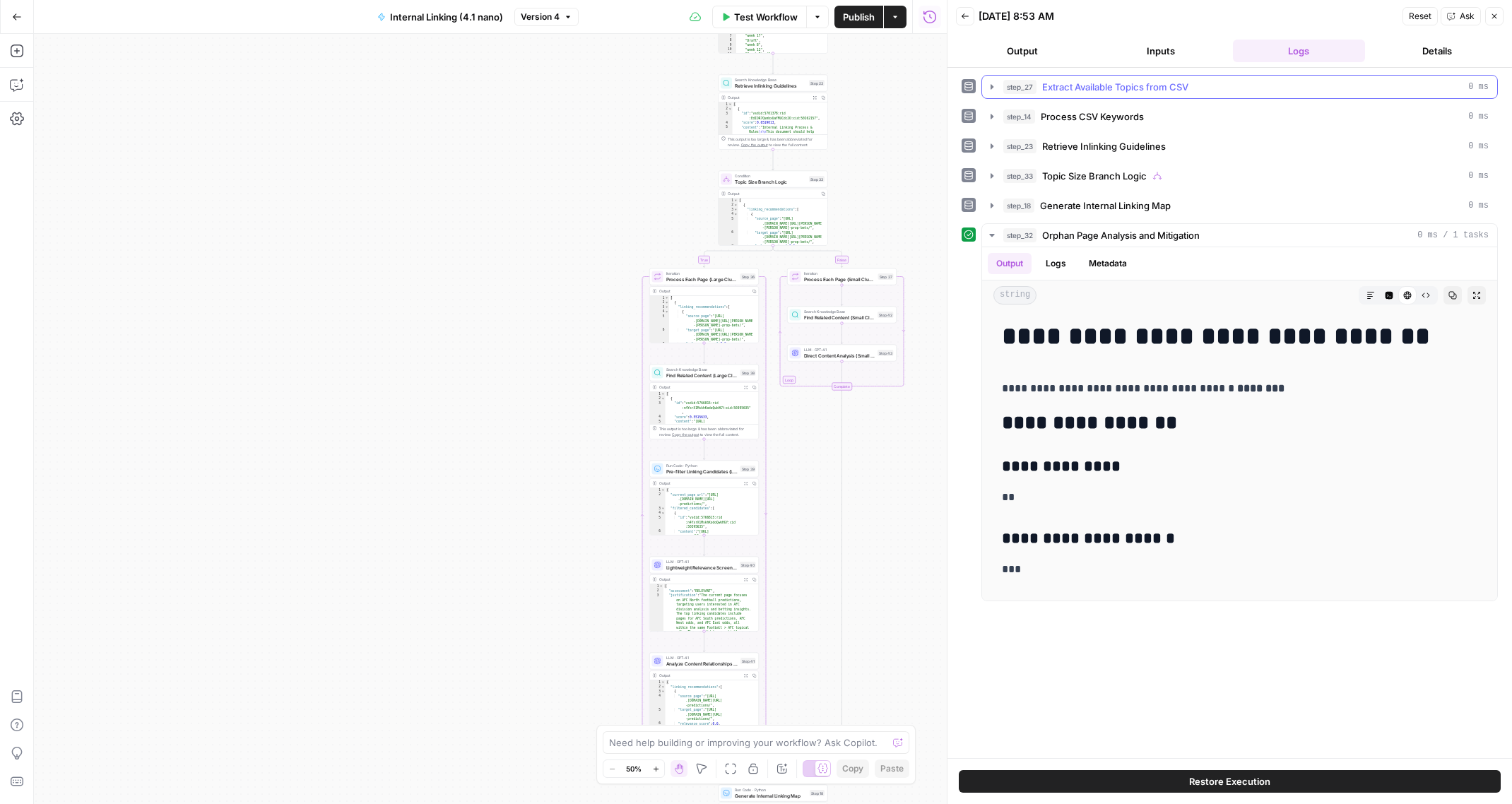
click at [991, 85] on icon "button" at bounding box center [992, 86] width 3 height 5
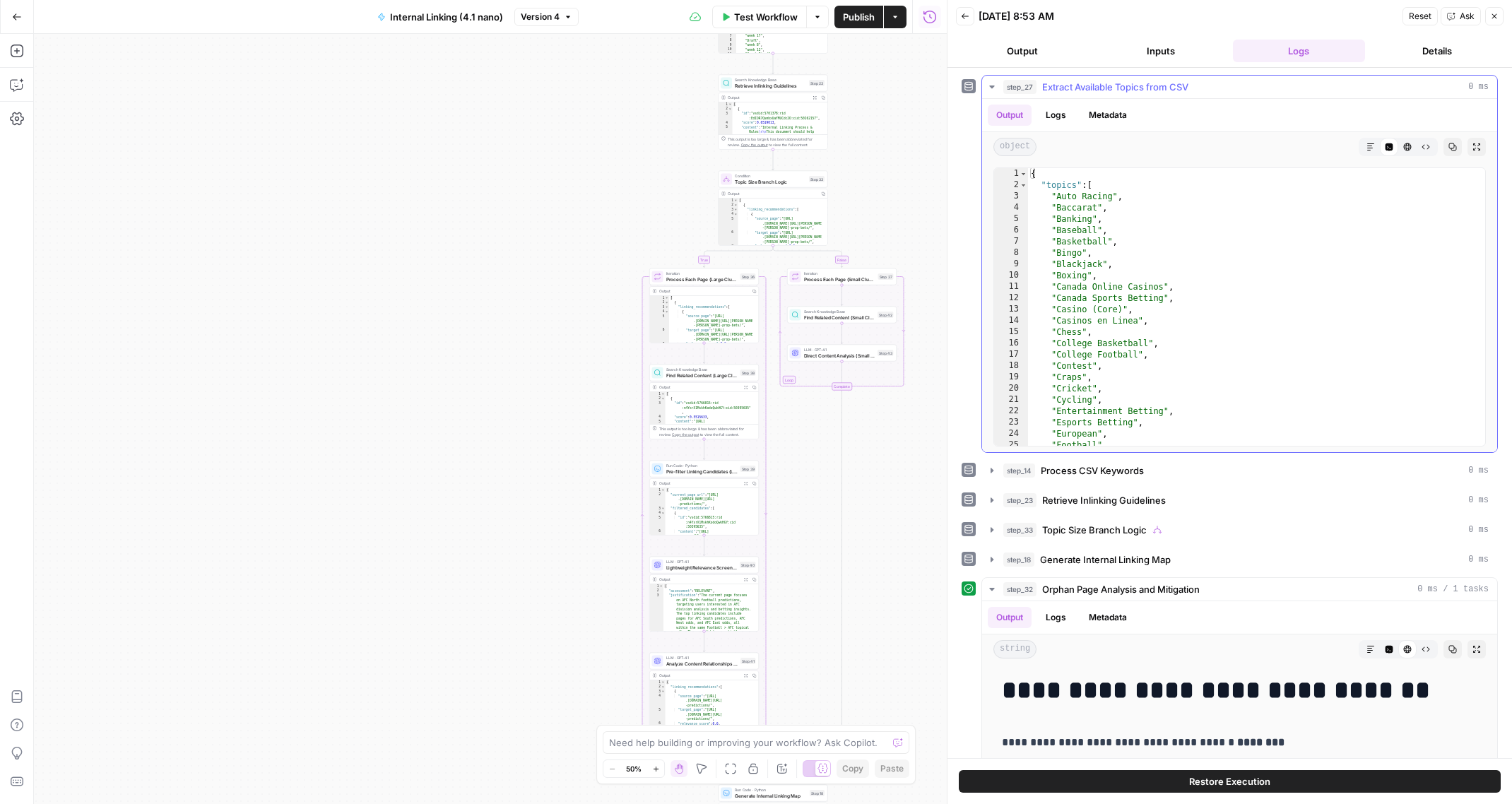
click at [994, 86] on icon "button" at bounding box center [991, 86] width 11 height 11
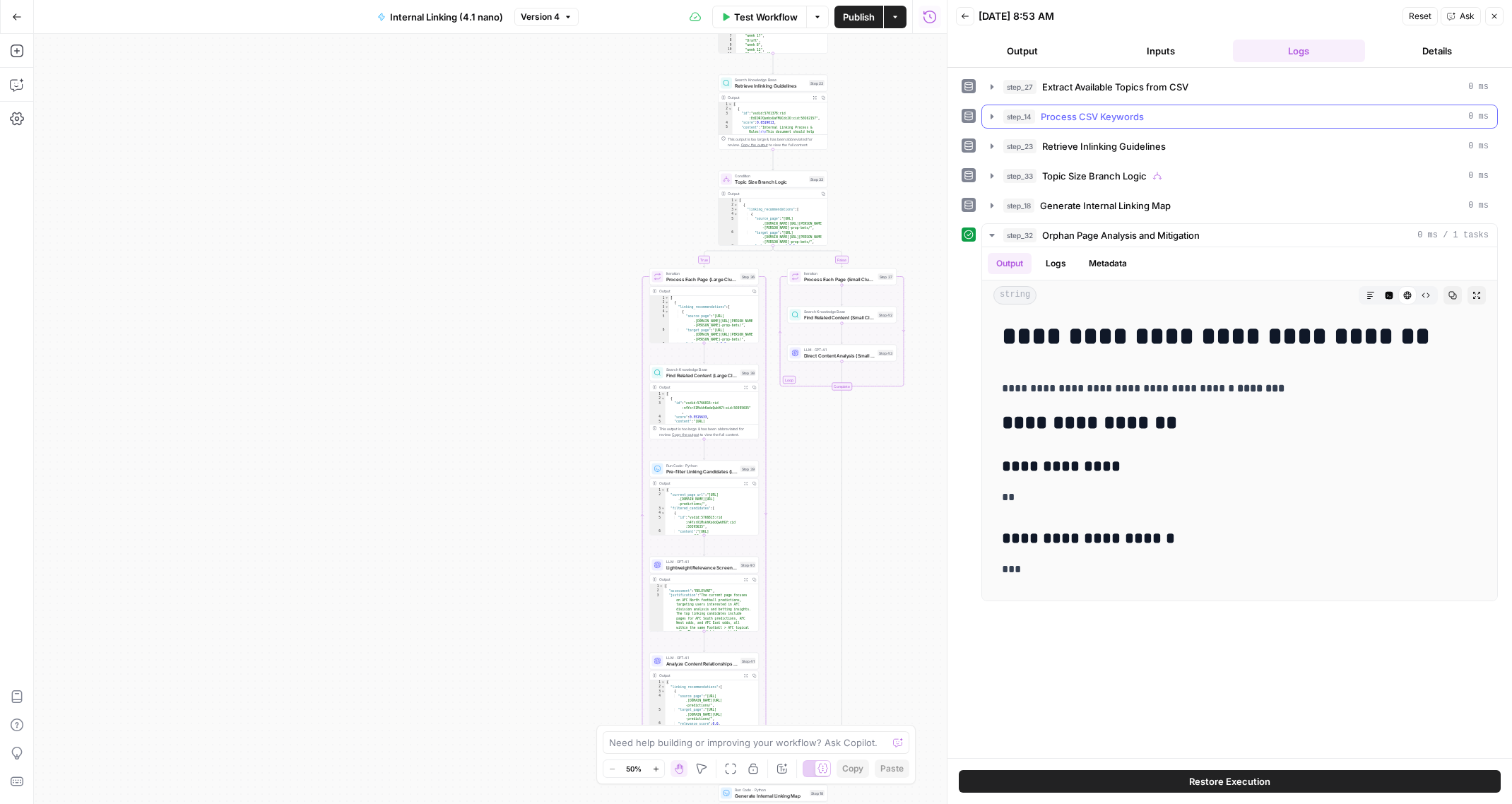
click at [992, 120] on icon "button" at bounding box center [991, 116] width 11 height 11
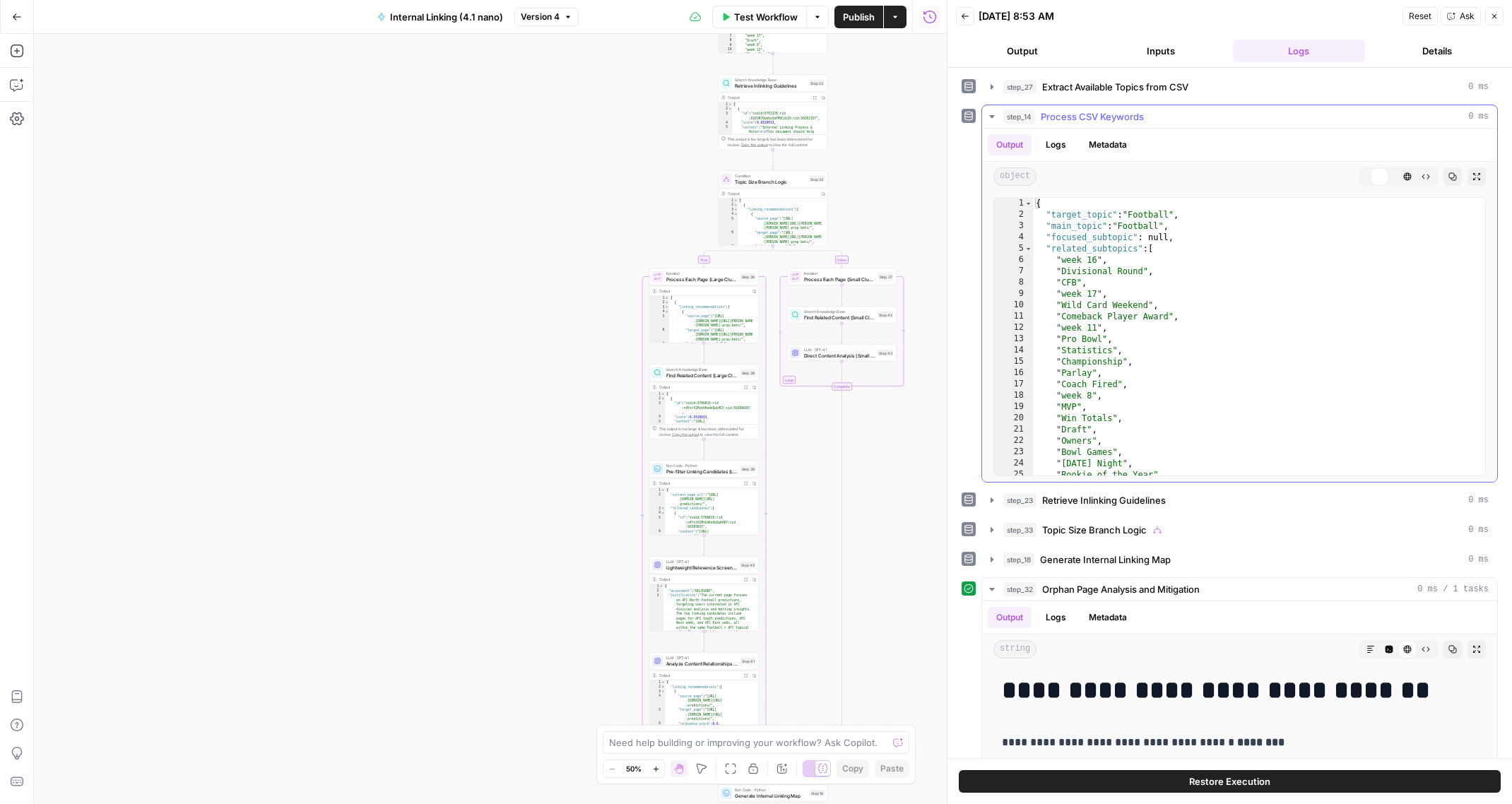
click at [992, 120] on icon "button" at bounding box center [991, 116] width 11 height 11
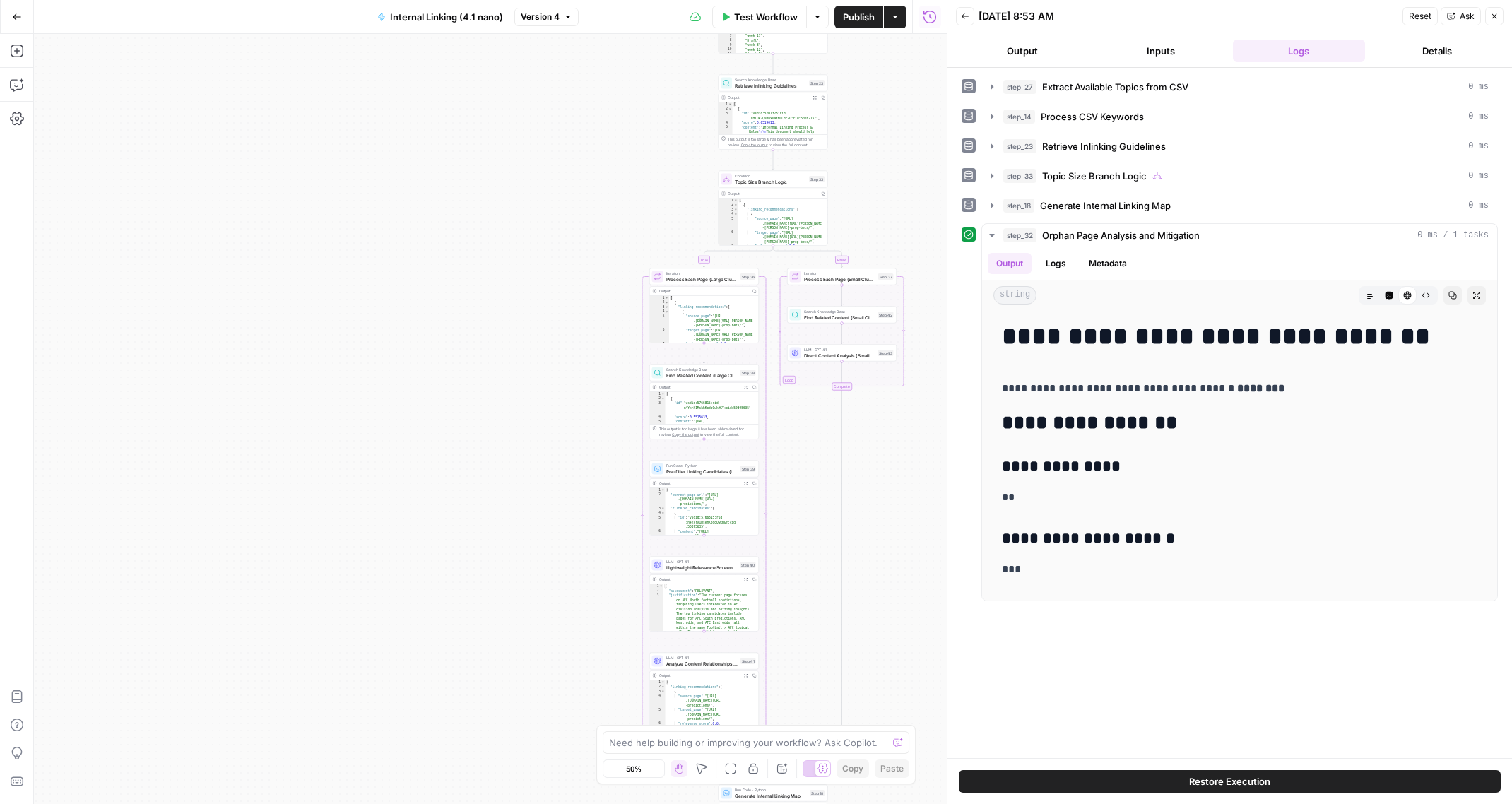
click at [969, 12] on icon "button" at bounding box center [964, 16] width 8 height 8
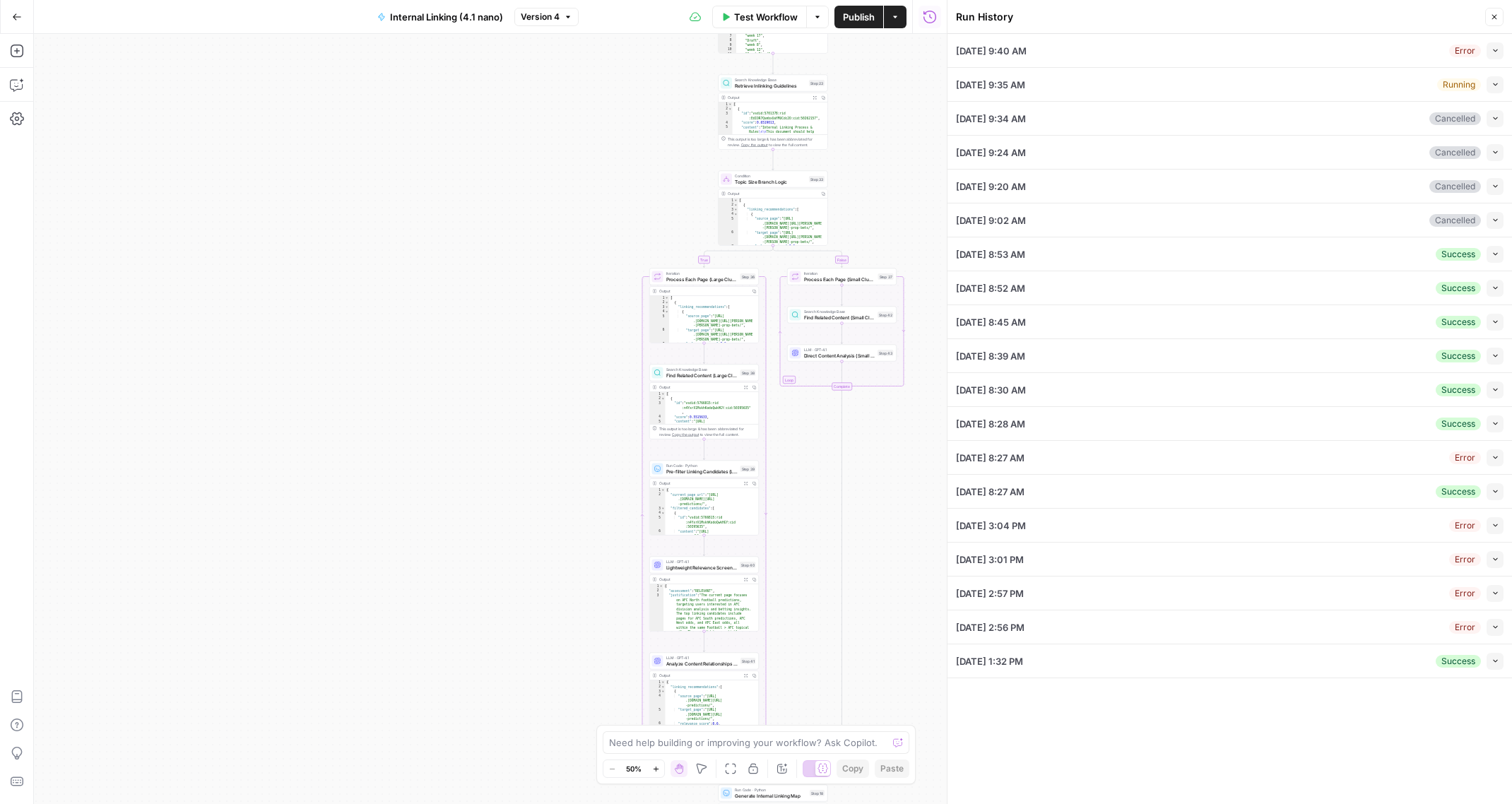
click at [456, 129] on div "true false Workflow Set Inputs Inputs Run Code · Python Extract Available Topic…" at bounding box center [490, 419] width 913 height 770
click at [22, 13] on button "Go Back" at bounding box center [17, 17] width 25 height 25
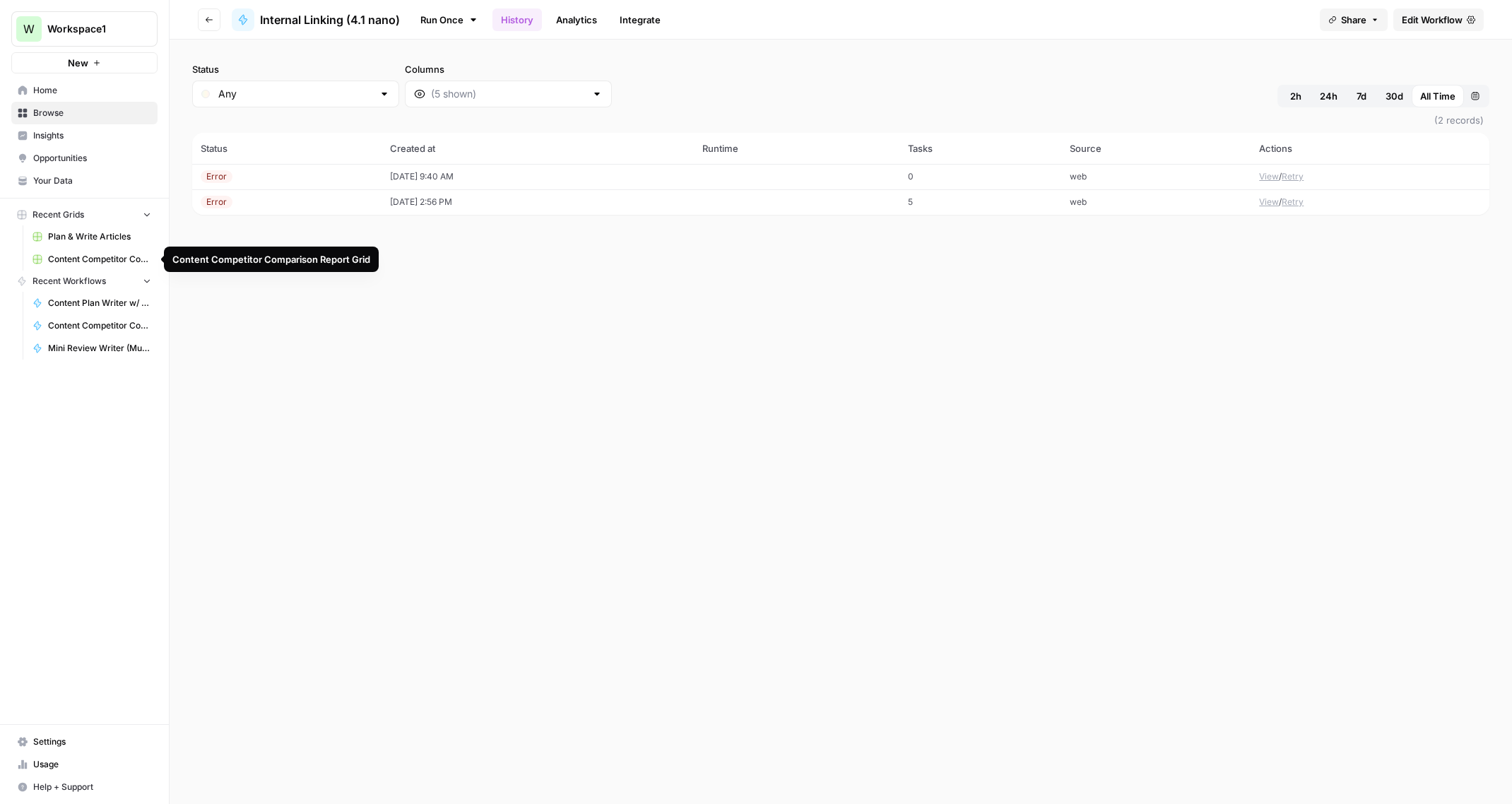
click at [90, 260] on span "Content Competitor Comparison Report Grid" at bounding box center [100, 259] width 103 height 13
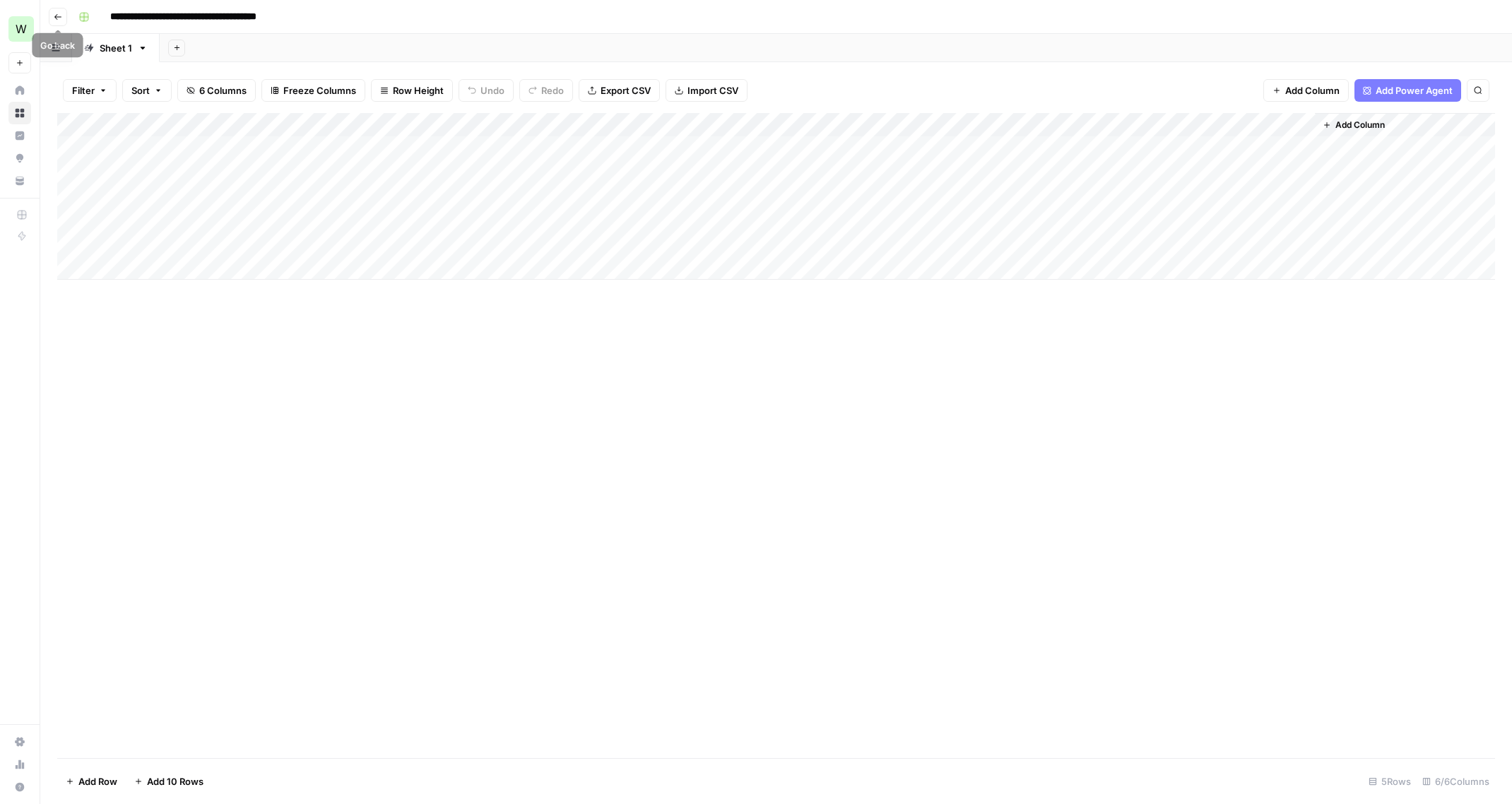
click at [60, 18] on icon "button" at bounding box center [57, 16] width 8 height 8
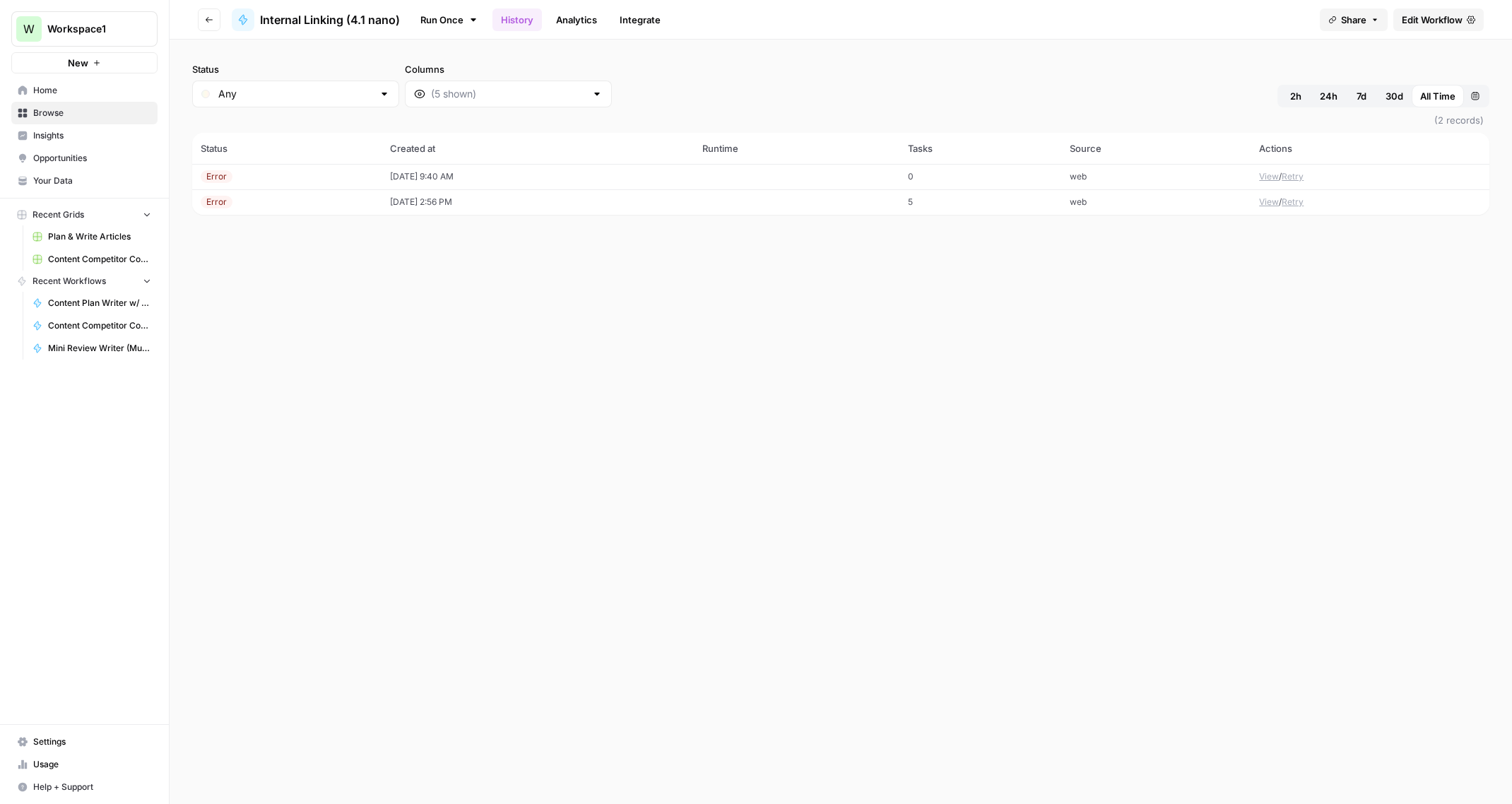
click at [53, 91] on span "Home" at bounding box center [92, 90] width 118 height 13
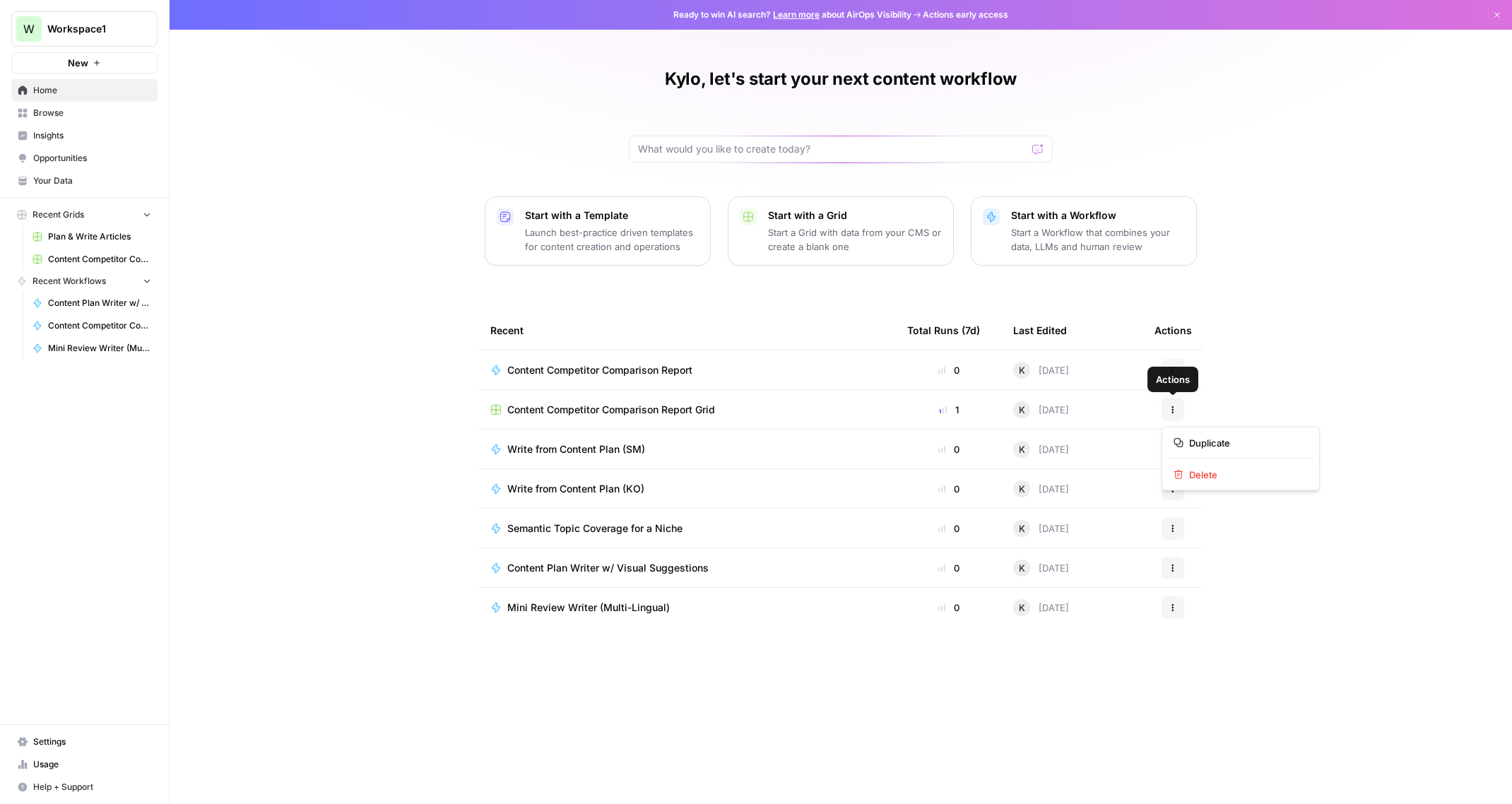
click at [1169, 408] on icon "button" at bounding box center [1172, 409] width 8 height 8
click at [57, 116] on span "Browse" at bounding box center [92, 112] width 118 height 13
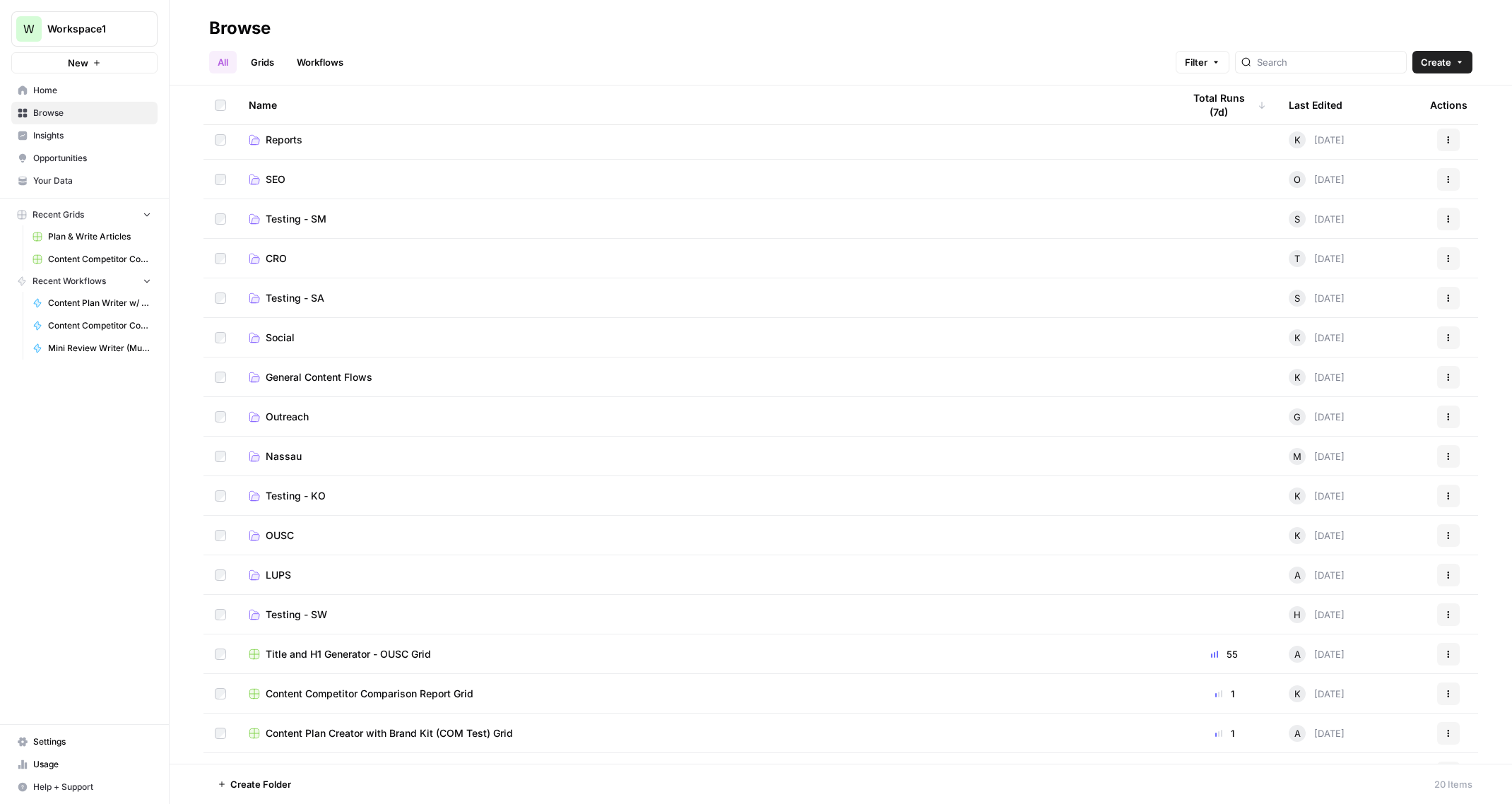
scroll to position [47, 0]
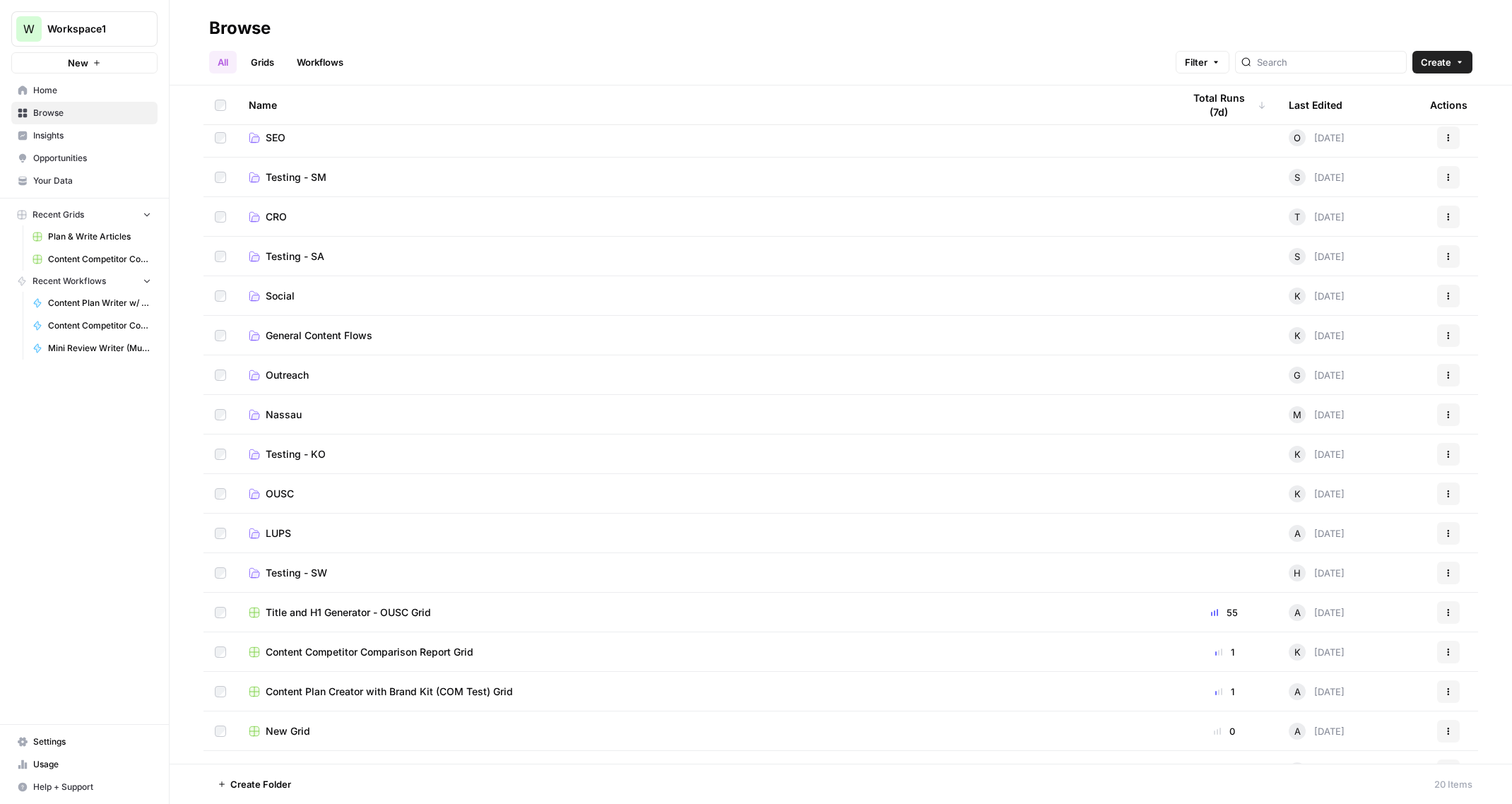
click at [286, 527] on span "LUPS" at bounding box center [278, 533] width 25 height 14
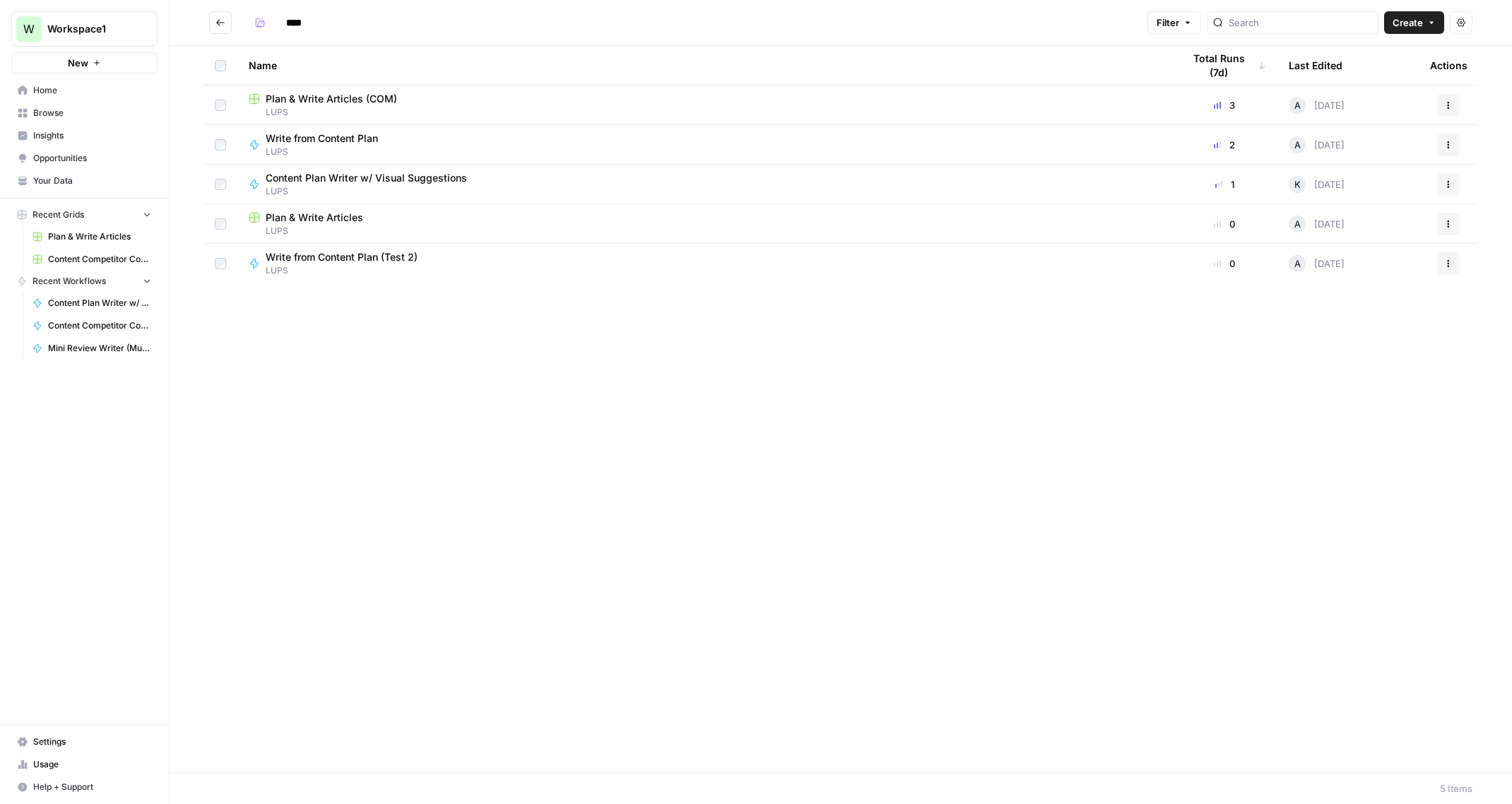
click at [220, 20] on icon "Go back" at bounding box center [220, 22] width 10 height 10
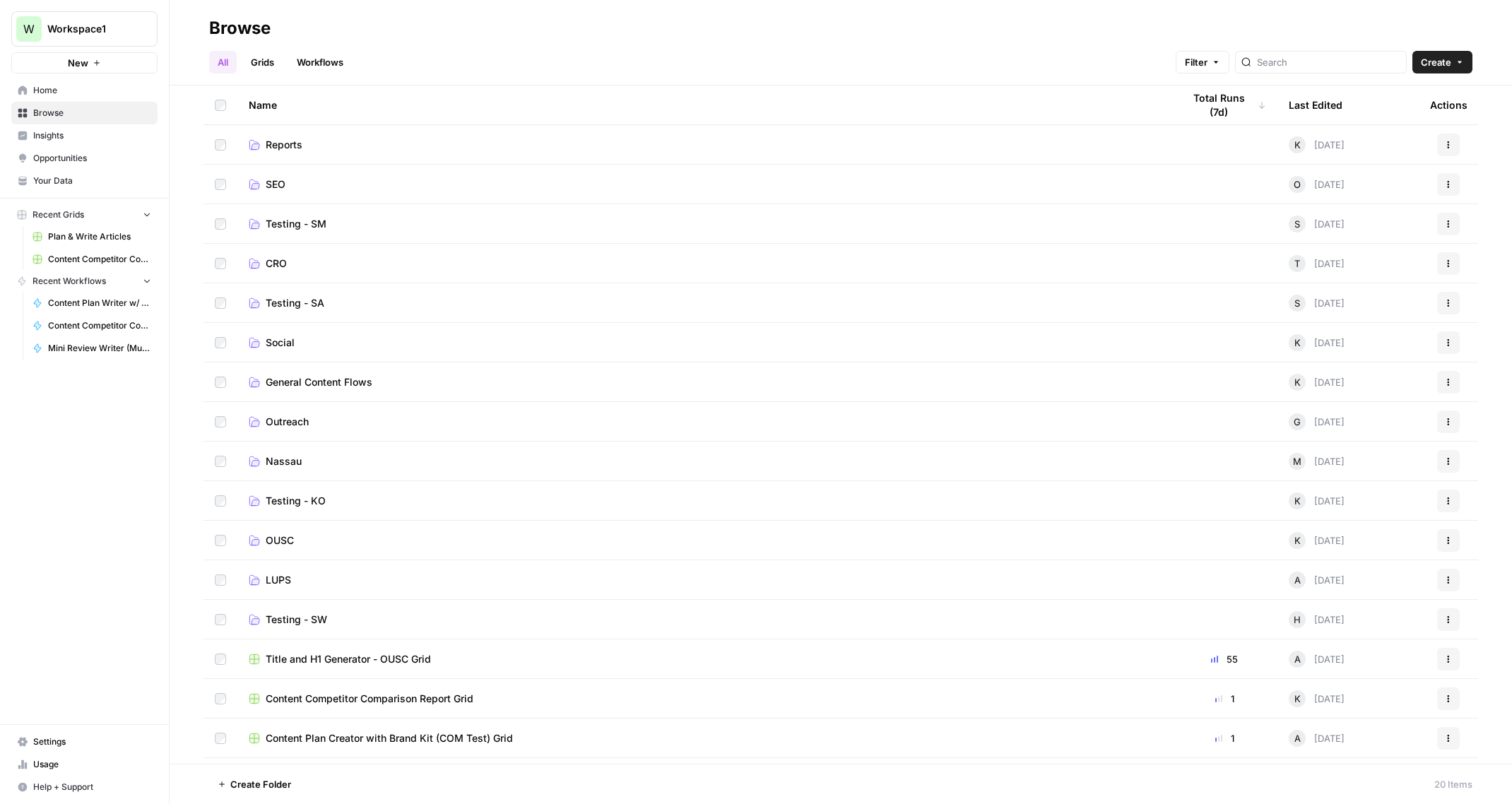
click at [1449, 61] on span "Create" at bounding box center [1435, 62] width 31 height 14
click at [1386, 98] on span "Folder" at bounding box center [1415, 95] width 79 height 14
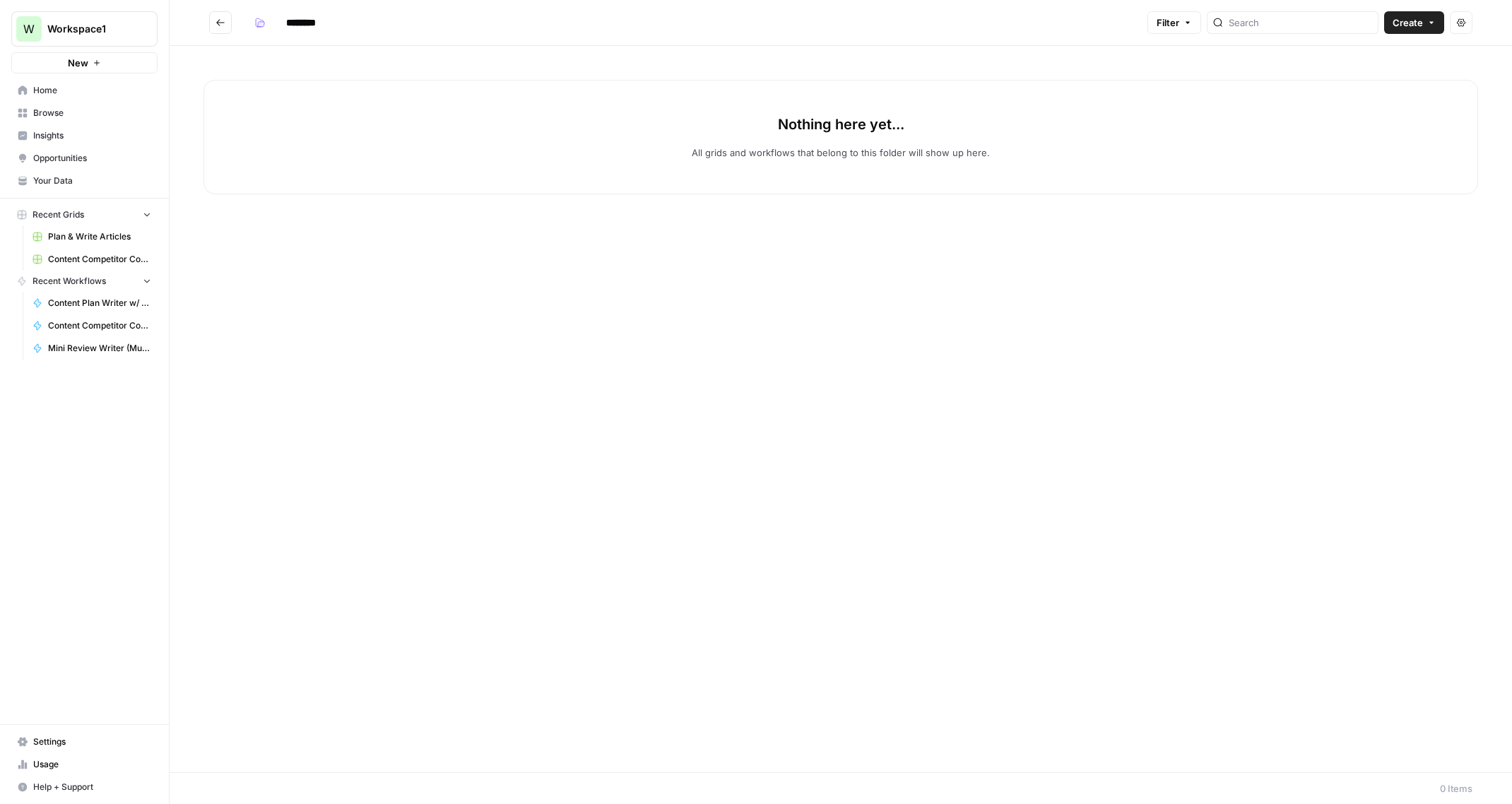
click at [321, 21] on input "********" at bounding box center [319, 22] width 79 height 22
type input "*"
type input "*****"
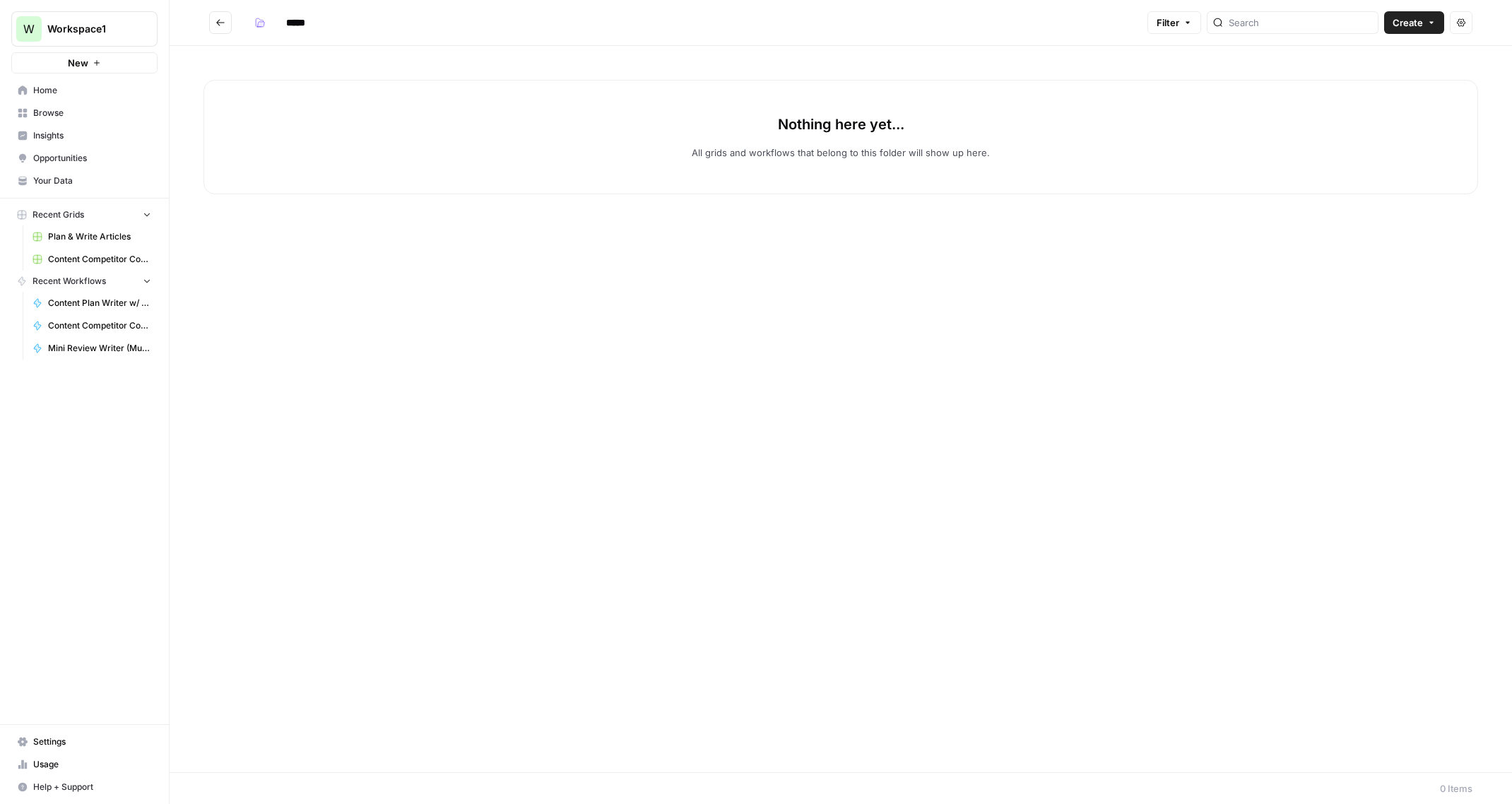
click at [224, 22] on icon "Go back" at bounding box center [220, 22] width 10 height 10
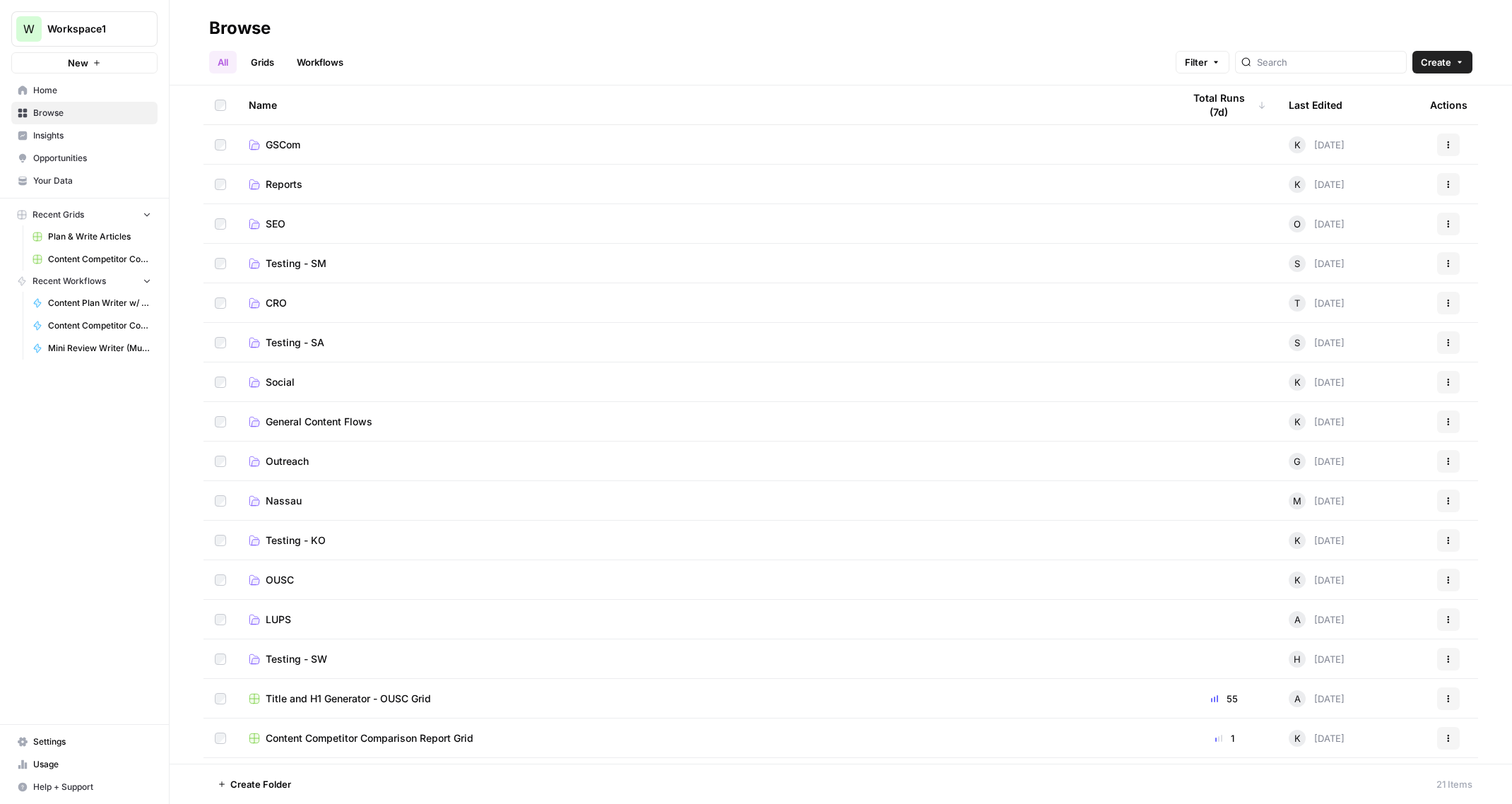
click at [276, 625] on span "LUPS" at bounding box center [278, 619] width 25 height 14
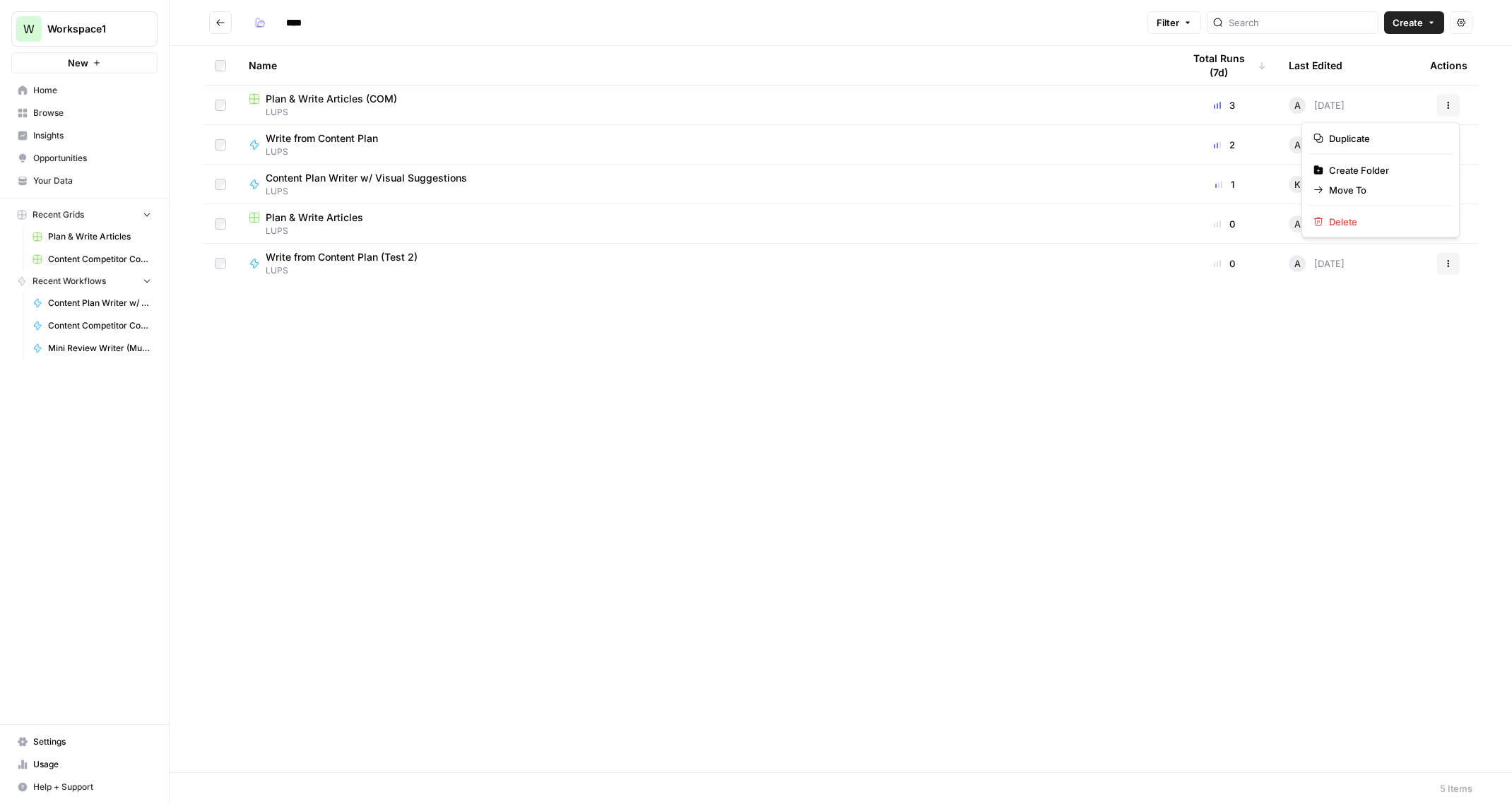
click at [1450, 105] on icon "button" at bounding box center [1448, 105] width 8 height 8
click at [1351, 189] on span "Move To" at bounding box center [1386, 190] width 113 height 14
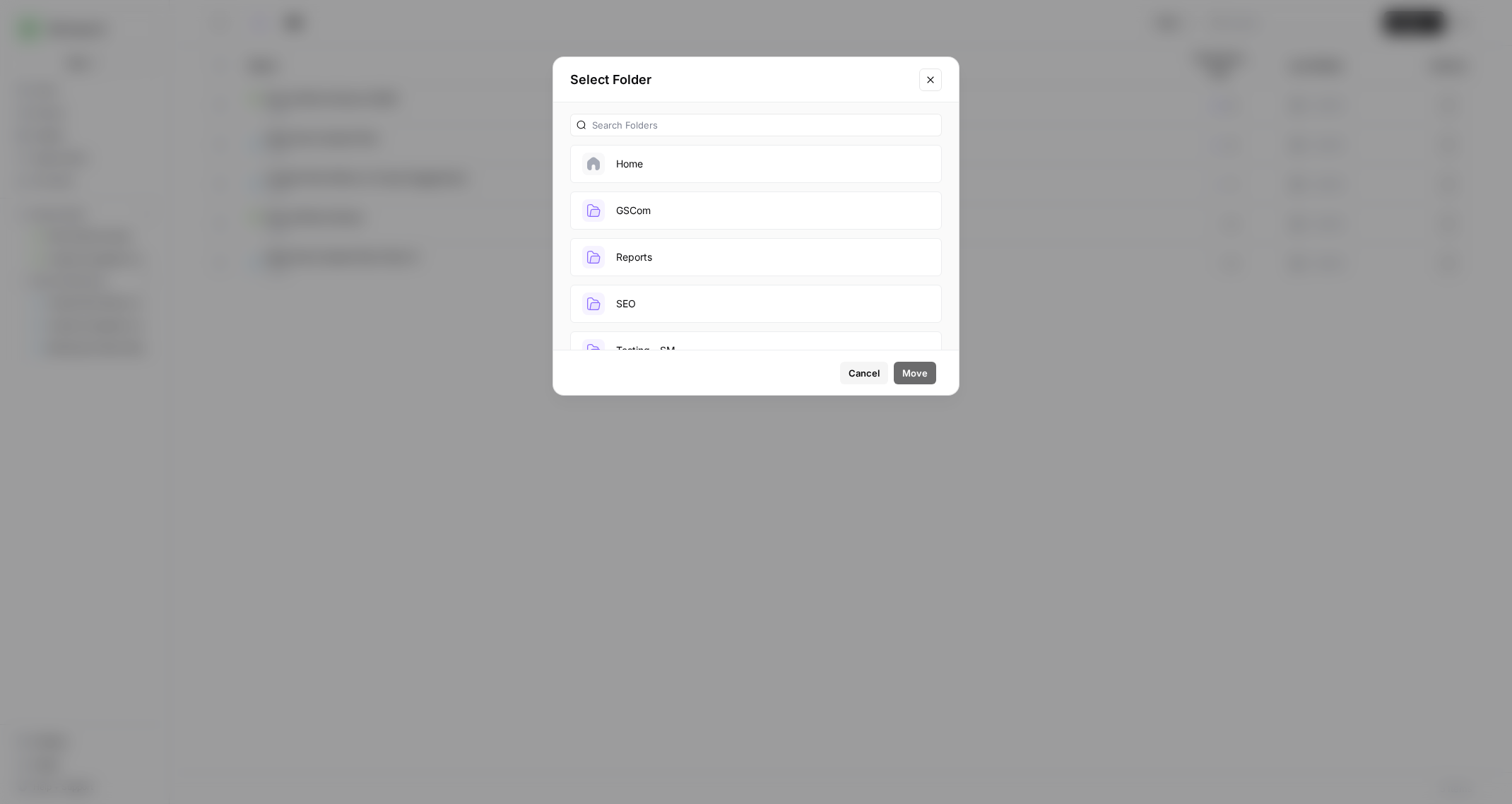
click at [686, 208] on button "GSCom" at bounding box center [755, 210] width 371 height 38
click at [908, 370] on span "Move" at bounding box center [915, 373] width 25 height 14
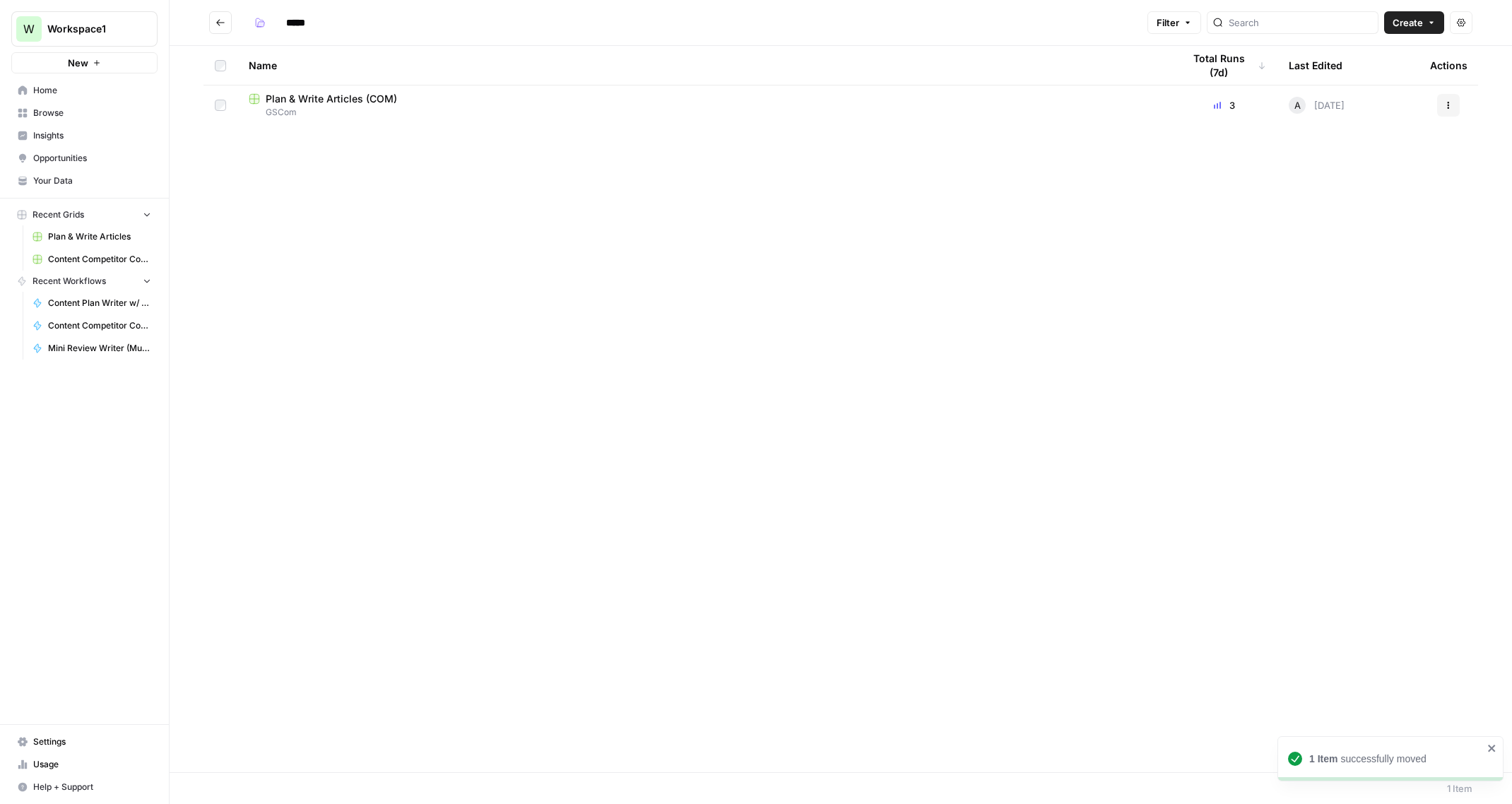
click at [217, 22] on icon "Go back" at bounding box center [220, 22] width 10 height 10
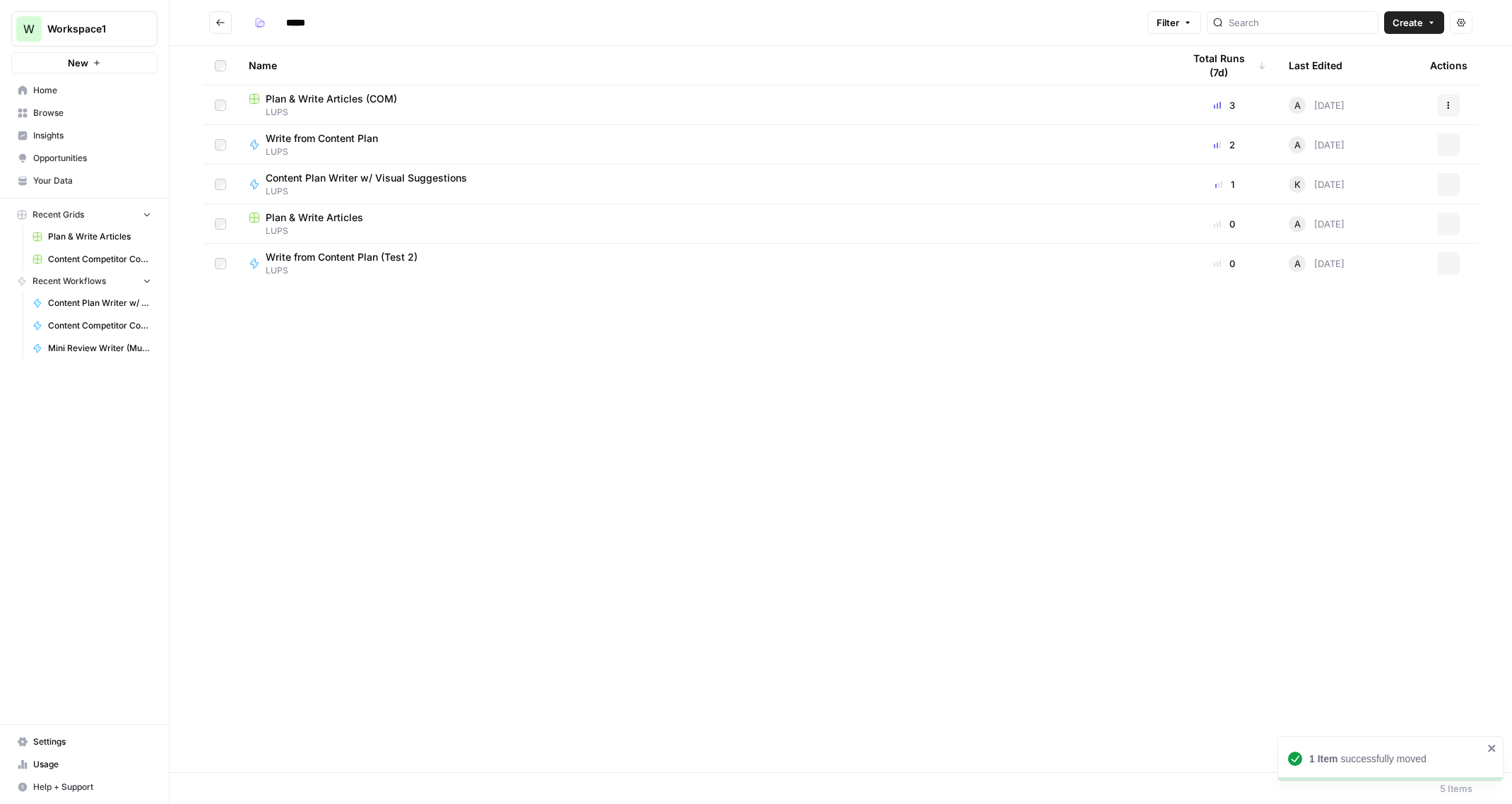
type input "****"
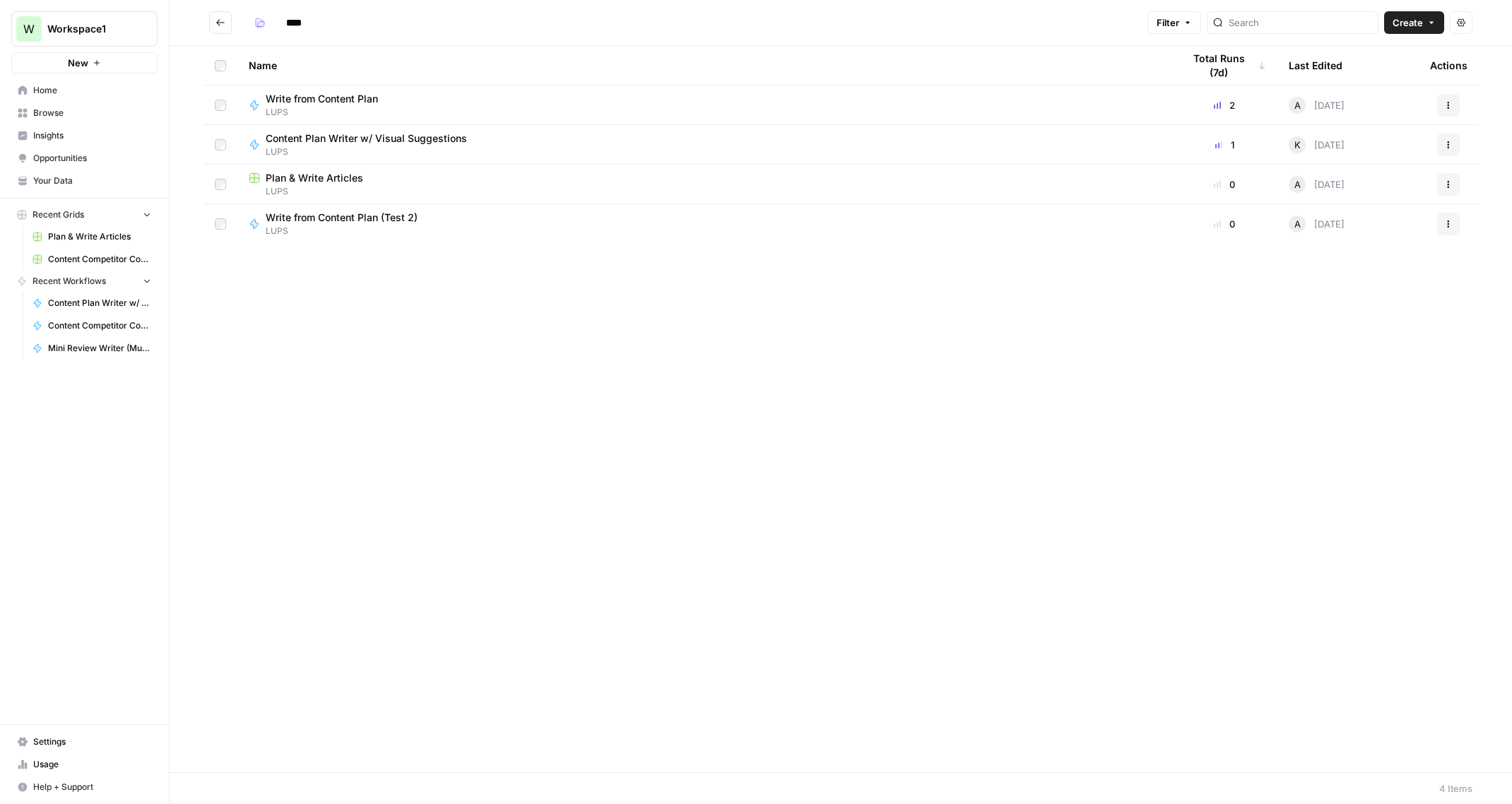
click at [306, 176] on span "Plan & Write Articles" at bounding box center [314, 178] width 97 height 14
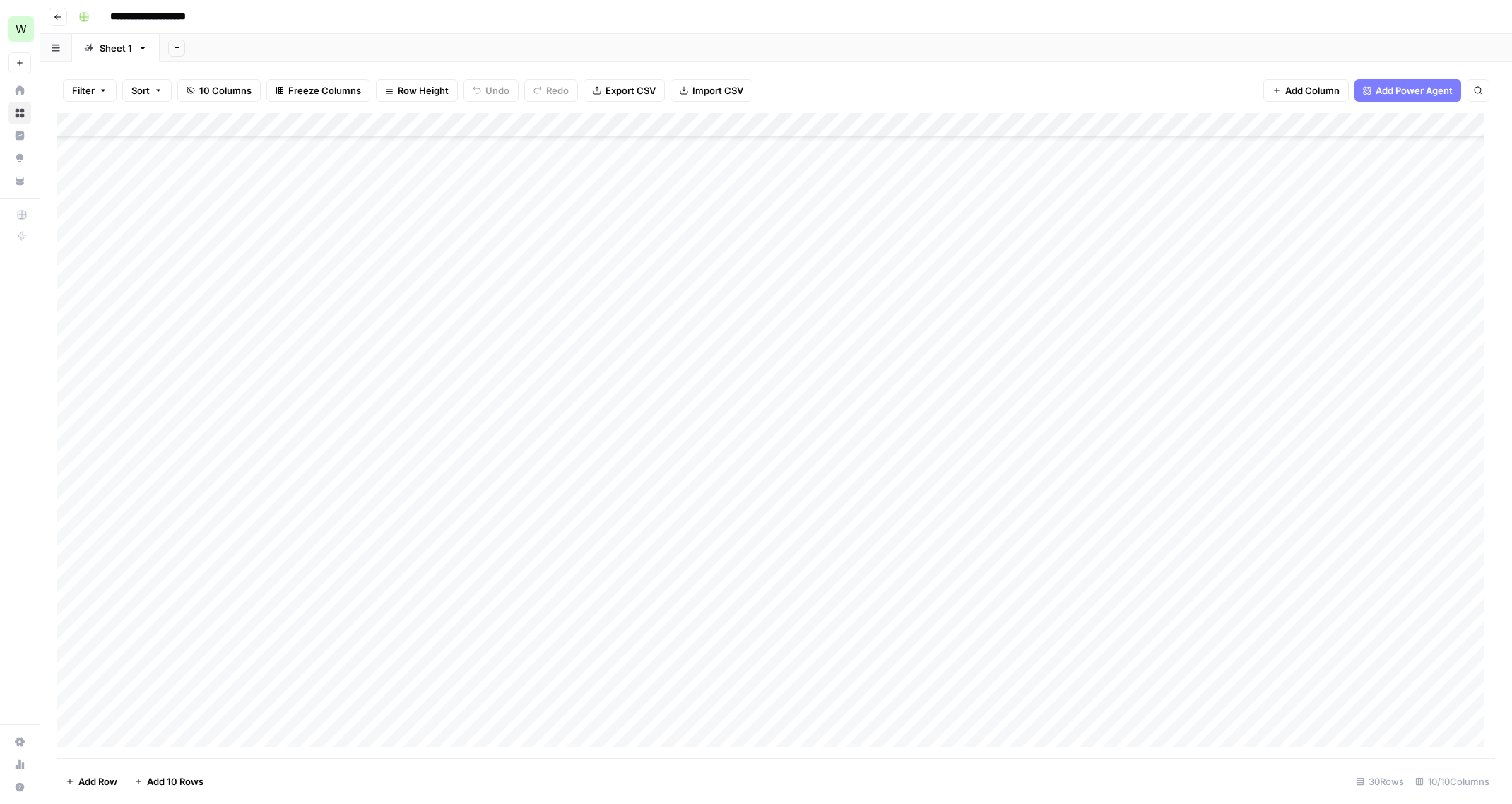
scroll to position [133, 0]
click at [148, 734] on div "Add Column" at bounding box center [776, 435] width 1438 height 645
click at [217, 711] on textarea at bounding box center [219, 713] width 226 height 20
paste textarea "**********"
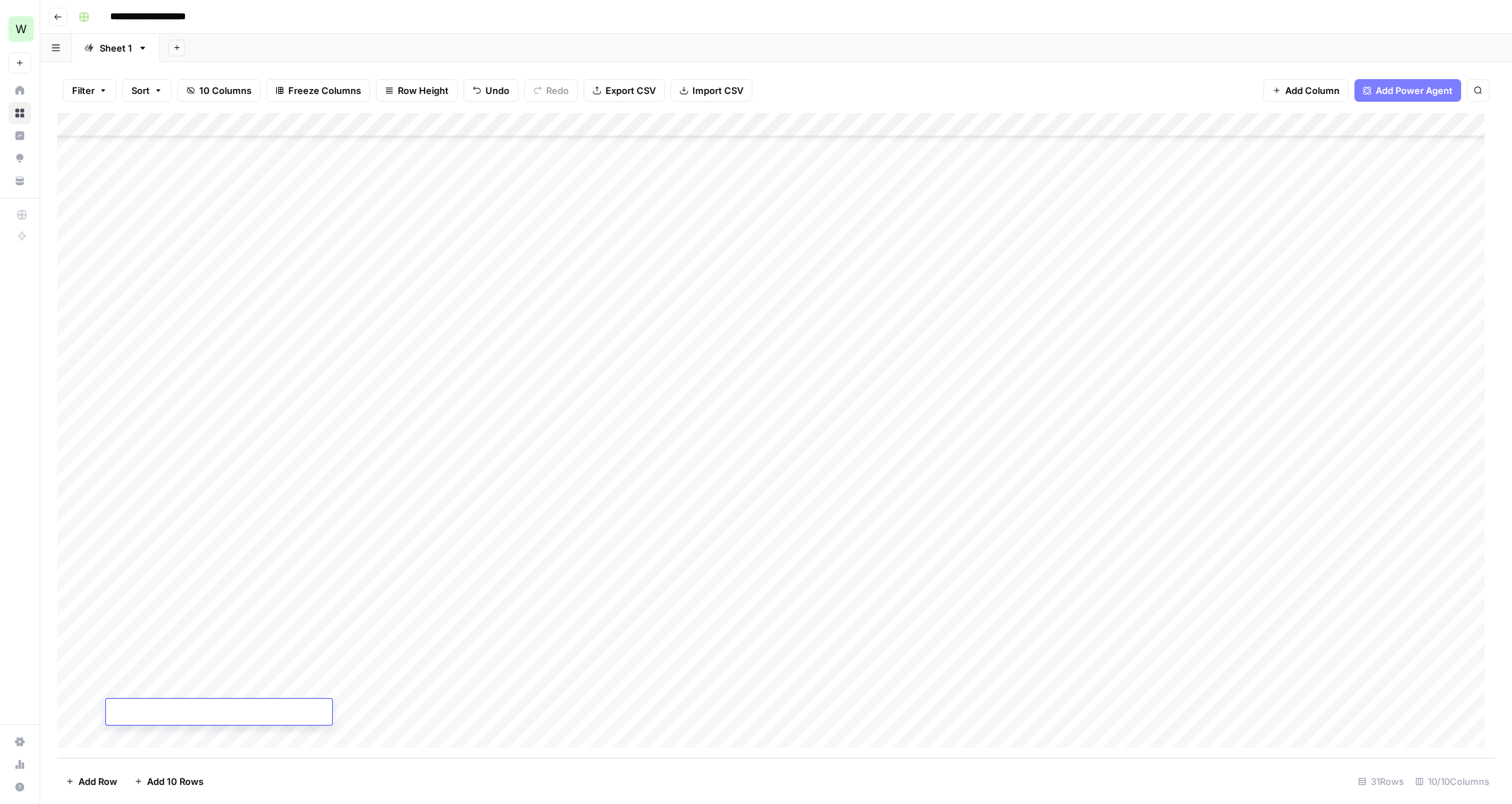
type textarea "**********"
click at [385, 714] on div "Add Column" at bounding box center [776, 435] width 1438 height 645
click at [436, 707] on div "Add Column" at bounding box center [776, 435] width 1438 height 645
click at [436, 707] on textarea "**********" at bounding box center [439, 713] width 226 height 20
click at [455, 714] on textarea "**********" at bounding box center [439, 713] width 226 height 20
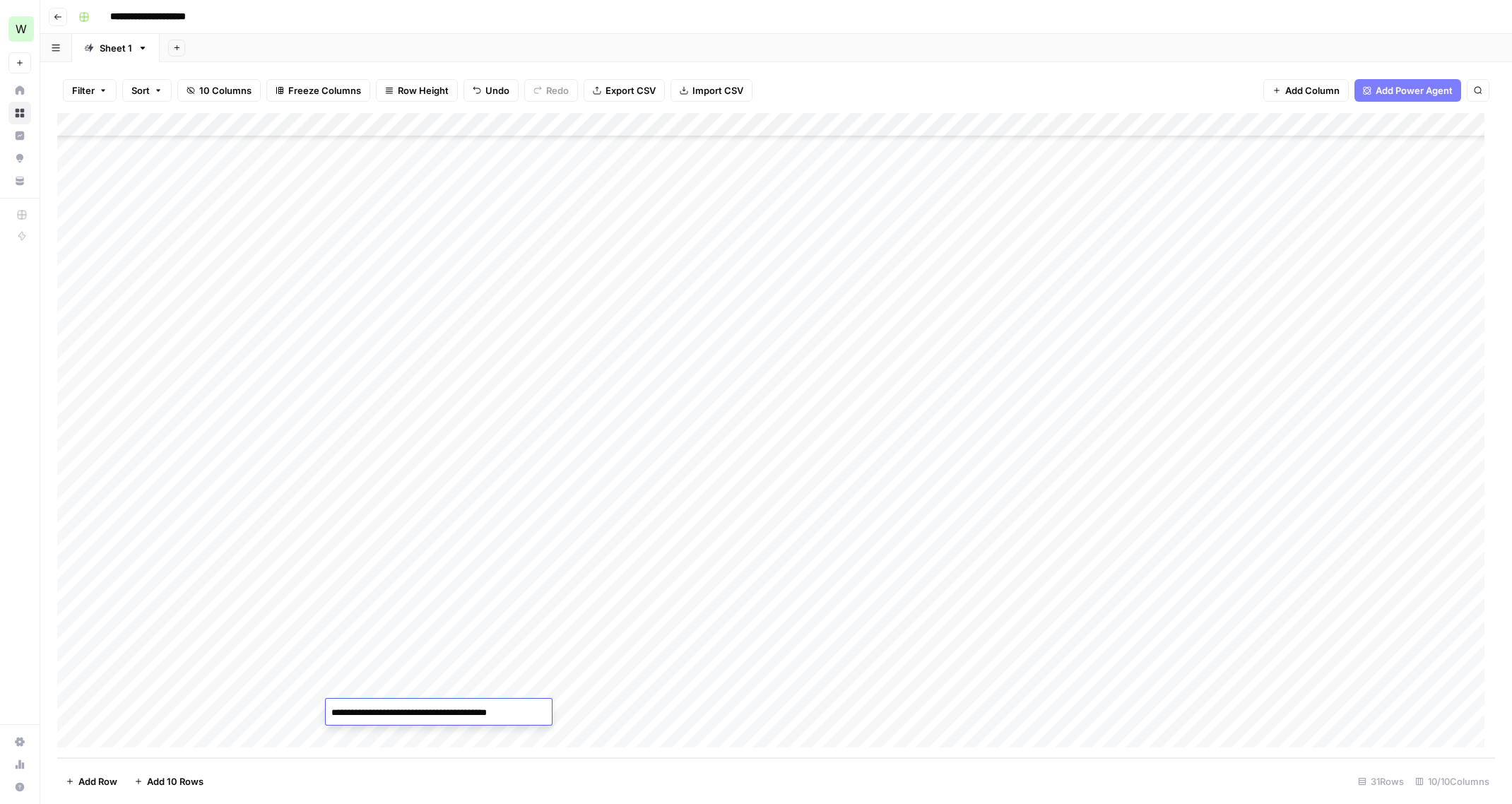
drag, startPoint x: 454, startPoint y: 710, endPoint x: 426, endPoint y: 713, distance: 28.2
click at [426, 713] on textarea "**********" at bounding box center [439, 713] width 226 height 20
type textarea "**********"
click at [582, 708] on div "Add Column" at bounding box center [776, 435] width 1438 height 645
type textarea "**********"
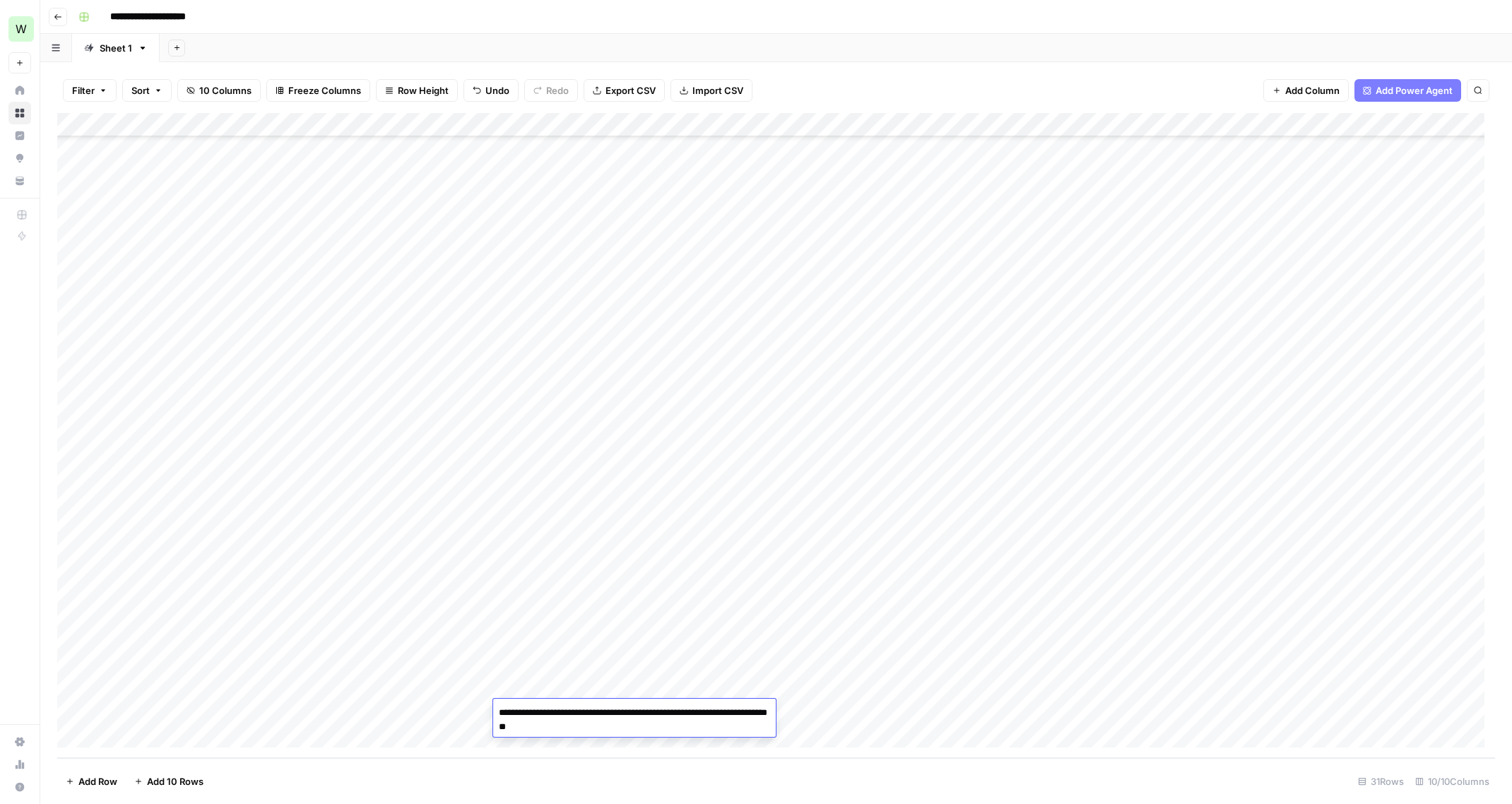
click at [730, 593] on div "Add Column" at bounding box center [776, 435] width 1438 height 645
click at [664, 708] on div "Add Column" at bounding box center [776, 435] width 1438 height 645
click at [707, 766] on button "Informational Guide" at bounding box center [681, 771] width 97 height 17
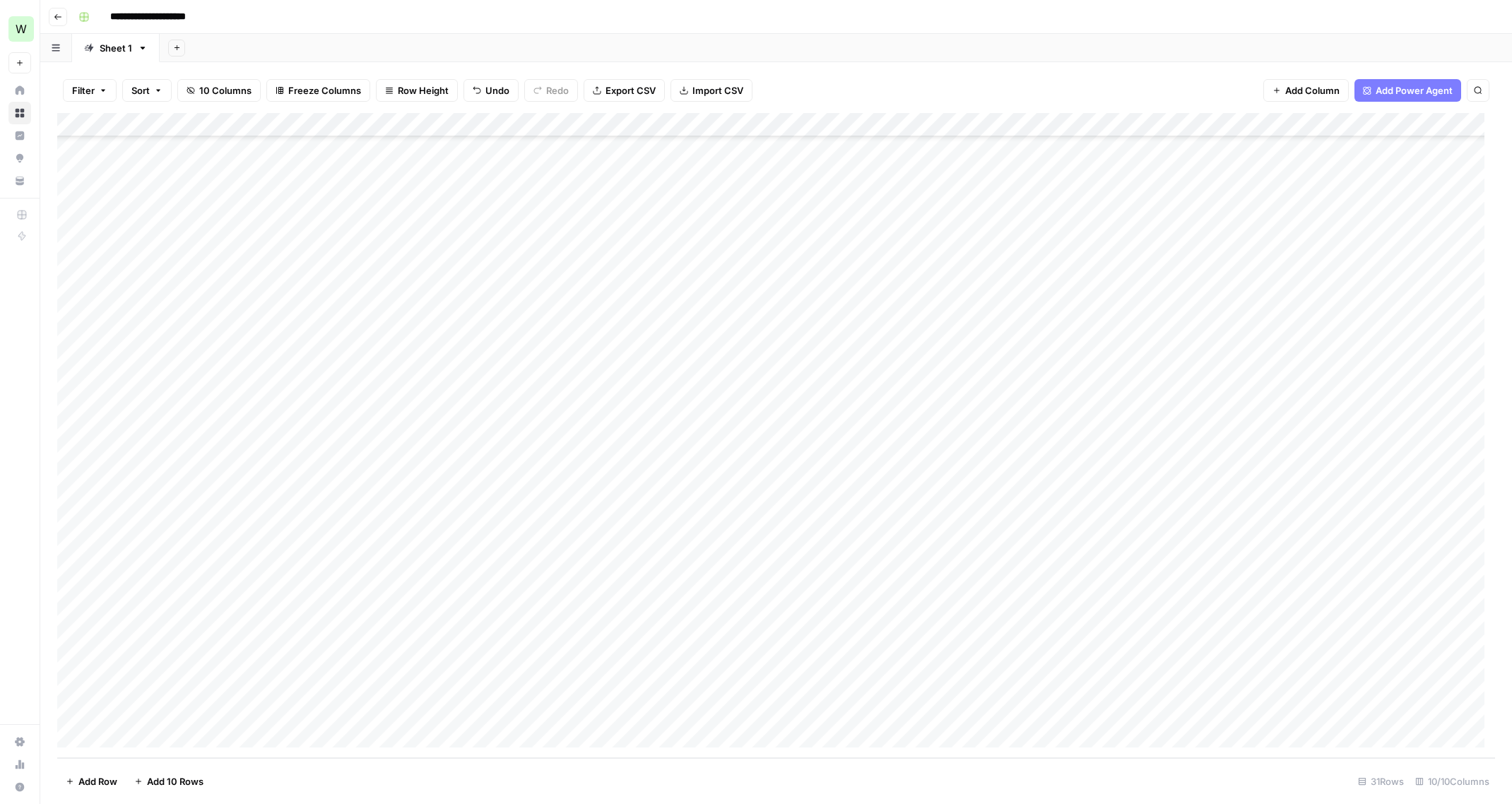
click at [787, 709] on div "Add Column" at bounding box center [776, 435] width 1438 height 645
click at [696, 684] on div "Add Column" at bounding box center [776, 435] width 1438 height 645
click at [547, 777] on footer "Add Row Add 10 Rows Stop Runs 31 Rows 10/10 Columns" at bounding box center [776, 781] width 1438 height 46
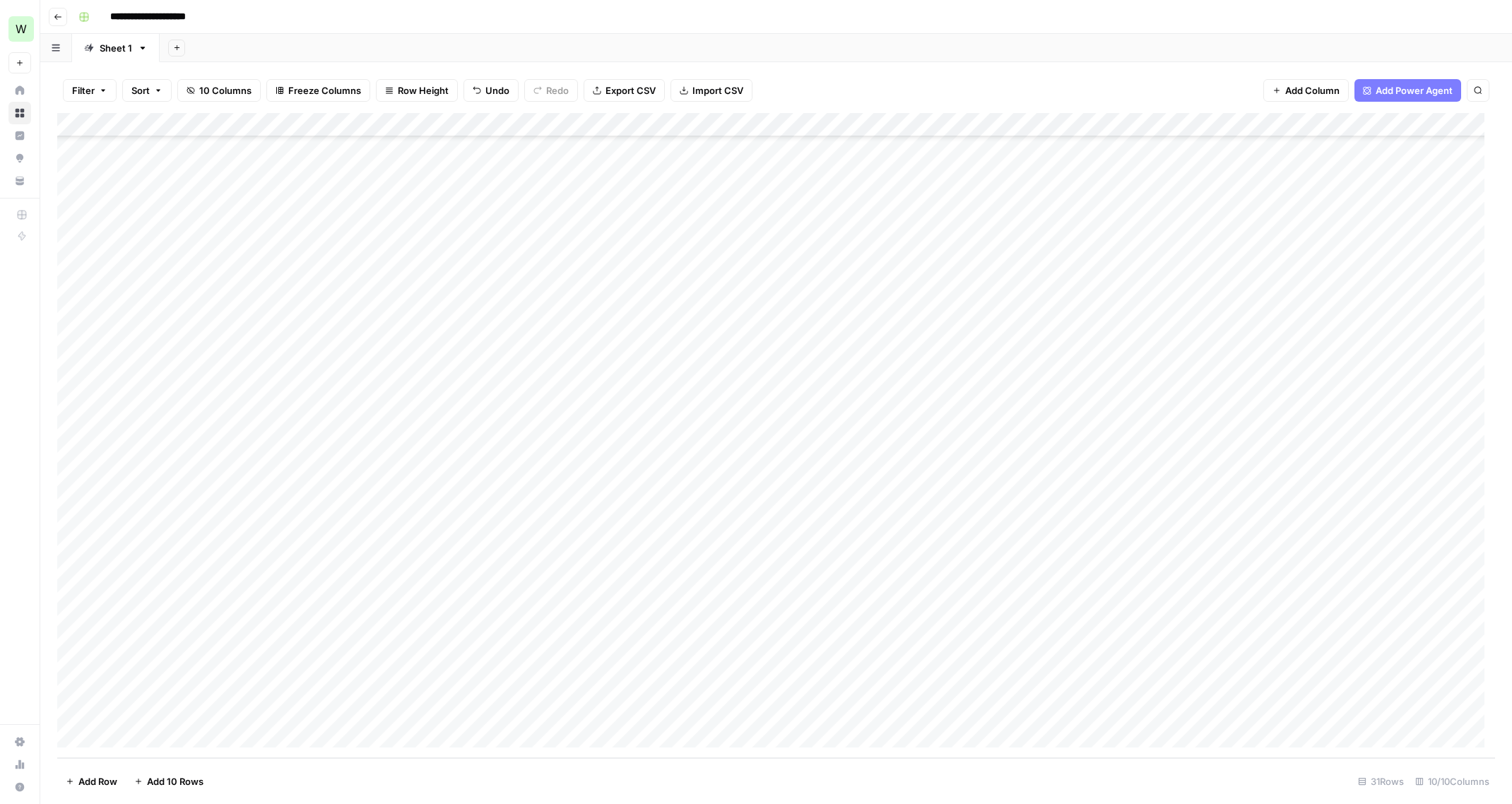
click at [1019, 687] on div "Add Column" at bounding box center [776, 435] width 1438 height 645
click at [1019, 687] on textarea "**********" at bounding box center [1108, 695] width 283 height 34
click at [1340, 727] on div "Add Column" at bounding box center [776, 435] width 1438 height 645
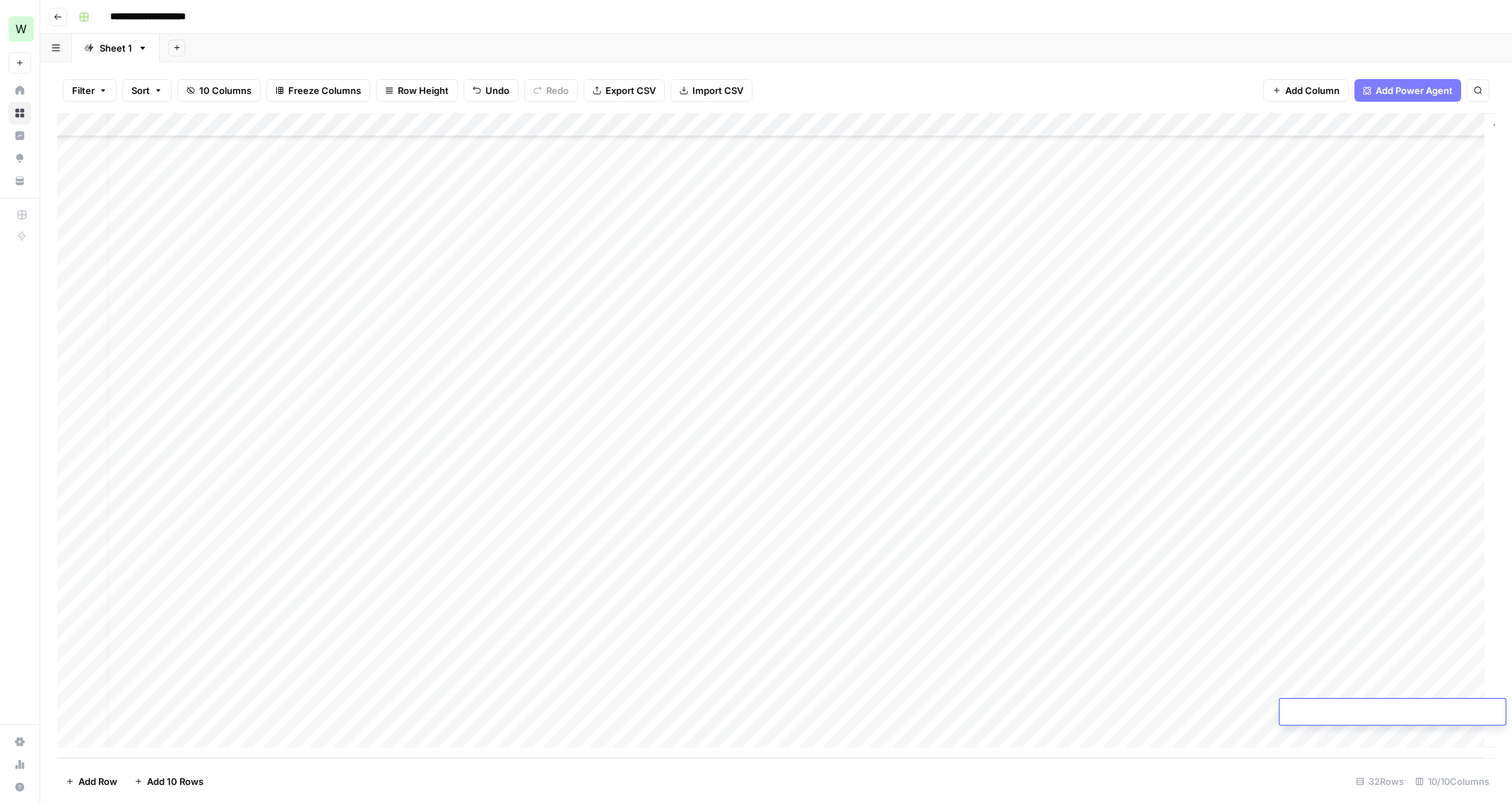
click at [991, 686] on div "Add Column" at bounding box center [776, 435] width 1438 height 645
click at [990, 687] on div "Add Column" at bounding box center [776, 435] width 1438 height 645
click at [990, 687] on textarea "**********" at bounding box center [1063, 688] width 226 height 20
click at [1016, 657] on div "Add Column" at bounding box center [776, 435] width 1438 height 645
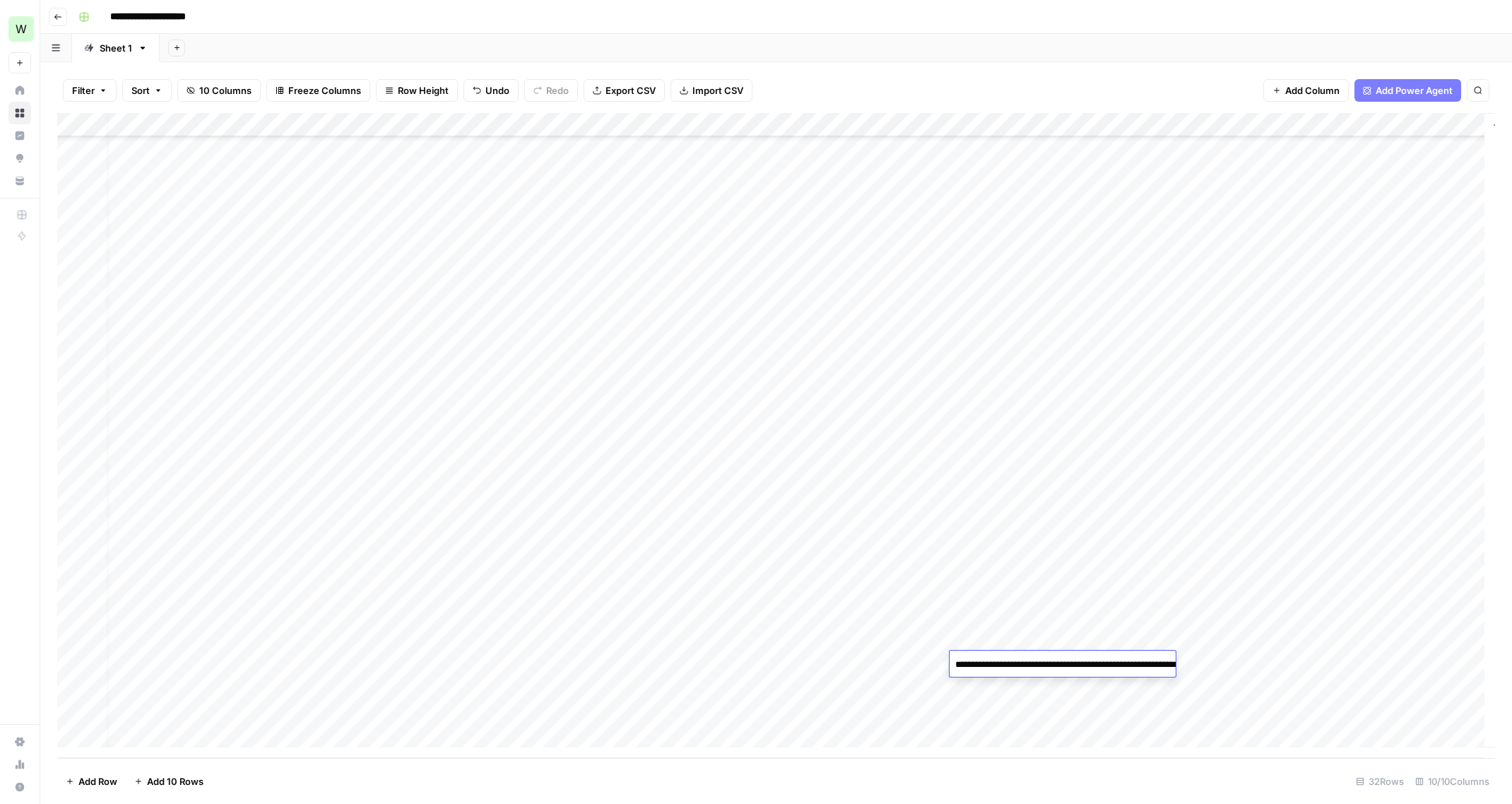
click at [1016, 657] on textarea "**********" at bounding box center [1091, 672] width 283 height 34
click at [1359, 664] on div "Add Column" at bounding box center [776, 435] width 1438 height 645
click at [1000, 684] on div "Add Column" at bounding box center [776, 435] width 1438 height 645
click at [984, 664] on div "Add Column" at bounding box center [776, 435] width 1438 height 645
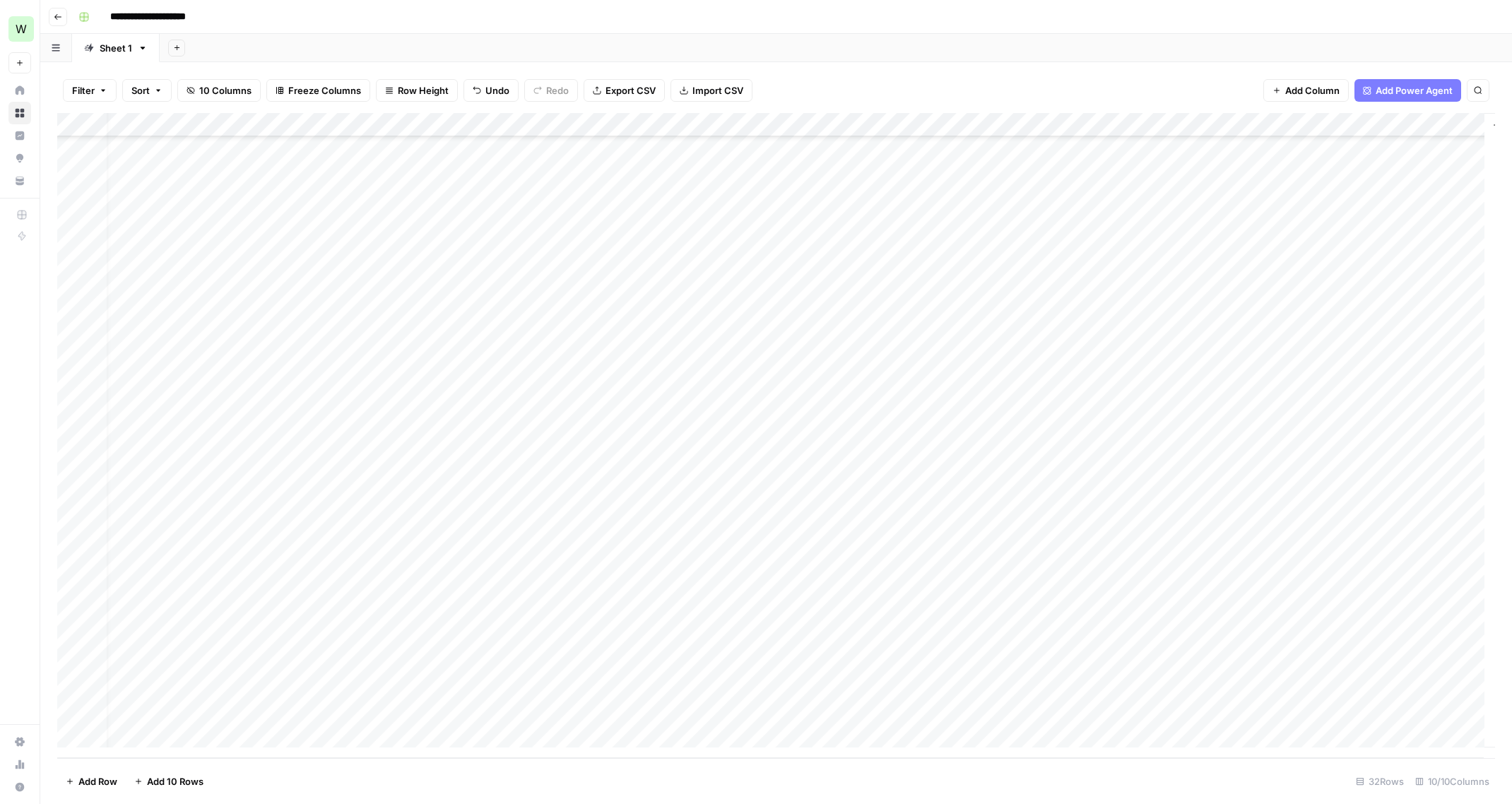
click at [878, 689] on div "Add Column" at bounding box center [776, 435] width 1438 height 645
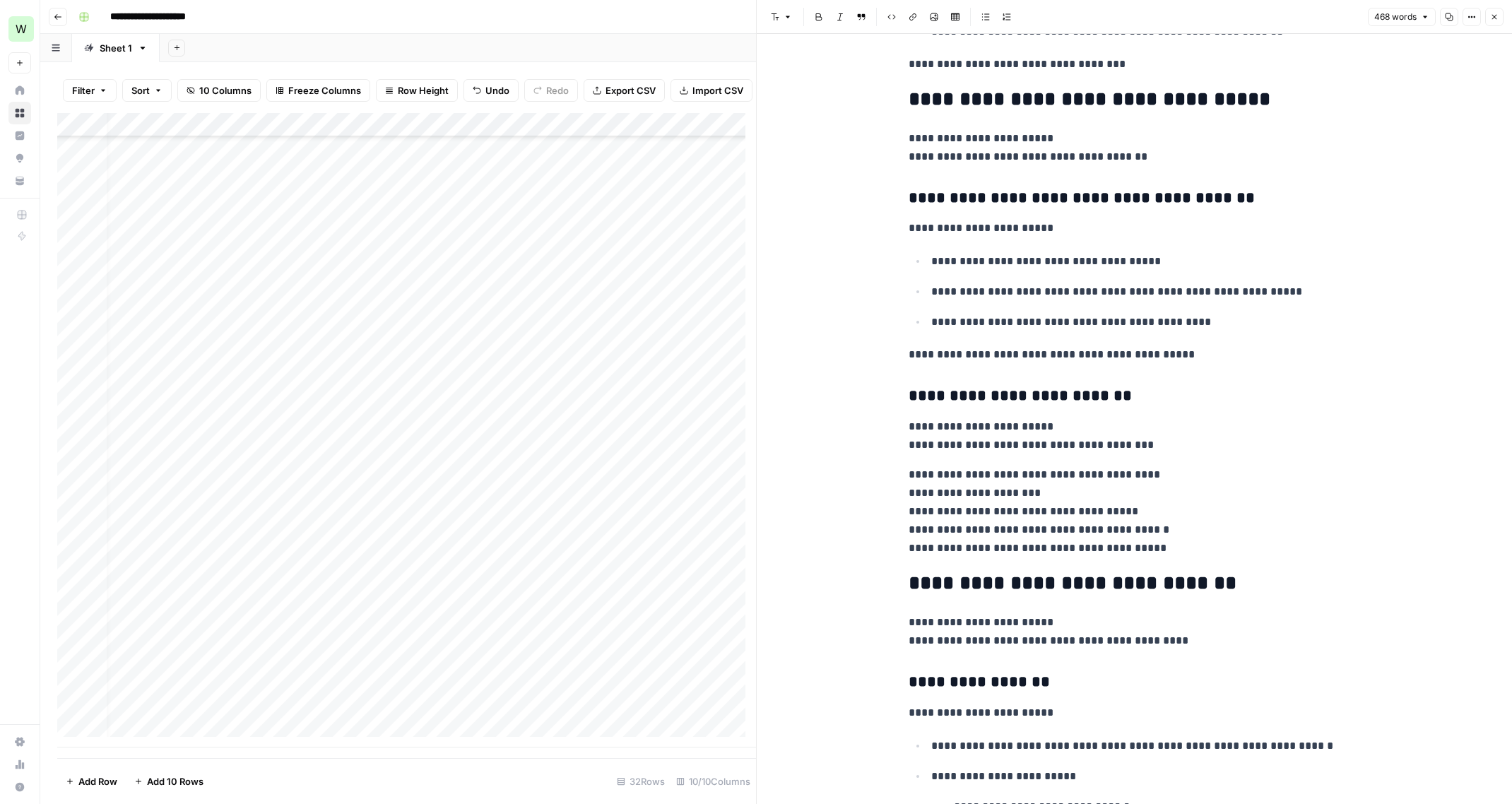
scroll to position [310, 0]
click at [909, 496] on p "**********" at bounding box center [1135, 512] width 452 height 91
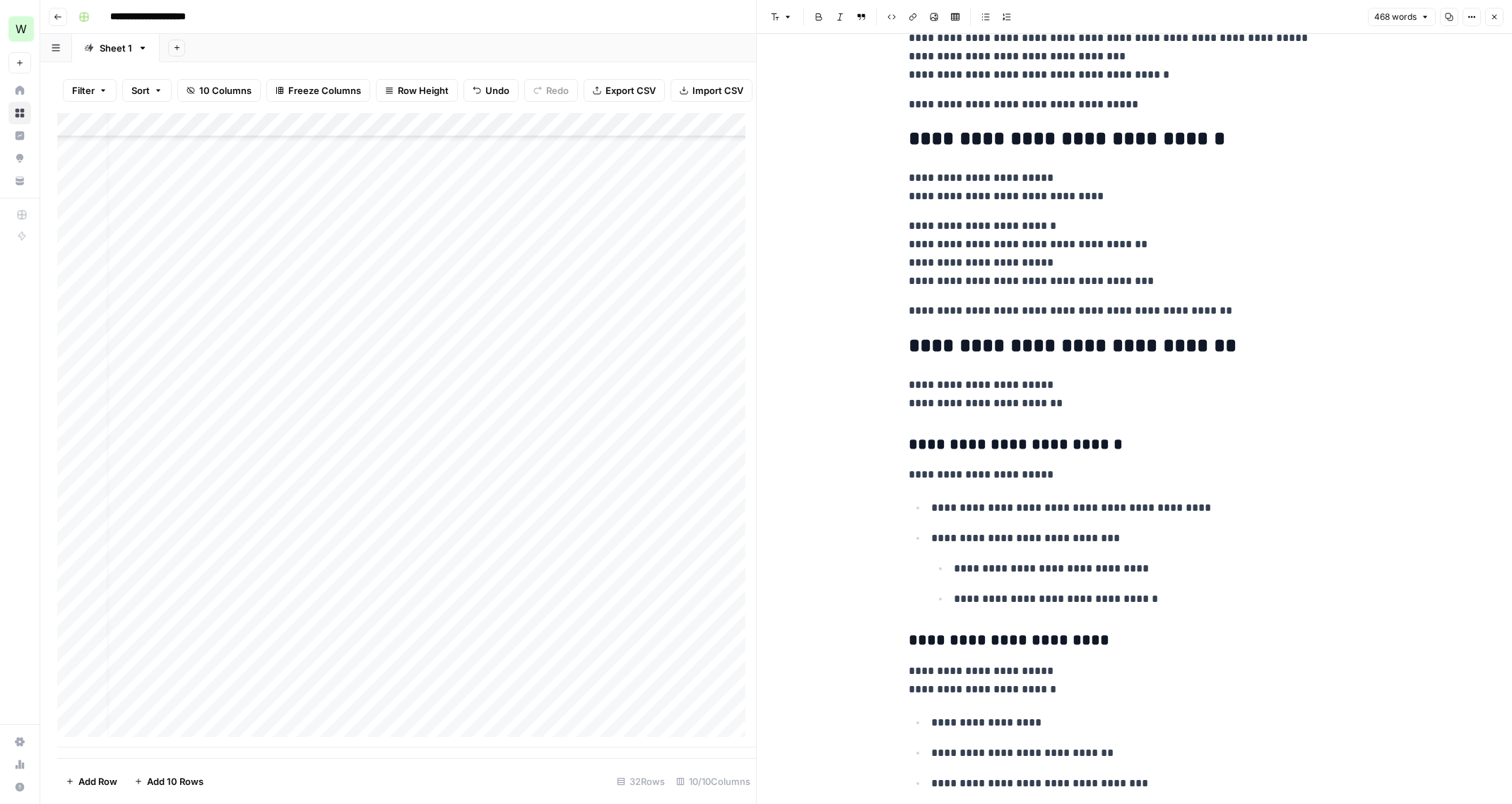
scroll to position [2087, 0]
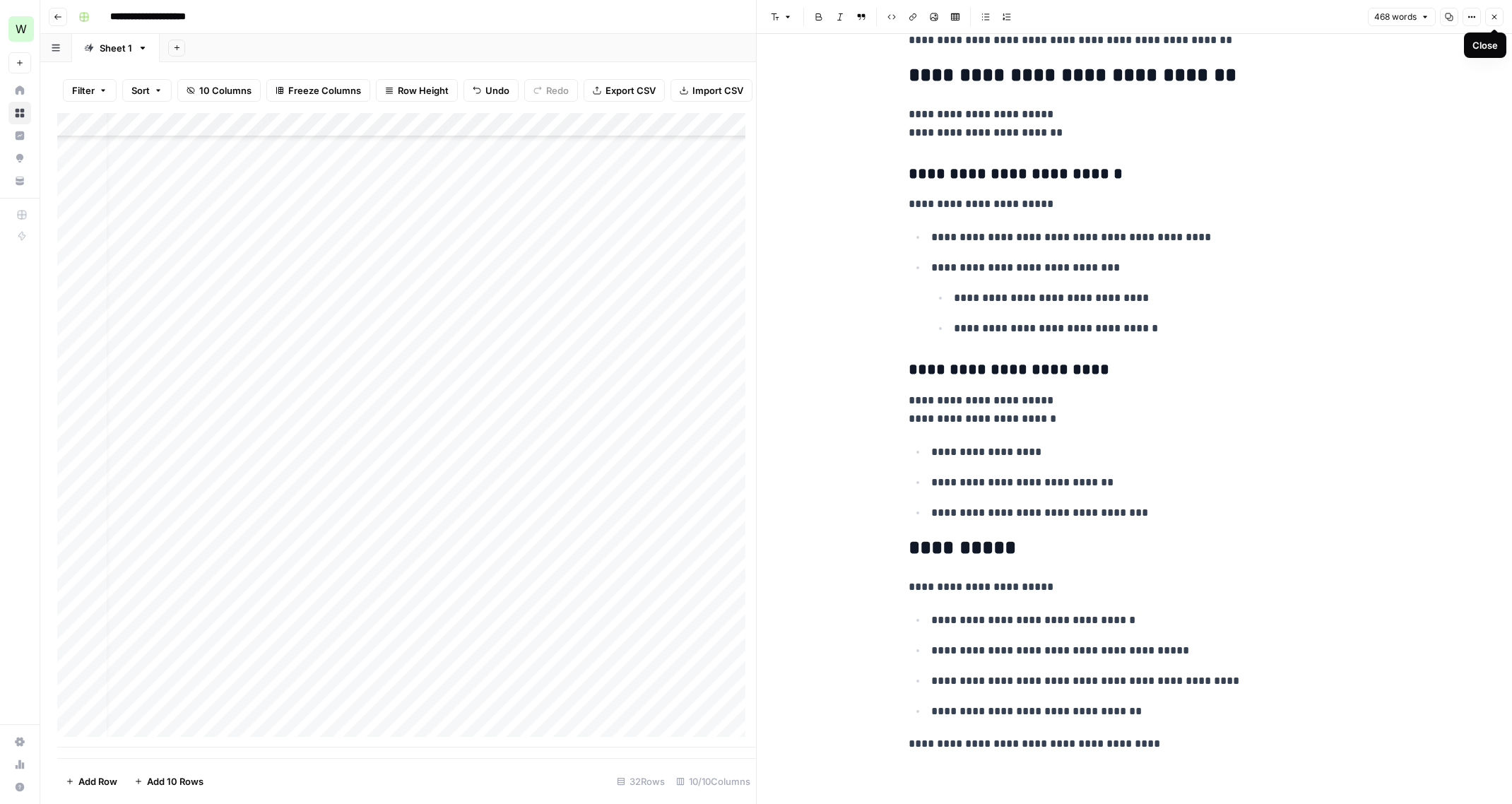
click at [1493, 18] on icon "button" at bounding box center [1494, 17] width 5 height 5
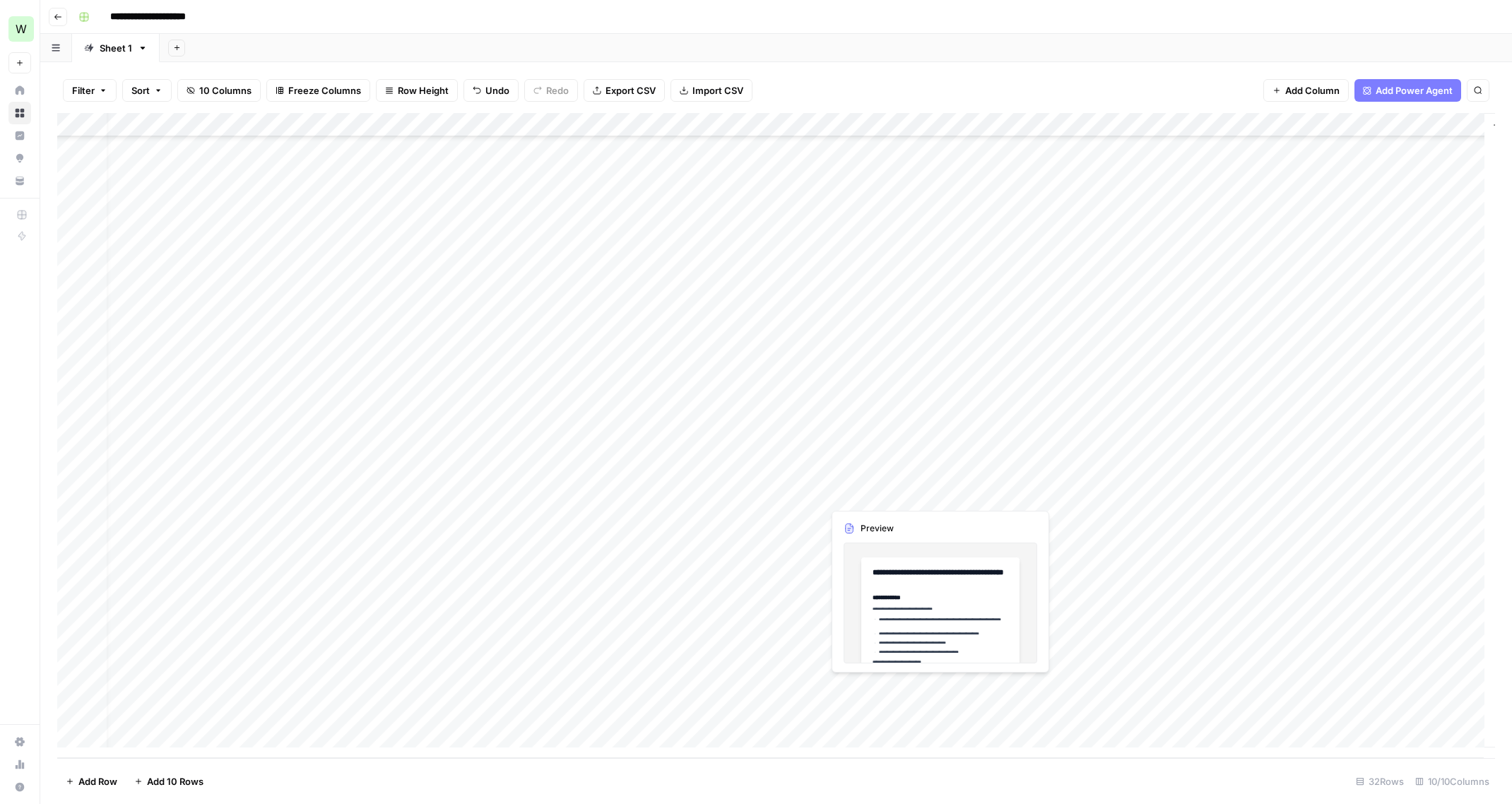
click at [885, 689] on div "Add Column" at bounding box center [776, 435] width 1438 height 645
click at [885, 689] on div at bounding box center [887, 687] width 129 height 26
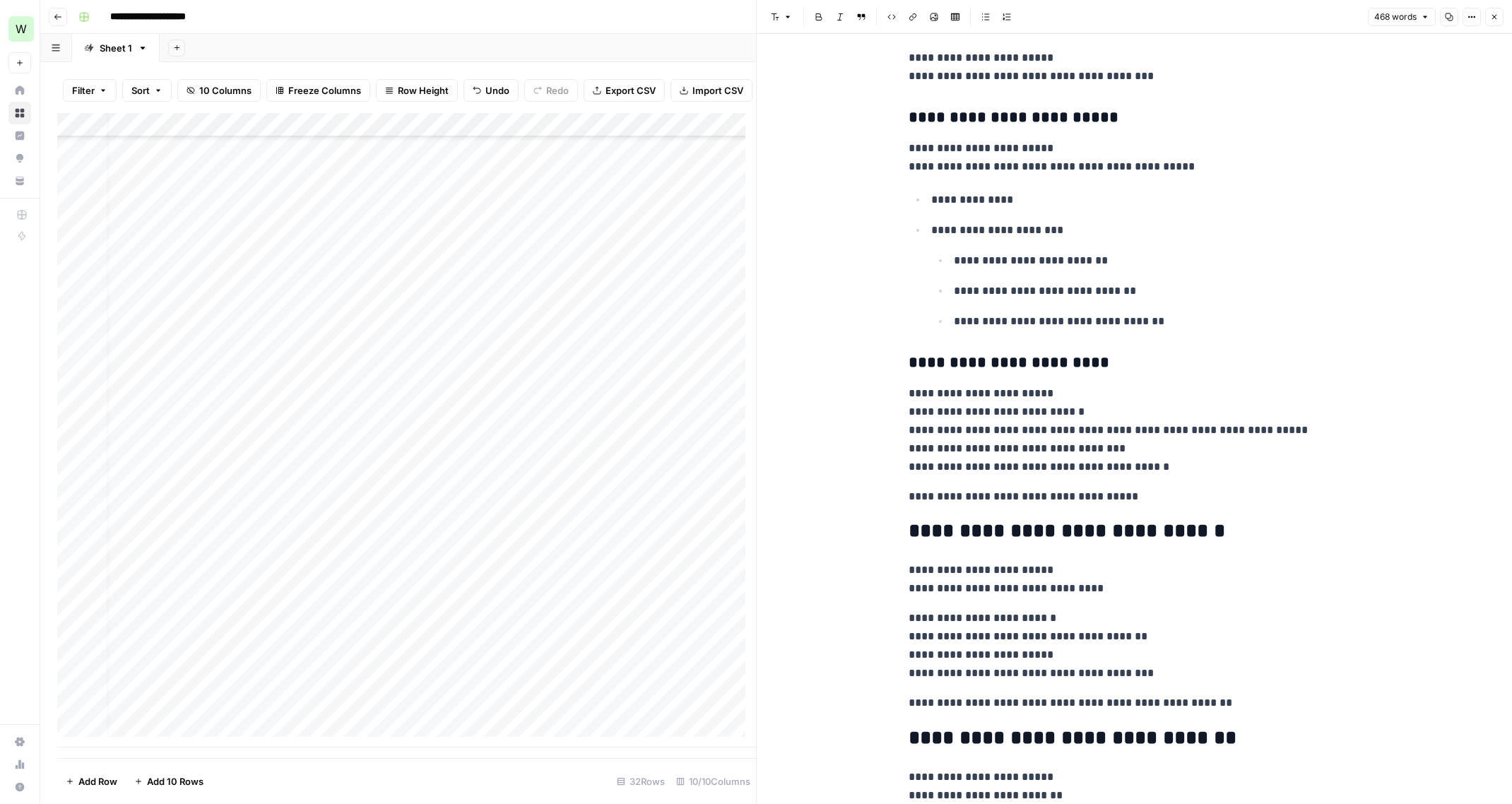
scroll to position [1409, 0]
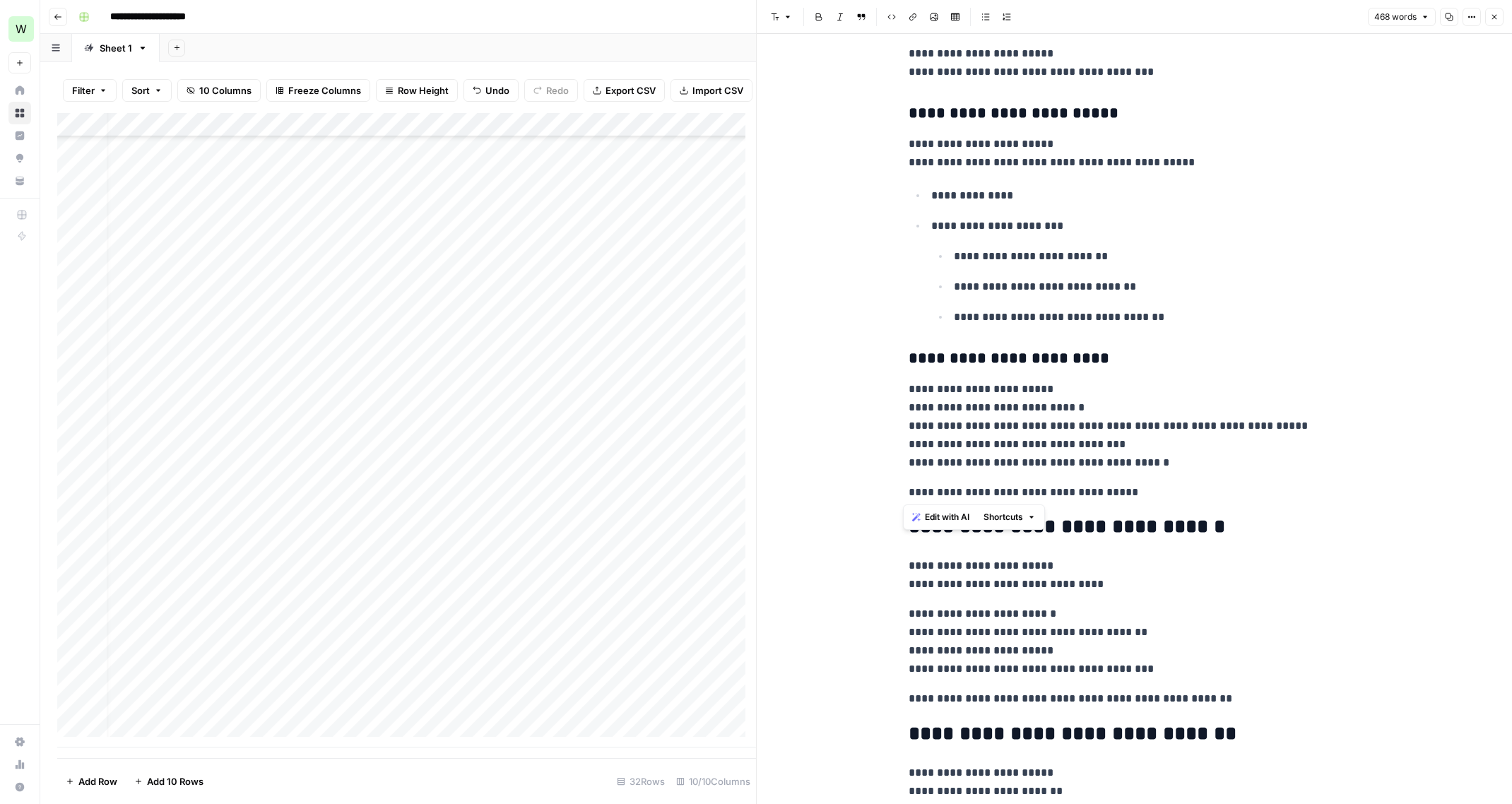
drag, startPoint x: 1166, startPoint y: 493, endPoint x: 888, endPoint y: 354, distance: 310.8
click at [888, 354] on div "**********" at bounding box center [1134, 42] width 755 height 2837
click at [1497, 20] on icon "button" at bounding box center [1493, 16] width 8 height 8
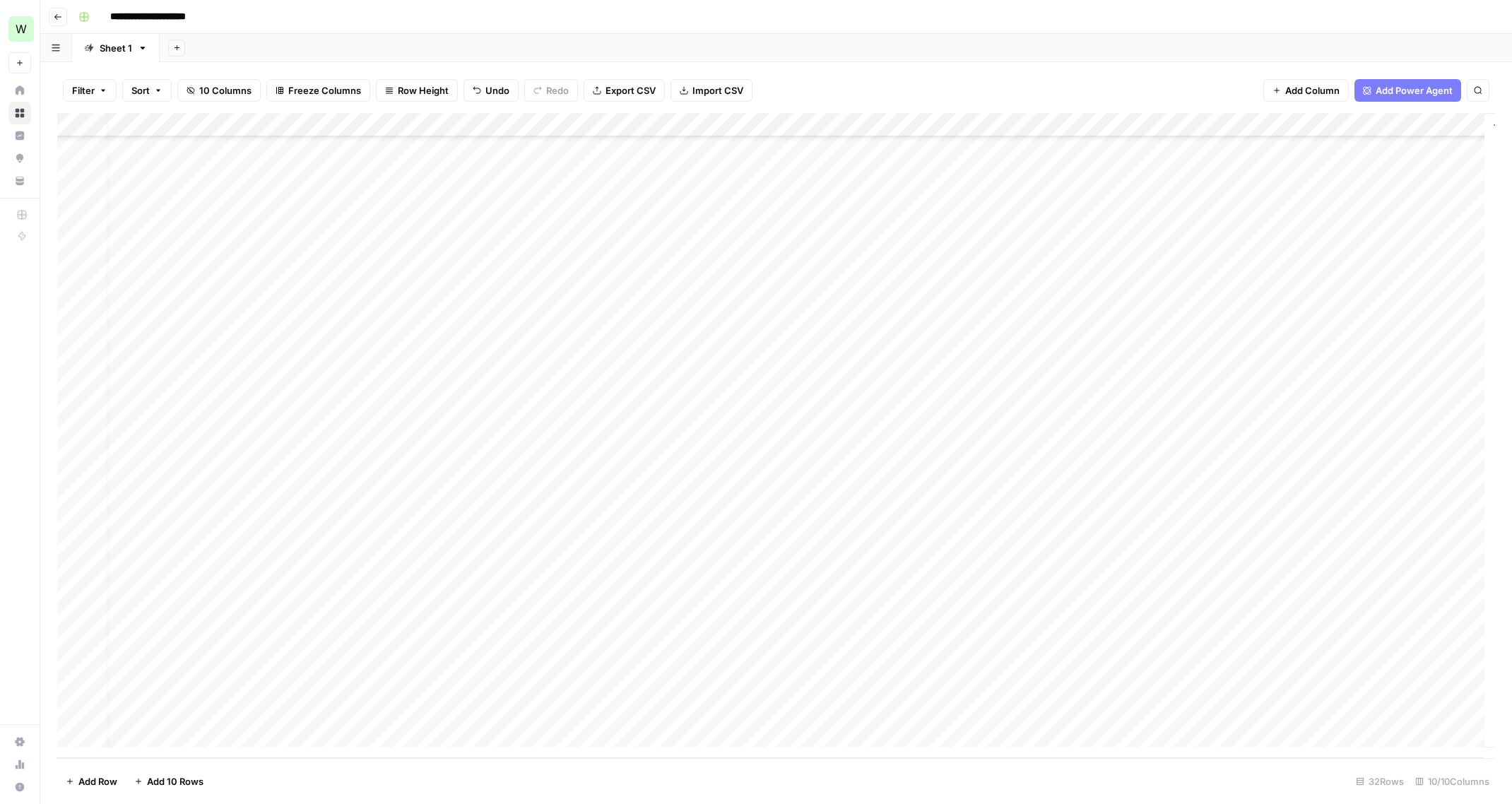
click at [1102, 688] on div "Add Column" at bounding box center [776, 435] width 1438 height 645
drag, startPoint x: 177, startPoint y: 714, endPoint x: 606, endPoint y: 715, distance: 429.0
click at [606, 715] on div "Add Column" at bounding box center [776, 435] width 1438 height 645
click at [57, 18] on icon "button" at bounding box center [57, 16] width 8 height 8
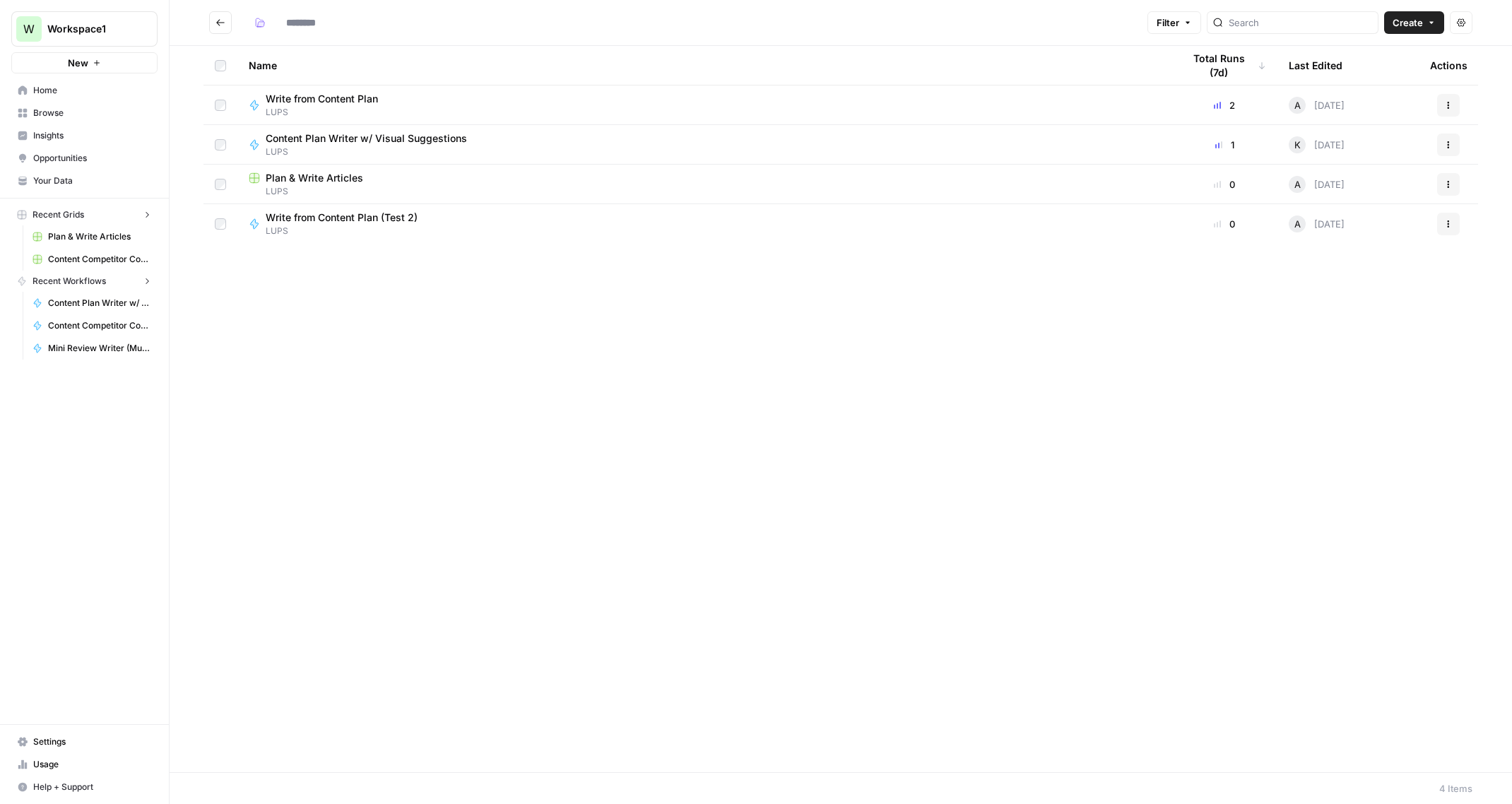
type input "****"
click at [218, 26] on icon "Go back" at bounding box center [220, 22] width 10 height 10
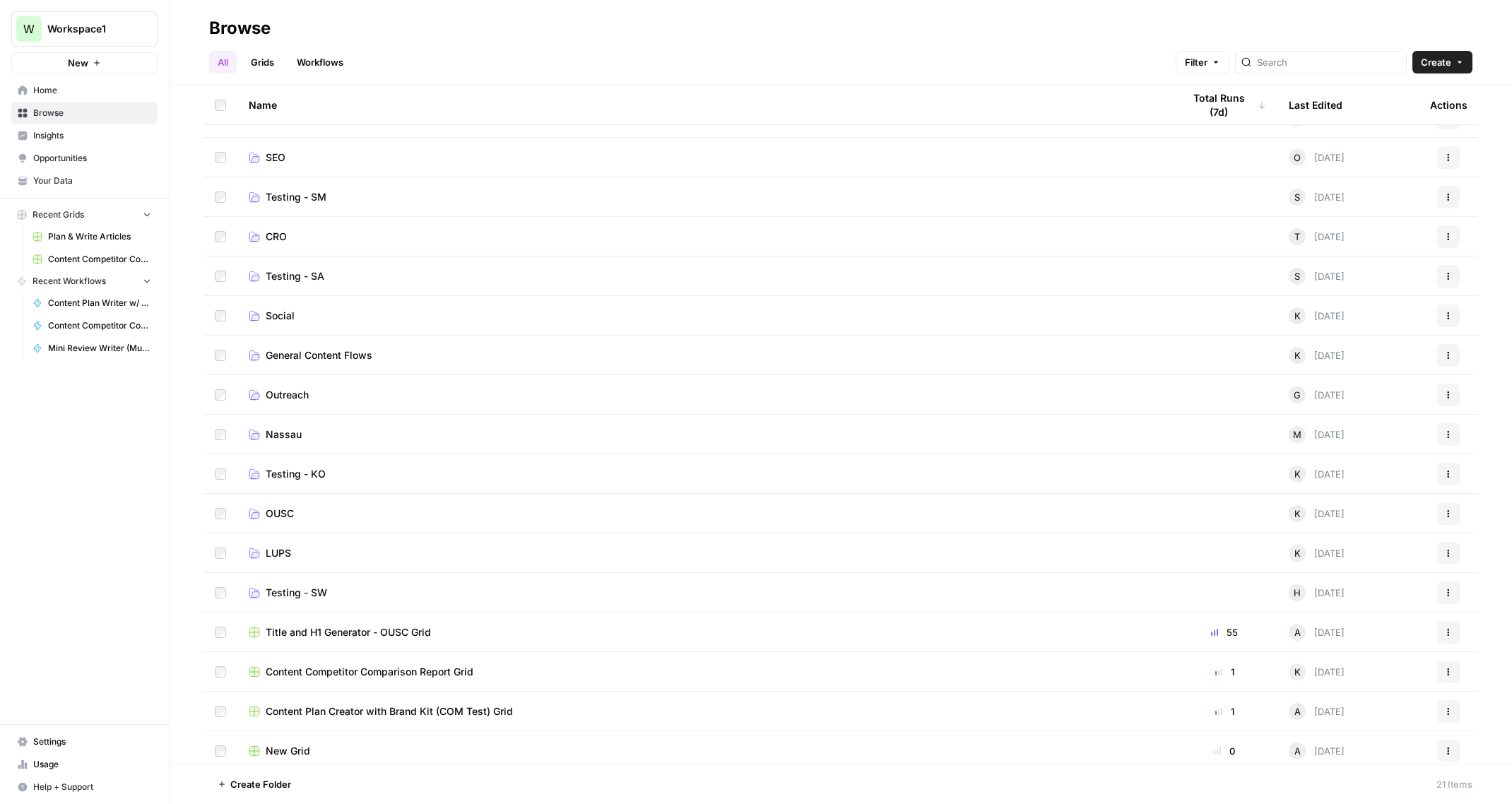
scroll to position [77, 0]
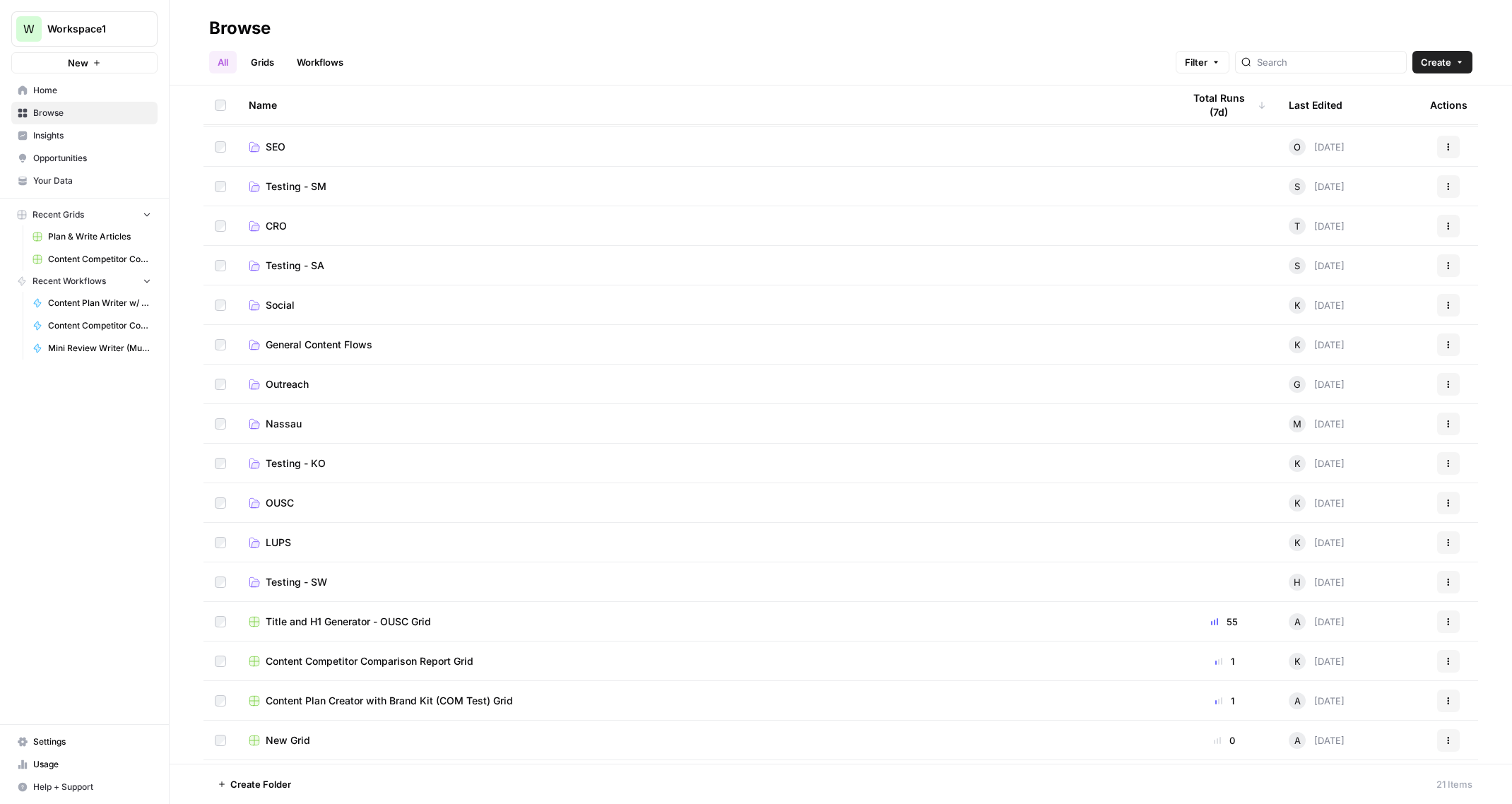
click at [1441, 61] on span "Create" at bounding box center [1435, 62] width 31 height 14
click at [1394, 93] on span "Folder" at bounding box center [1415, 95] width 79 height 14
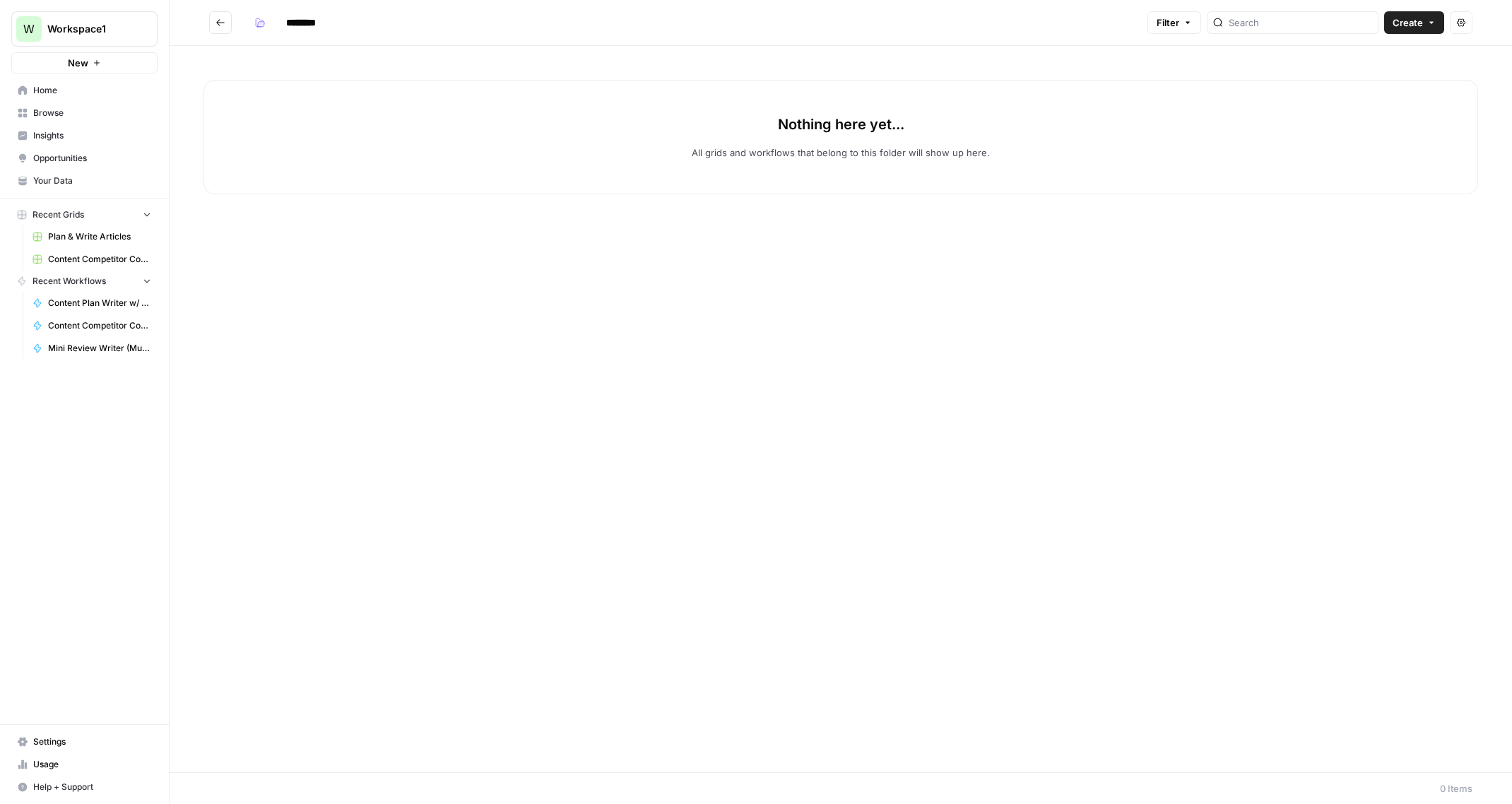
click at [302, 25] on input "********" at bounding box center [319, 22] width 79 height 22
type input "**********"
click at [451, 307] on div "Nothing here yet... All grids and workflows that belong to this folder will sho…" at bounding box center [841, 409] width 1342 height 726
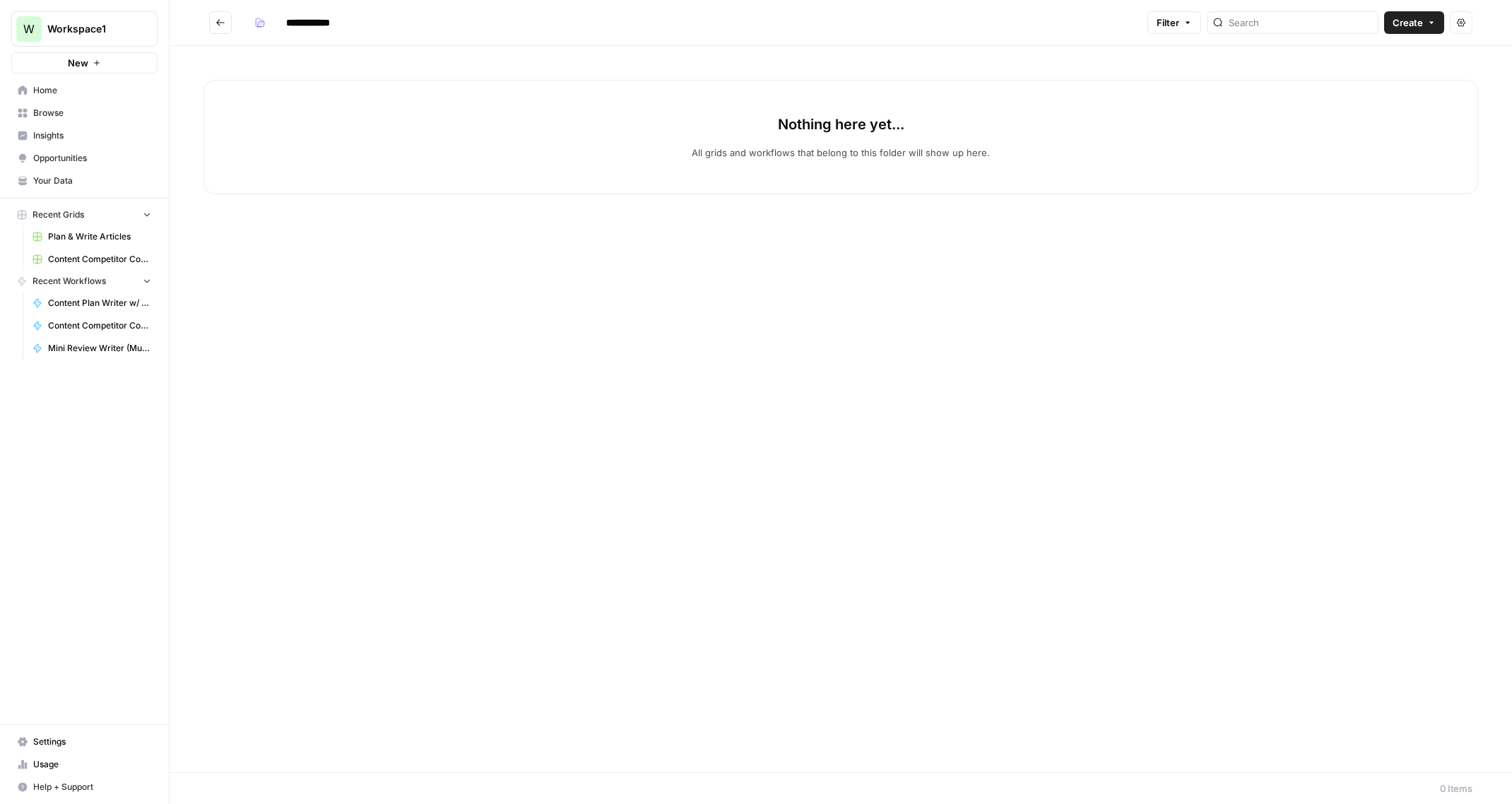
click at [217, 26] on icon "Go back" at bounding box center [220, 22] width 10 height 10
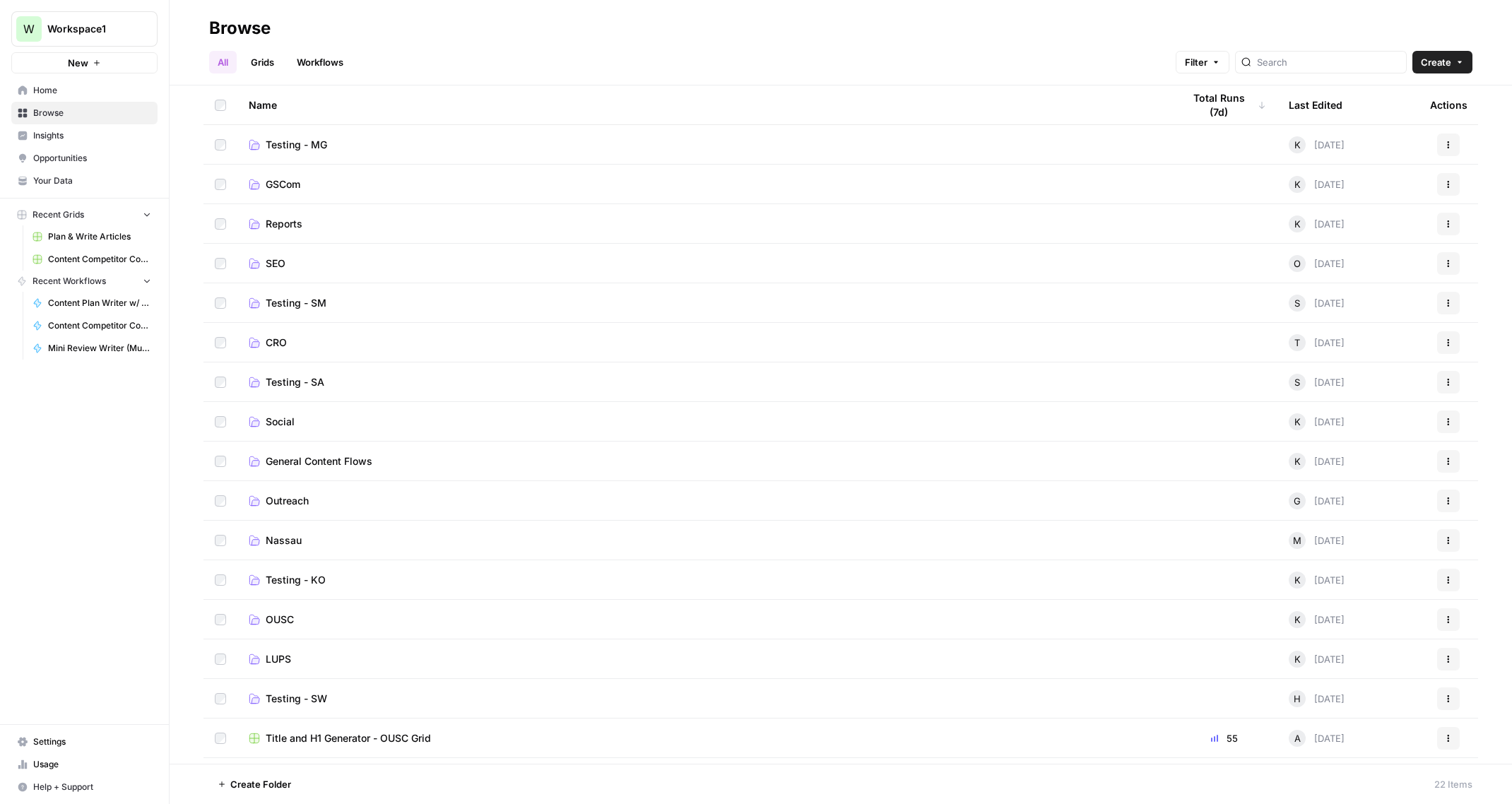
click at [289, 224] on span "Reports" at bounding box center [284, 223] width 36 height 14
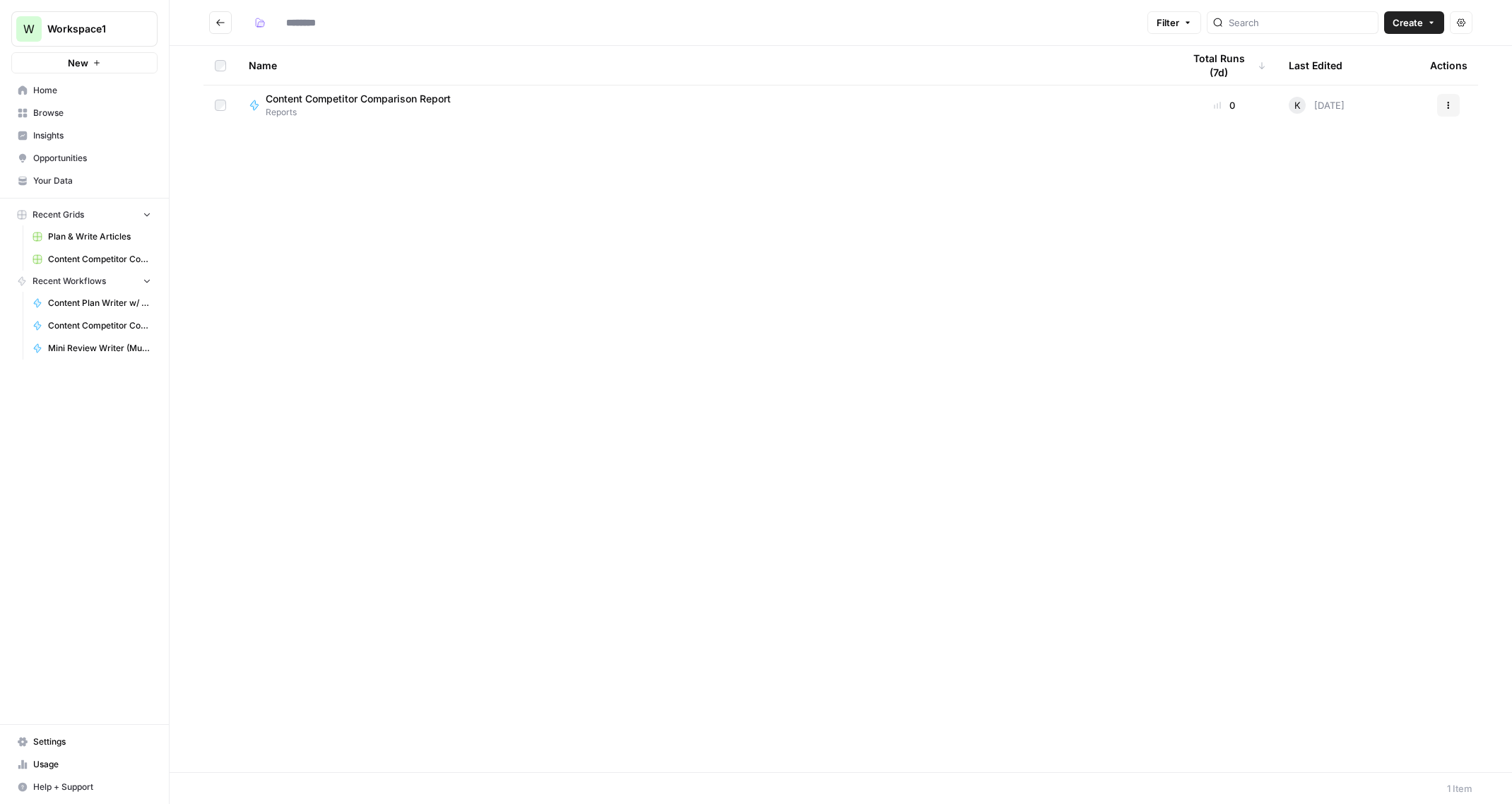
type input "*******"
click at [214, 13] on button "Go back" at bounding box center [220, 22] width 22 height 22
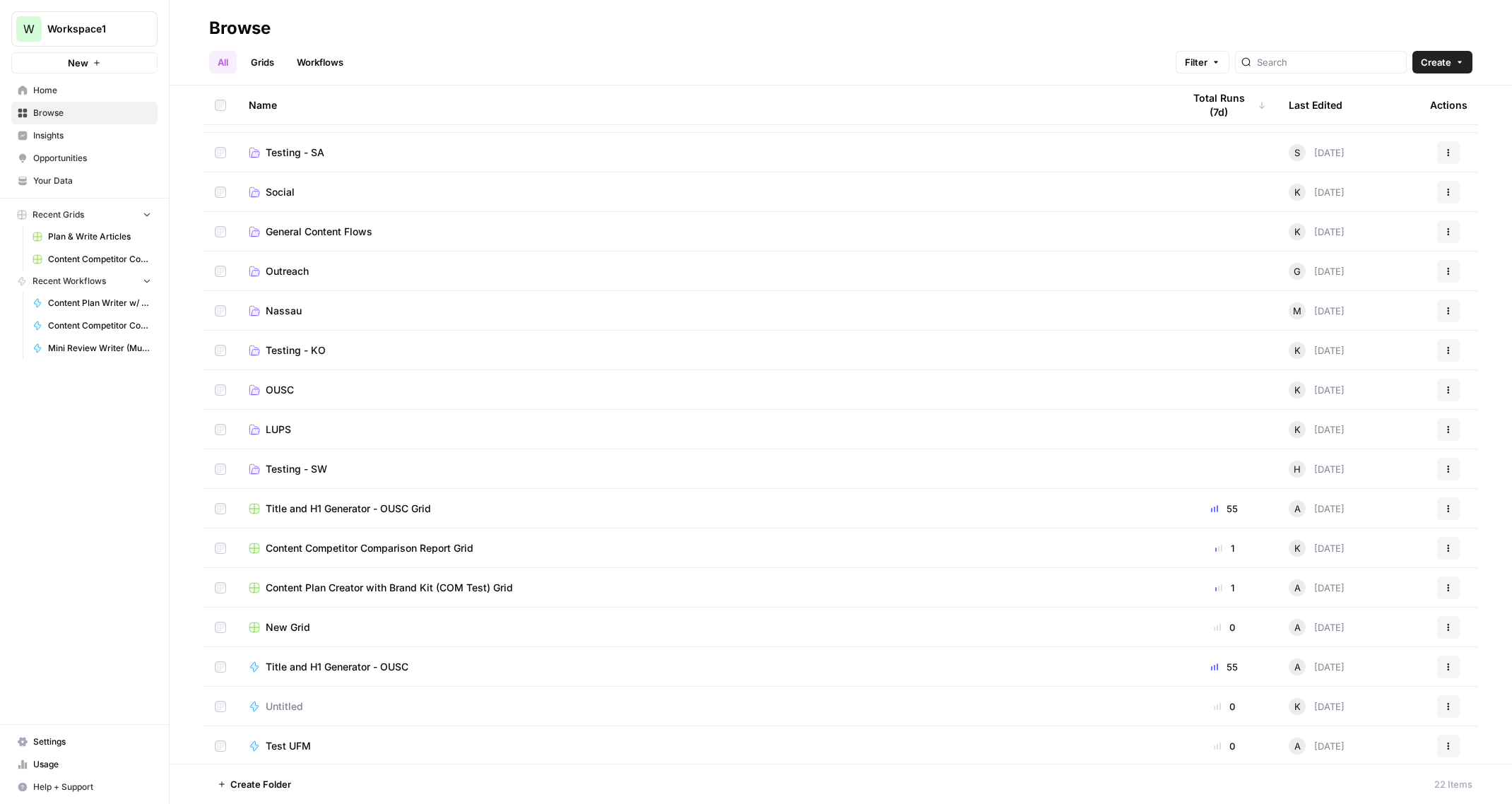
scroll to position [231, 0]
click at [89, 239] on span "Plan & Write Articles" at bounding box center [100, 237] width 103 height 13
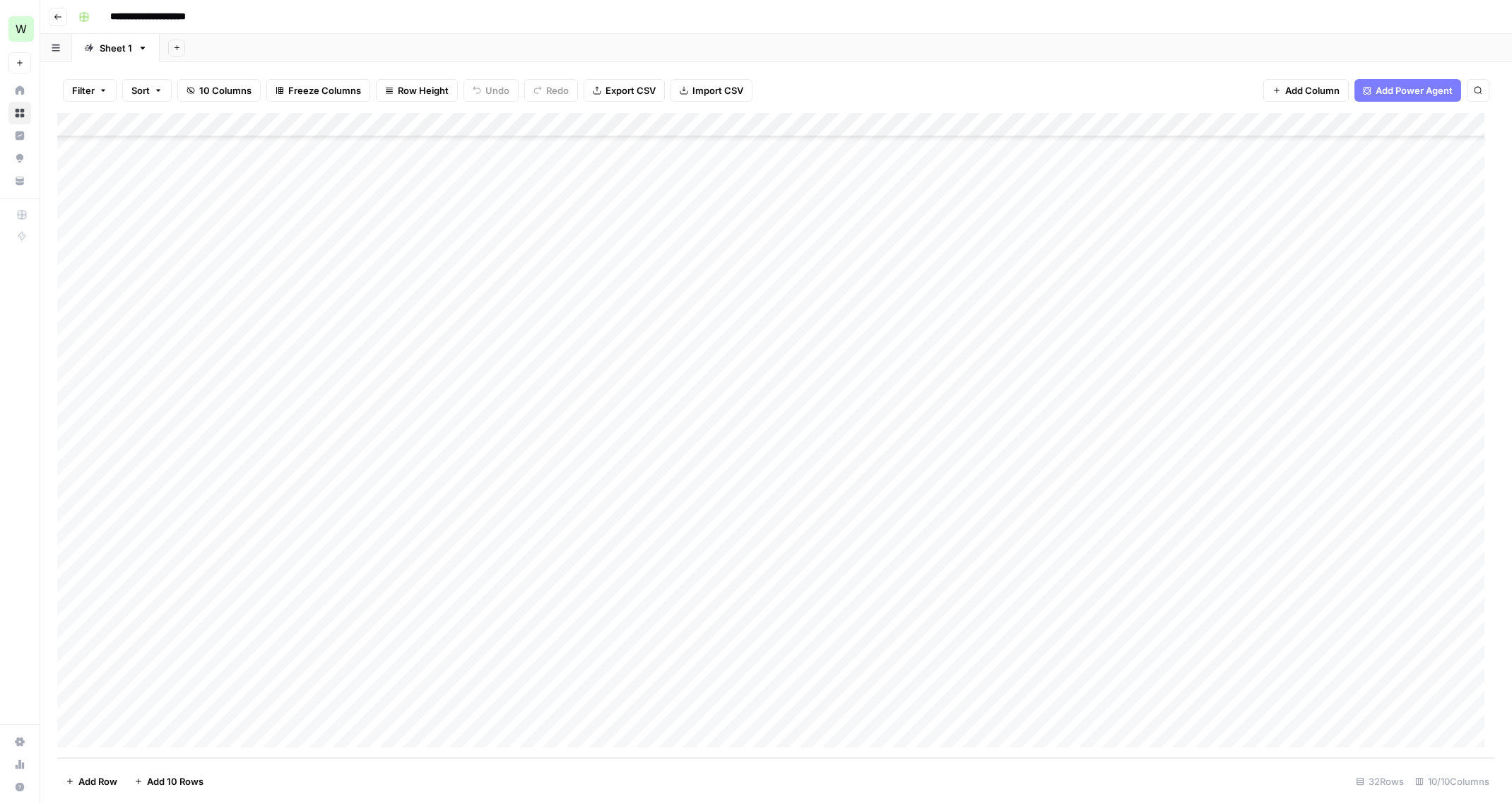
scroll to position [181, 0]
click at [1224, 687] on div "Add Column" at bounding box center [776, 435] width 1438 height 645
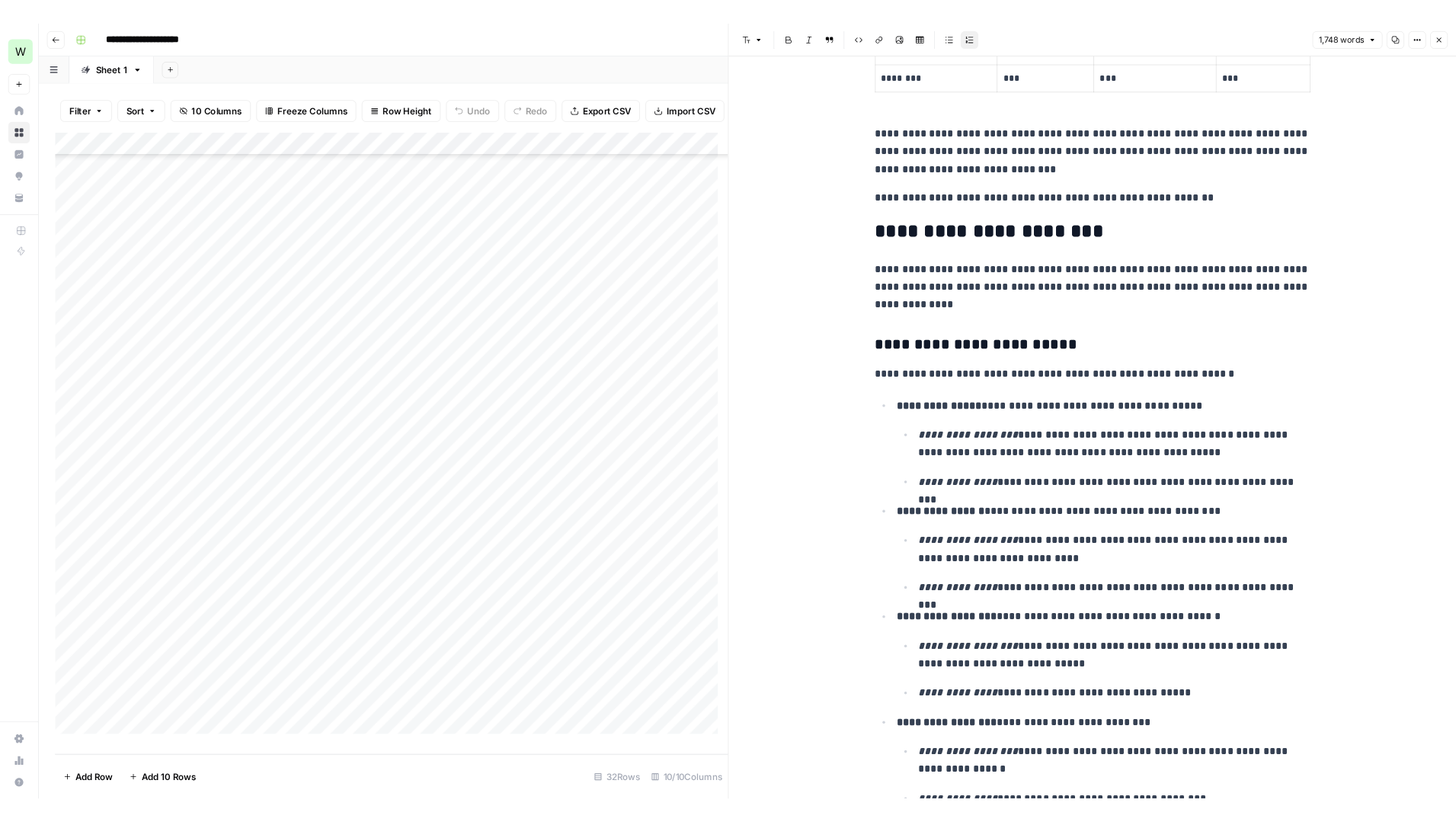
scroll to position [184, 0]
